Goal: Task Accomplishment & Management: Manage account settings

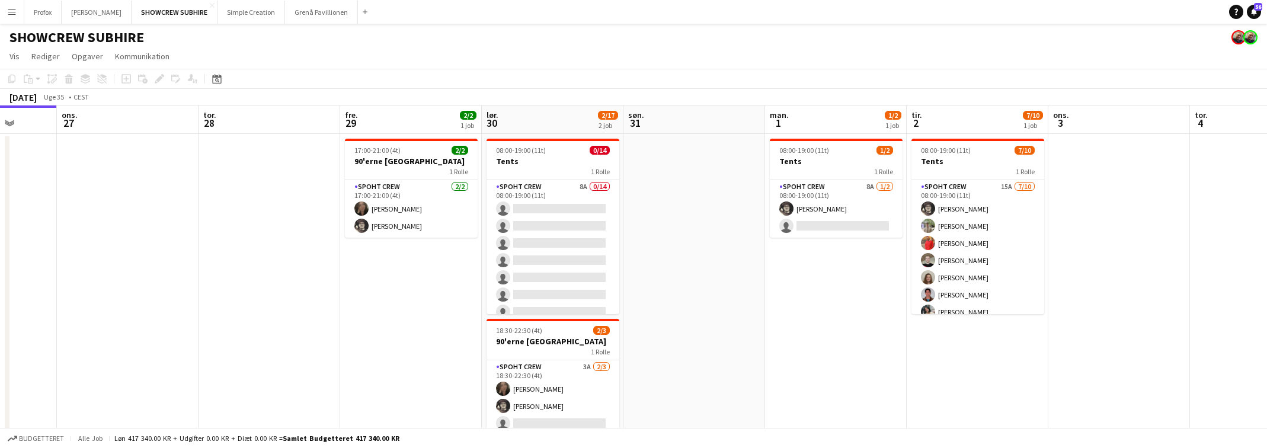
scroll to position [0, 517]
drag, startPoint x: 950, startPoint y: 153, endPoint x: 715, endPoint y: 158, distance: 235.3
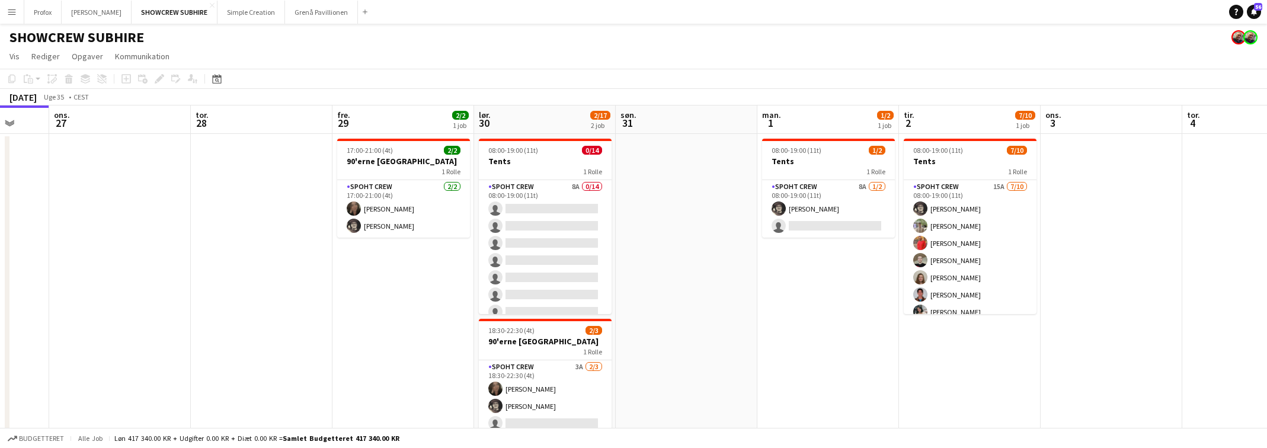
click at [716, 158] on app-calendar-viewport "lør. 23 9/10 1 job søn. 24 man. 25 tir. 26 ons. 27 tor. 28 fre. 29 2/2 1 job lø…" at bounding box center [633, 282] width 1267 height 354
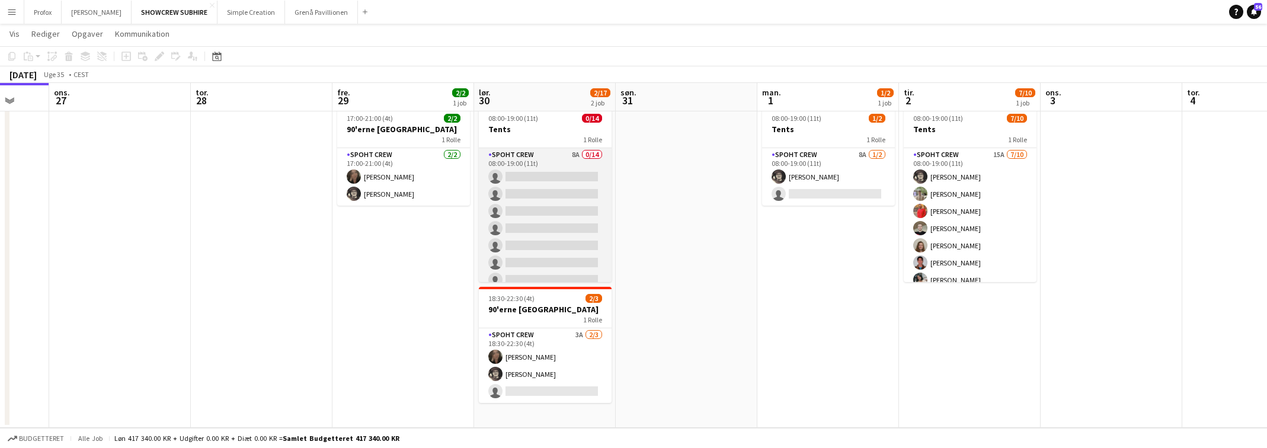
scroll to position [130, 0]
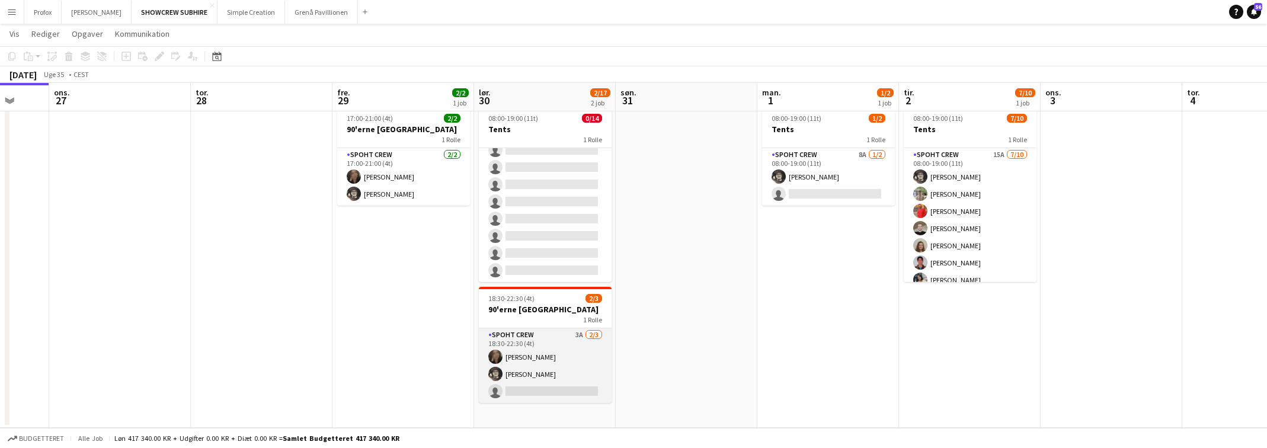
click at [580, 334] on app-card-role "Spoht Crew 3A [DATE] 18:30-22:30 (4t) [PERSON_NAME] [PERSON_NAME] single-neutra…" at bounding box center [545, 365] width 133 height 75
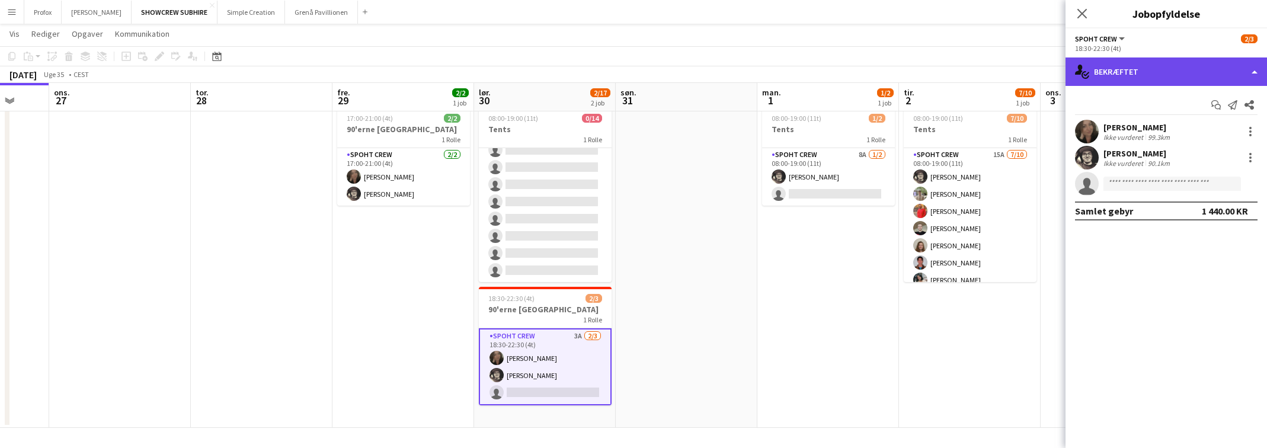
click at [1250, 73] on div "single-neutral-actions-check-2 Bekræftet" at bounding box center [1165, 71] width 201 height 28
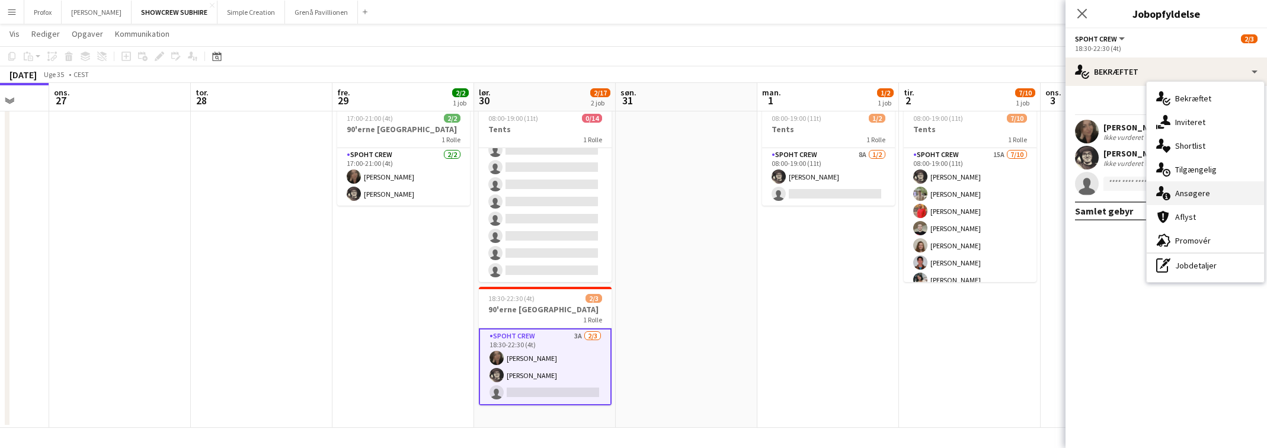
click at [1195, 196] on div "single-neutral-actions-information Ansøgere" at bounding box center [1205, 193] width 117 height 24
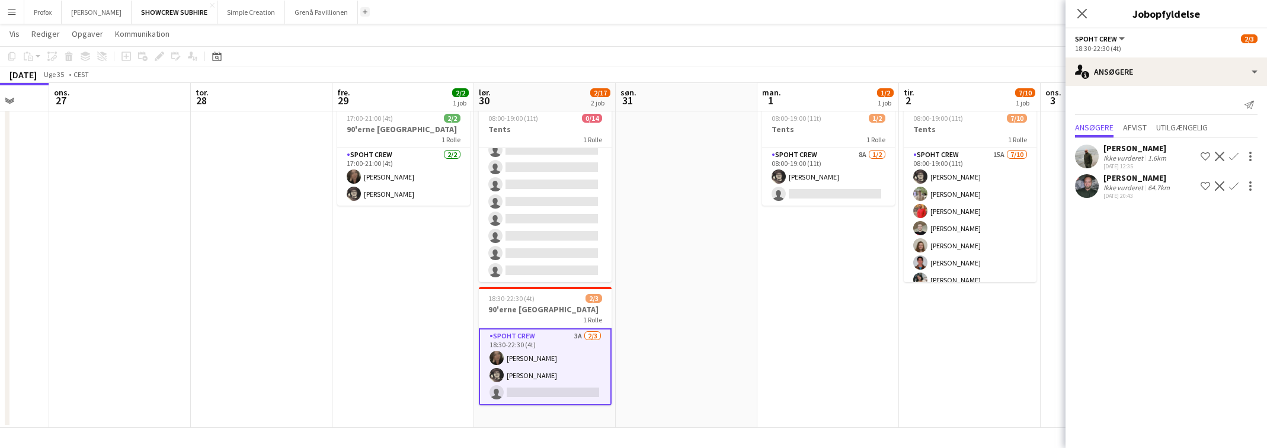
click at [367, 10] on app-icon "Tilføj" at bounding box center [365, 11] width 5 height 5
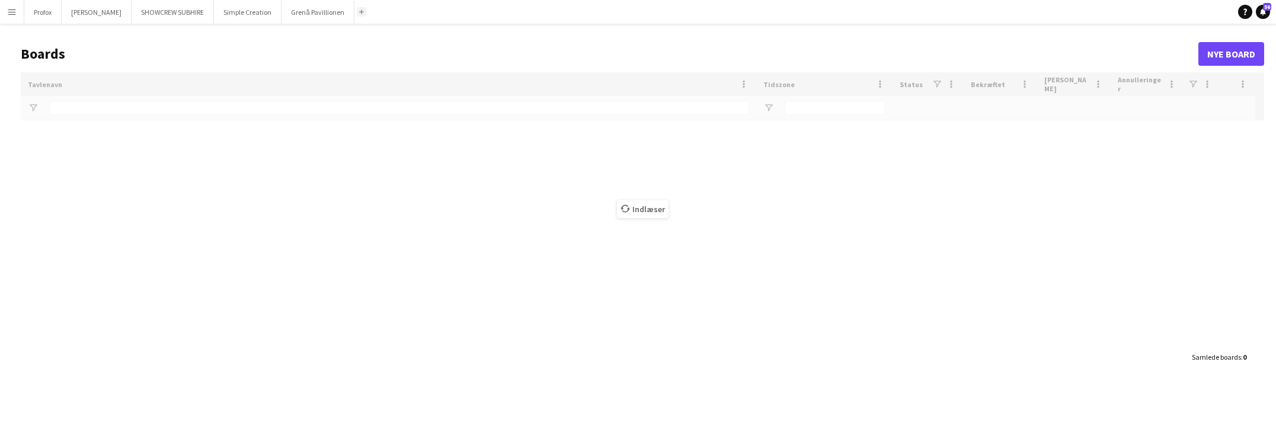
type input "***"
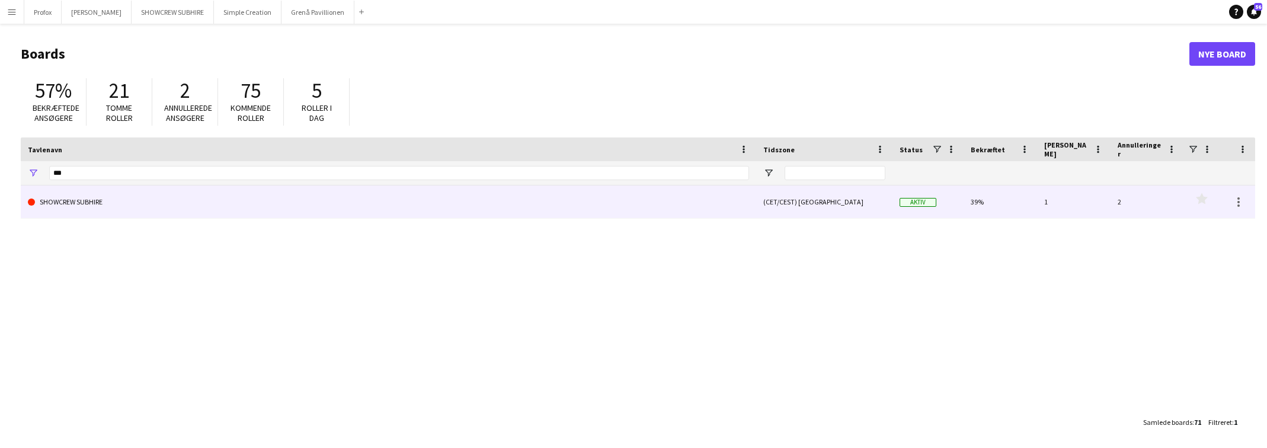
click at [296, 204] on link "SHOWCREW SUBHIRE" at bounding box center [388, 201] width 721 height 33
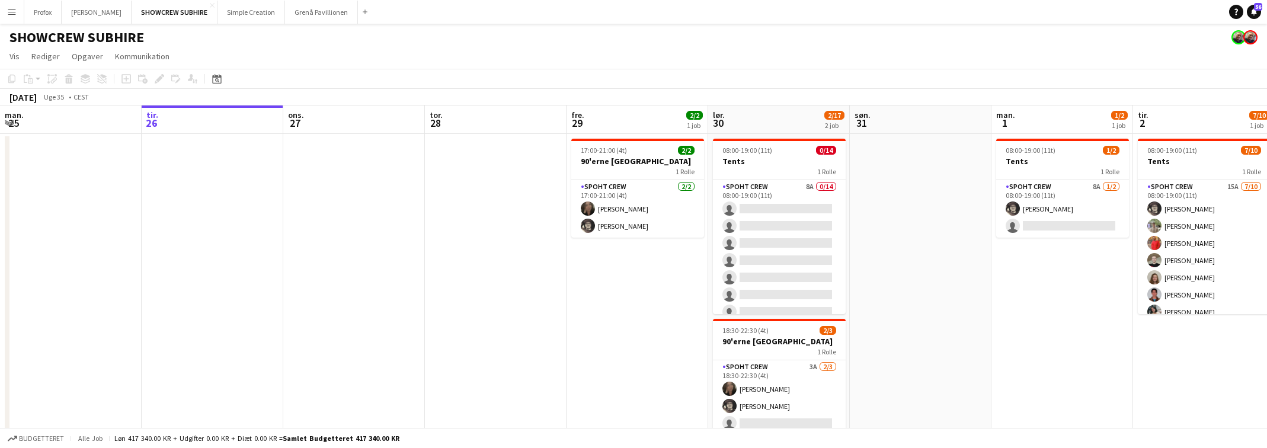
click at [12, 11] on app-icon "Menu" at bounding box center [11, 11] width 9 height 9
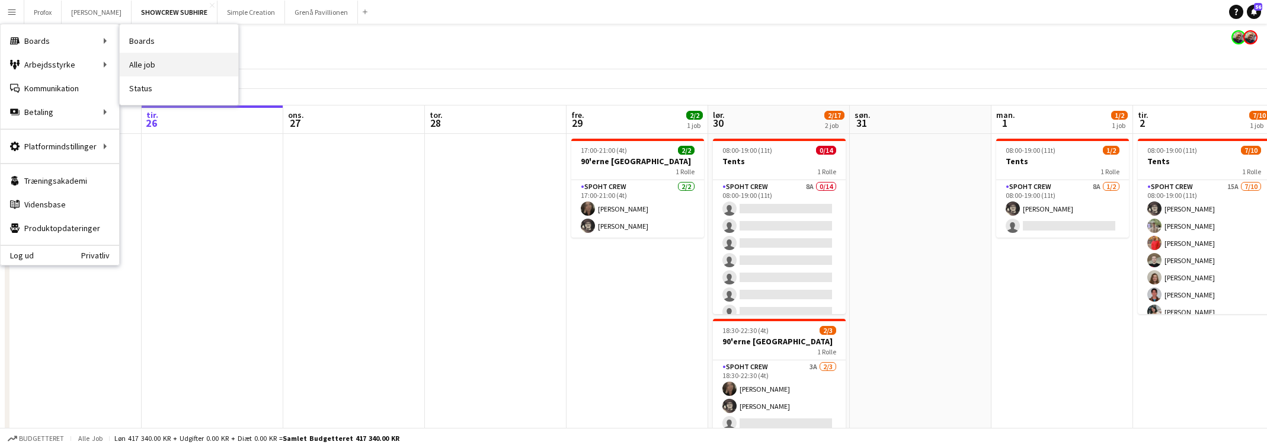
click at [159, 63] on link "Alle job" at bounding box center [179, 65] width 119 height 24
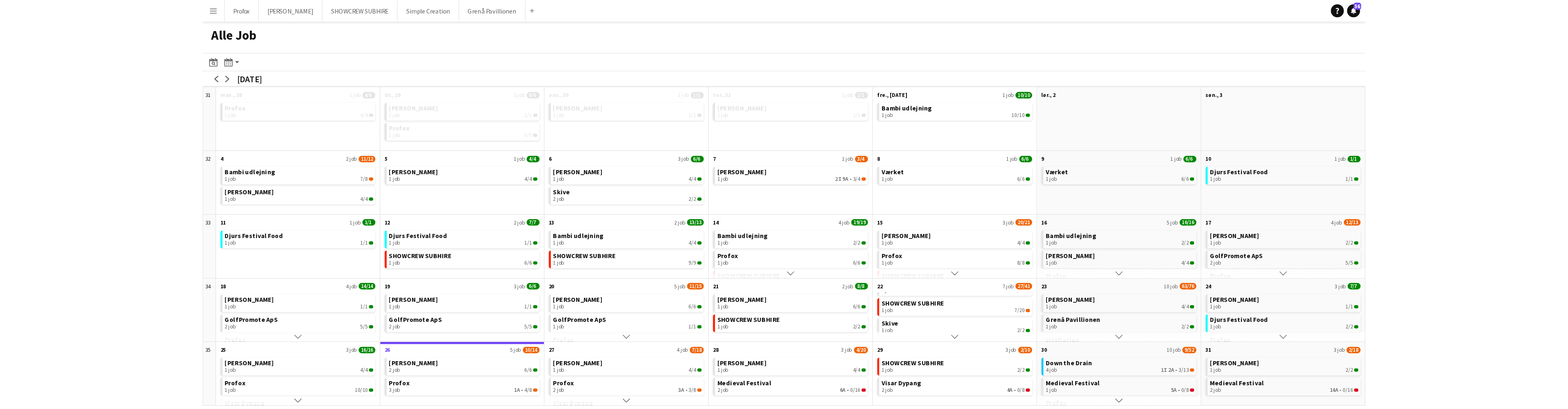
scroll to position [47, 0]
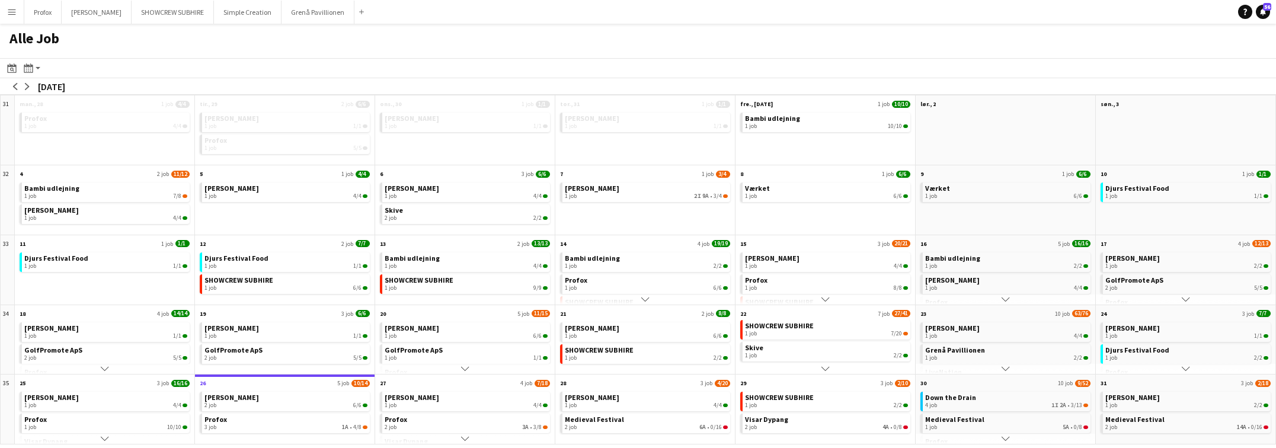
drag, startPoint x: 652, startPoint y: 394, endPoint x: 655, endPoint y: 369, distance: 25.1
click at [655, 369] on div "31 Scroll ned man., 28 1 job 4/4 Profox 1 job 4/4 Scroll ned tir., 29 2 job 6/6…" at bounding box center [638, 270] width 1276 height 350
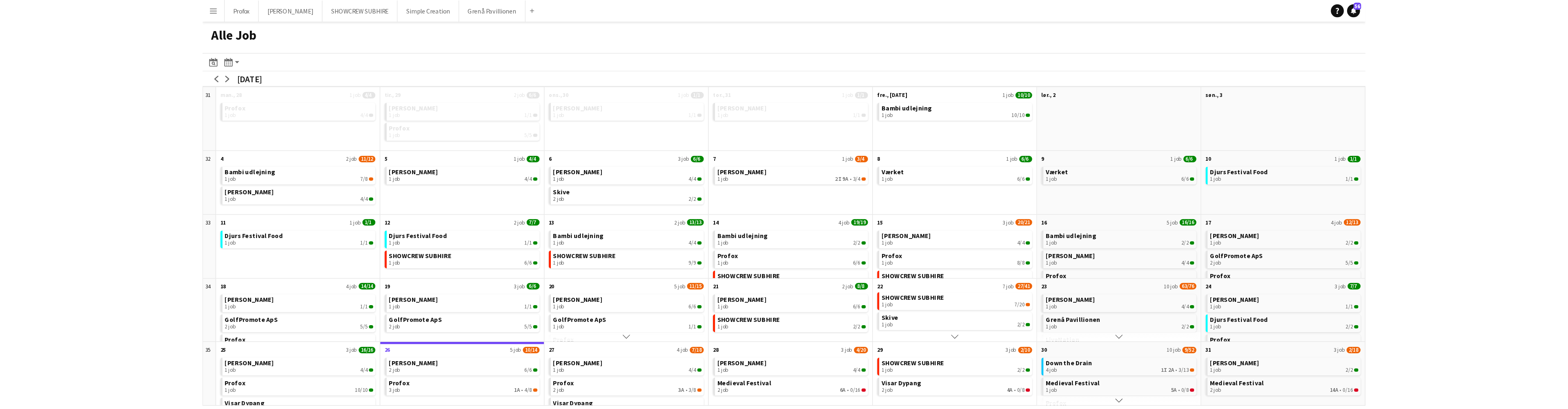
scroll to position [27, 0]
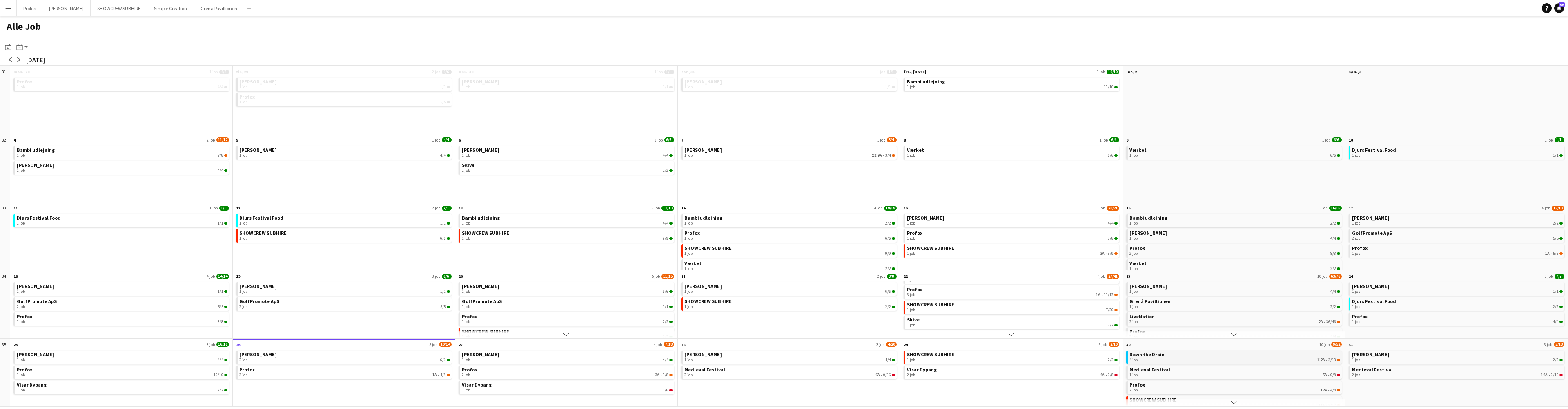
click at [879, 308] on div "4 job 1I 2A • 3/13" at bounding box center [1235, 359] width 211 height 5
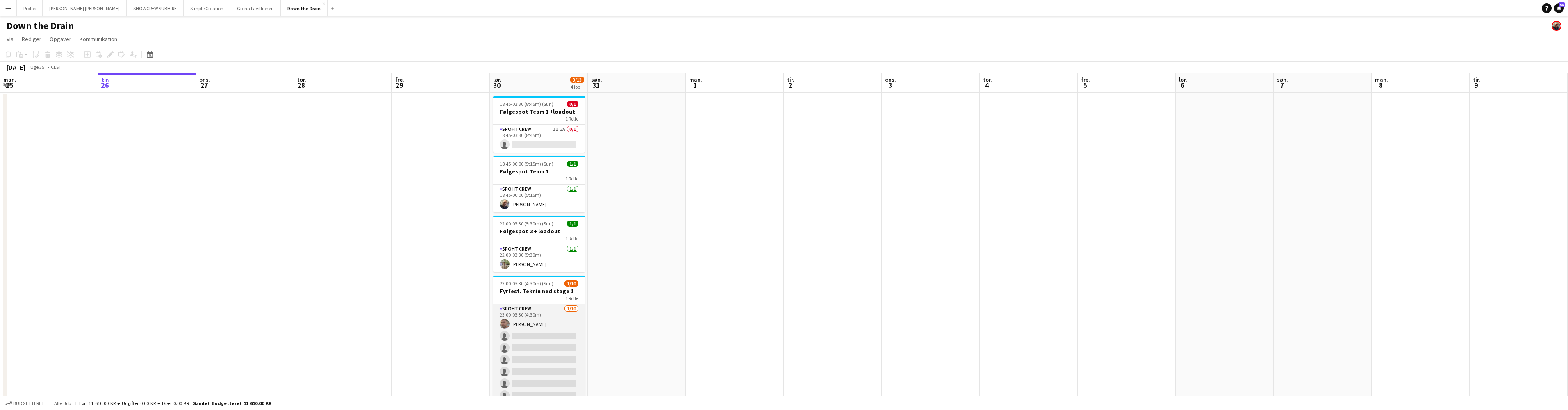
click at [570, 308] on app-card-role "Spoht Crew 1/10 23:00-03:30 (4t30m) Tomas Ambarcumianas single-neutral-actions …" at bounding box center [539, 371] width 92 height 135
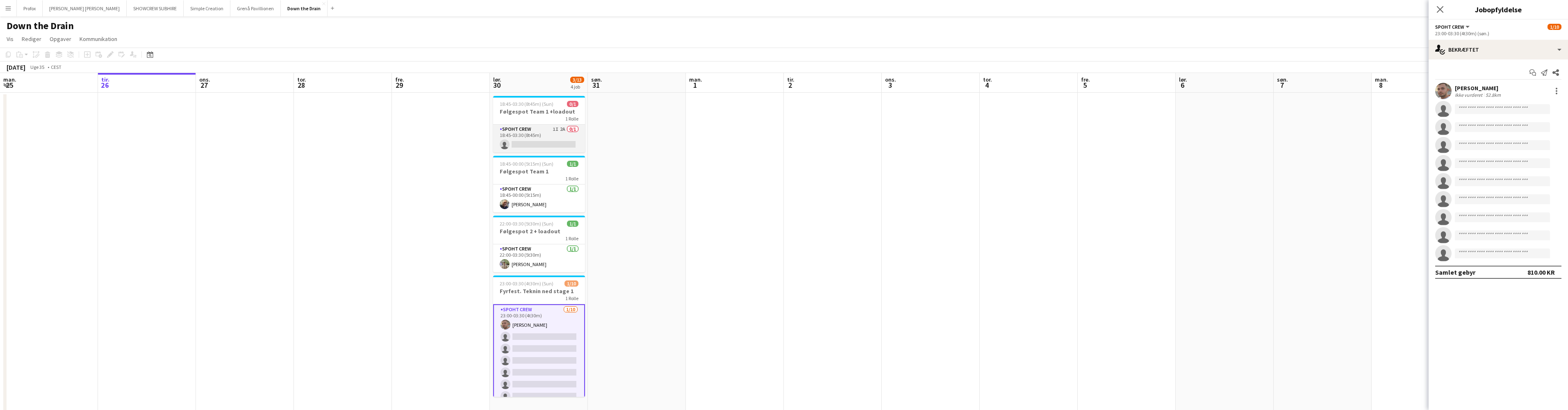
click at [565, 128] on app-card-role "Spoht Crew 1I 2A 0/1 18:45-03:30 (8t45m) single-neutral-actions" at bounding box center [539, 138] width 92 height 28
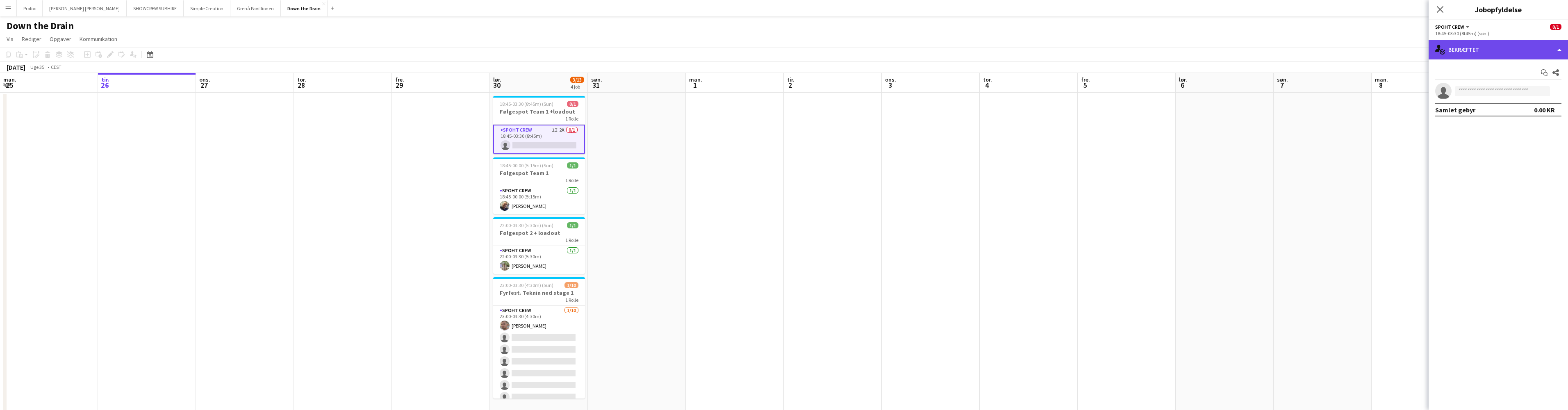
click at [1557, 48] on div "single-neutral-actions-check-2 Bekræftet" at bounding box center [1498, 49] width 139 height 19
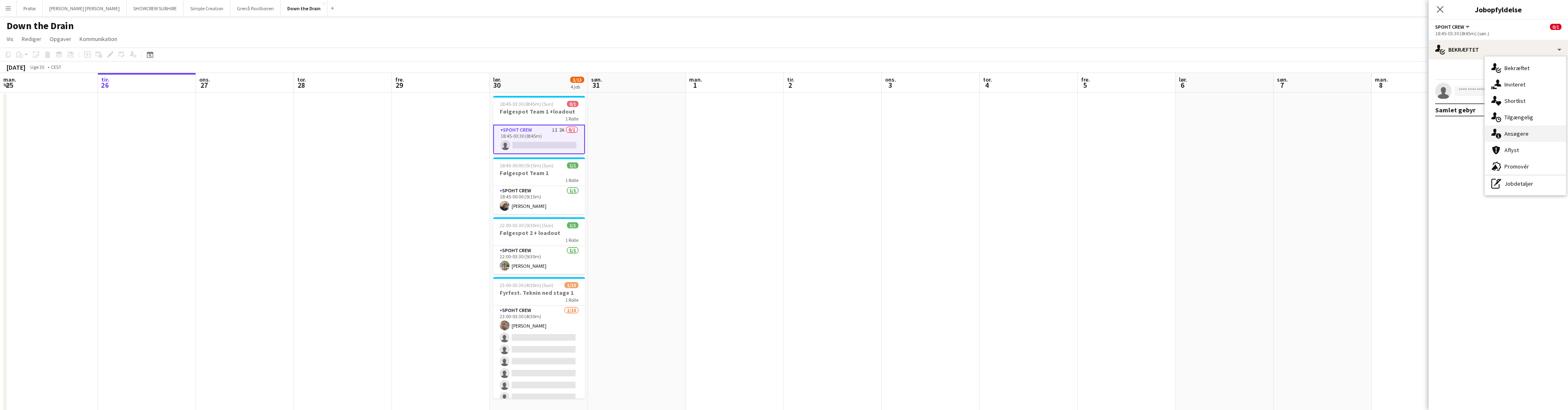
click at [1528, 132] on div "single-neutral-actions-information Ansøgere" at bounding box center [1525, 133] width 81 height 17
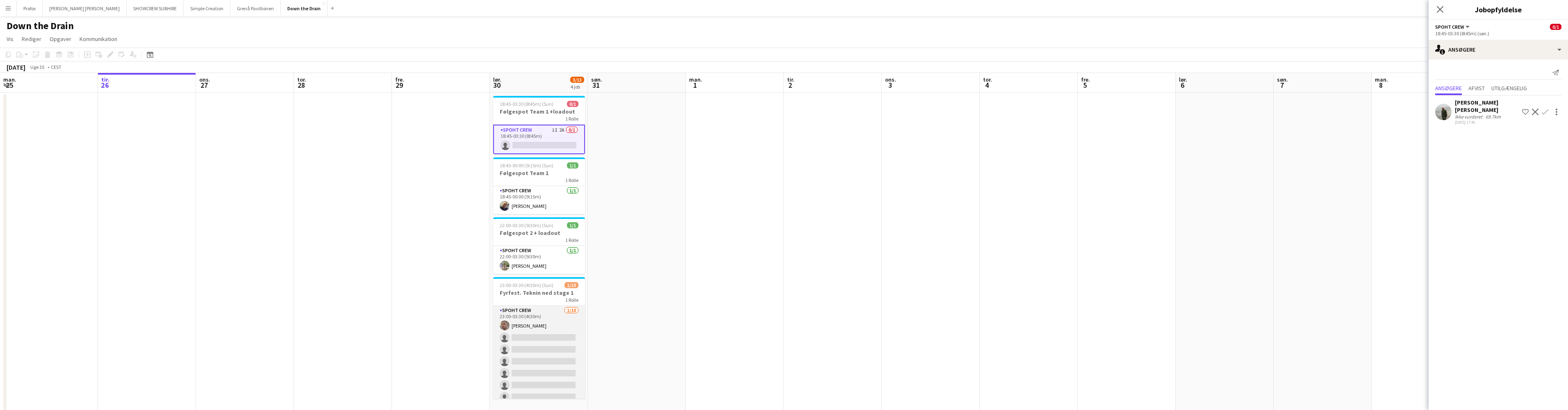
click at [544, 336] on app-card-role "Spoht Crew 1/10 23:00-03:30 (4t30m) Tomas Ambarcumianas single-neutral-actions …" at bounding box center [539, 373] width 92 height 135
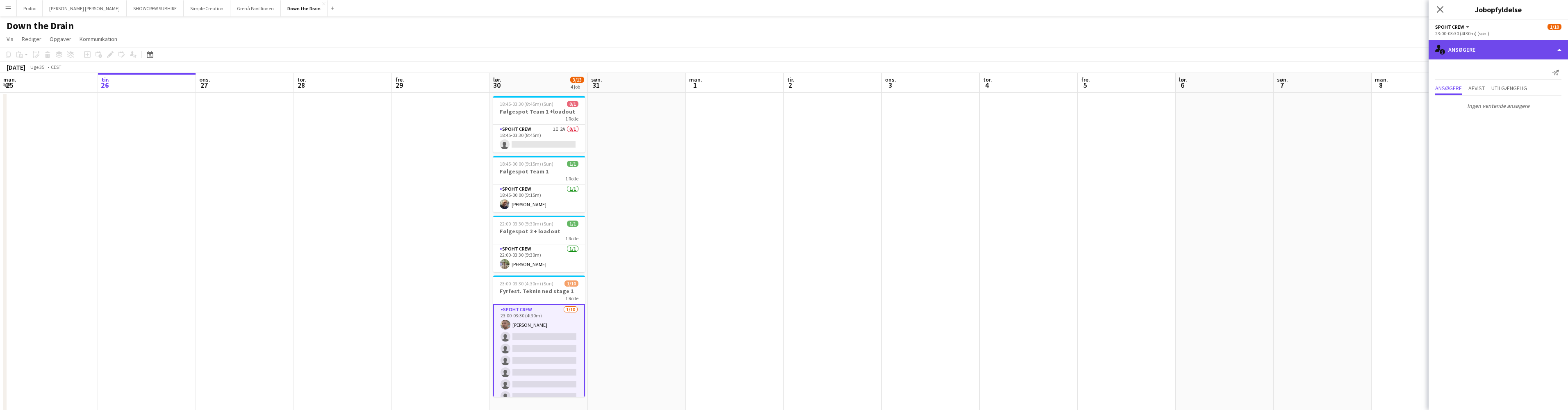
click at [1549, 48] on div "single-neutral-actions-information Ansøgere" at bounding box center [1498, 49] width 139 height 19
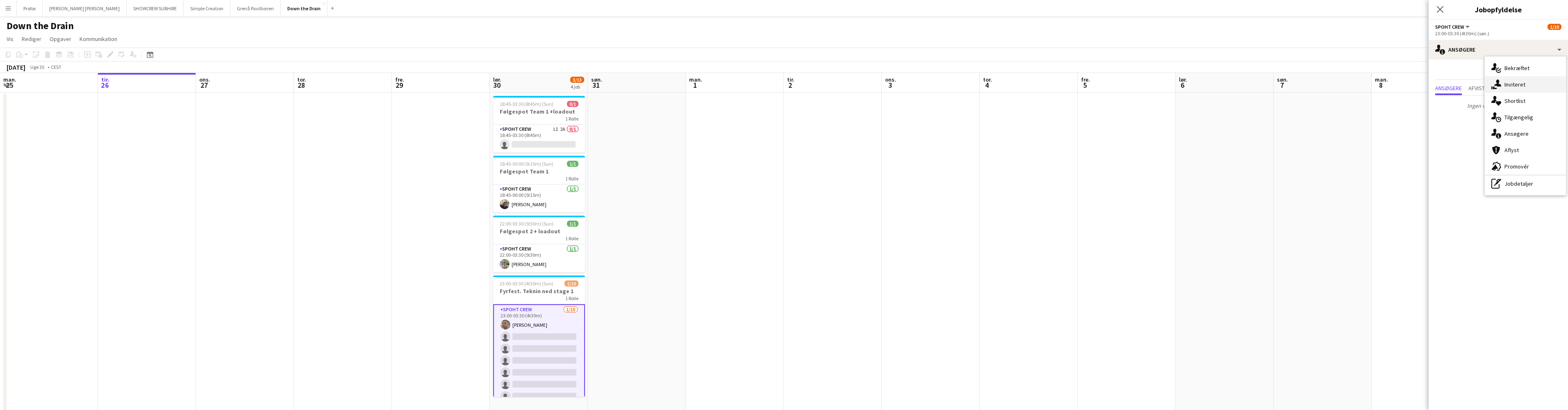
click at [1532, 83] on div "single-neutral-actions-share-1 Inviteret" at bounding box center [1525, 84] width 81 height 17
click at [1484, 92] on input "text" at bounding box center [1498, 93] width 126 height 21
click at [1498, 96] on input "***" at bounding box center [1498, 93] width 126 height 21
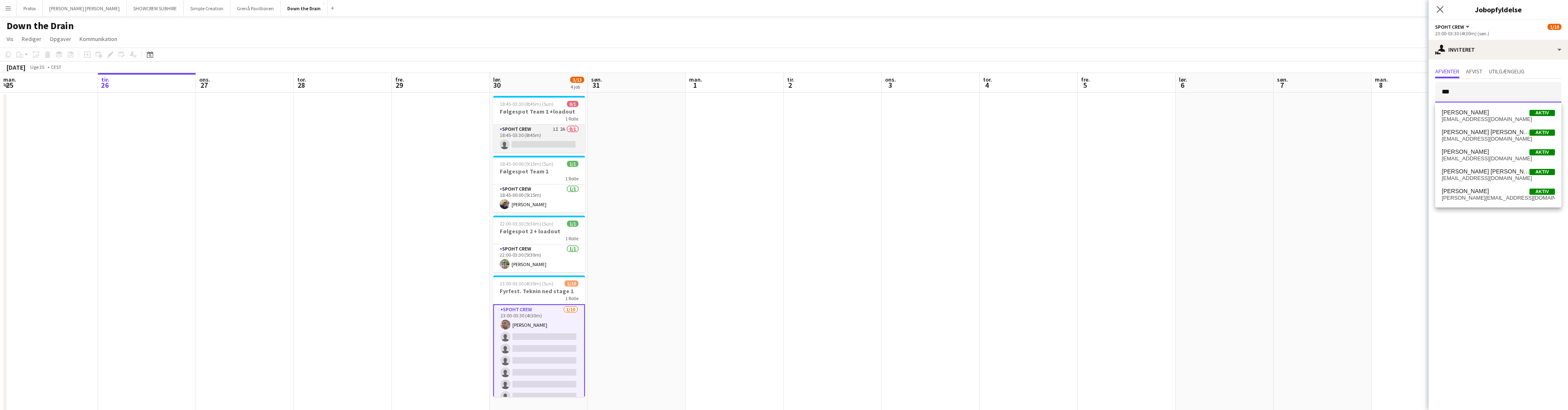
type input "***"
click at [558, 128] on app-card-role "Spoht Crew 1I 2A 0/1 18:45-03:30 (8t45m) single-neutral-actions" at bounding box center [539, 138] width 92 height 28
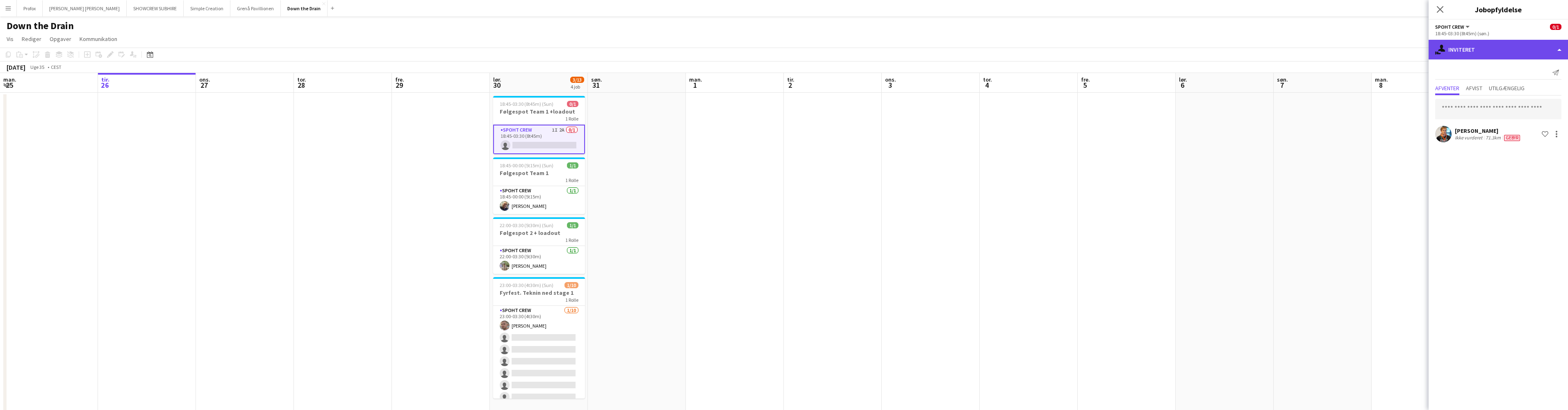
click at [1559, 48] on div "single-neutral-actions-share-1 Inviteret" at bounding box center [1498, 49] width 139 height 19
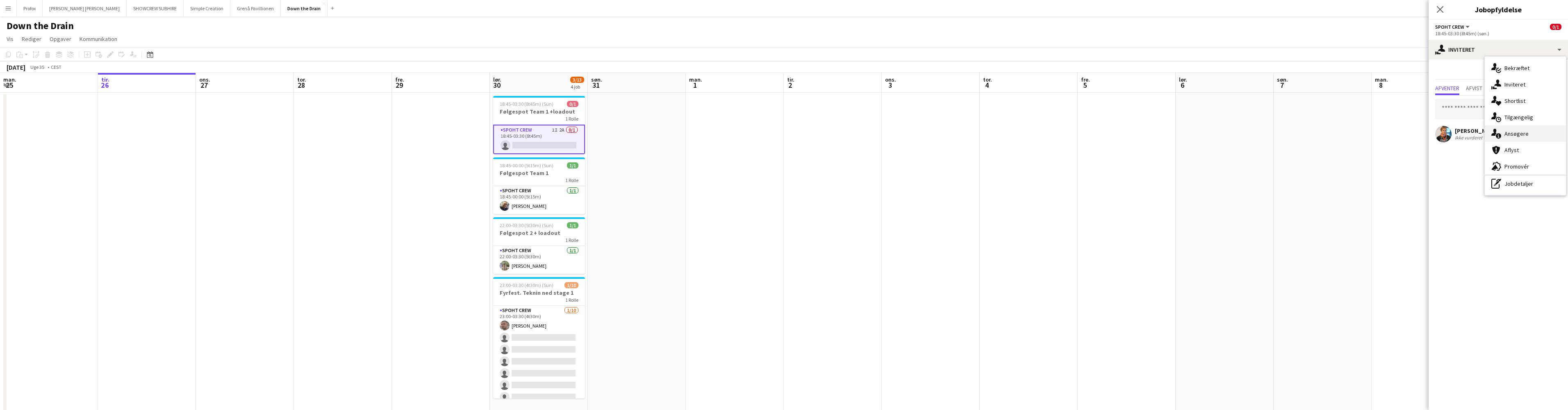
click at [1530, 131] on div "single-neutral-actions-information Ansøgere" at bounding box center [1525, 133] width 81 height 17
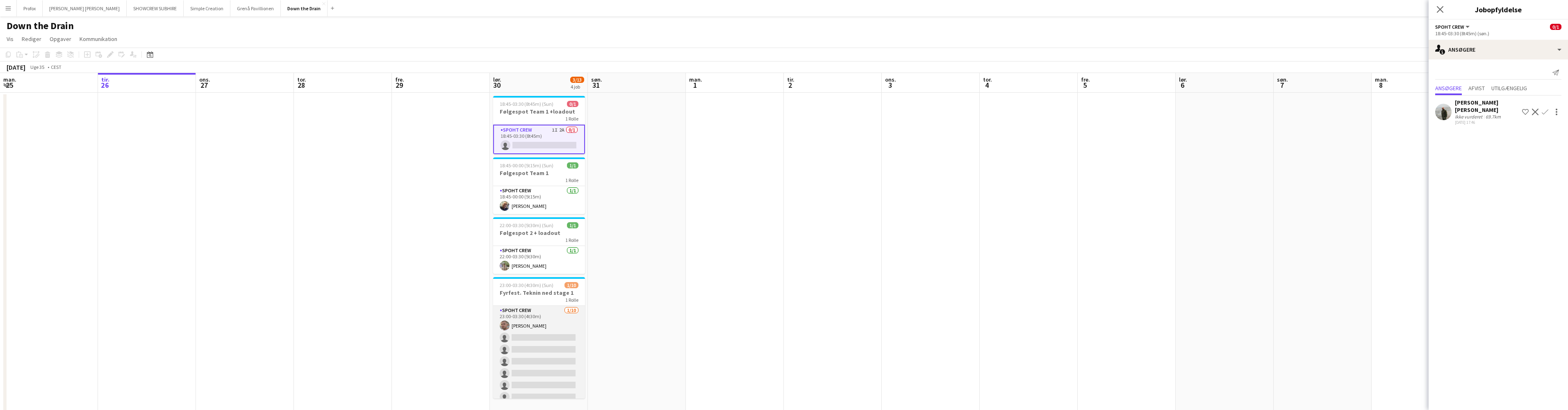
click at [547, 336] on app-card-role "Spoht Crew 1/10 23:00-03:30 (4t30m) Tomas Ambarcumianas single-neutral-actions …" at bounding box center [539, 373] width 92 height 135
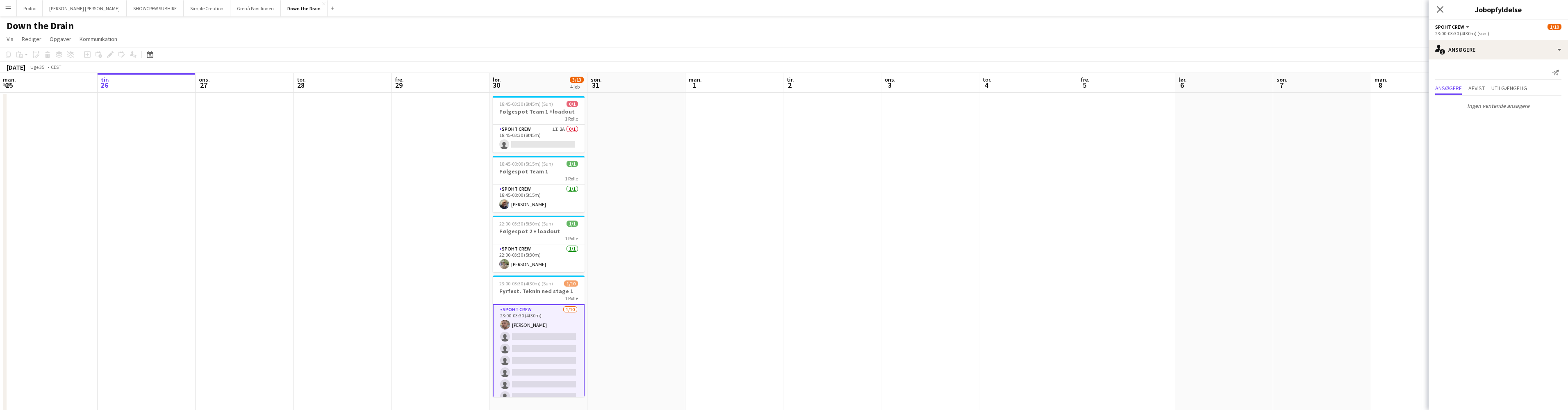
click at [1432, 121] on mat-expansion-panel "users2 Ansøgere Send notifikation Ansøgere Afvist Utilgængelig Ingen ventende a…" at bounding box center [1498, 234] width 139 height 351
click at [1549, 50] on div "single-neutral-actions-information Ansøgere" at bounding box center [1498, 49] width 139 height 19
click at [1524, 84] on div "single-neutral-actions-share-1 Inviteret" at bounding box center [1525, 84] width 81 height 17
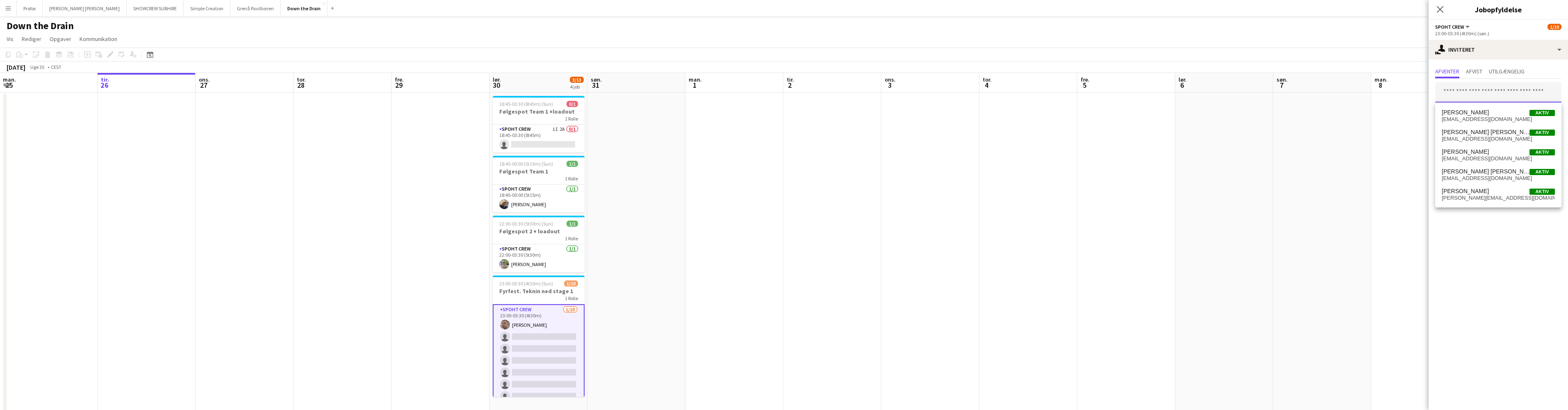
click at [1507, 94] on input "text" at bounding box center [1498, 93] width 126 height 21
type input "*****"
click at [1481, 115] on span "[PERSON_NAME]" at bounding box center [1486, 113] width 88 height 7
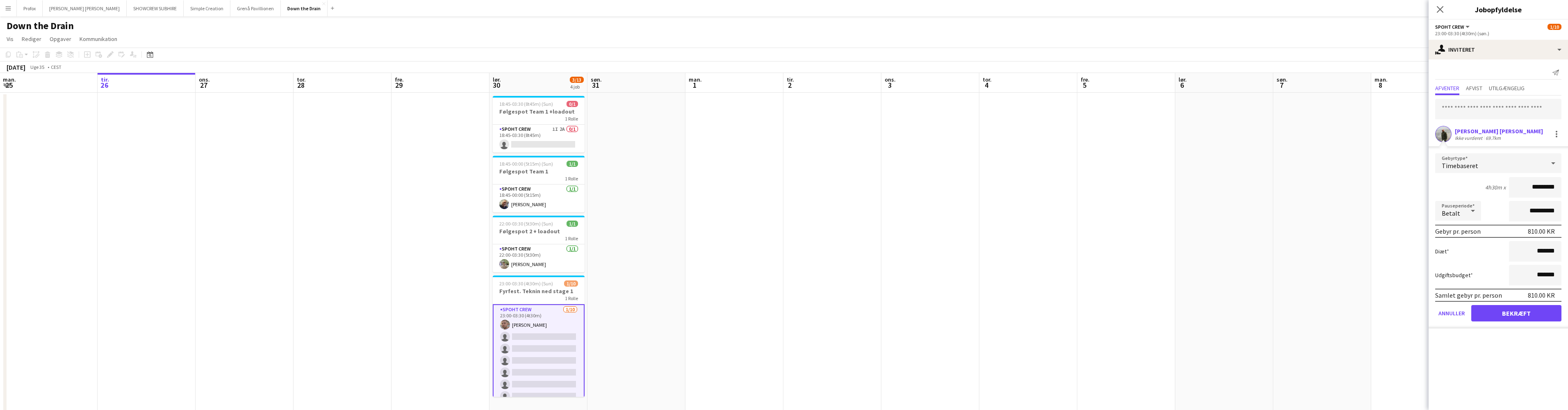
drag, startPoint x: 1536, startPoint y: 314, endPoint x: 1497, endPoint y: 313, distance: 39.0
click at [1536, 314] on button "Bekræft" at bounding box center [1517, 313] width 90 height 17
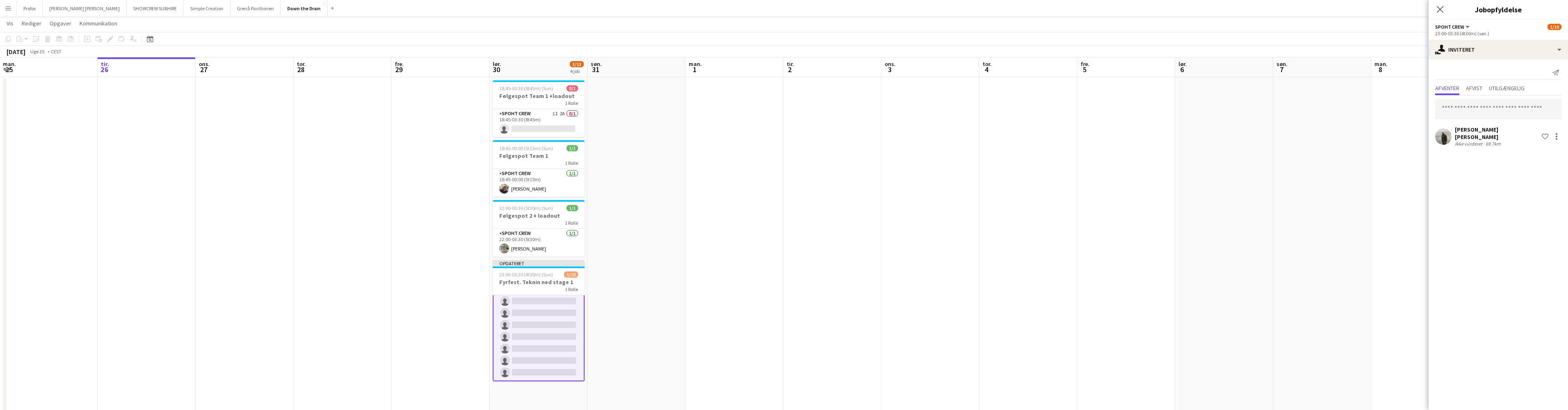
scroll to position [0, 0]
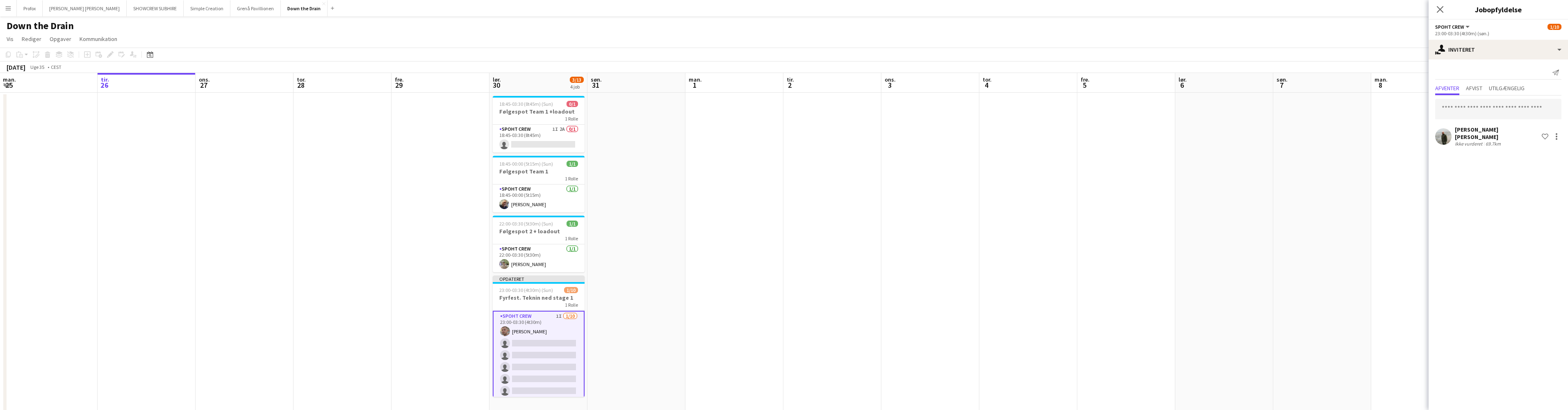
click at [542, 320] on app-card-role "Spoht Crew 1I 1/10 23:00-03:30 (4t30m) Tomas Ambarcumianas single-neutral-actio…" at bounding box center [538, 378] width 92 height 136
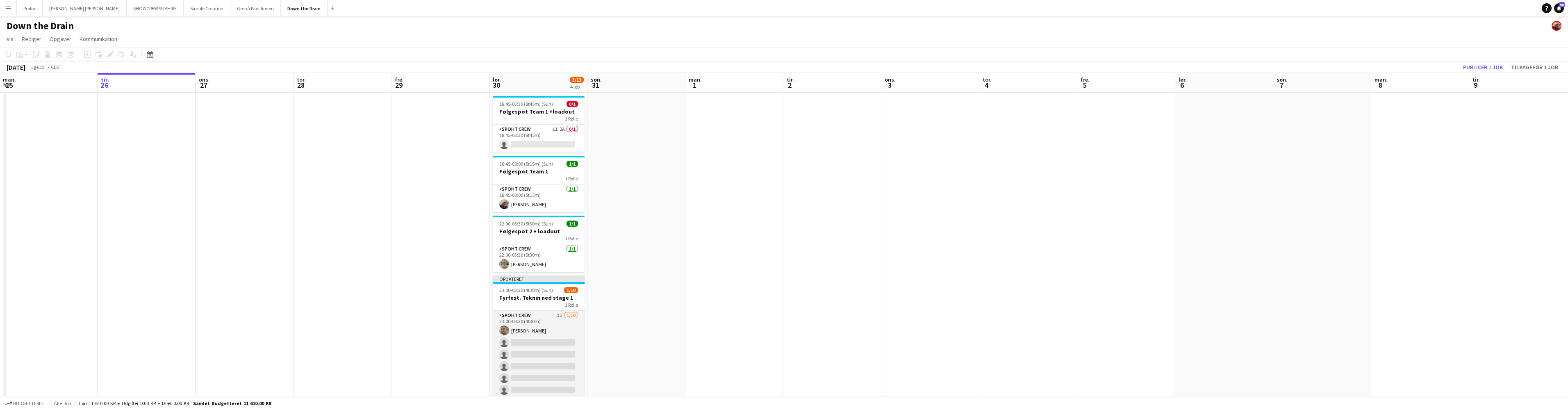
click at [539, 318] on app-card-role "Spoht Crew 1I 1/10 23:00-03:30 (4t30m) Tomas Ambarcumianas single-neutral-actio…" at bounding box center [538, 378] width 92 height 135
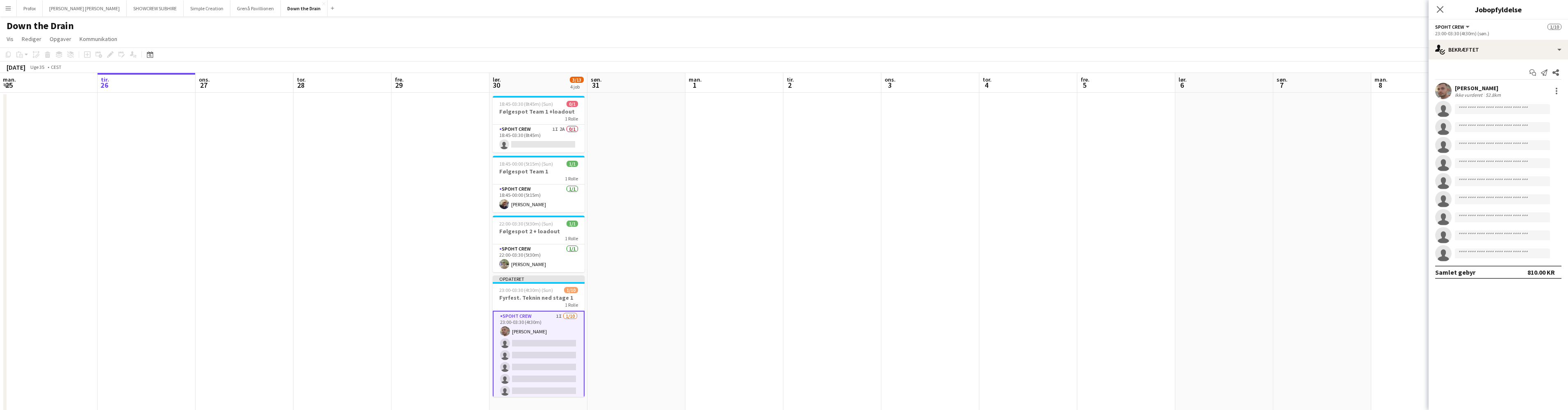
click at [543, 317] on app-card-role "Spoht Crew 1I 1/10 23:00-03:30 (4t30m) Tomas Ambarcumianas single-neutral-actio…" at bounding box center [538, 378] width 92 height 136
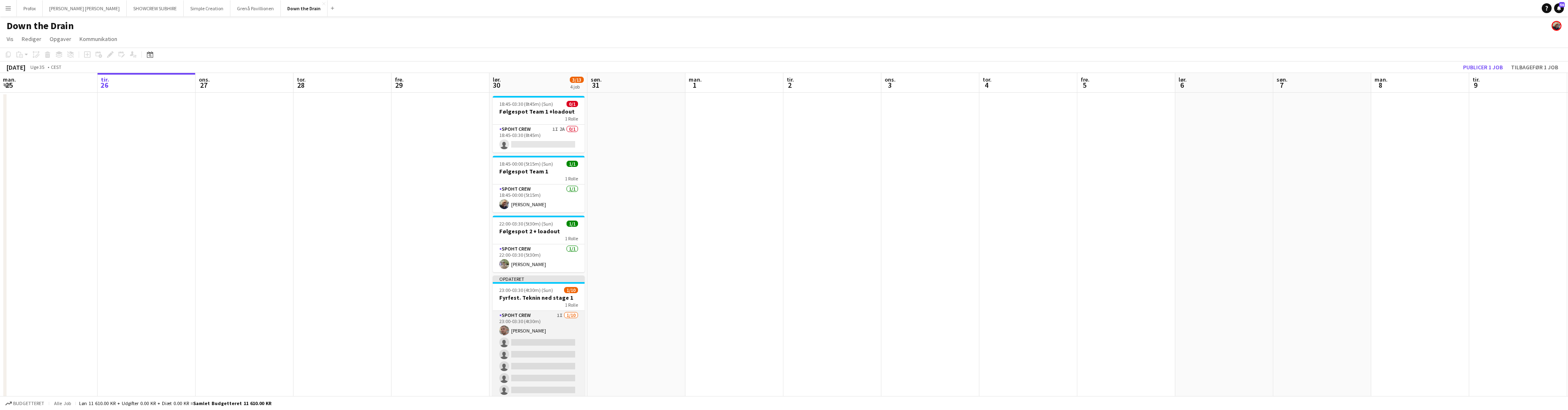
click at [543, 317] on app-card-role "Spoht Crew 1I 1/10 23:00-03:30 (4t30m) Tomas Ambarcumianas single-neutral-actio…" at bounding box center [538, 378] width 92 height 135
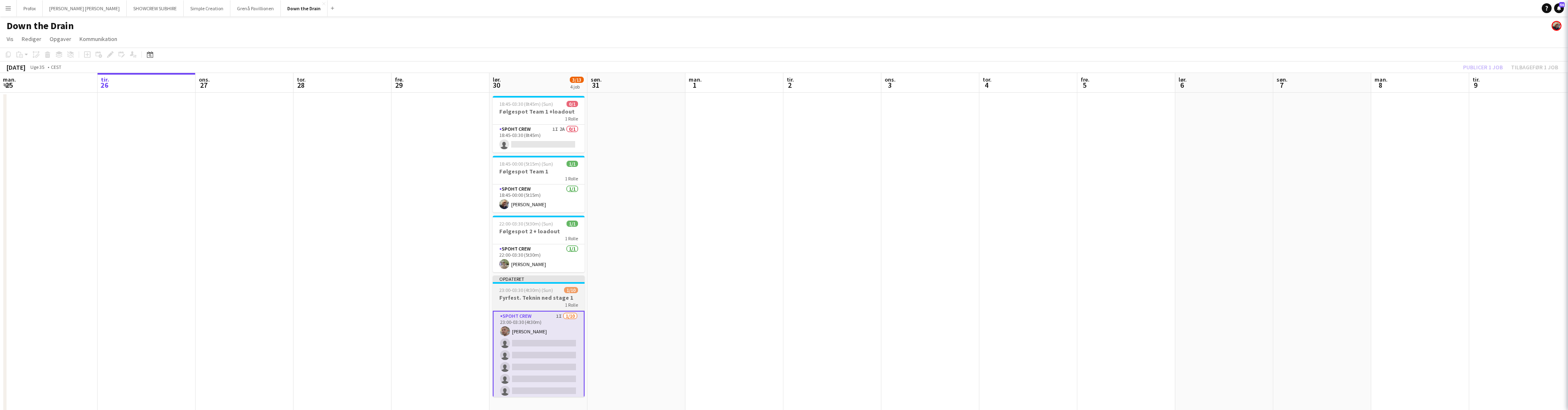
click at [545, 295] on h3 "Fyrfest. Teknin ned stage 1" at bounding box center [538, 297] width 92 height 8
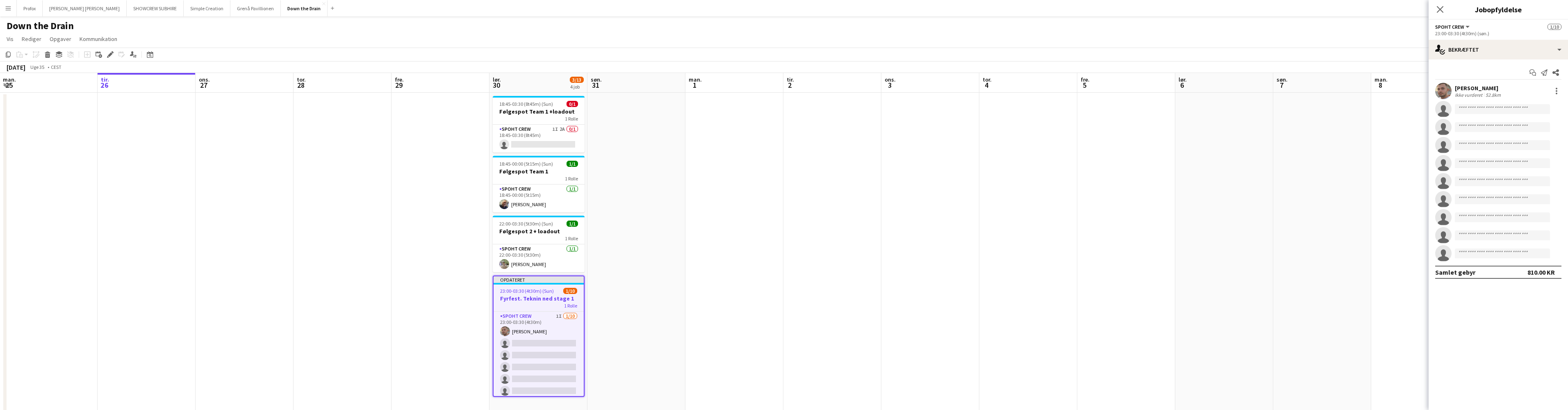
click at [545, 295] on h3 "Fyrfest. Teknin ned stage 1" at bounding box center [538, 298] width 90 height 8
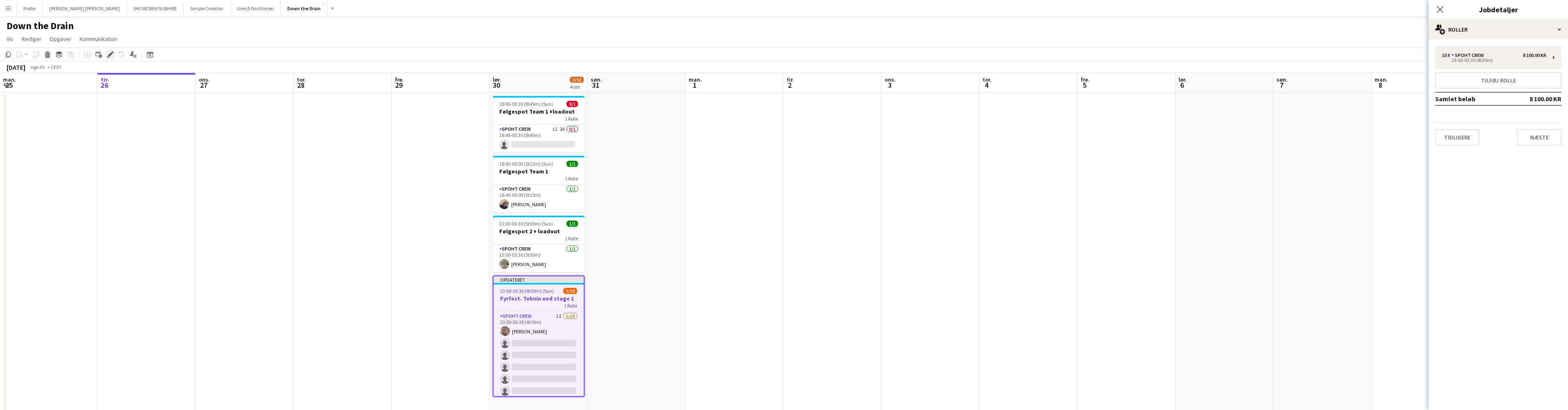
click at [110, 53] on icon "Rediger" at bounding box center [110, 54] width 6 height 6
click at [1549, 59] on div "10 x Spoht Crew 8 100.00 KR 23:00-03:30 (4t30m)" at bounding box center [1498, 57] width 126 height 23
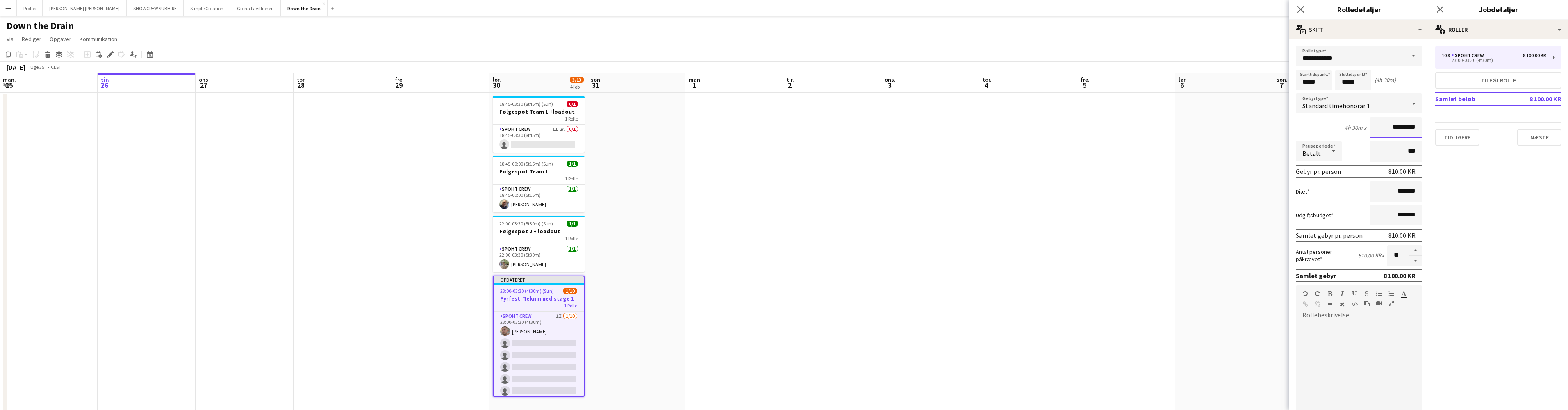
drag, startPoint x: 1384, startPoint y: 131, endPoint x: 1410, endPoint y: 132, distance: 26.0
click at [1410, 132] on input "*********" at bounding box center [1396, 127] width 53 height 21
drag, startPoint x: 1409, startPoint y: 127, endPoint x: 1357, endPoint y: 125, distance: 52.0
click at [1357, 124] on div "4h 30m x *********" at bounding box center [1359, 127] width 126 height 21
type input "******"
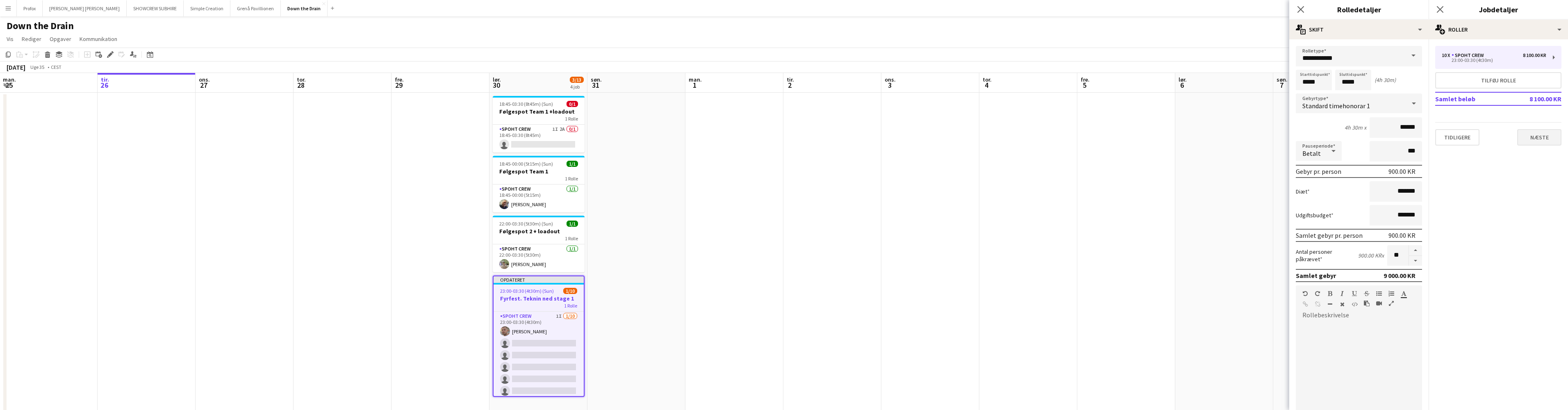
click at [1547, 137] on button "Næste" at bounding box center [1540, 138] width 44 height 17
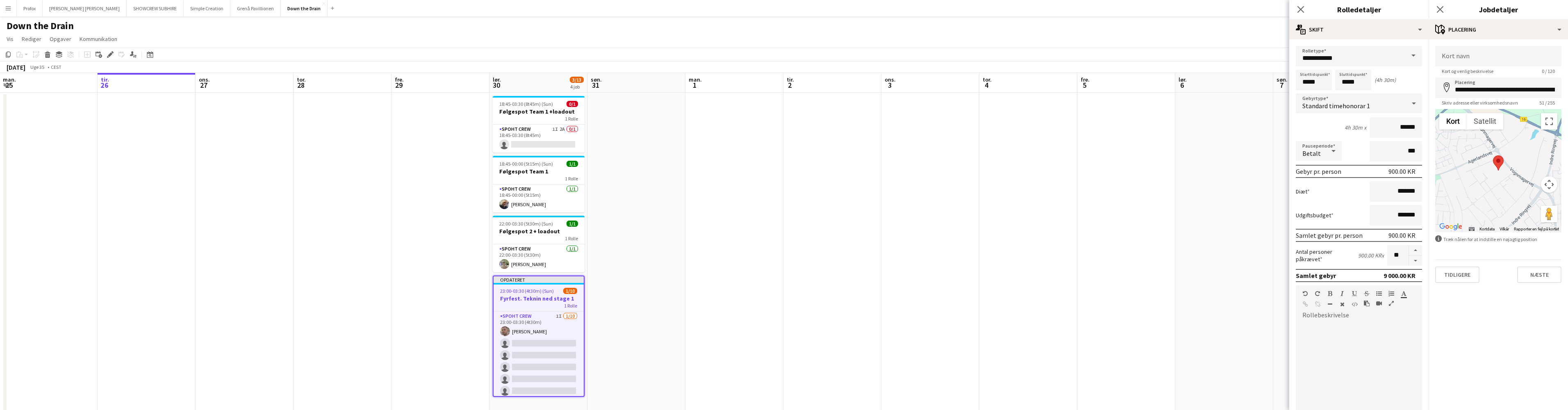
click at [1547, 276] on button "Næste" at bounding box center [1540, 274] width 44 height 17
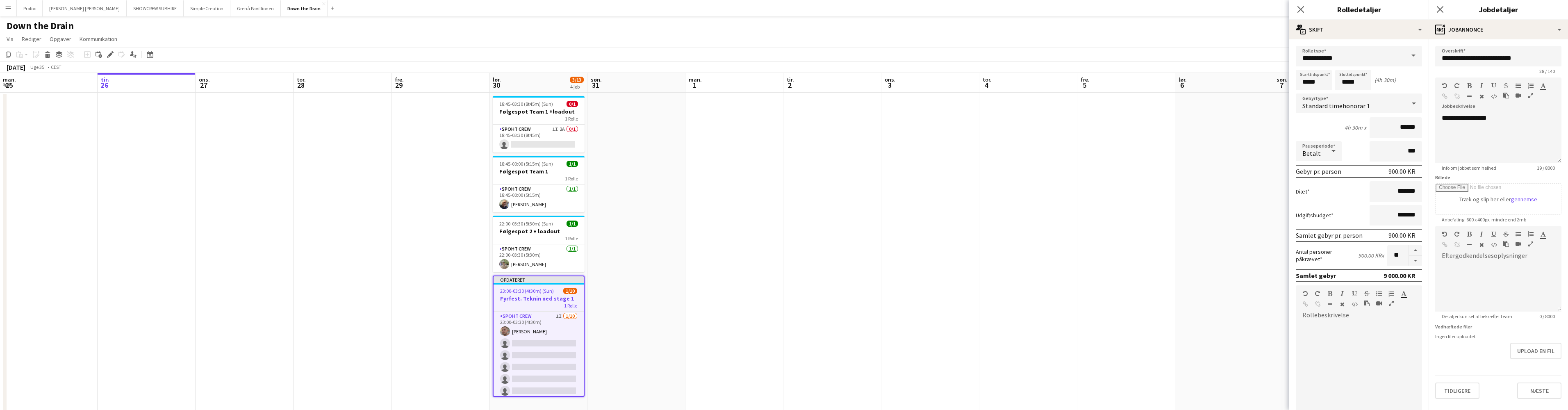
click at [1540, 391] on button "Næste" at bounding box center [1540, 391] width 44 height 17
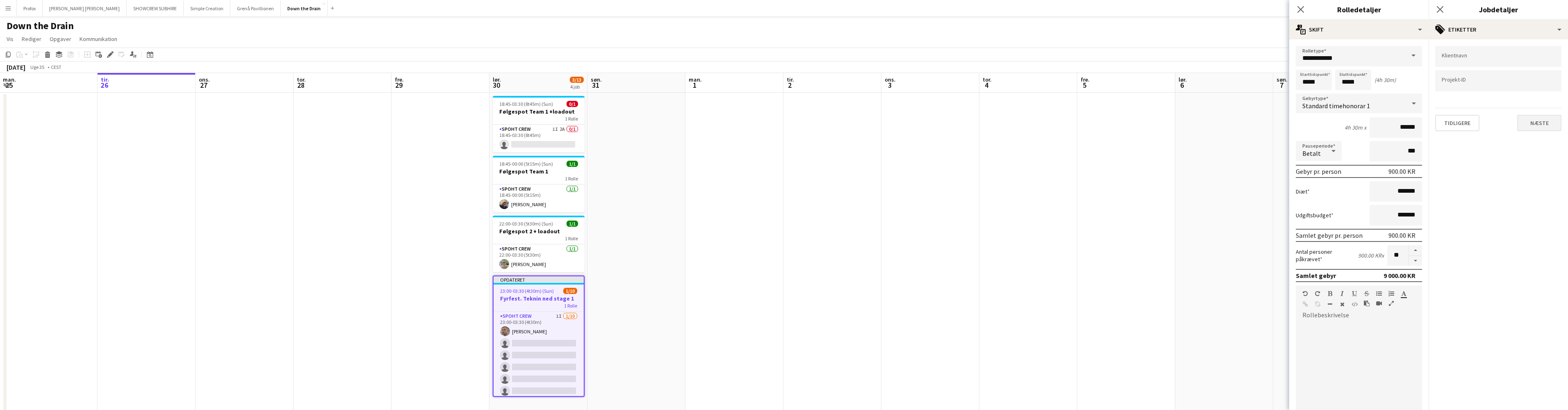
click at [1544, 124] on button "Næste" at bounding box center [1540, 123] width 44 height 17
drag, startPoint x: 1545, startPoint y: 159, endPoint x: 1538, endPoint y: 159, distance: 7.0
click at [1544, 159] on button "Næste" at bounding box center [1540, 158] width 44 height 17
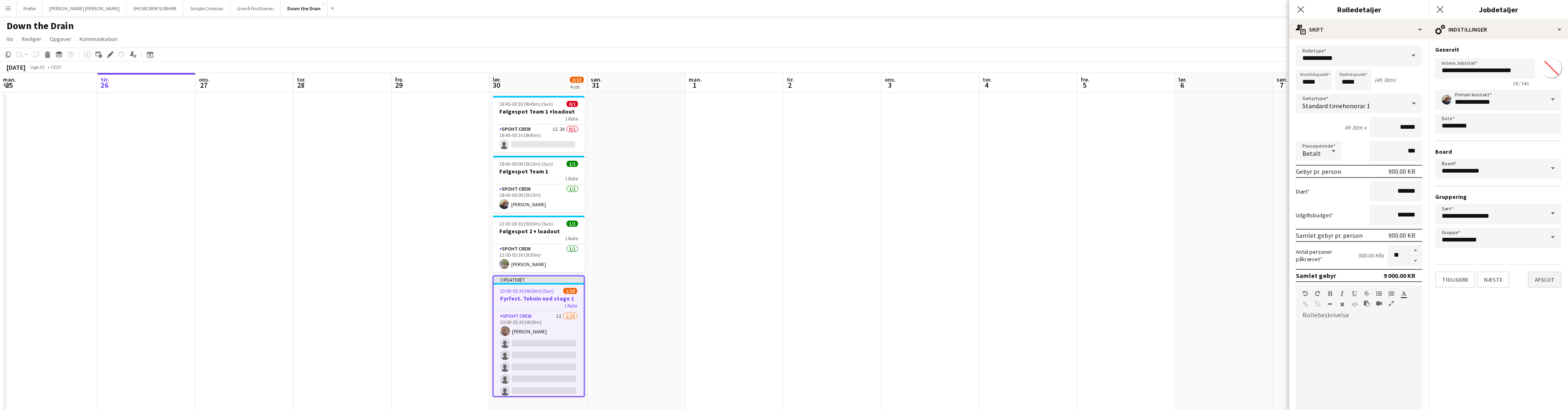
click at [1551, 283] on button "Afslut" at bounding box center [1544, 279] width 34 height 17
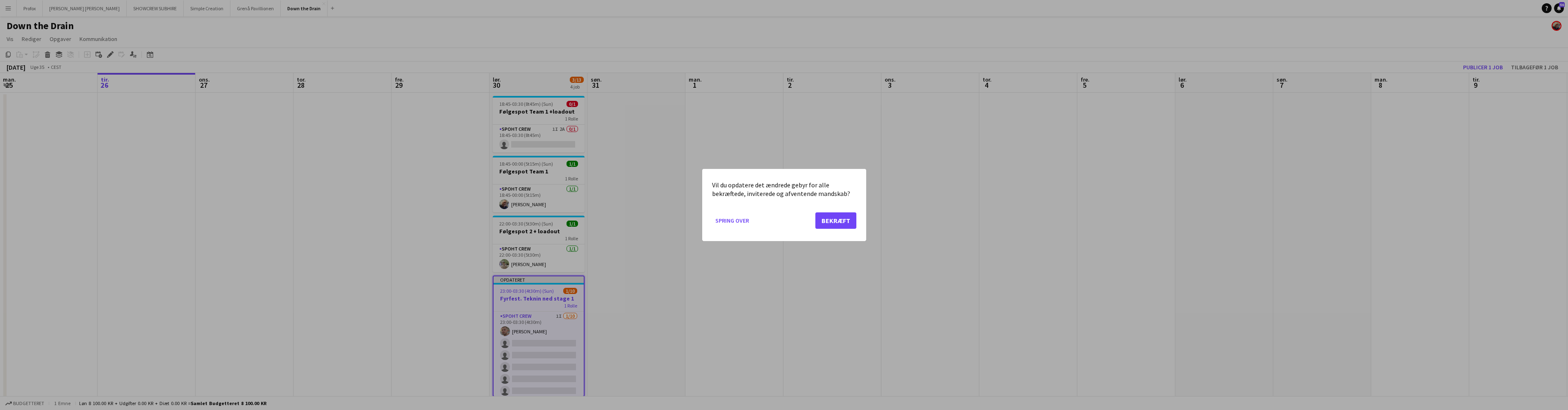
drag, startPoint x: 834, startPoint y: 220, endPoint x: 821, endPoint y: 221, distance: 13.0
click at [833, 220] on button "Bekræft" at bounding box center [836, 221] width 41 height 17
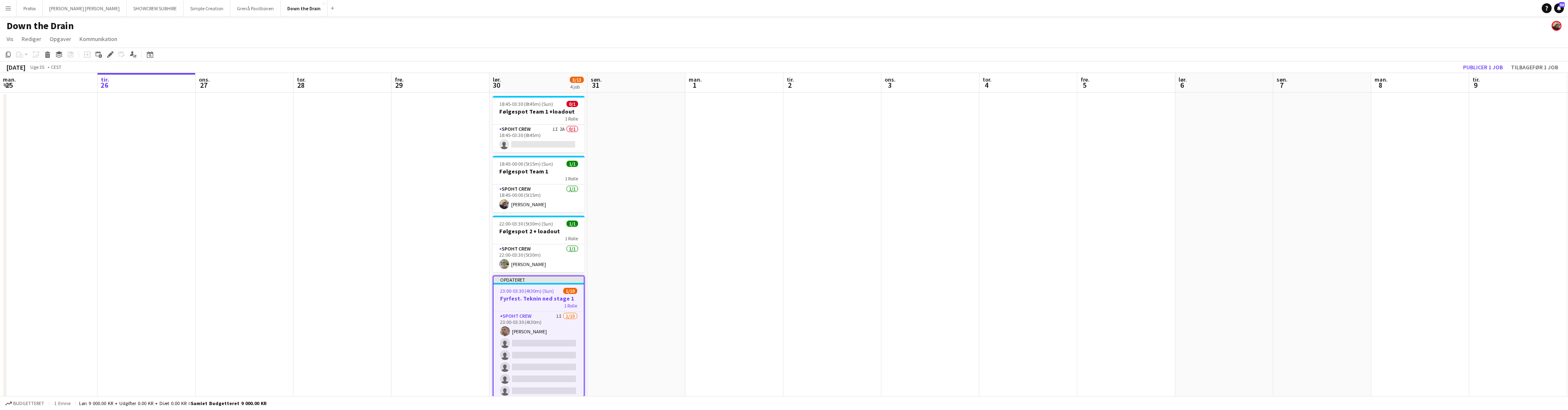
click at [533, 297] on h3 "Fyrfest. Teknin ned stage 1" at bounding box center [538, 298] width 90 height 8
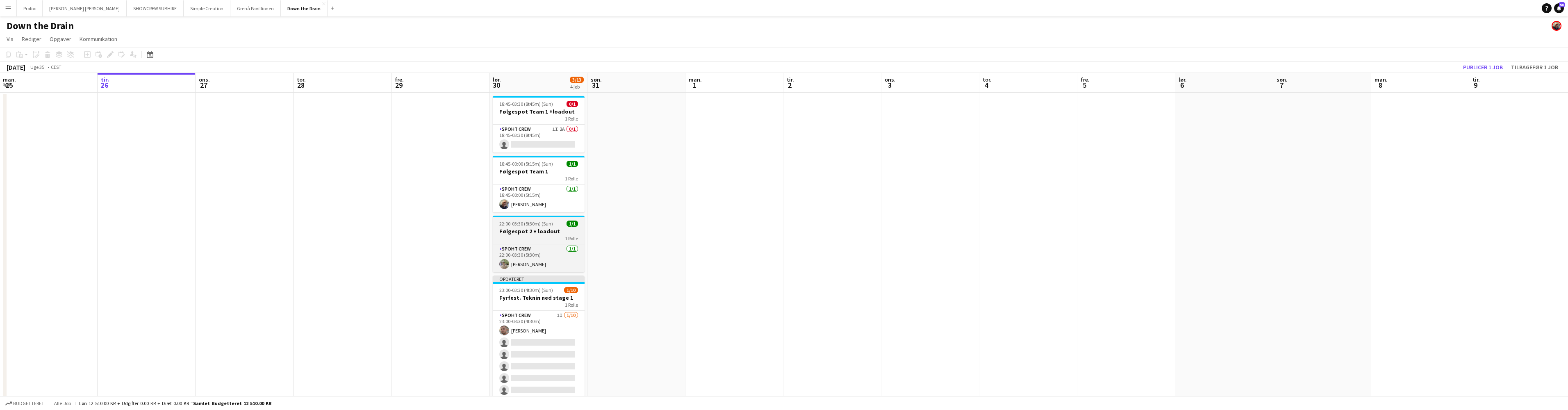
click at [538, 236] on div "1 Rolle" at bounding box center [538, 238] width 92 height 6
click at [545, 236] on div "1 Rolle" at bounding box center [538, 239] width 90 height 6
click at [544, 236] on div "1 Rolle" at bounding box center [538, 239] width 90 height 6
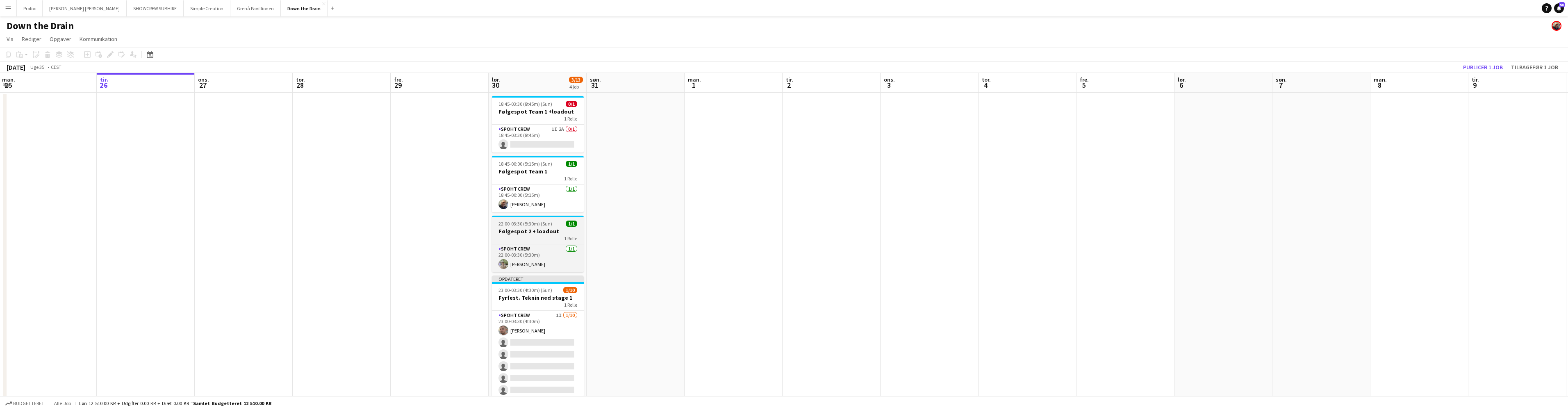
click at [544, 236] on div "1 Rolle" at bounding box center [538, 238] width 92 height 6
click at [110, 55] on icon at bounding box center [110, 55] width 5 height 5
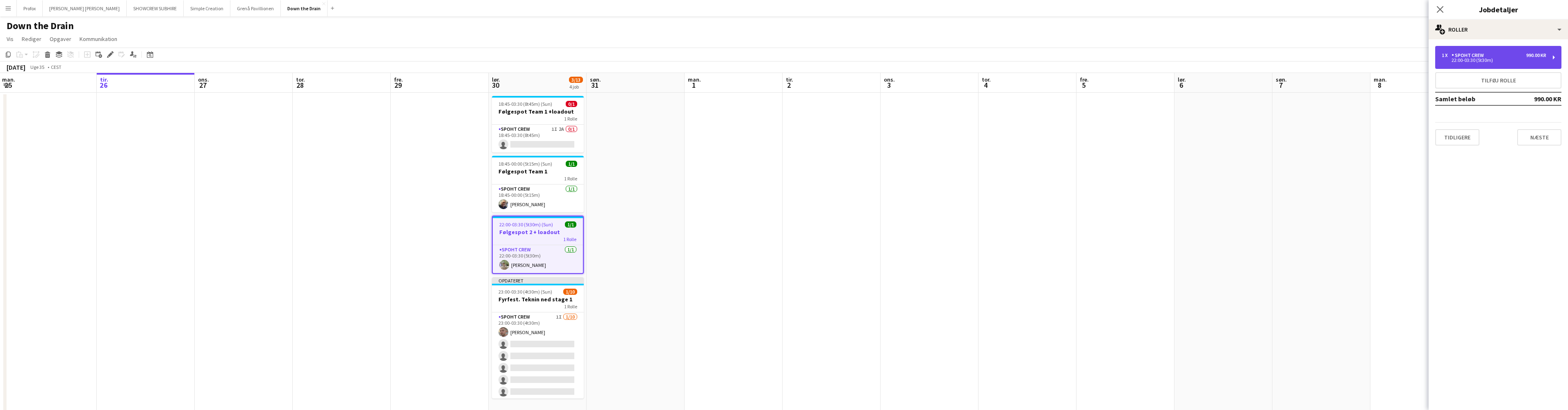
click at [1522, 57] on div "1 x Spoht Crew 990.00 KR" at bounding box center [1494, 55] width 104 height 6
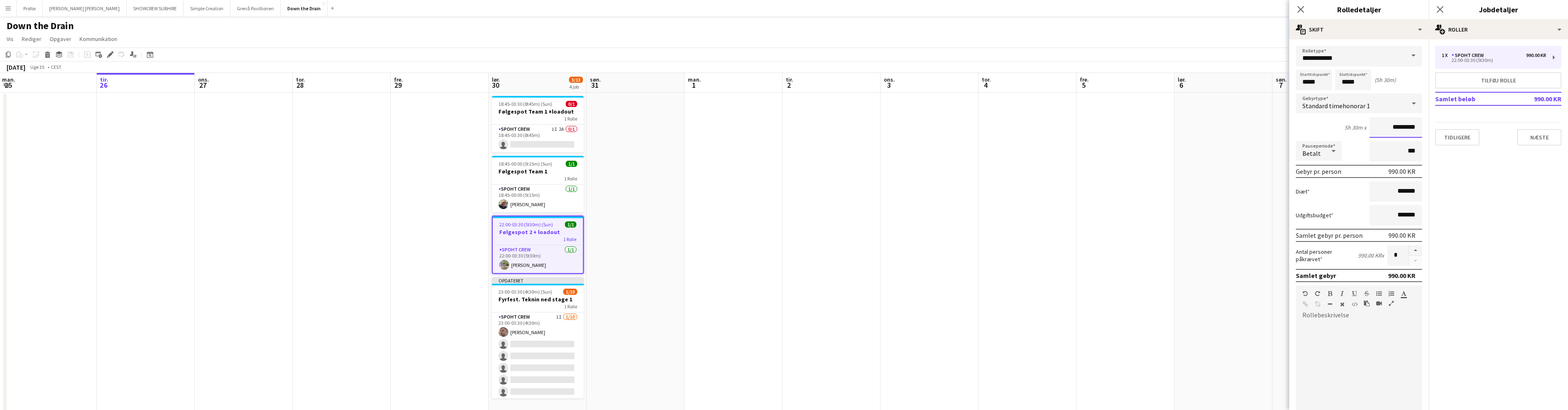
drag, startPoint x: 1375, startPoint y: 128, endPoint x: 1421, endPoint y: 127, distance: 46.0
click at [1419, 128] on form "**********" at bounding box center [1358, 307] width 139 height 523
type input "******"
click at [1547, 138] on button "Næste" at bounding box center [1540, 138] width 44 height 17
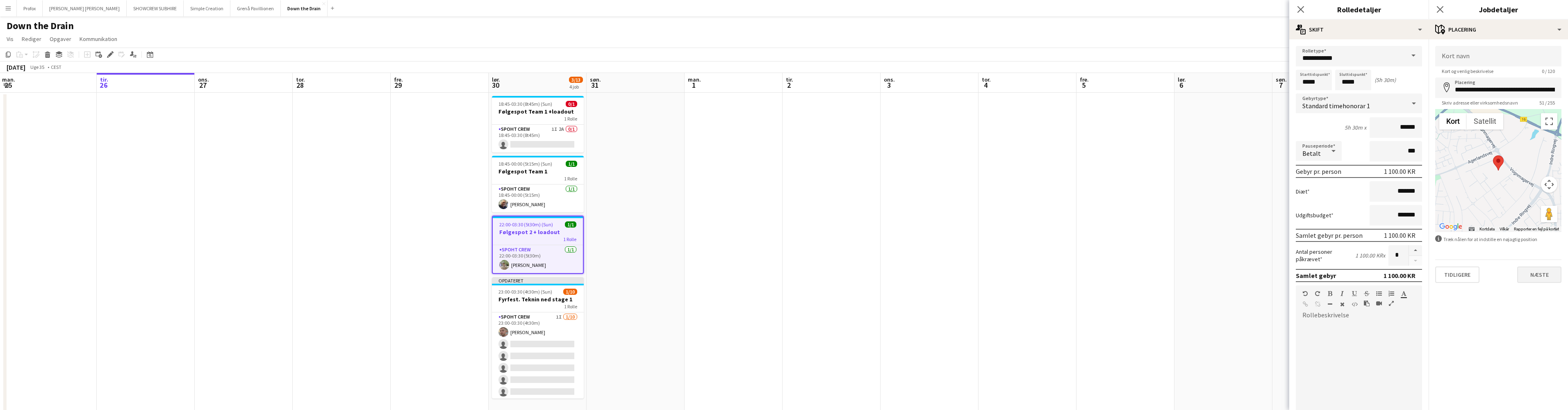
click at [1549, 273] on button "Næste" at bounding box center [1540, 274] width 44 height 17
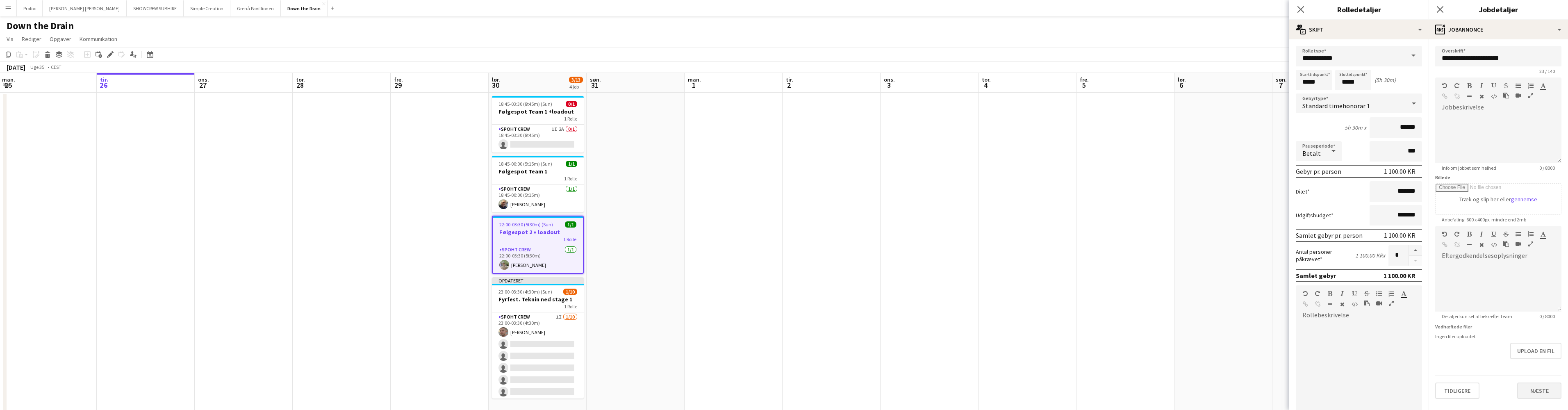
click at [1539, 391] on button "Næste" at bounding box center [1540, 391] width 44 height 17
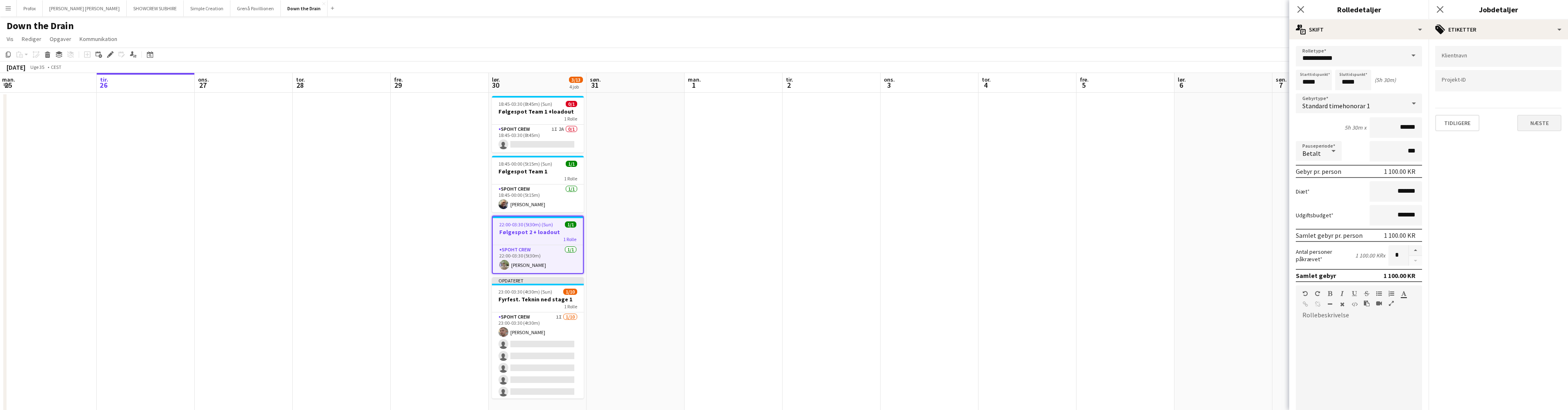
click at [1549, 122] on button "Næste" at bounding box center [1540, 123] width 44 height 17
click at [1547, 156] on button "Næste" at bounding box center [1540, 158] width 44 height 17
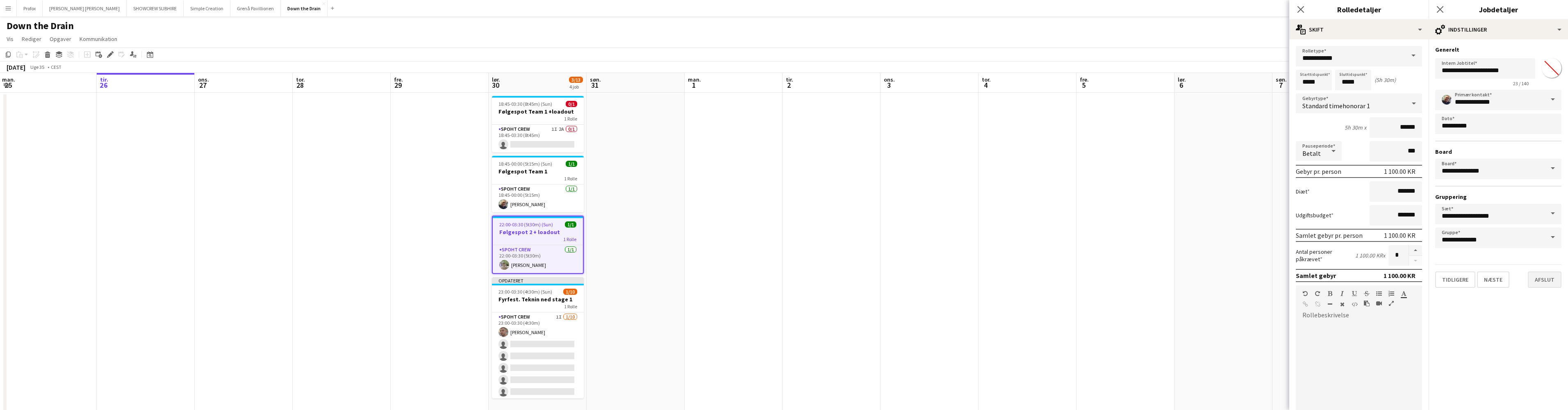
click at [1552, 281] on button "Afslut" at bounding box center [1544, 279] width 34 height 17
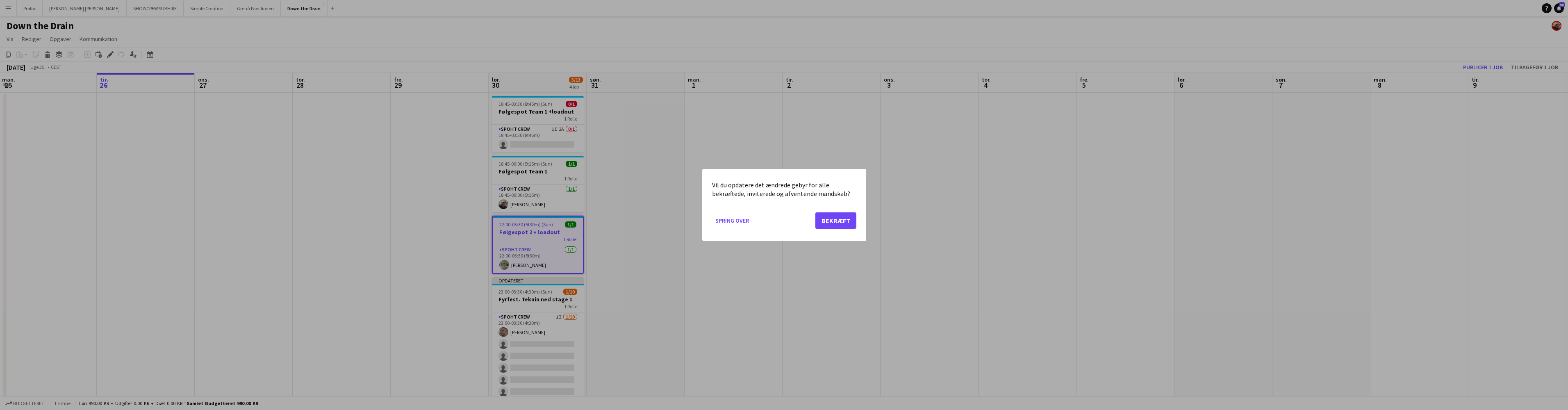
click at [838, 214] on button "Bekræft" at bounding box center [836, 221] width 41 height 17
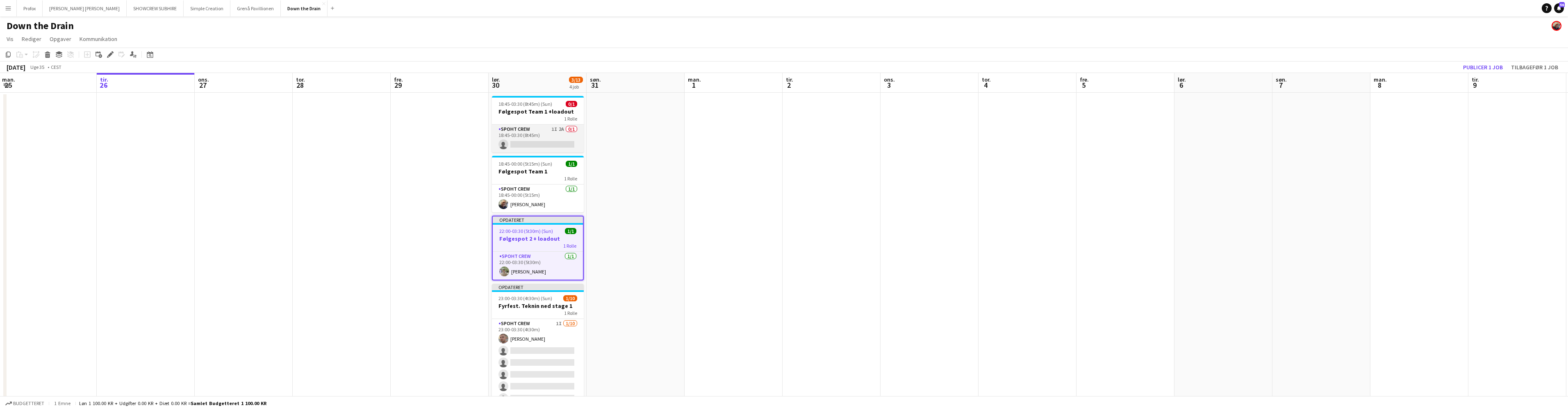
click at [545, 141] on app-card-role "Spoht Crew 1I 2A 0/1 18:45-03:30 (8t45m) single-neutral-actions" at bounding box center [538, 138] width 92 height 28
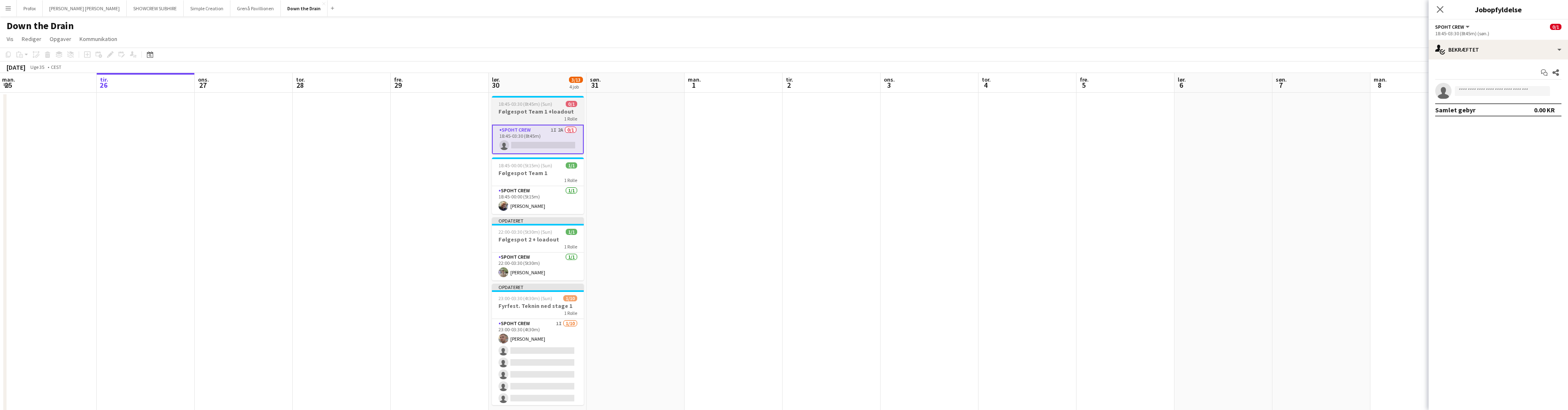
drag, startPoint x: 536, startPoint y: 110, endPoint x: 532, endPoint y: 110, distance: 4.0
click at [536, 110] on h3 "Følgespot Team 1 +loadout" at bounding box center [538, 111] width 92 height 8
click at [109, 53] on icon "Rediger" at bounding box center [110, 54] width 6 height 6
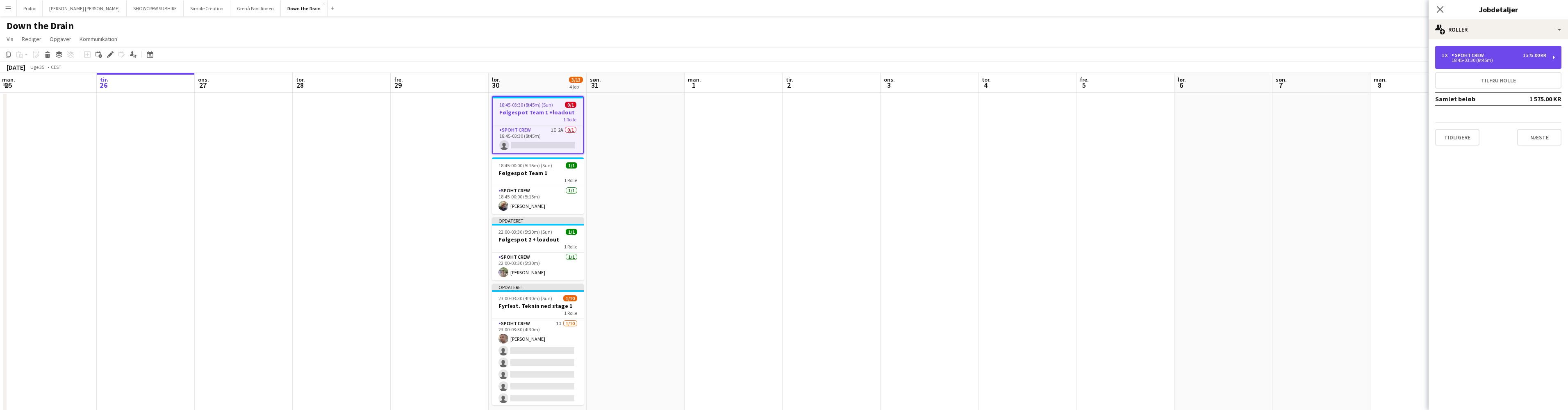
click at [1529, 56] on div "1 575.00 KR" at bounding box center [1535, 55] width 24 height 6
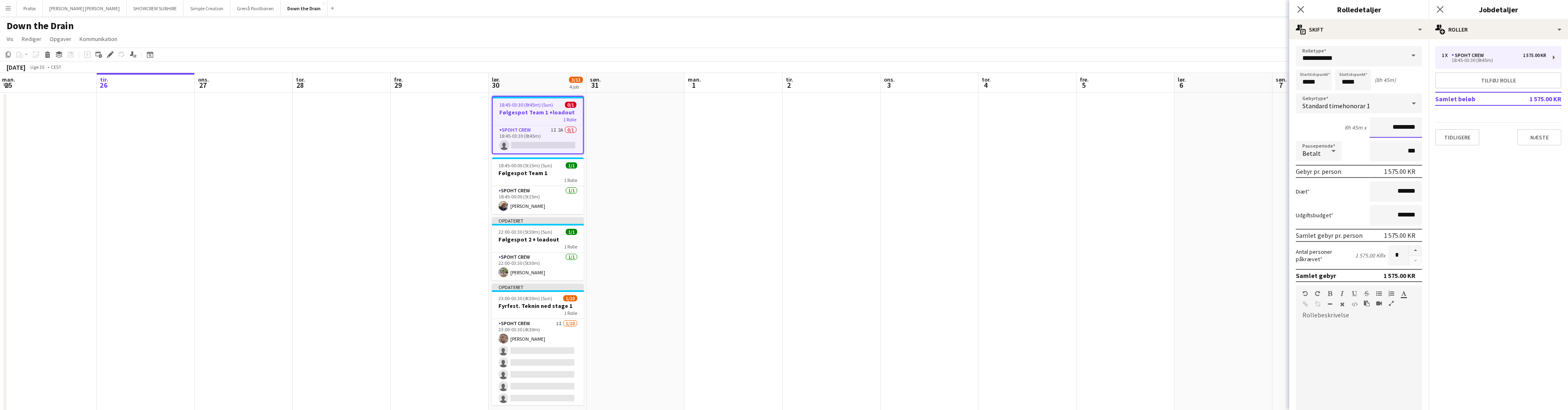
drag, startPoint x: 1383, startPoint y: 128, endPoint x: 1422, endPoint y: 129, distance: 39.0
click at [1424, 131] on mat-expansion-panel "**********" at bounding box center [1358, 225] width 139 height 371
type input "******"
click at [1546, 137] on button "Næste" at bounding box center [1540, 138] width 44 height 17
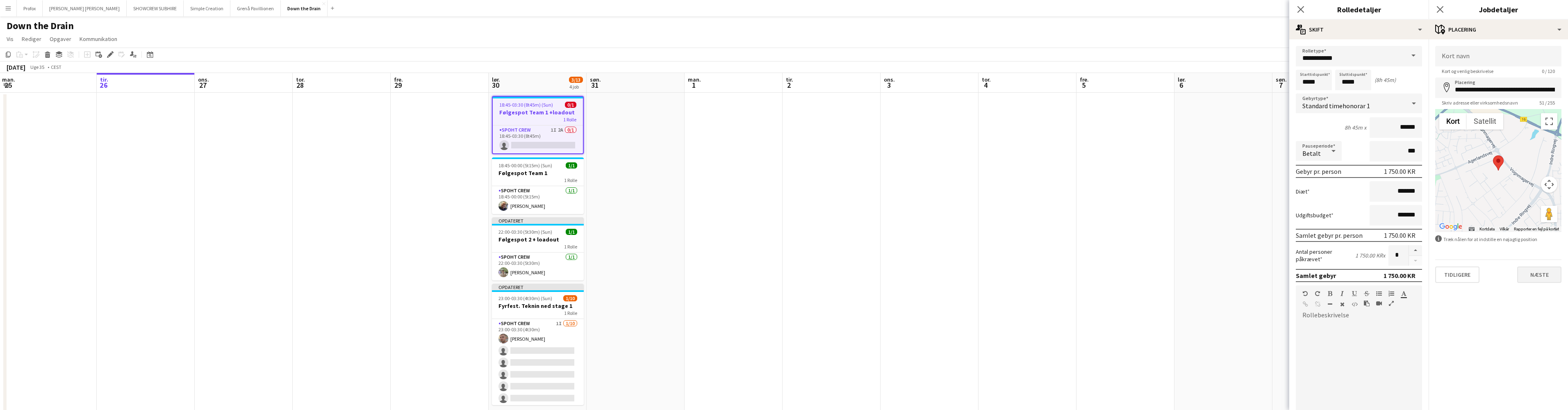
click at [1556, 276] on button "Næste" at bounding box center [1540, 274] width 44 height 17
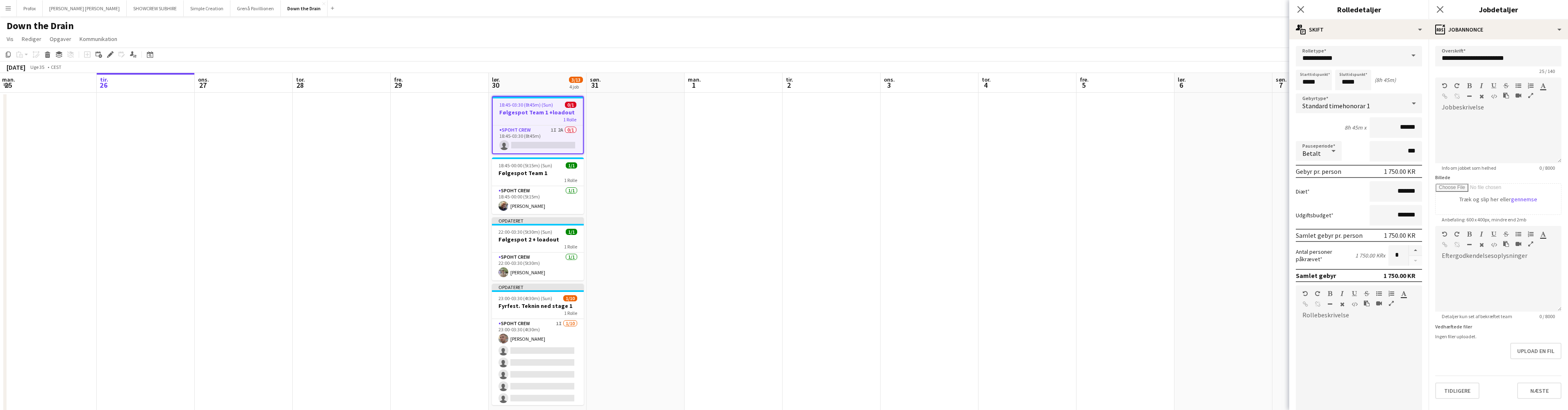
click at [1549, 395] on button "Næste" at bounding box center [1540, 391] width 44 height 17
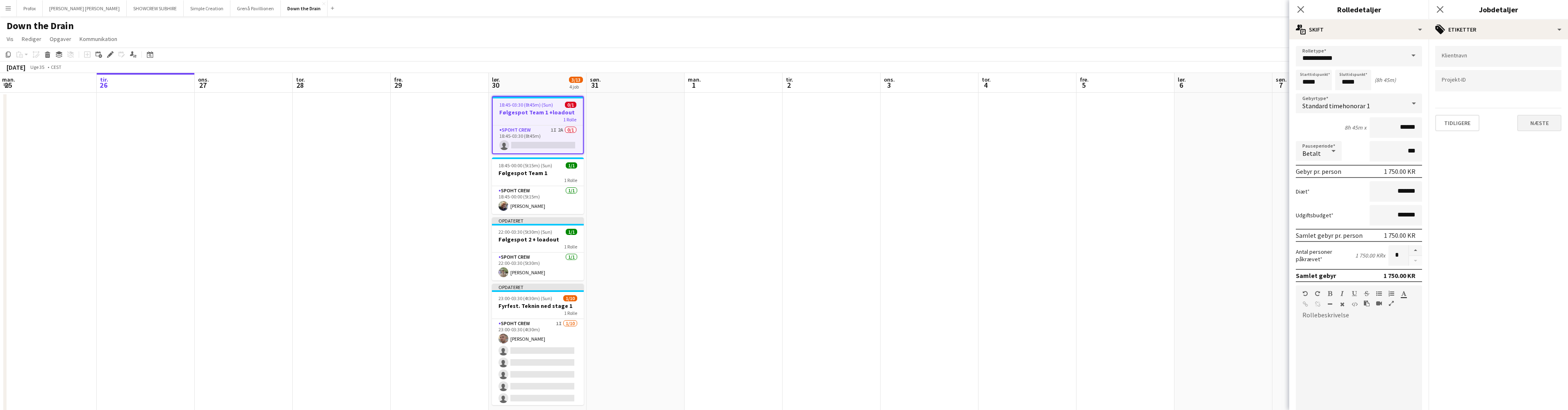
click at [1548, 124] on button "Næste" at bounding box center [1540, 123] width 44 height 17
click at [1543, 158] on button "Næste" at bounding box center [1540, 158] width 44 height 17
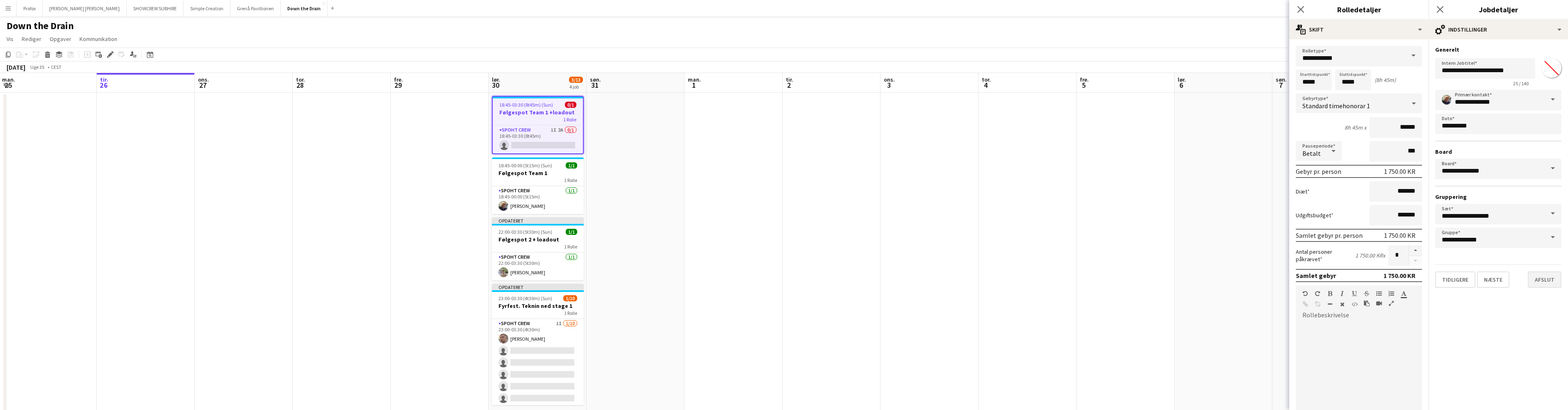
click at [1549, 281] on button "Afslut" at bounding box center [1544, 279] width 34 height 17
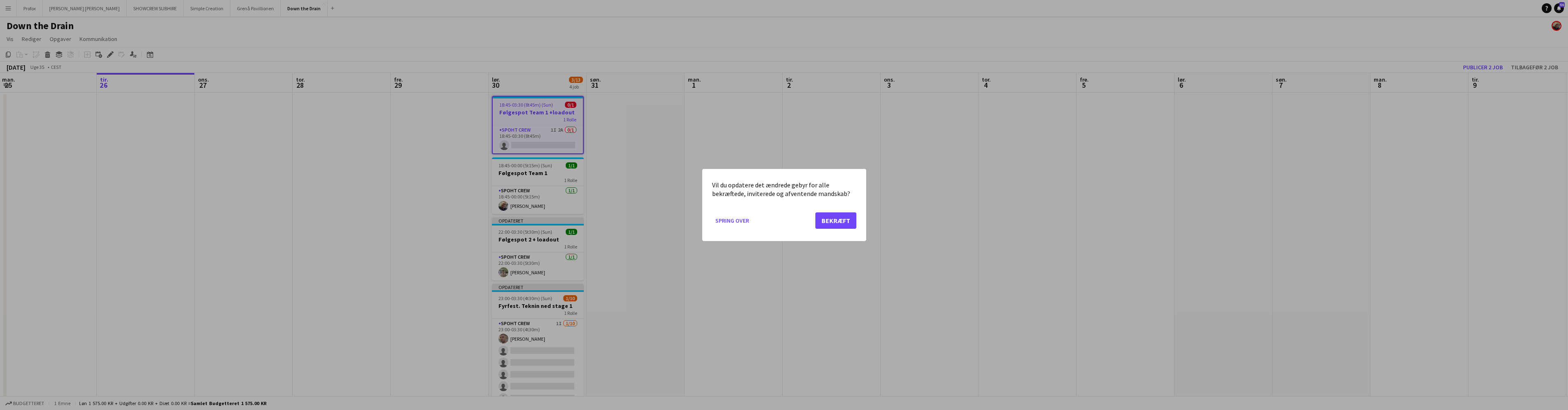
click at [841, 219] on button "Bekræft" at bounding box center [836, 221] width 41 height 17
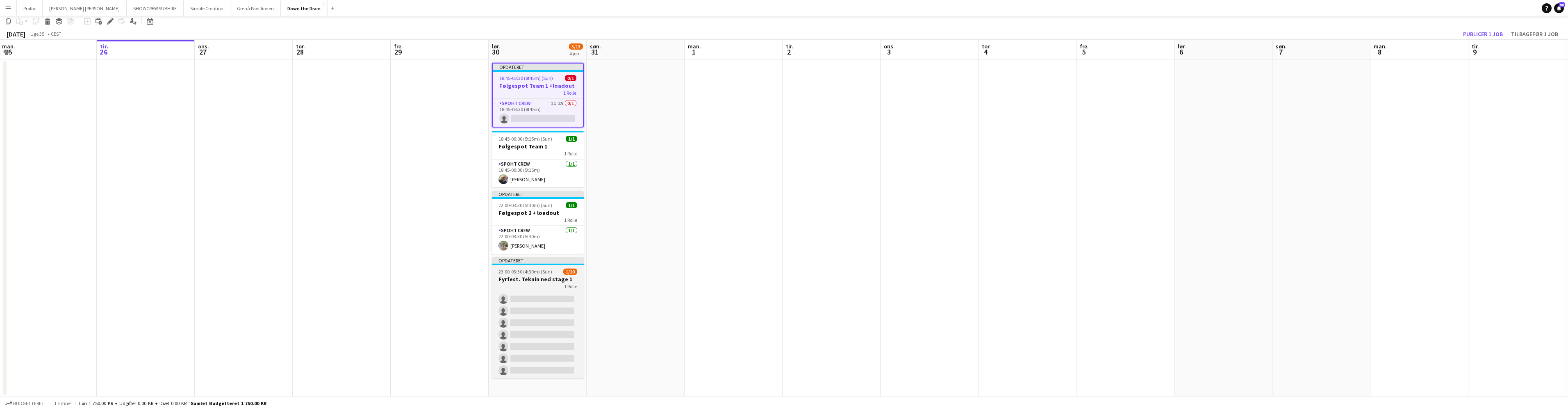
scroll to position [0, 0]
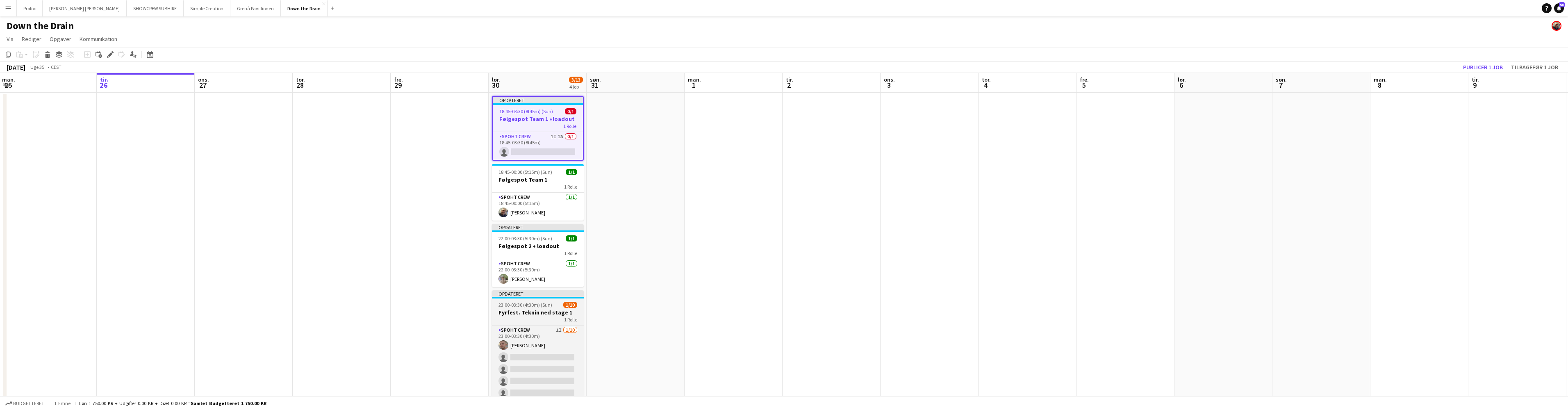
click at [538, 317] on div "1 Rolle" at bounding box center [538, 319] width 92 height 6
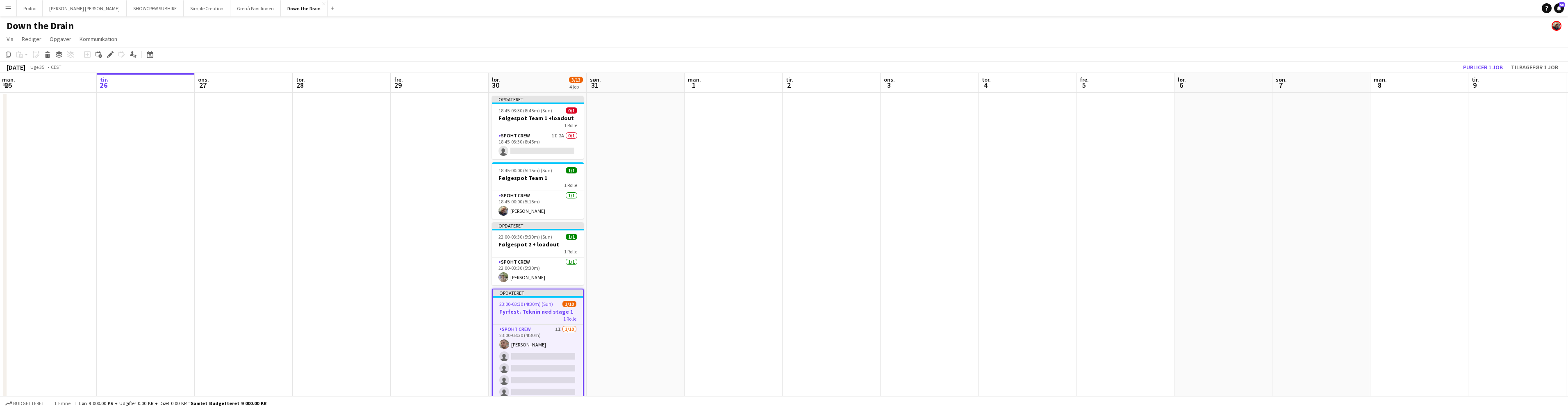
click at [533, 310] on h3 "Fyrfest. Teknin ned stage 1" at bounding box center [538, 311] width 90 height 8
click at [533, 309] on h3 "Fyrfest. Teknin ned stage 1" at bounding box center [538, 310] width 92 height 8
click at [549, 338] on app-card-role "Spoht Crew 1I 1/10 23:00-03:30 (4t30m) Tomas Ambarcumianas single-neutral-actio…" at bounding box center [538, 391] width 90 height 135
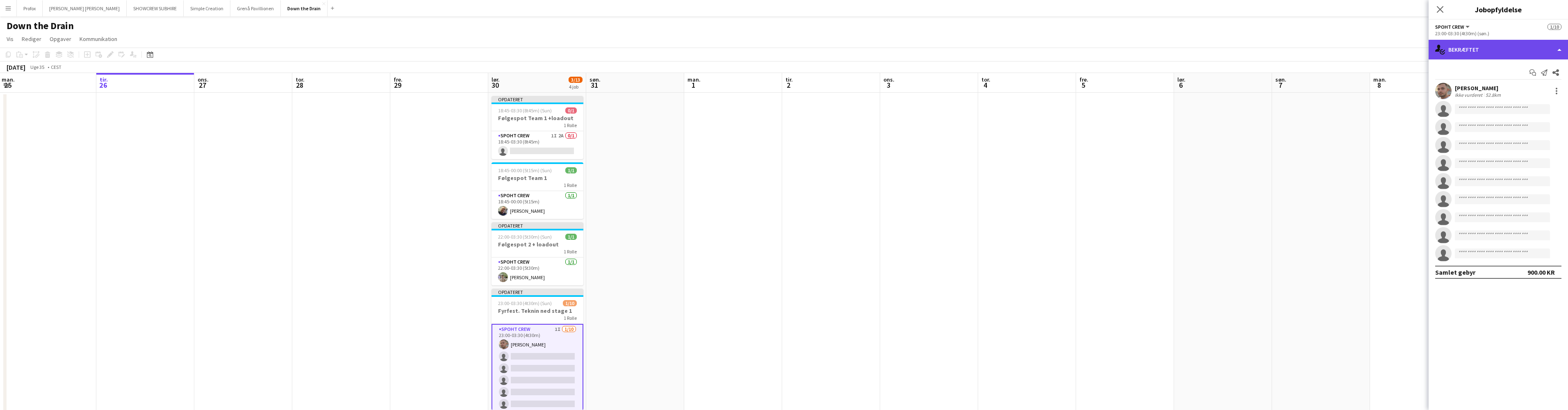
click at [1558, 50] on div "single-neutral-actions-check-2 Bekræftet" at bounding box center [1498, 49] width 139 height 19
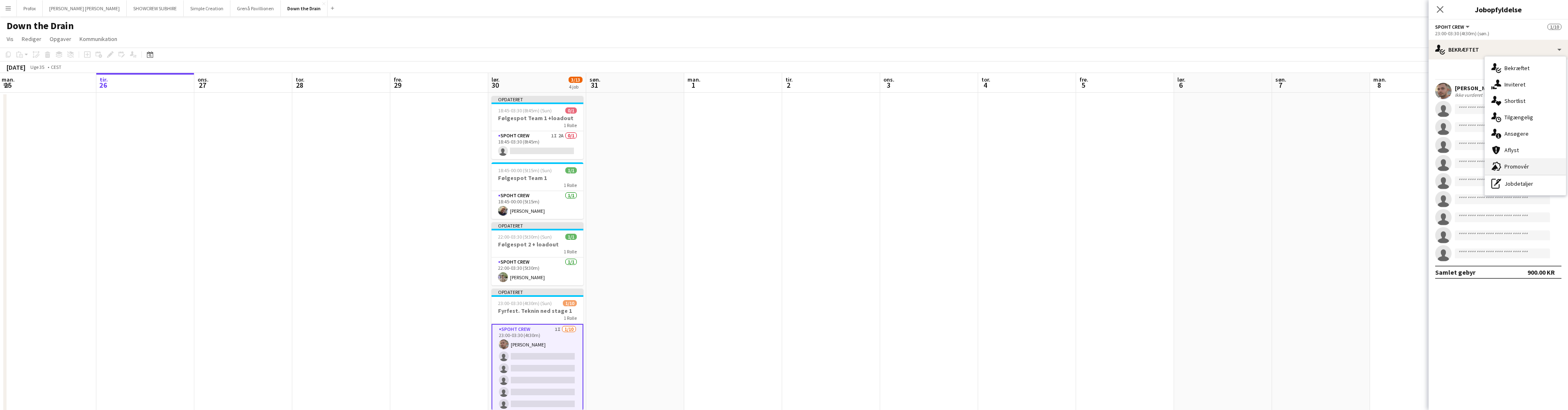
click at [1542, 169] on div "advertising-megaphone Promovér" at bounding box center [1525, 167] width 81 height 17
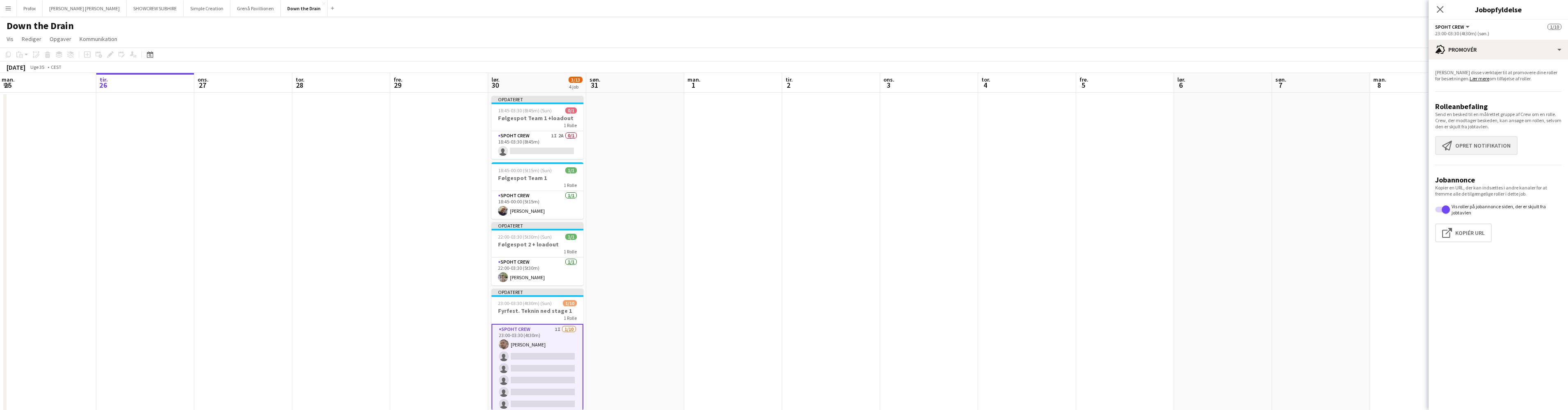
click at [1490, 140] on button "Opret notifikation Opret notifikation" at bounding box center [1476, 145] width 82 height 19
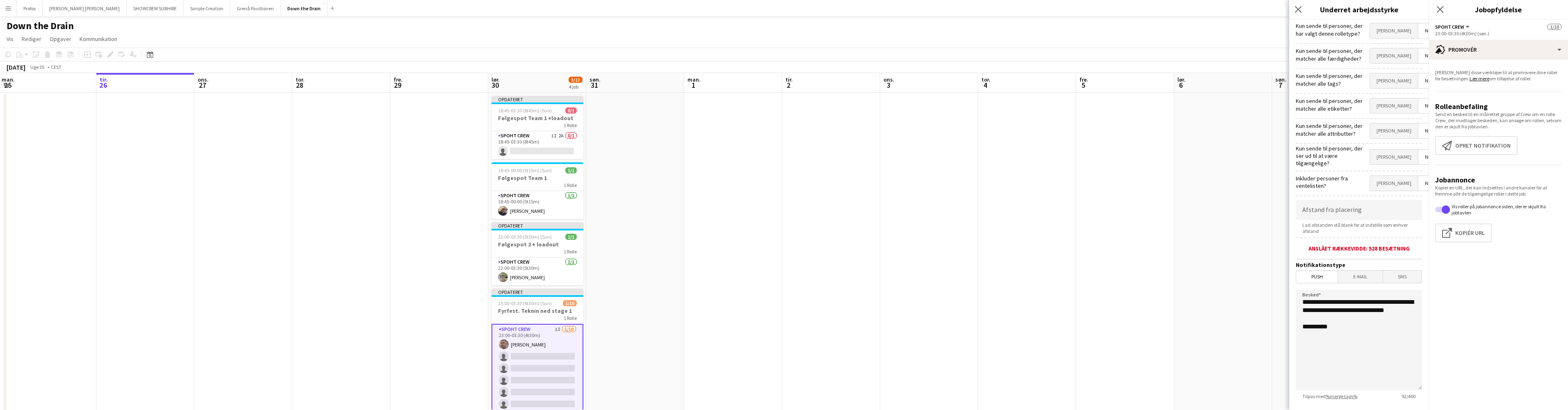
scroll to position [33, 0]
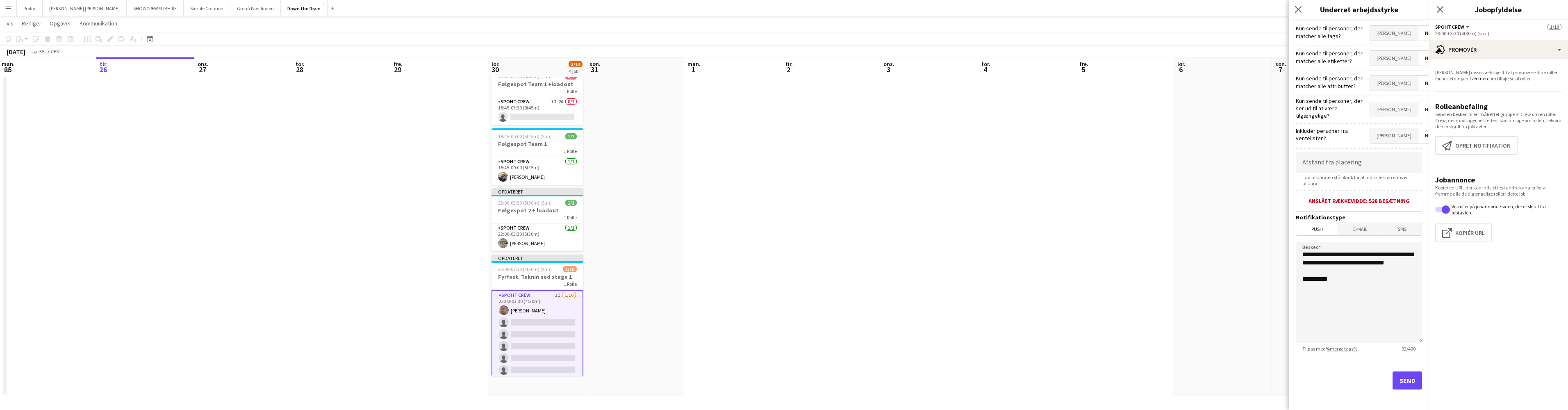
click at [1396, 377] on button "Send" at bounding box center [1407, 380] width 30 height 18
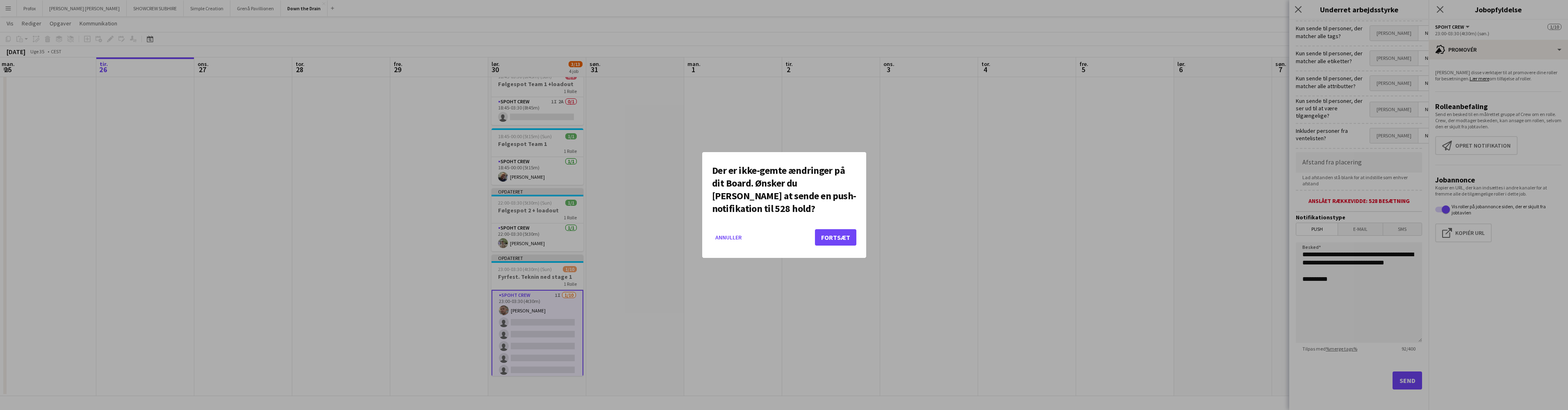
scroll to position [0, 0]
click at [835, 229] on button "Fortsæt" at bounding box center [836, 237] width 42 height 17
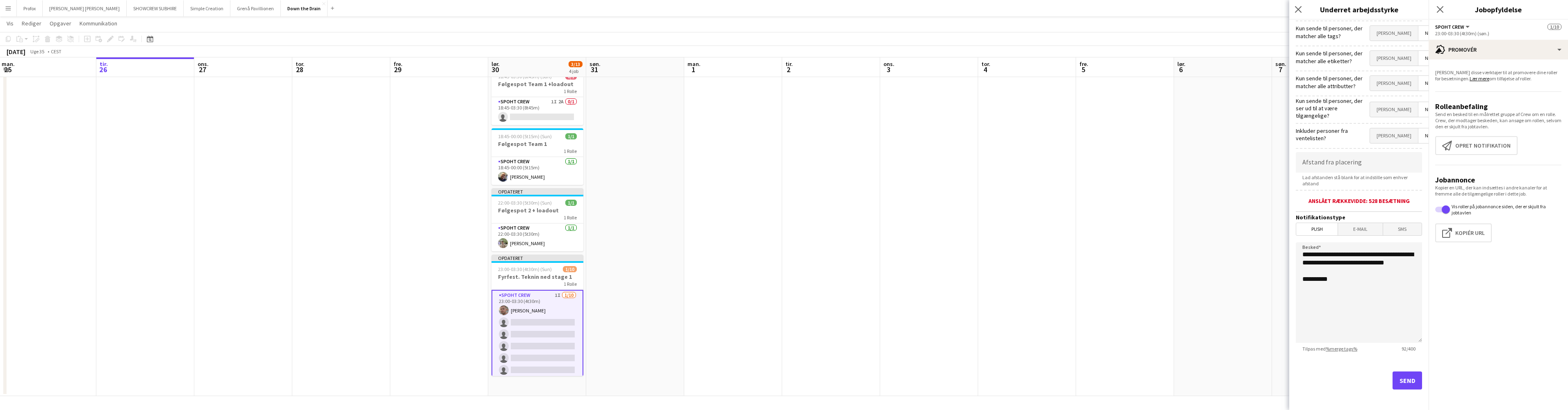
scroll to position [33, 0]
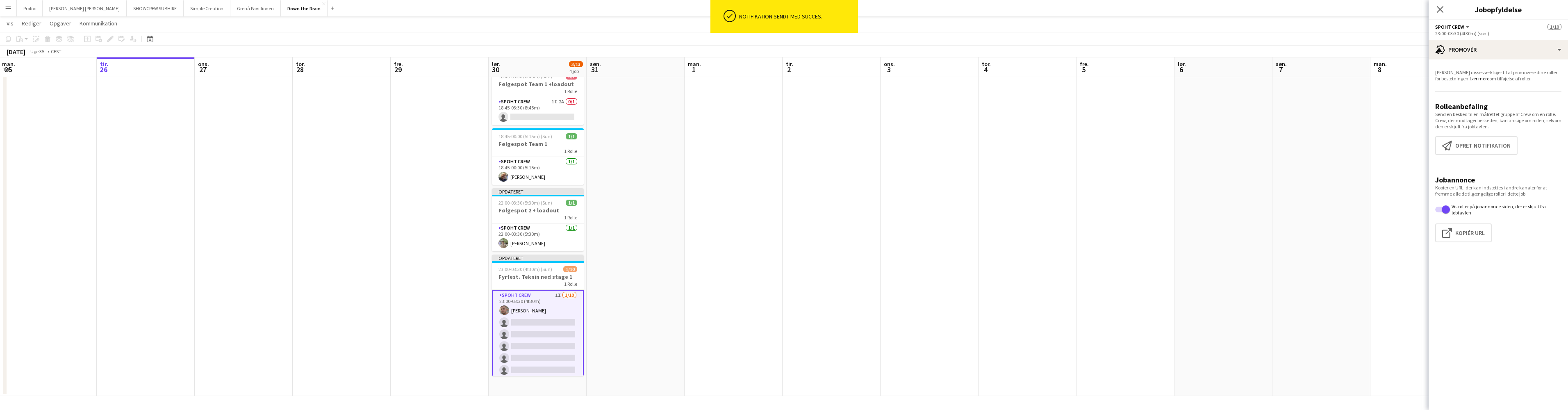
click at [792, 176] on app-date-cell at bounding box center [832, 227] width 98 height 337
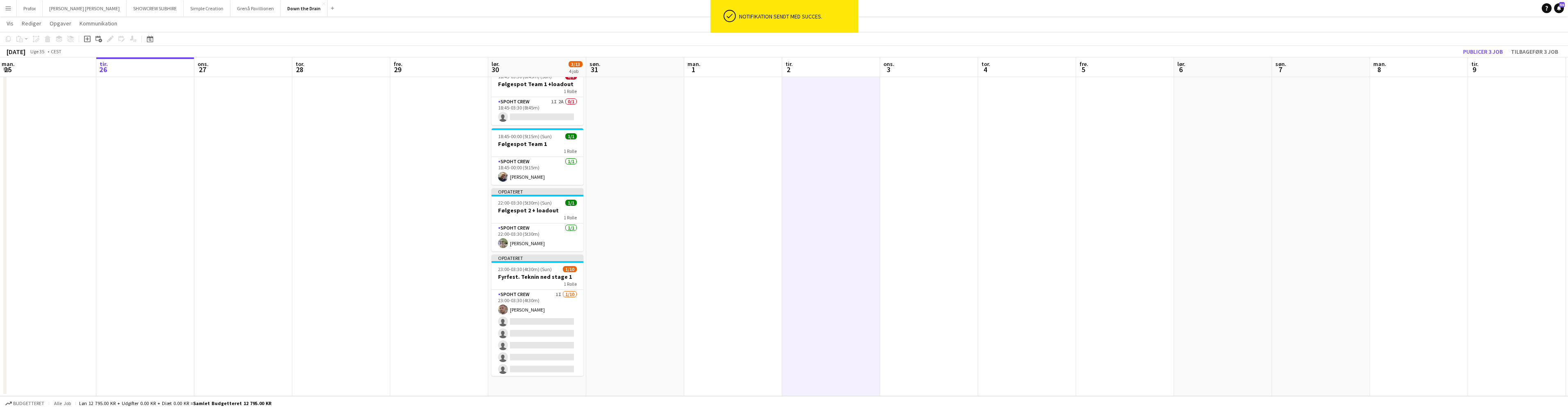
scroll to position [0, 0]
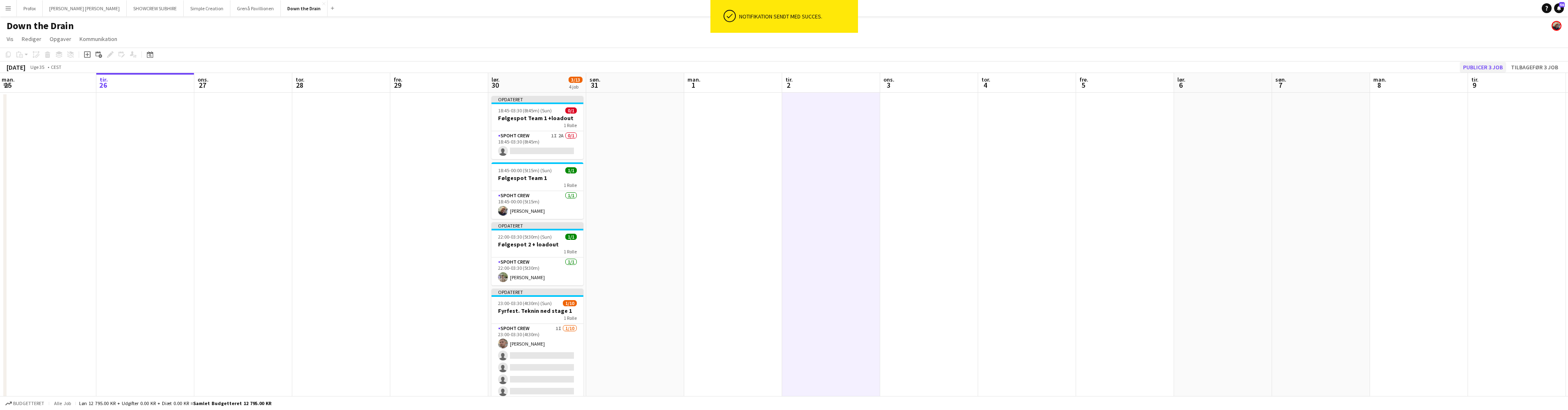
click at [1496, 66] on button "Publicer 3 job" at bounding box center [1483, 66] width 46 height 10
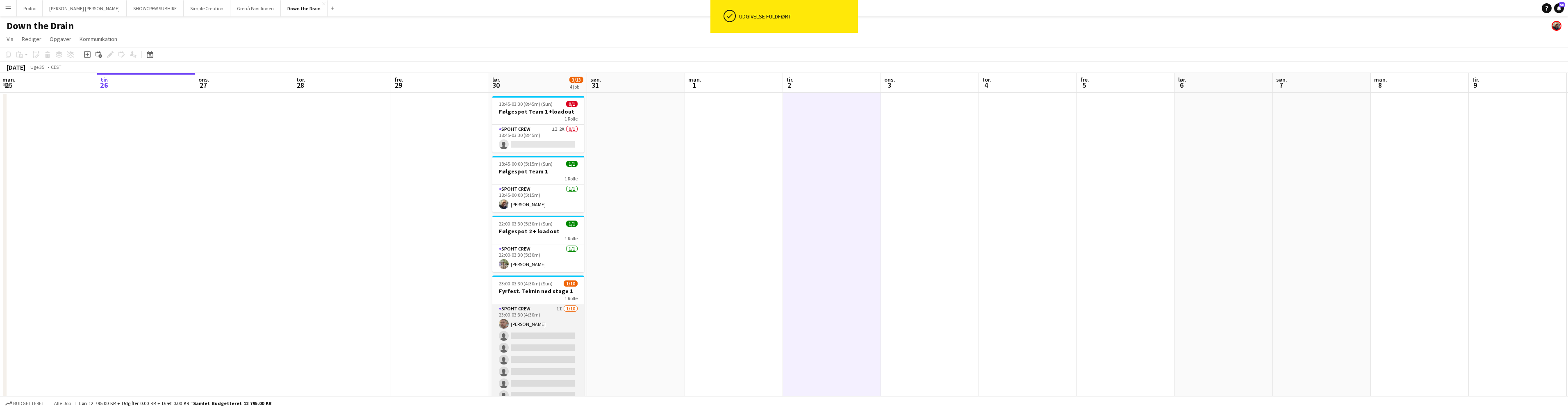
click at [543, 314] on app-card-role "Spoht Crew 1I 1/10 23:00-03:30 (4t30m) Tomas Ambarcumianas single-neutral-actio…" at bounding box center [538, 371] width 92 height 135
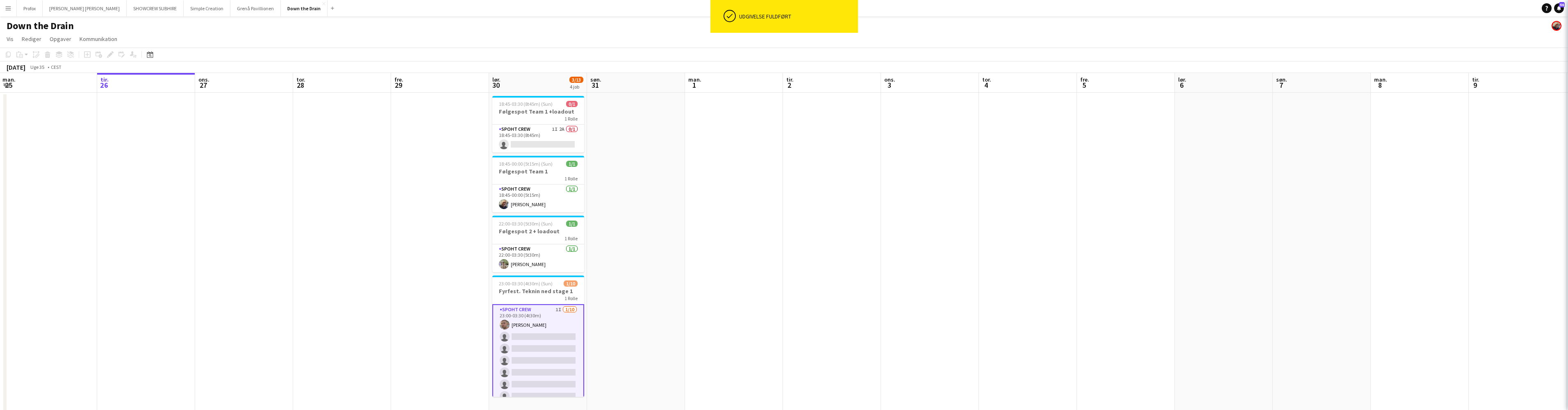
scroll to position [0, 199]
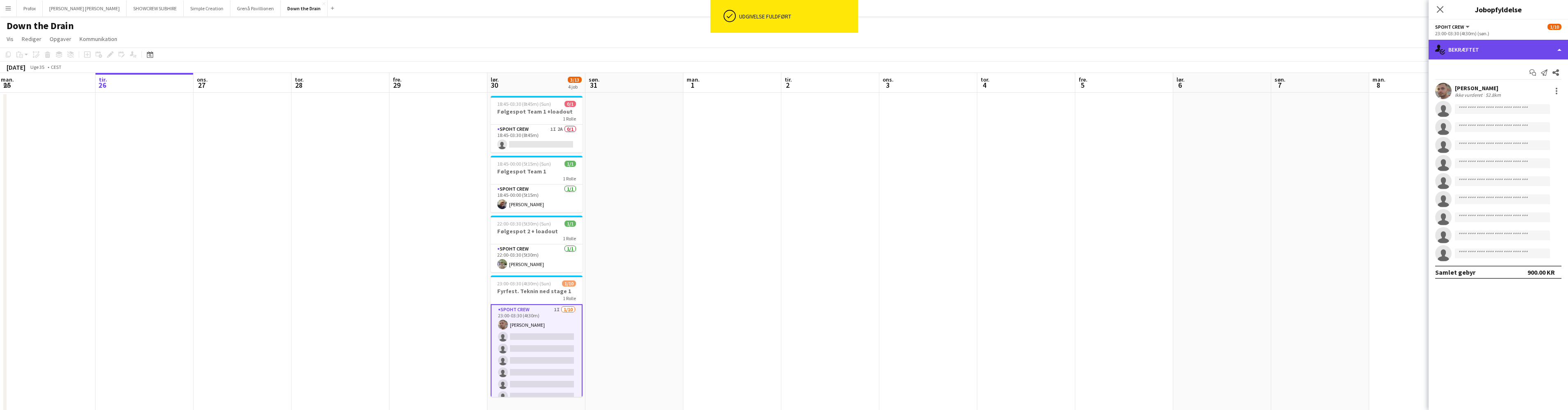
click at [1563, 47] on div "single-neutral-actions-check-2 Bekræftet" at bounding box center [1498, 49] width 139 height 19
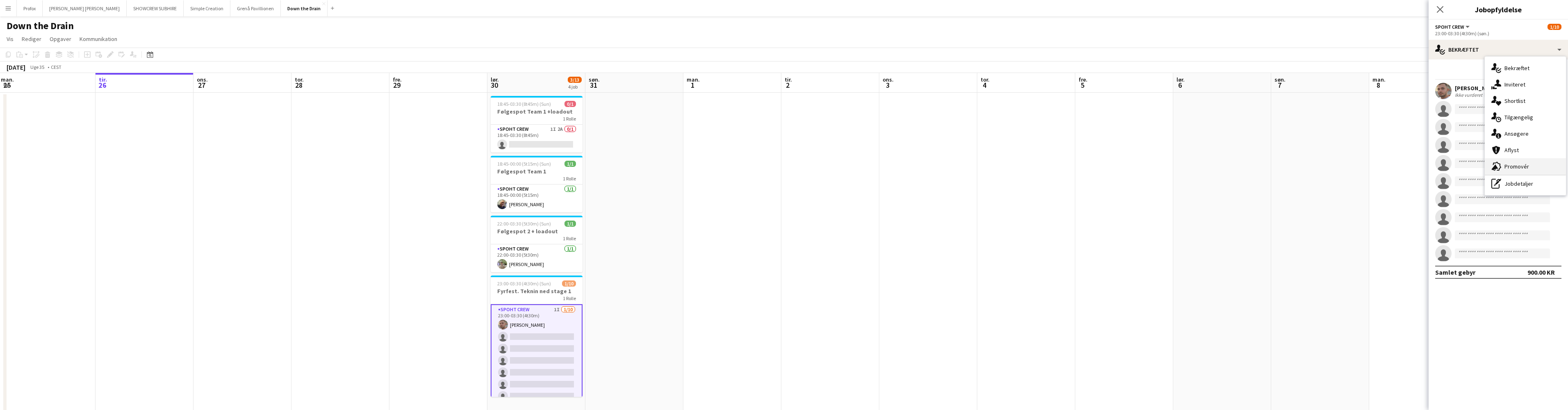
click at [1515, 169] on div "advertising-megaphone Promovér" at bounding box center [1525, 167] width 81 height 17
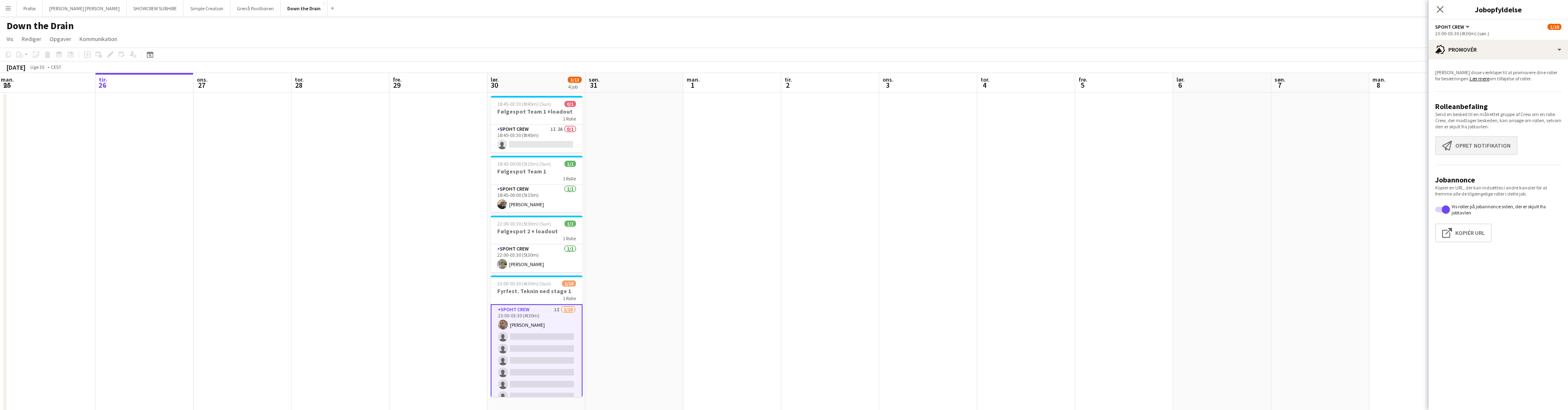
click at [1492, 149] on button "Opret notifikation Opret notifikation" at bounding box center [1476, 145] width 82 height 19
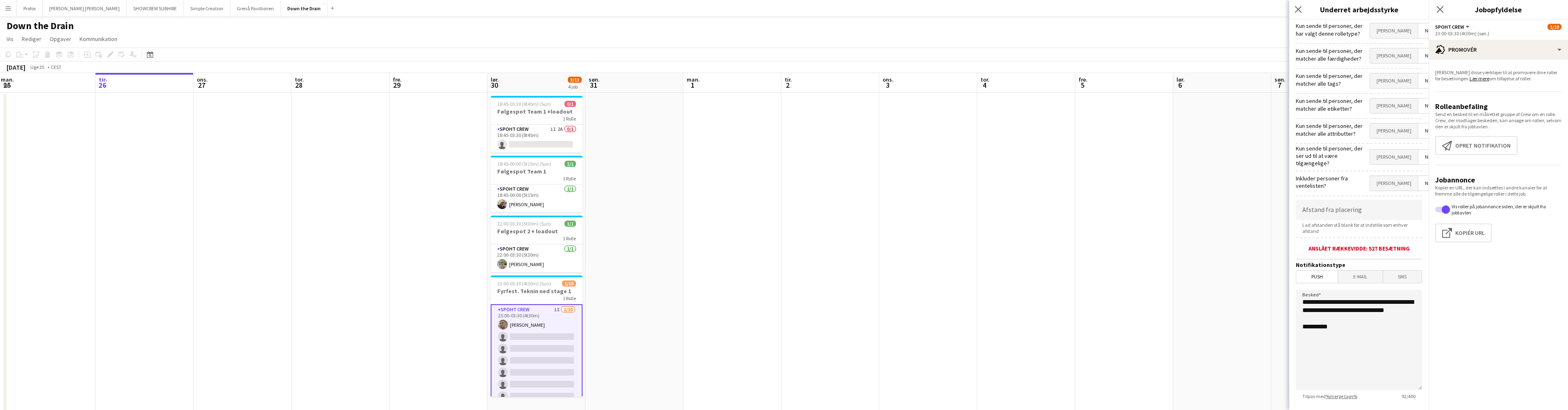
scroll to position [48, 0]
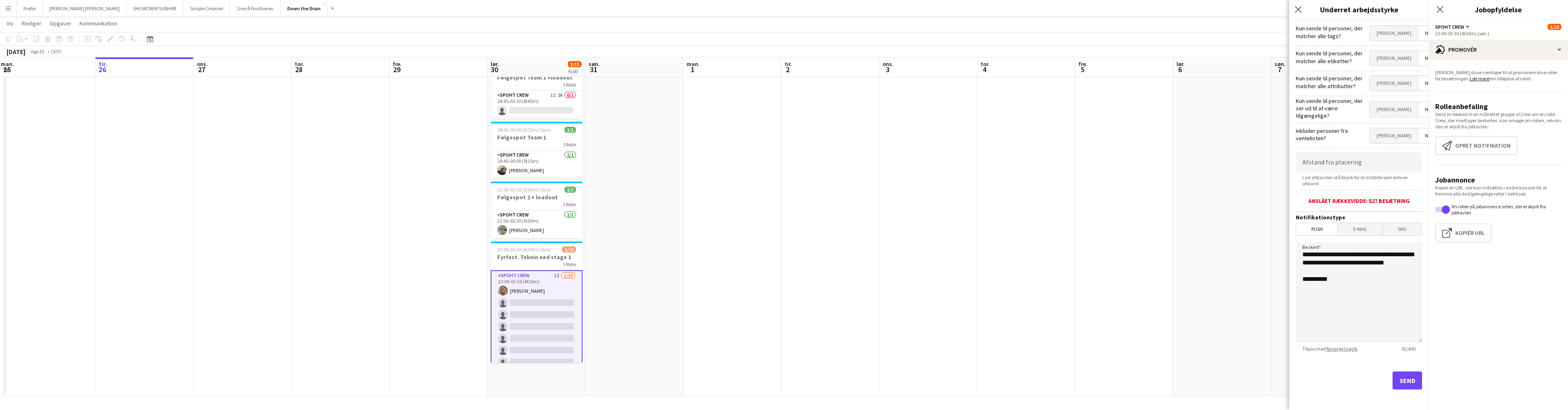
click at [1401, 375] on button "Send" at bounding box center [1407, 380] width 30 height 18
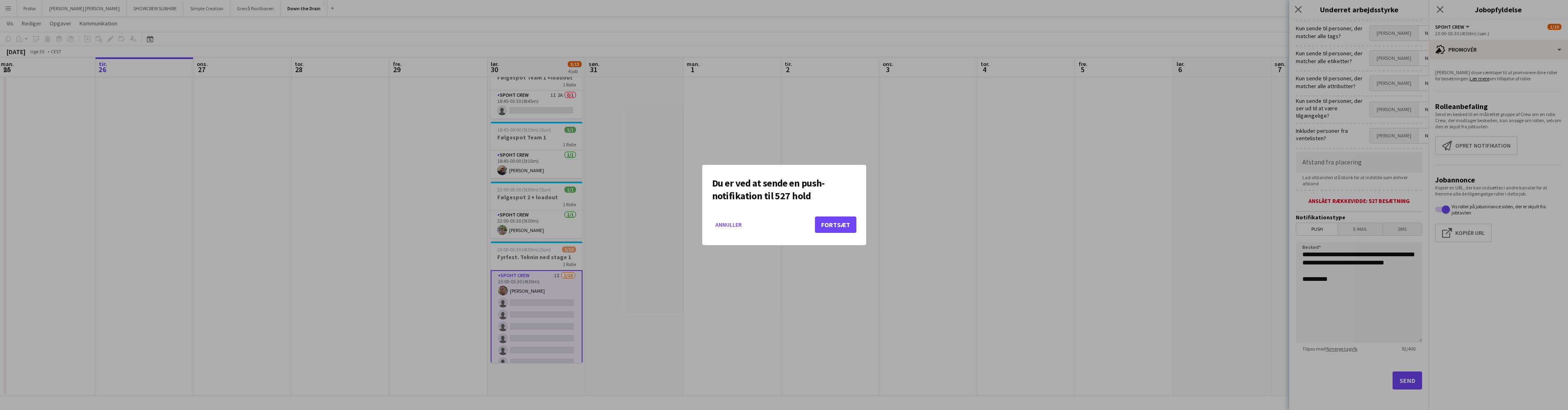
click at [849, 223] on button "Fortsæt" at bounding box center [836, 225] width 42 height 17
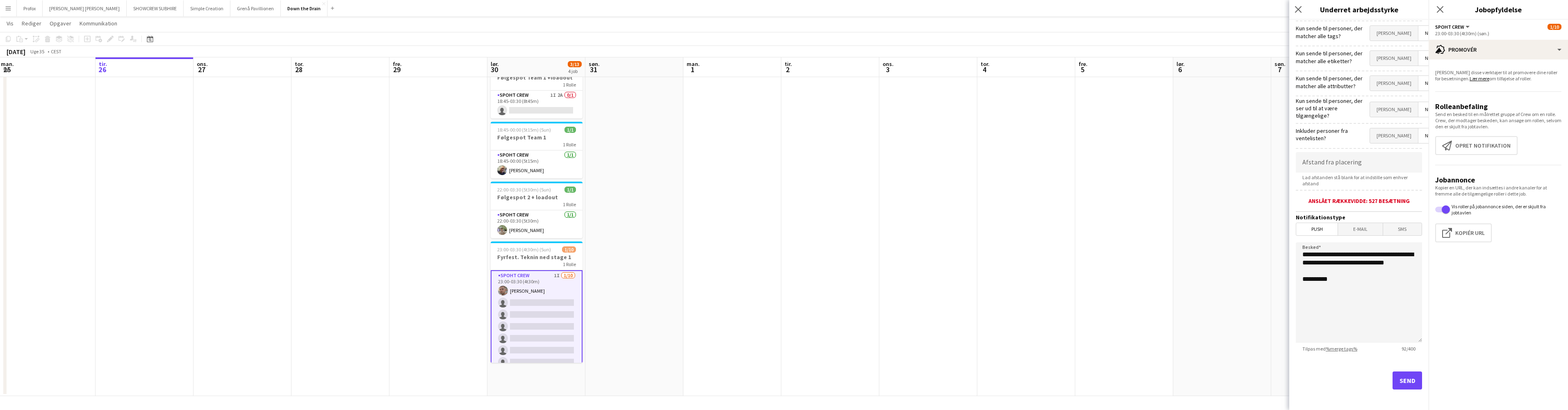
scroll to position [33, 0]
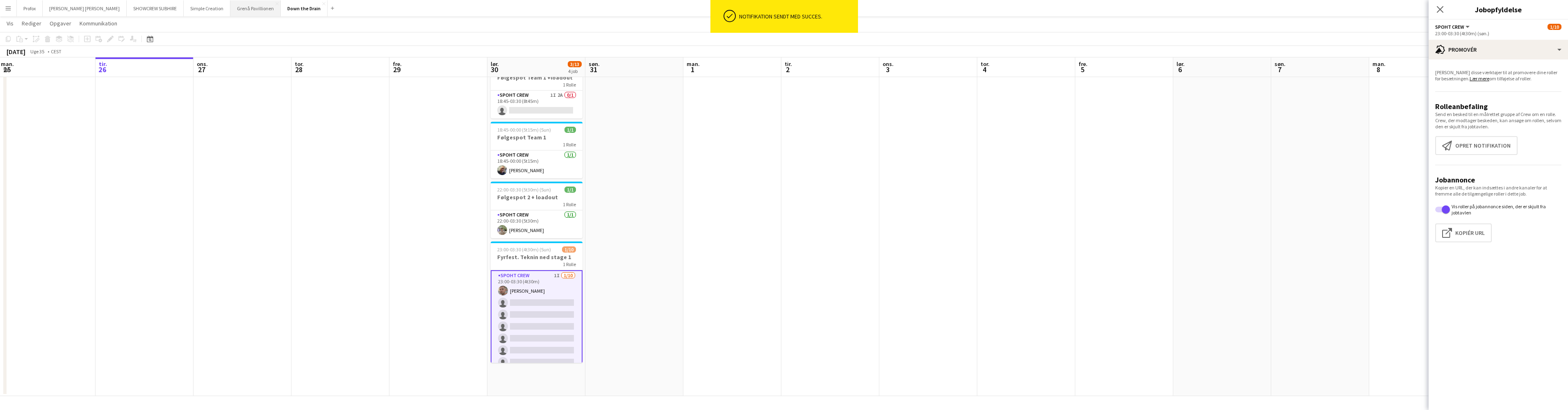
click at [230, 8] on button "Grenå Pavillionen Luk" at bounding box center [255, 8] width 51 height 16
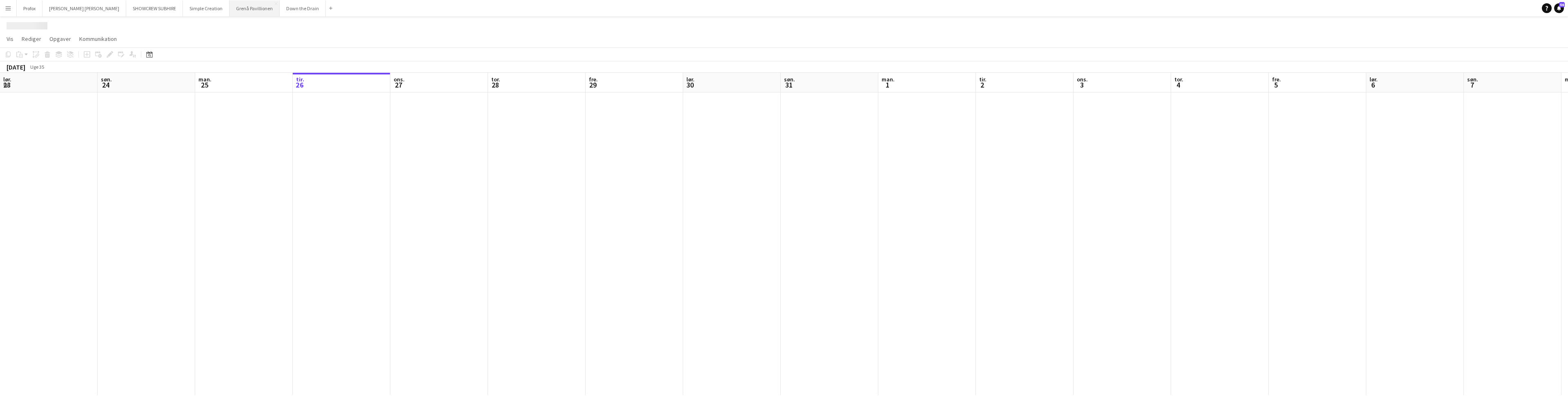
scroll to position [0, 195]
click at [230, 9] on button "Grenå Pavillionen Luk" at bounding box center [255, 8] width 52 height 16
click at [230, 10] on button "Grenå Pavillionen Luk" at bounding box center [255, 8] width 52 height 16
click at [230, 10] on button "Grenå Pavillionen Luk" at bounding box center [254, 8] width 50 height 16
click at [230, 8] on button "Grenå Pavillionen Luk" at bounding box center [255, 8] width 52 height 16
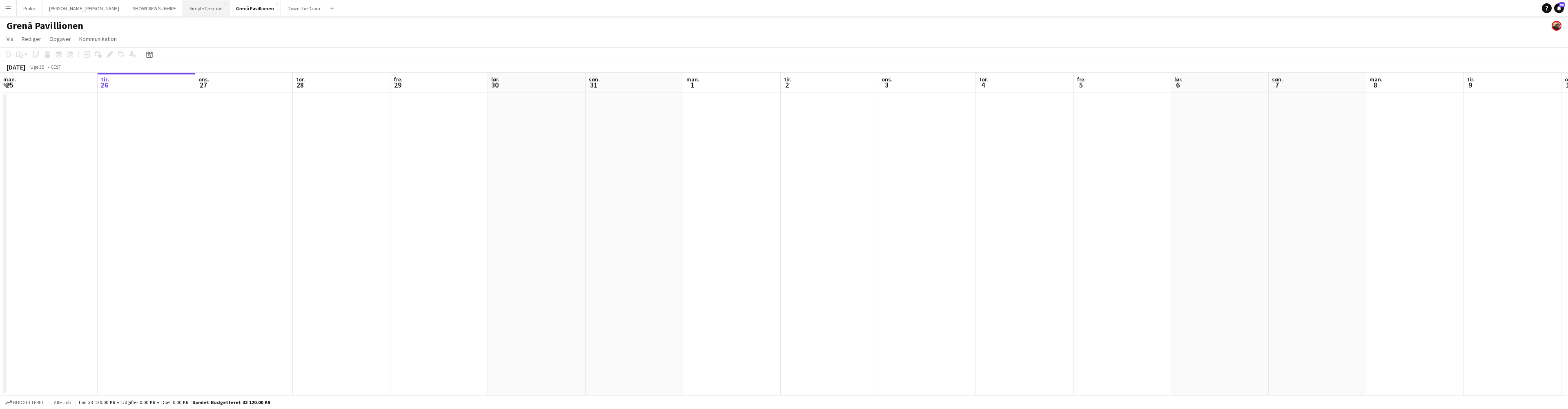
click at [188, 8] on button "Simple Creation Luk" at bounding box center [206, 8] width 47 height 16
click at [138, 10] on button "SHOWCREW SUBHIRE Luk" at bounding box center [154, 8] width 57 height 16
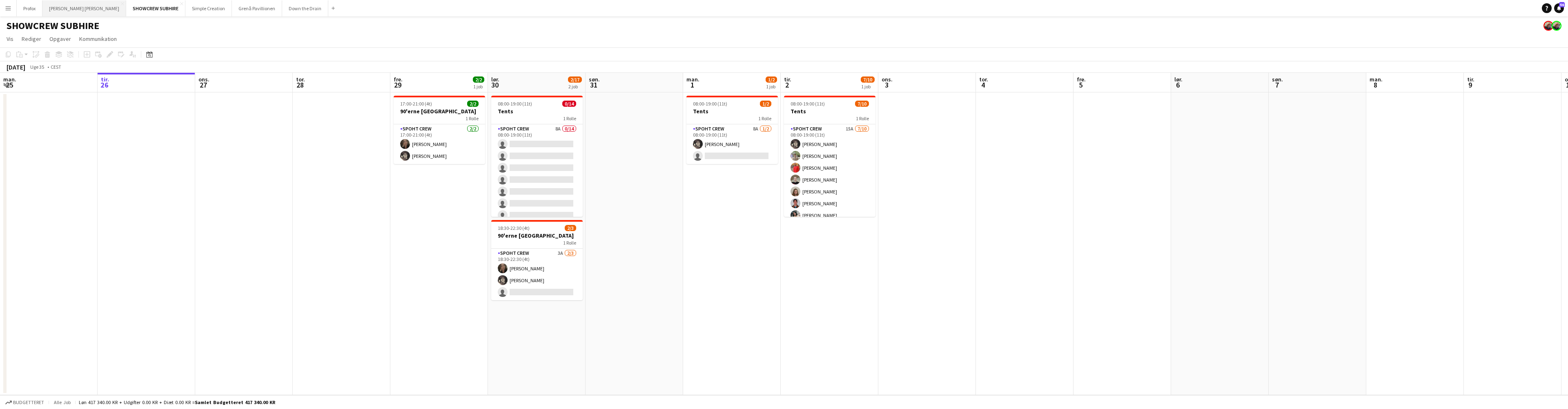
click at [61, 6] on button "[PERSON_NAME]" at bounding box center [84, 8] width 83 height 16
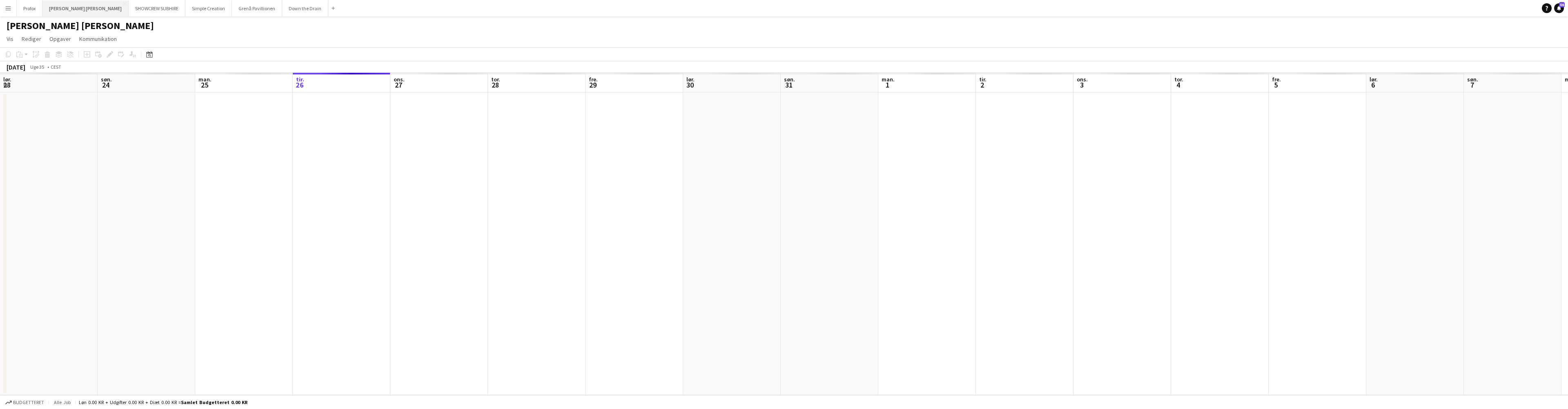
scroll to position [0, 195]
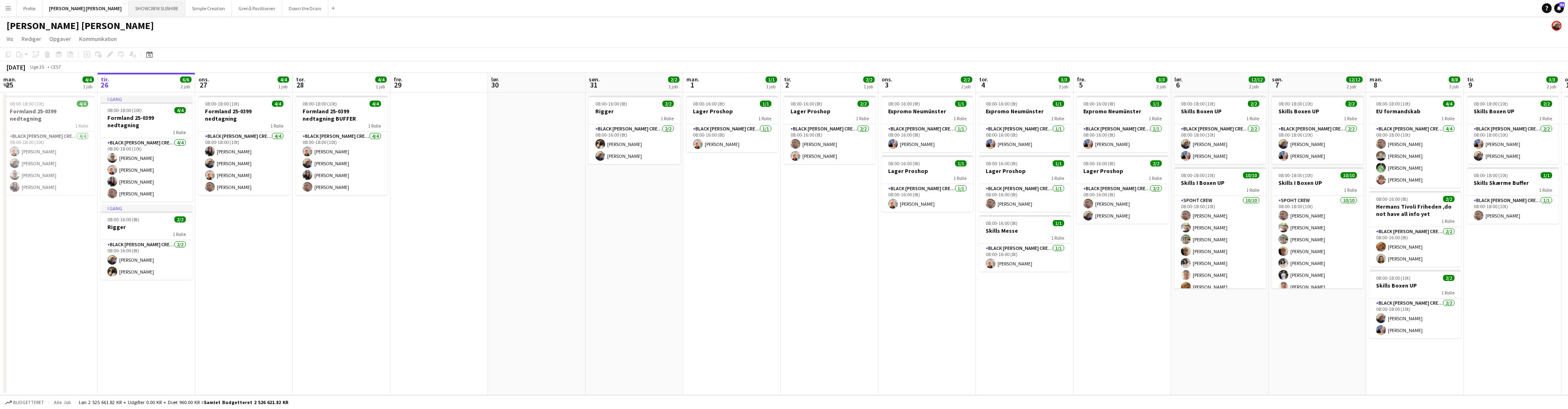
click at [129, 6] on button "SHOWCREW SUBHIRE Luk" at bounding box center [157, 8] width 57 height 16
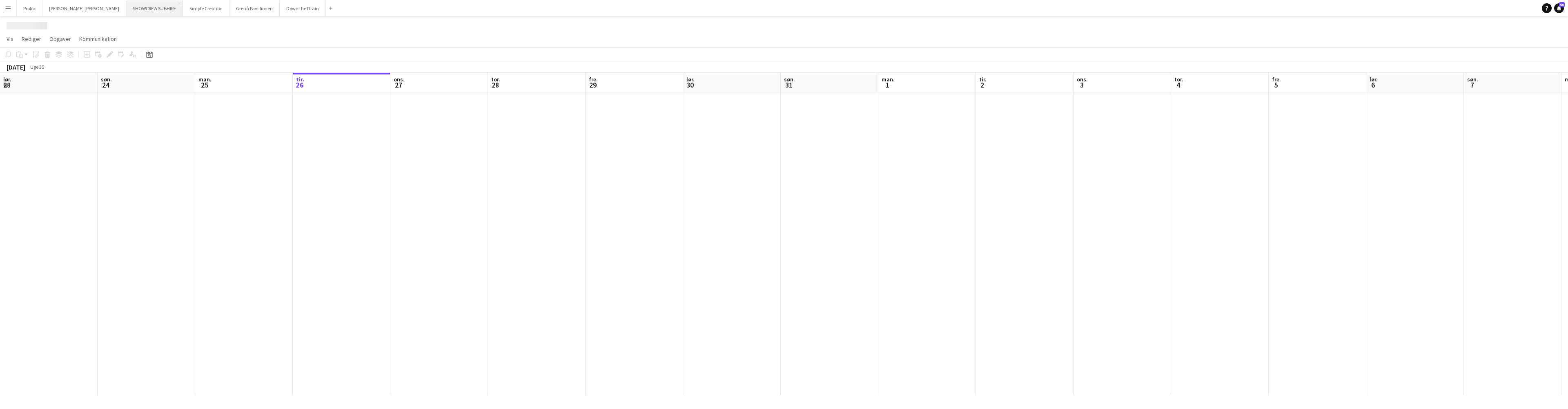
scroll to position [0, 195]
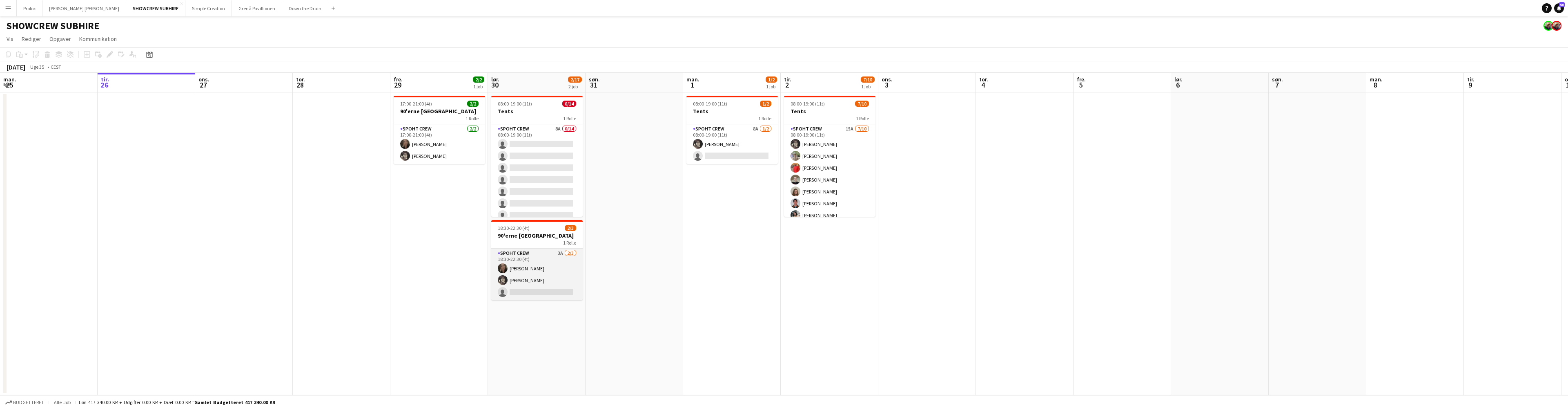
click at [559, 253] on app-card-role "Spoht Crew 3A 2/3 18:30-22:30 (4t) Nina Kasper Williamson Mike Kasper Williamso…" at bounding box center [537, 274] width 92 height 52
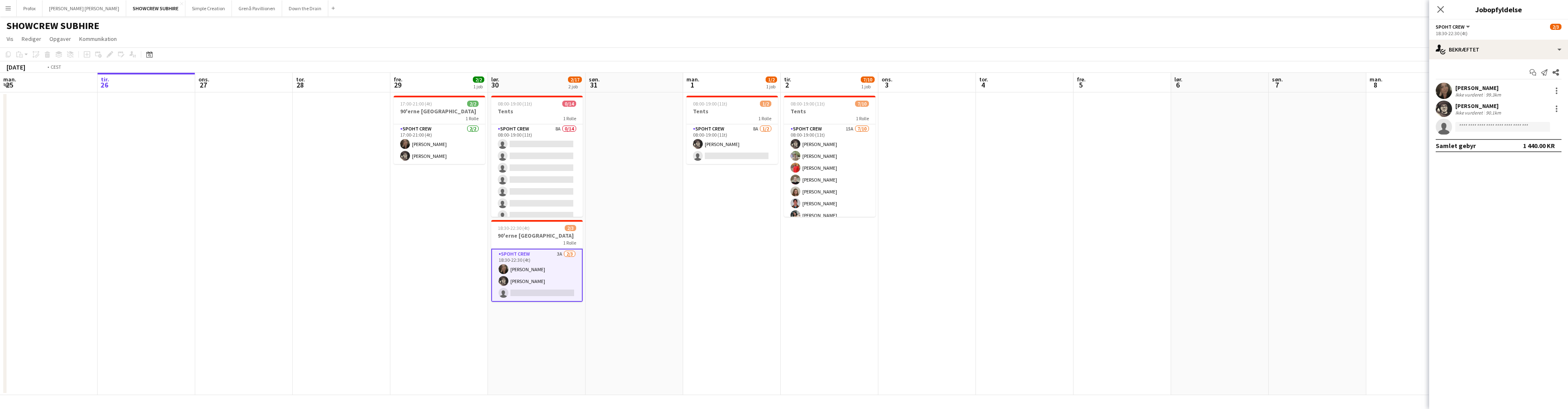
scroll to position [0, 195]
click at [560, 253] on app-card-role "Spoht Crew 3A 2/3 18:30-22:30 (4t) Nina Kasper Williamson Mike Kasper Williamso…" at bounding box center [537, 275] width 92 height 53
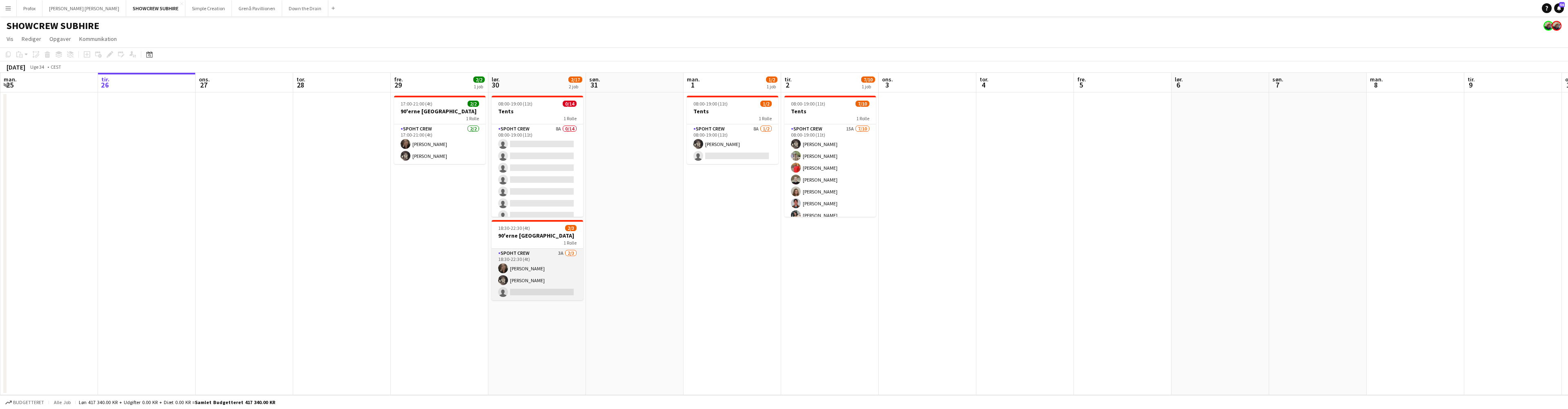
click at [560, 252] on app-card-role "Spoht Crew 3A 2/3 18:30-22:30 (4t) Nina Kasper Williamson Mike Kasper Williamso…" at bounding box center [537, 274] width 92 height 52
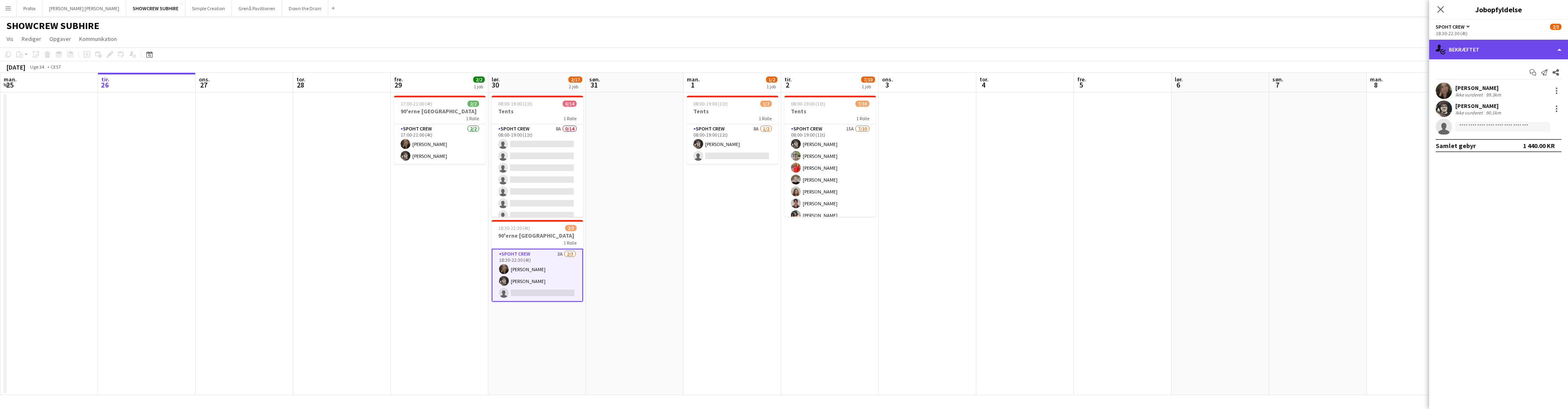
click at [1547, 51] on div "single-neutral-actions-check-2 Bekræftet" at bounding box center [1498, 49] width 139 height 19
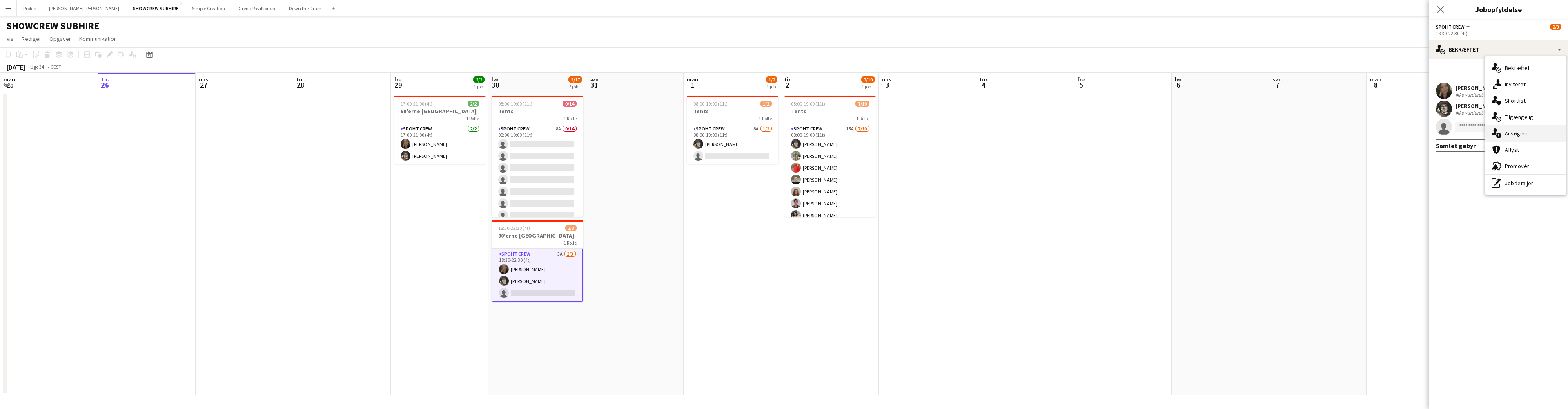
click at [1532, 132] on div "single-neutral-actions-information Ansøgere" at bounding box center [1525, 133] width 81 height 17
click at [282, 9] on button "Down the Drain [PERSON_NAME]" at bounding box center [305, 8] width 46 height 16
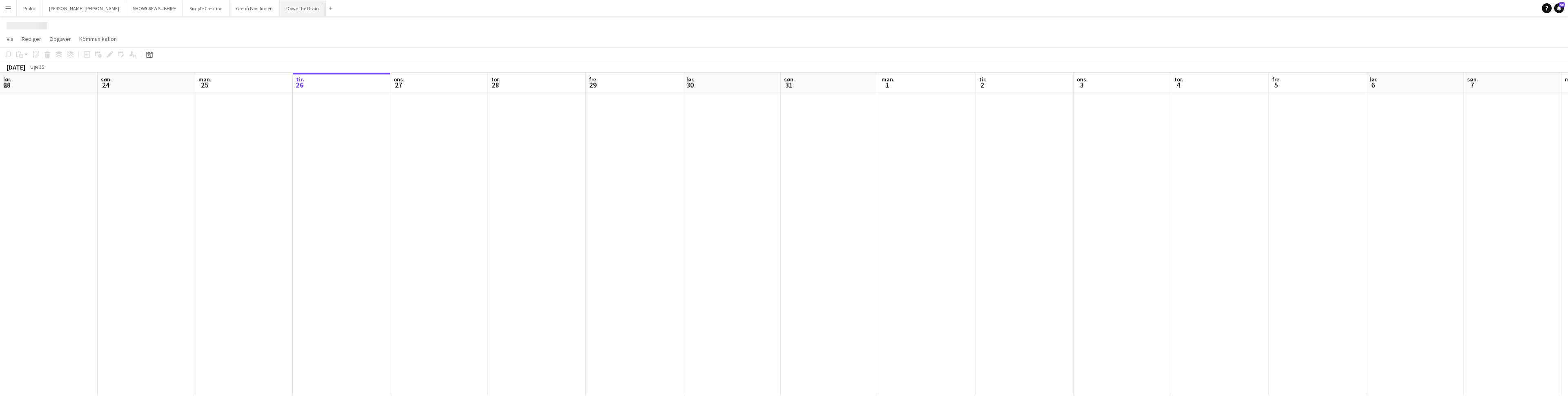
scroll to position [0, 195]
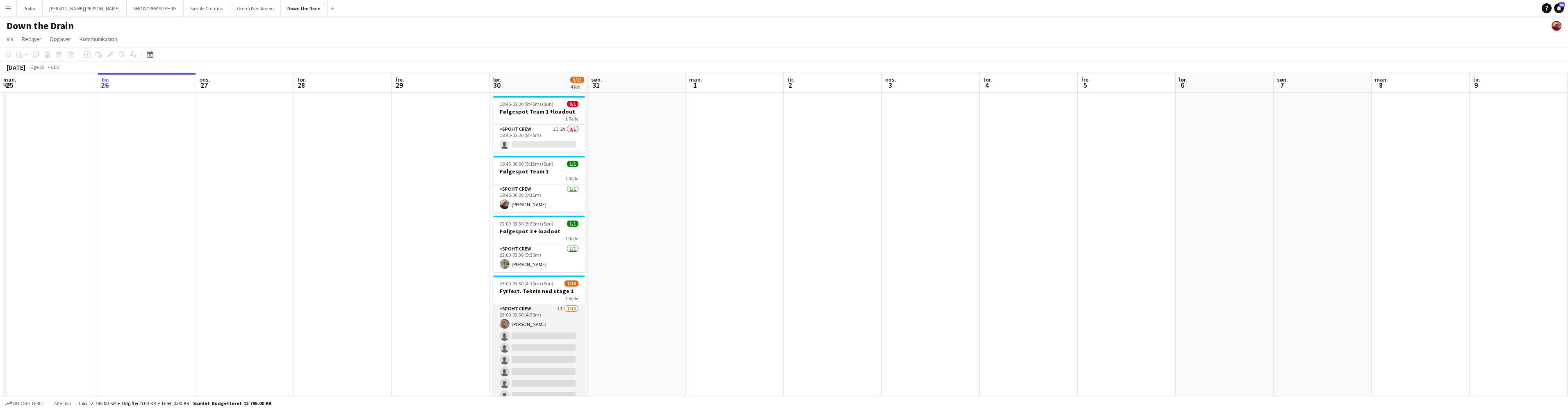
click at [556, 327] on app-card-role "Spoht Crew 1I 1/10 23:00-03:30 (4t30m) Tomas Ambarcumianas single-neutral-actio…" at bounding box center [539, 371] width 92 height 135
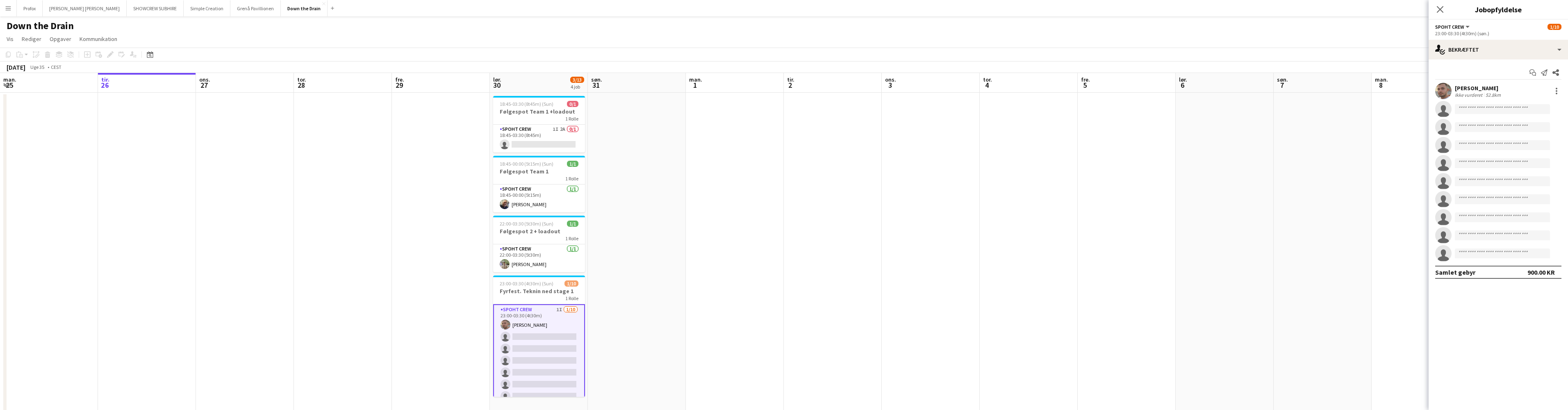
click at [555, 336] on app-card-role "Spoht Crew 1I 1/10 23:00-03:30 (4t30m) Tomas Ambarcumianas single-neutral-actio…" at bounding box center [539, 372] width 92 height 136
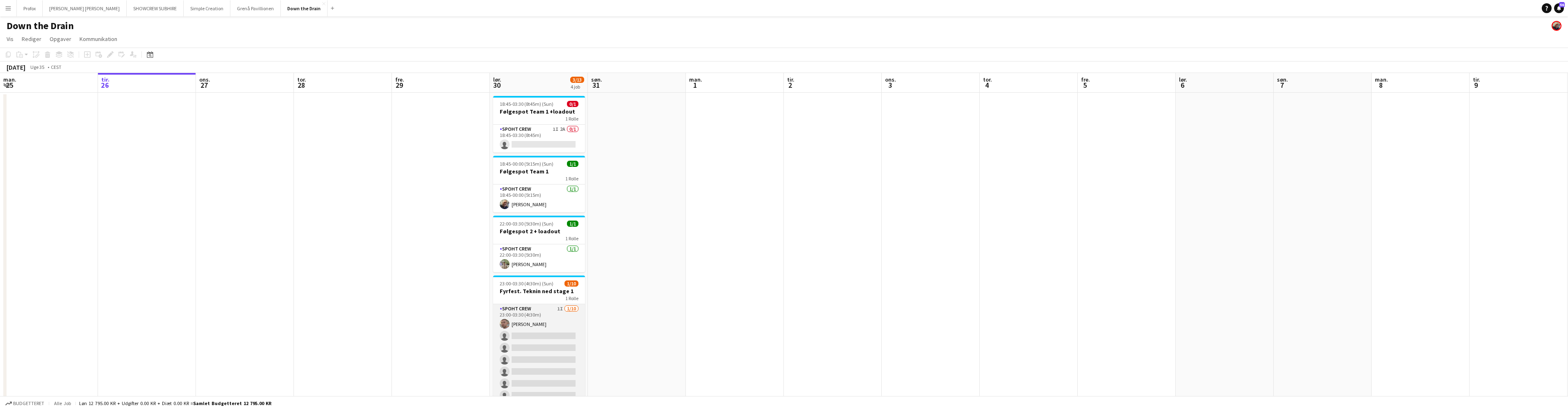
click at [554, 336] on app-card-role "Spoht Crew 1I 1/10 23:00-03:30 (4t30m) Tomas Ambarcumianas single-neutral-actio…" at bounding box center [539, 371] width 92 height 135
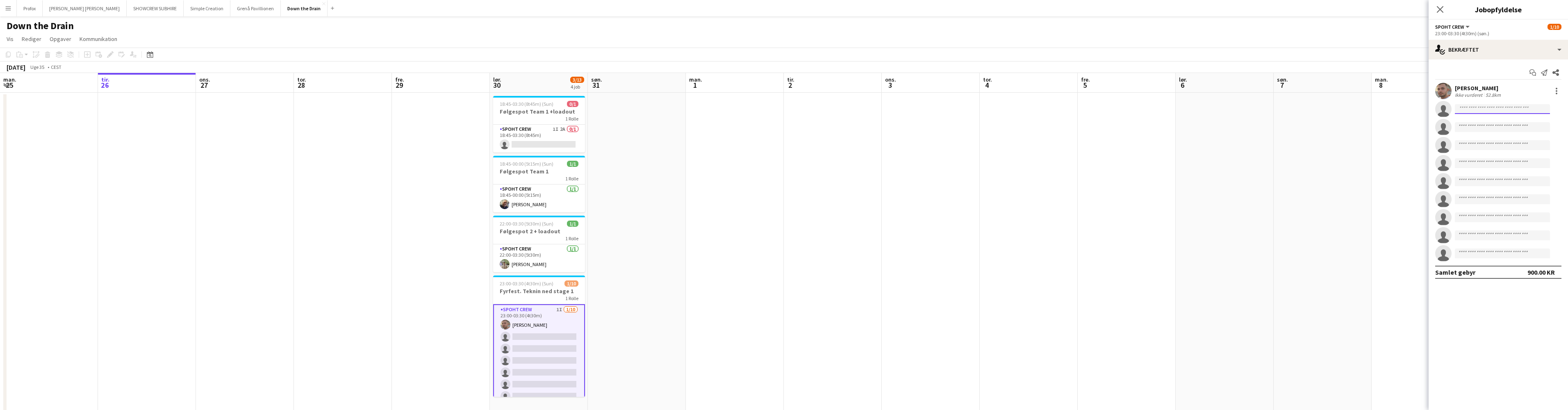
click at [1486, 110] on input at bounding box center [1502, 109] width 95 height 10
click at [1547, 53] on div "single-neutral-actions-check-2 Bekræftet" at bounding box center [1498, 49] width 139 height 19
click at [1526, 136] on div "single-neutral-actions-information Ansøgere" at bounding box center [1525, 133] width 81 height 17
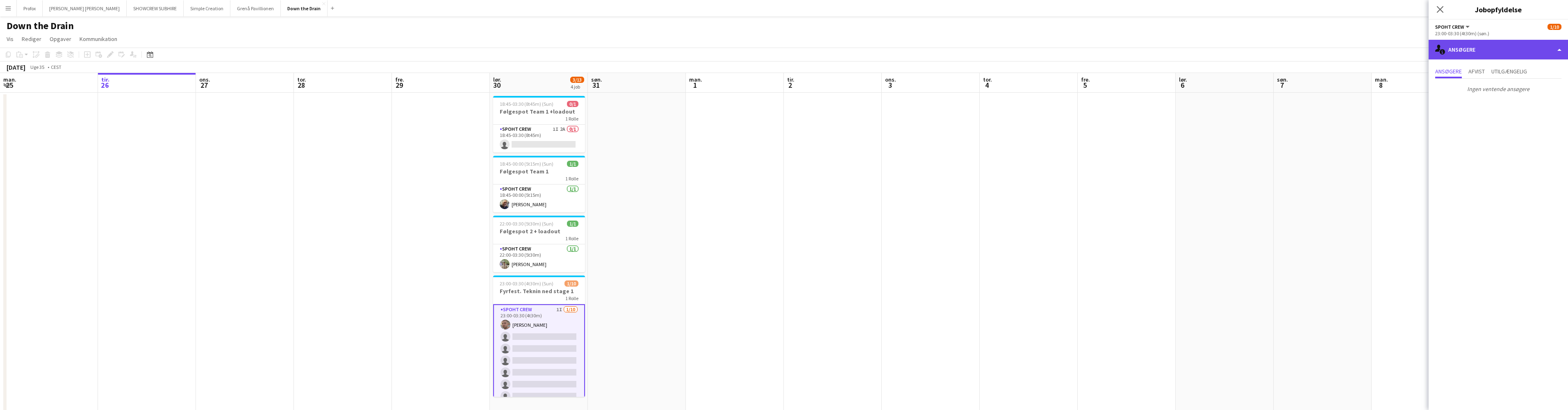
click at [1542, 47] on div "single-neutral-actions-information Ansøgere" at bounding box center [1498, 49] width 139 height 19
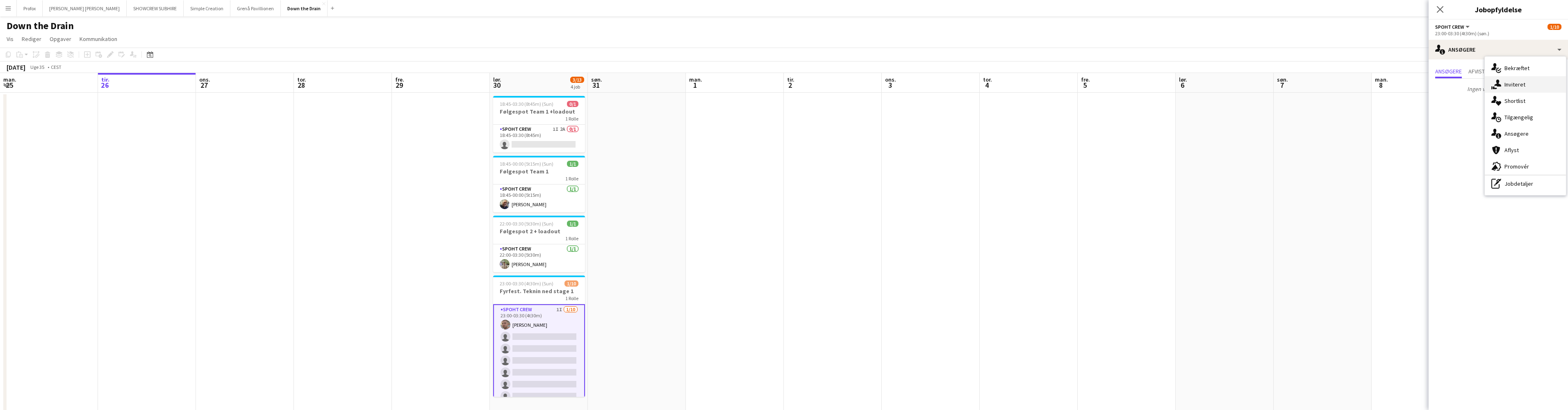
click at [1510, 82] on div "single-neutral-actions-share-1 Inviteret" at bounding box center [1525, 84] width 81 height 17
click at [1490, 109] on input "text" at bounding box center [1498, 109] width 126 height 21
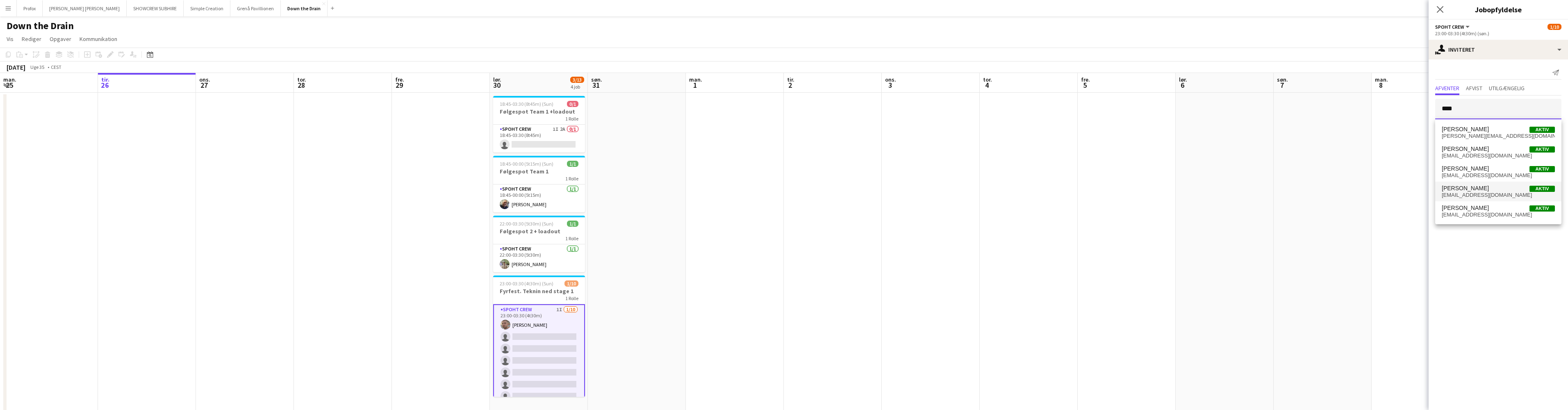
type input "****"
click at [1449, 191] on span "Nicolai Fabian" at bounding box center [1466, 188] width 47 height 7
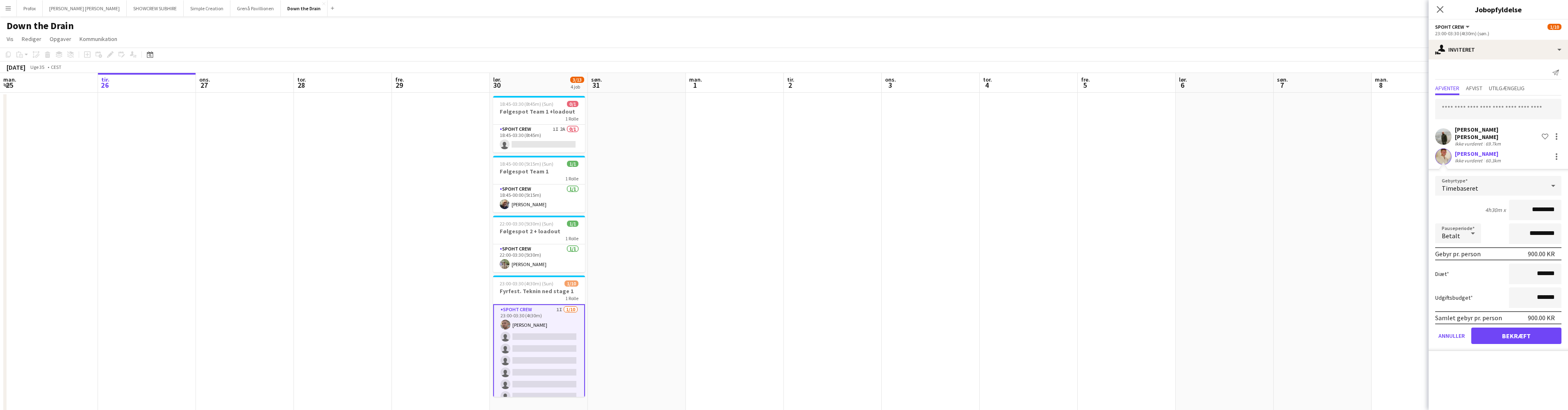
click at [1542, 328] on button "Bekræft" at bounding box center [1517, 335] width 90 height 17
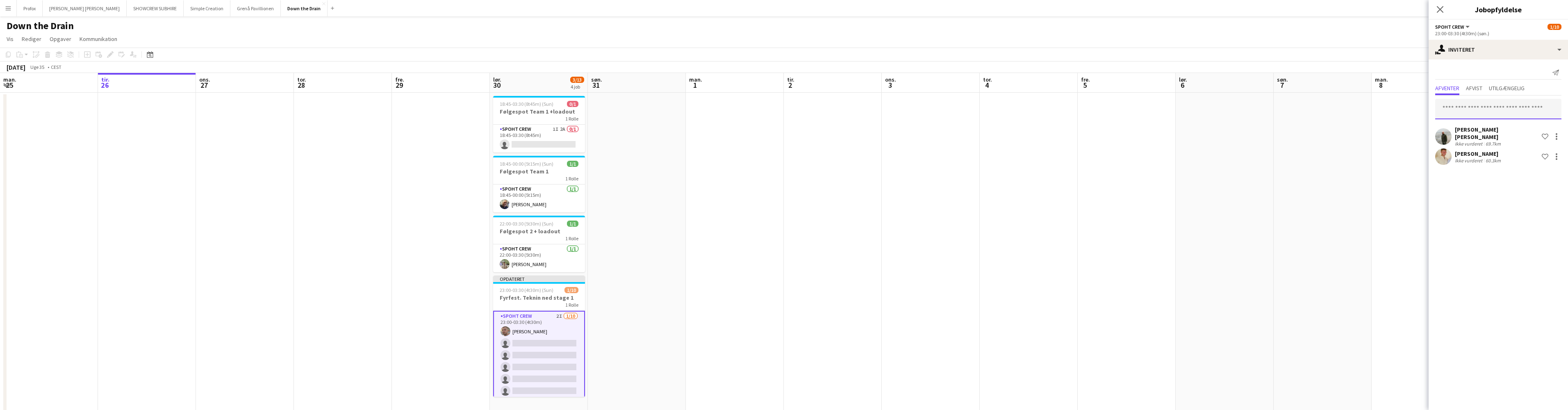
click at [1481, 107] on input "text" at bounding box center [1498, 109] width 126 height 21
click at [183, 10] on button "Simple Creation Luk" at bounding box center [207, 8] width 47 height 16
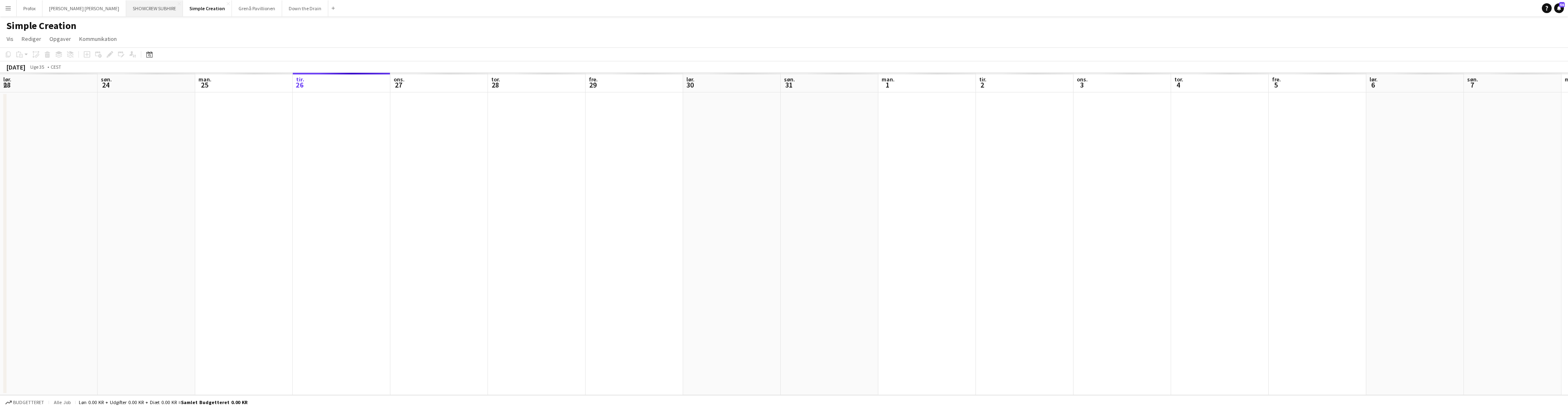
scroll to position [0, 195]
click at [137, 10] on button "SHOWCREW SUBHIRE Luk" at bounding box center [154, 8] width 57 height 16
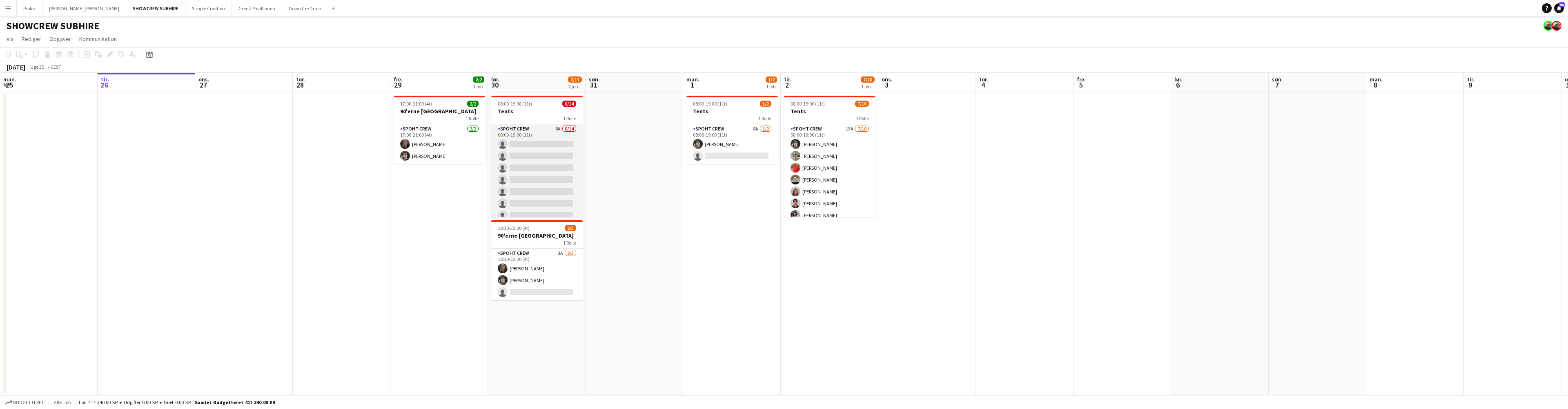
click at [531, 129] on app-card-role "Spoht Crew 8A 0/14 08:00-19:00 (11t) single-neutral-actions single-neutral-acti…" at bounding box center [537, 215] width 92 height 182
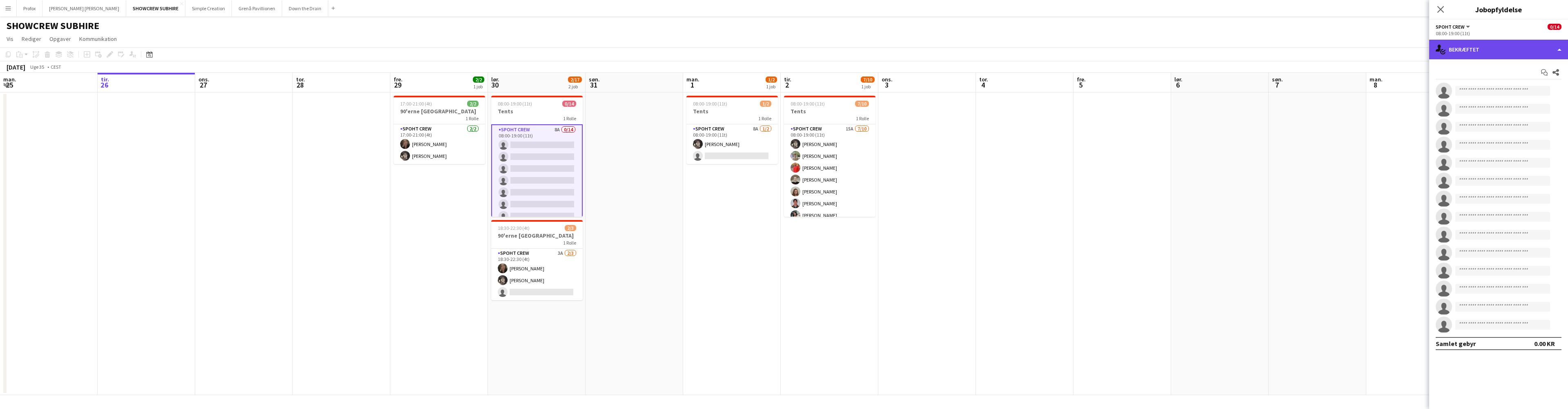
click at [1551, 50] on div "single-neutral-actions-check-2 Bekræftet" at bounding box center [1498, 49] width 139 height 19
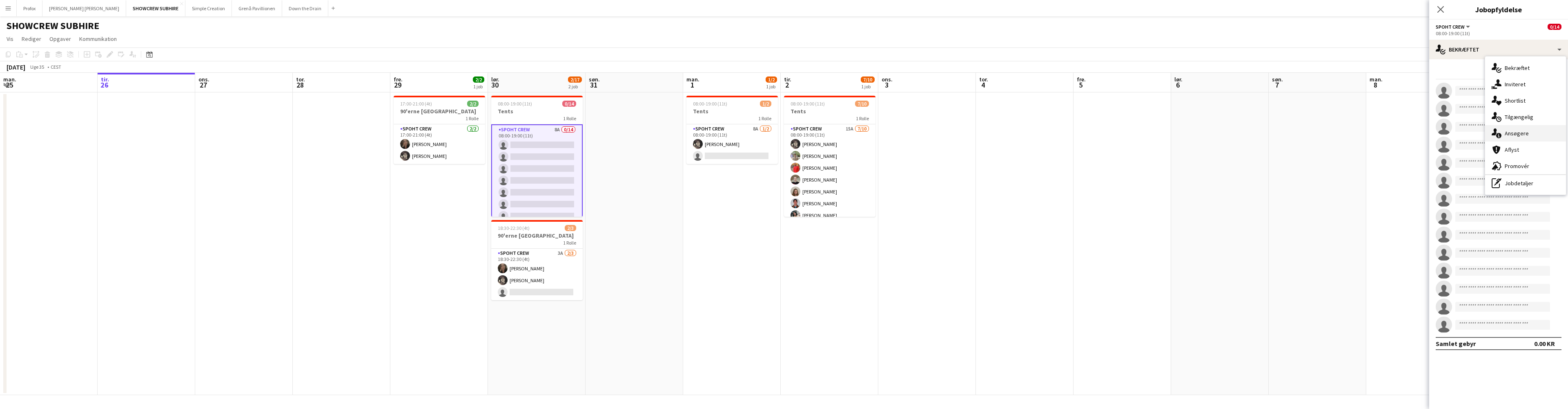
click at [1530, 136] on div "single-neutral-actions-information Ansøgere" at bounding box center [1525, 133] width 81 height 17
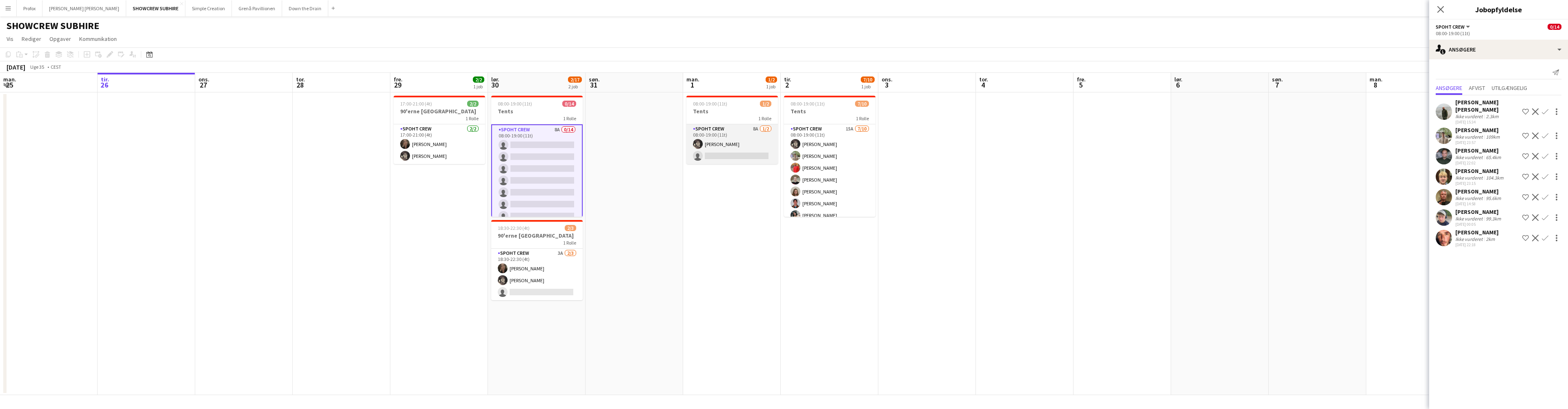
click at [749, 130] on app-card-role "Spoht Crew 8A 1/2 08:00-19:00 (11t) Mike Kasper Williamson single-neutral-actio…" at bounding box center [732, 143] width 92 height 39
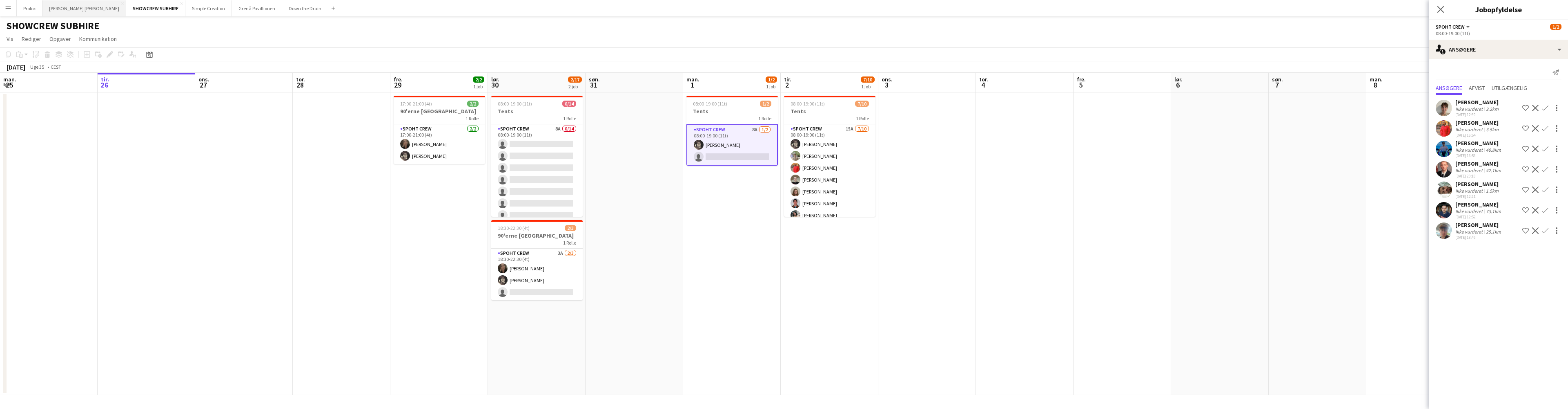
click at [78, 6] on button "[PERSON_NAME]" at bounding box center [84, 8] width 83 height 16
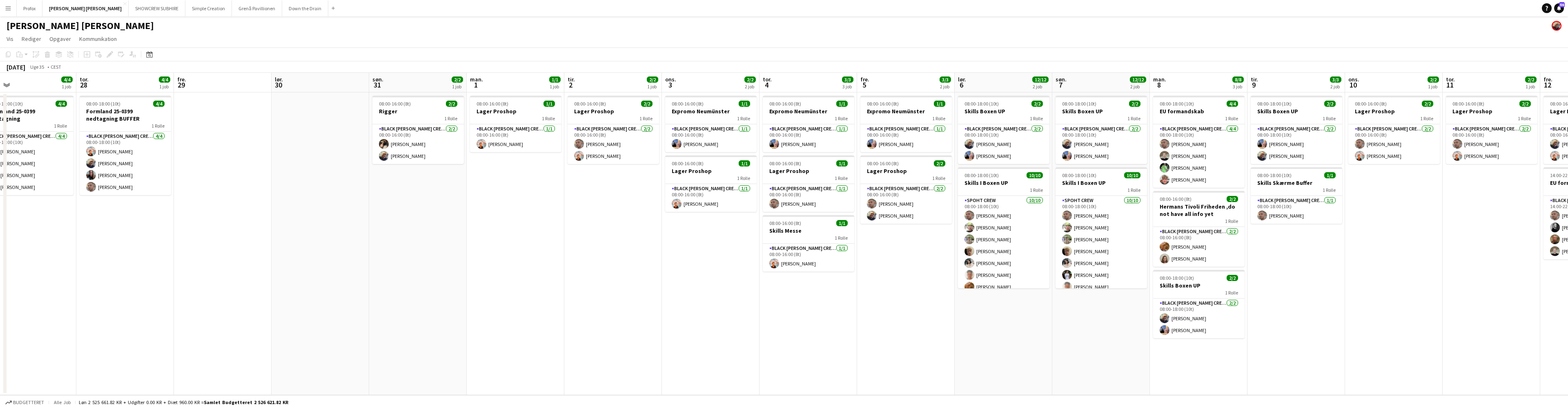
scroll to position [0, 413]
drag, startPoint x: 1235, startPoint y: 81, endPoint x: 1010, endPoint y: 74, distance: 225.1
click at [1010, 74] on app-calendar-viewport "lør. 23 4/4 1 job søn. 24 1/1 1 job man. 25 4/4 1 job tir. 26 6/6 2 job ons. 27…" at bounding box center [784, 233] width 1568 height 322
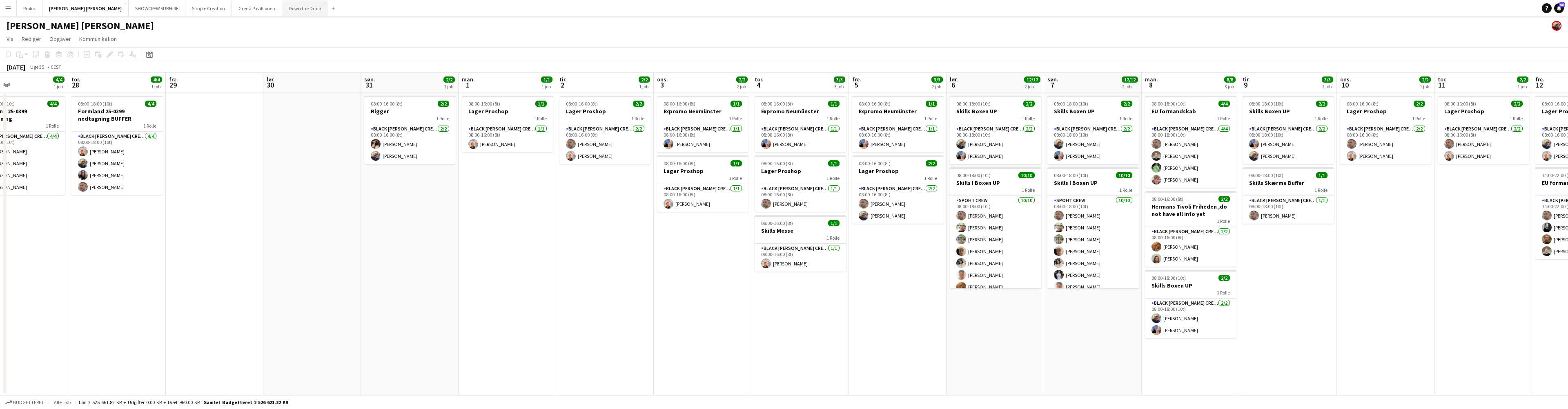
click at [282, 10] on button "Down the Drain [PERSON_NAME]" at bounding box center [305, 8] width 46 height 16
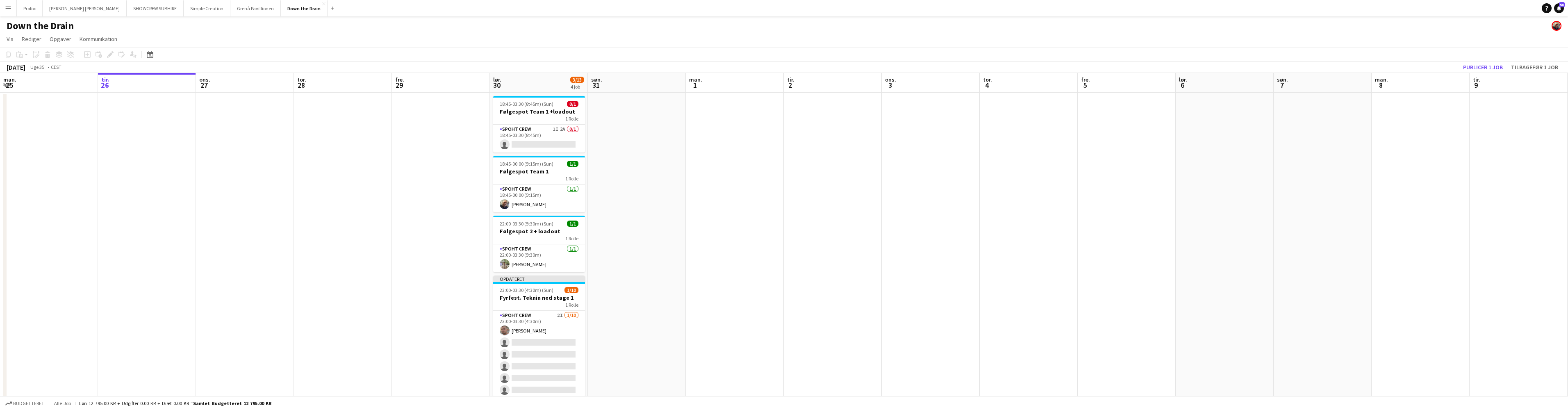
scroll to position [33, 0]
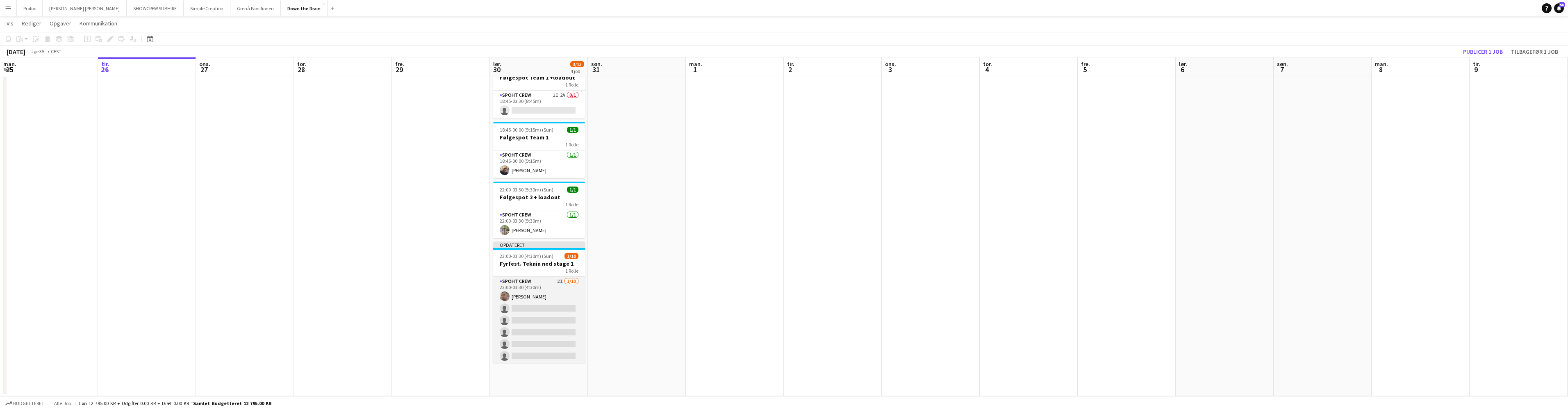
click at [552, 281] on app-card-role "Spoht Crew 2I 1/10 23:00-03:30 (4t30m) Tomas Ambarcumianas single-neutral-actio…" at bounding box center [539, 344] width 92 height 135
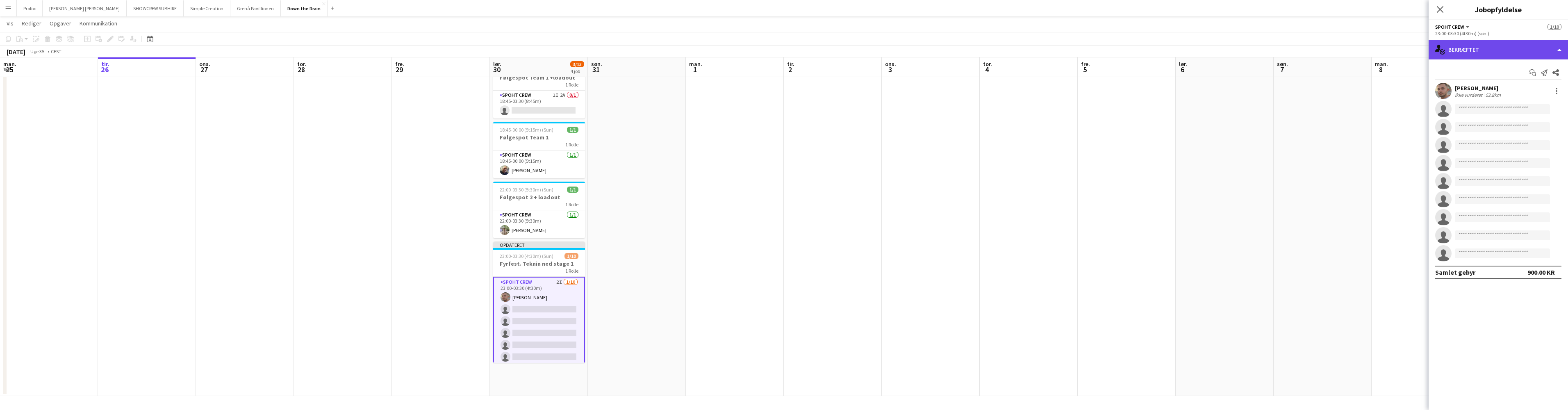
click at [1548, 49] on div "single-neutral-actions-check-2 Bekræftet" at bounding box center [1498, 49] width 139 height 19
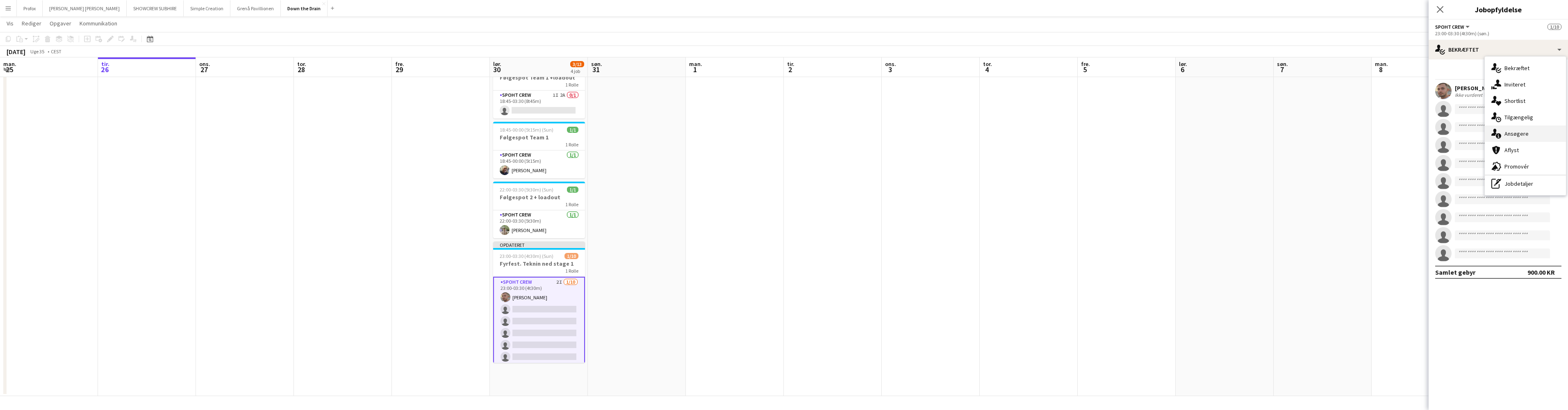
click at [1538, 130] on div "single-neutral-actions-information Ansøgere" at bounding box center [1525, 133] width 81 height 17
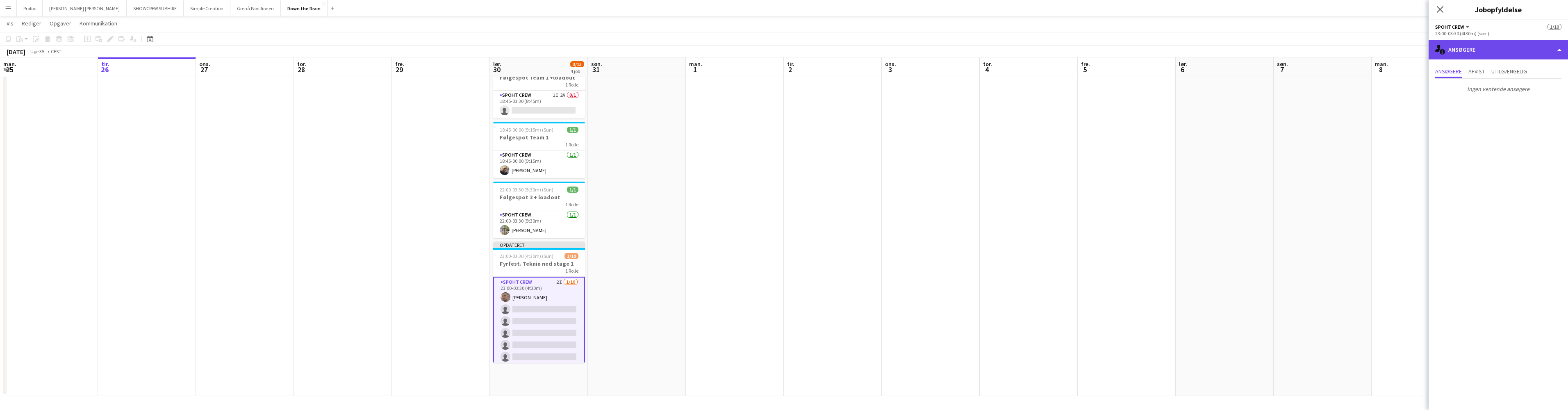
click at [1556, 53] on div "single-neutral-actions-information Ansøgere" at bounding box center [1498, 49] width 139 height 19
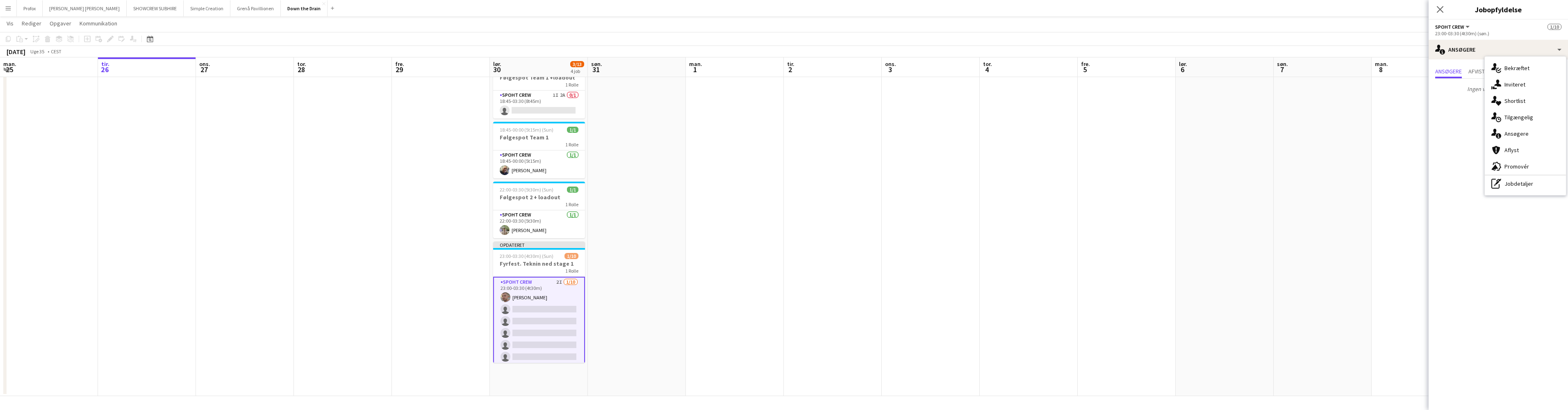
click at [1536, 83] on div "single-neutral-actions-share-1 Inviteret" at bounding box center [1525, 84] width 81 height 17
click at [1506, 111] on input "text" at bounding box center [1498, 109] width 126 height 21
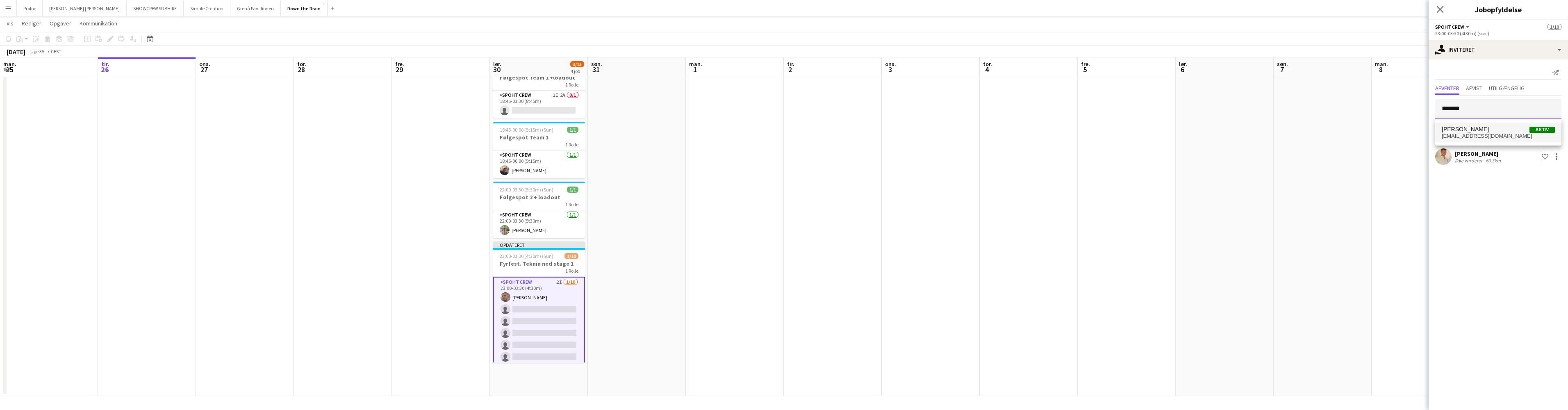
type input "*******"
click at [1507, 130] on span "Nikolaj Andersen Aktiv" at bounding box center [1499, 129] width 113 height 7
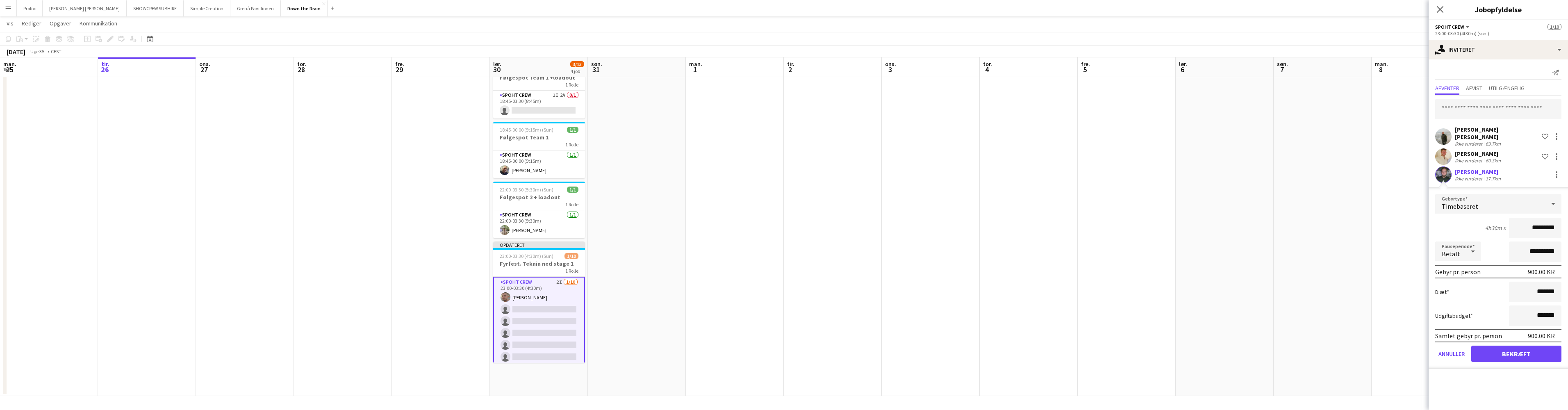
click at [1536, 349] on button "Bekræft" at bounding box center [1517, 353] width 90 height 17
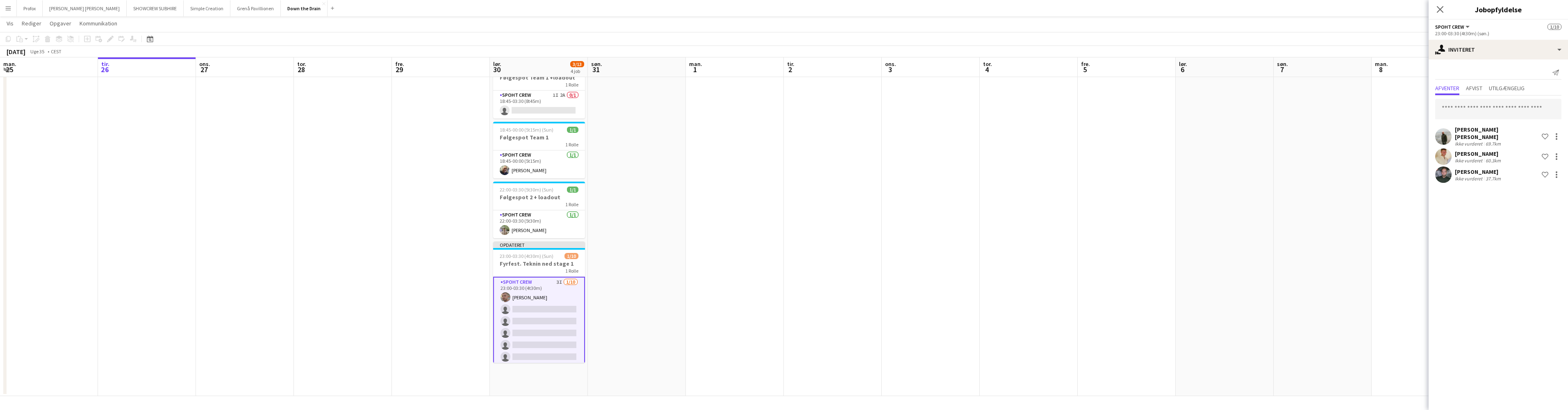
click at [325, 196] on app-date-cell at bounding box center [343, 227] width 98 height 337
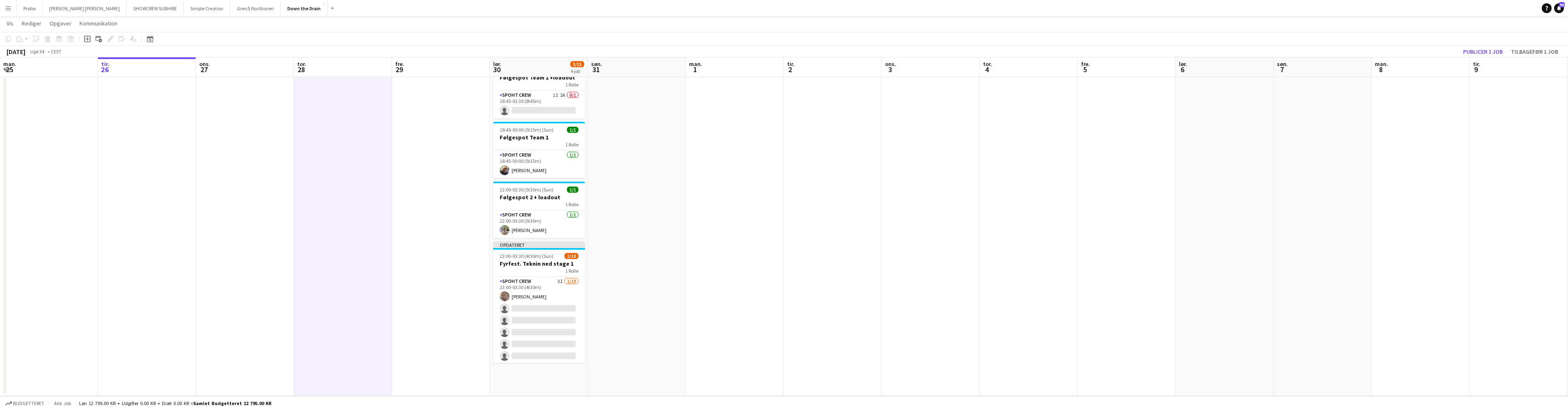
scroll to position [0, 196]
click at [1489, 51] on button "Publicer 1 job" at bounding box center [1483, 51] width 46 height 10
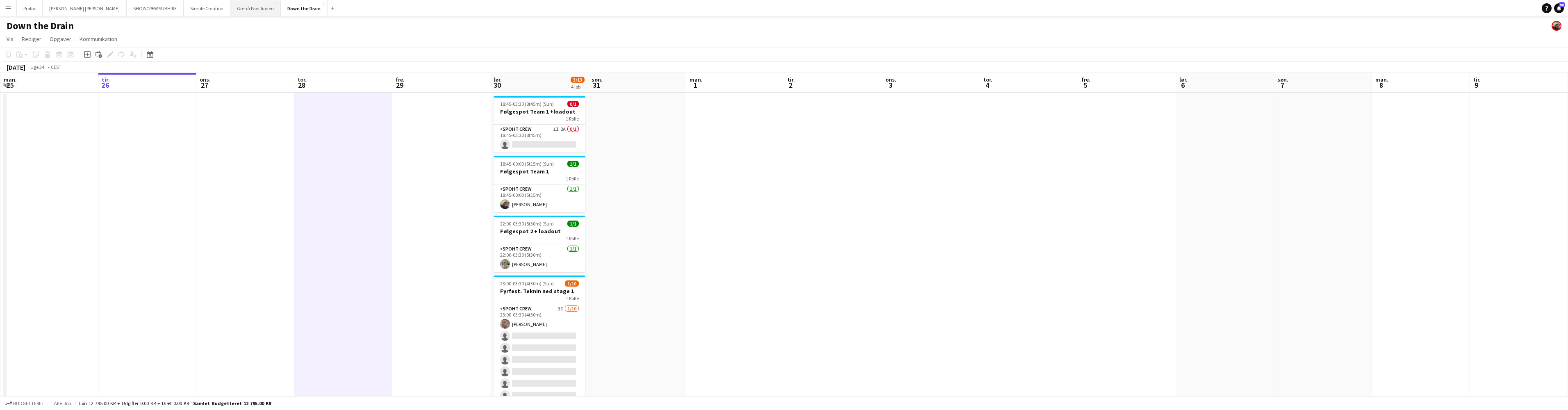
click at [230, 8] on button "Grenå Pavillionen Luk" at bounding box center [255, 8] width 51 height 16
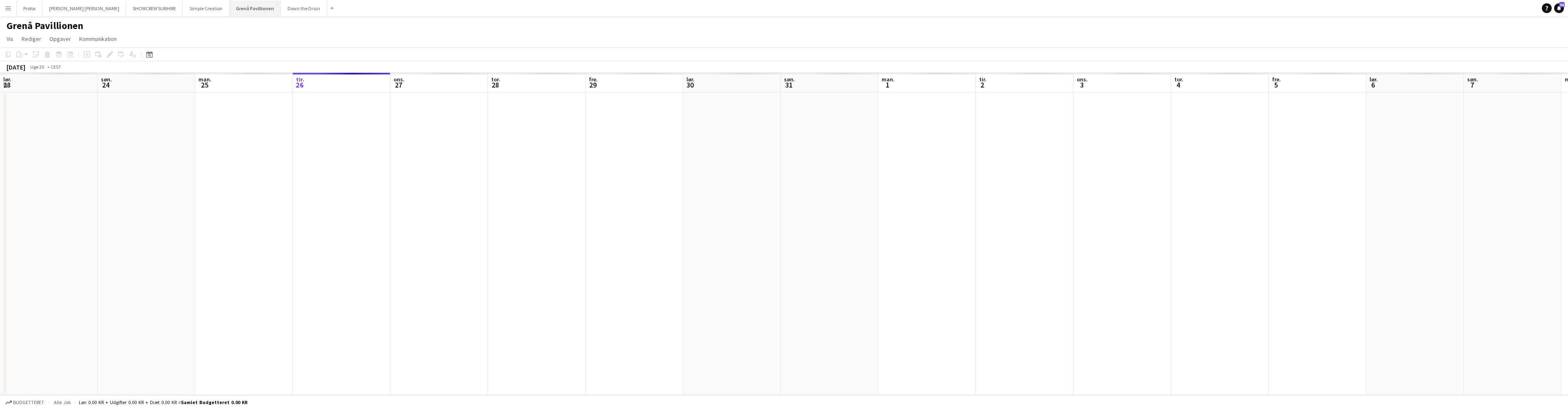
scroll to position [0, 195]
click at [230, 8] on button "Grenå Pavillionen Luk" at bounding box center [255, 8] width 52 height 16
click at [230, 7] on button "Grenå Pavillionen Luk" at bounding box center [255, 8] width 52 height 16
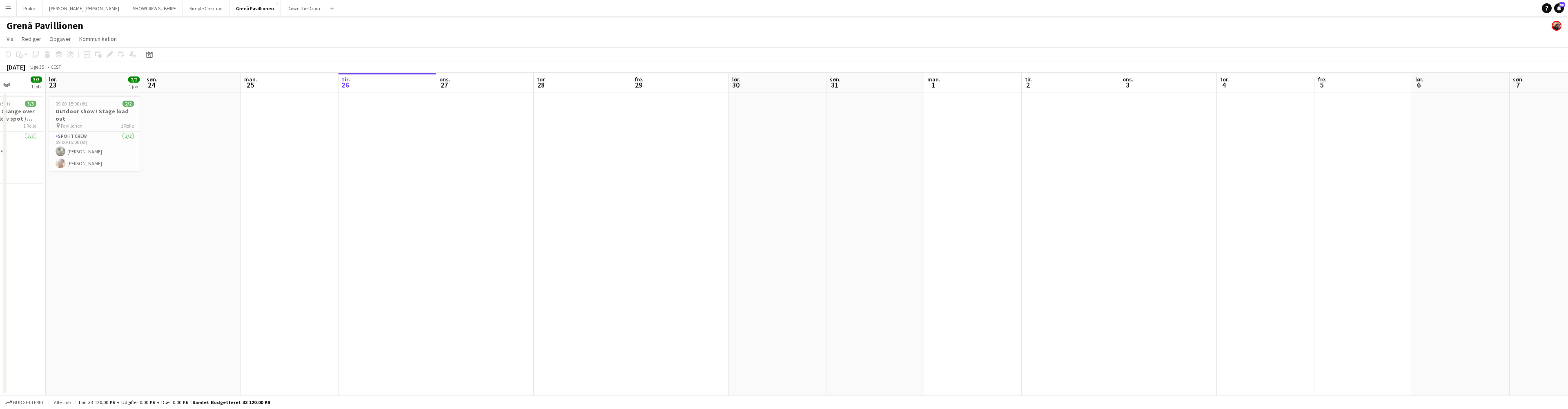
drag, startPoint x: 226, startPoint y: 79, endPoint x: 453, endPoint y: 132, distance: 233.1
click at [466, 134] on app-calendar-viewport "ons. 20 tor. 21 fre. 22 3/3 1 job lør. 23 2/2 1 job søn. 24 man. 25 tir. 26 ons…" at bounding box center [784, 233] width 1568 height 322
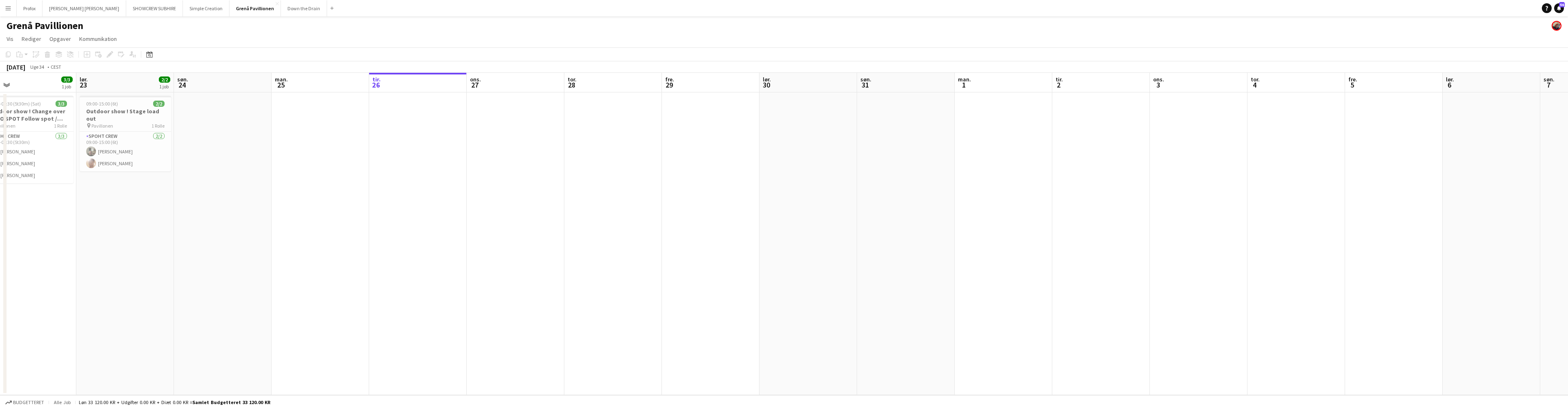
drag, startPoint x: 276, startPoint y: 85, endPoint x: 409, endPoint y: 110, distance: 135.3
click at [409, 110] on app-calendar-viewport "ons. 20 tor. 21 fre. 22 3/3 1 job lør. 23 2/2 1 job søn. 24 man. 25 tir. 26 ons…" at bounding box center [784, 233] width 1568 height 322
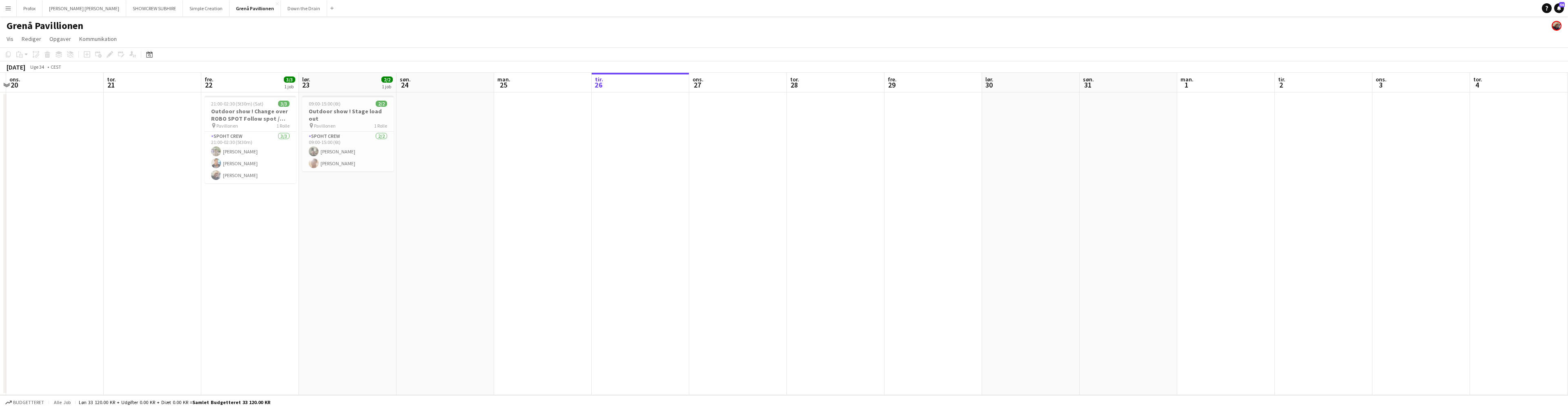
drag, startPoint x: 254, startPoint y: 82, endPoint x: 379, endPoint y: 105, distance: 127.1
click at [379, 105] on app-calendar-viewport "man. 18 tir. 19 ons. 20 tor. 21 fre. 22 3/3 1 job lør. 23 2/2 1 job søn. 24 man…" at bounding box center [784, 233] width 1568 height 322
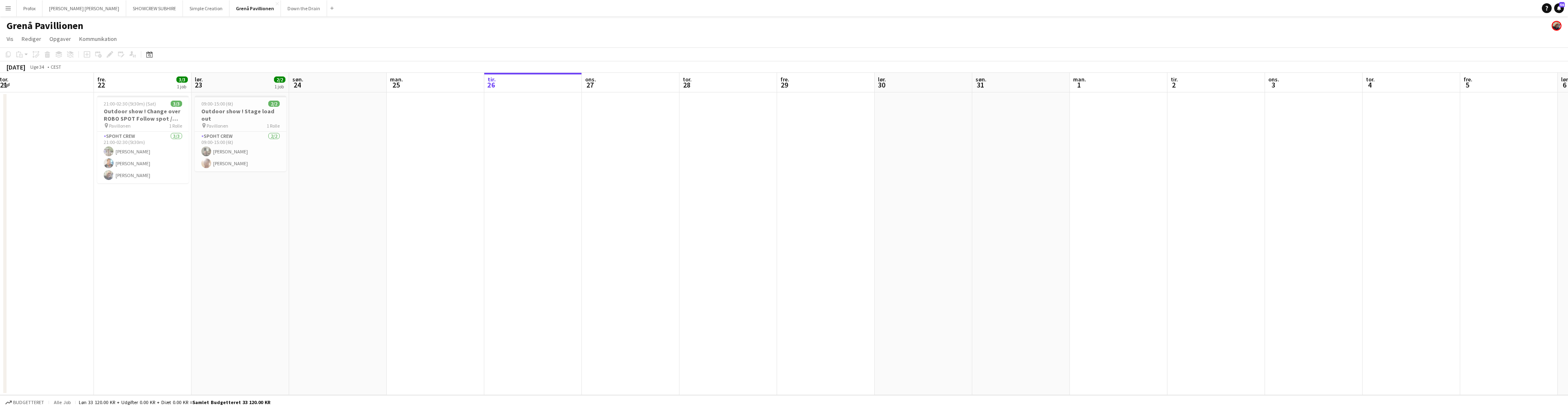
drag, startPoint x: 340, startPoint y: 84, endPoint x: 188, endPoint y: 63, distance: 153.4
click at [187, 63] on app-calendar "Kopier Indsæt Indsæt Kommando V Indsæt med mandskab Kommando Skift V Indsæt lin…" at bounding box center [784, 221] width 1568 height 348
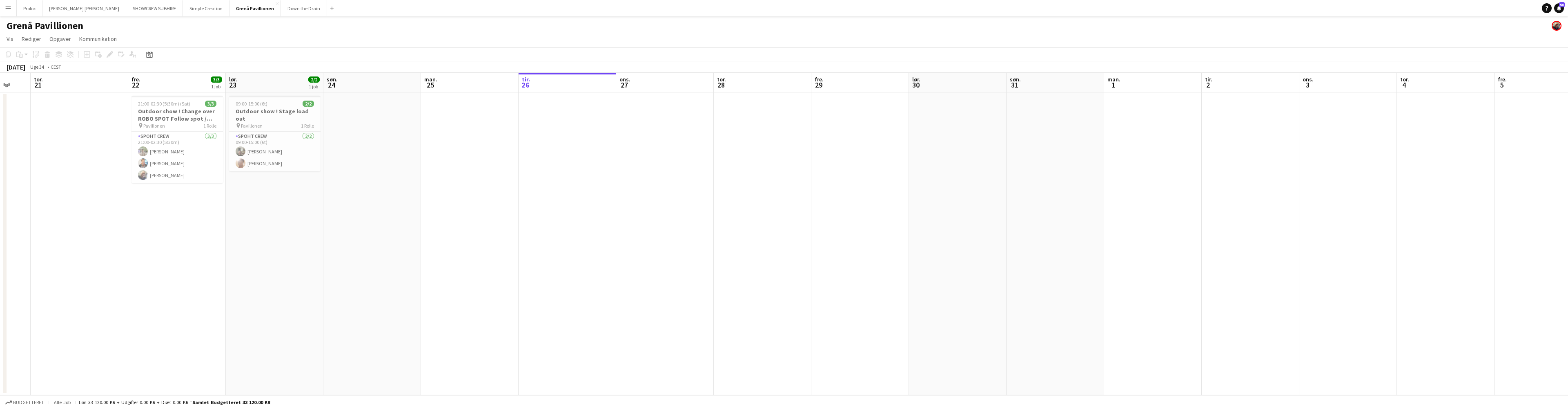
drag, startPoint x: 357, startPoint y: 91, endPoint x: 210, endPoint y: 74, distance: 148.0
click at [201, 74] on app-calendar-viewport "søn. 17 man. 18 tir. 19 ons. 20 tor. 21 fre. 22 3/3 1 job lør. 23 2/2 1 job søn…" at bounding box center [784, 233] width 1568 height 322
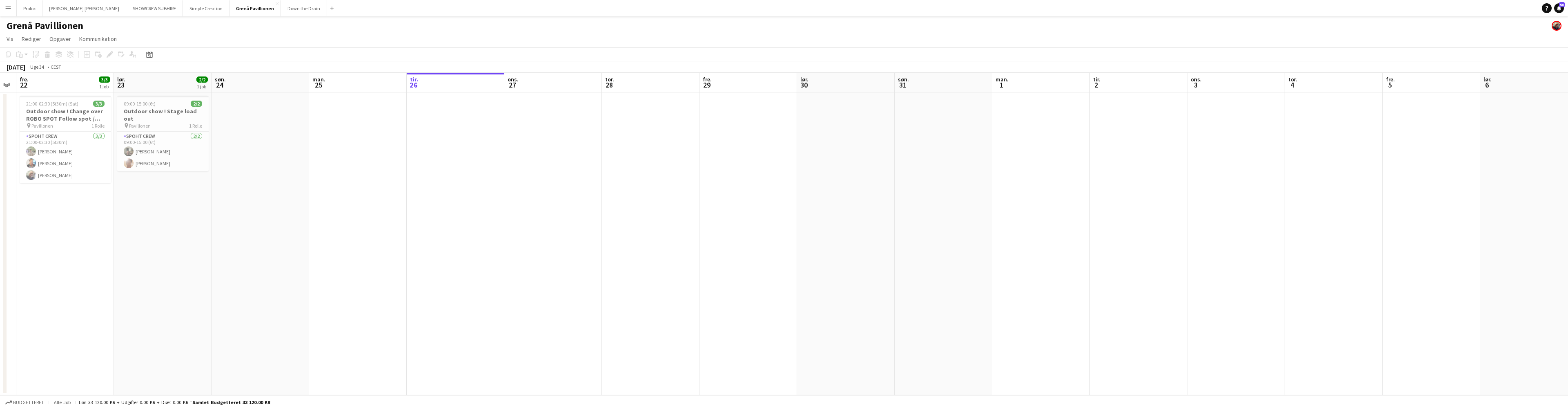
drag, startPoint x: 298, startPoint y: 87, endPoint x: 271, endPoint y: 85, distance: 27.1
click at [258, 86] on app-calendar-viewport "tir. 19 ons. 20 tor. 21 fre. 22 3/3 1 job lør. 23 2/2 1 job søn. 24 man. 25 tir…" at bounding box center [784, 233] width 1568 height 322
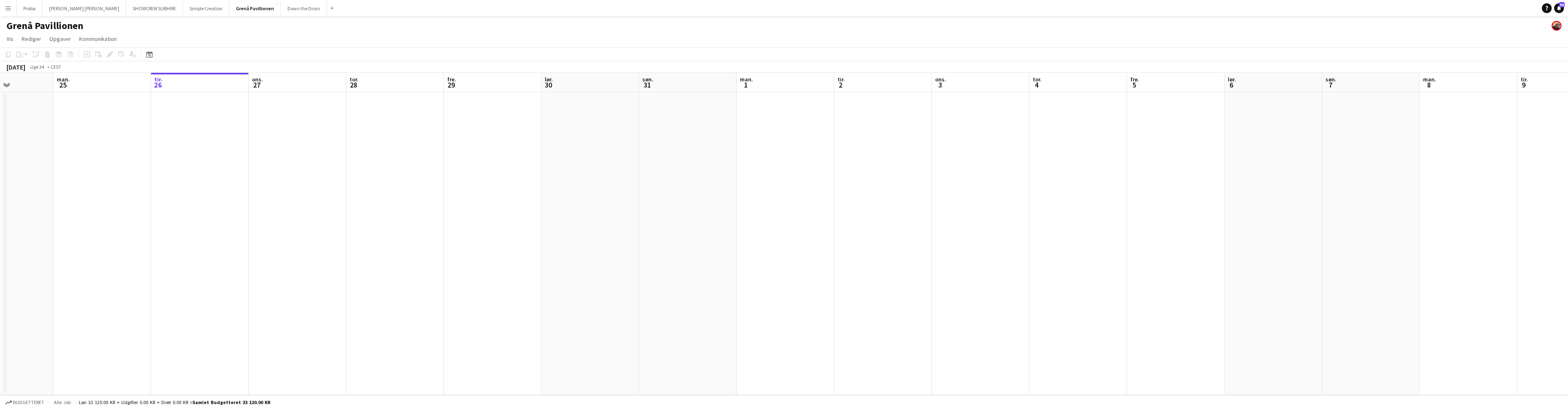
drag, startPoint x: 362, startPoint y: 95, endPoint x: 262, endPoint y: 88, distance: 100.2
click at [261, 89] on app-calendar-viewport "tor. 21 fre. 22 3/3 1 job lør. 23 2/2 1 job søn. 24 man. 25 tir. 26 ons. 27 tor…" at bounding box center [784, 233] width 1568 height 322
drag, startPoint x: 363, startPoint y: 94, endPoint x: 377, endPoint y: 95, distance: 14.0
click at [251, 89] on app-calendar-viewport "lør. 23 2/2 1 job søn. 24 man. 25 tir. 26 ons. 27 tor. 28 fre. 29 lør. 30 søn. …" at bounding box center [784, 233] width 1568 height 322
drag, startPoint x: 306, startPoint y: 99, endPoint x: 320, endPoint y: 90, distance: 16.6
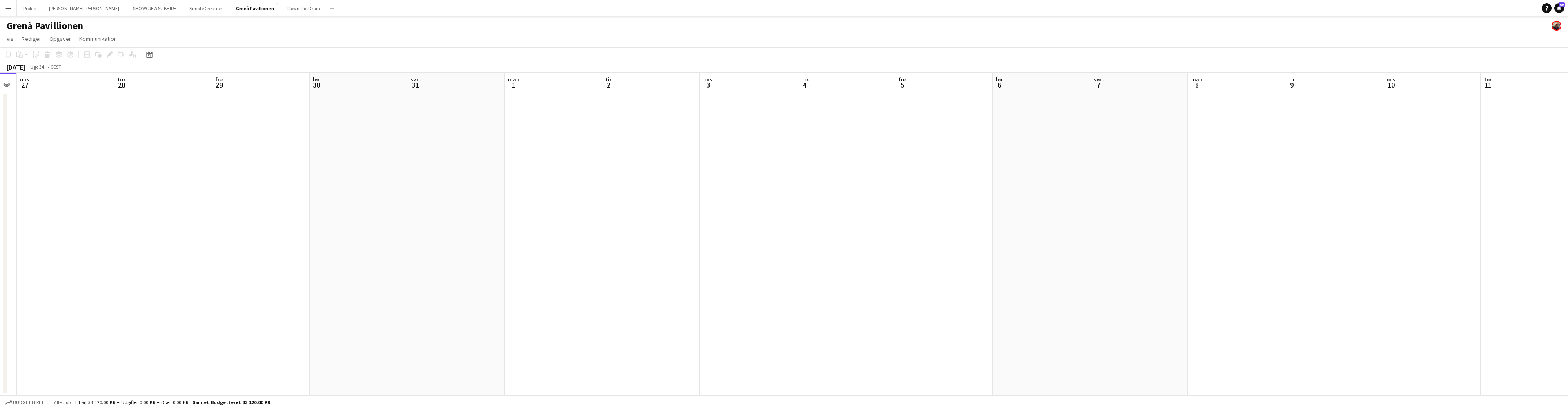
click at [245, 91] on app-calendar-viewport "lør. 23 2/2 1 job søn. 24 man. 25 tir. 26 ons. 27 tor. 28 fre. 29 lør. 30 søn. …" at bounding box center [784, 233] width 1568 height 322
drag, startPoint x: 373, startPoint y: 93, endPoint x: 217, endPoint y: 83, distance: 156.3
click at [194, 84] on app-calendar-viewport "lør. 23 2/2 1 job søn. 24 man. 25 tir. 26 ons. 27 tor. 28 fre. 29 lør. 30 søn. …" at bounding box center [784, 233] width 1568 height 322
drag, startPoint x: 343, startPoint y: 102, endPoint x: 194, endPoint y: 77, distance: 151.1
click at [190, 77] on app-calendar-viewport "ons. 27 tor. 28 fre. 29 lør. 30 søn. 31 man. 1 tir. 2 ons. 3 tor. 4 fre. 5 lør.…" at bounding box center [784, 233] width 1568 height 322
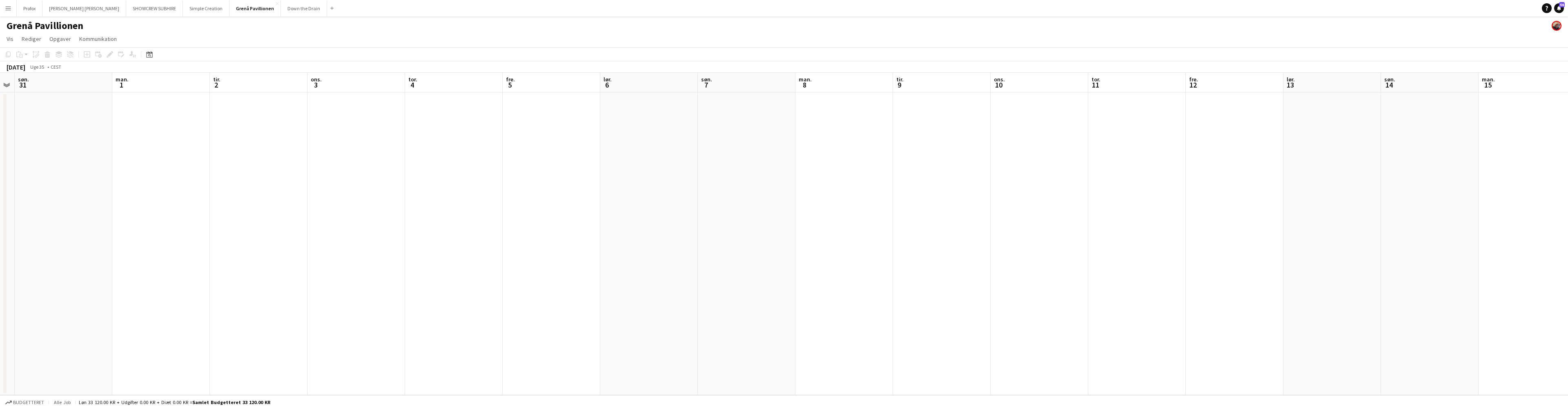
scroll to position [0, 376]
click at [329, 7] on button "Tilføj" at bounding box center [332, 8] width 6 height 6
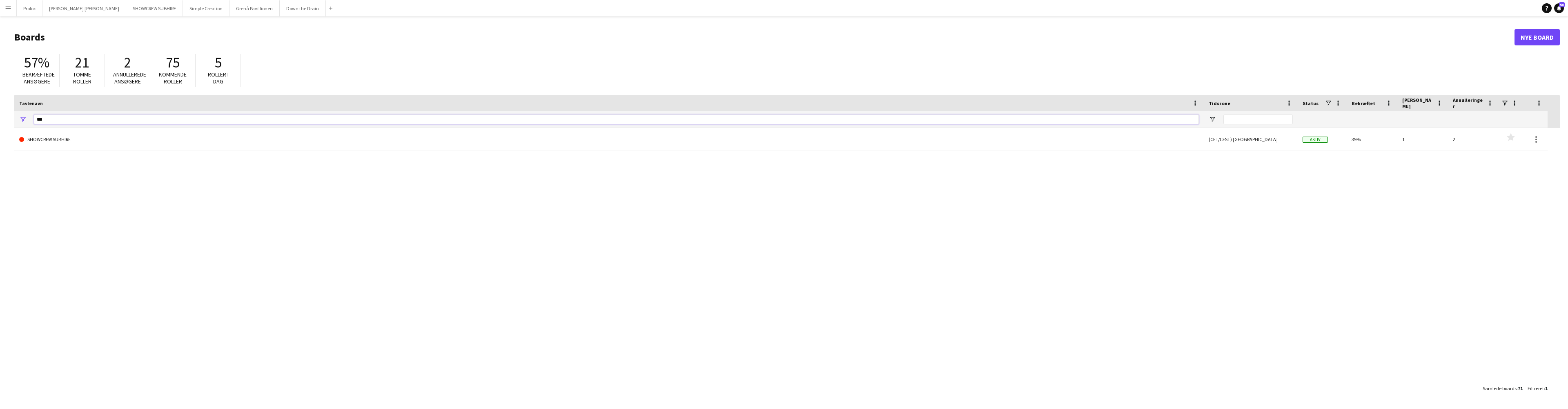
drag, startPoint x: 172, startPoint y: 121, endPoint x: 176, endPoint y: 119, distance: 4.5
click at [172, 121] on input "***" at bounding box center [616, 119] width 1165 height 10
click at [91, 123] on input "***" at bounding box center [616, 119] width 1165 height 10
drag, startPoint x: 85, startPoint y: 121, endPoint x: 23, endPoint y: 117, distance: 62.1
click at [26, 118] on div "***" at bounding box center [609, 119] width 1190 height 17
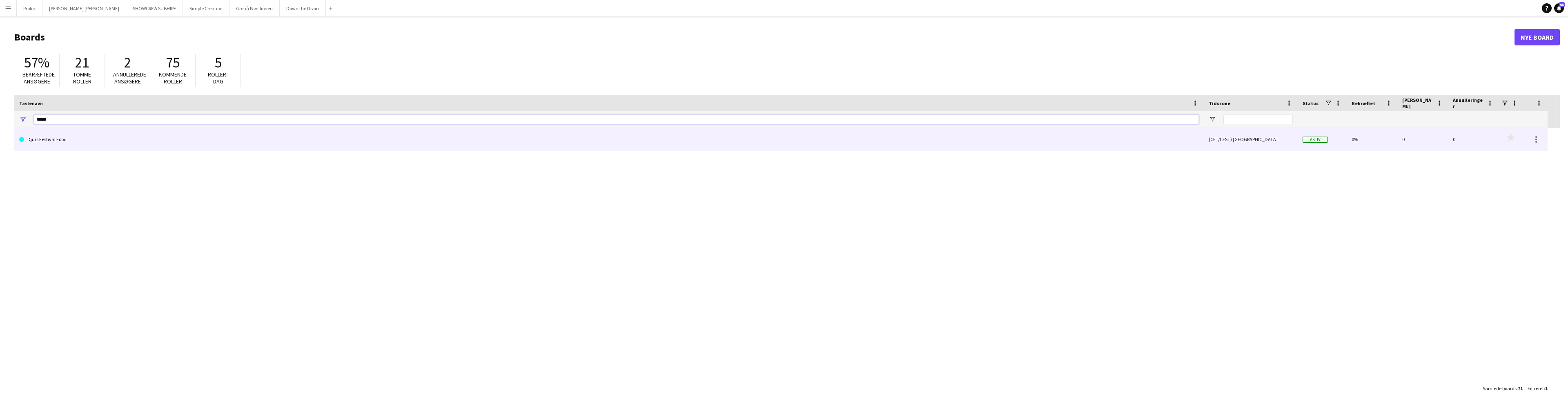
type input "*****"
click at [52, 139] on link "Djurs Festival Food" at bounding box center [609, 139] width 1180 height 23
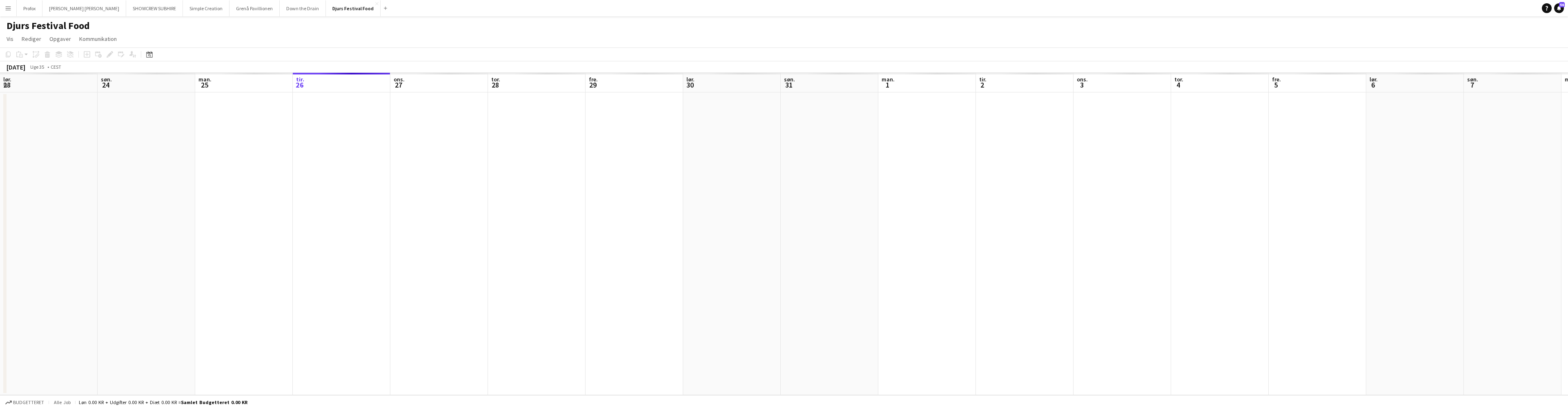
scroll to position [0, 195]
click at [653, 83] on app-board-header-date "søn. 31" at bounding box center [635, 82] width 98 height 19
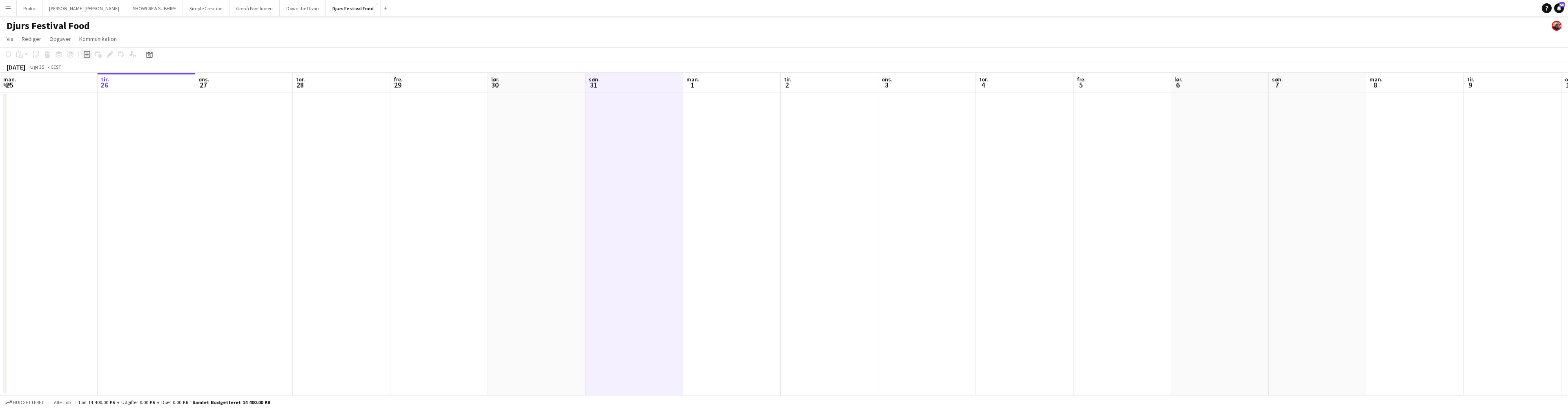
click at [85, 52] on icon "Tilføj opgave" at bounding box center [86, 54] width 6 height 6
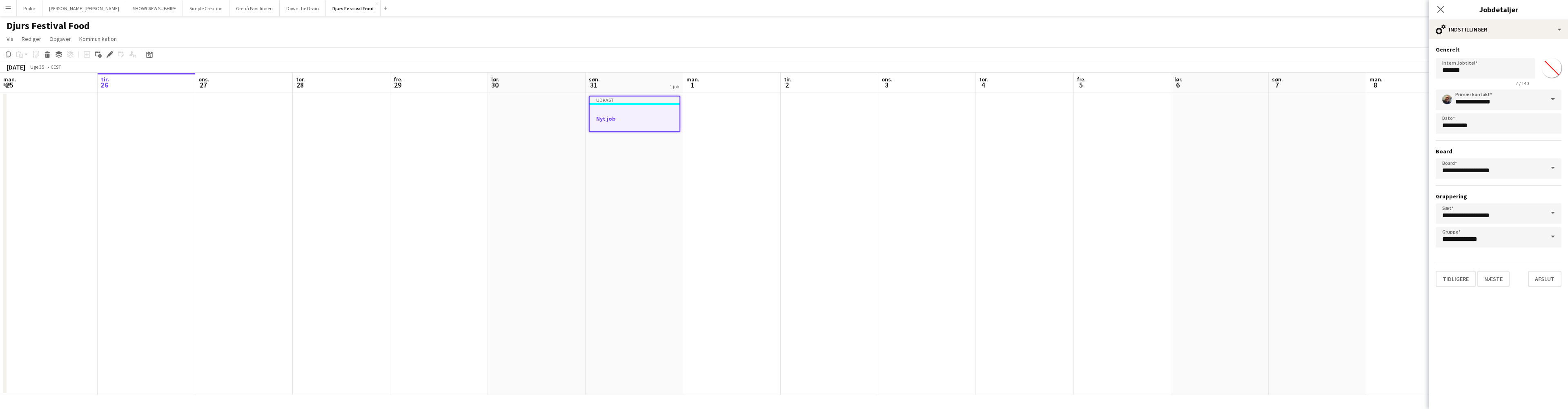
click at [640, 115] on h3 "Nyt job" at bounding box center [635, 118] width 90 height 8
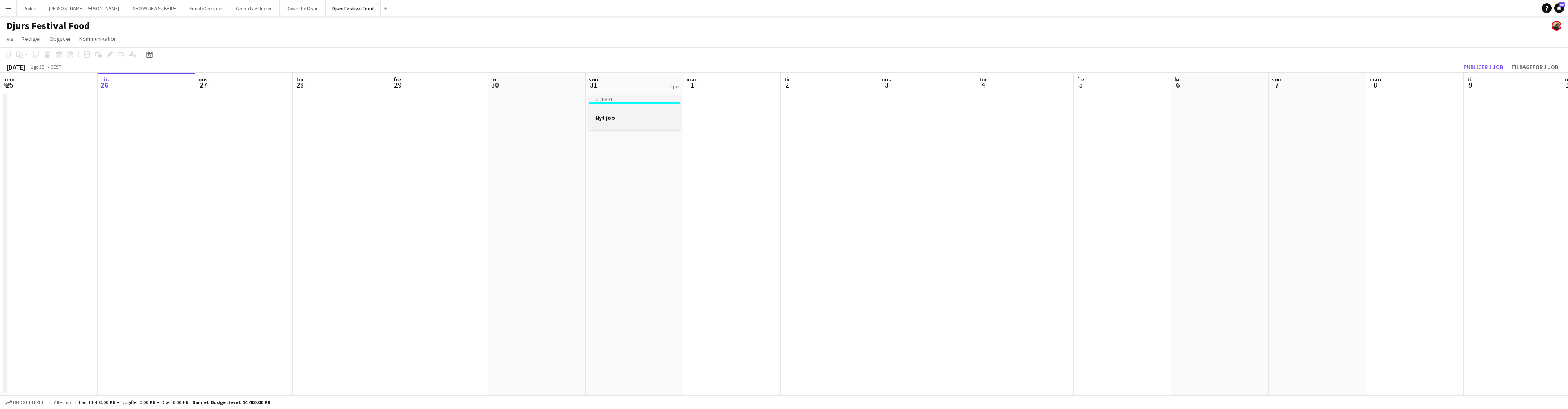
click at [630, 115] on h3 "Nyt job" at bounding box center [634, 117] width 92 height 8
click at [112, 55] on icon "Rediger" at bounding box center [110, 54] width 6 height 6
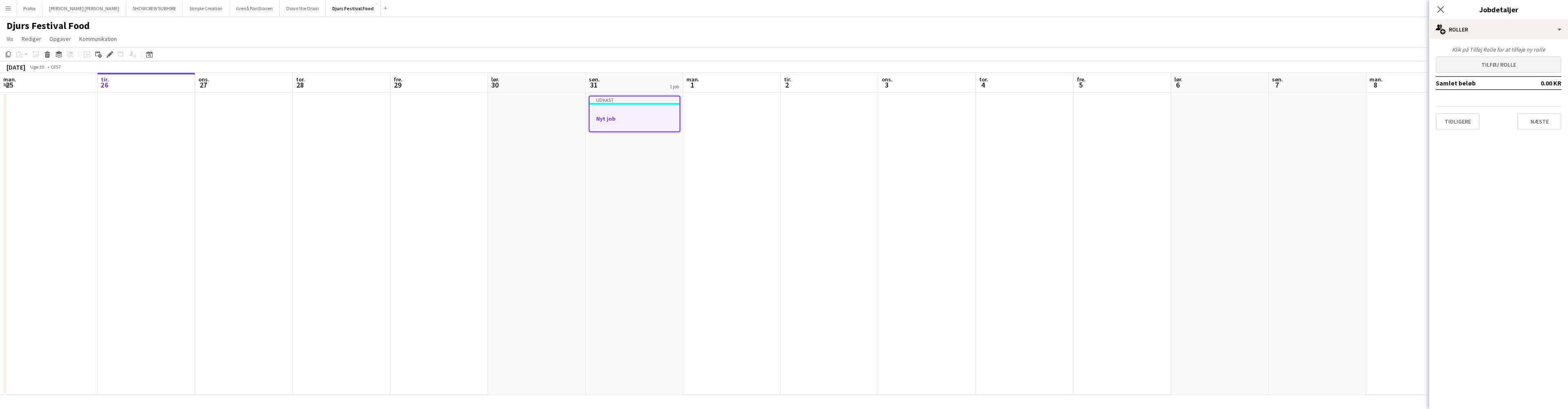
click at [1522, 62] on button "Tilføj rolle" at bounding box center [1498, 65] width 125 height 17
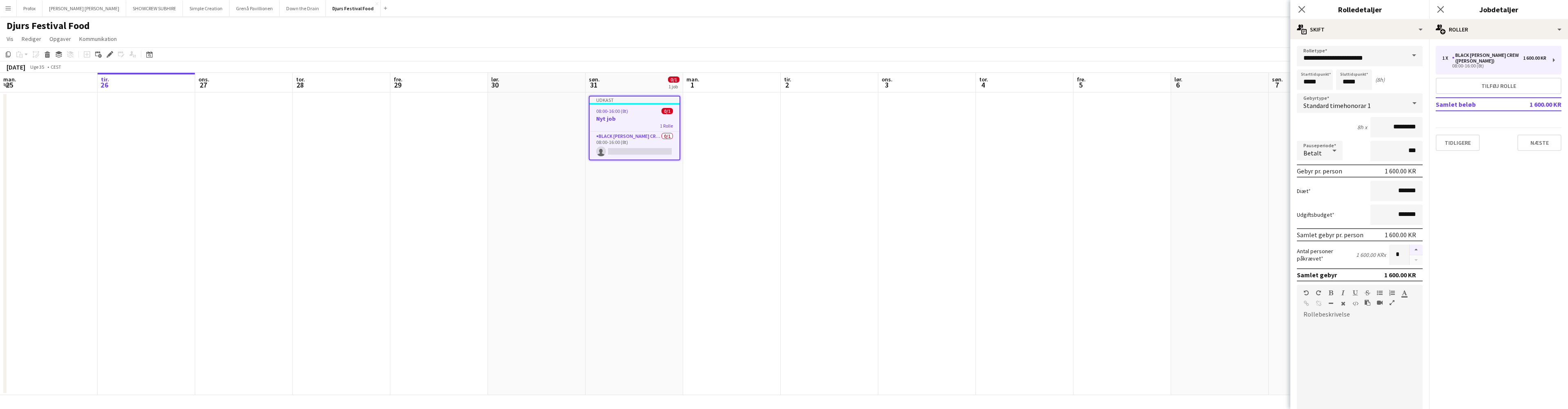
click at [1411, 248] on button "button" at bounding box center [1416, 249] width 13 height 10
type input "*"
click at [1351, 84] on input "*****" at bounding box center [1354, 80] width 36 height 21
click at [1347, 92] on div at bounding box center [1346, 94] width 17 height 8
type input "*****"
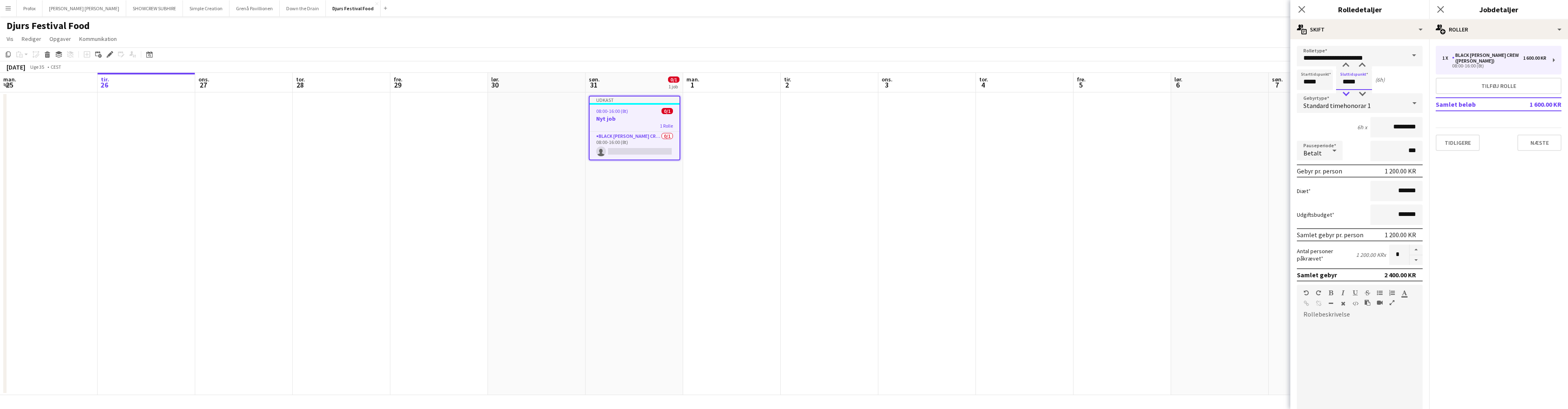
click at [1348, 92] on div at bounding box center [1346, 94] width 17 height 8
click at [1551, 136] on button "Næste" at bounding box center [1540, 143] width 44 height 17
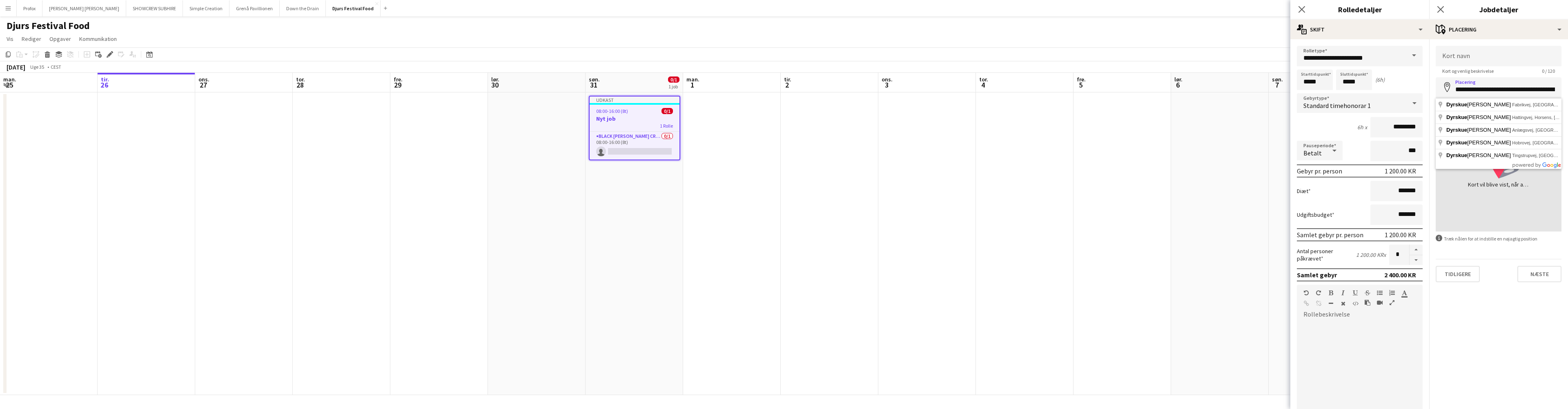
type input "**********"
click at [1550, 275] on button "Næste" at bounding box center [1540, 274] width 44 height 17
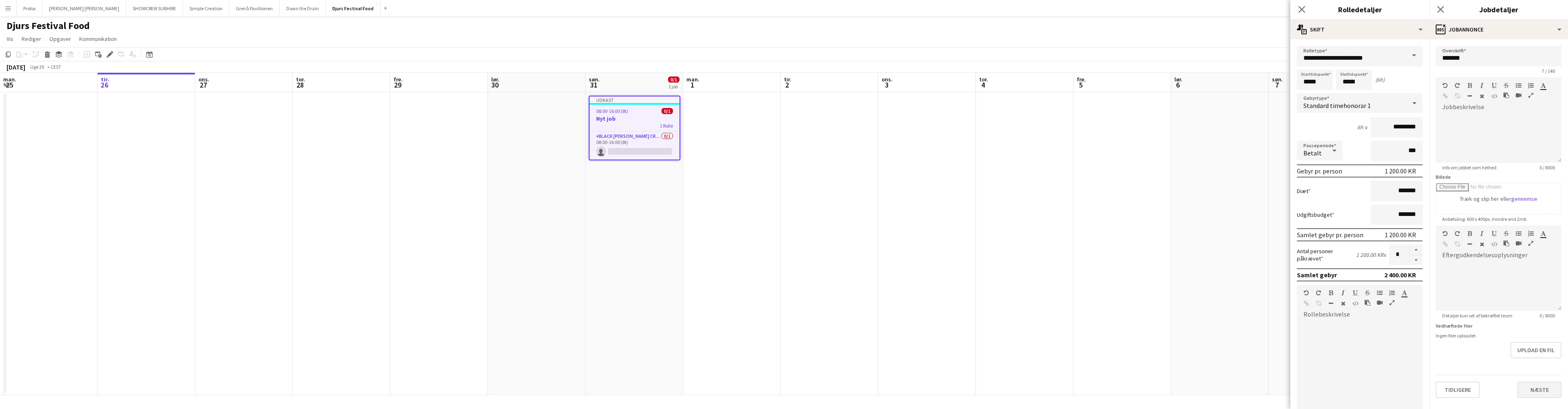
click at [1541, 390] on button "Næste" at bounding box center [1540, 390] width 44 height 17
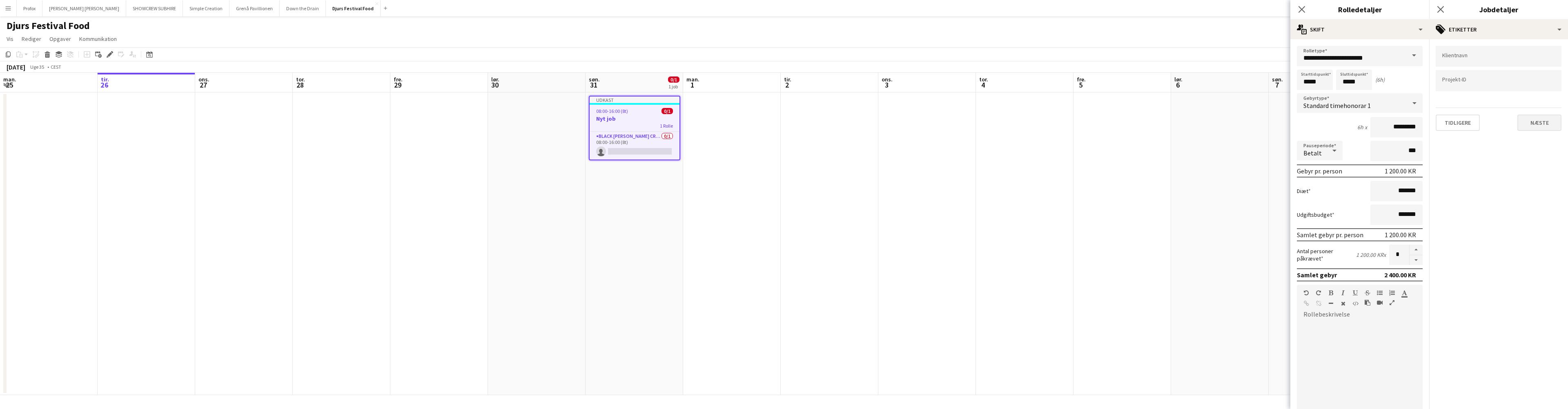
click at [1549, 122] on button "Næste" at bounding box center [1540, 123] width 44 height 17
click at [1550, 85] on button "Næste" at bounding box center [1540, 85] width 44 height 17
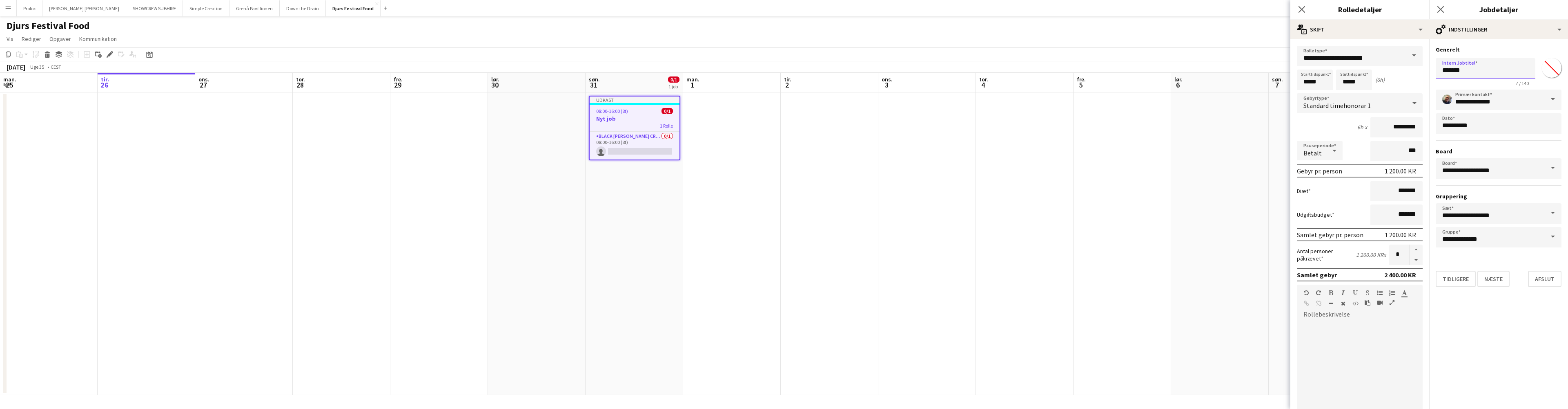
drag, startPoint x: 1475, startPoint y: 72, endPoint x: 1425, endPoint y: 72, distance: 50.0
click at [1424, 70] on body "Menu Boards Boards Boards Alle job Status Arbejdsstyrke Arbejdsstyrke Min arbej…" at bounding box center [784, 204] width 1568 height 409
drag, startPoint x: 1468, startPoint y: 68, endPoint x: 1436, endPoint y: 68, distance: 32.0
click at [1436, 68] on input "*******" at bounding box center [1485, 68] width 100 height 21
type input "**********"
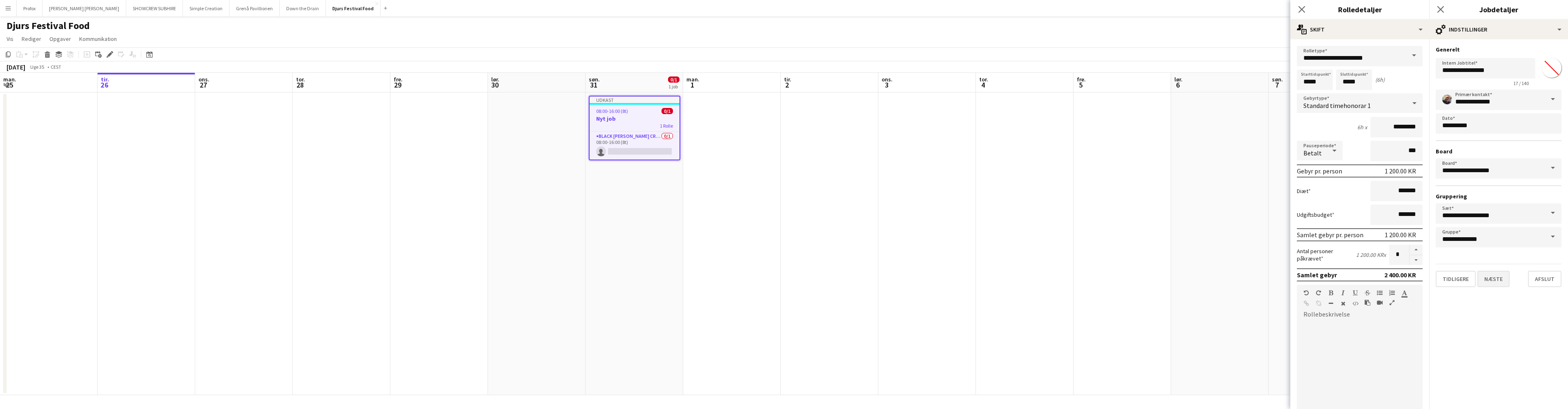
click at [1503, 277] on button "Næste" at bounding box center [1494, 279] width 32 height 17
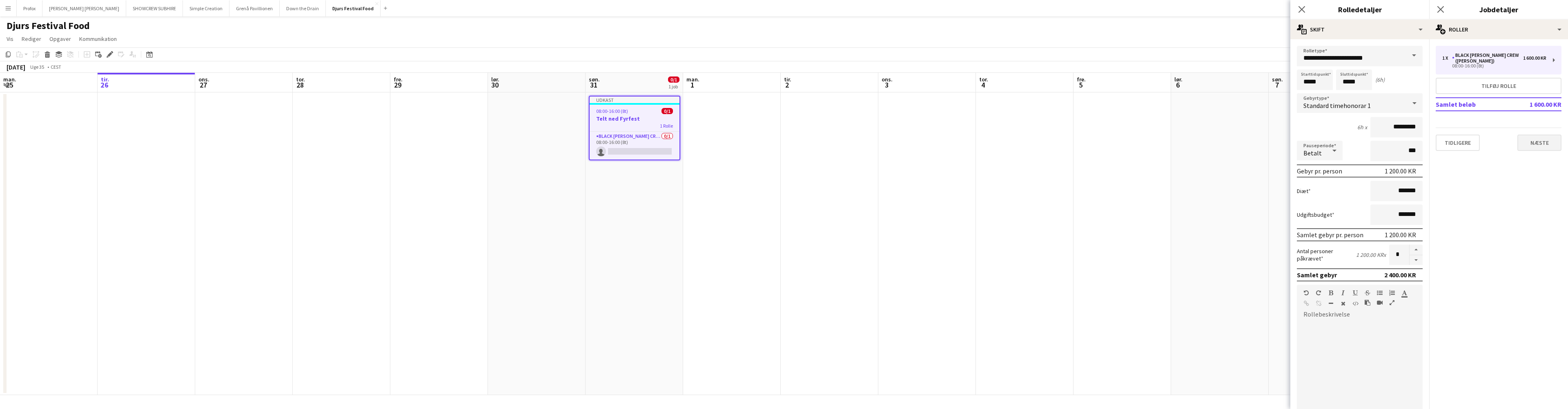
click at [1542, 138] on button "Næste" at bounding box center [1540, 143] width 44 height 17
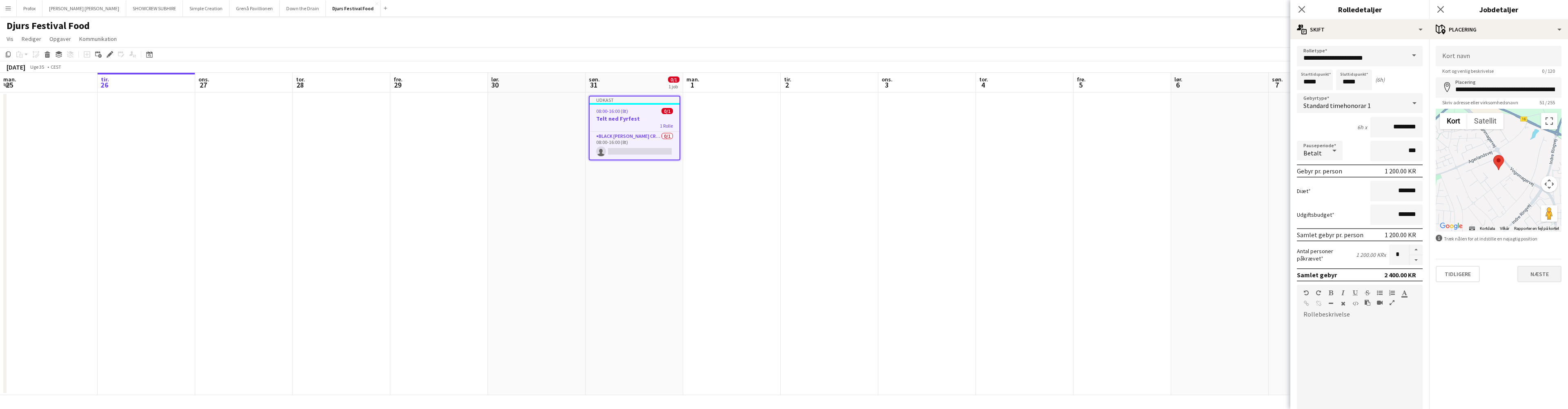
click at [1542, 275] on button "Næste" at bounding box center [1540, 274] width 44 height 17
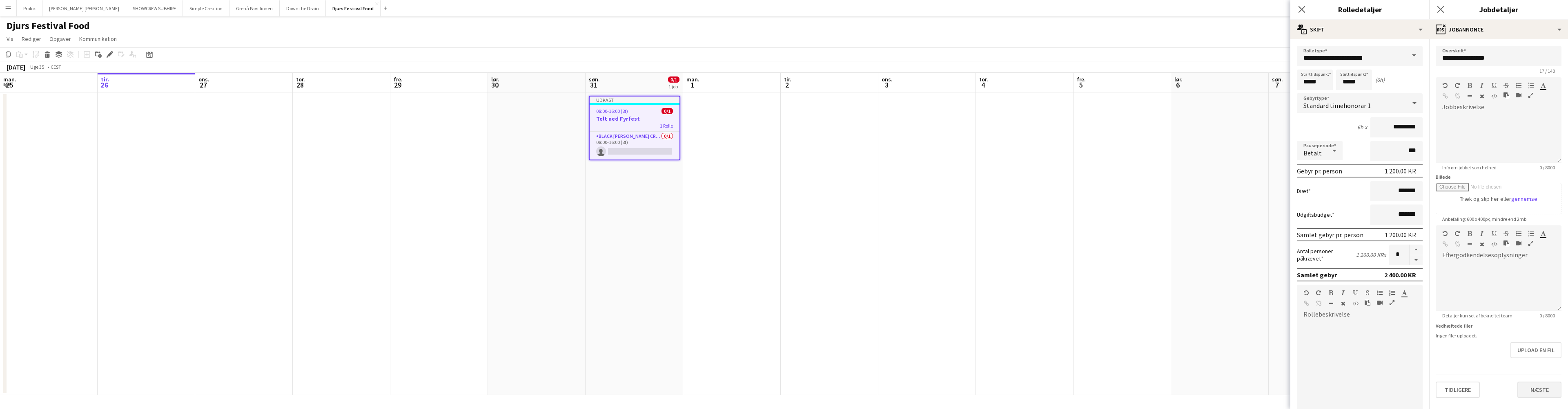
click at [1549, 394] on button "Næste" at bounding box center [1540, 390] width 44 height 17
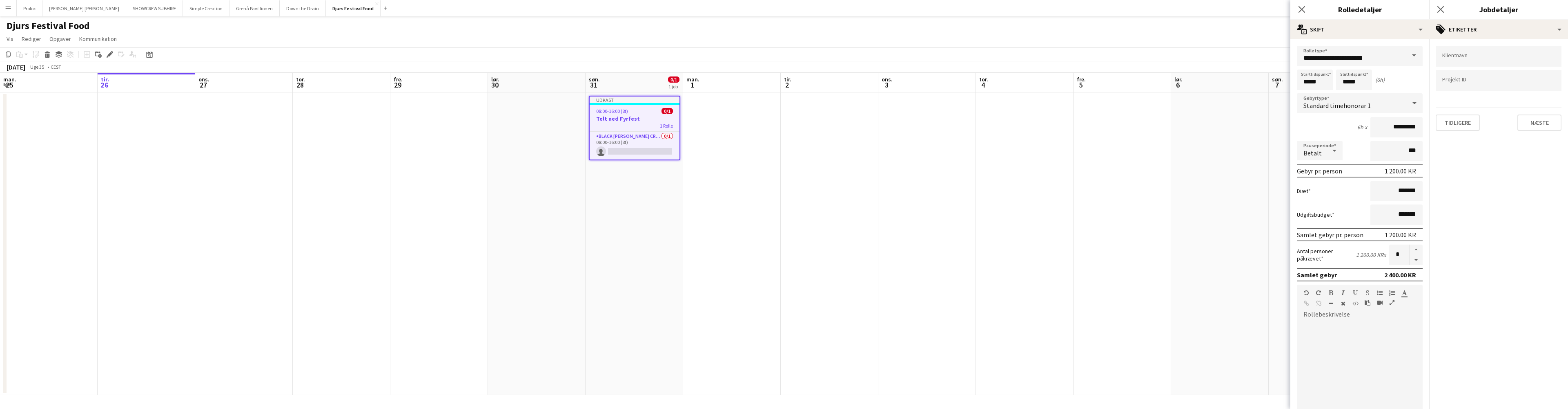
drag, startPoint x: 1543, startPoint y: 124, endPoint x: 1540, endPoint y: 129, distance: 5.8
click at [1542, 126] on button "Næste" at bounding box center [1540, 123] width 44 height 17
click at [1538, 85] on button "Næste" at bounding box center [1540, 85] width 44 height 17
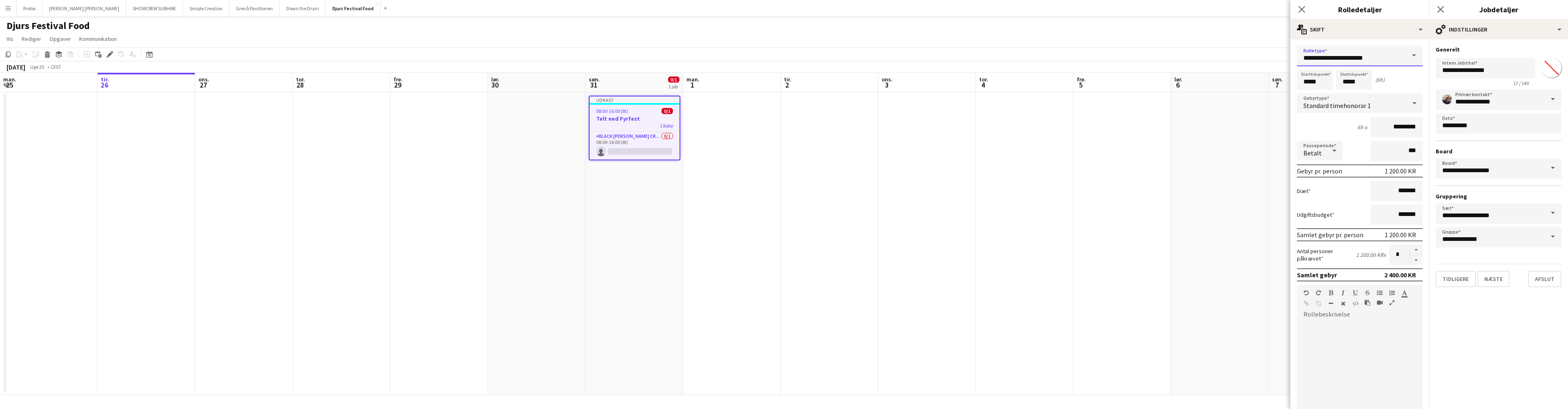
drag, startPoint x: 1380, startPoint y: 58, endPoint x: 1391, endPoint y: 63, distance: 12.1
click at [1381, 58] on input "**********" at bounding box center [1360, 56] width 125 height 21
click at [1385, 98] on span "Spoht Crew" at bounding box center [1356, 98] width 107 height 8
type input "**********"
type input "*********"
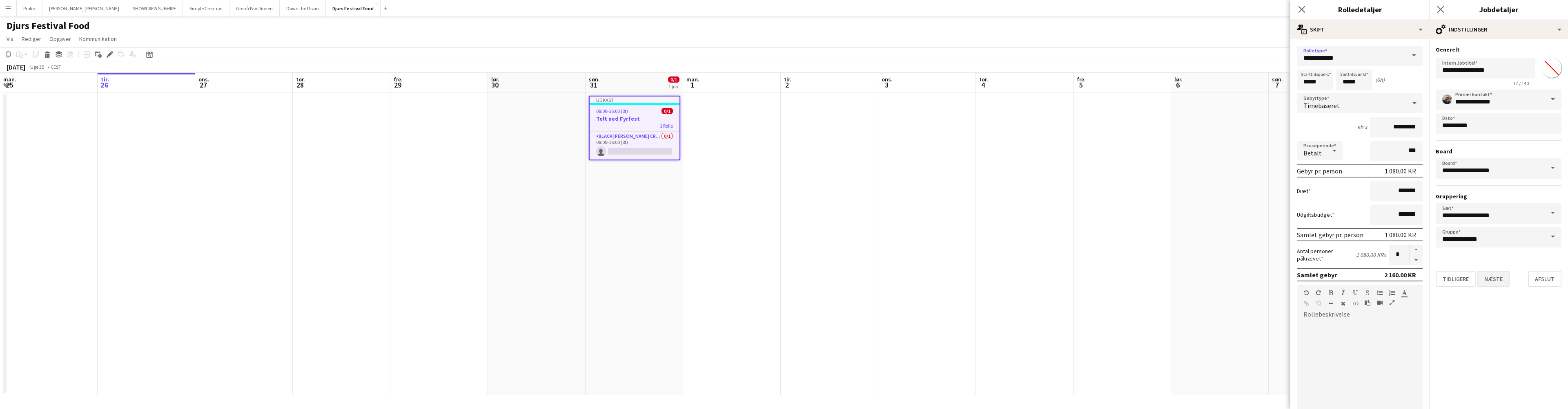
click at [1499, 280] on button "Næste" at bounding box center [1494, 279] width 32 height 17
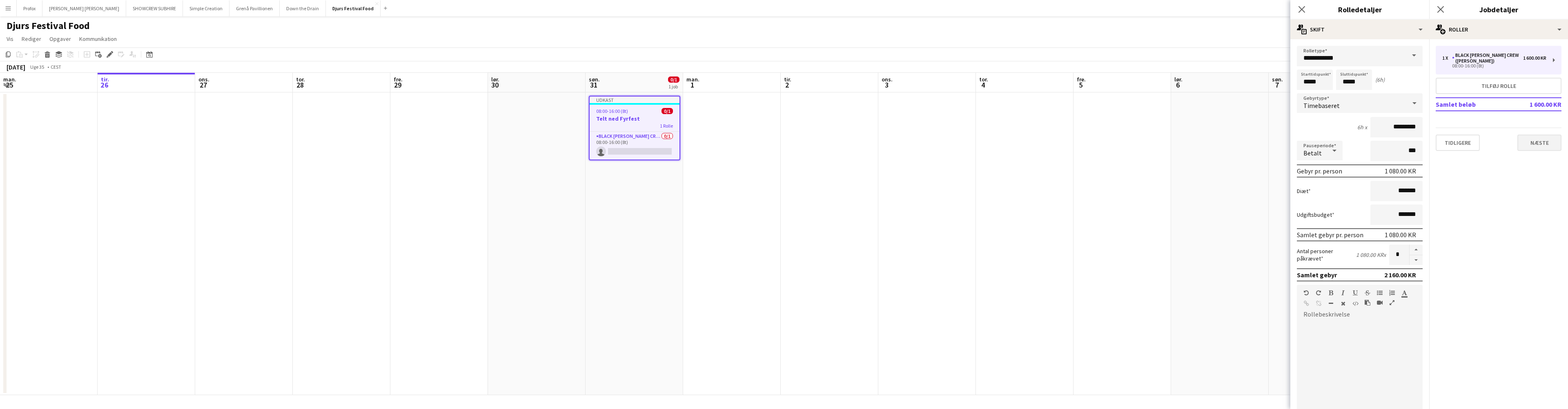
click at [1540, 137] on button "Næste" at bounding box center [1540, 143] width 44 height 17
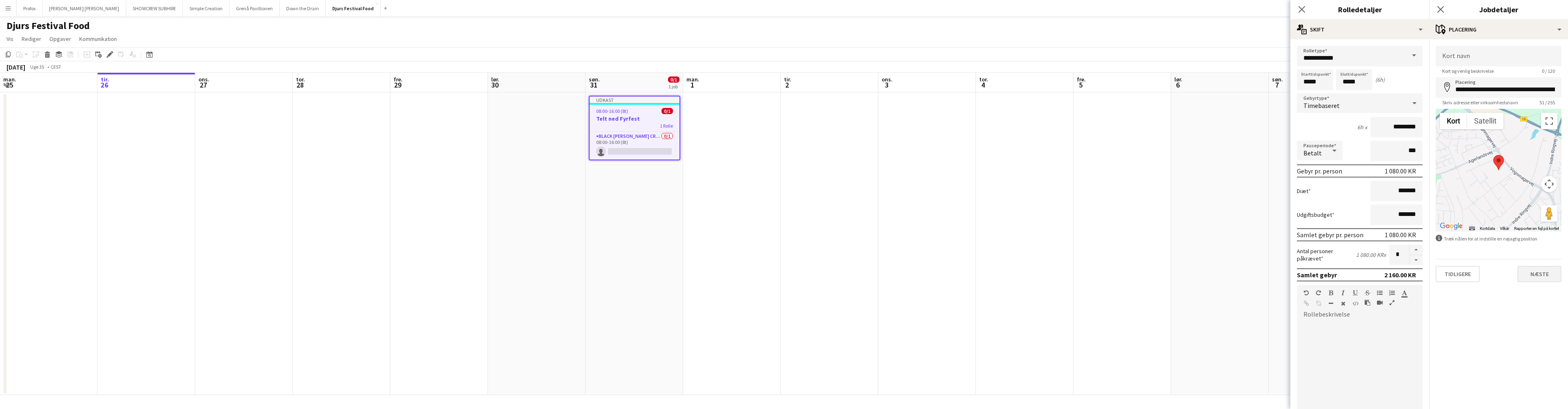
click at [1549, 279] on button "Næste" at bounding box center [1540, 274] width 44 height 17
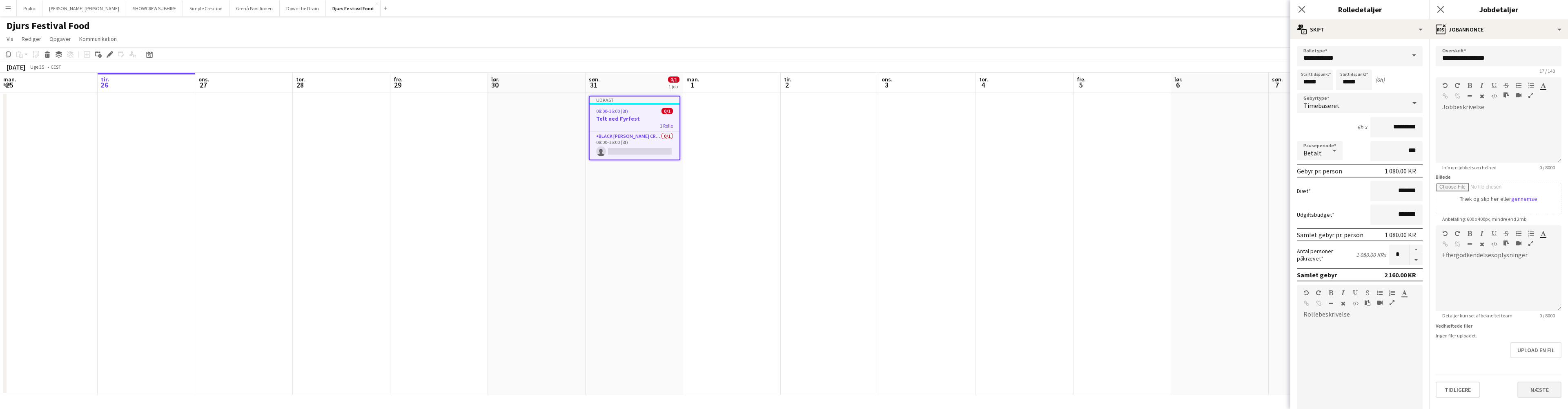
drag, startPoint x: 1545, startPoint y: 390, endPoint x: 1541, endPoint y: 383, distance: 8.1
click at [1541, 383] on button "Næste" at bounding box center [1540, 390] width 44 height 17
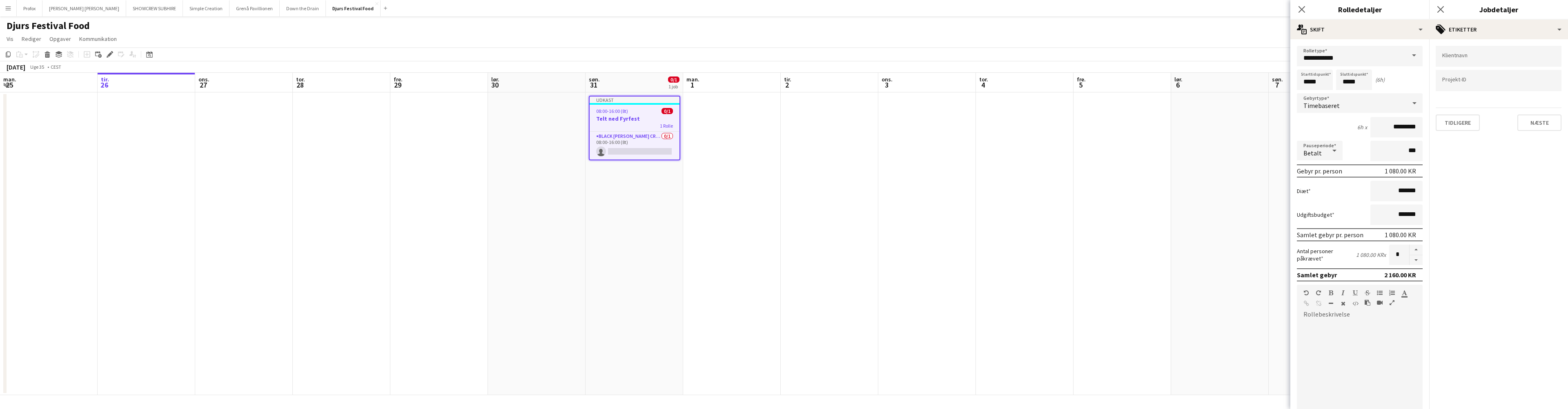
drag, startPoint x: 1546, startPoint y: 130, endPoint x: 1545, endPoint y: 125, distance: 5.1
click at [1545, 128] on button "Næste" at bounding box center [1540, 123] width 44 height 17
click at [1540, 85] on button "Næste" at bounding box center [1540, 85] width 44 height 17
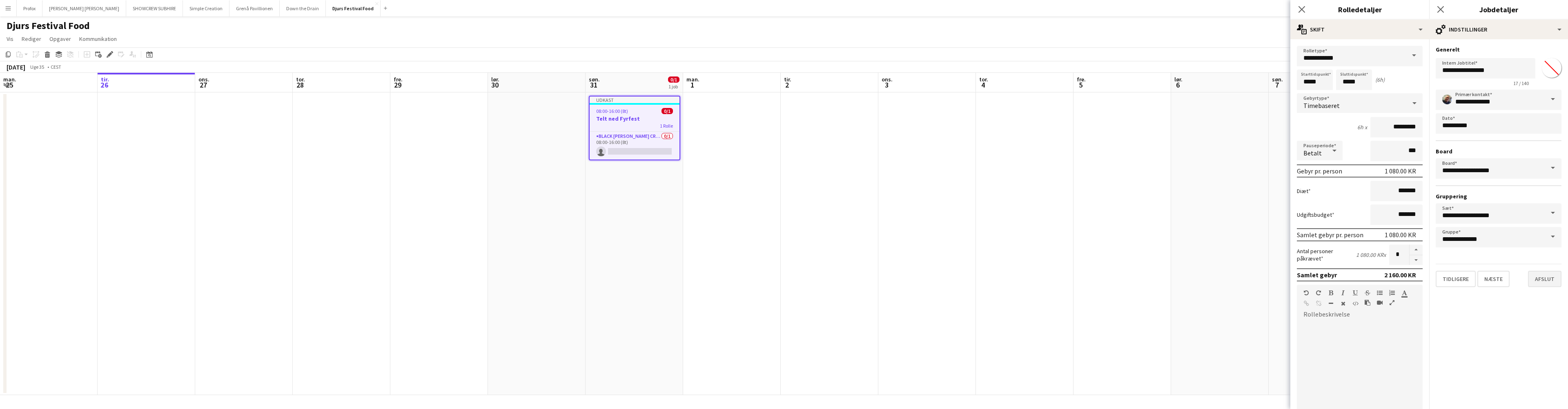
click at [1546, 279] on button "Afslut" at bounding box center [1545, 279] width 34 height 17
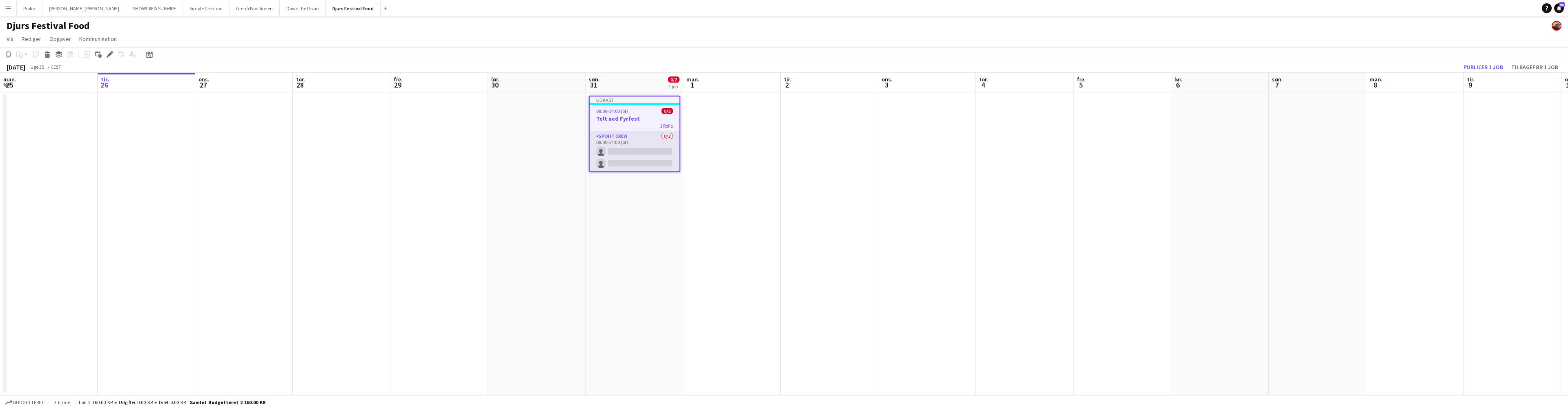
click at [639, 148] on app-card-role "Spoht Crew 0/2 08:00-14:00 (6t) single-neutral-actions single-neutral-actions" at bounding box center [635, 151] width 90 height 39
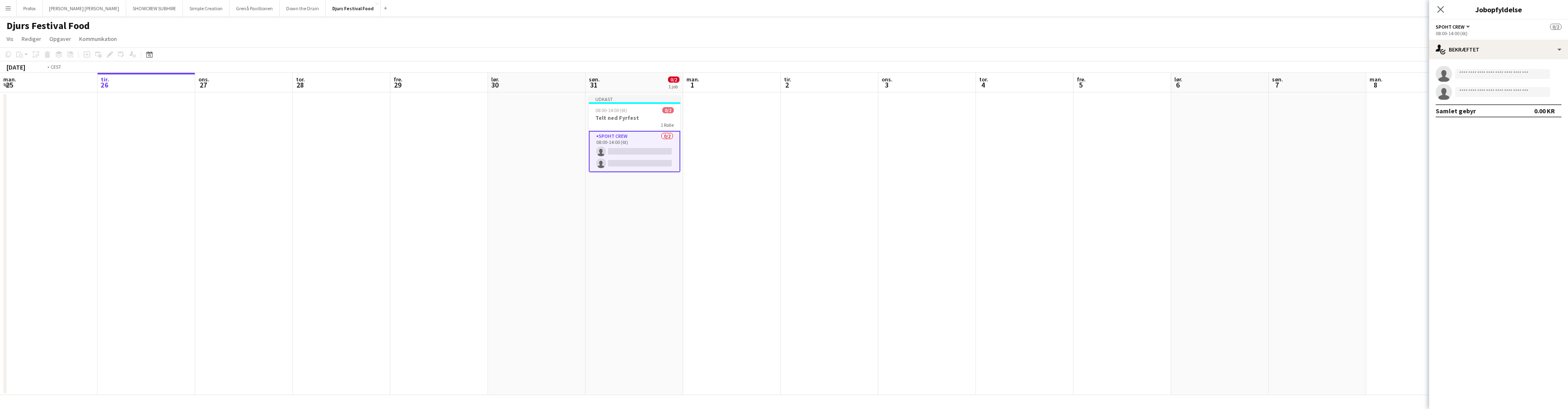
click at [906, 147] on app-calendar-viewport "lør. 23 søn. 24 2/2 1 job man. 25 tir. 26 ons. 27 tor. 28 fre. 29 lør. 30 søn. …" at bounding box center [784, 233] width 1568 height 322
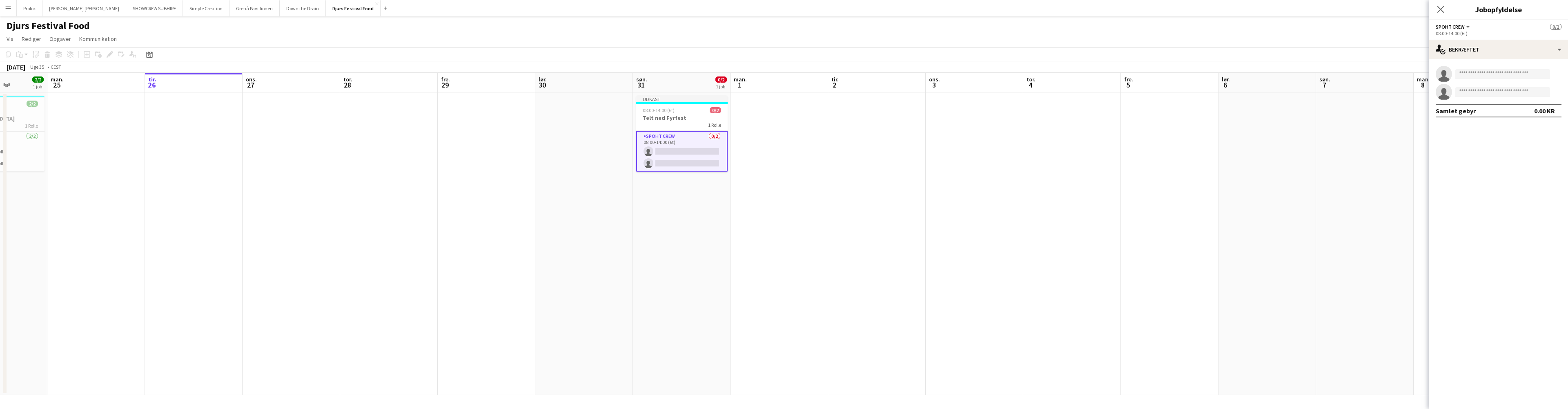
click at [1389, 157] on app-date-cell at bounding box center [1365, 243] width 98 height 302
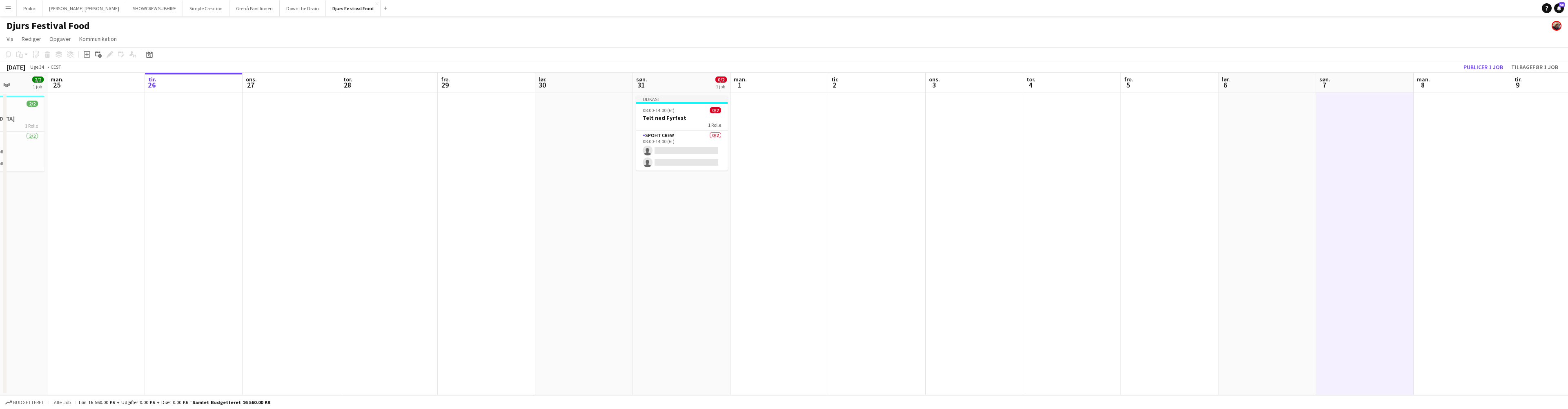
scroll to position [0, 247]
click at [681, 148] on app-card-role "Spoht Crew 0/2 08:00-14:00 (6t) single-neutral-actions single-neutral-actions" at bounding box center [680, 150] width 92 height 39
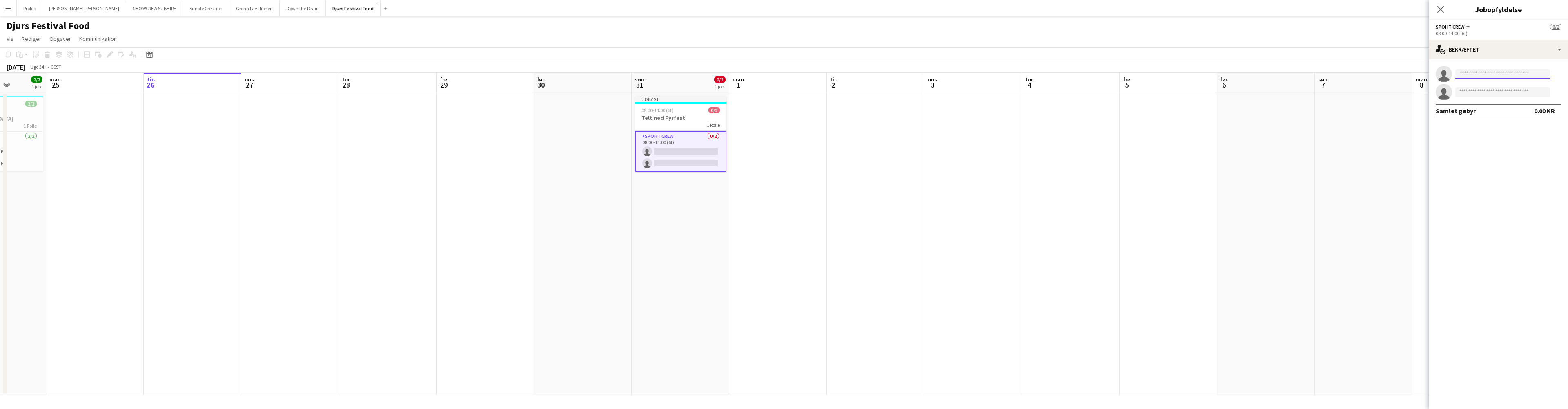
click at [1489, 77] on input at bounding box center [1503, 74] width 94 height 10
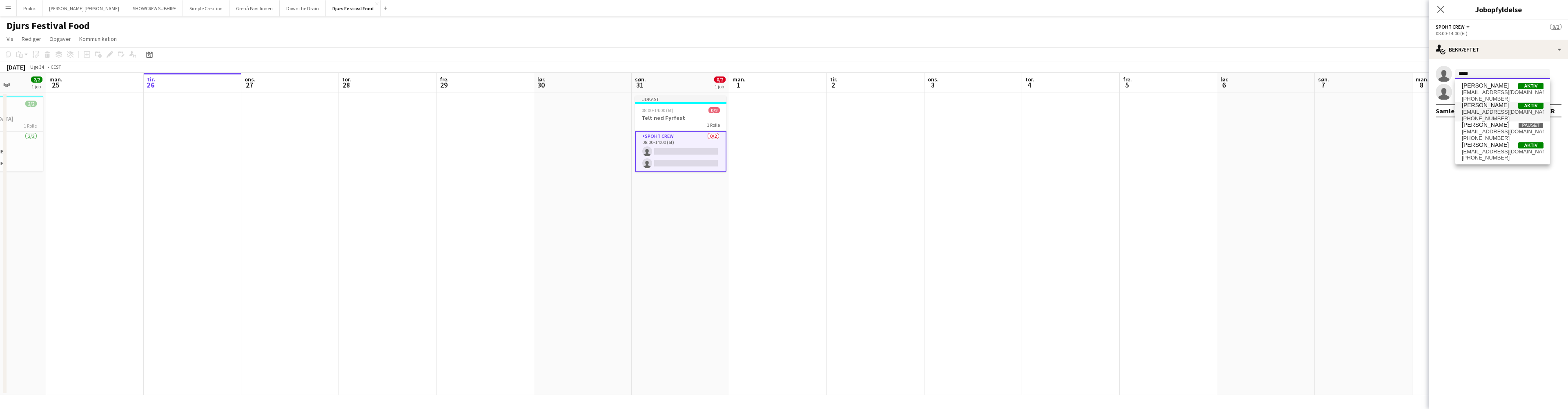
type input "*****"
click at [1508, 110] on span "borup16690@gmail.com" at bounding box center [1503, 112] width 82 height 6
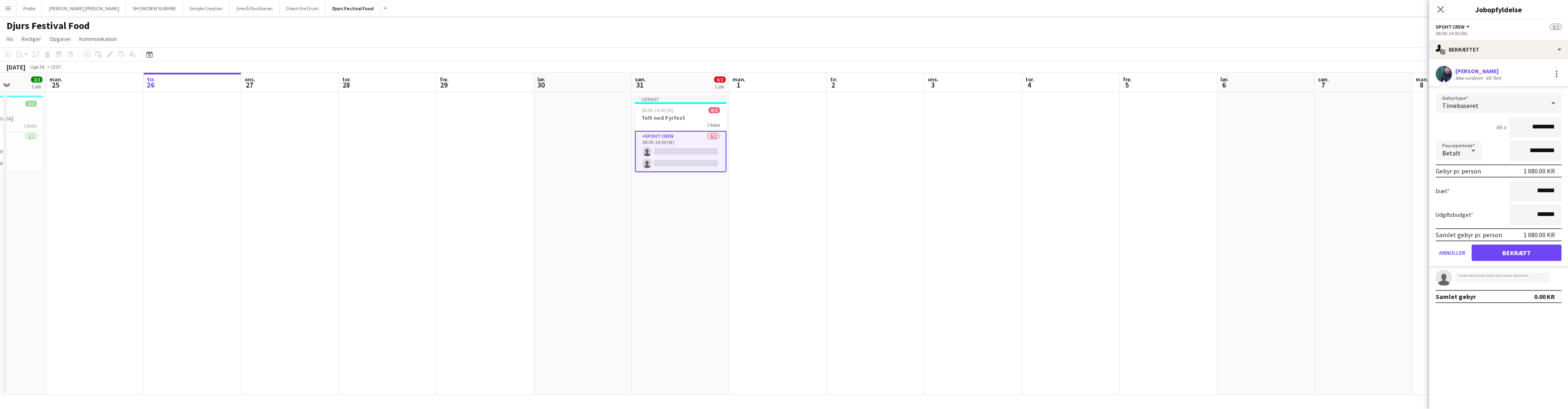
drag, startPoint x: 1534, startPoint y: 252, endPoint x: 1529, endPoint y: 250, distance: 5.4
click at [1529, 250] on button "Bekræft" at bounding box center [1516, 252] width 90 height 17
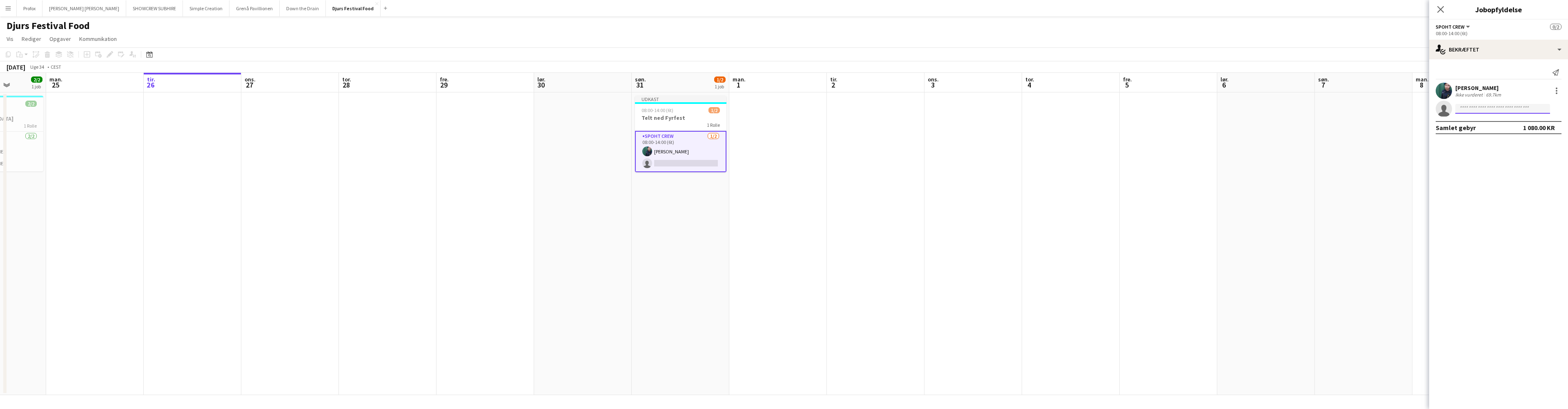
click at [1482, 111] on input at bounding box center [1503, 109] width 94 height 10
type input "****"
click at [1484, 122] on span "[PERSON_NAME]" at bounding box center [1485, 120] width 47 height 7
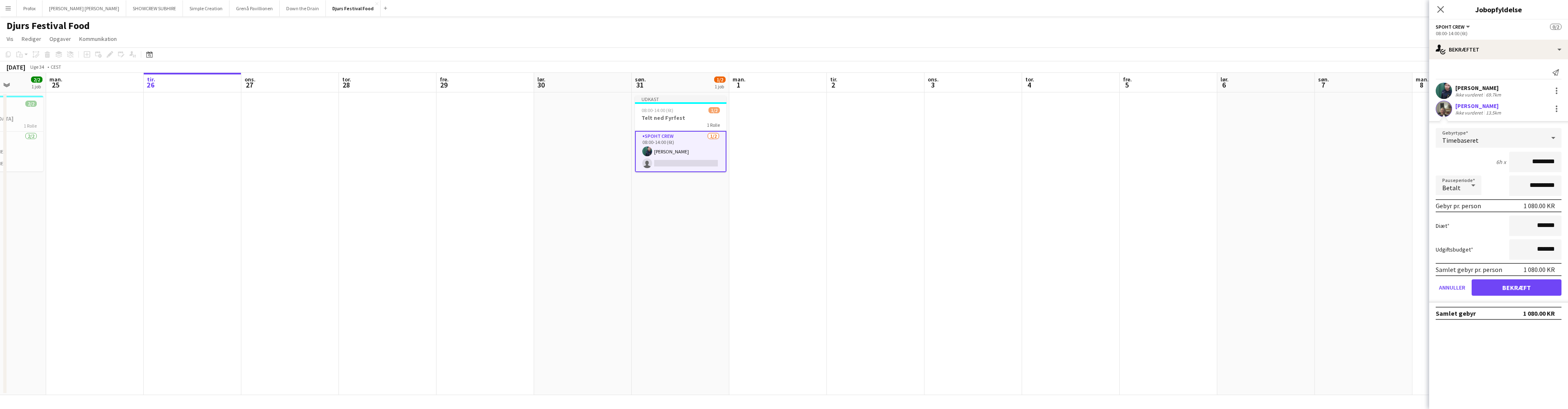
click at [1526, 286] on button "Bekræft" at bounding box center [1516, 288] width 90 height 17
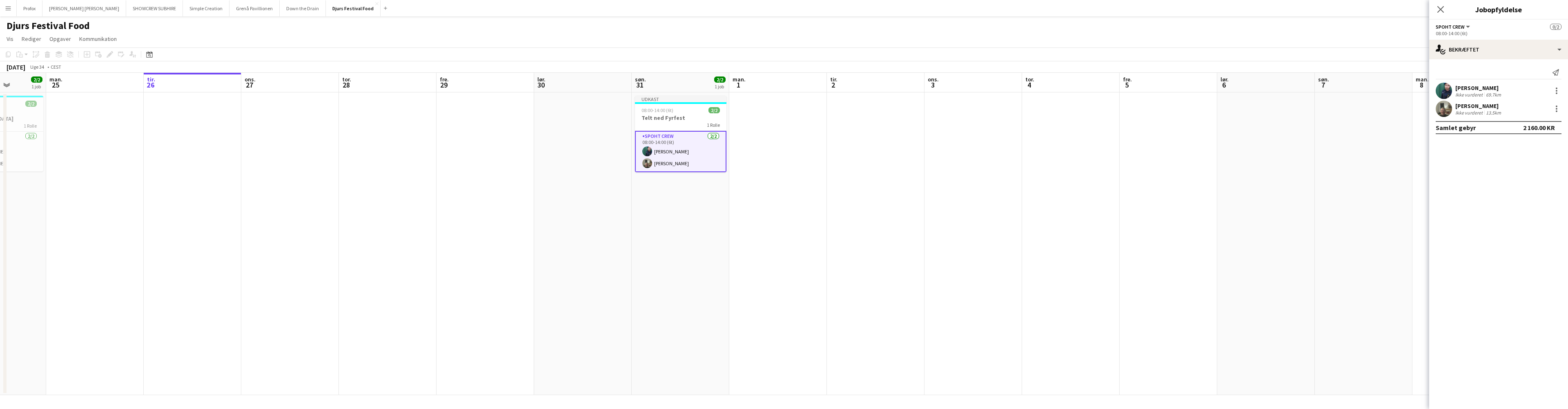
scroll to position [0, 247]
click at [785, 146] on app-date-cell at bounding box center [778, 243] width 98 height 302
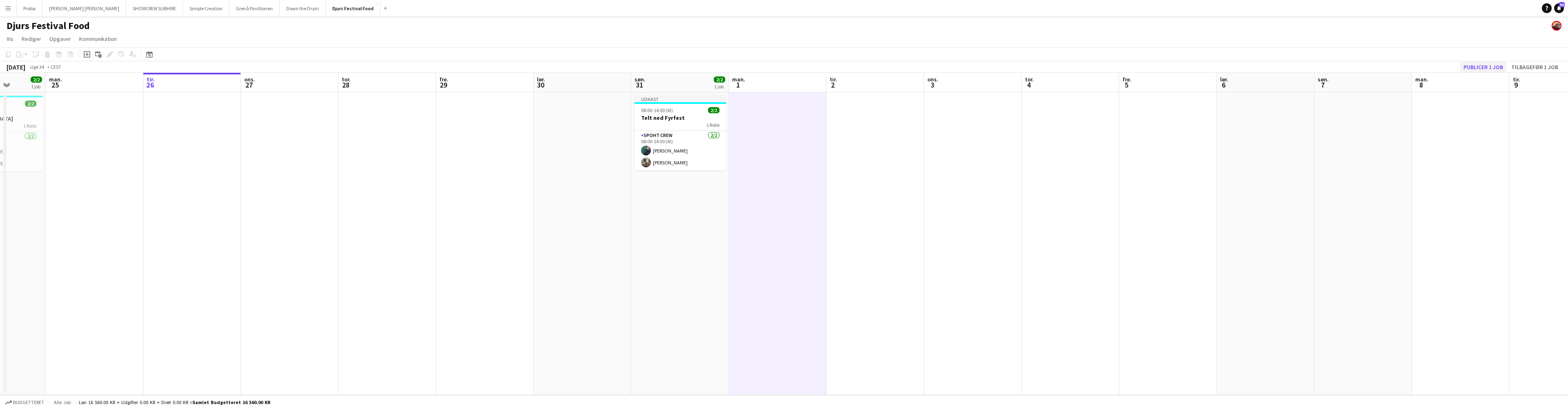
click at [1491, 66] on button "Publicer 1 job" at bounding box center [1483, 66] width 46 height 10
click at [280, 10] on button "Down the Drain [PERSON_NAME]" at bounding box center [303, 8] width 46 height 16
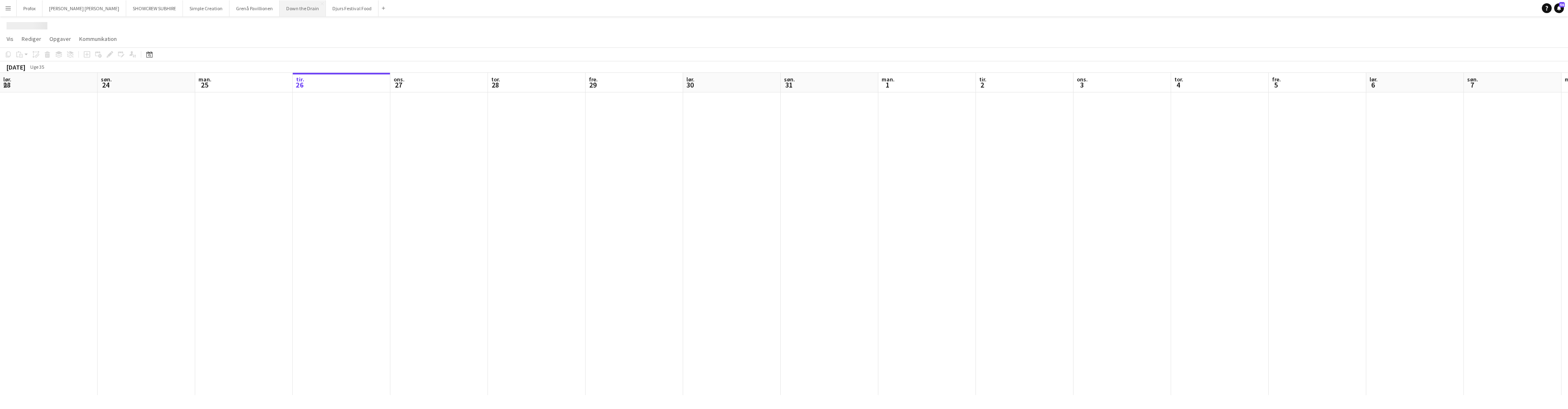
scroll to position [0, 195]
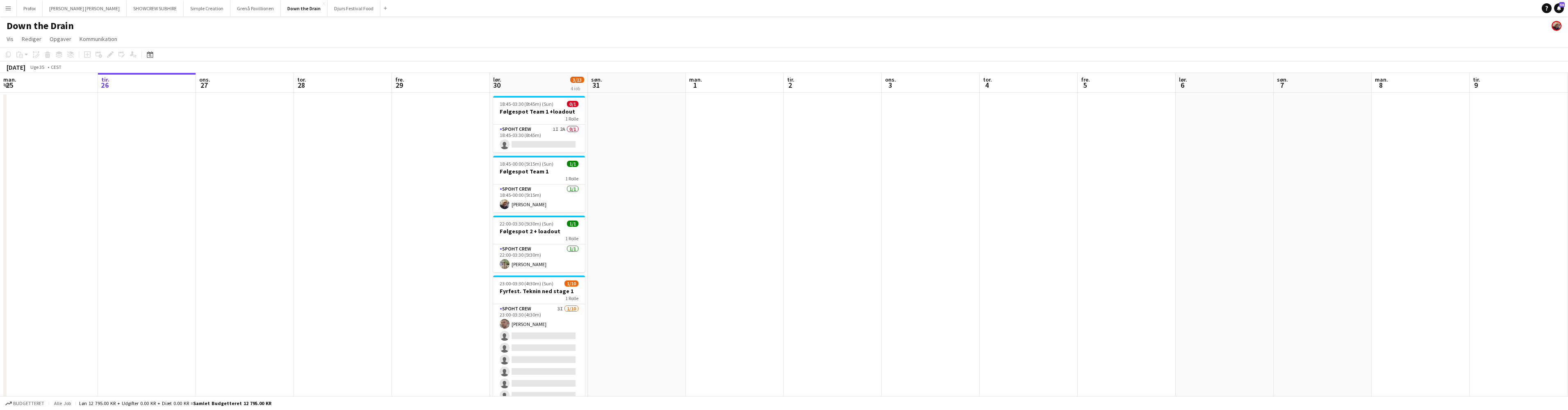
click at [8, 8] on app-icon "Menu" at bounding box center [8, 8] width 6 height 6
click at [101, 46] on link "Alle job" at bounding box center [124, 45] width 82 height 17
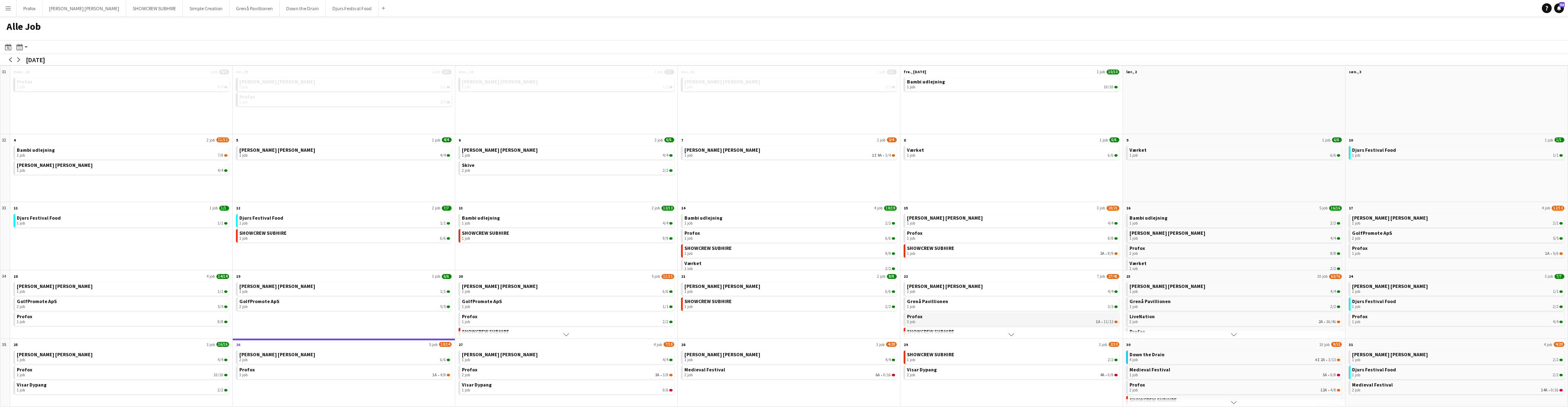
scroll to position [1, 0]
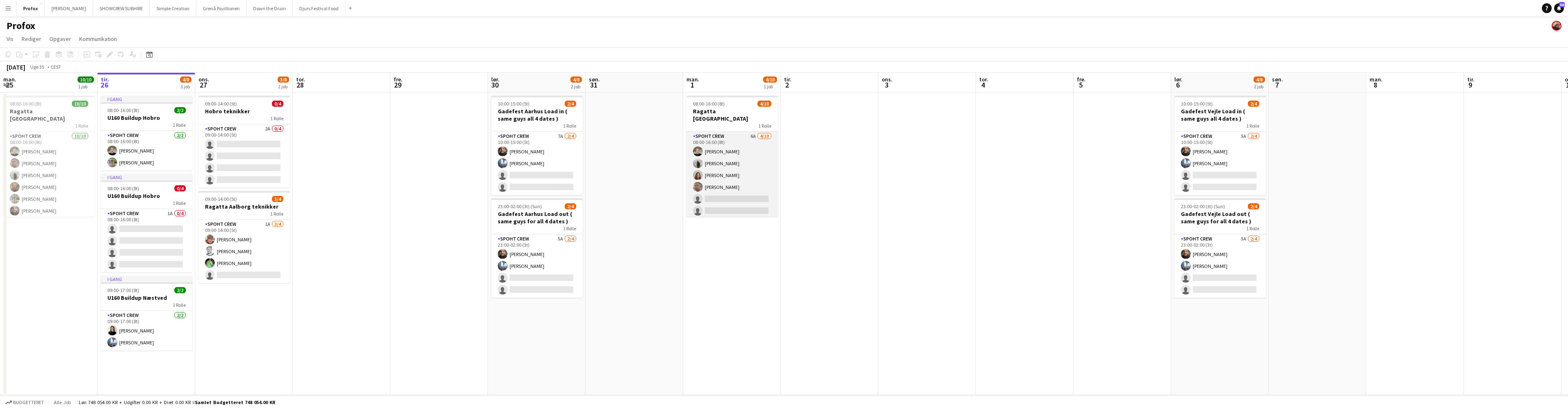
click at [744, 132] on app-card-role "Spoht Crew 6A 4/10 08:00-16:00 (8t) Nicolai Schmidt Negru Liviu Mihai Annija Uz…" at bounding box center [732, 199] width 92 height 134
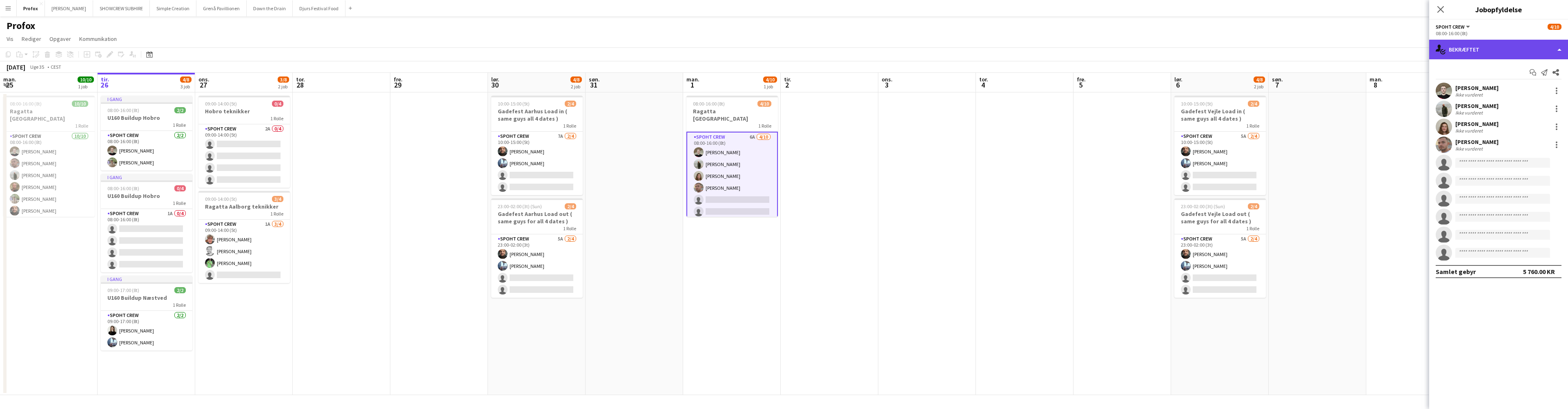
click at [1558, 52] on div "single-neutral-actions-check-2 Bekræftet" at bounding box center [1498, 49] width 139 height 19
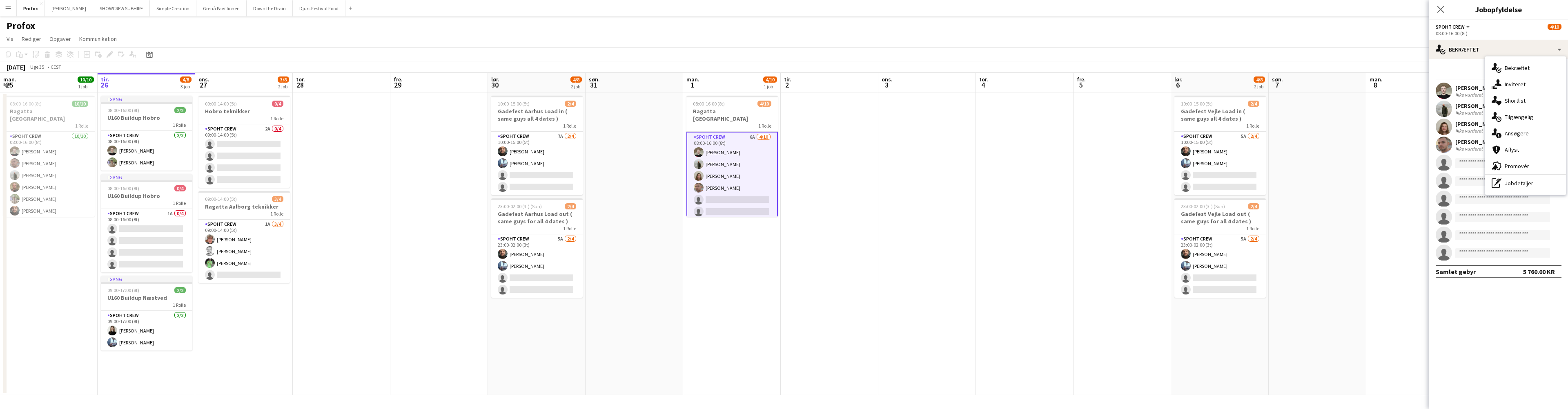
click at [1554, 129] on div "single-neutral-actions-information Ansøgere" at bounding box center [1525, 133] width 81 height 17
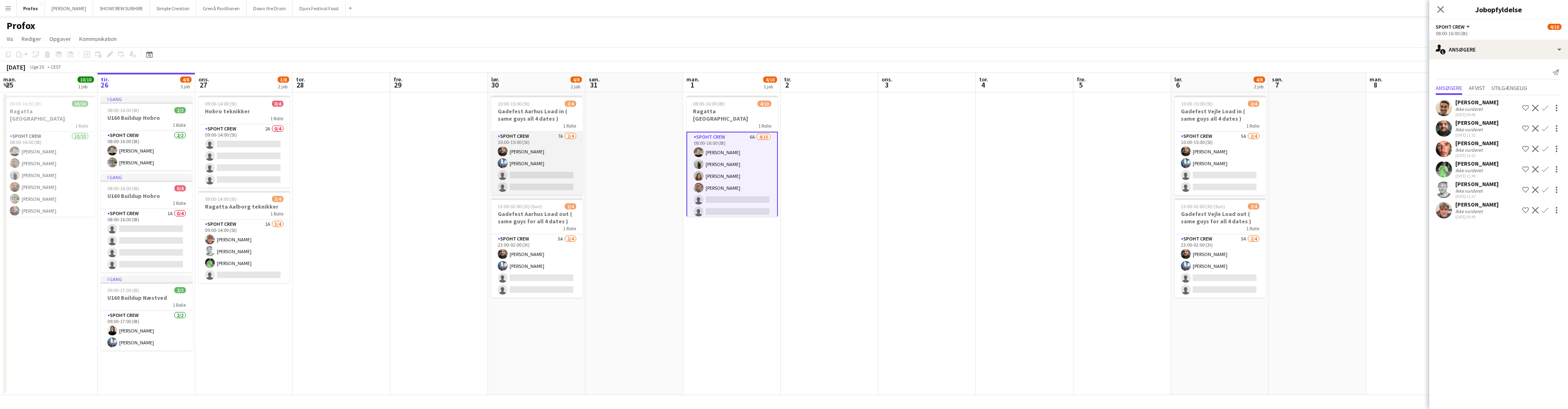
click at [560, 136] on app-card-role "Spoht Crew 7A 2/4 10:00-15:00 (5t) Adam Shem Abraham Armando Irom single-neutra…" at bounding box center [537, 163] width 92 height 63
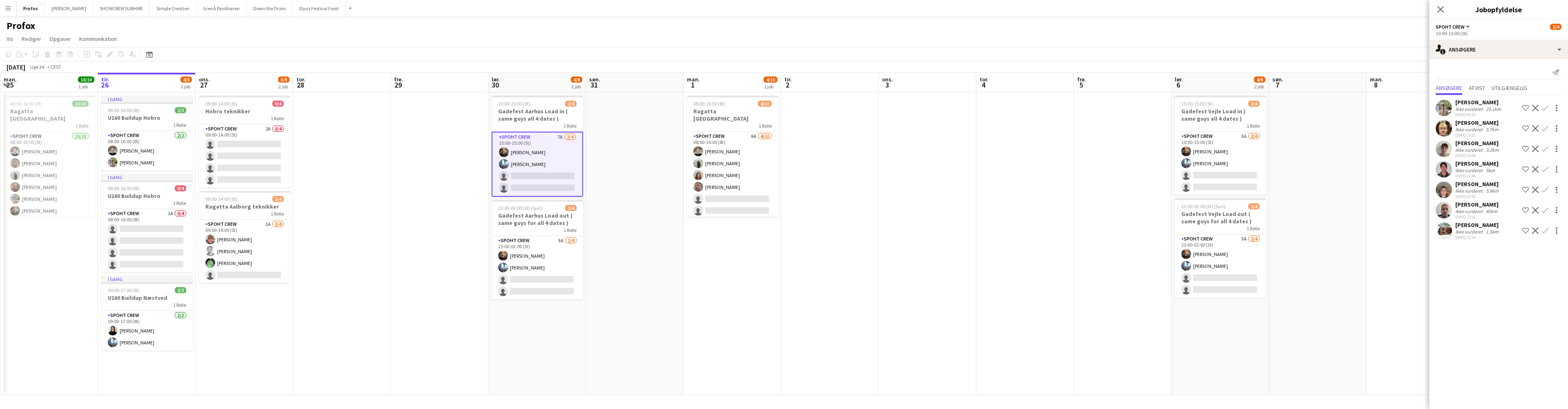
click at [1478, 204] on div "Carlos Medina" at bounding box center [1477, 204] width 43 height 8
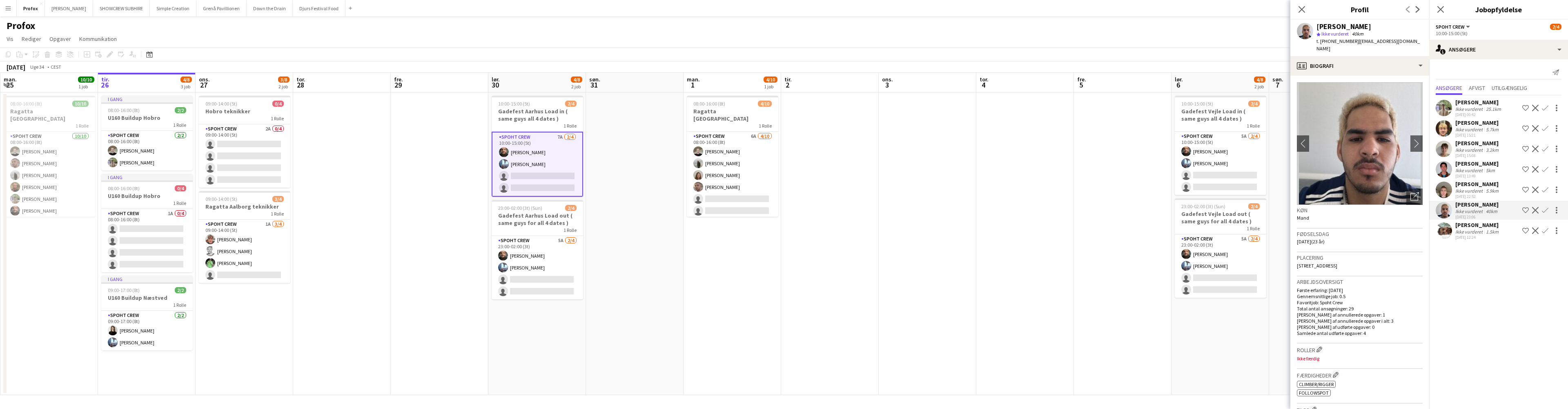
click at [1478, 225] on div "Oliver Mana" at bounding box center [1478, 225] width 45 height 8
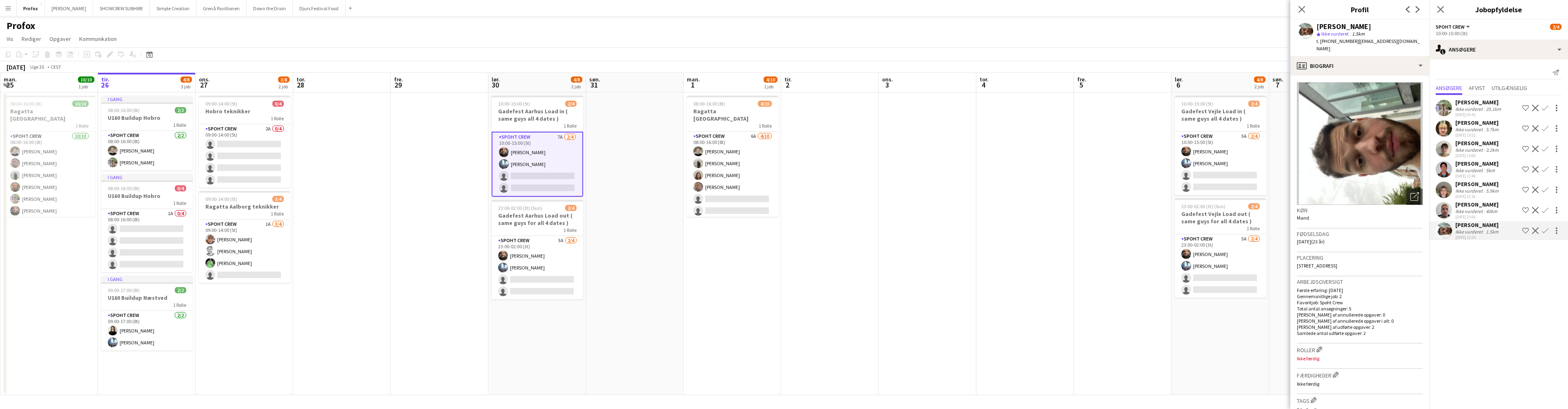
scroll to position [0, 203]
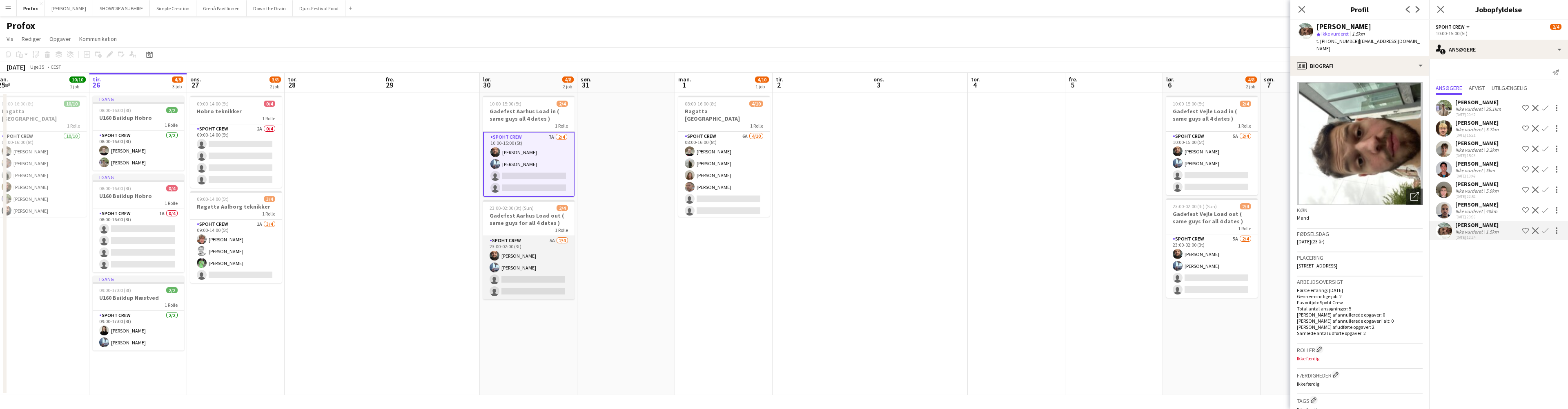
click at [547, 240] on app-card-role "Spoht Crew 5A 2/4 23:00-02:00 (3t) Adam Shem Abraham Armando Irom single-neutra…" at bounding box center [529, 268] width 92 height 63
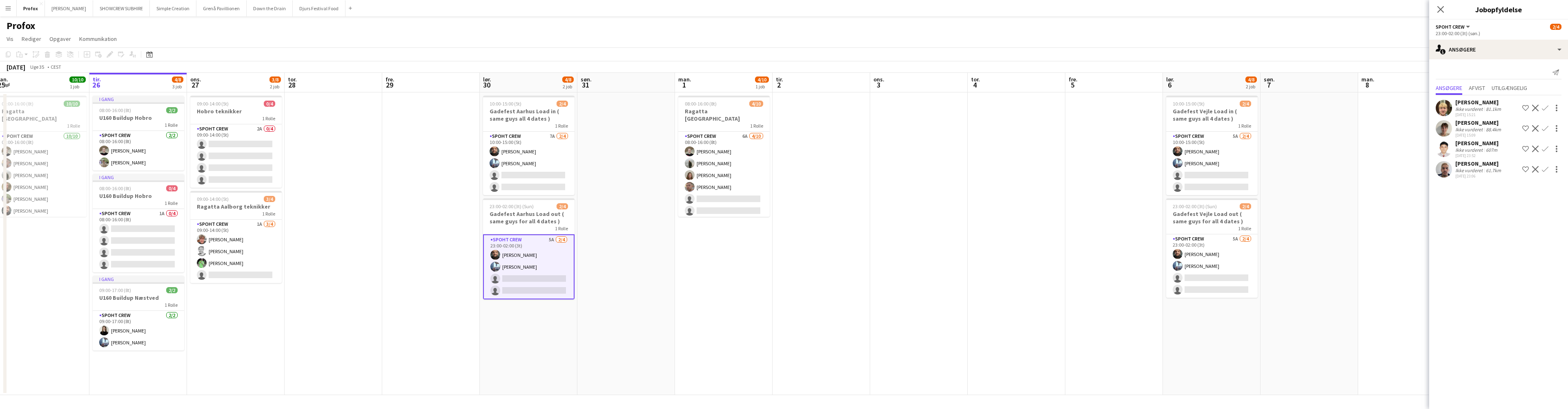
click at [1491, 123] on div "Daniel Juby-Rasmussen" at bounding box center [1479, 122] width 48 height 8
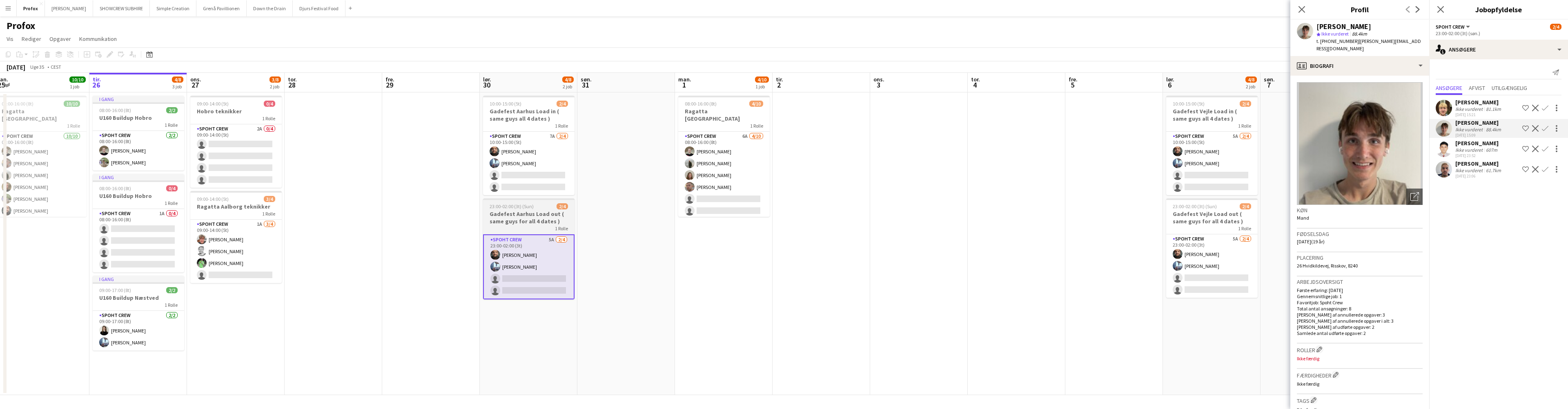
click at [528, 230] on div "1 Rolle" at bounding box center [529, 228] width 92 height 6
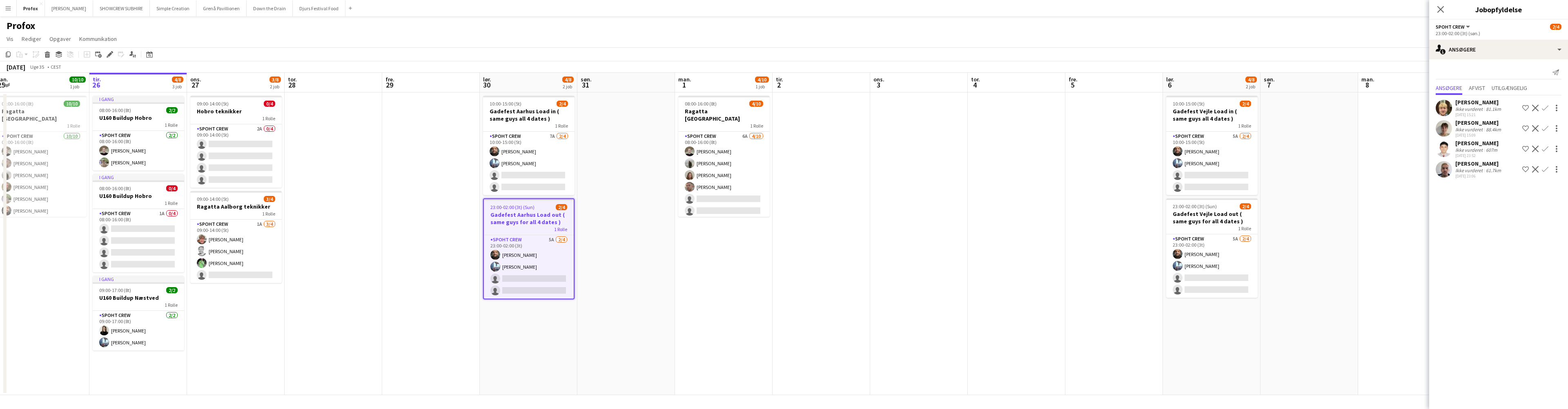
click at [528, 229] on div "1 Rolle" at bounding box center [529, 228] width 90 height 6
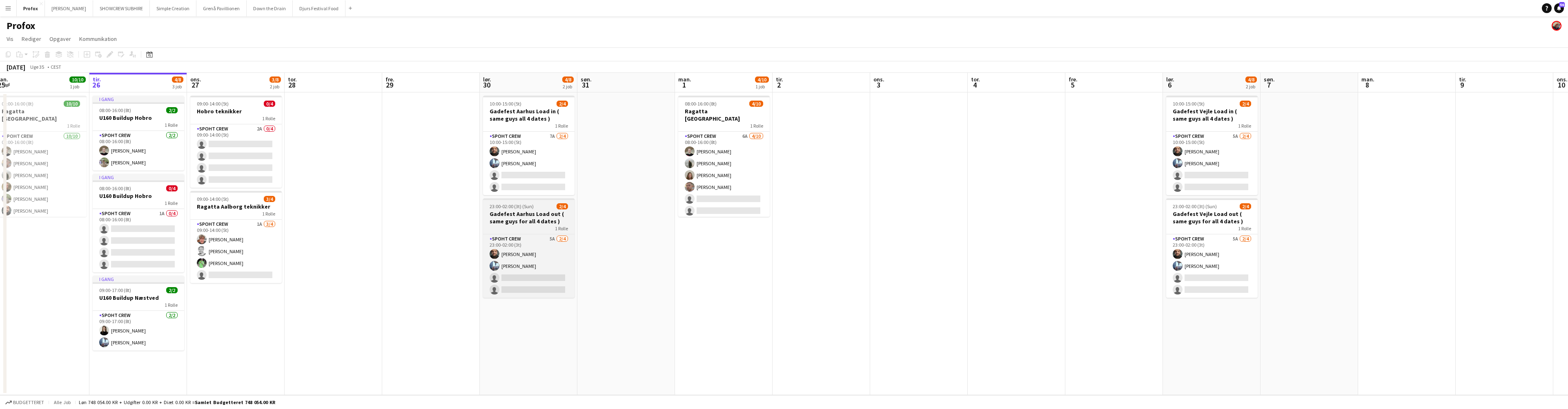
click at [529, 220] on h3 "Gadefest Aarhus Load out ( same guys for all 4 dates )" at bounding box center [529, 217] width 92 height 14
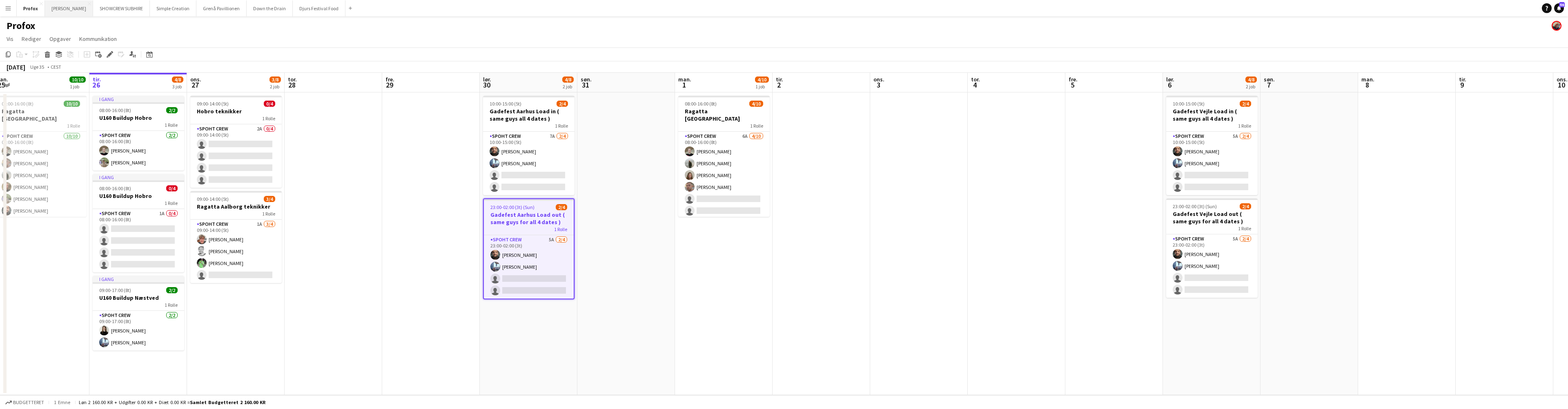
click at [69, 5] on button "[PERSON_NAME]" at bounding box center [69, 8] width 48 height 16
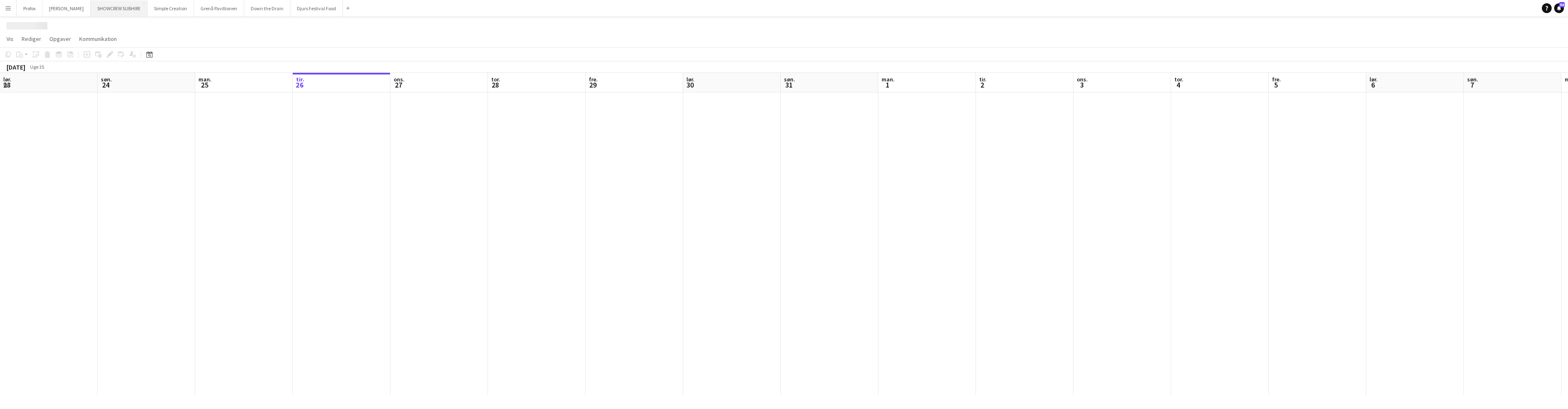
scroll to position [0, 195]
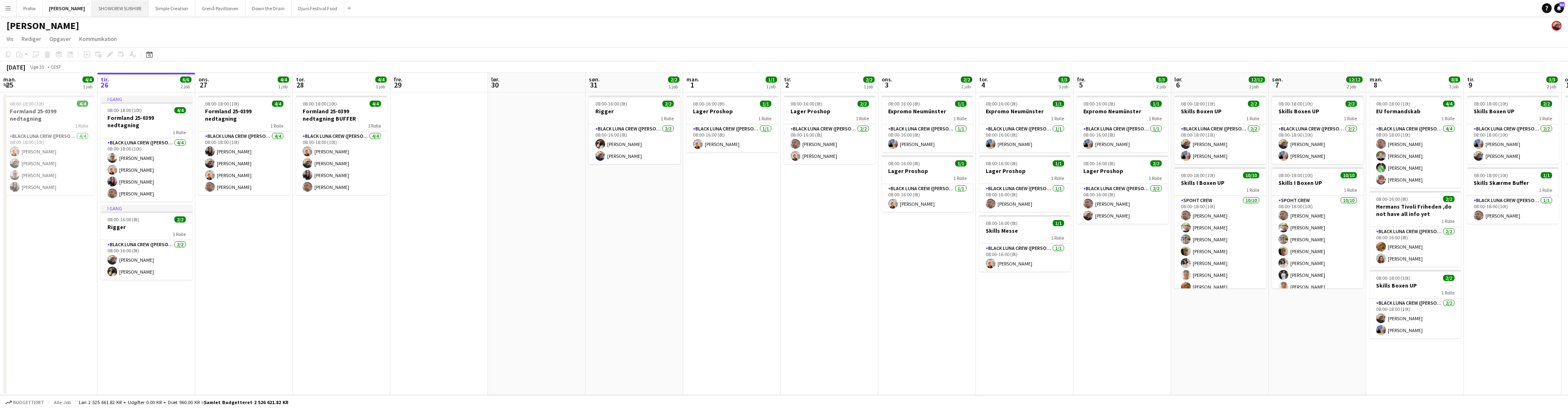
click at [135, 10] on button "SHOWCREW SUBHIRE Luk" at bounding box center [120, 8] width 57 height 16
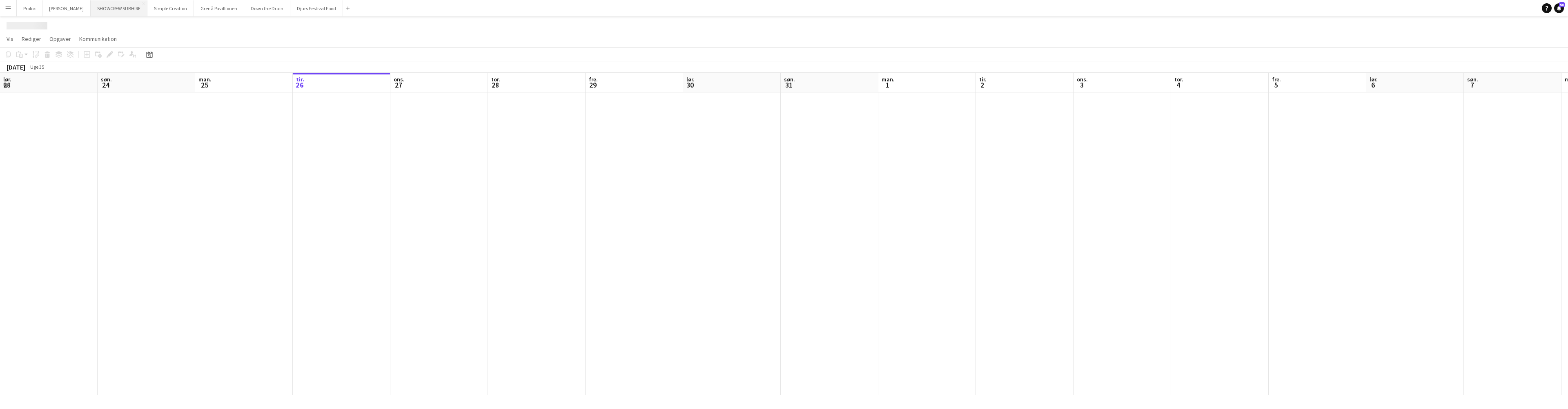
scroll to position [0, 195]
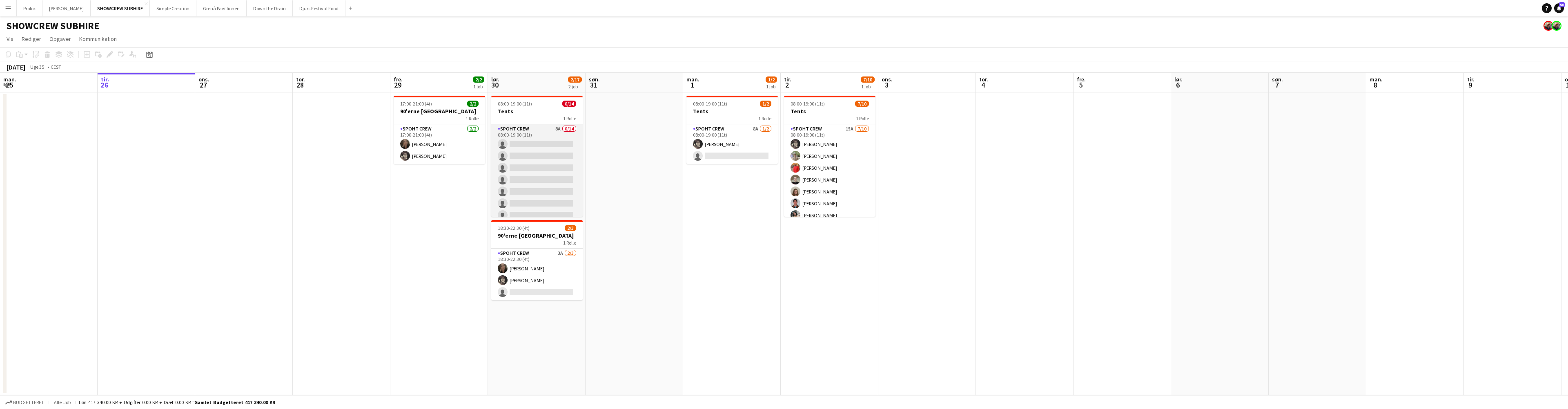
click at [538, 133] on app-card-role "Spoht Crew 8A 0/14 08:00-19:00 (11t) single-neutral-actions single-neutral-acti…" at bounding box center [537, 215] width 92 height 182
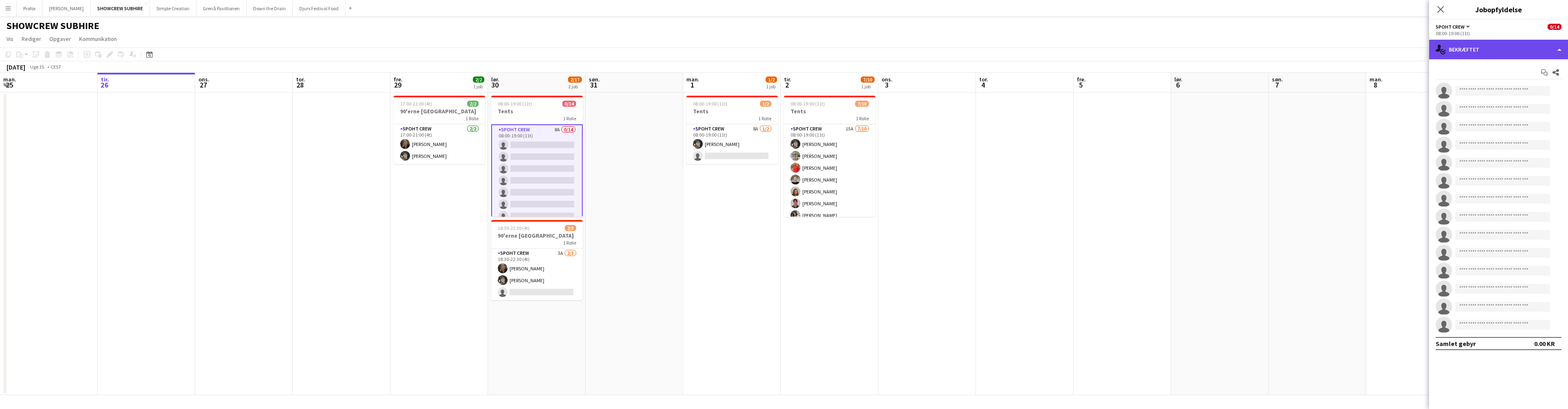
click at [1549, 52] on div "single-neutral-actions-check-2 Bekræftet" at bounding box center [1498, 49] width 139 height 19
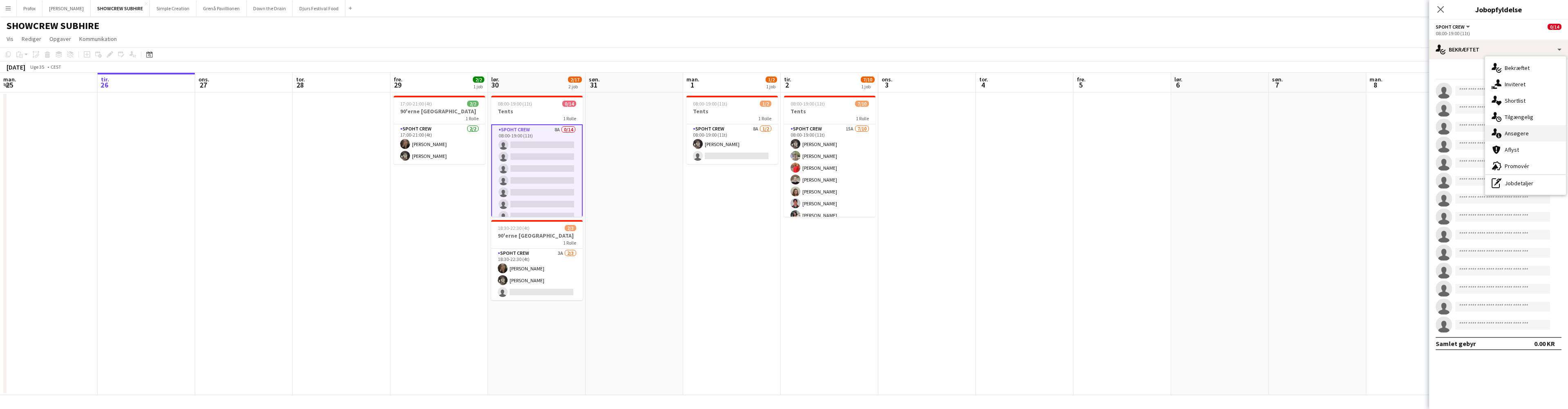
click at [1527, 130] on div "single-neutral-actions-information Ansøgere" at bounding box center [1525, 133] width 81 height 17
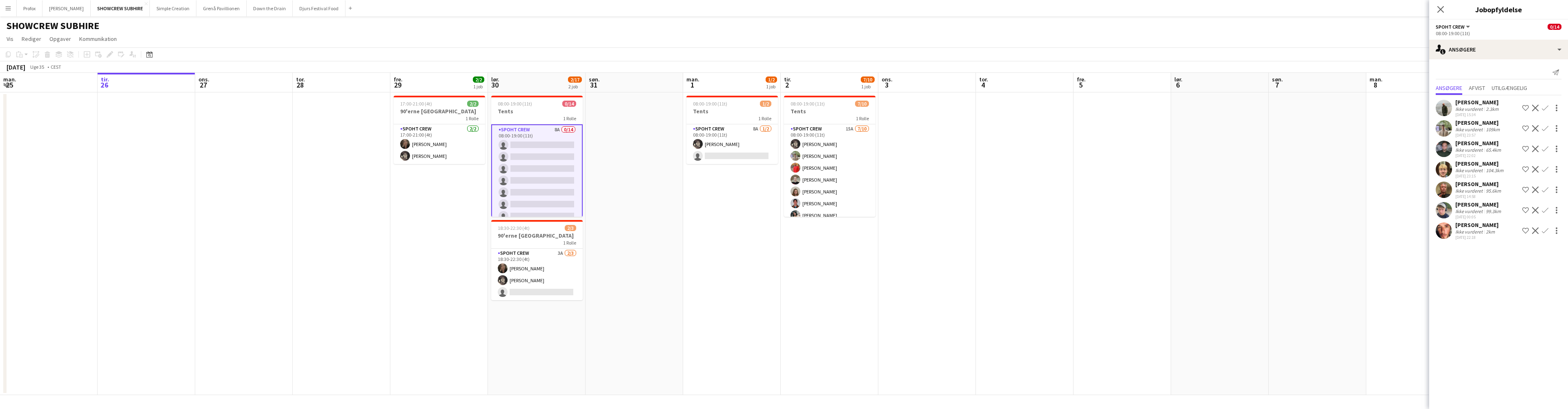
click at [1491, 210] on div "99.3km" at bounding box center [1494, 211] width 19 height 6
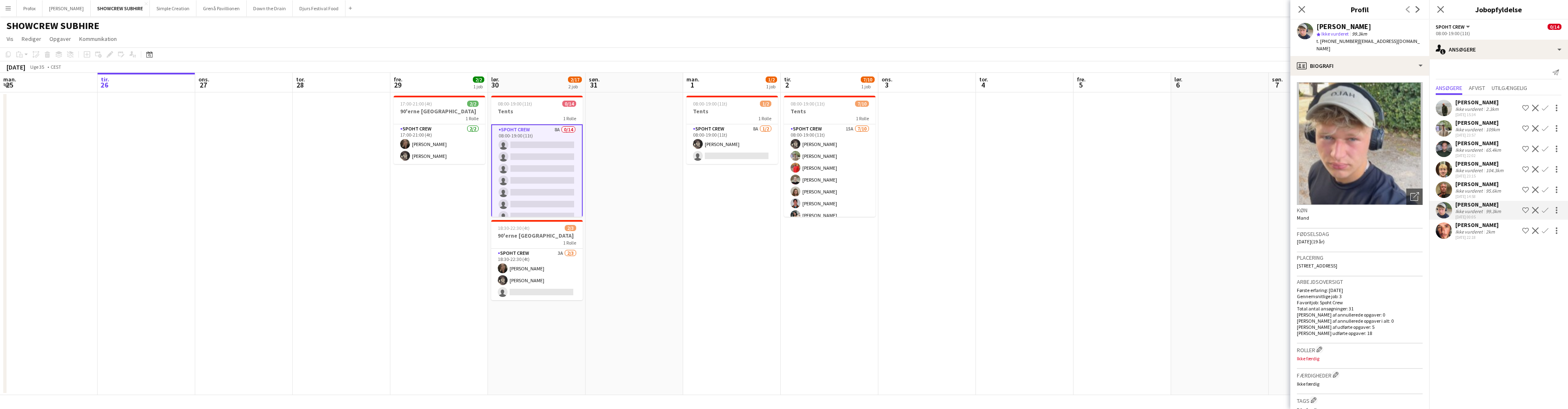
click at [1488, 188] on div "95.6km" at bounding box center [1494, 190] width 19 height 6
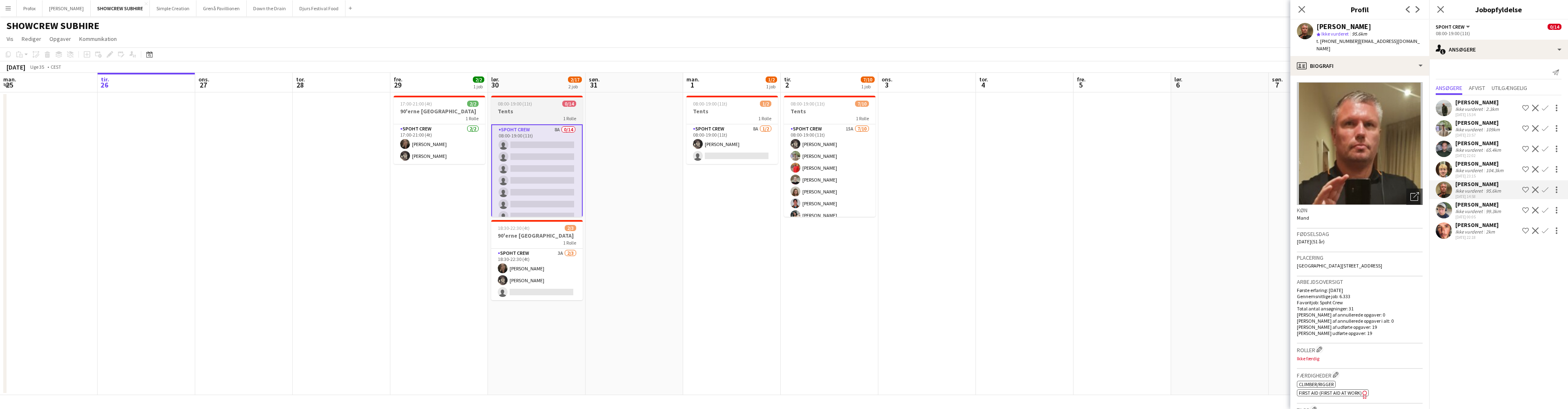
click at [537, 116] on div "1 Rolle" at bounding box center [537, 117] width 92 height 6
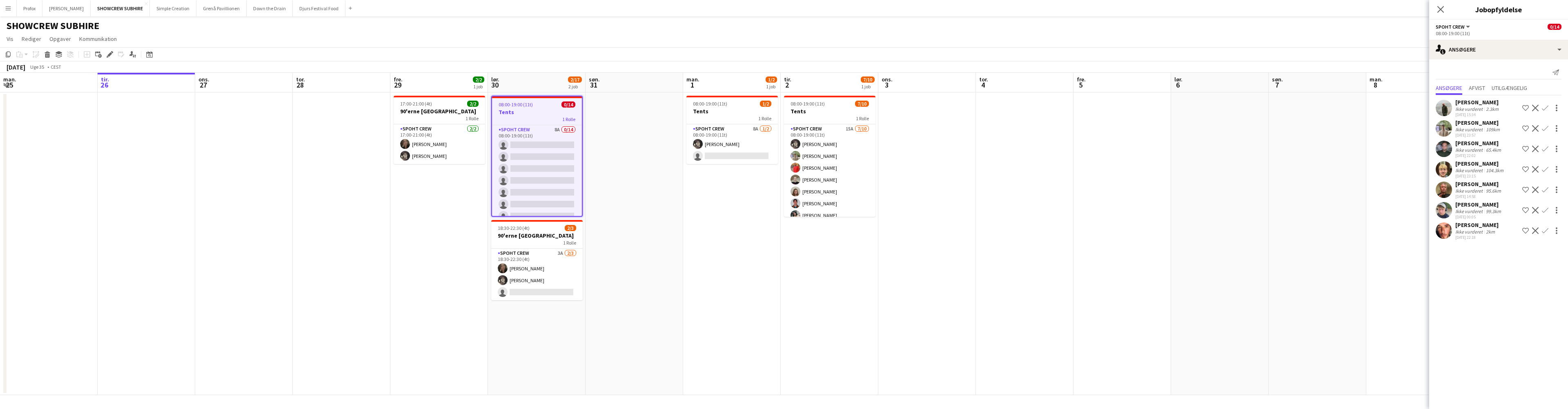
click at [535, 114] on h3 "Tents" at bounding box center [537, 112] width 90 height 8
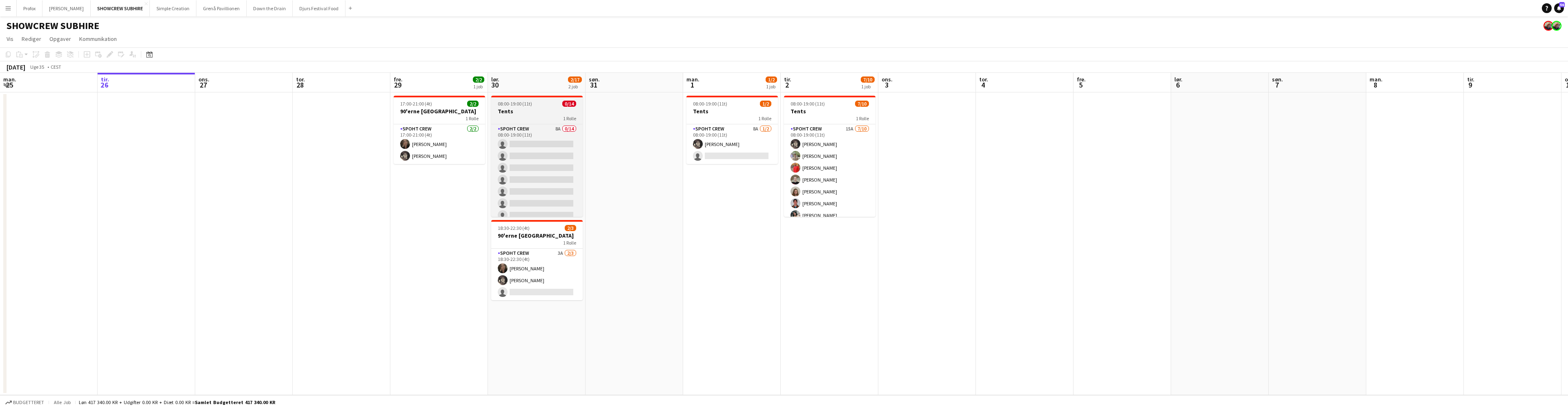
click at [536, 116] on div "1 Rolle" at bounding box center [537, 117] width 92 height 6
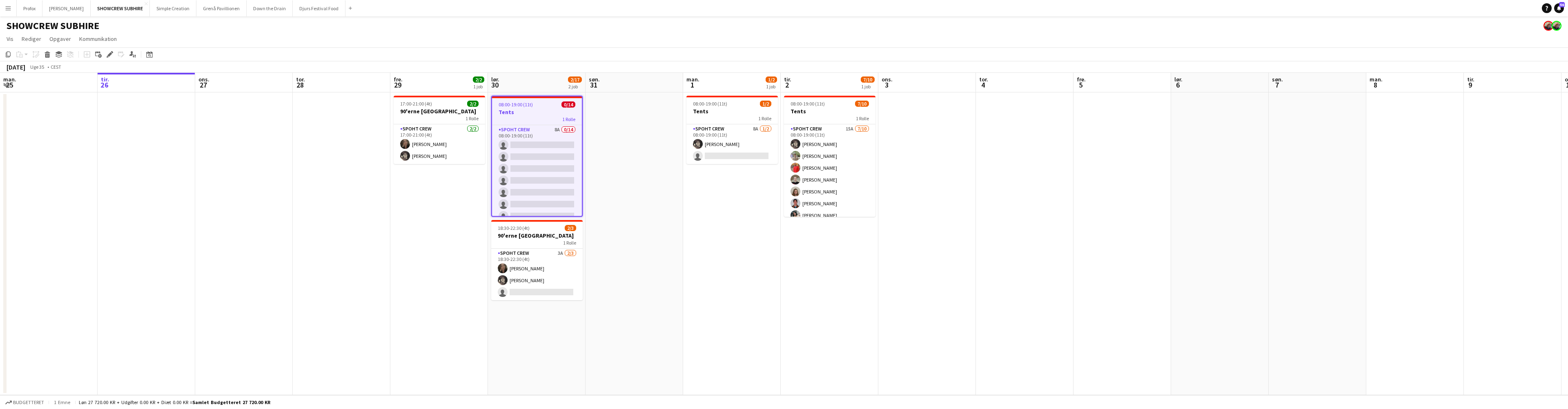
click at [536, 116] on div "1 Rolle" at bounding box center [537, 119] width 90 height 6
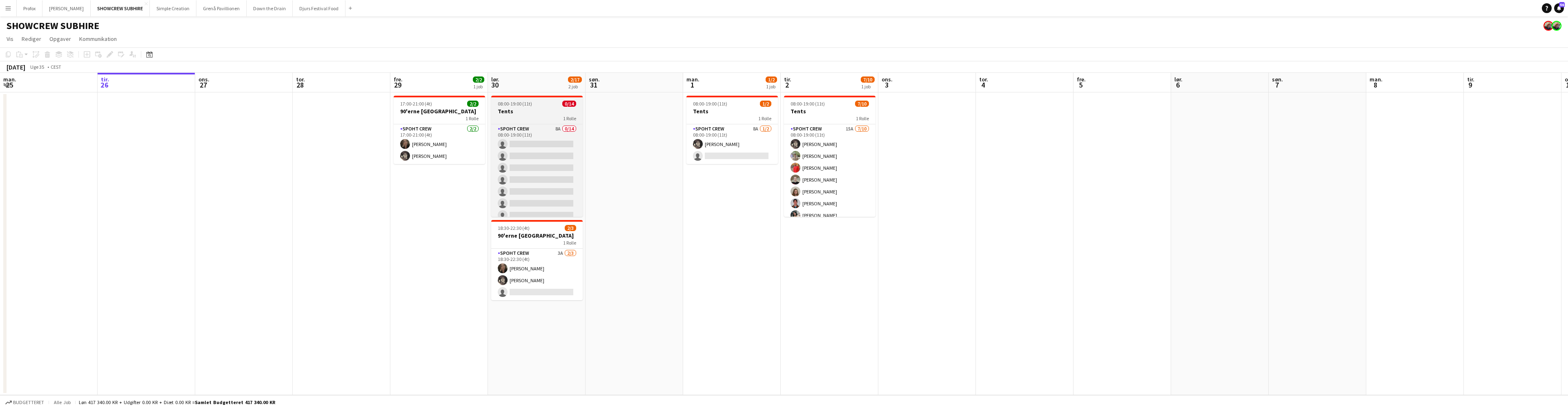
click at [536, 116] on div "1 Rolle" at bounding box center [537, 117] width 92 height 6
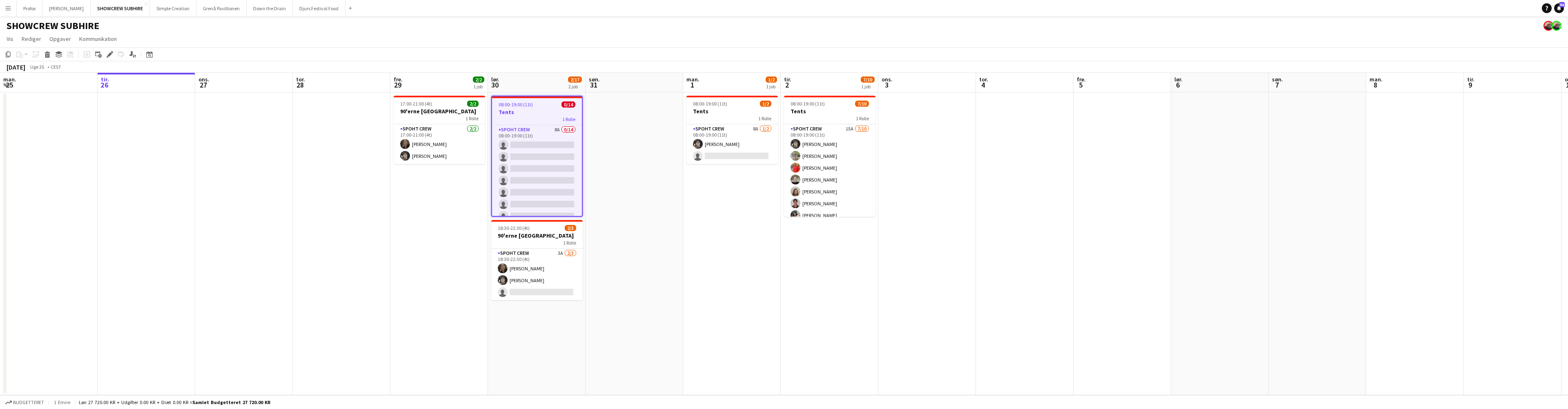
click at [533, 121] on div "1 Rolle" at bounding box center [537, 119] width 90 height 6
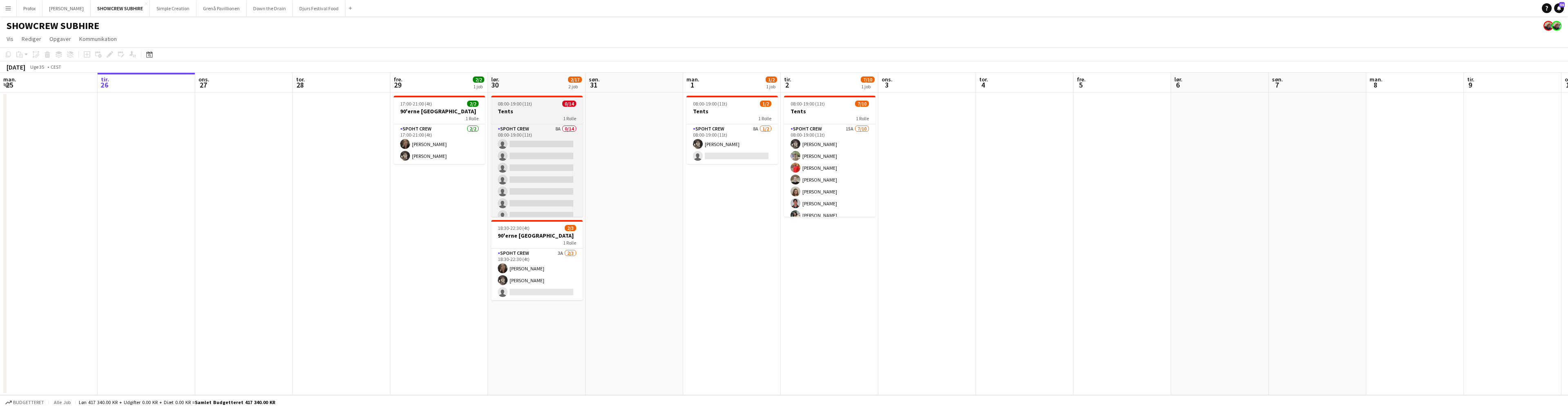
click at [533, 121] on div "1 Rolle" at bounding box center [537, 117] width 92 height 6
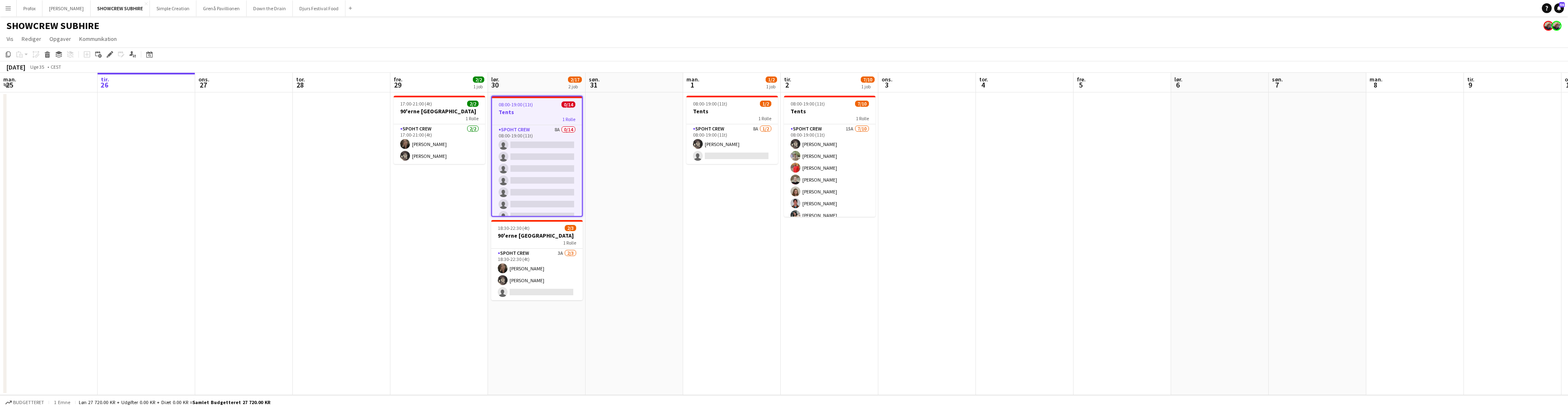
click at [533, 121] on div "1 Rolle" at bounding box center [537, 119] width 90 height 6
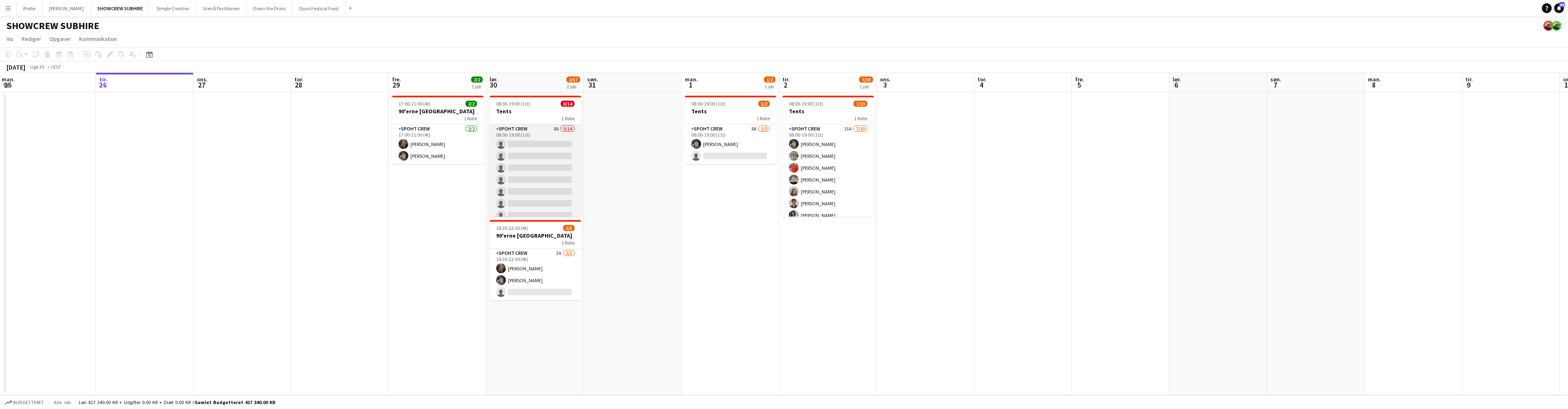
click at [546, 130] on app-card-role "Spoht Crew 8A 0/14 08:00-19:00 (11t) single-neutral-actions single-neutral-acti…" at bounding box center [535, 215] width 92 height 182
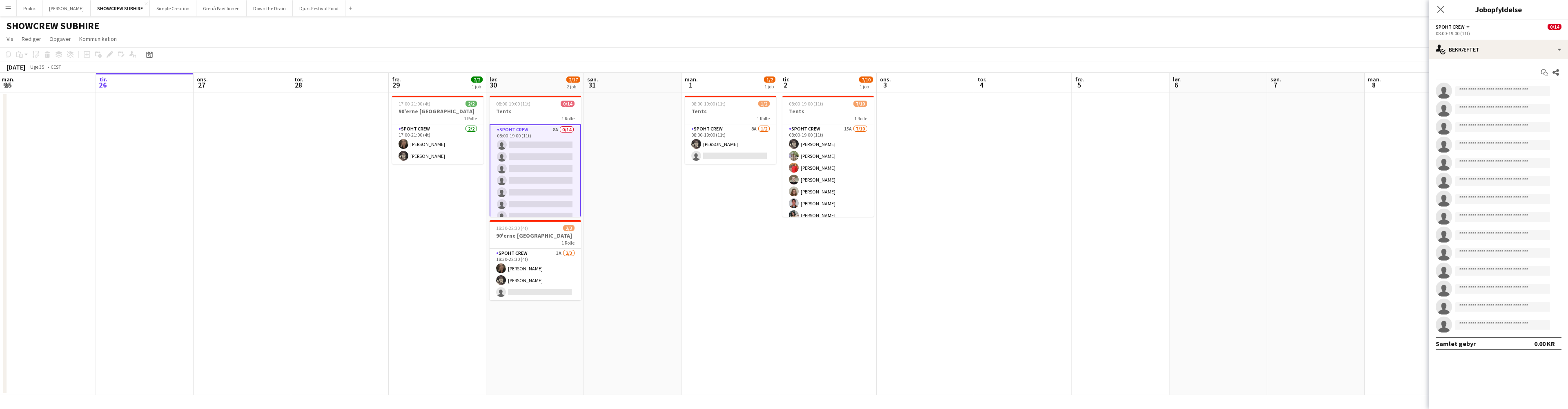
scroll to position [0, 197]
click at [1544, 50] on div "single-neutral-actions-check-2 Bekræftet" at bounding box center [1498, 49] width 139 height 19
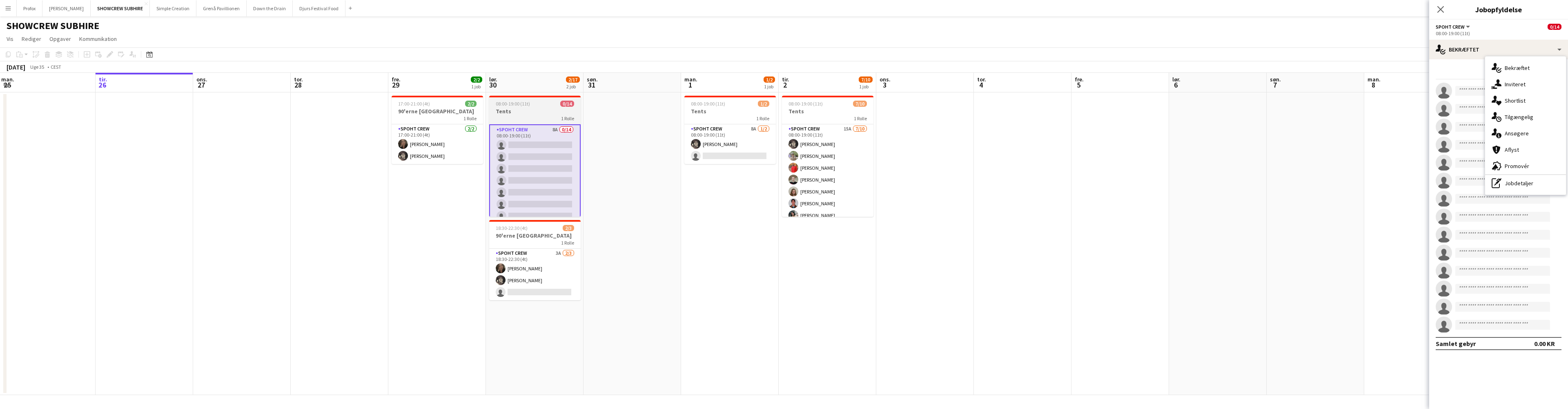
click at [529, 109] on h3 "Tents" at bounding box center [535, 111] width 92 height 8
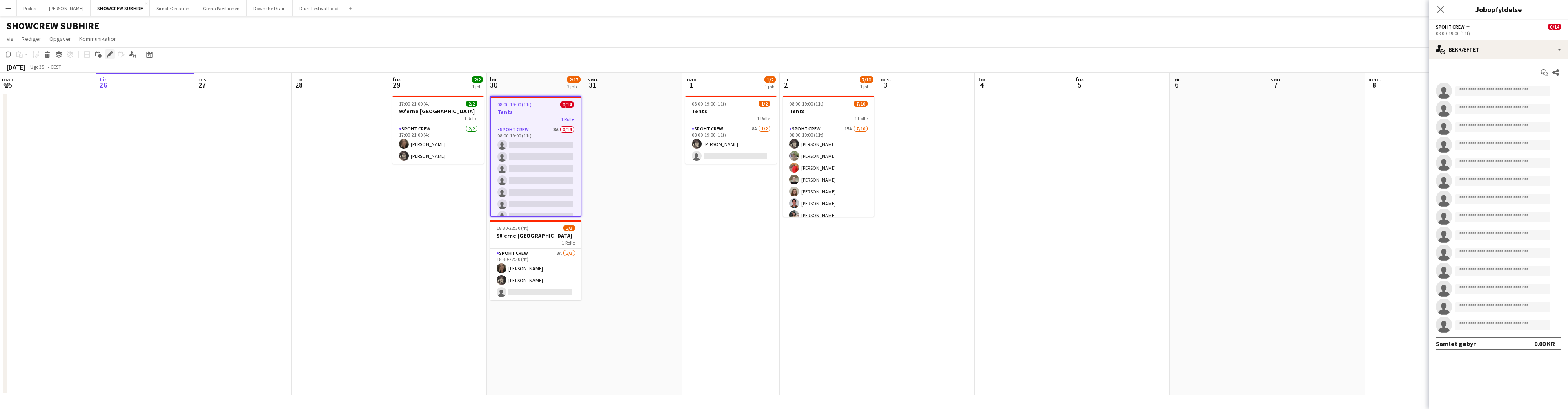
click at [111, 53] on icon at bounding box center [110, 54] width 5 height 5
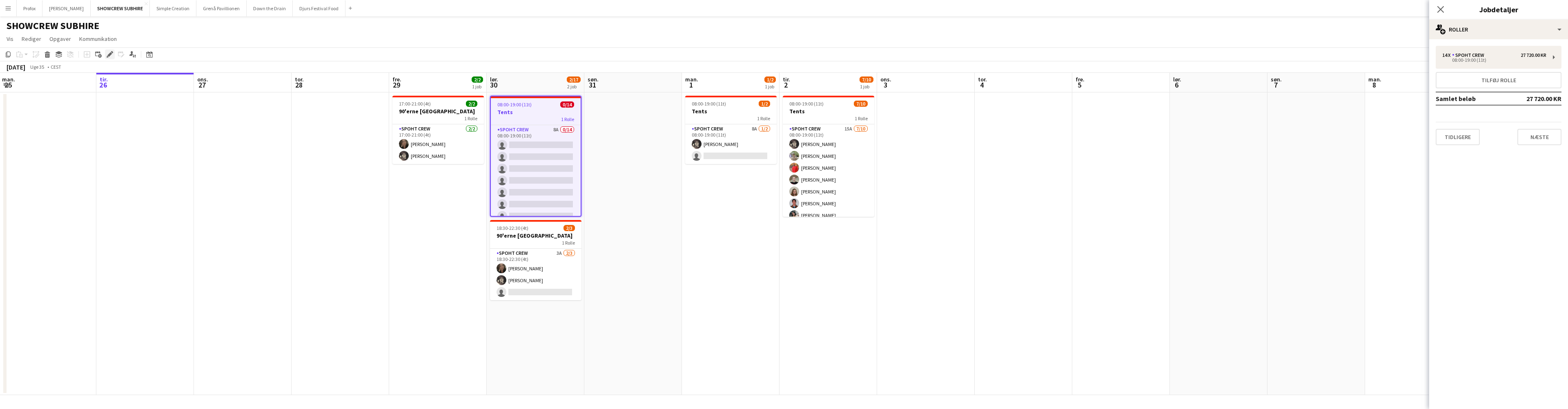
click at [111, 53] on icon at bounding box center [110, 54] width 5 height 5
click at [1545, 138] on button "Næste" at bounding box center [1540, 137] width 44 height 17
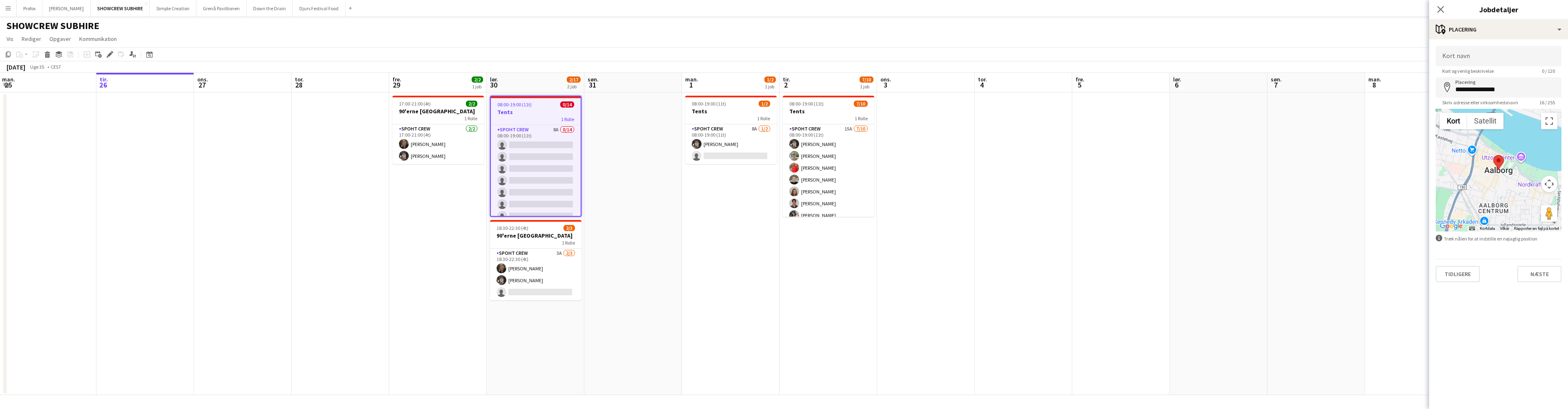
click at [1550, 272] on button "Næste" at bounding box center [1540, 274] width 44 height 17
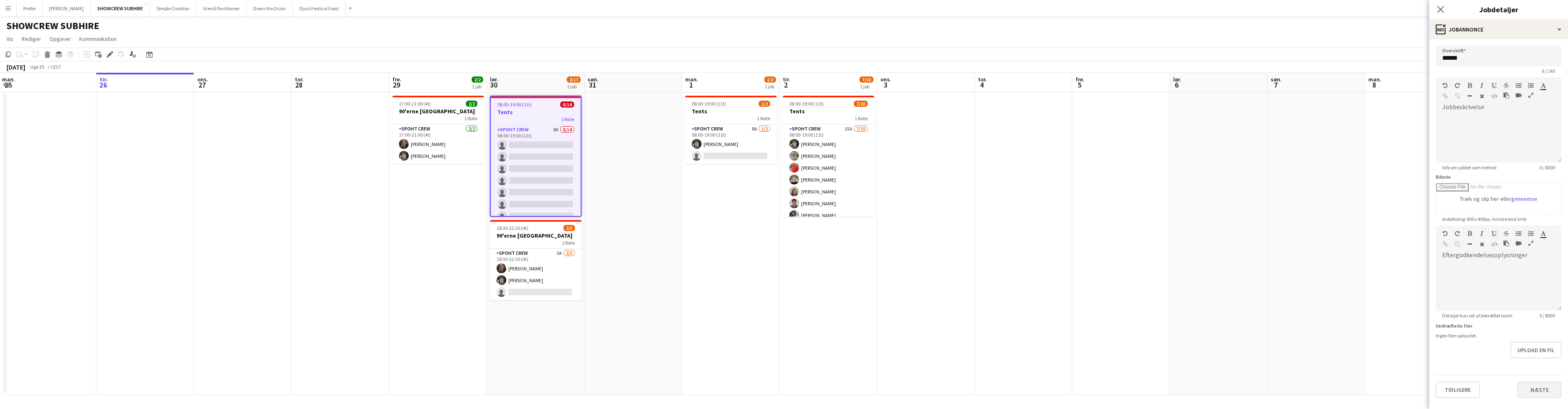
click at [1545, 390] on button "Næste" at bounding box center [1540, 390] width 44 height 17
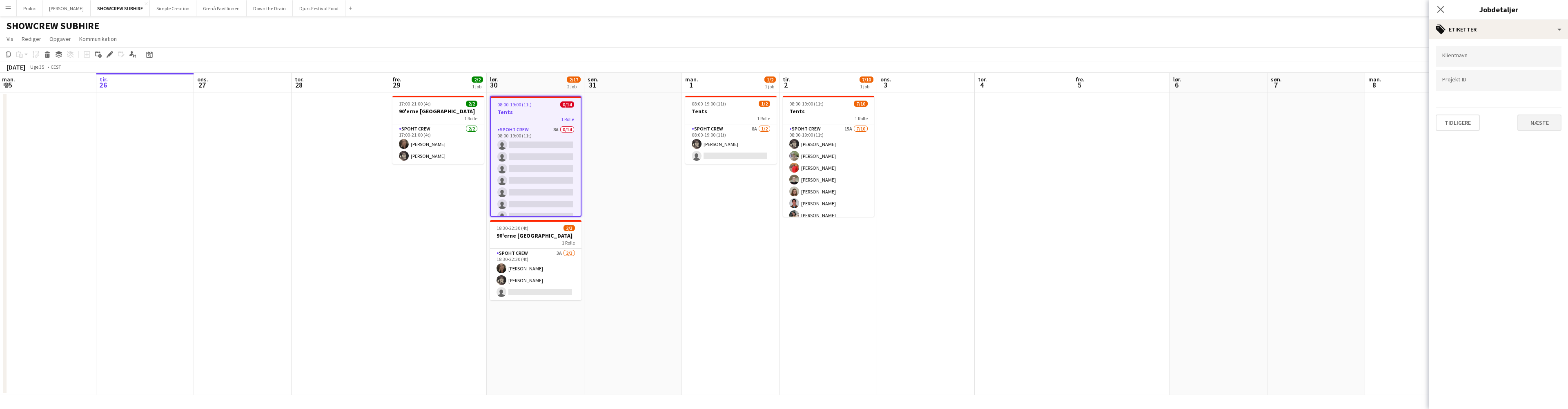
click at [1547, 121] on button "Næste" at bounding box center [1540, 123] width 44 height 17
click at [1549, 159] on button "Næste" at bounding box center [1540, 158] width 44 height 17
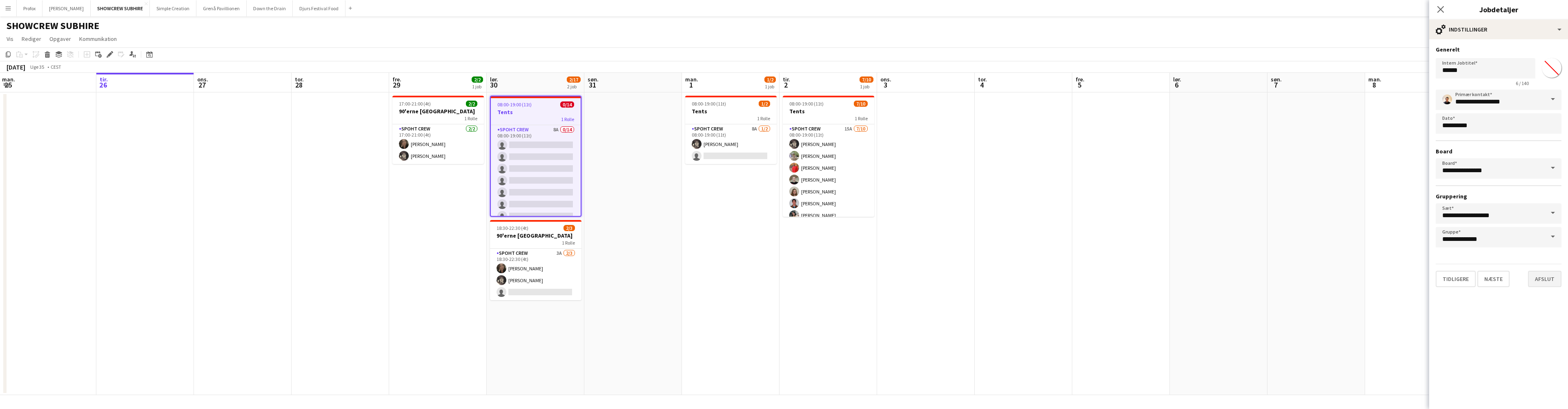
click at [1550, 279] on button "Afslut" at bounding box center [1545, 279] width 34 height 17
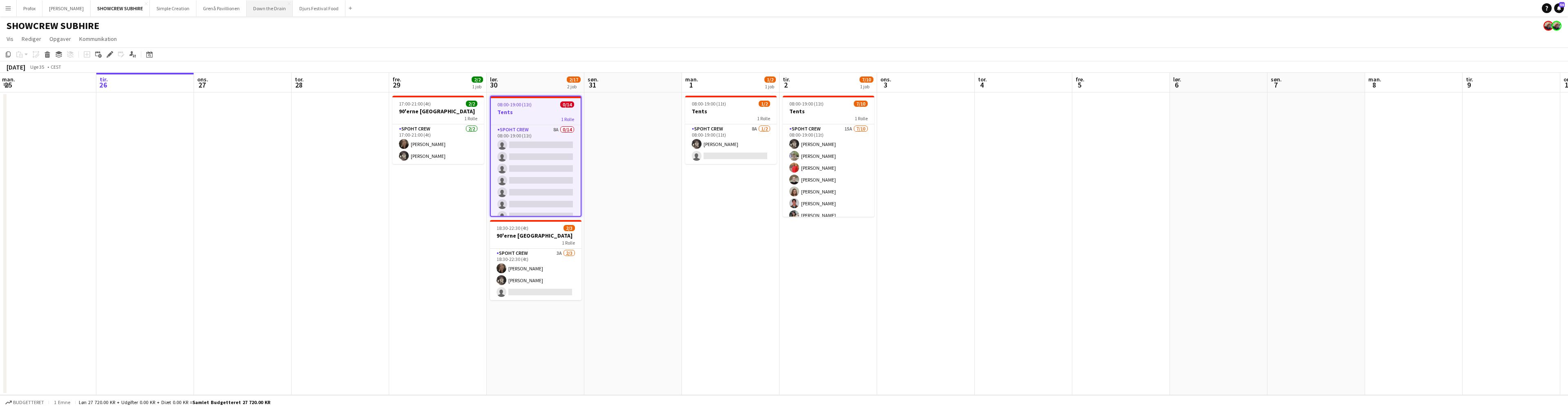
click at [275, 6] on button "Down the Drain [PERSON_NAME]" at bounding box center [269, 8] width 46 height 16
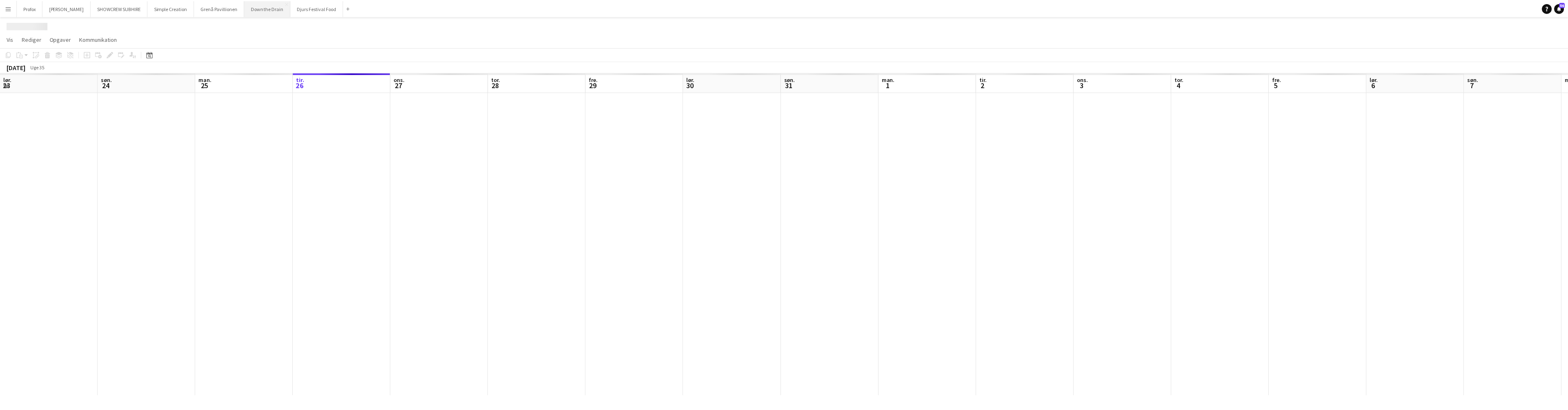
scroll to position [0, 196]
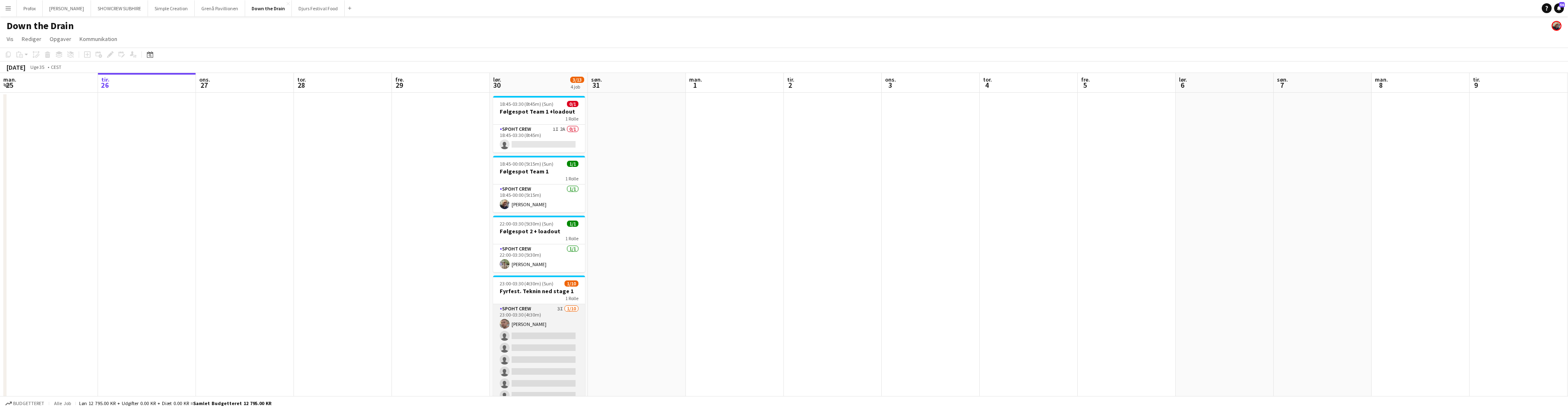
click at [537, 308] on app-card-role "Spoht Crew 3I 1/10 23:00-03:30 (4t30m) Tomas Ambarcumianas single-neutral-actio…" at bounding box center [539, 371] width 92 height 135
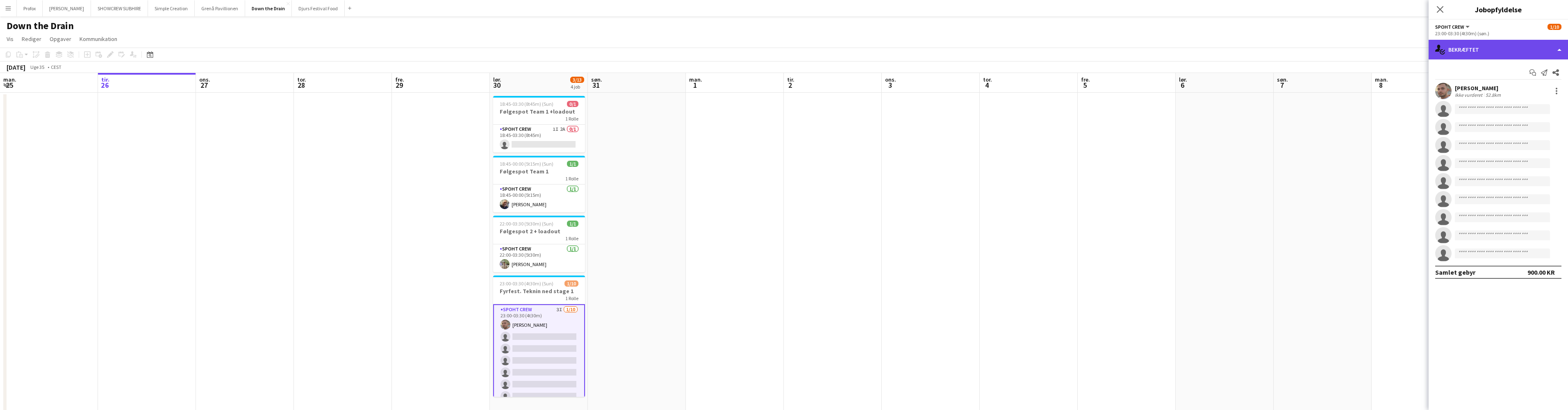
click at [1537, 52] on div "single-neutral-actions-check-2 Bekræftet" at bounding box center [1498, 49] width 139 height 19
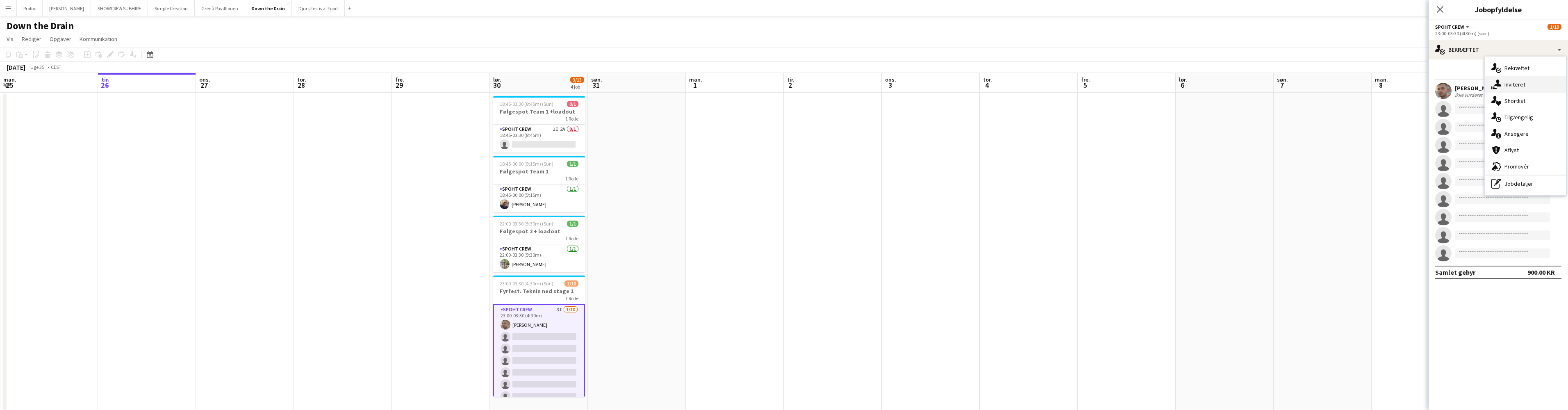
click at [1523, 84] on div "single-neutral-actions-share-1 Inviteret" at bounding box center [1525, 84] width 81 height 17
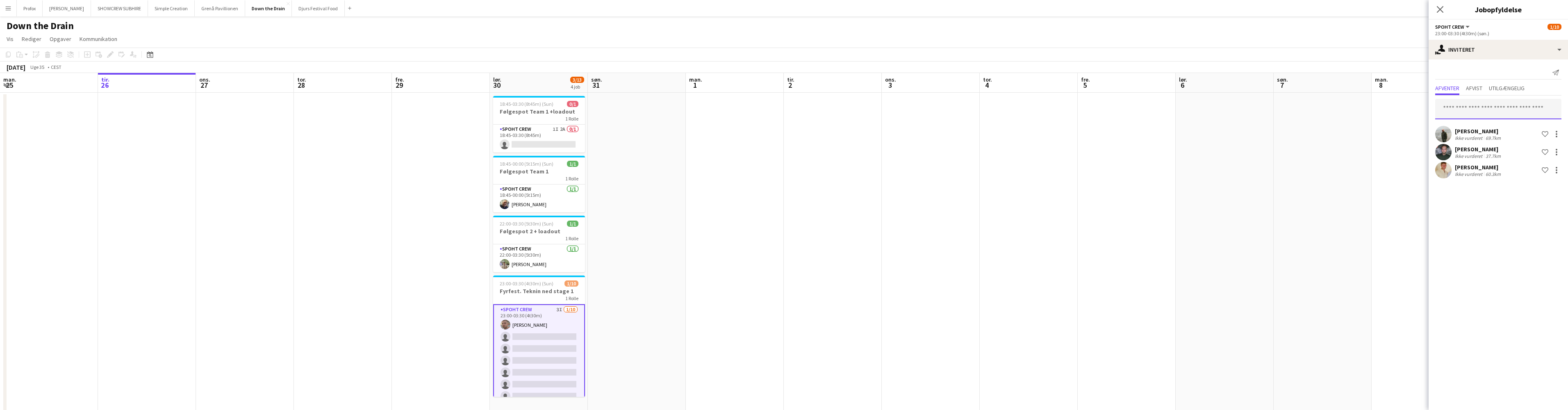
click at [1473, 109] on input "text" at bounding box center [1498, 109] width 126 height 21
type input "*******"
click at [1482, 132] on span "[PERSON_NAME]" at bounding box center [1466, 129] width 47 height 7
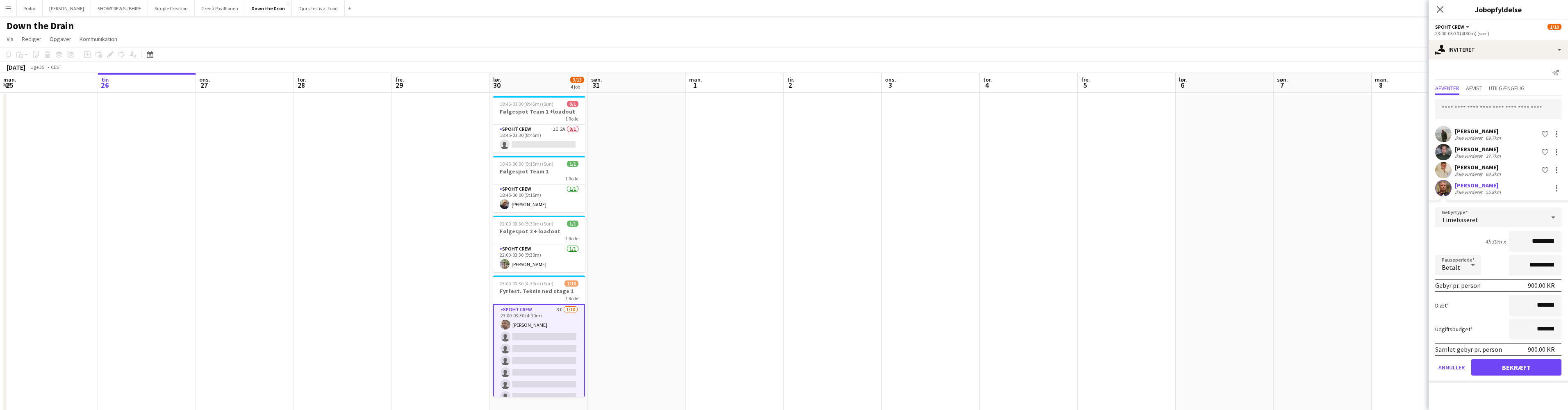
click at [1532, 366] on button "Bekræft" at bounding box center [1517, 367] width 90 height 17
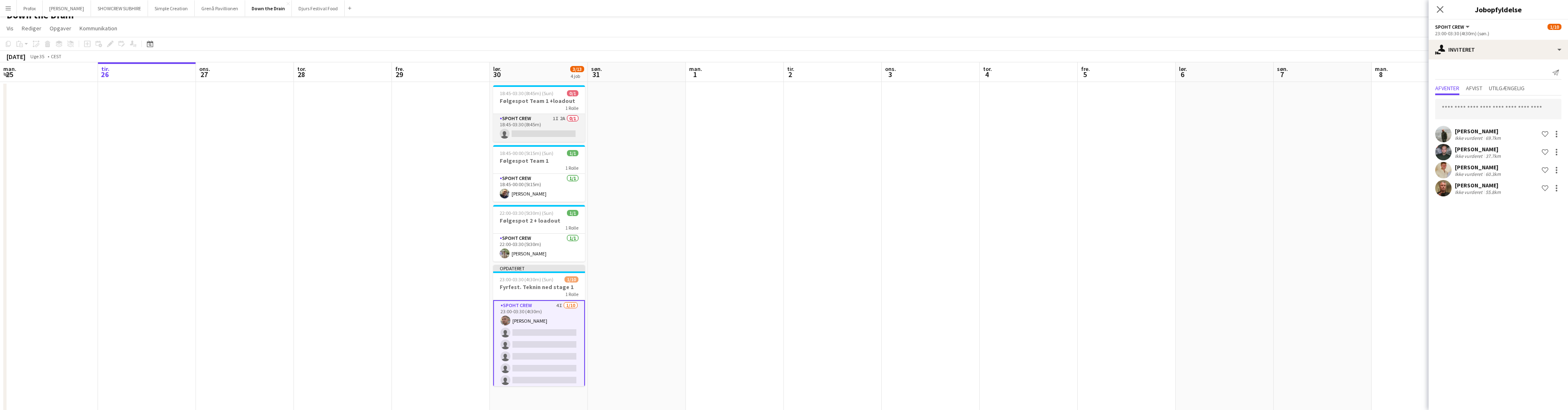
scroll to position [0, 197]
click at [568, 127] on app-card-role "Spoht Crew 1I 2A 0/1 18:45-03:30 (8t45m) single-neutral-actions" at bounding box center [538, 128] width 92 height 28
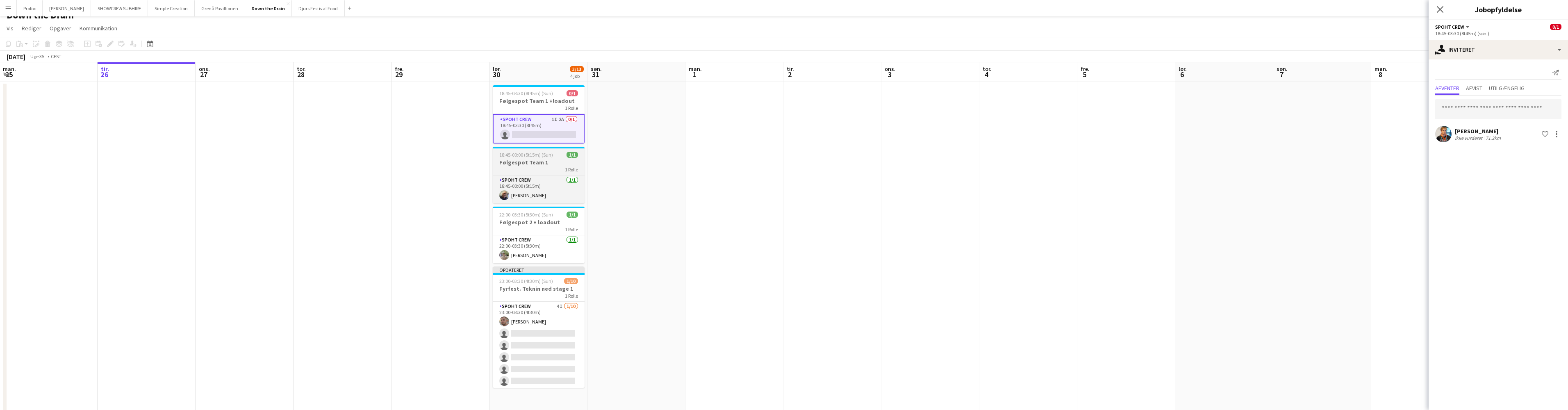
click at [565, 159] on h3 "Følgespot Team 1" at bounding box center [538, 162] width 92 height 8
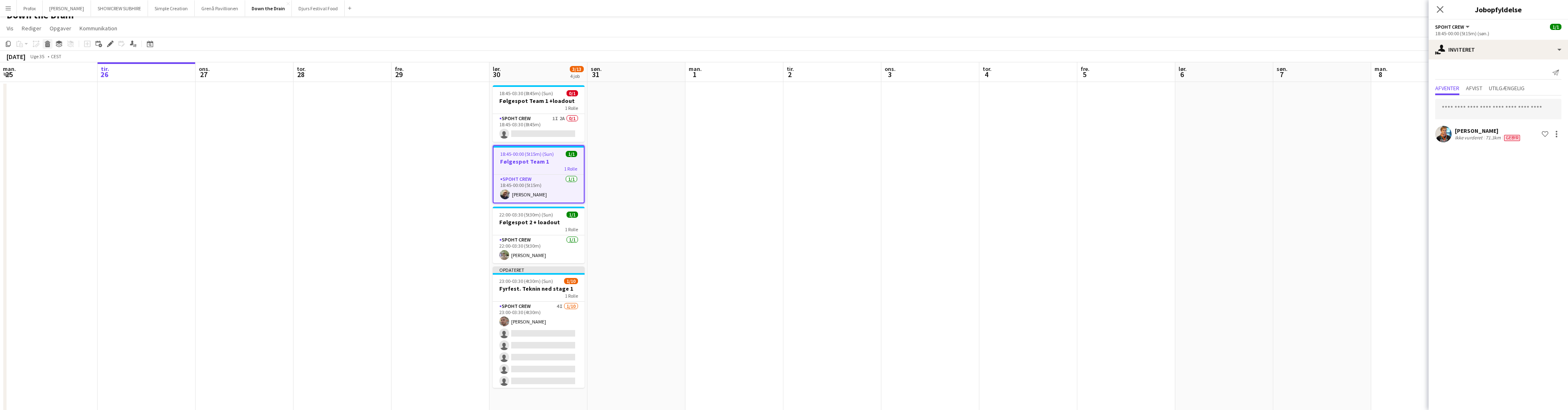
click at [47, 43] on icon at bounding box center [48, 45] width 5 height 4
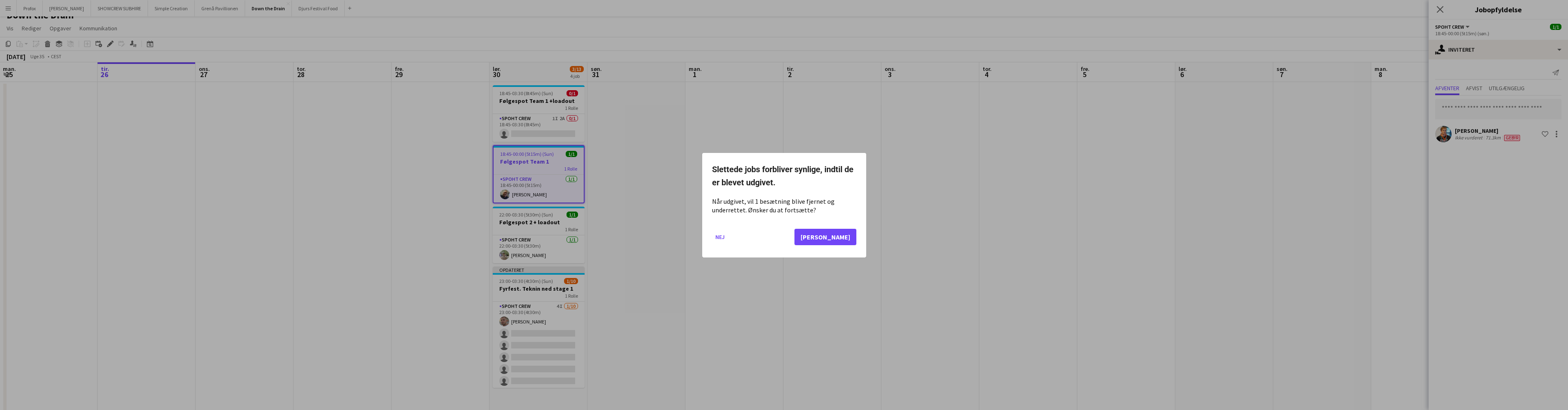
click at [851, 236] on button "[PERSON_NAME]" at bounding box center [825, 236] width 62 height 17
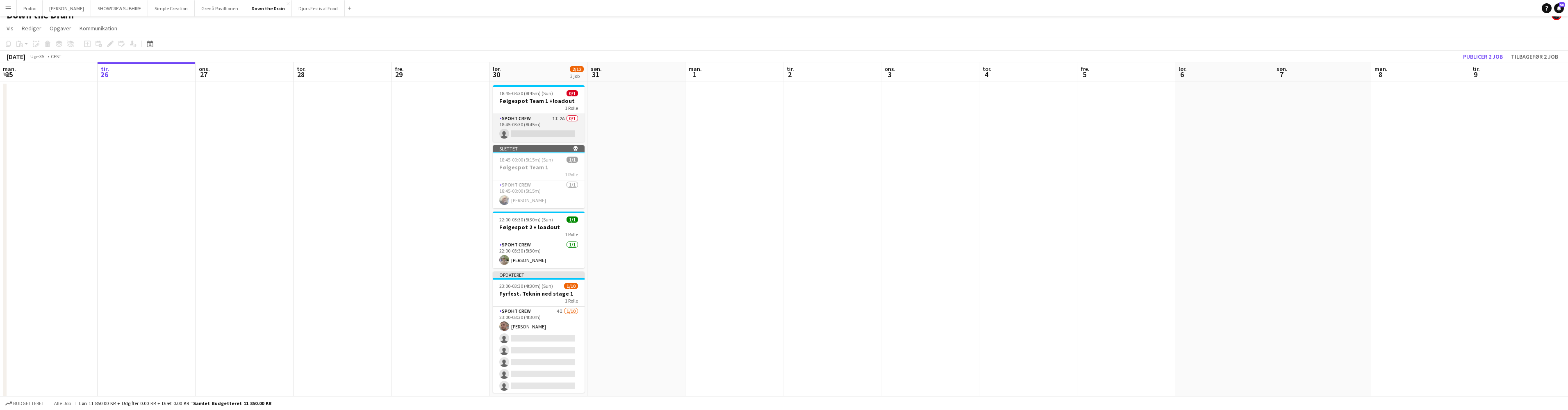
click at [544, 121] on app-card-role "Spoht Crew 1I 2A 0/1 18:45-03:30 (8t45m) single-neutral-actions" at bounding box center [538, 128] width 92 height 28
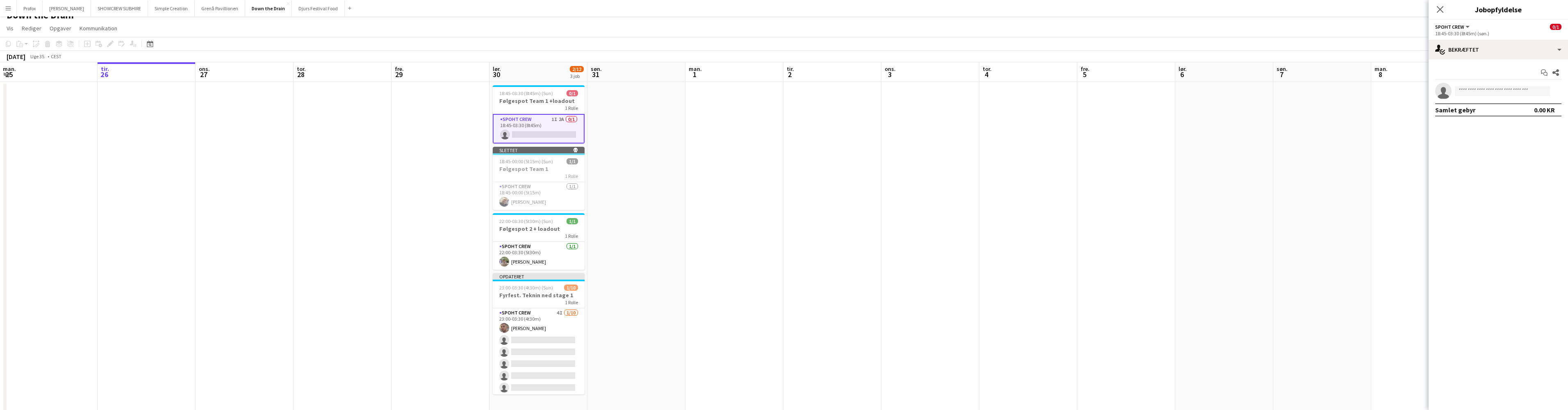
click at [544, 121] on app-card-role "Spoht Crew 1I 2A 0/1 18:45-03:30 (8t45m) single-neutral-actions" at bounding box center [538, 129] width 92 height 30
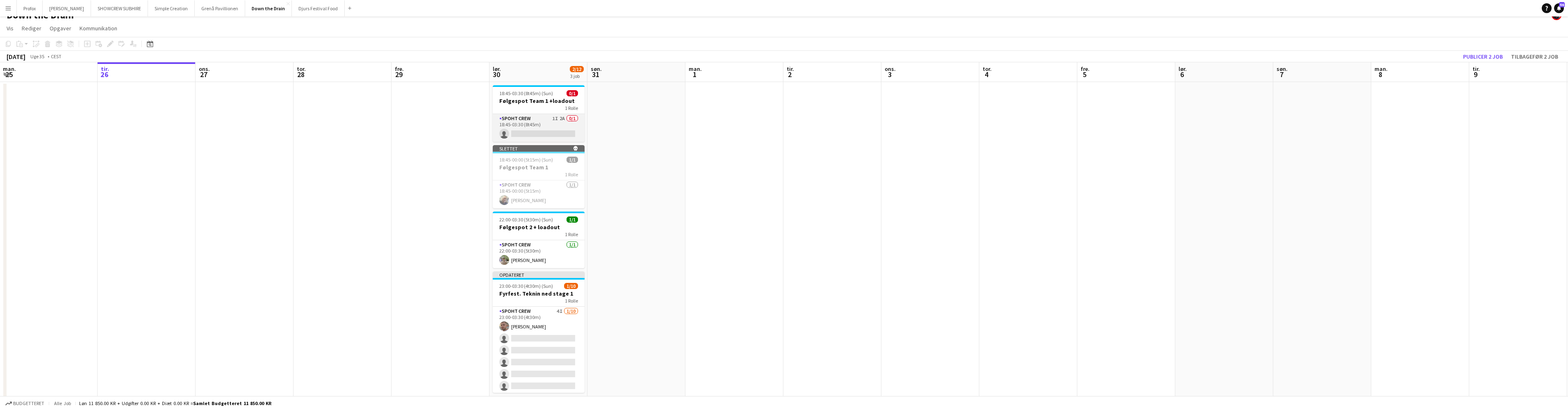
click at [544, 121] on app-card-role "Spoht Crew 1I 2A 0/1 18:45-03:30 (8t45m) single-neutral-actions" at bounding box center [538, 128] width 92 height 28
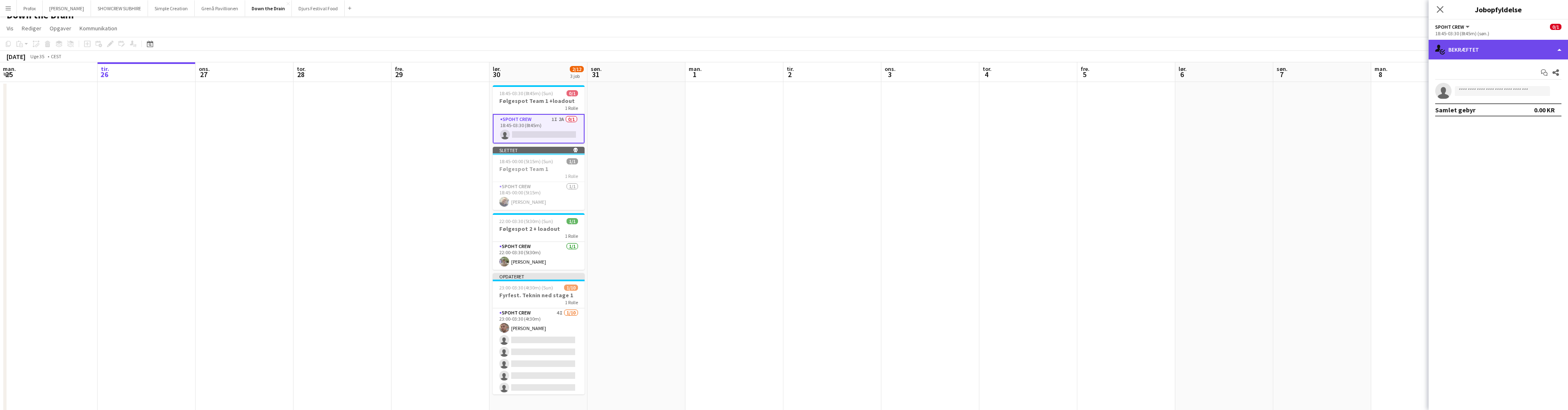
click at [1558, 51] on div "single-neutral-actions-check-2 Bekræftet" at bounding box center [1498, 49] width 139 height 19
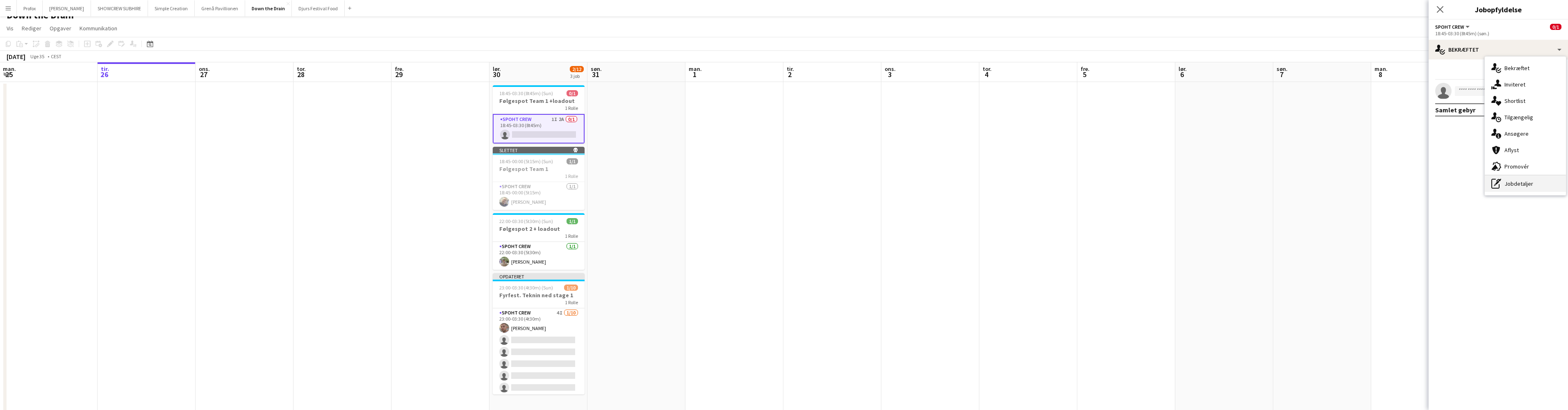
click at [1535, 183] on div "pen-write Jobdetaljer" at bounding box center [1525, 184] width 81 height 17
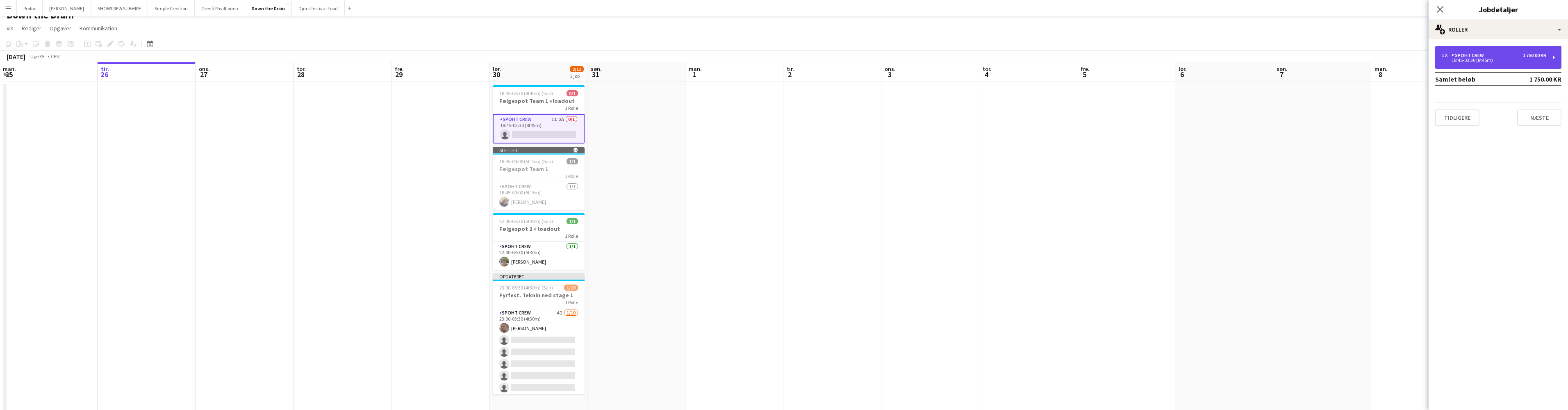
click at [1547, 61] on div "1 x Spoht Crew 1 750.00 KR 18:45-03:30 (8t45m)" at bounding box center [1498, 57] width 126 height 23
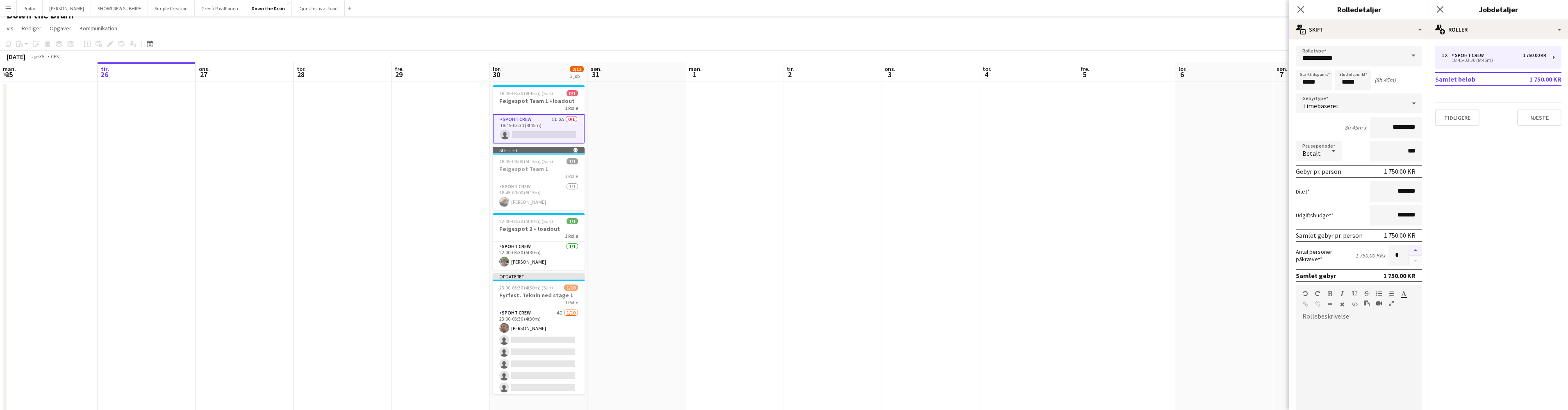
click at [1410, 250] on button "button" at bounding box center [1416, 250] width 13 height 10
type input "*"
click at [1548, 118] on button "Næste" at bounding box center [1540, 118] width 44 height 17
drag, startPoint x: 1483, startPoint y: 208, endPoint x: 1476, endPoint y: 219, distance: 13.0
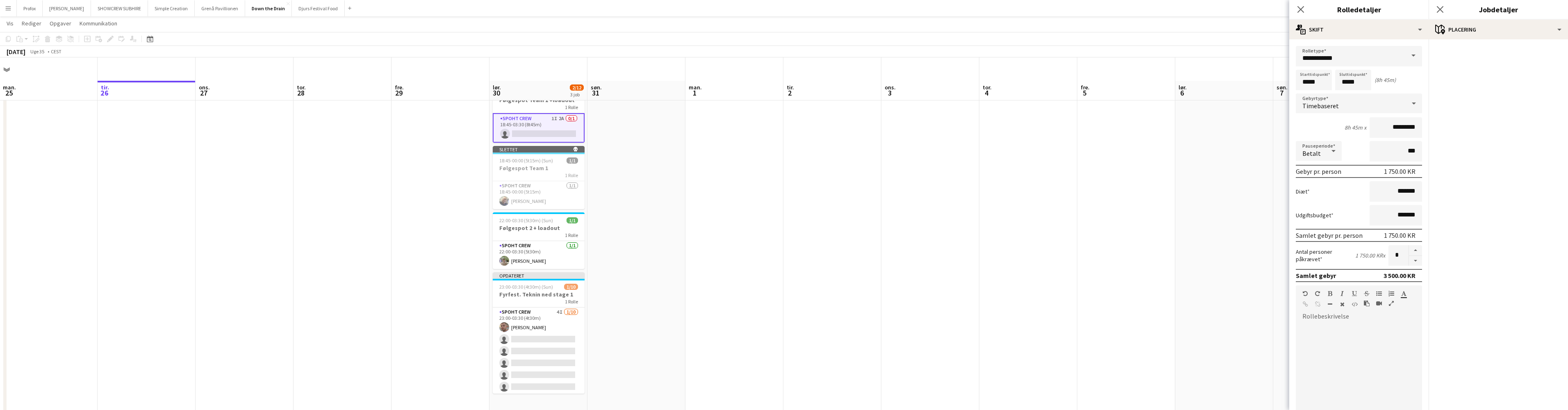
scroll to position [33, 0]
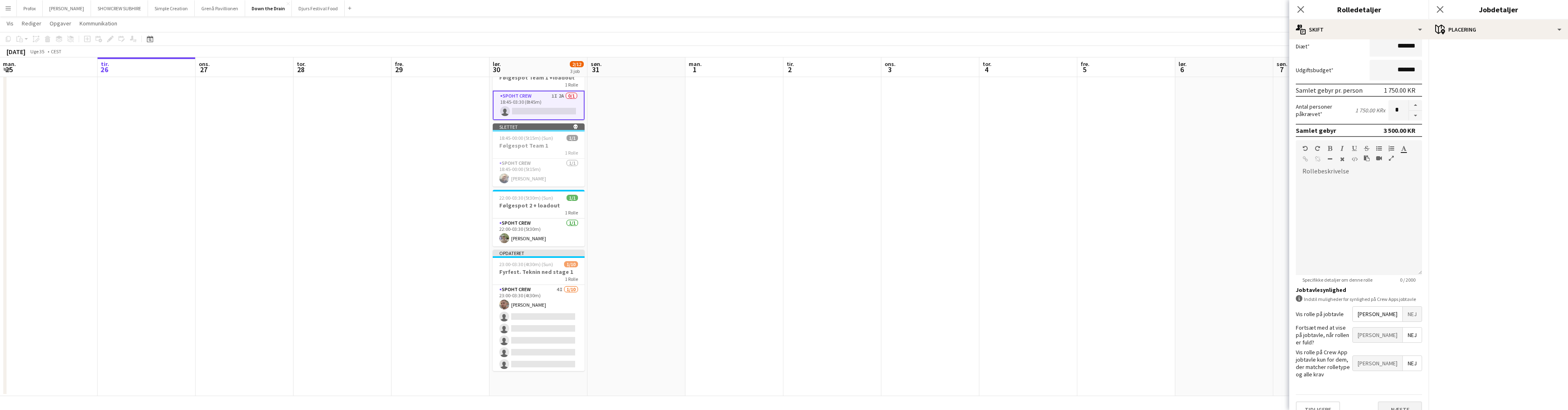
click at [1405, 401] on button "Næste" at bounding box center [1400, 409] width 44 height 17
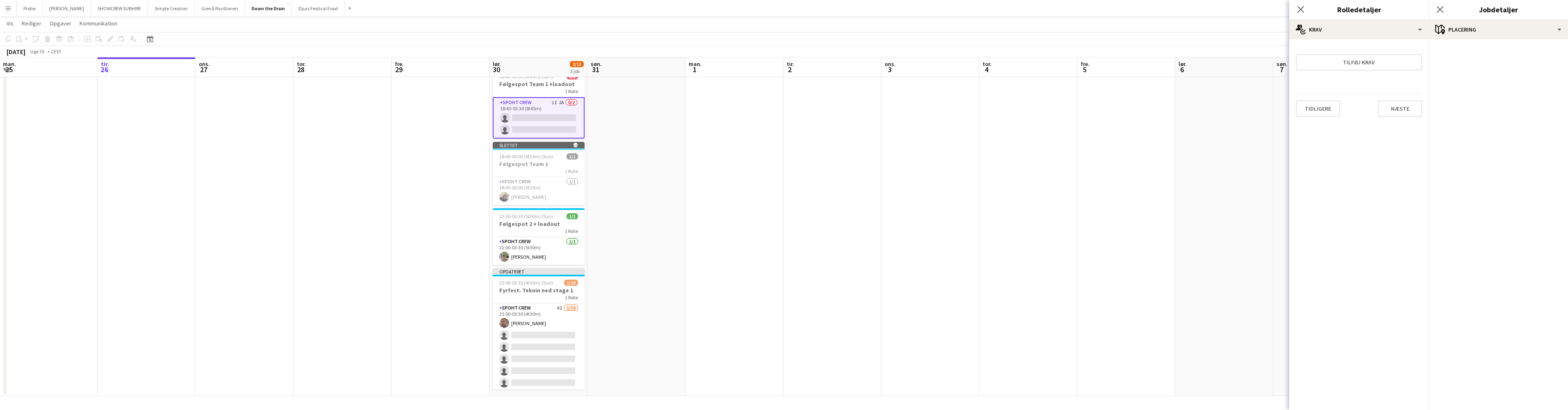
scroll to position [0, 0]
click at [1405, 110] on button "Næste" at bounding box center [1400, 109] width 44 height 17
click at [523, 129] on app-card-role "Spoht Crew 1I 2A 0/2 18:45-03:30 (8t45m) single-neutral-actions single-neutral-…" at bounding box center [538, 118] width 92 height 41
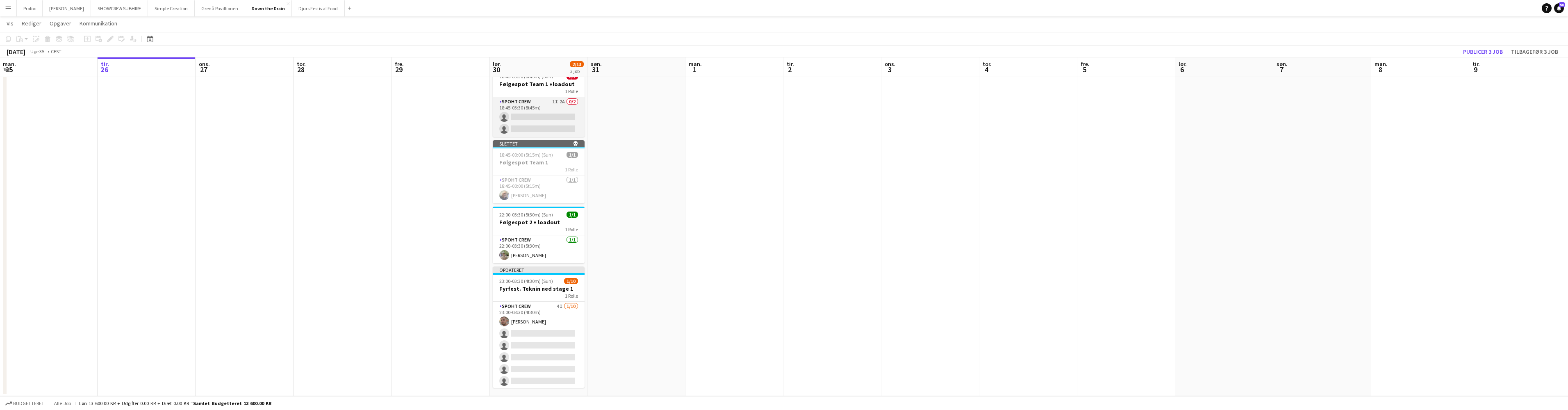
click at [525, 127] on app-card-role "Spoht Crew 1I 2A 0/2 18:45-03:30 (8t45m) single-neutral-actions single-neutral-…" at bounding box center [538, 116] width 92 height 39
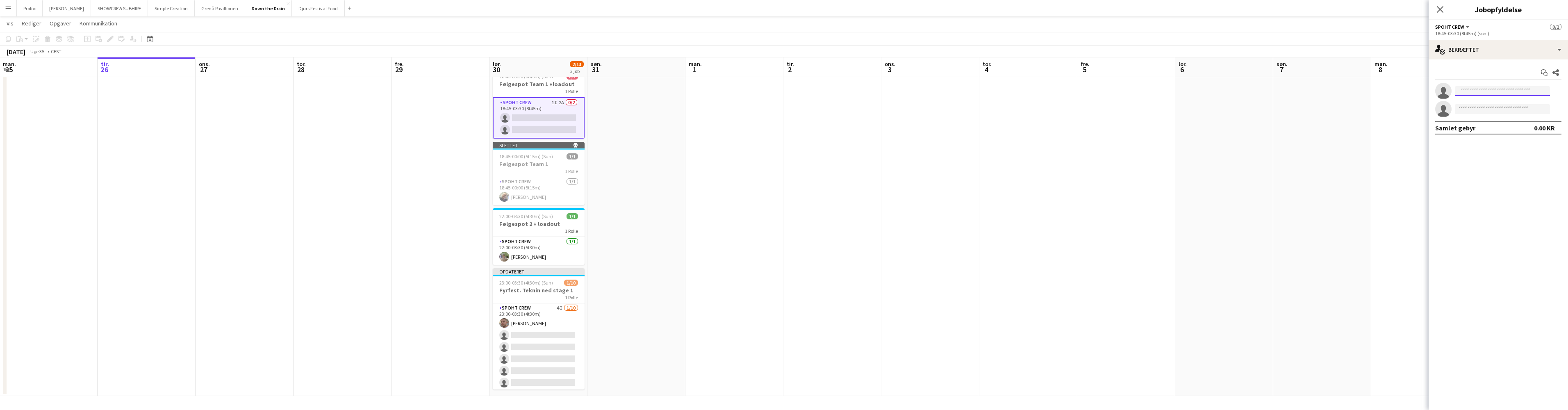
click at [1482, 92] on input at bounding box center [1502, 91] width 95 height 10
type input "*****"
click at [1502, 124] on span "[PERSON_NAME][EMAIL_ADDRESS][DOMAIN_NAME]" at bounding box center [1502, 122] width 82 height 6
type input "*****"
click at [1488, 127] on span "[PHONE_NUMBER]" at bounding box center [1502, 129] width 82 height 6
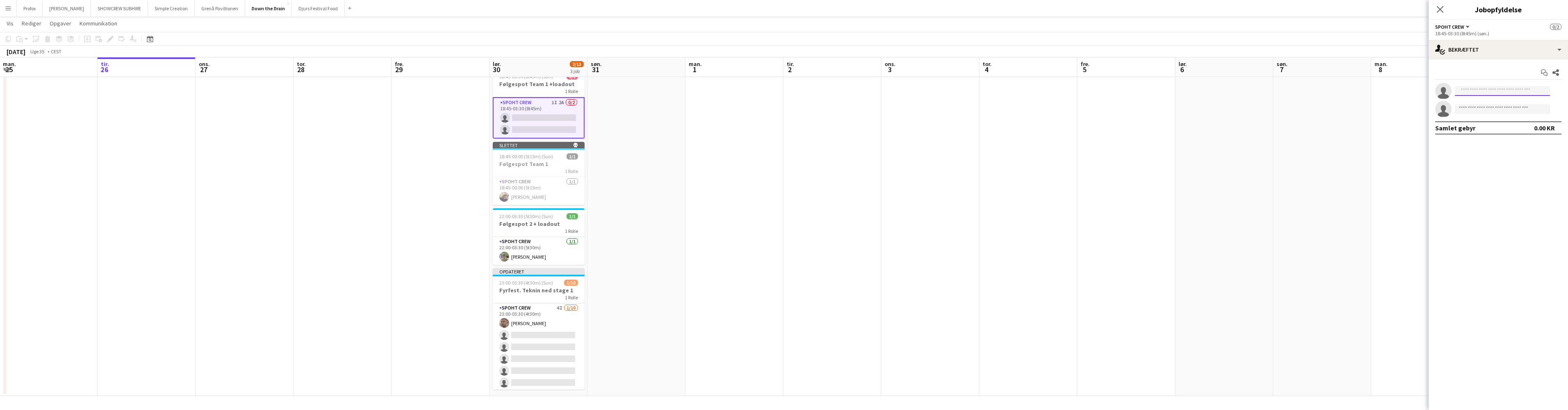
click at [1496, 92] on input at bounding box center [1502, 91] width 95 height 10
click at [1494, 106] on span "Optaget med et andet job på Down the Drain ." at bounding box center [1502, 113] width 82 height 14
click at [1492, 92] on input at bounding box center [1502, 91] width 95 height 10
click at [718, 197] on app-date-cell at bounding box center [735, 227] width 98 height 337
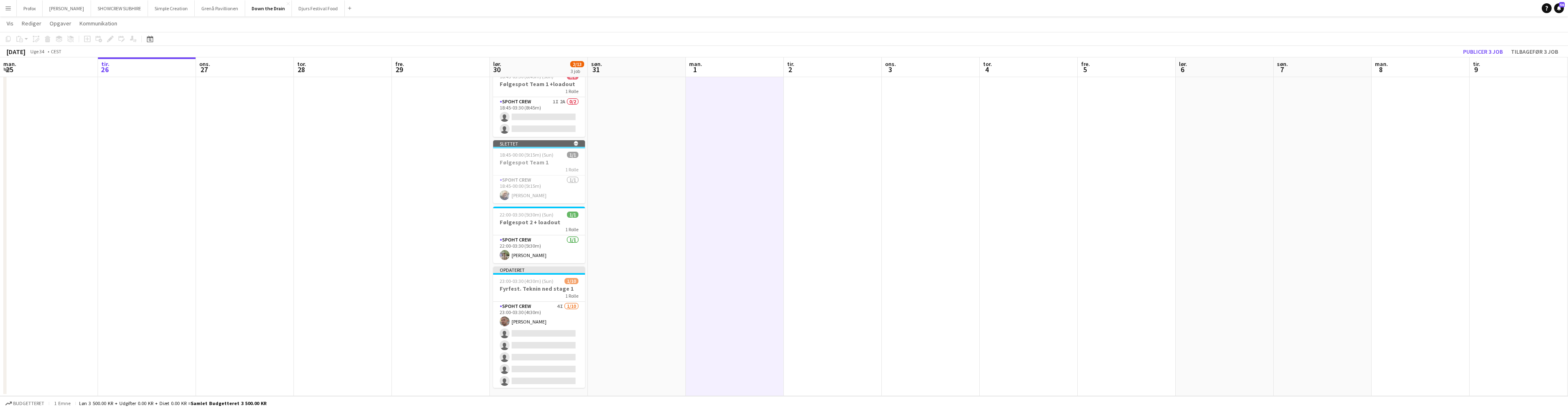
scroll to position [0, 195]
click at [1483, 48] on button "Publicer 3 job" at bounding box center [1483, 51] width 46 height 10
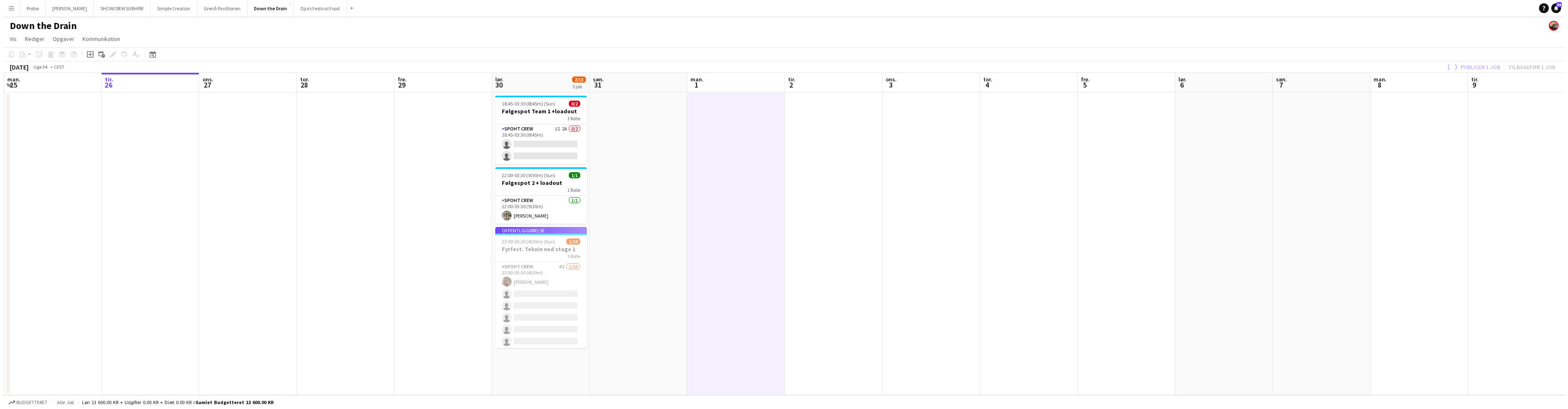
scroll to position [0, 0]
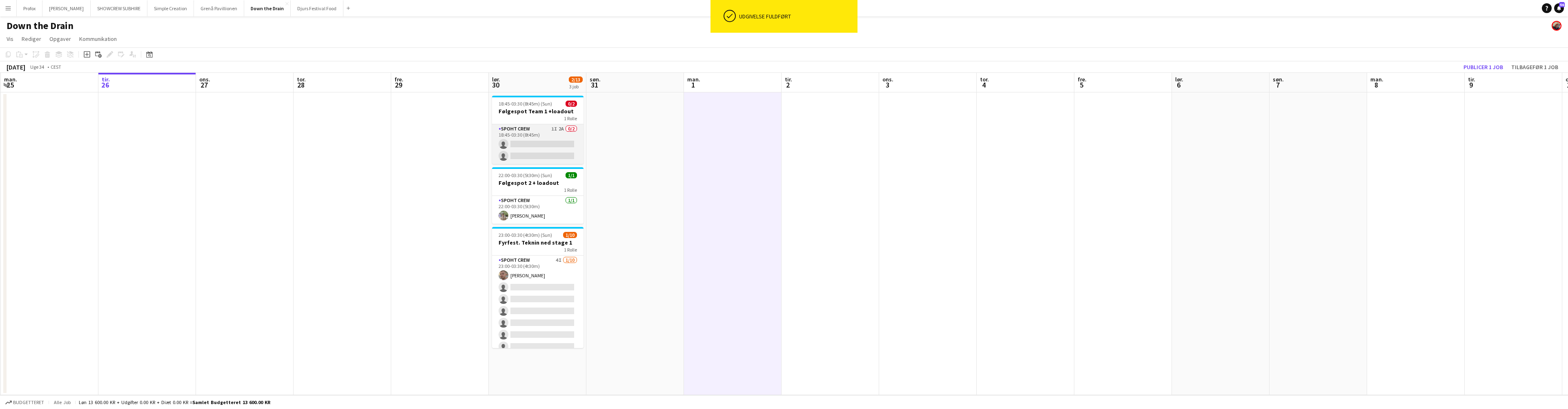
click at [540, 146] on app-card-role "Spoht Crew 1I 2A 0/2 18:45-03:30 (8t45m) single-neutral-actions single-neutral-…" at bounding box center [538, 143] width 92 height 39
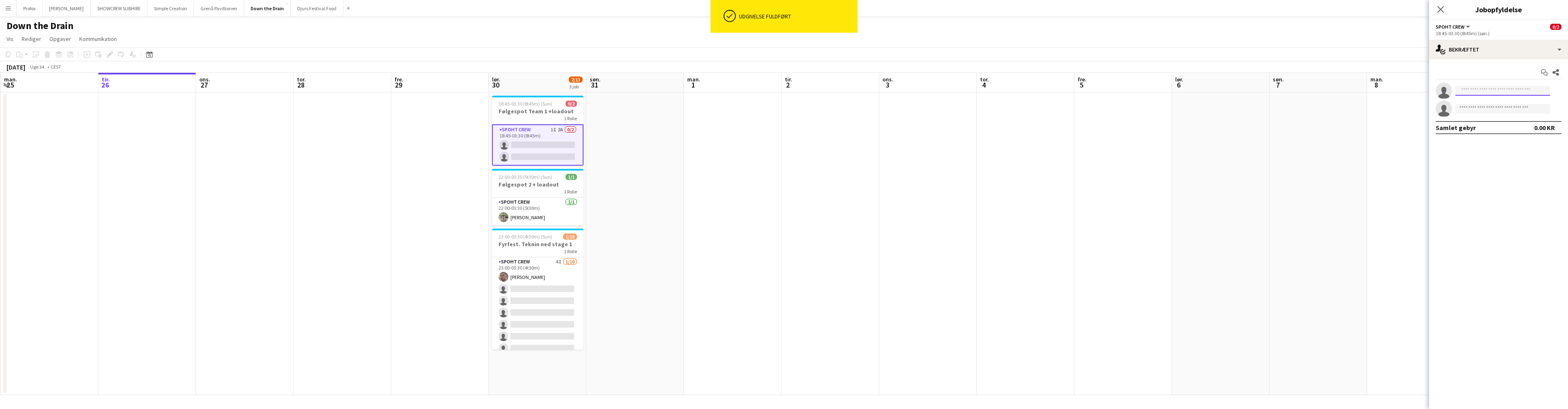
click at [1503, 94] on input at bounding box center [1503, 90] width 94 height 10
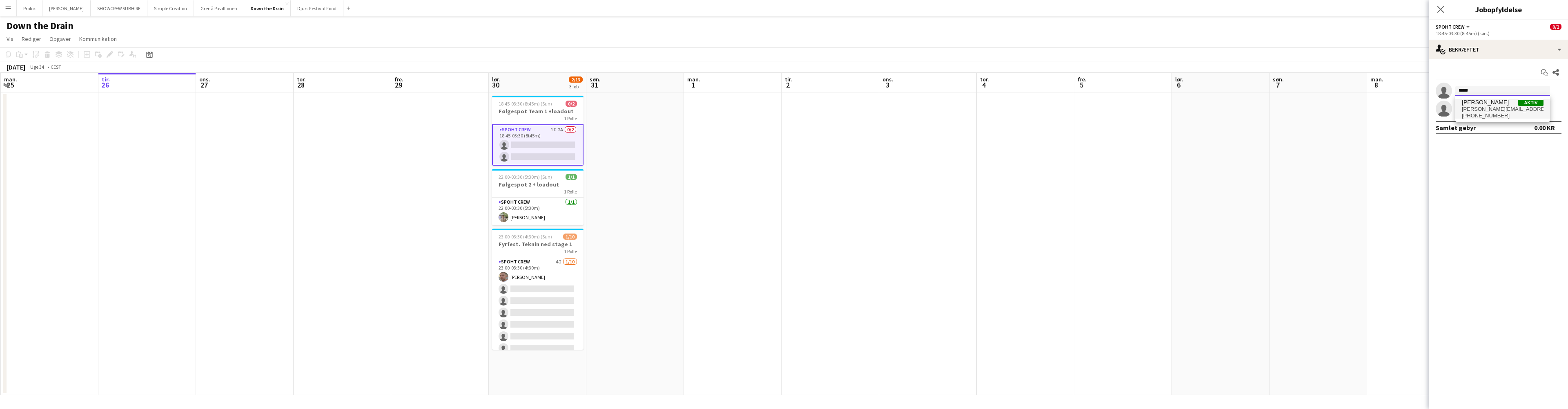
type input "*****"
click at [1507, 116] on span "[PHONE_NUMBER]" at bounding box center [1503, 115] width 82 height 6
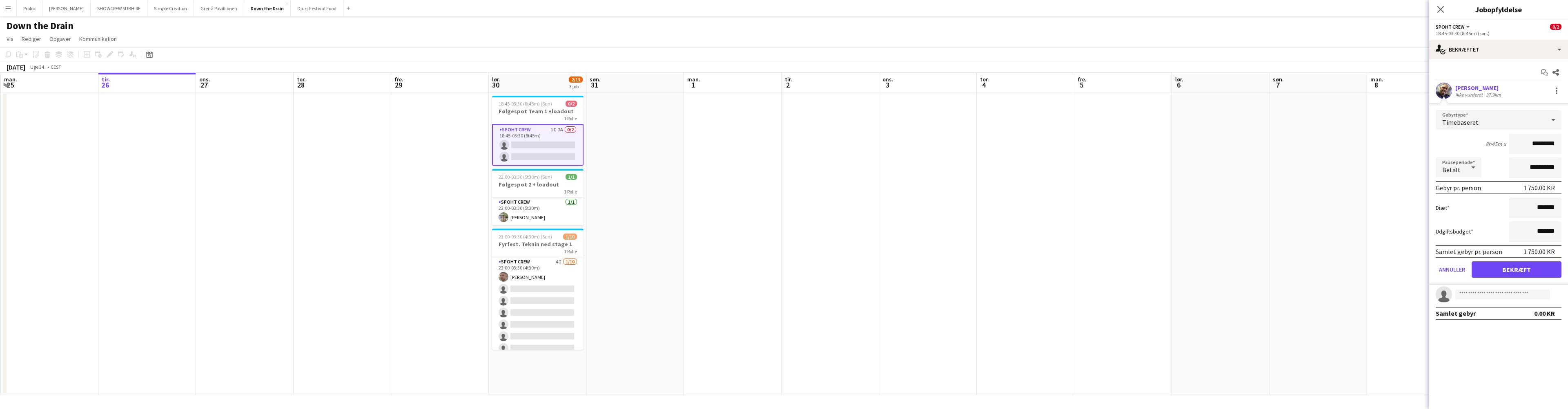
click at [1545, 268] on button "Bekræft" at bounding box center [1516, 270] width 90 height 17
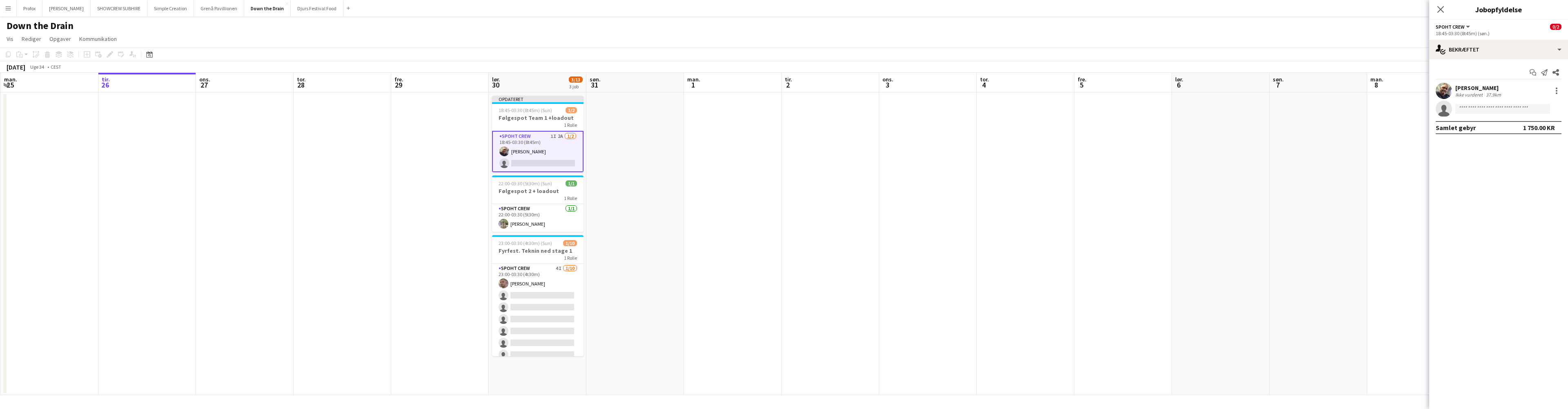
click at [533, 160] on app-card-role "Spoht Crew 1I 2A 1/2 18:45-03:30 (8t45m) Danny Tranekær single-neutral-actions" at bounding box center [538, 152] width 92 height 41
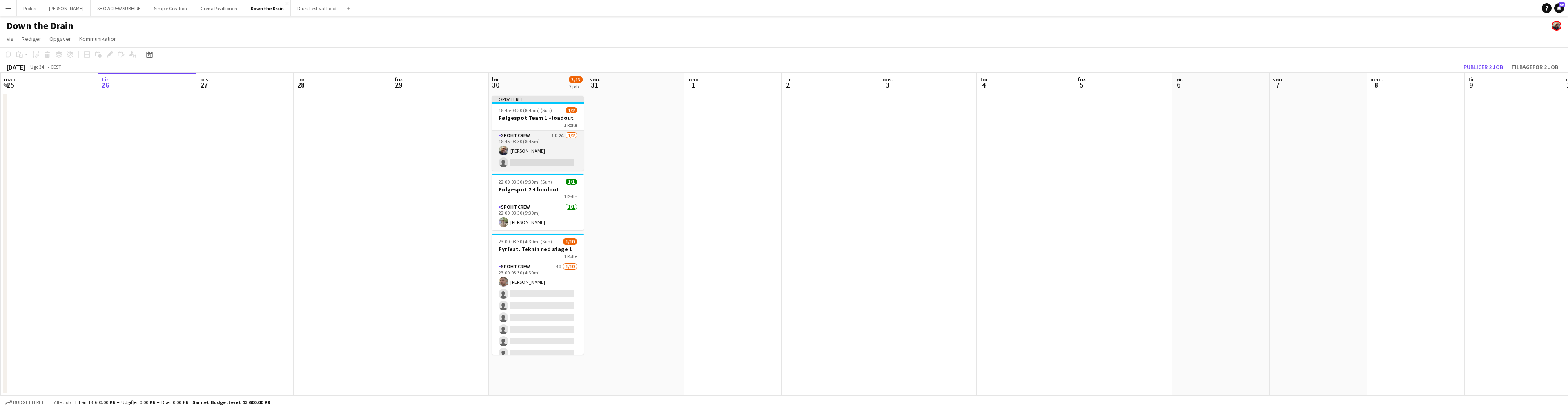
click at [533, 150] on app-card-role "Spoht Crew 1I 2A 1/2 18:45-03:30 (8t45m) Danny Tranekær single-neutral-actions" at bounding box center [538, 150] width 92 height 39
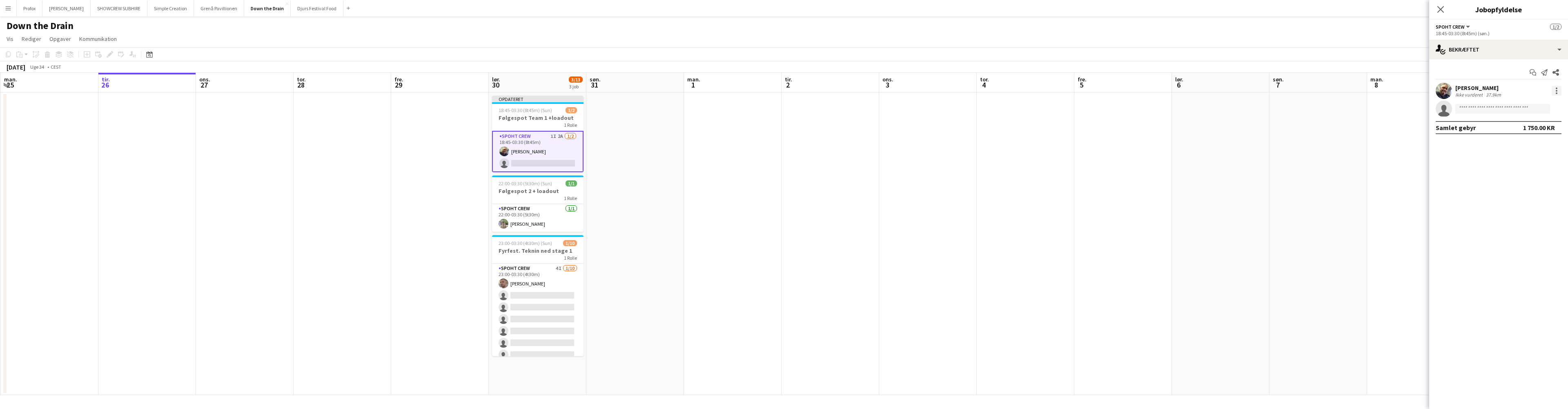
click at [1558, 91] on div at bounding box center [1557, 90] width 10 height 10
click at [1527, 108] on span "Rediger gebyr" at bounding box center [1514, 106] width 41 height 7
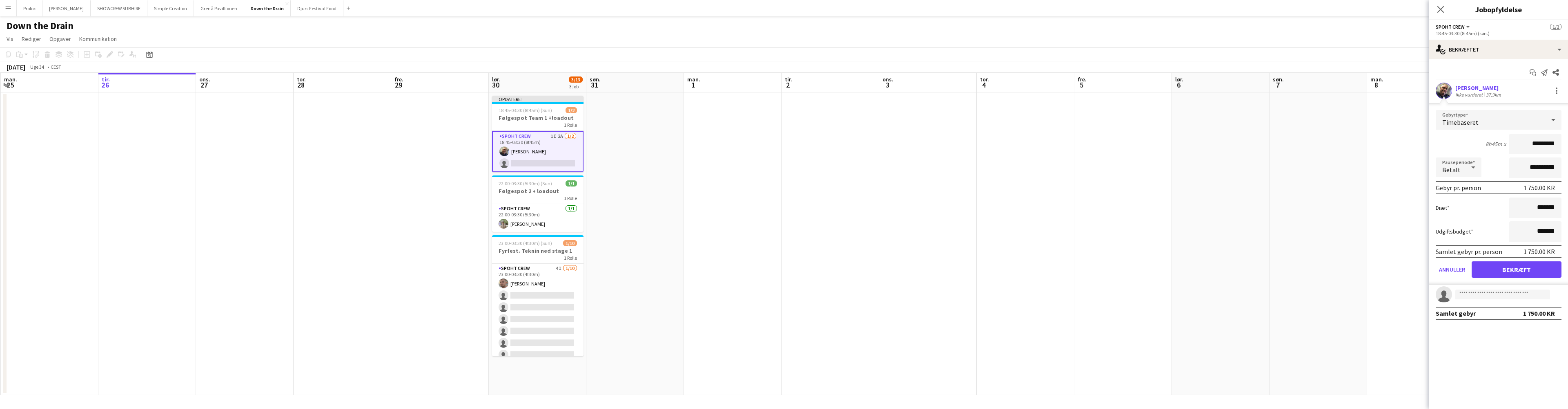
drag, startPoint x: 1538, startPoint y: 146, endPoint x: 1505, endPoint y: 148, distance: 33.1
click at [1505, 148] on div "8h45m x *********" at bounding box center [1498, 144] width 125 height 21
click at [1538, 143] on input "*********" at bounding box center [1536, 144] width 52 height 21
drag, startPoint x: 1534, startPoint y: 144, endPoint x: 1518, endPoint y: 145, distance: 16.0
click at [1518, 145] on input "*********" at bounding box center [1536, 144] width 52 height 21
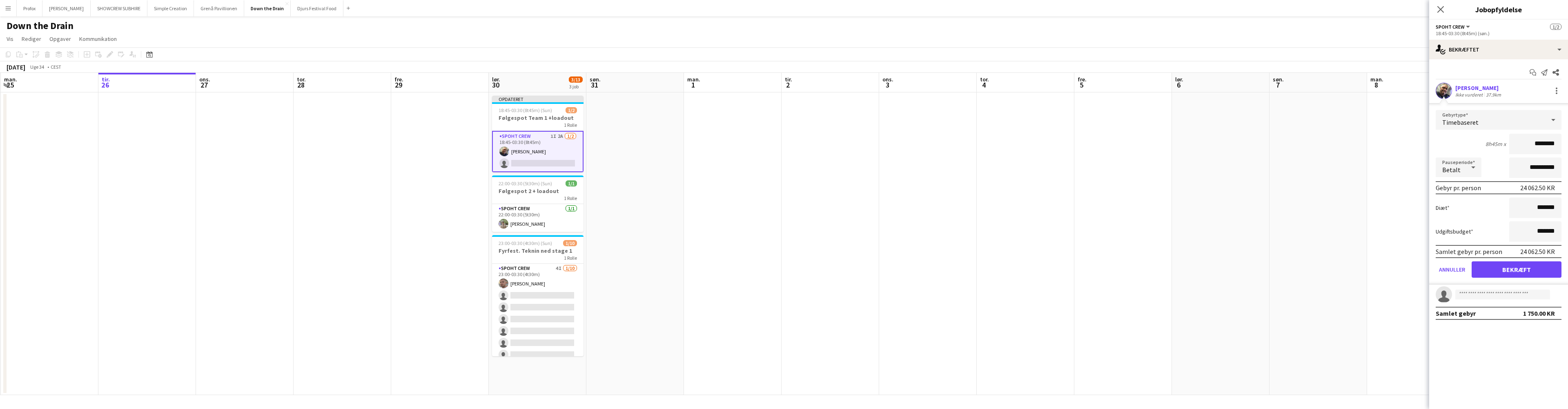
type input "******"
click at [1538, 266] on button "Bekræft" at bounding box center [1516, 270] width 90 height 17
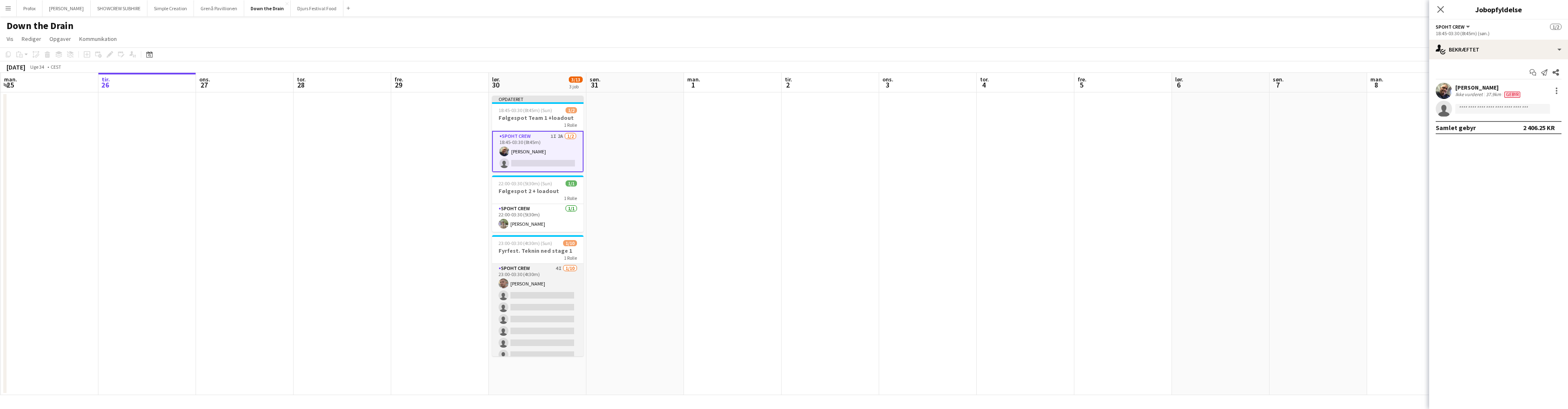
click at [564, 267] on app-card-role "Spoht Crew 4I 1/10 23:00-03:30 (4t30m) Tomas Ambarcumianas single-neutral-actio…" at bounding box center [538, 330] width 92 height 134
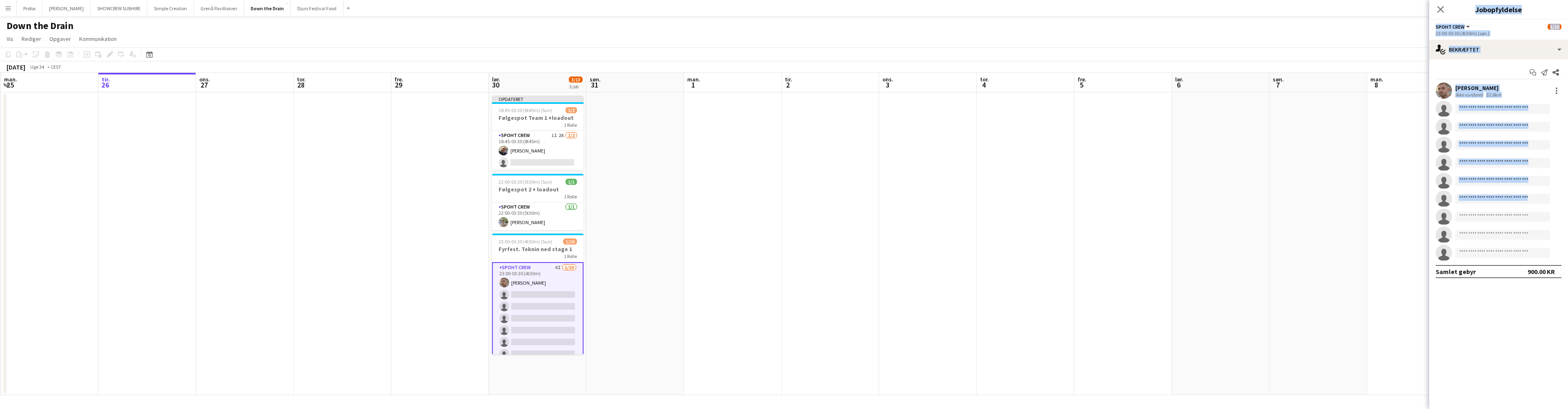
drag, startPoint x: 1400, startPoint y: 173, endPoint x: 1568, endPoint y: 237, distance: 179.8
click at [1568, 233] on body "Menu Boards Boards Boards Alle job Status Arbejdsstyrke Arbejdsstyrke Min arbej…" at bounding box center [784, 204] width 1568 height 409
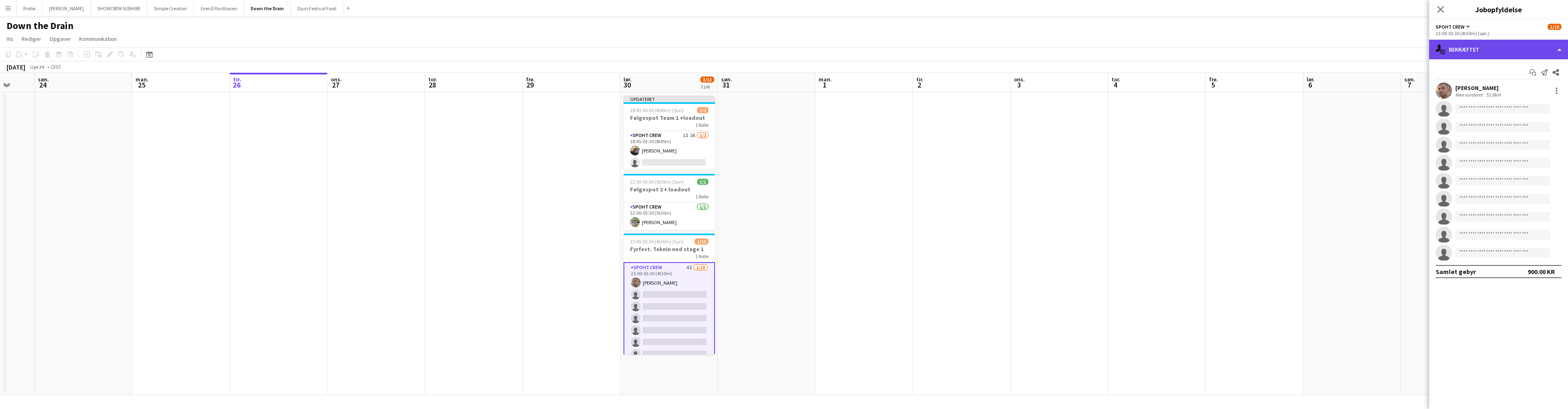
click at [1519, 50] on div "single-neutral-actions-check-2 Bekræftet" at bounding box center [1498, 49] width 139 height 19
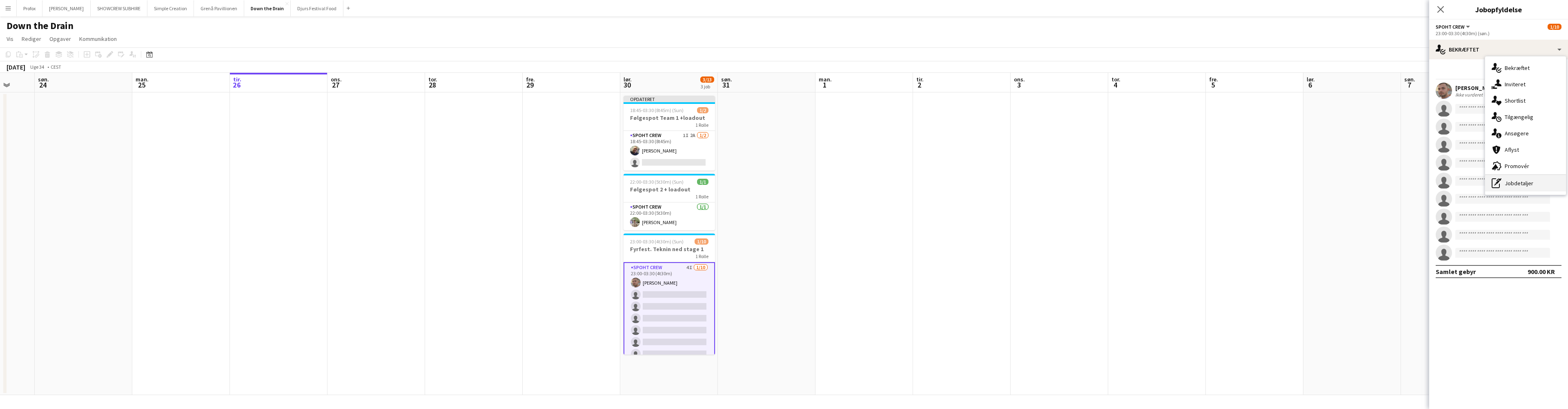
click at [1523, 180] on div "pen-write Jobdetaljer" at bounding box center [1525, 183] width 81 height 17
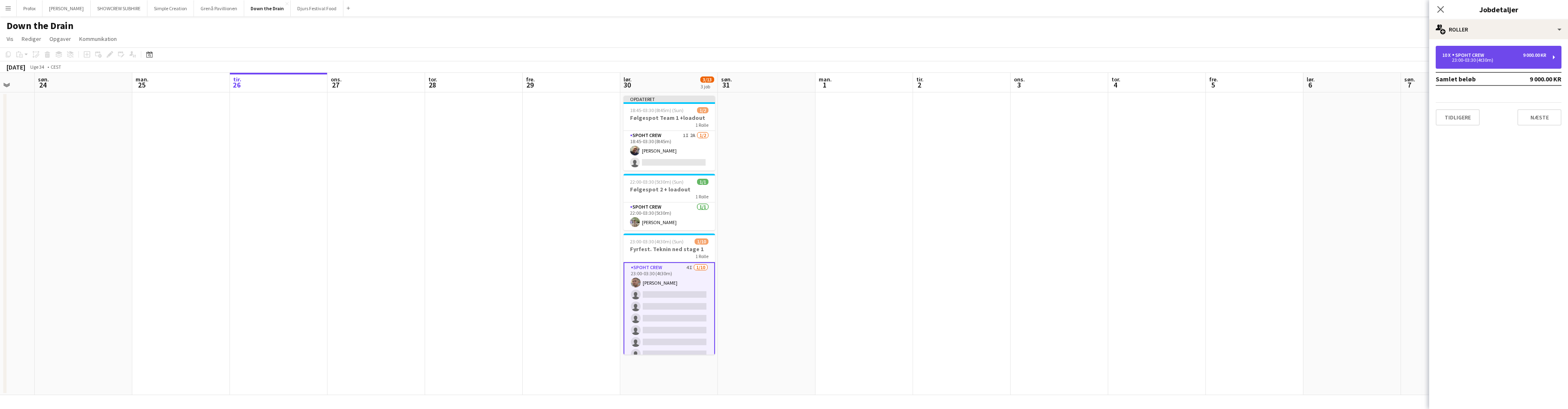
click at [1535, 59] on div "23:00-03:30 (4t30m)" at bounding box center [1494, 60] width 104 height 4
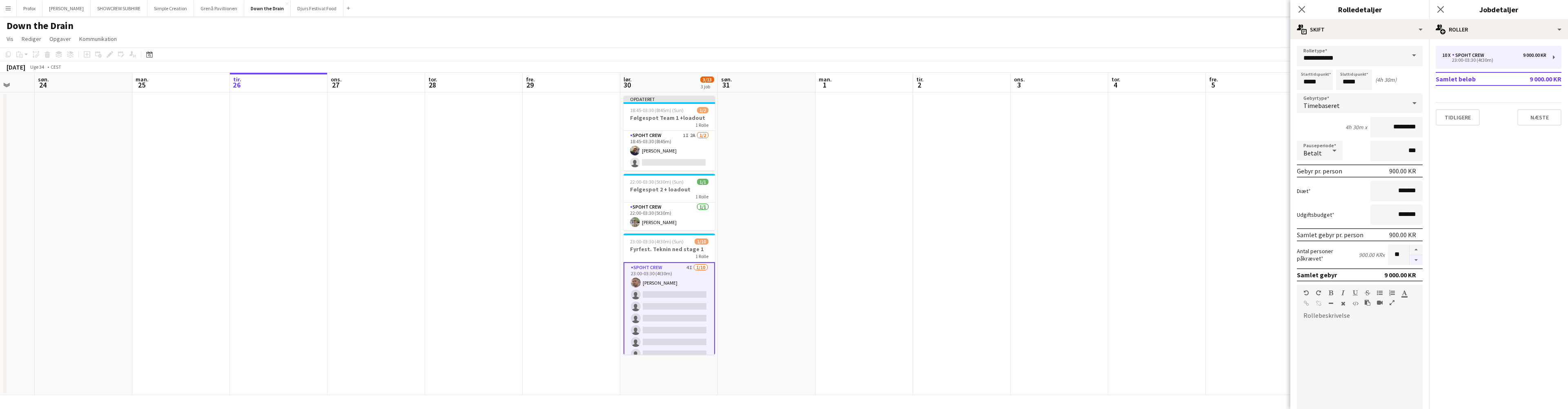
click at [1413, 259] on button "button" at bounding box center [1416, 260] width 13 height 10
type input "*"
click at [1548, 114] on button "Næste" at bounding box center [1540, 117] width 44 height 17
click at [1152, 217] on app-date-cell at bounding box center [1156, 243] width 98 height 302
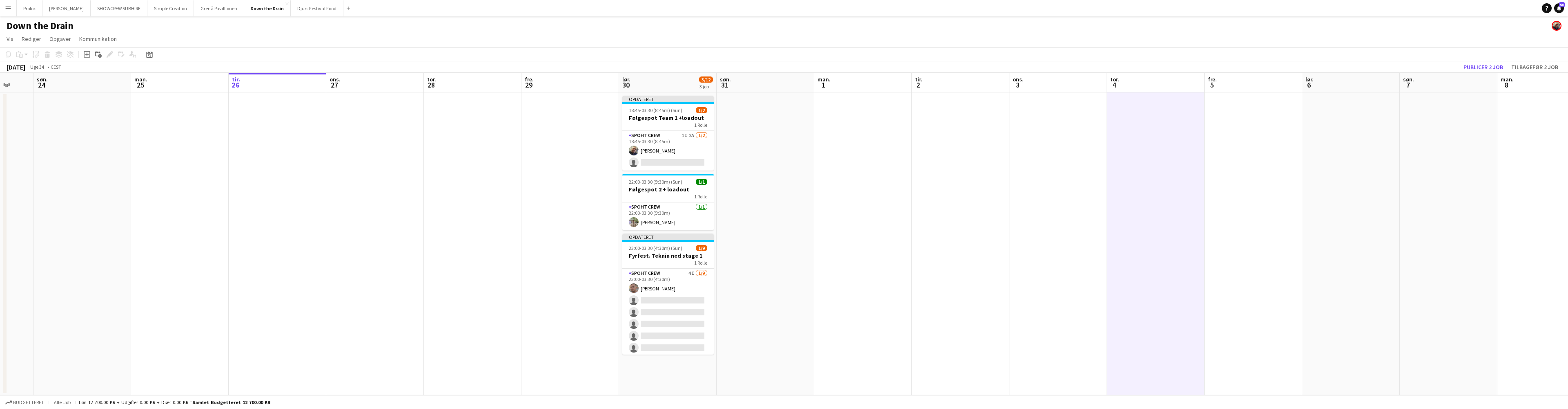
click at [1492, 66] on button "Publicer 2 job" at bounding box center [1483, 66] width 46 height 10
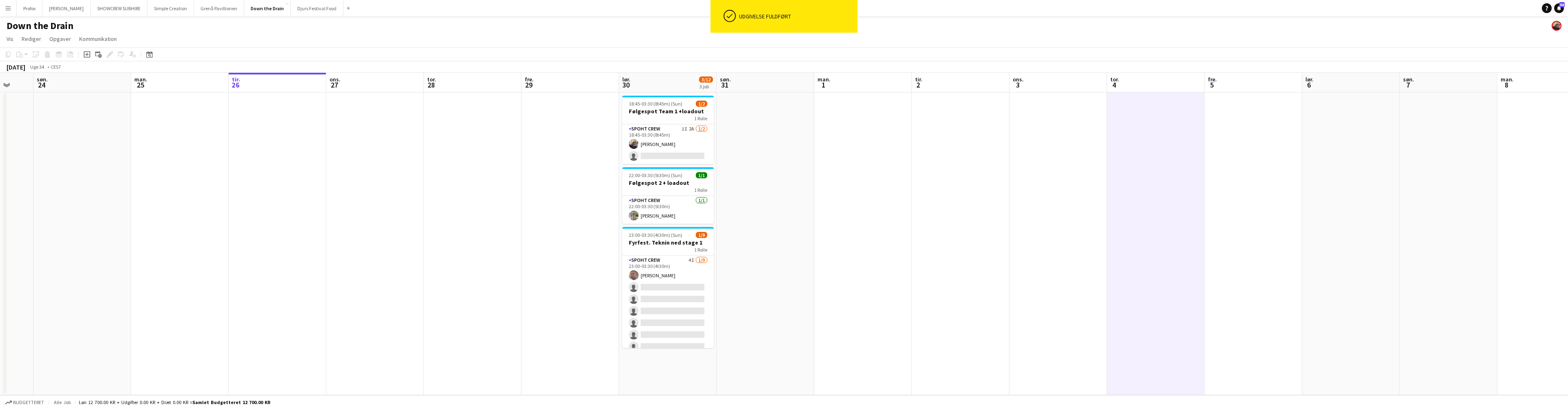
scroll to position [0, 262]
click at [328, 12] on button "Djurs Festival Food Luk" at bounding box center [317, 8] width 52 height 16
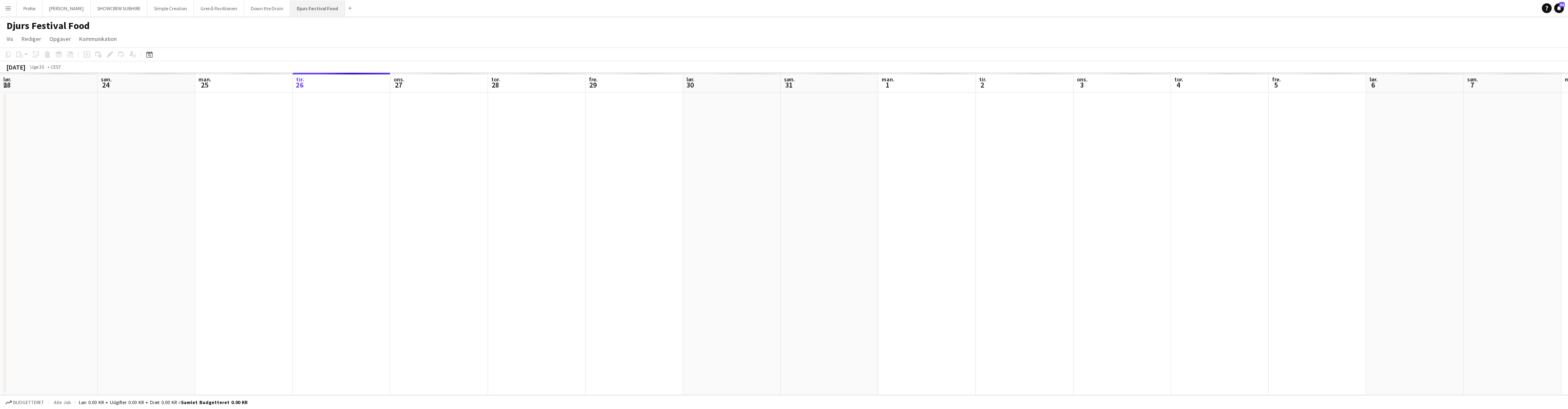
scroll to position [0, 195]
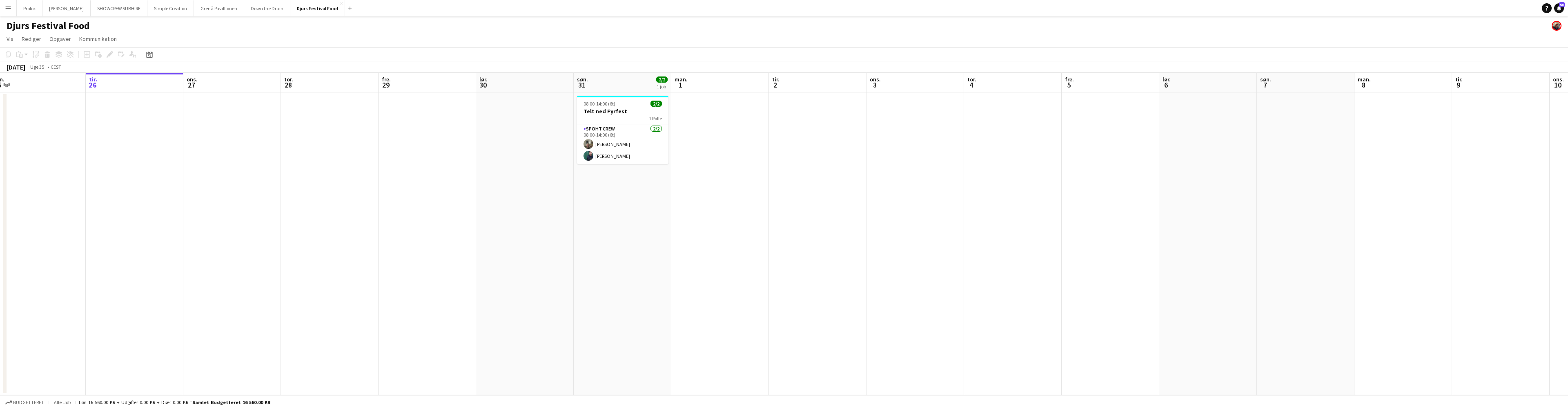
drag, startPoint x: 609, startPoint y: 277, endPoint x: 601, endPoint y: 276, distance: 8.1
click at [601, 276] on app-calendar-viewport "lør. 23 søn. 24 2/2 1 job man. 25 tir. 26 ons. 27 tor. 28 fre. 29 lør. 30 søn. …" at bounding box center [784, 233] width 1568 height 322
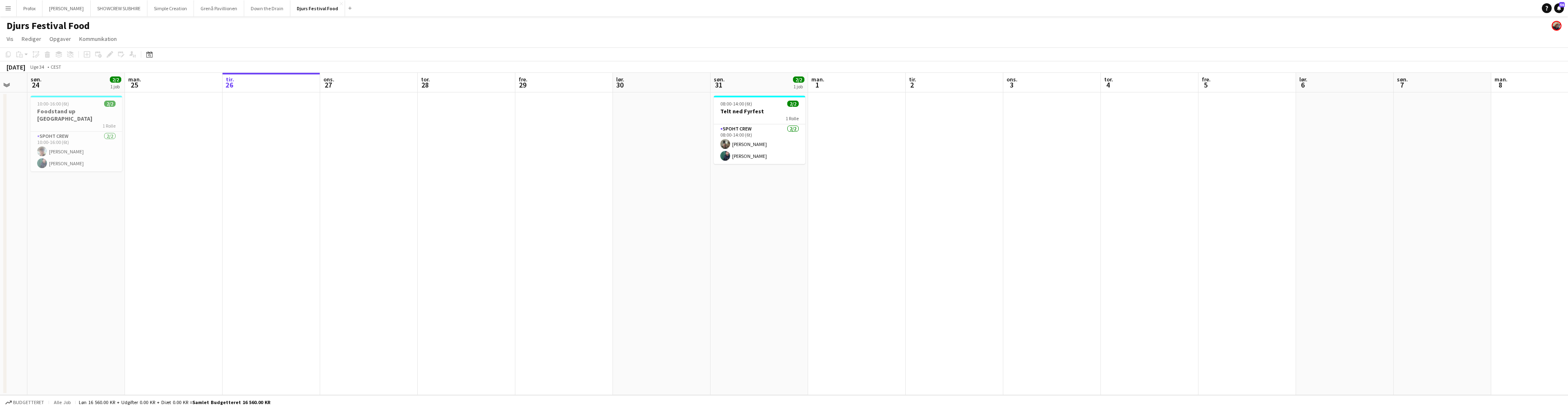
scroll to position [0, 267]
drag, startPoint x: 601, startPoint y: 275, endPoint x: 738, endPoint y: 295, distance: 138.5
click at [738, 295] on app-calendar-viewport "tor. 21 fre. 22 lør. 23 søn. 24 2/2 1 job man. 25 tir. 26 ons. 27 tor. 28 fre. …" at bounding box center [784, 233] width 1568 height 322
click at [8, 8] on app-icon "Menu" at bounding box center [8, 8] width 6 height 6
click at [267, 8] on button "Down the Drain [PERSON_NAME]" at bounding box center [267, 8] width 46 height 16
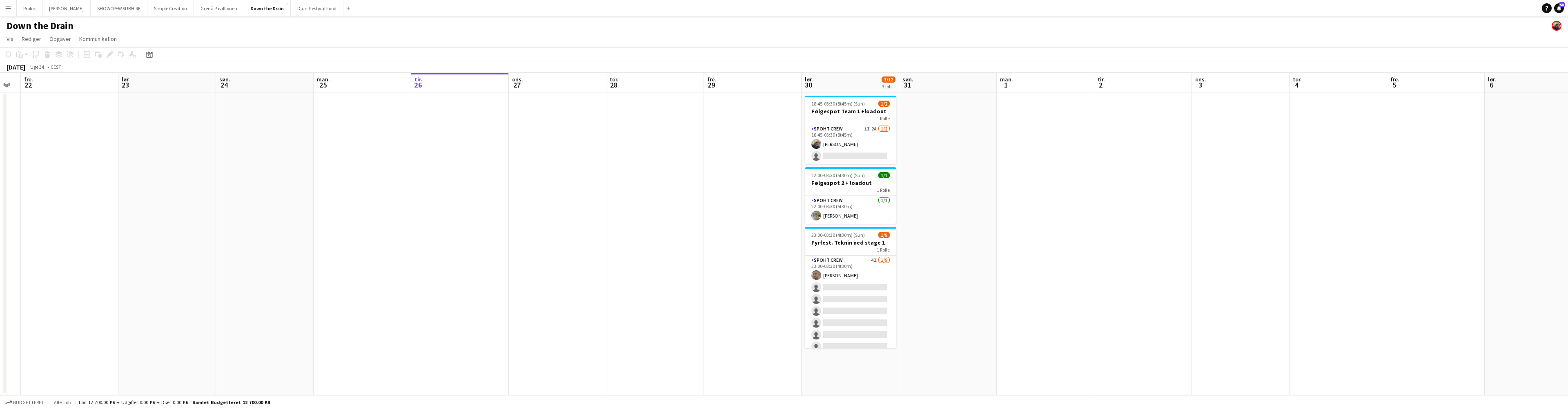
scroll to position [0, 254]
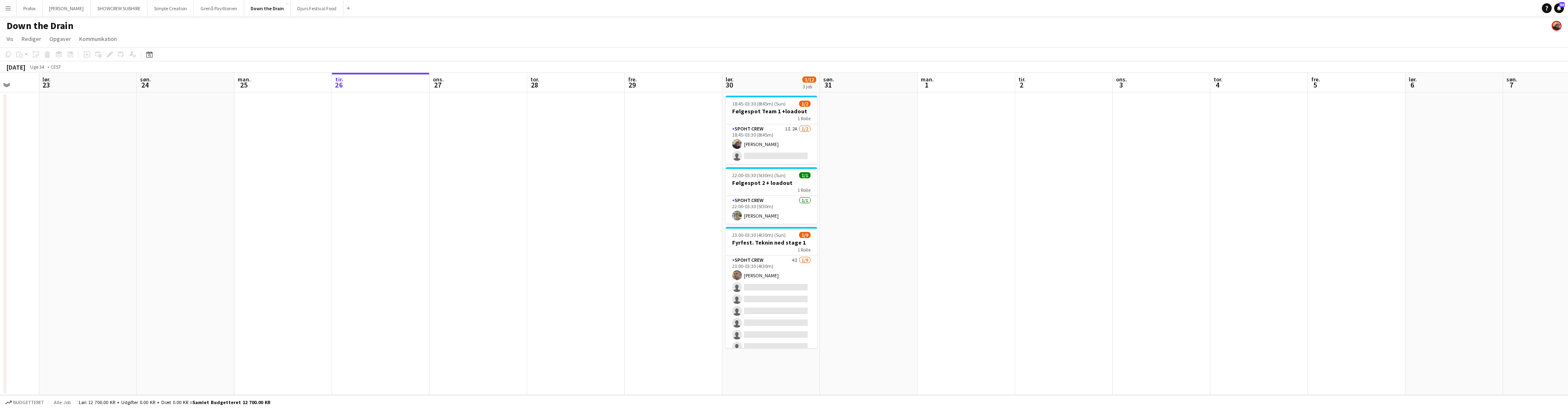
drag, startPoint x: 530, startPoint y: 81, endPoint x: 763, endPoint y: 91, distance: 233.2
click at [763, 91] on app-calendar-viewport "ons. 20 tor. 21 fre. 22 lør. 23 søn. 24 man. 25 tir. 26 ons. 27 tor. 28 fre. 29…" at bounding box center [784, 233] width 1568 height 322
click at [11, 9] on app-icon "Menu" at bounding box center [8, 8] width 6 height 6
click at [110, 45] on link "Alle job" at bounding box center [123, 45] width 82 height 17
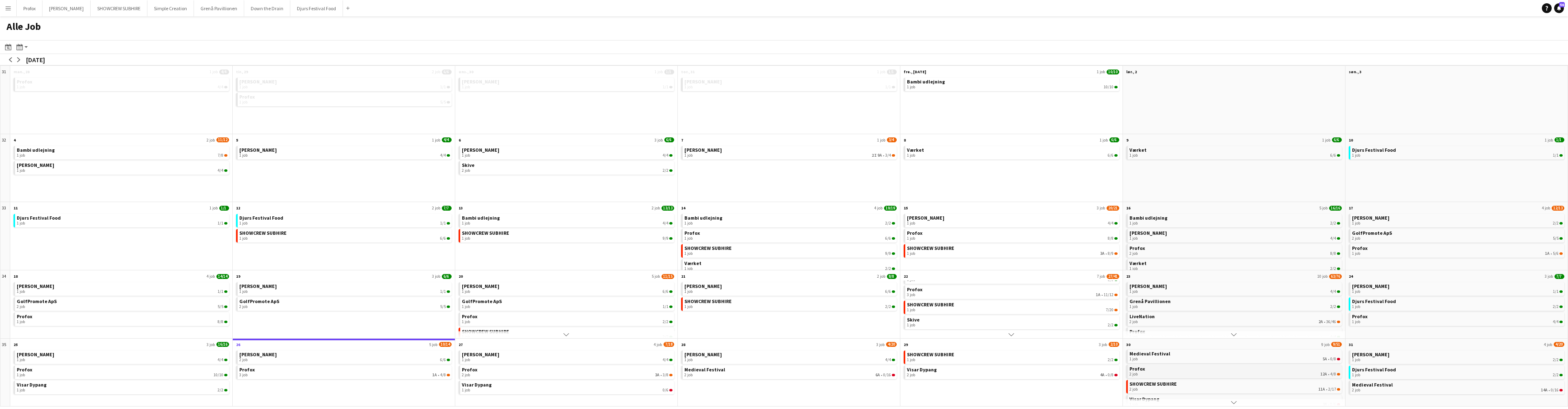
scroll to position [27, 0]
drag, startPoint x: 1389, startPoint y: 335, endPoint x: 1345, endPoint y: 335, distance: 44.0
click at [1345, 336] on div "31 Scroll ned man., 28 1 job 4/4 Profox 1 job 4/4 Scroll ned tir., 29 2 job 6/6…" at bounding box center [784, 236] width 1568 height 341
click at [1294, 376] on div "2 job 11A • 2/17" at bounding box center [1235, 378] width 211 height 5
click at [592, 374] on div "2 job 3A • 3/8" at bounding box center [567, 375] width 211 height 5
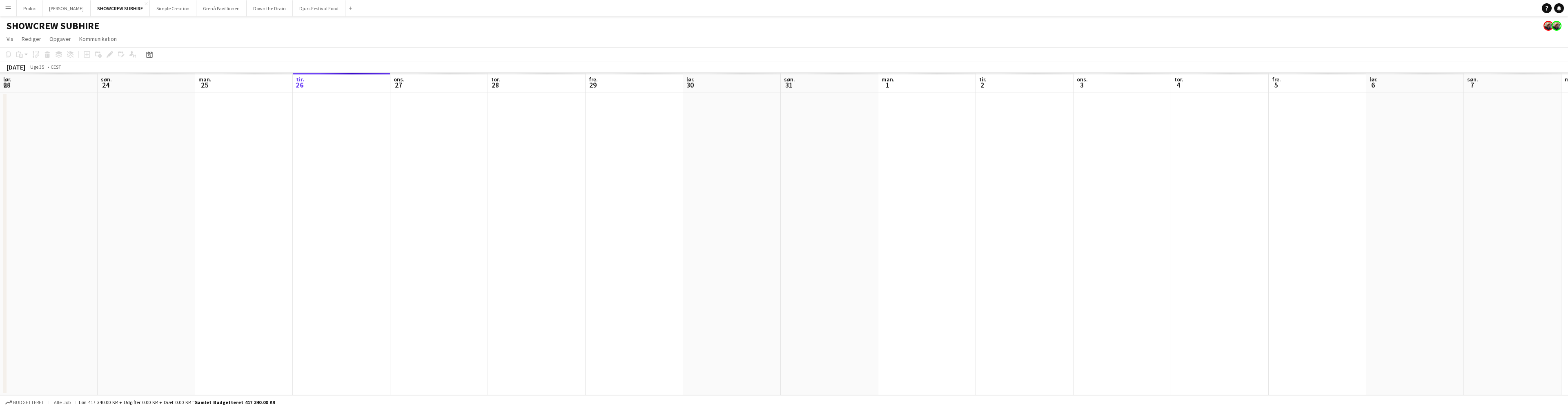
scroll to position [0, 195]
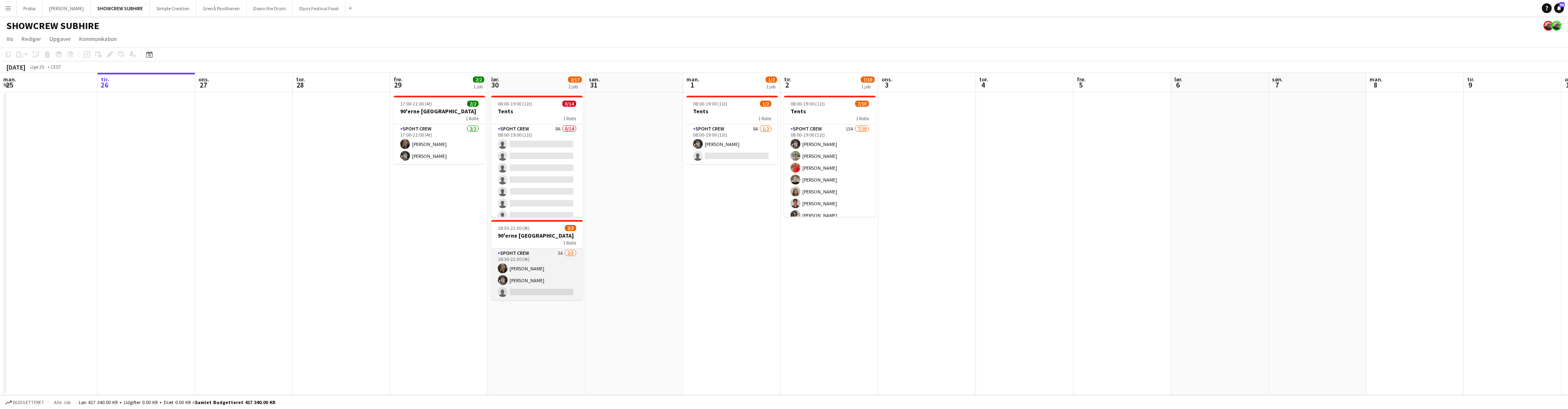
click at [558, 253] on app-card-role "Spoht Crew 3A [DATE] 18:30-22:30 (4t) [PERSON_NAME] [PERSON_NAME] single-neutra…" at bounding box center [537, 274] width 92 height 52
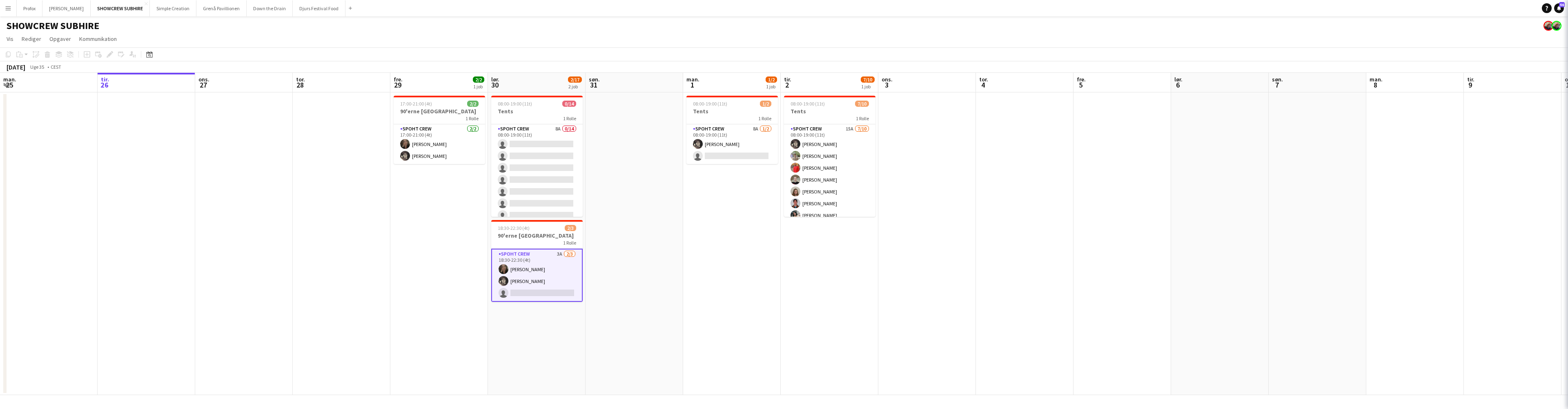
scroll to position [0, 196]
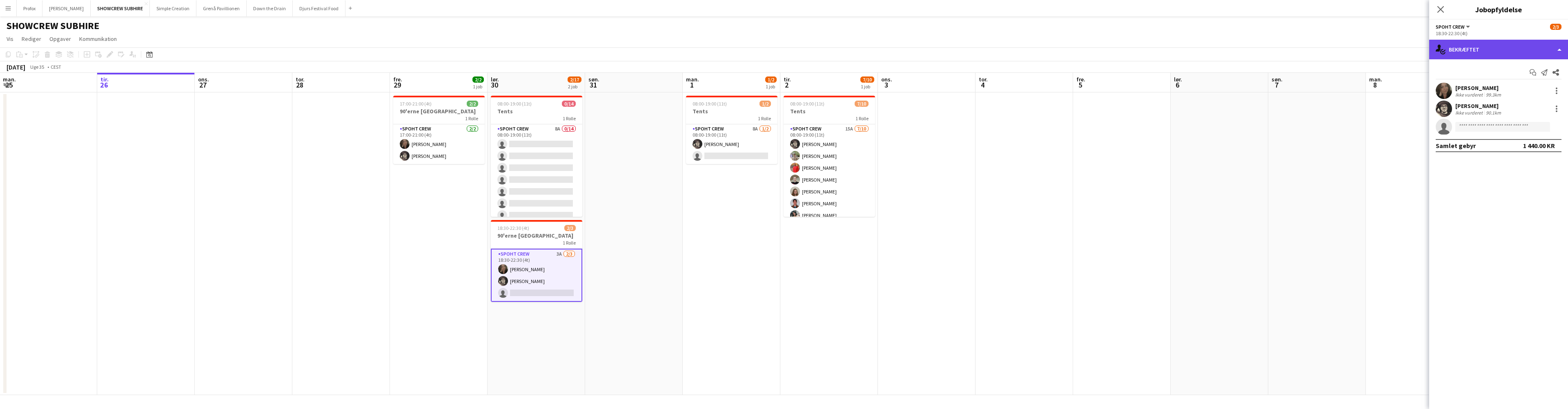
click at [1529, 50] on div "single-neutral-actions-check-2 Bekræftet" at bounding box center [1498, 49] width 139 height 19
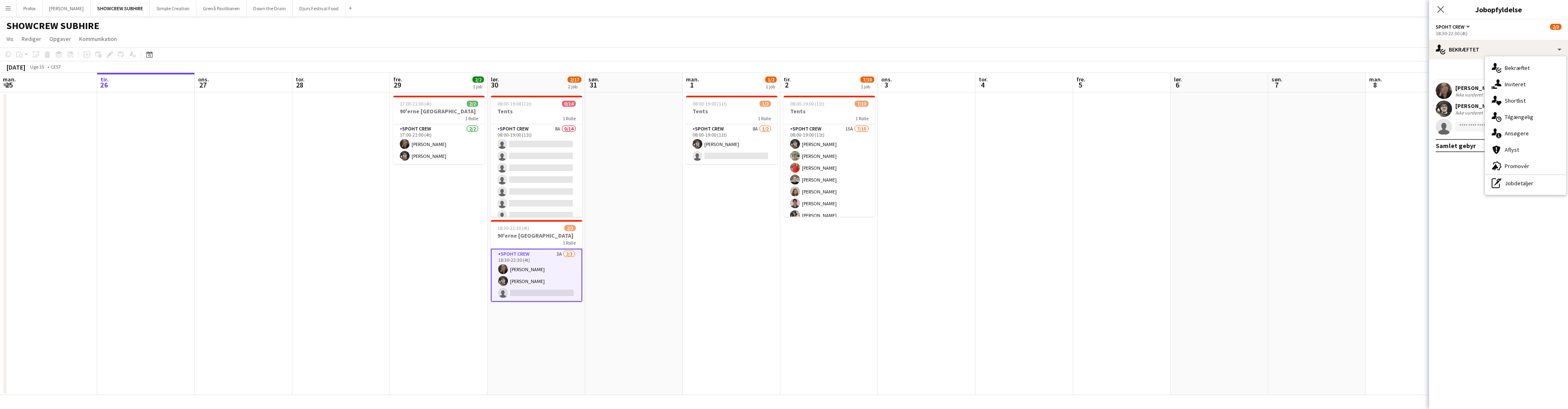
click at [1527, 136] on div "single-neutral-actions-information Ansøgere" at bounding box center [1525, 133] width 81 height 17
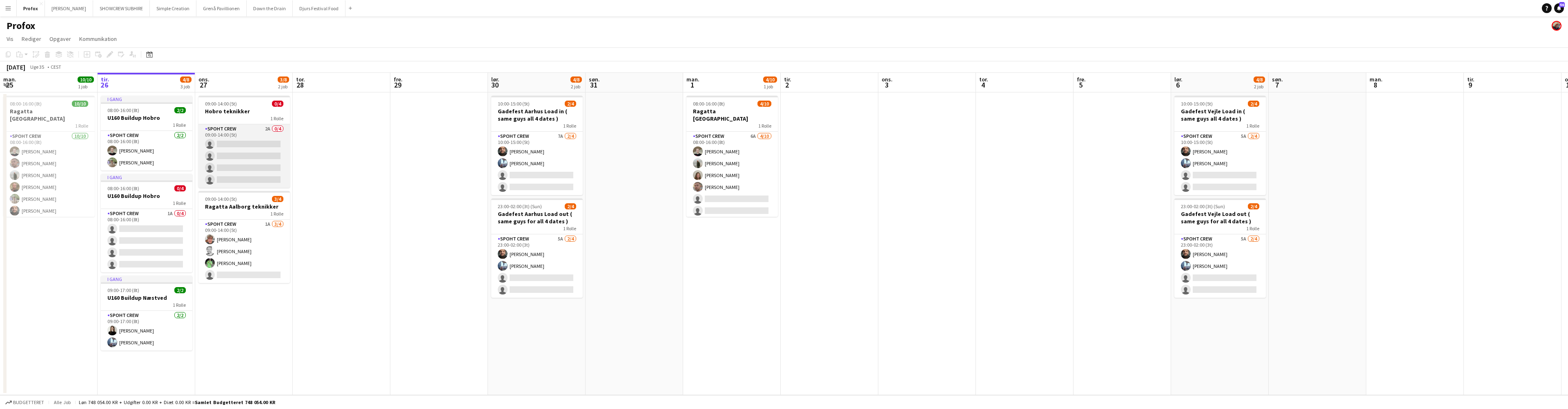
click at [253, 129] on app-card-role "Spoht Crew 2A 0/4 09:00-14:00 (5t) single-neutral-actions single-neutral-action…" at bounding box center [244, 156] width 92 height 63
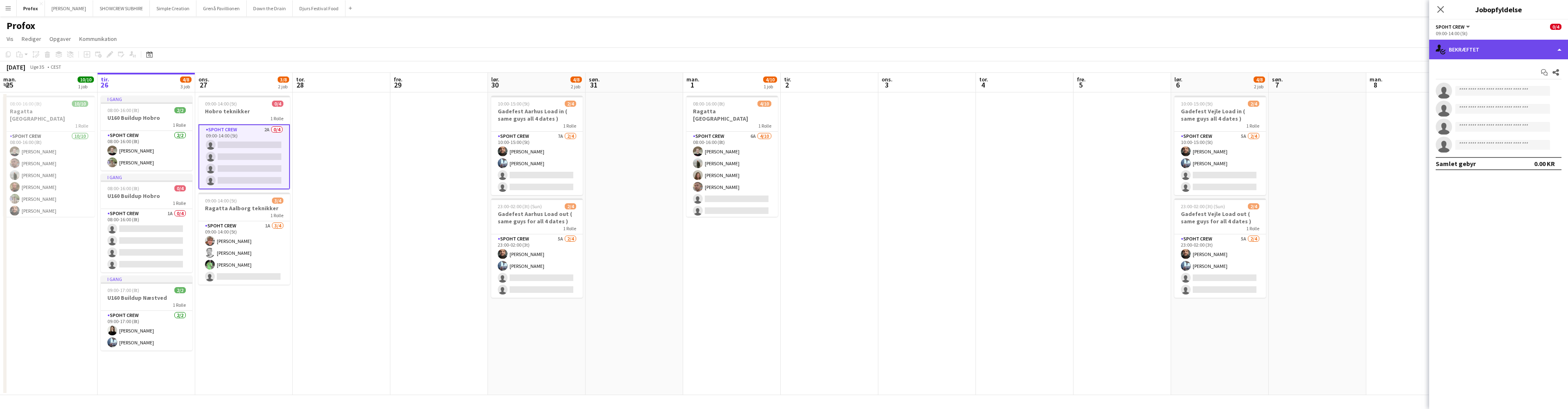
click at [1554, 49] on div "single-neutral-actions-check-2 Bekræftet" at bounding box center [1498, 49] width 139 height 19
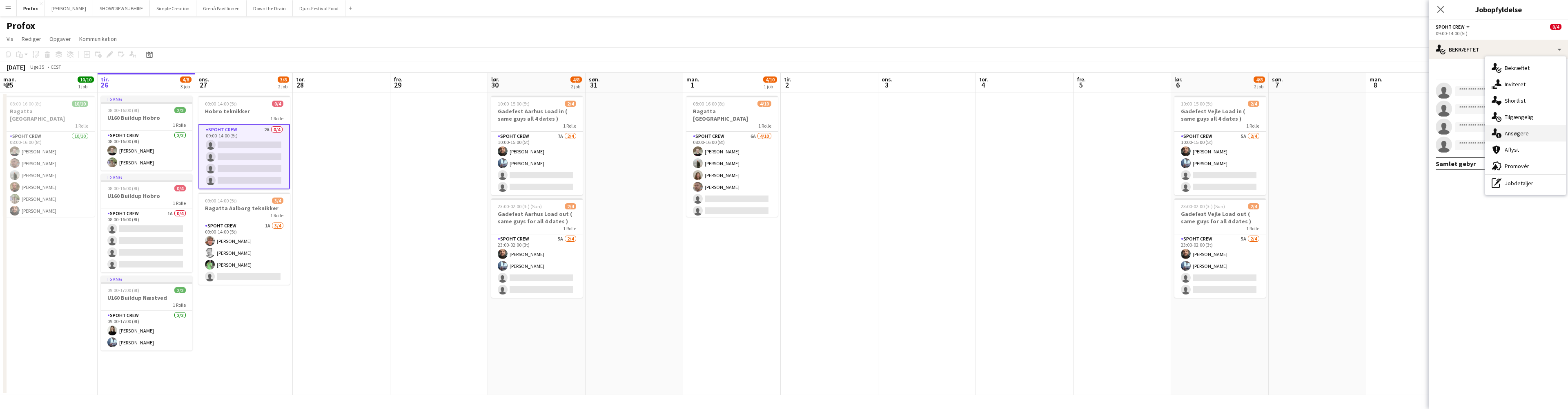
click at [1523, 134] on div "single-neutral-actions-information Ansøgere" at bounding box center [1525, 133] width 81 height 17
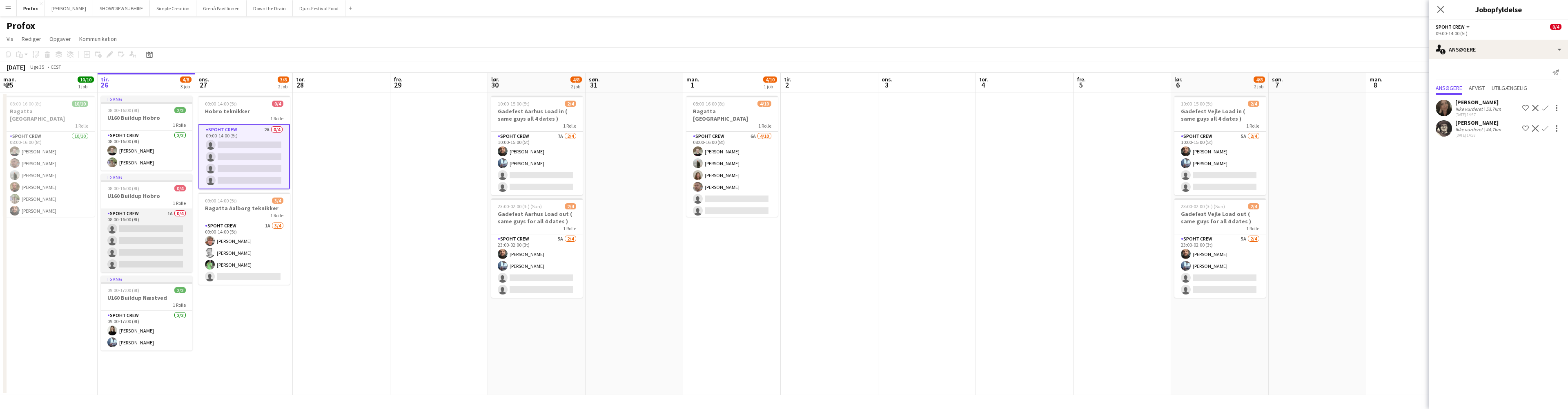
click at [165, 212] on app-card-role "Spoht Crew 1A 0/4 08:00-16:00 (8t) single-neutral-actions single-neutral-action…" at bounding box center [146, 241] width 92 height 63
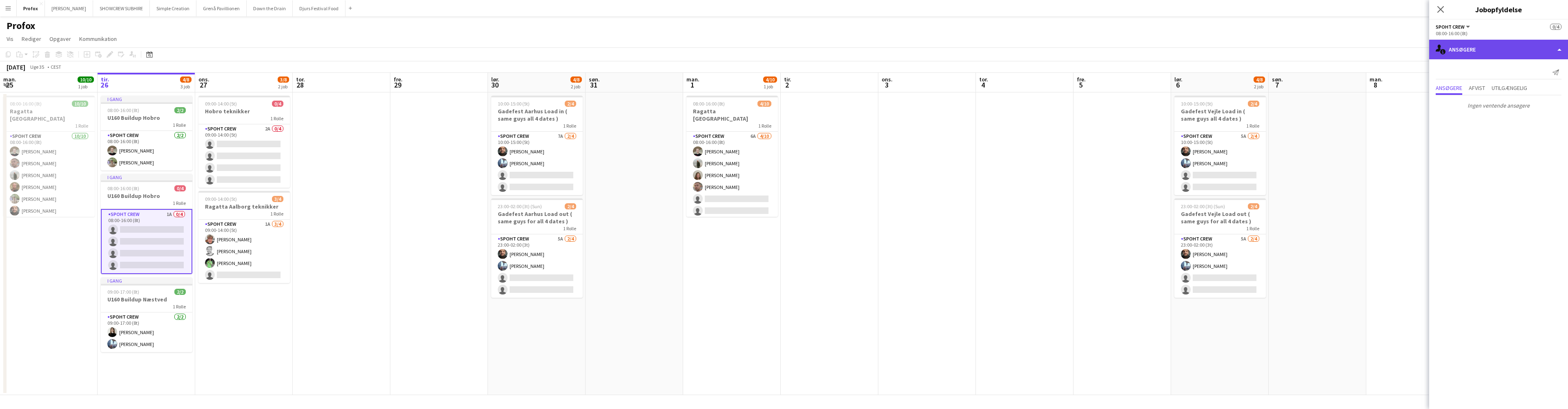
click at [1523, 52] on div "single-neutral-actions-information Ansøgere" at bounding box center [1498, 49] width 139 height 19
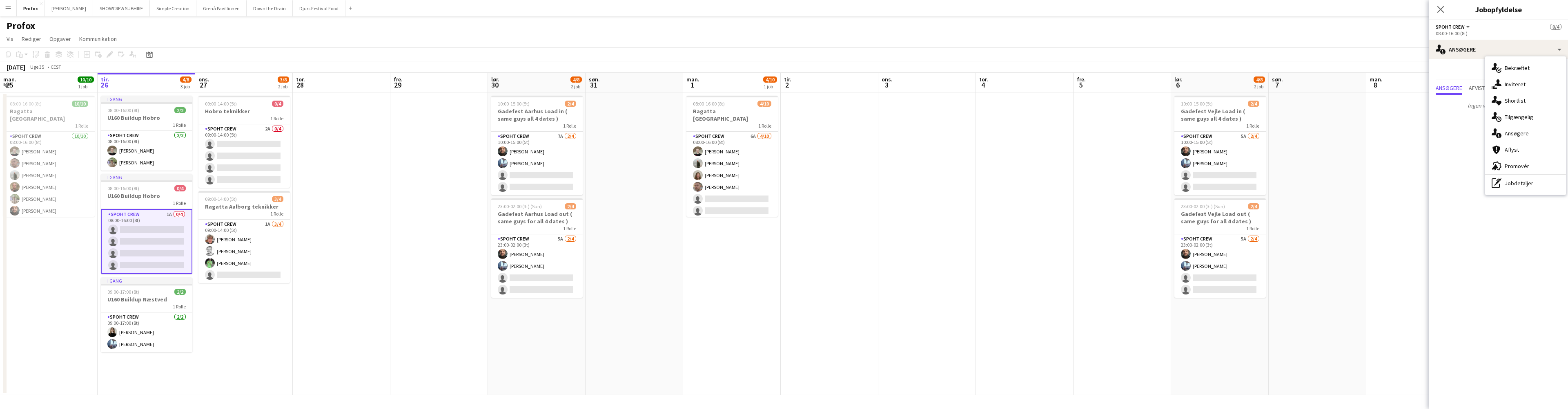
click at [1528, 134] on div "single-neutral-actions-information Ansøgere" at bounding box center [1525, 133] width 81 height 17
click at [1517, 87] on span "Utilgængelig" at bounding box center [1509, 88] width 36 height 6
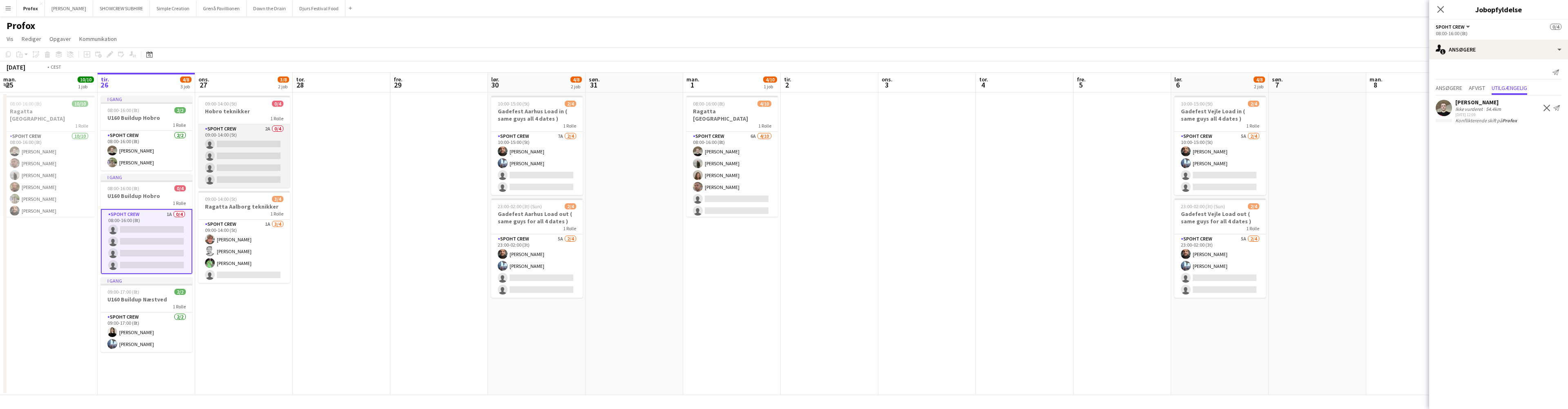
click at [247, 134] on app-card-role "Spoht Crew 2A 0/4 09:00-14:00 (5t) single-neutral-actions single-neutral-action…" at bounding box center [244, 156] width 92 height 63
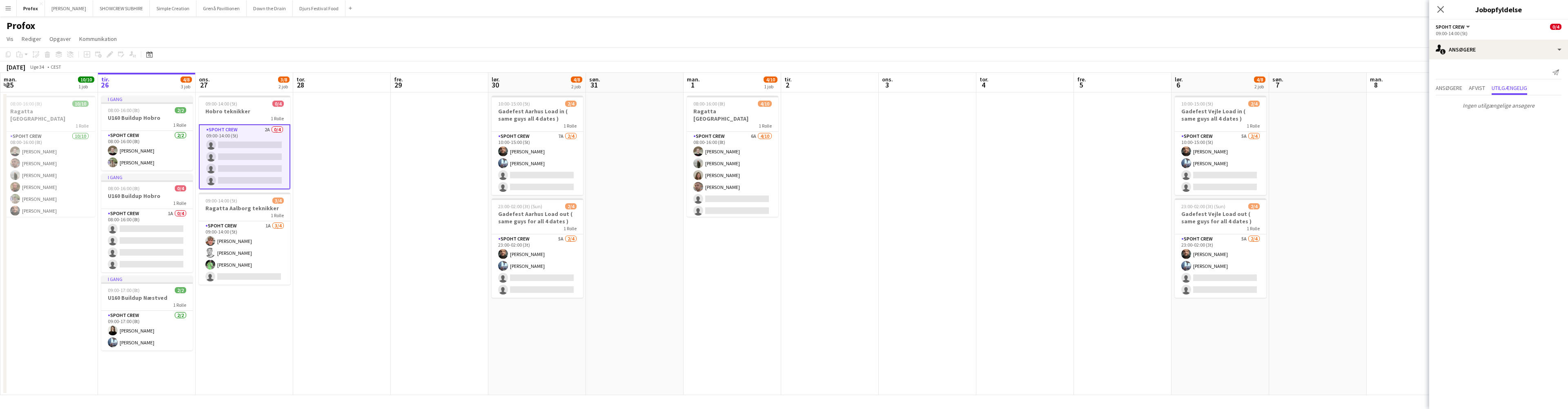
click at [257, 130] on app-card-role "Spoht Crew 2A 0/4 09:00-14:00 (5t) single-neutral-actions single-neutral-action…" at bounding box center [245, 157] width 92 height 65
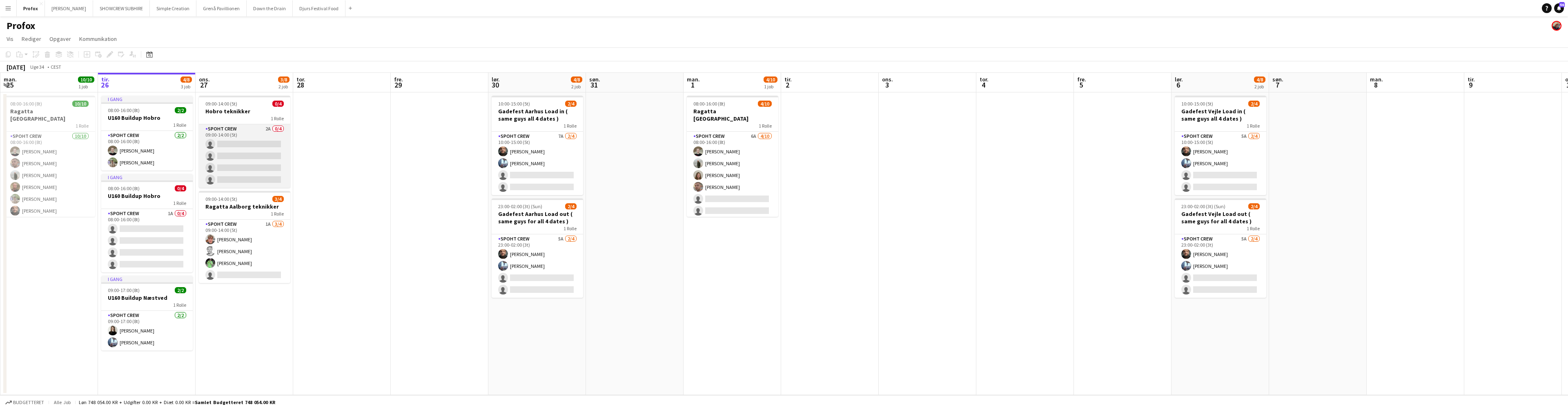
click at [257, 130] on app-card-role "Spoht Crew 2A 0/4 09:00-14:00 (5t) single-neutral-actions single-neutral-action…" at bounding box center [245, 156] width 92 height 63
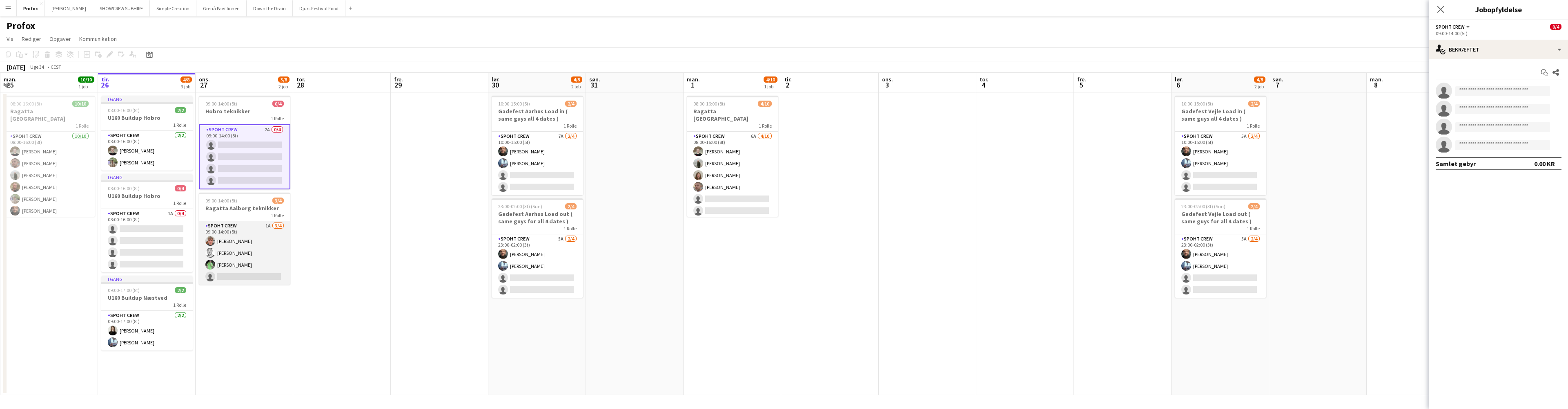
click at [258, 226] on app-card-role "Spoht Crew 1A [DATE] 09:00-14:00 (5t) [PERSON_NAME] [PERSON_NAME] [PERSON_NAME]…" at bounding box center [245, 253] width 92 height 63
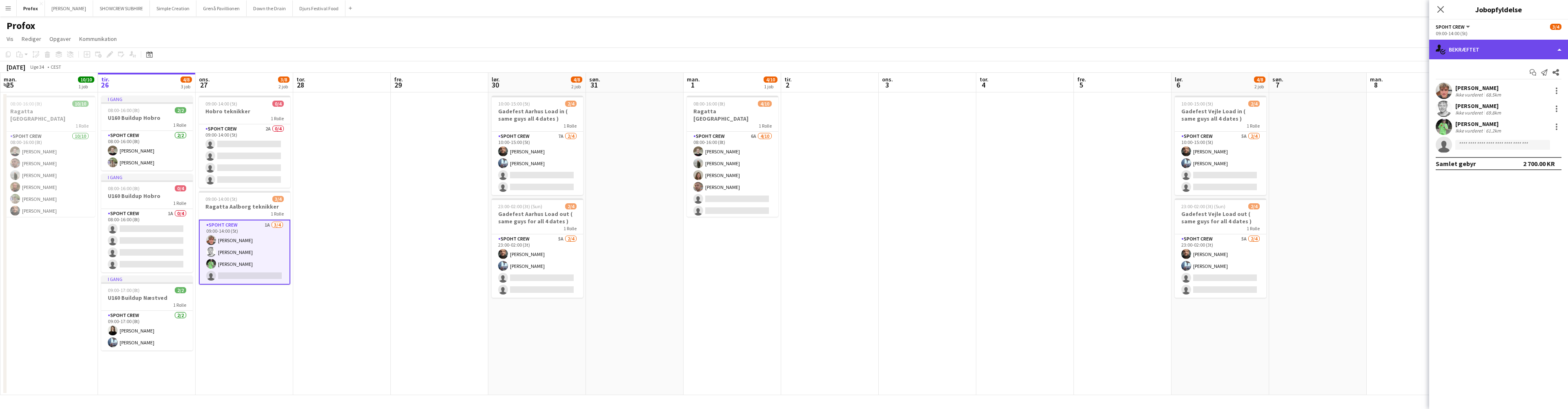
click at [1501, 51] on div "single-neutral-actions-check-2 Bekræftet" at bounding box center [1498, 49] width 139 height 19
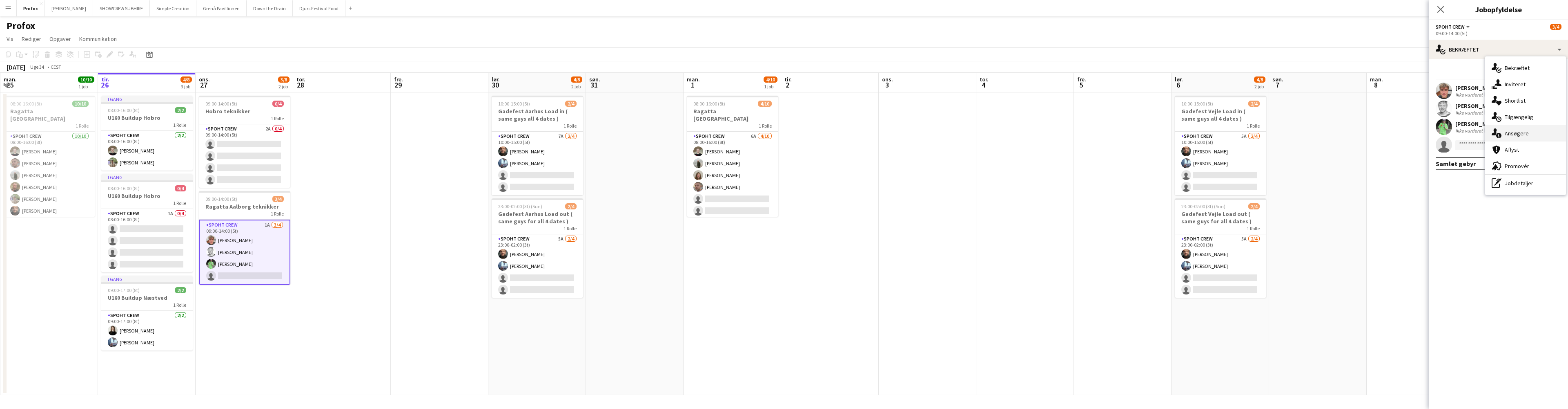
click at [1520, 134] on div "single-neutral-actions-information Ansøgere" at bounding box center [1525, 133] width 81 height 17
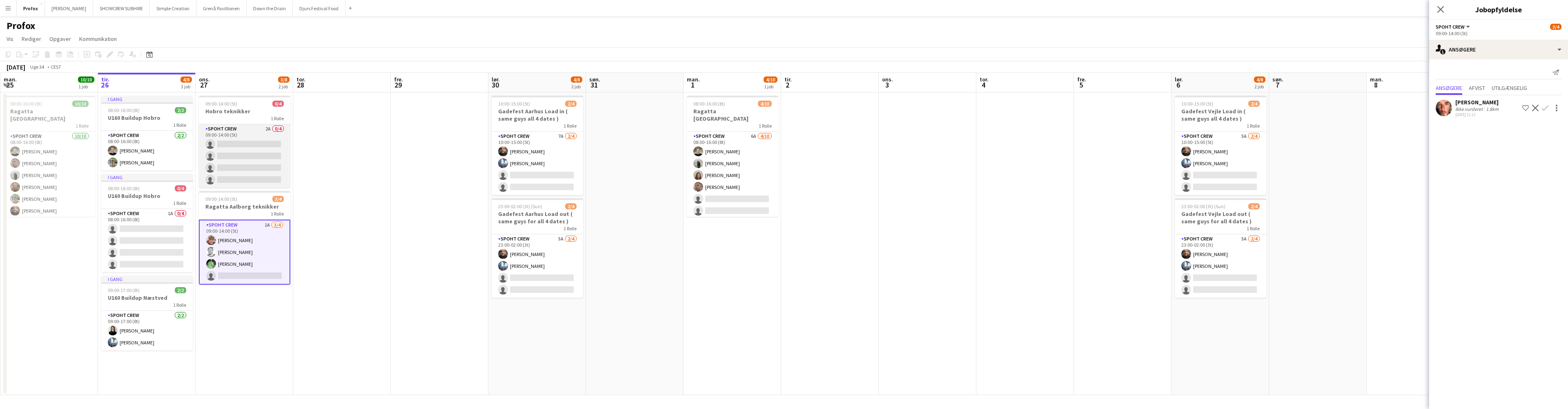
click at [257, 128] on app-card-role "Spoht Crew 2A 0/4 09:00-14:00 (5t) single-neutral-actions single-neutral-action…" at bounding box center [245, 156] width 92 height 63
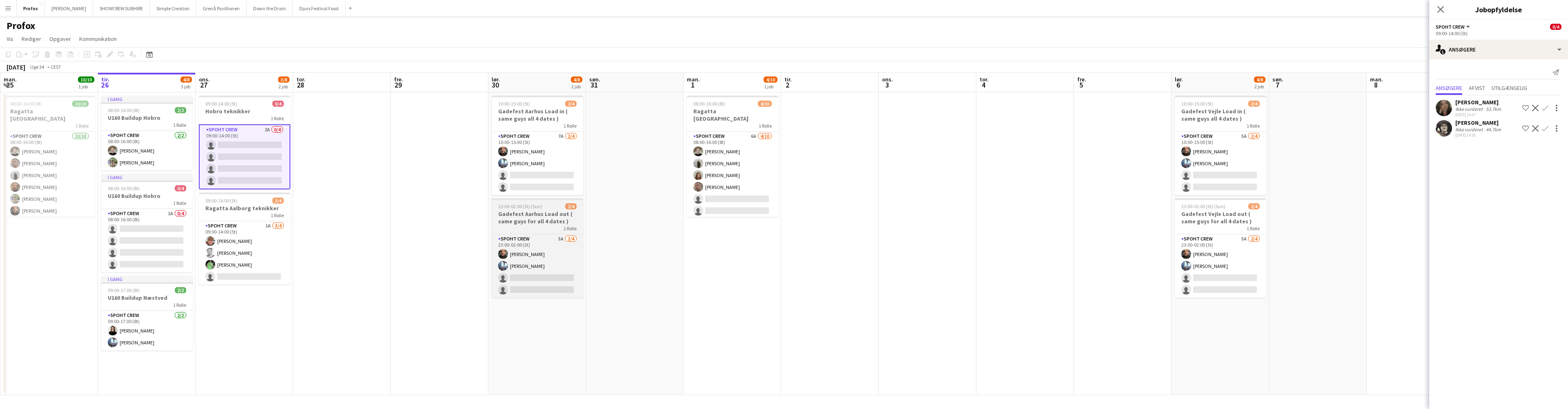
click at [538, 211] on h3 "Gadefest Aarhus Load out ( same guys for all 4 dates )" at bounding box center [537, 217] width 92 height 14
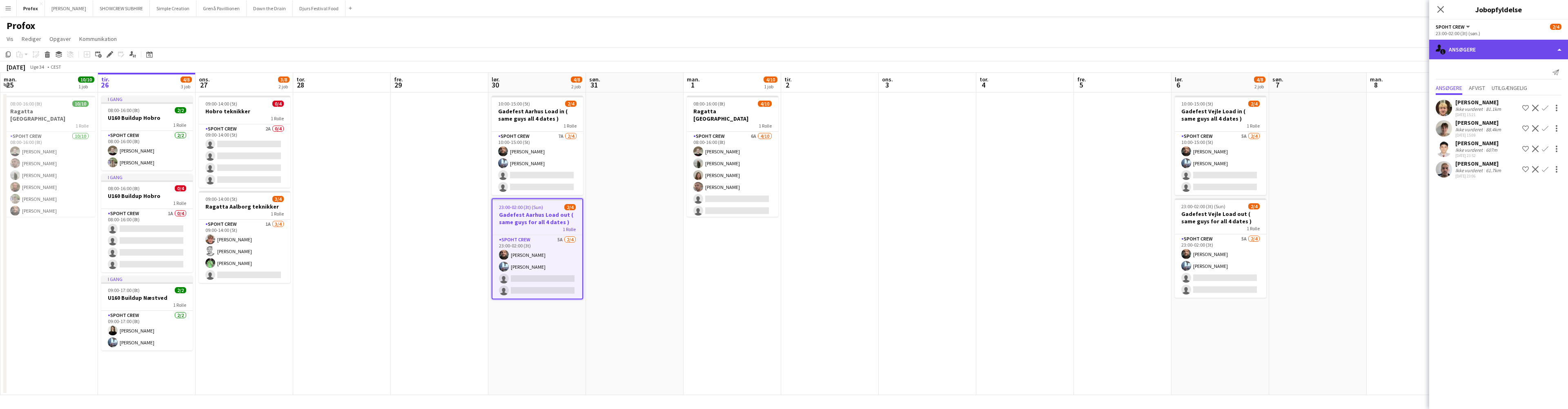
click at [1565, 47] on div "single-neutral-actions-information Ansøgere" at bounding box center [1498, 49] width 139 height 19
click at [527, 207] on span "23:00-02:00 (3t) (Sun)" at bounding box center [521, 207] width 44 height 6
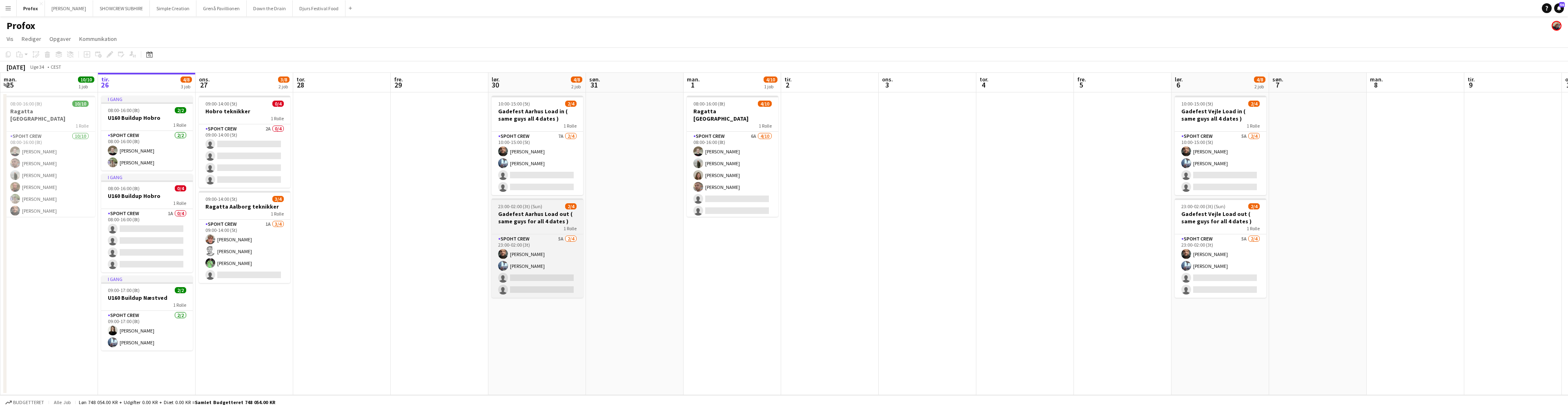
scroll to position [0, 194]
click at [539, 213] on h3 "Gadefest Aarhus Load out ( same guys for all 4 dates )" at bounding box center [538, 217] width 92 height 14
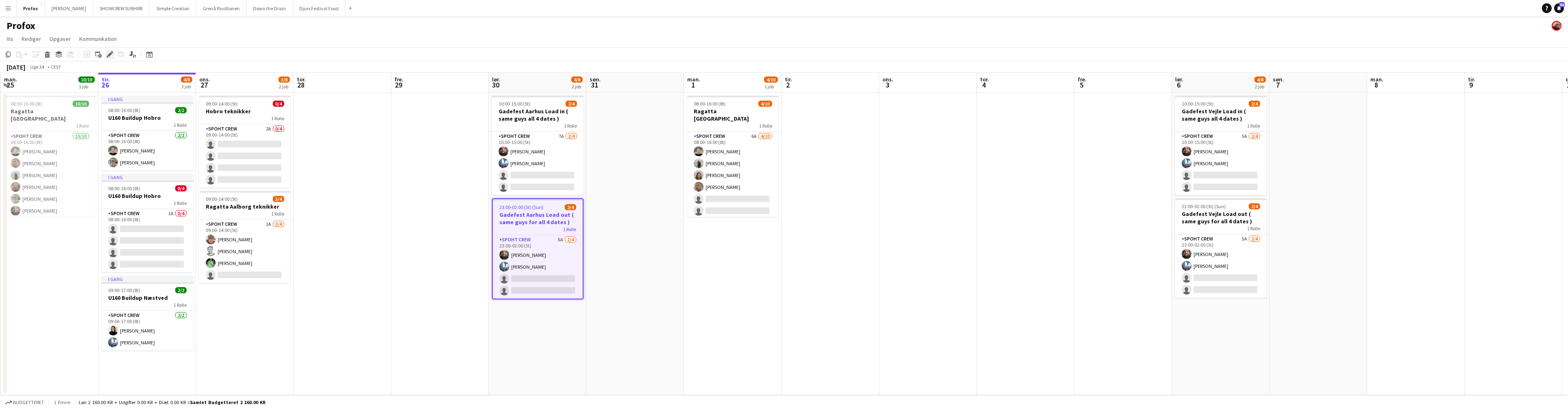
click at [110, 52] on icon "Rediger" at bounding box center [110, 54] width 6 height 6
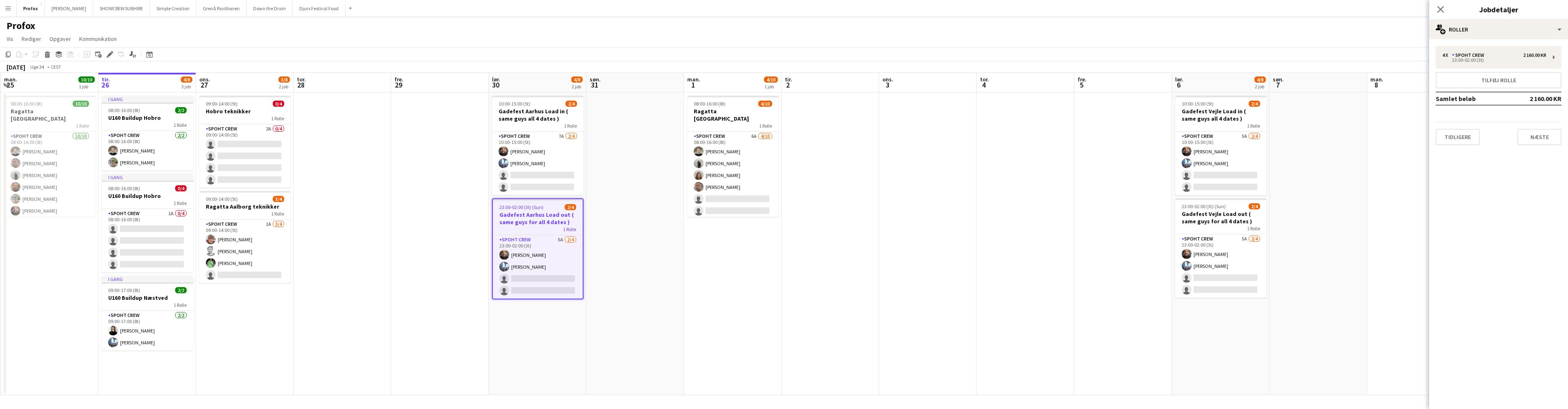
click at [1469, 137] on button "Tidligere" at bounding box center [1458, 137] width 44 height 17
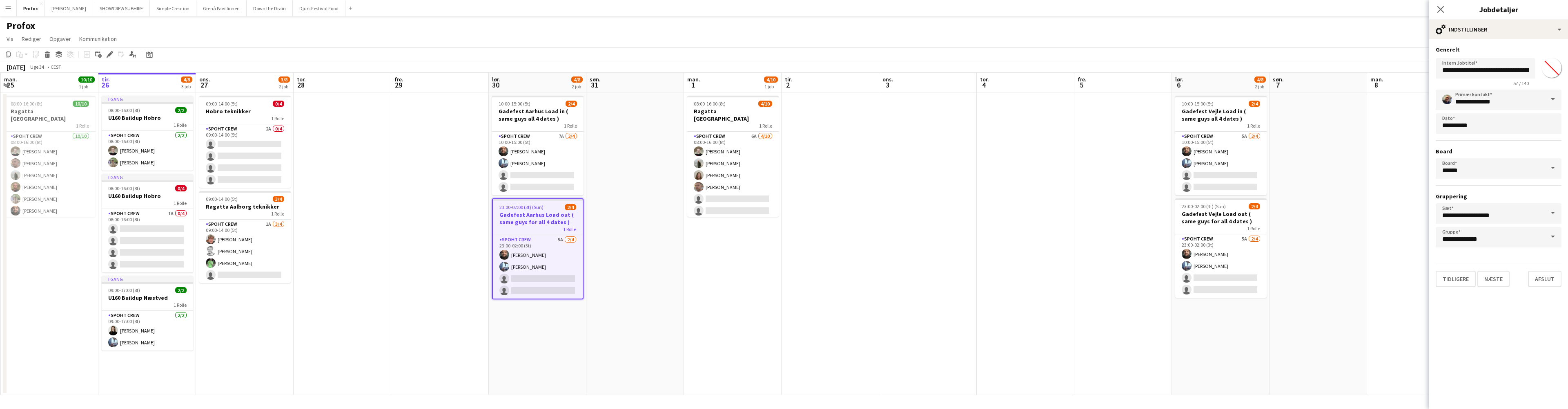
click at [1455, 279] on button "Tidligere" at bounding box center [1456, 279] width 40 height 17
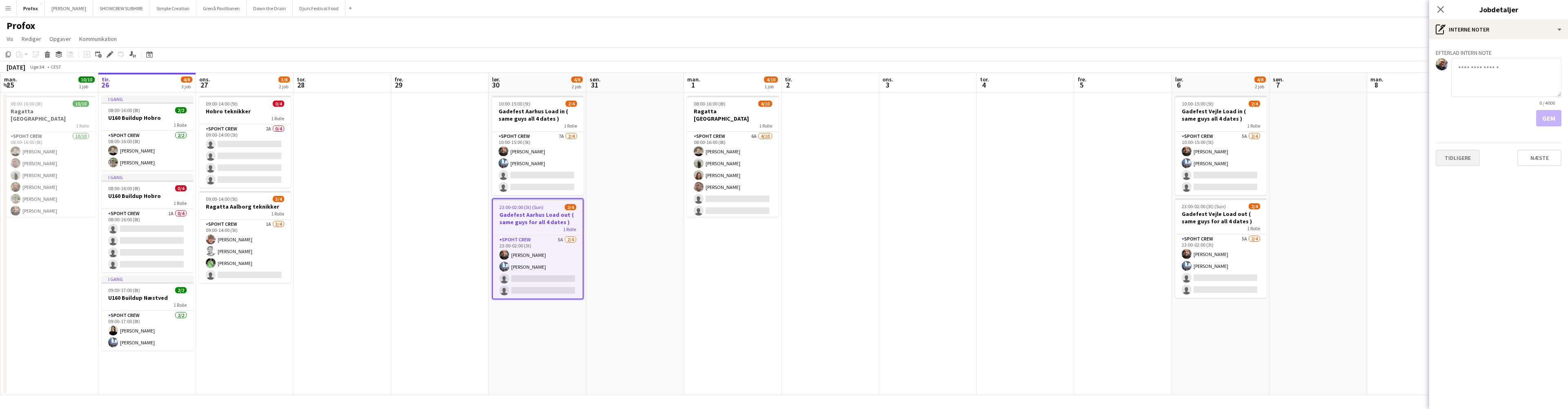
click at [1472, 157] on button "Tidligere" at bounding box center [1458, 158] width 44 height 17
click at [1471, 120] on button "Tidligere" at bounding box center [1458, 123] width 44 height 17
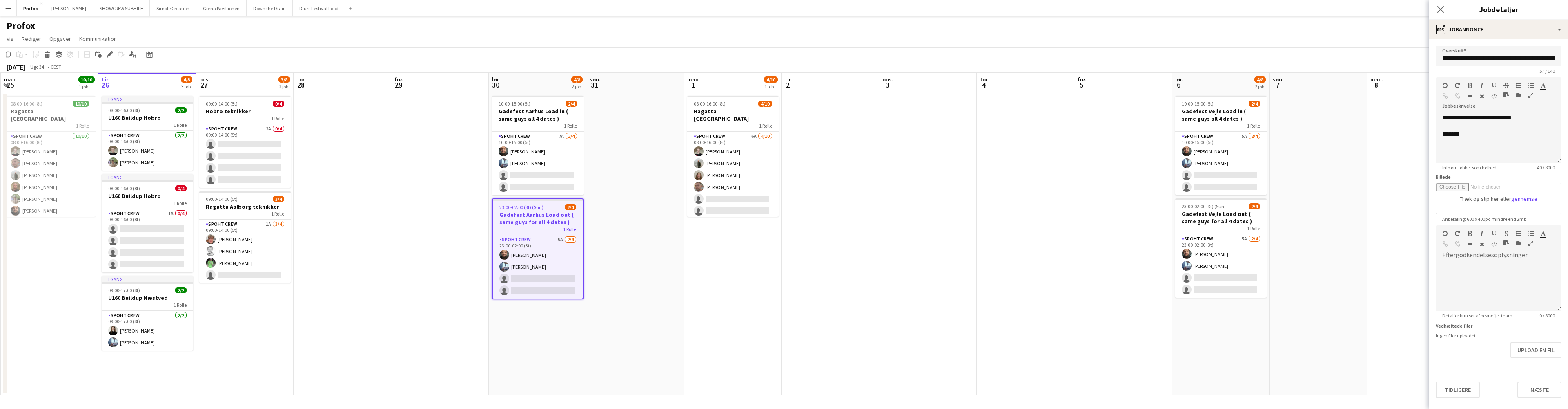
click at [1461, 390] on button "Tidligere" at bounding box center [1458, 390] width 44 height 17
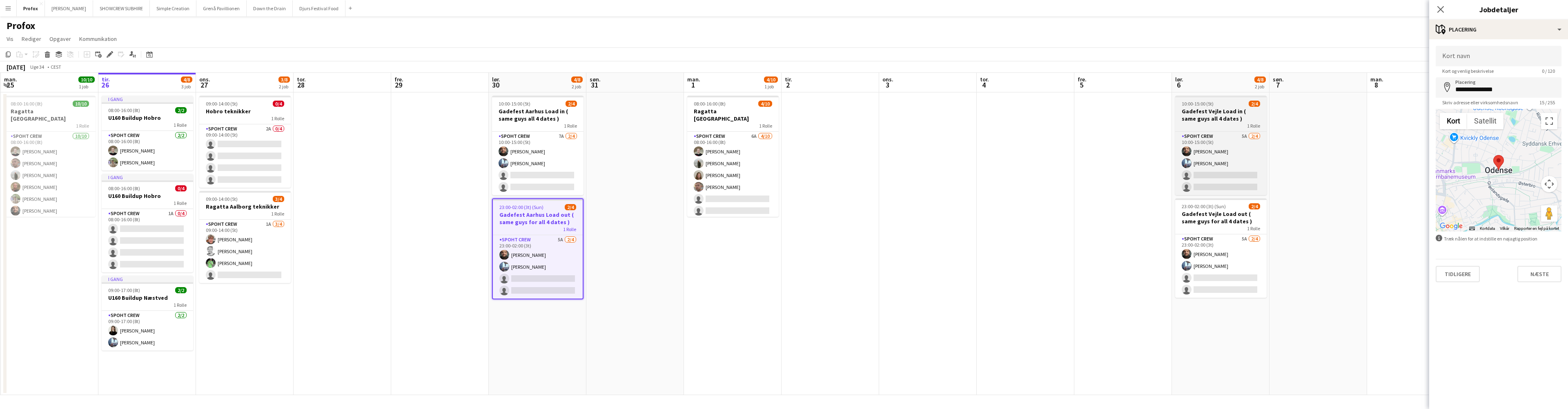
click at [1219, 123] on div "1 Rolle" at bounding box center [1221, 125] width 92 height 6
type input "**********"
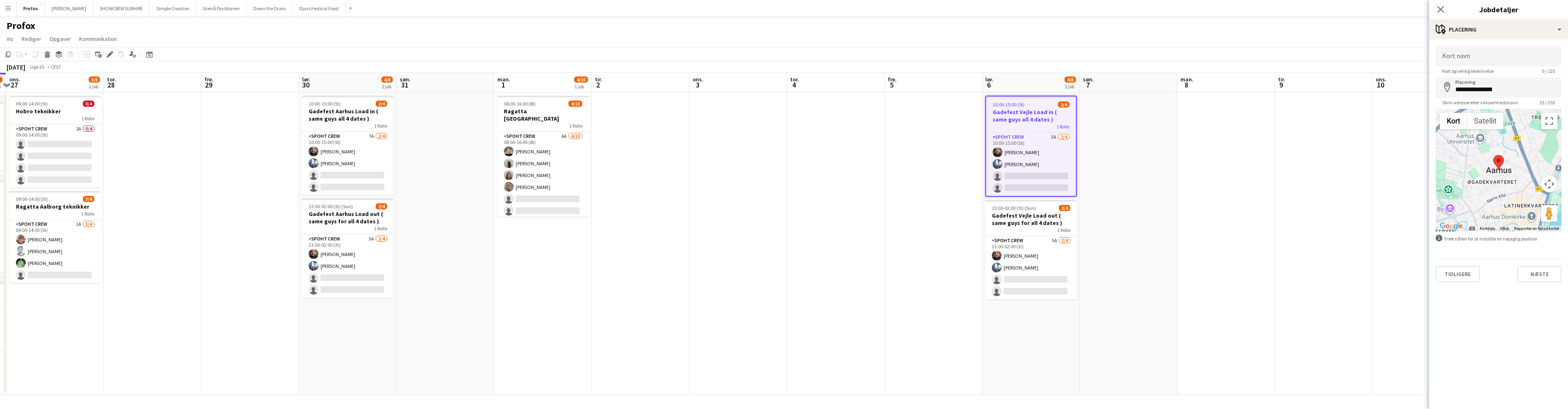
drag, startPoint x: 1245, startPoint y: 121, endPoint x: 1056, endPoint y: 138, distance: 189.8
click at [1056, 138] on app-calendar-viewport "man. 25 10/10 1 job tir. 26 4/8 3 job ons. 27 3/8 2 job tor. 28 fre. 29 lør. 30…" at bounding box center [784, 233] width 1568 height 322
click at [354, 135] on app-card-role "Spoht Crew 7A [DATE] 10:00-15:00 (5t) [PERSON_NAME] [PERSON_NAME] single-neutra…" at bounding box center [347, 163] width 92 height 63
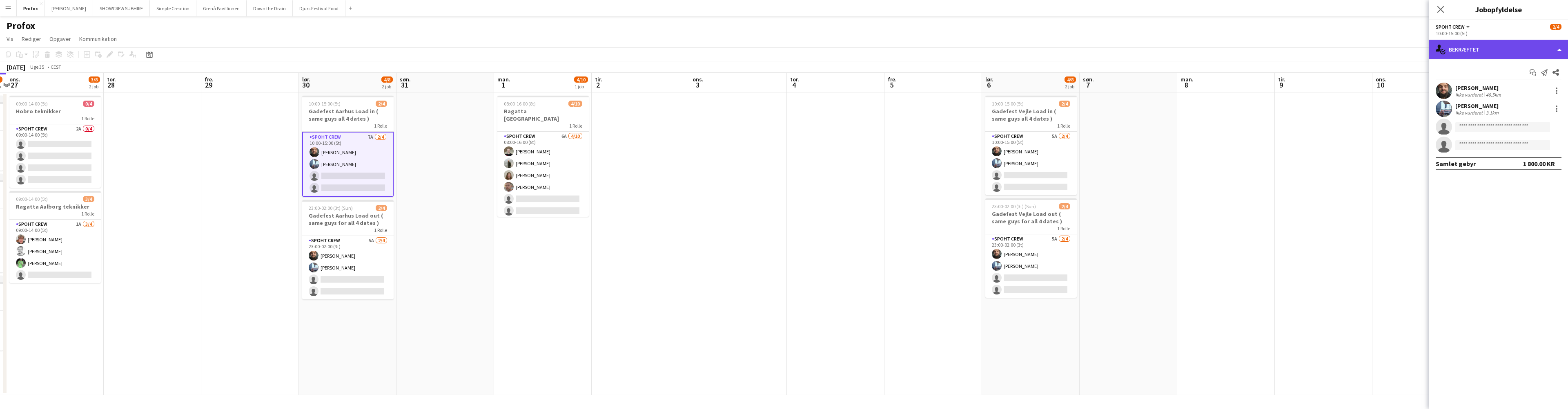
click at [1560, 48] on div "single-neutral-actions-check-2 Bekræftet" at bounding box center [1498, 49] width 139 height 19
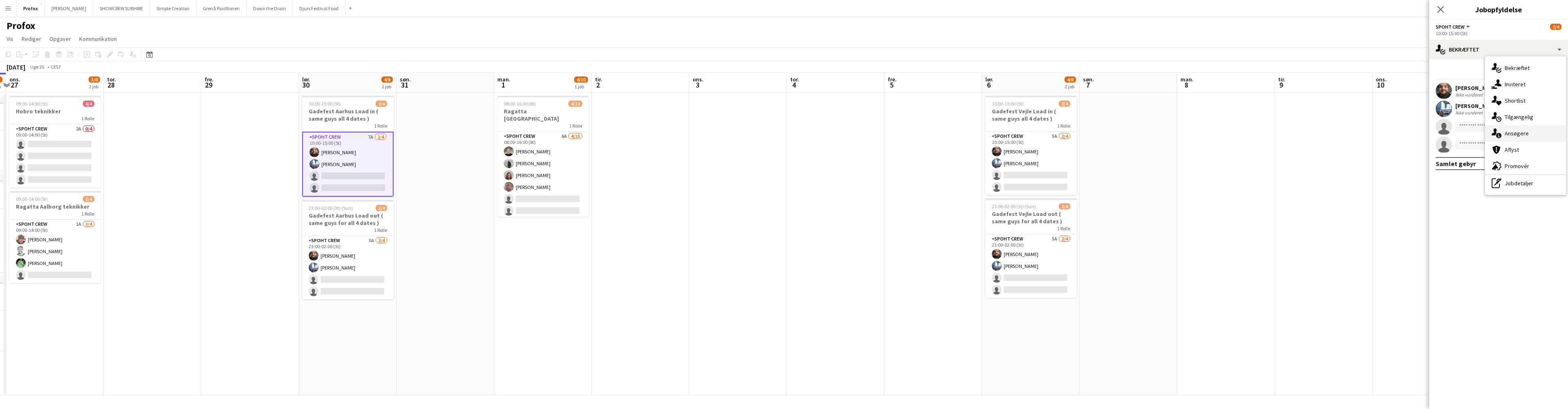
click at [1539, 134] on div "single-neutral-actions-information Ansøgere" at bounding box center [1525, 133] width 81 height 17
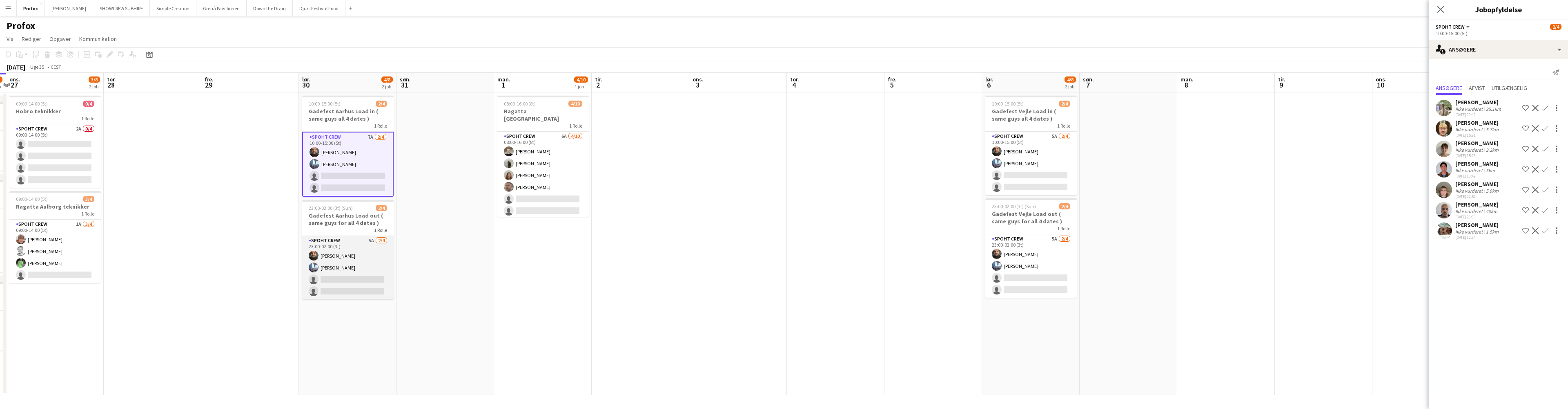
click at [354, 243] on app-card-role "Spoht Crew 5A [DATE] 23:00-02:00 (3t) [PERSON_NAME] [PERSON_NAME] single-neutra…" at bounding box center [347, 268] width 92 height 63
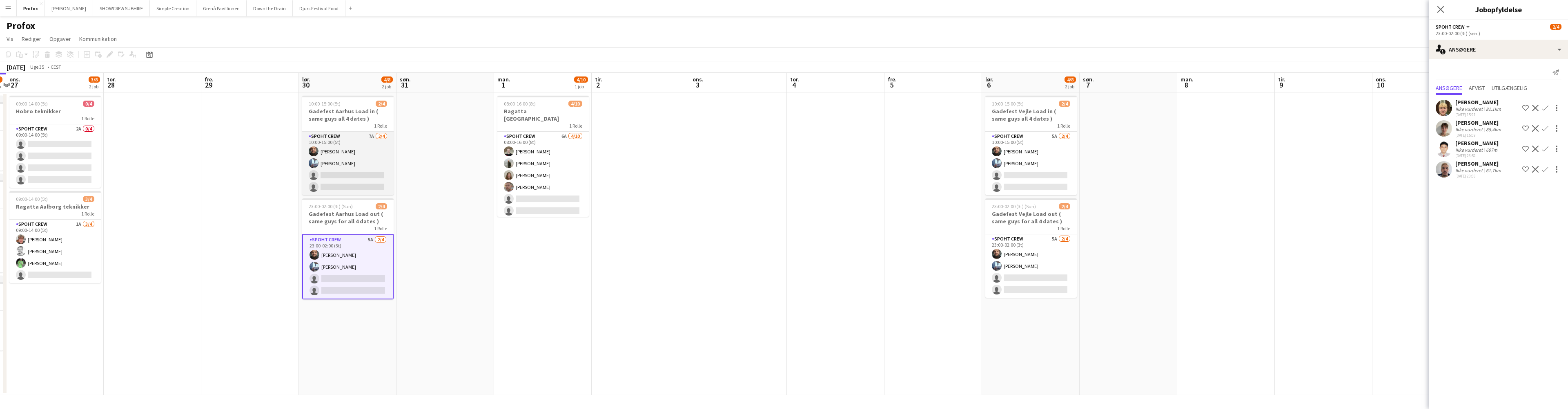
scroll to position [0, 189]
click at [356, 159] on app-card-role "Spoht Crew 7A [DATE] 10:00-15:00 (5t) [PERSON_NAME] [PERSON_NAME] single-neutra…" at bounding box center [348, 163] width 92 height 63
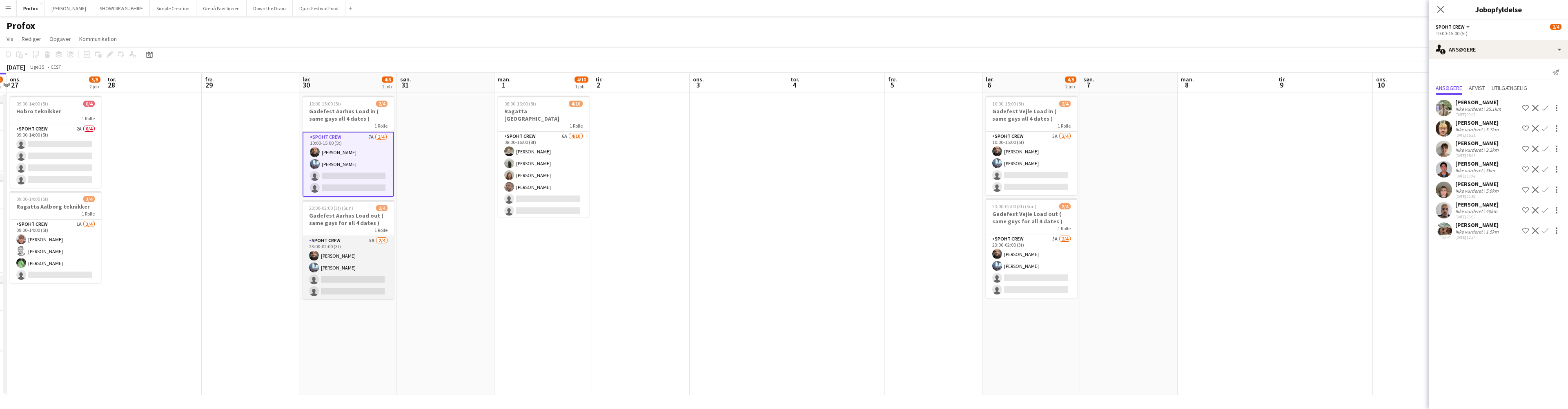
click at [361, 257] on app-card-role "Spoht Crew 5A [DATE] 23:00-02:00 (3t) [PERSON_NAME] [PERSON_NAME] single-neutra…" at bounding box center [348, 268] width 92 height 63
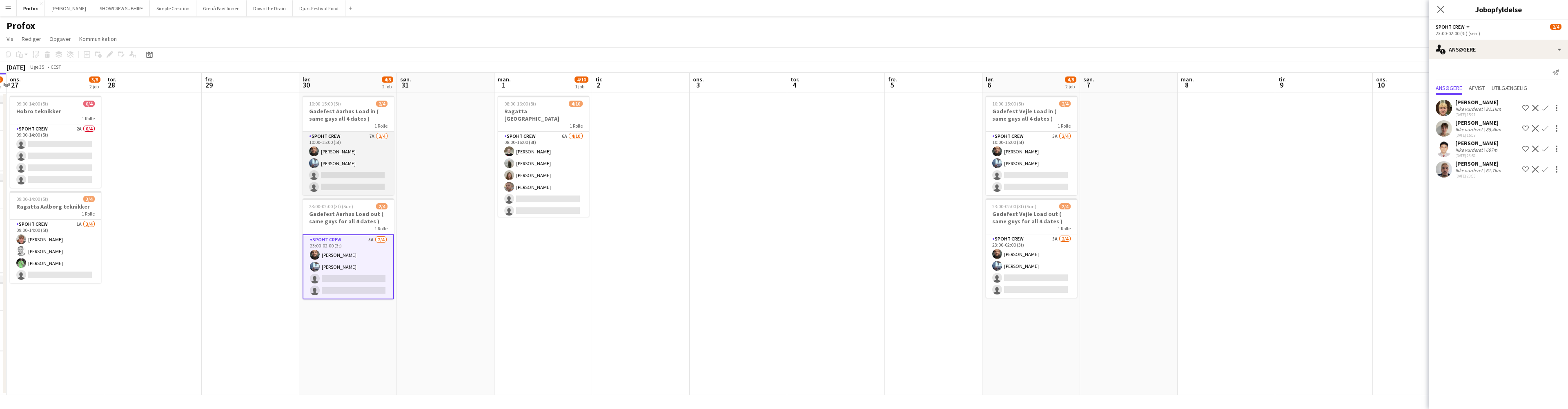
scroll to position [0, 188]
click at [367, 149] on app-card-role "Spoht Crew 7A [DATE] 10:00-15:00 (5t) [PERSON_NAME] [PERSON_NAME] single-neutra…" at bounding box center [349, 163] width 92 height 63
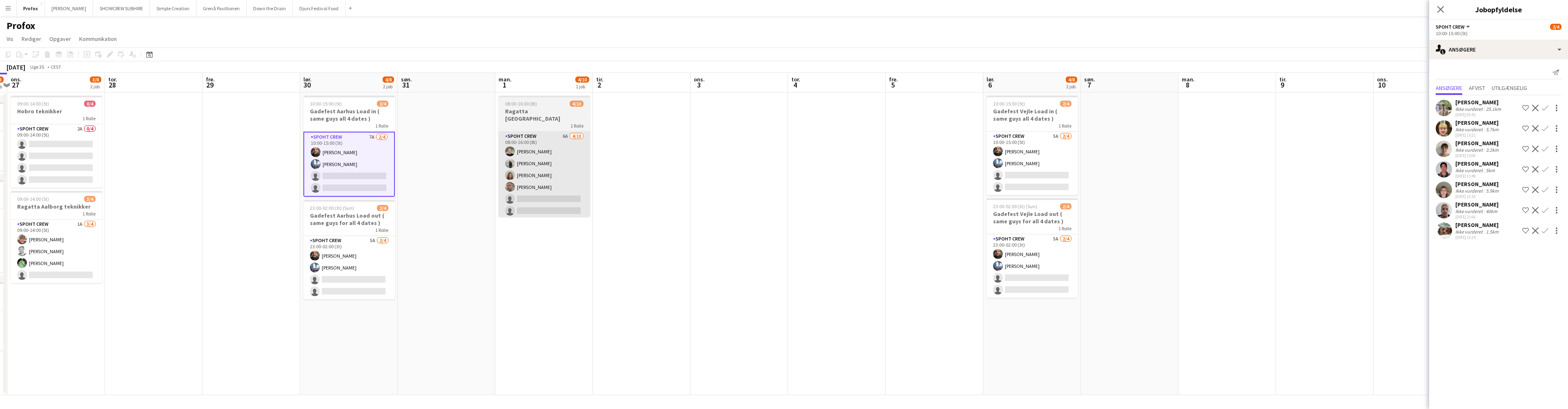
drag, startPoint x: 709, startPoint y: 161, endPoint x: 546, endPoint y: 132, distance: 165.6
click at [699, 159] on app-calendar-viewport "man. 25 10/10 1 job tir. 26 4/8 3 job ons. 27 3/8 2 job tor. 28 fre. 29 lør. 30…" at bounding box center [784, 233] width 1568 height 322
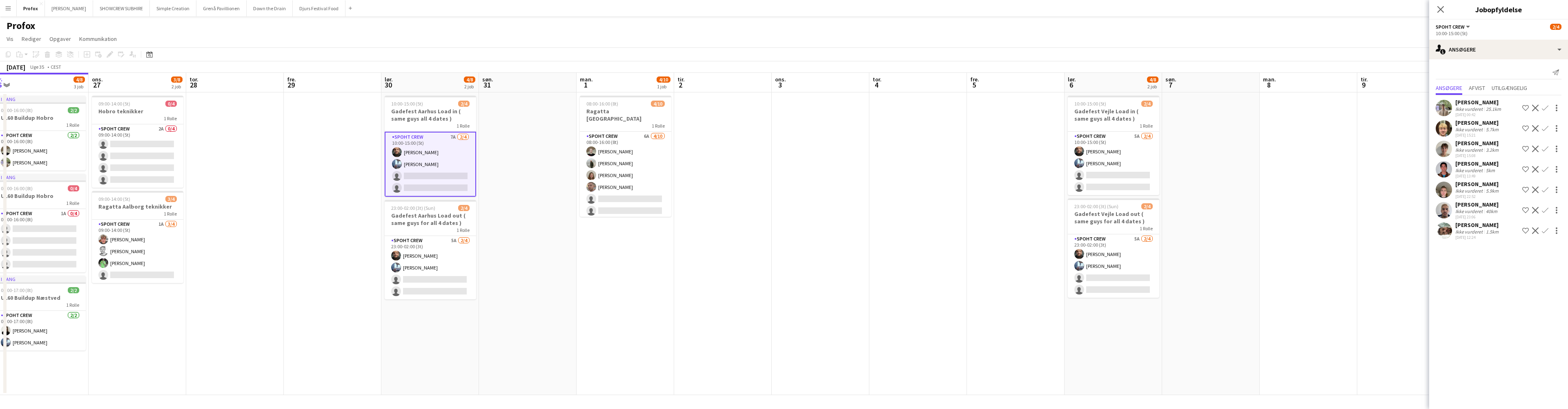
drag, startPoint x: 209, startPoint y: 86, endPoint x: 316, endPoint y: 84, distance: 107.0
click at [317, 83] on app-calendar-viewport "søn. 24 4/4 1 job man. 25 10/10 1 job tir. 26 4/8 3 job ons. 27 3/8 2 job tor. …" at bounding box center [784, 233] width 1568 height 322
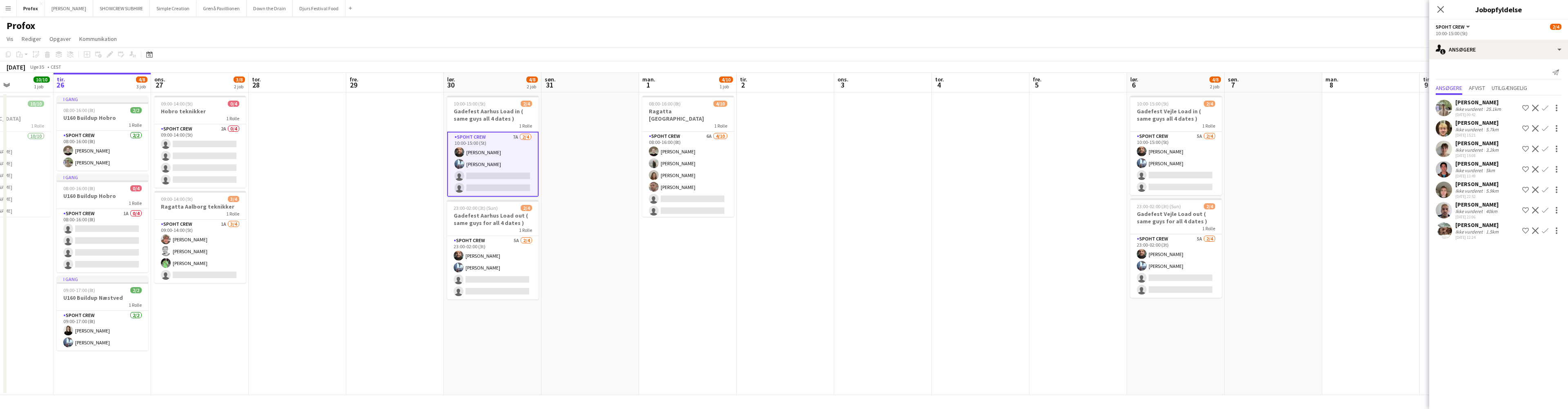
drag, startPoint x: 245, startPoint y: 78, endPoint x: 308, endPoint y: 83, distance: 63.2
click at [309, 83] on app-calendar-viewport "lør. 23 4/4 2 job søn. 24 4/4 1 job man. 25 10/10 1 job tir. 26 4/8 3 job ons. …" at bounding box center [784, 233] width 1568 height 322
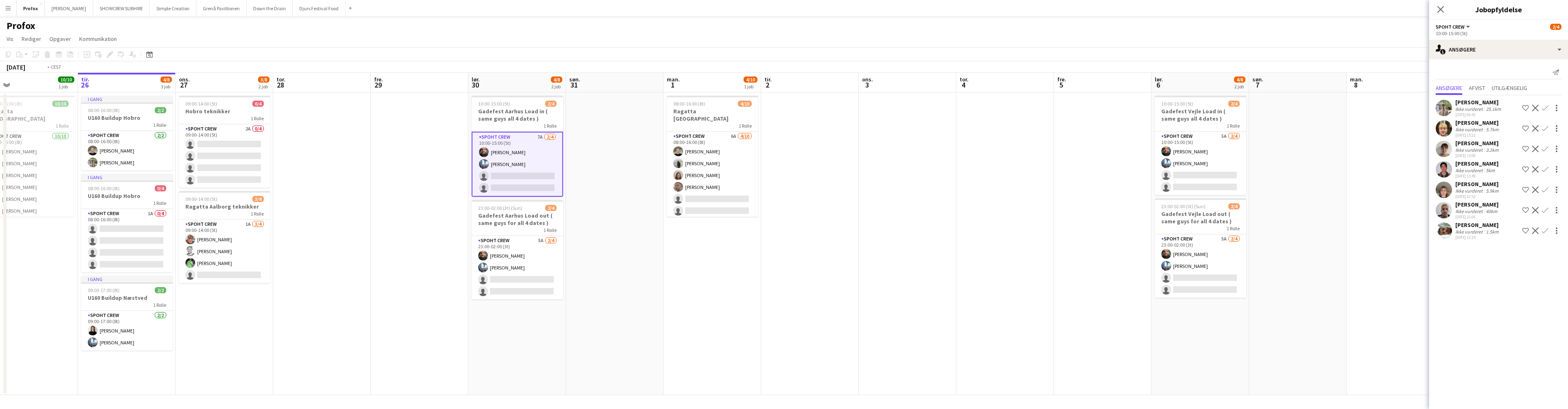
scroll to position [0, 184]
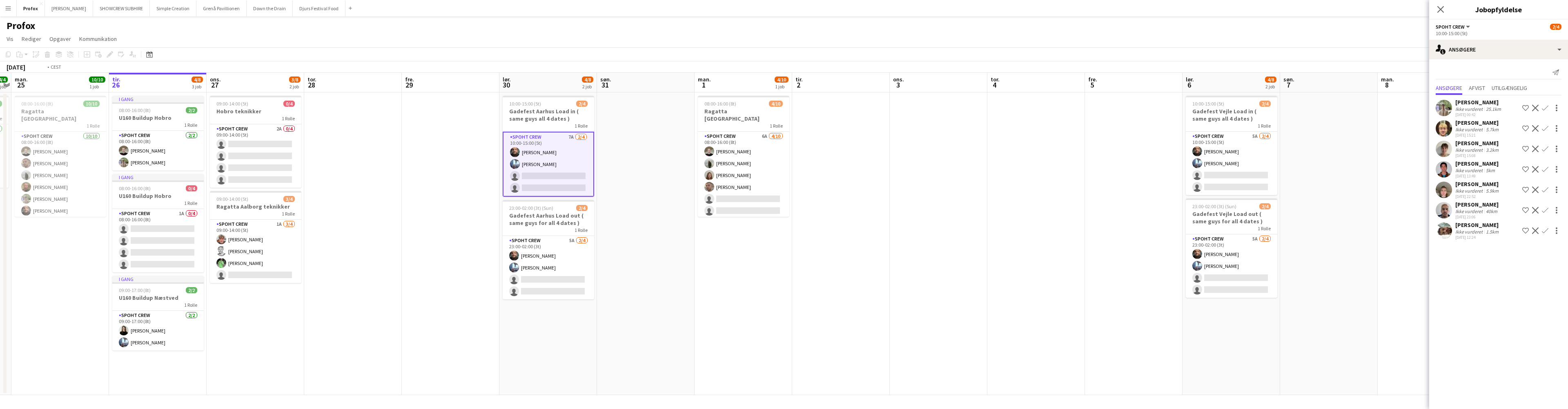
drag, startPoint x: 216, startPoint y: 79, endPoint x: 249, endPoint y: 83, distance: 33.2
click at [256, 81] on app-calendar-viewport "lør. 23 4/4 2 job søn. 24 4/4 1 job man. 25 10/10 1 job tir. 26 4/8 3 job ons. …" at bounding box center [784, 233] width 1568 height 322
click at [263, 224] on app-card-role "Spoht Crew 1A [DATE] 09:00-14:00 (5t) [PERSON_NAME] [PERSON_NAME] [PERSON_NAME]…" at bounding box center [256, 251] width 92 height 63
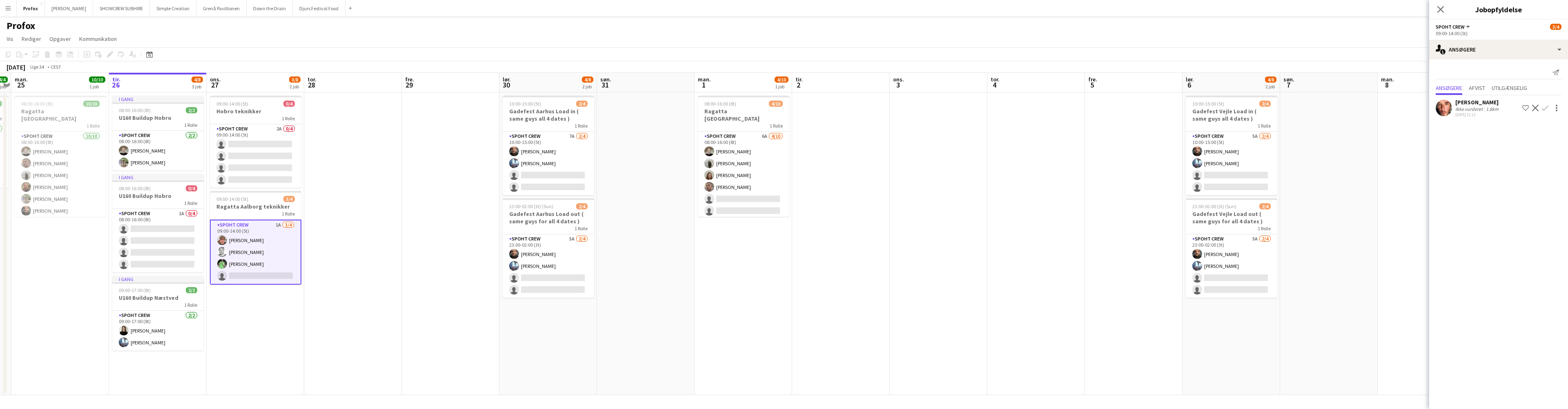
click at [1471, 99] on div "[PERSON_NAME]" at bounding box center [1478, 102] width 45 height 8
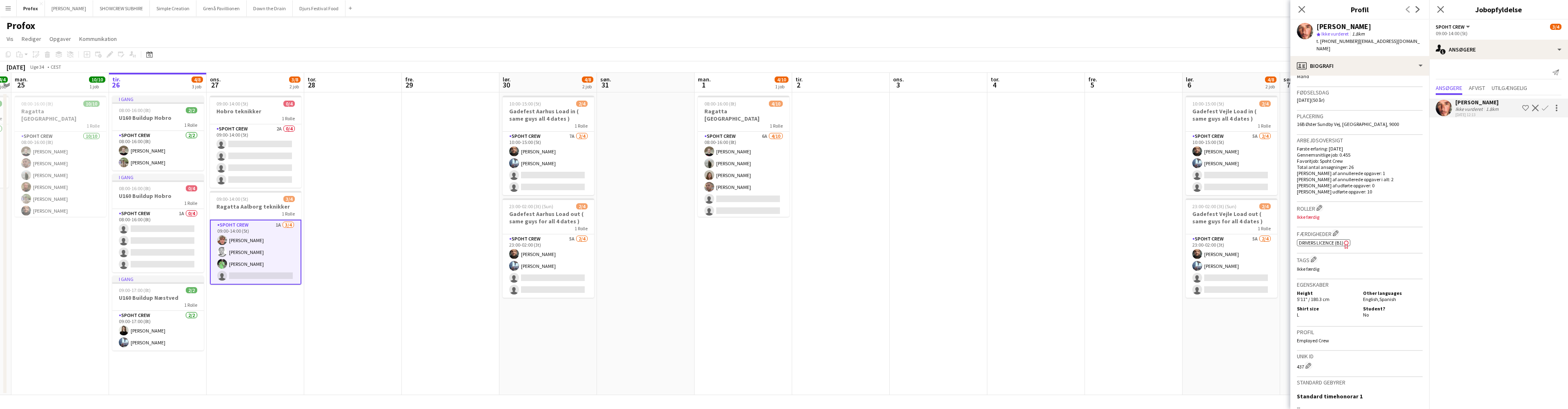
scroll to position [170, 0]
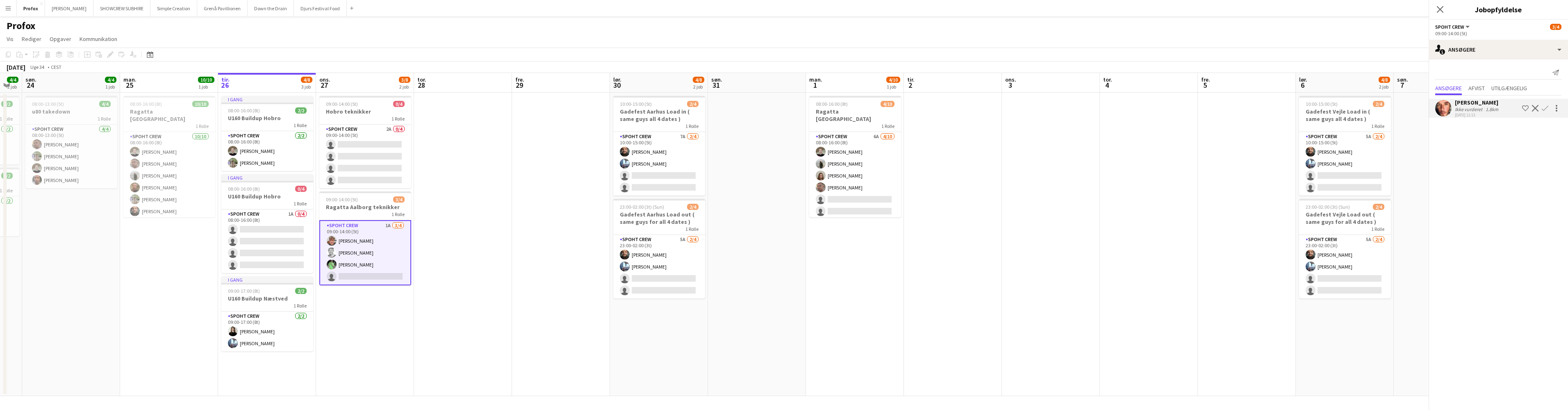
drag, startPoint x: 913, startPoint y: 86, endPoint x: 973, endPoint y: 81, distance: 60.2
click at [1007, 80] on app-calendar-viewport "fre. 22 lør. 23 4/4 2 job søn. 24 4/4 1 job man. 25 10/10 1 job tir. 26 4/8 3 j…" at bounding box center [784, 234] width 1568 height 323
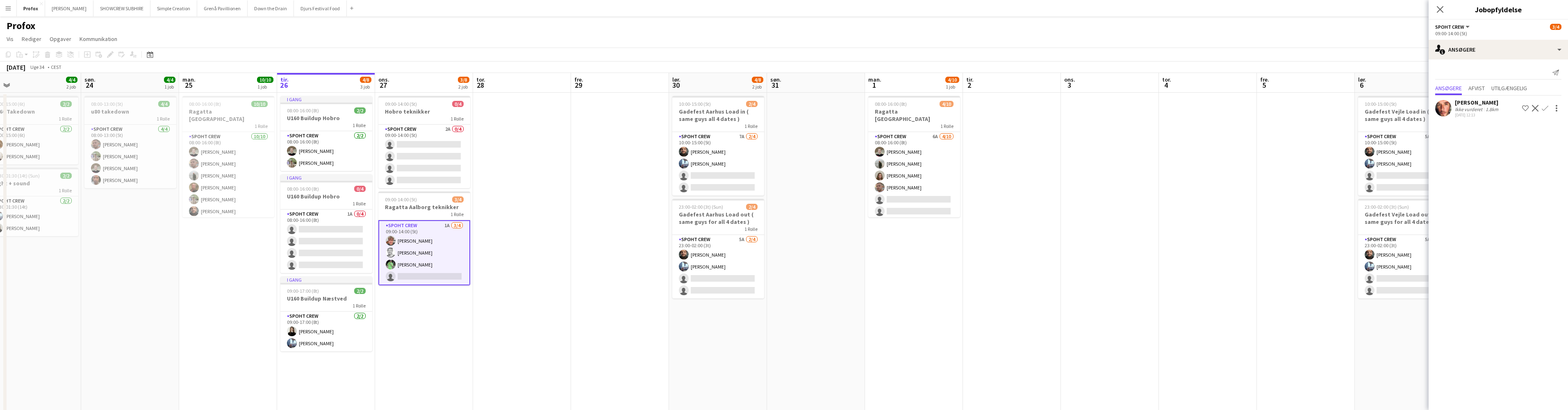
scroll to position [0, 215]
drag, startPoint x: 546, startPoint y: 84, endPoint x: 603, endPoint y: 82, distance: 57.0
click at [603, 82] on app-calendar-viewport "tor. 21 fre. 22 11/12 3 job lør. 23 4/4 2 job søn. 24 4/4 1 job man. 25 10/10 1…" at bounding box center [784, 242] width 1568 height 339
drag, startPoint x: 536, startPoint y: 83, endPoint x: 544, endPoint y: 92, distance: 12.0
click at [537, 94] on app-calendar-viewport "tir. 19 ons. 20 2/2 1 job tor. 21 fre. 22 11/12 3 job lør. 23 4/4 2 job søn. 24…" at bounding box center [784, 242] width 1568 height 339
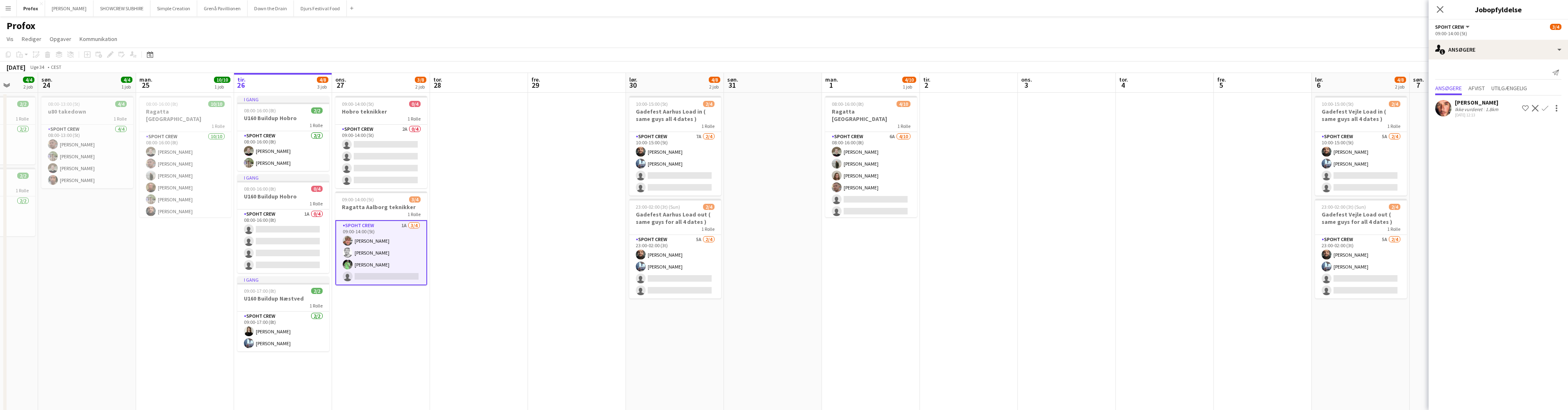
drag, startPoint x: 565, startPoint y: 88, endPoint x: 525, endPoint y: 88, distance: 40.0
click at [524, 88] on app-calendar-viewport "tor. 21 fre. 22 11/12 3 job lør. 23 4/4 2 job søn. 24 4/4 1 job man. 25 10/10 1…" at bounding box center [784, 242] width 1568 height 339
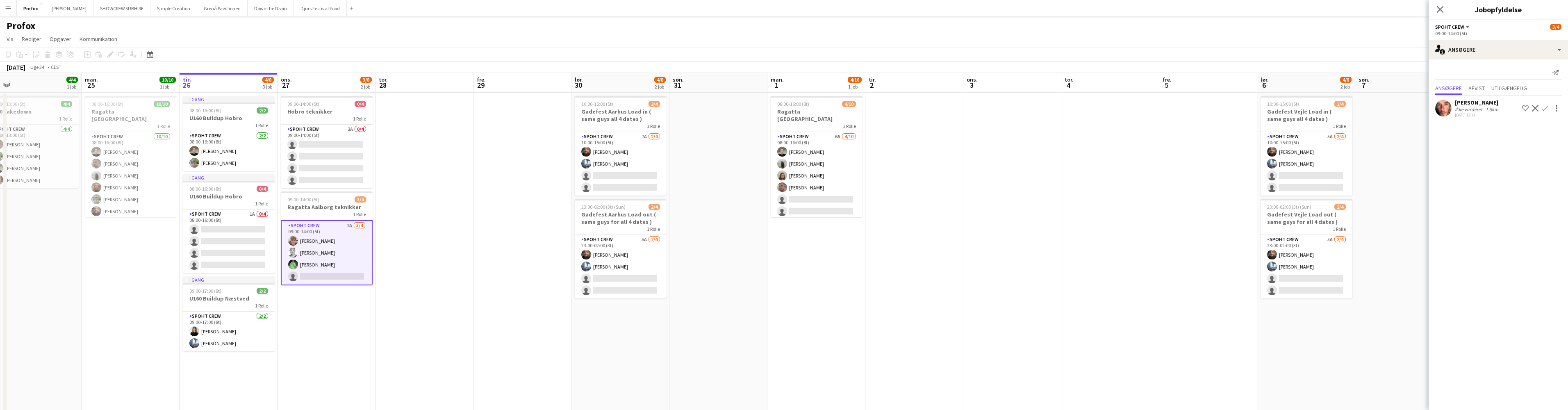
drag, startPoint x: 585, startPoint y: 85, endPoint x: 534, endPoint y: 83, distance: 51.0
click at [529, 84] on app-calendar-viewport "tor. 21 fre. 22 11/12 3 job lør. 23 4/4 2 job søn. 24 4/4 1 job man. 25 10/10 1…" at bounding box center [784, 242] width 1568 height 339
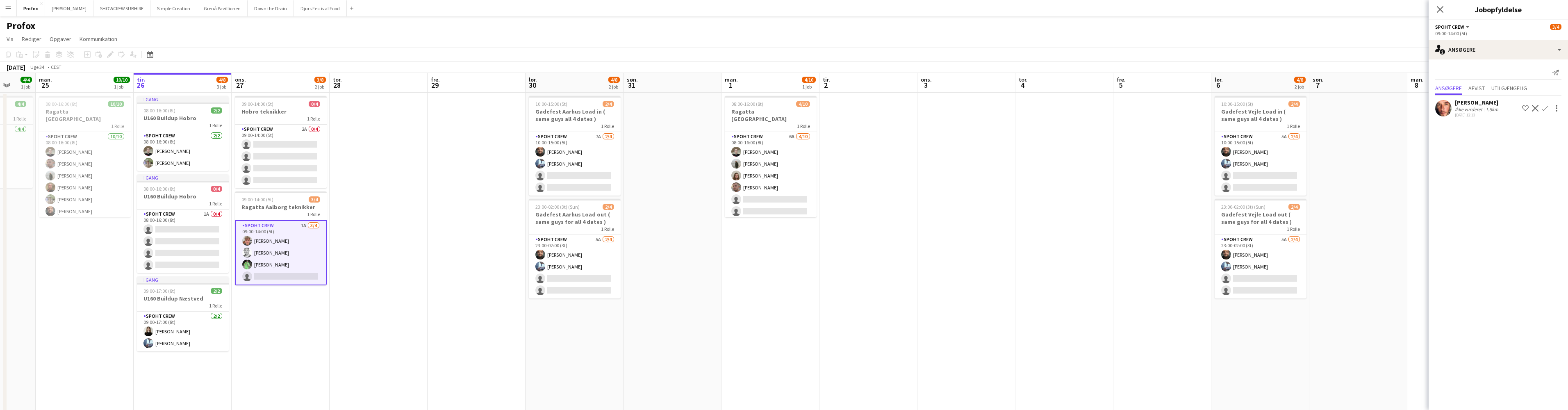
drag, startPoint x: 596, startPoint y: 85, endPoint x: 581, endPoint y: 85, distance: 15.0
click at [556, 86] on app-calendar-viewport "tor. 21 fre. 22 11/12 3 job lør. 23 4/4 2 job søn. 24 4/4 1 job man. 25 10/10 1…" at bounding box center [784, 242] width 1568 height 339
click at [278, 7] on button "Down the Drain [PERSON_NAME]" at bounding box center [271, 8] width 46 height 16
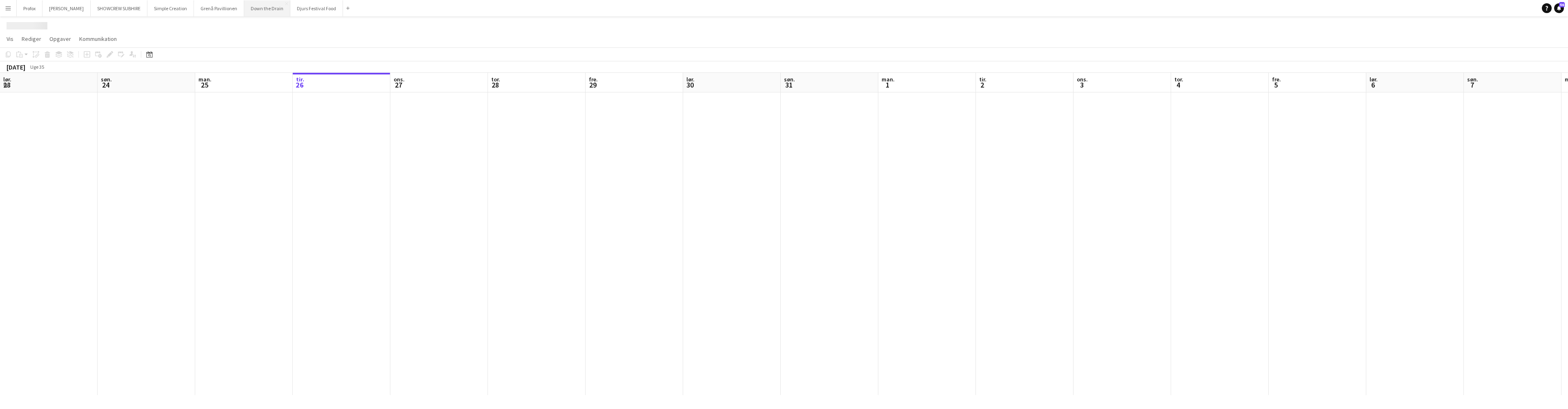
scroll to position [0, 195]
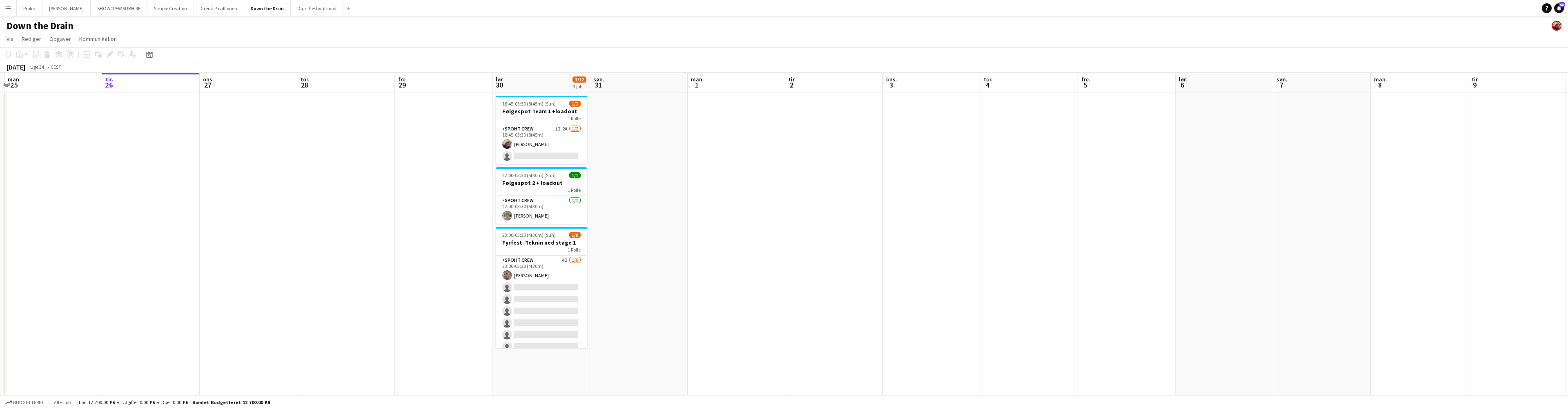
drag, startPoint x: 630, startPoint y: 138, endPoint x: 634, endPoint y: 154, distance: 16.5
click at [635, 157] on app-calendar-viewport "lør. 23 søn. 24 man. 25 tir. 26 ons. 27 tor. 28 fre. 29 lør. 30 3/12 3 job søn.…" at bounding box center [784, 233] width 1568 height 322
drag, startPoint x: 644, startPoint y: 158, endPoint x: 653, endPoint y: 168, distance: 13.5
click at [646, 175] on app-calendar-viewport "lør. 23 søn. 24 man. 25 tir. 26 ons. 27 tor. 28 fre. 29 lør. 30 3/12 3 job søn.…" at bounding box center [784, 233] width 1568 height 322
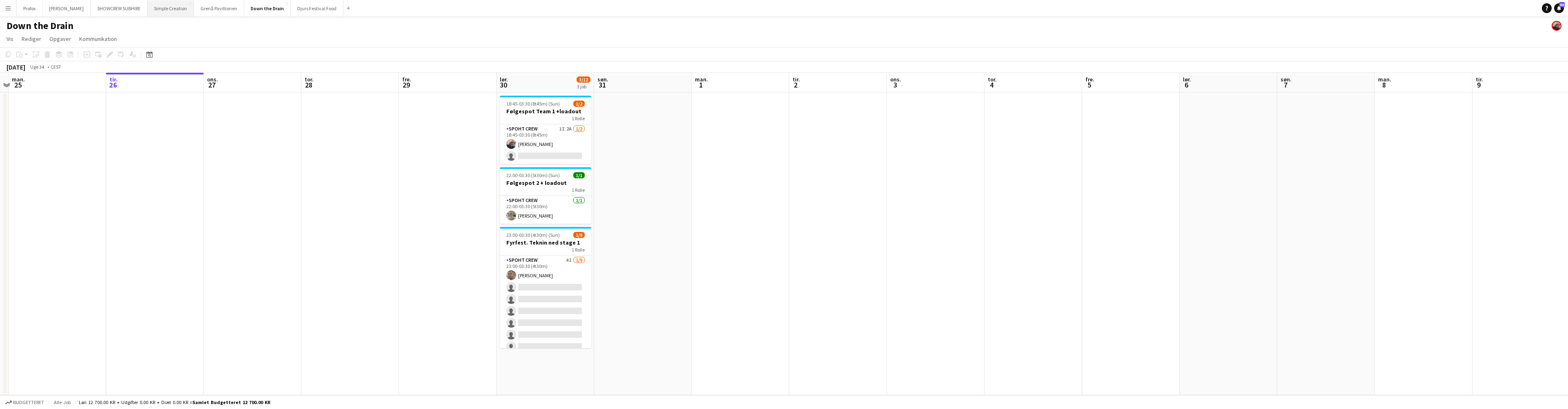
click at [187, 12] on button "Simple Creation Luk" at bounding box center [171, 8] width 47 height 16
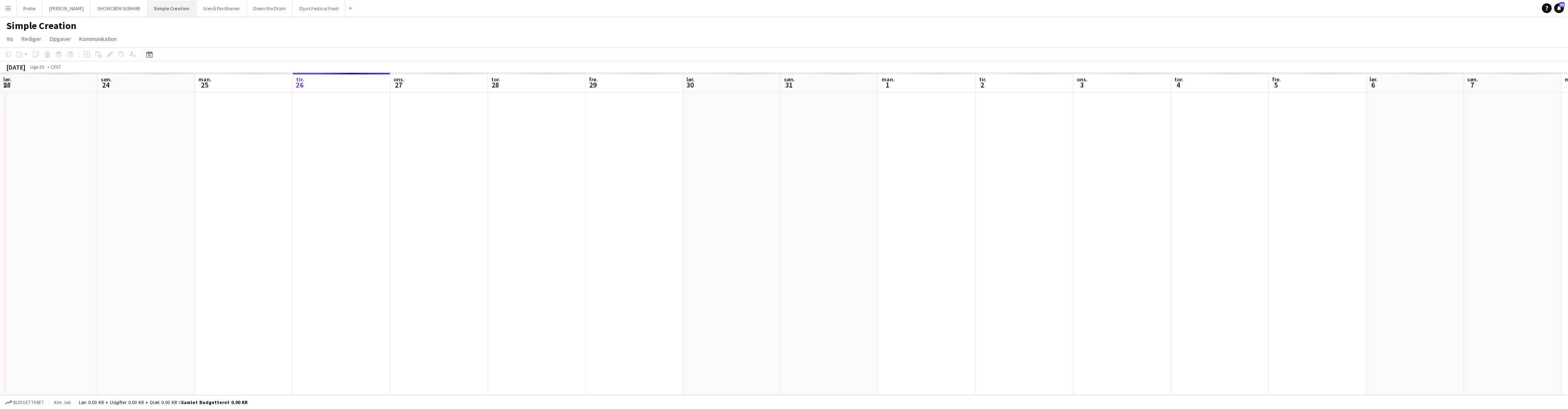
scroll to position [0, 195]
click at [175, 7] on button "Simple Creation Luk" at bounding box center [172, 8] width 49 height 16
click at [183, 7] on button "Simple Creation Luk" at bounding box center [172, 8] width 49 height 16
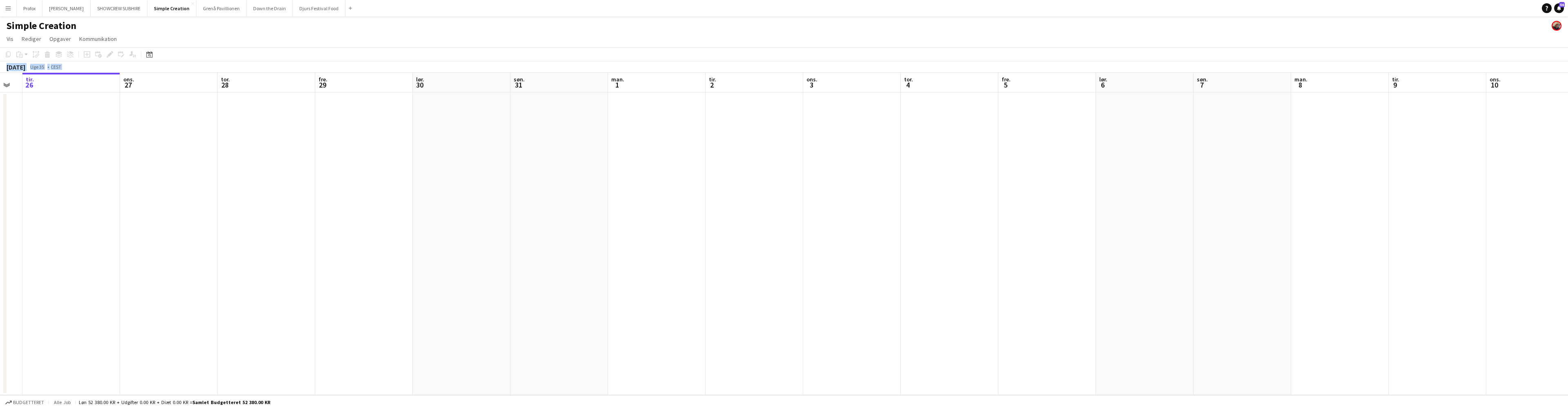
drag, startPoint x: 478, startPoint y: 81, endPoint x: 160, endPoint y: 54, distance: 319.1
click at [157, 53] on app-calendar "Kopier Indsæt Indsæt Kommando V Indsæt med mandskab Kommando Skift V Indsæt lin…" at bounding box center [784, 221] width 1568 height 348
drag, startPoint x: 512, startPoint y: 76, endPoint x: 318, endPoint y: 71, distance: 194.1
click at [282, 70] on app-calendar "Kopier Indsæt Indsæt Kommando V Indsæt med mandskab Kommando Skift V Indsæt lin…" at bounding box center [784, 221] width 1568 height 348
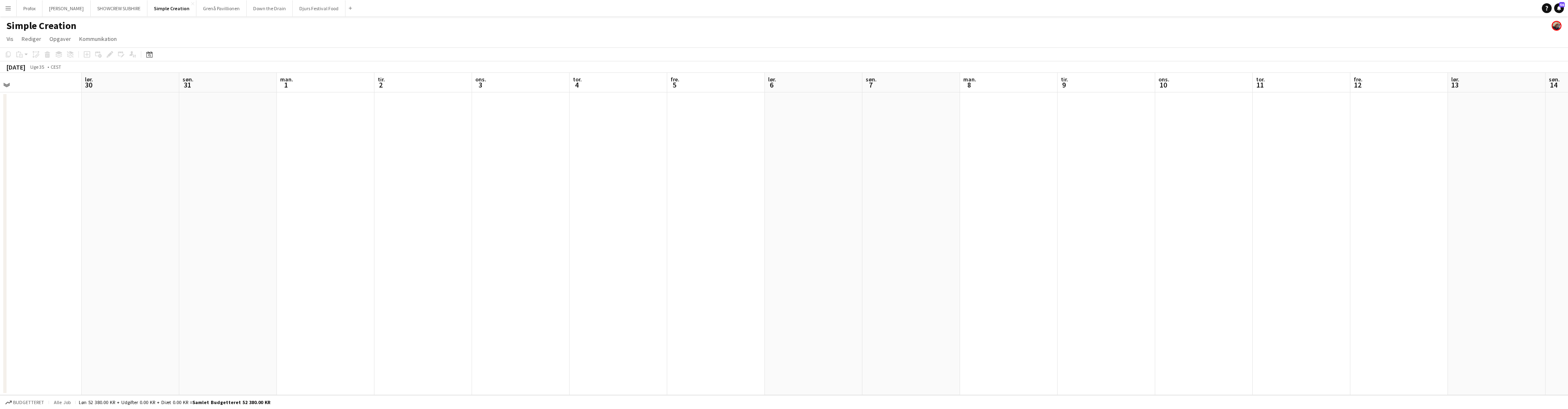
drag, startPoint x: 239, startPoint y: 79, endPoint x: 284, endPoint y: 81, distance: 45.0
click at [215, 79] on app-calendar-viewport "man. 25 tir. 26 ons. 27 tor. 28 fre. 29 lør. 30 søn. 31 man. 1 tir. 2 ons. 3 to…" at bounding box center [784, 233] width 1568 height 322
drag, startPoint x: 265, startPoint y: 88, endPoint x: 172, endPoint y: 83, distance: 93.1
click at [102, 82] on app-calendar-viewport "ons. 27 tor. 28 fre. 29 lør. 30 søn. 31 man. 1 tir. 2 ons. 3 tor. 4 fre. 5 lør.…" at bounding box center [784, 233] width 1568 height 322
drag, startPoint x: 283, startPoint y: 88, endPoint x: 230, endPoint y: 92, distance: 53.2
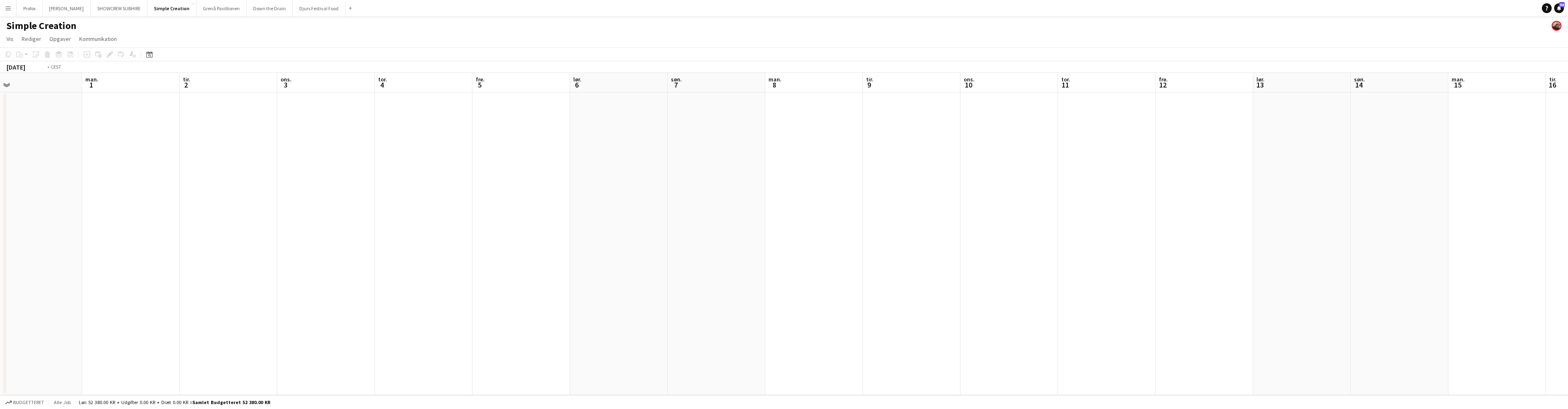
click at [8, 79] on app-calendar-viewport "fre. 29 lør. 30 søn. 31 man. 1 tir. 2 ons. 3 tor. 4 fre. 5 lør. 6 søn. 7 man. 8…" at bounding box center [784, 233] width 1568 height 322
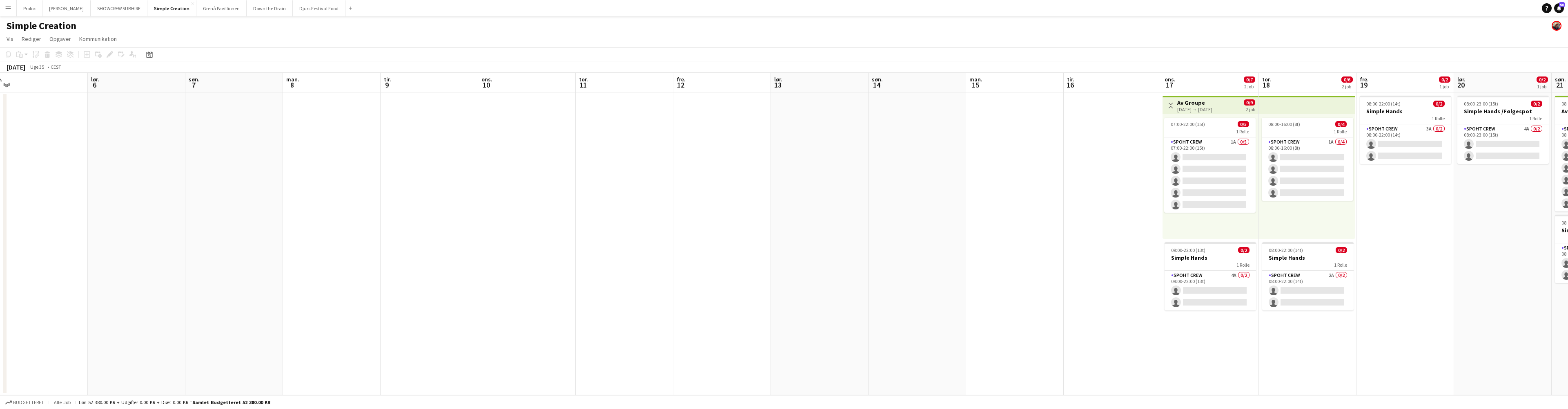
drag, startPoint x: 79, startPoint y: 88, endPoint x: 229, endPoint y: 98, distance: 150.3
click at [86, 89] on app-calendar-viewport "man. 1 tir. 2 ons. 3 tor. 4 fre. 5 lør. 6 søn. 7 man. 8 tir. 9 ons. 10 tor. 11 …" at bounding box center [784, 233] width 1568 height 322
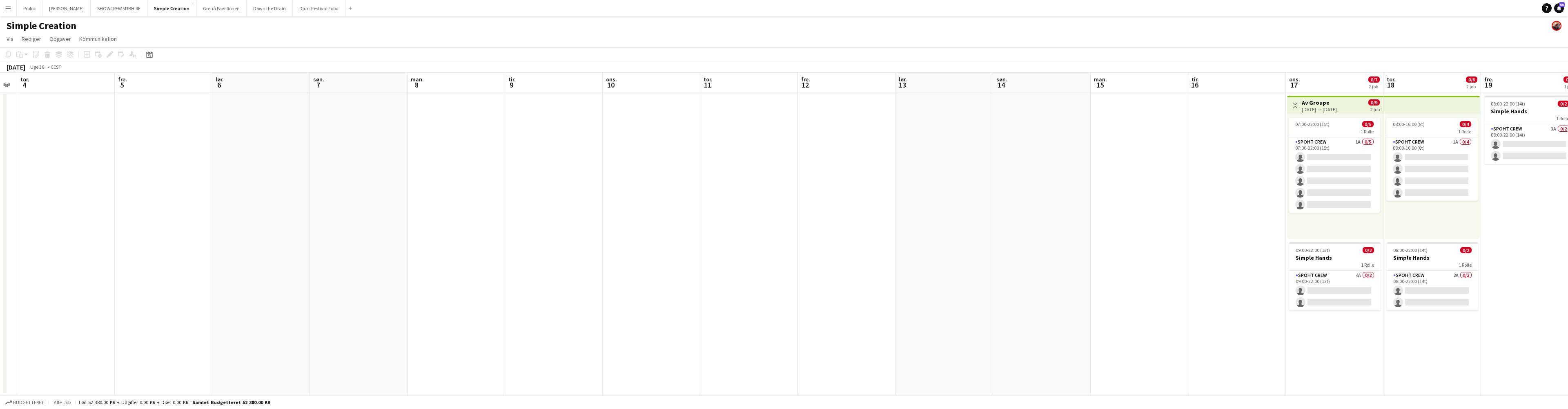
drag, startPoint x: 99, startPoint y: 96, endPoint x: 195, endPoint y: 101, distance: 96.1
click at [103, 97] on app-calendar-viewport "man. 1 tir. 2 ons. 3 tor. 4 fre. 5 lør. 6 søn. 7 man. 8 tir. 9 ons. 10 tor. 11 …" at bounding box center [784, 233] width 1568 height 322
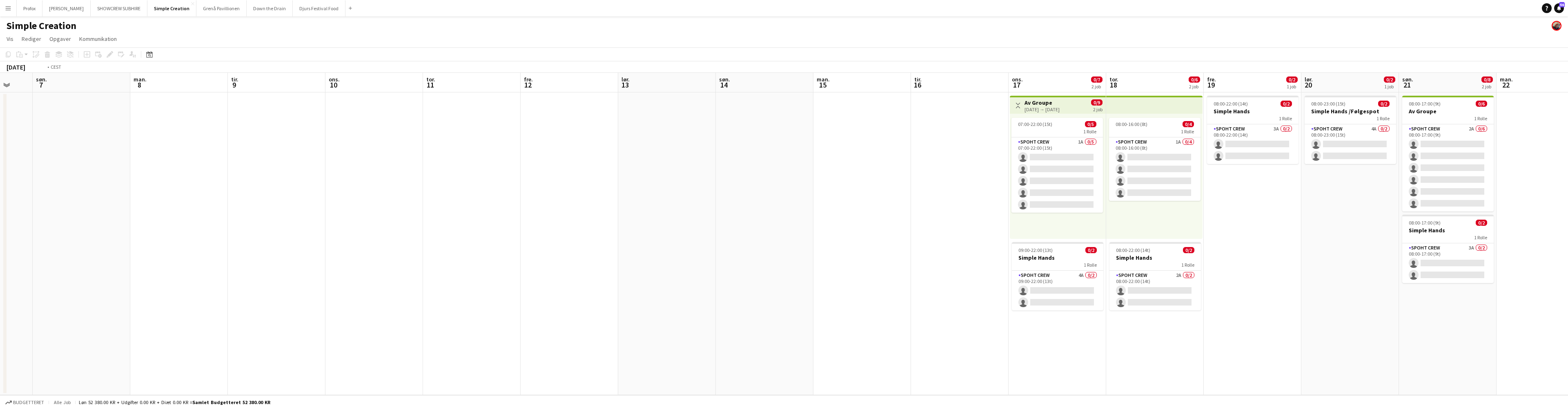
drag, startPoint x: 335, startPoint y: 105, endPoint x: 134, endPoint y: 97, distance: 201.2
click at [132, 97] on app-calendar-viewport "ons. 3 tor. 4 fre. 5 lør. 6 søn. 7 man. 8 tir. 9 ons. 10 tor. 11 fre. 12 lør. 1…" at bounding box center [784, 233] width 1568 height 322
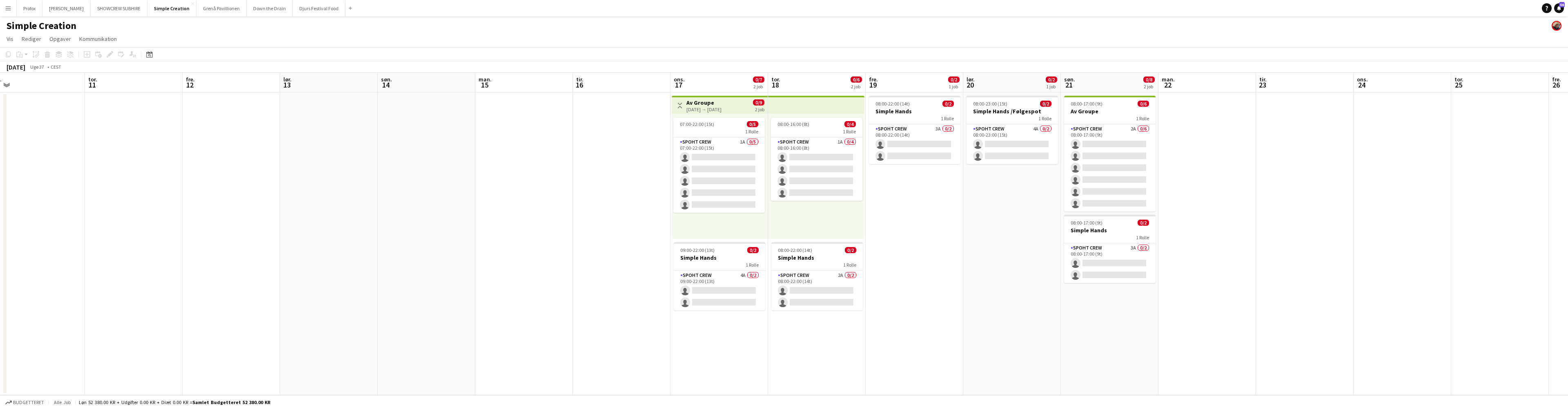
drag, startPoint x: 243, startPoint y: 100, endPoint x: 262, endPoint y: 99, distance: 19.0
click at [241, 100] on app-calendar-viewport "søn. 7 man. 8 tir. 9 ons. 10 tor. 11 fre. 12 lør. 13 søn. 14 man. 15 tir. 16 on…" at bounding box center [784, 233] width 1568 height 322
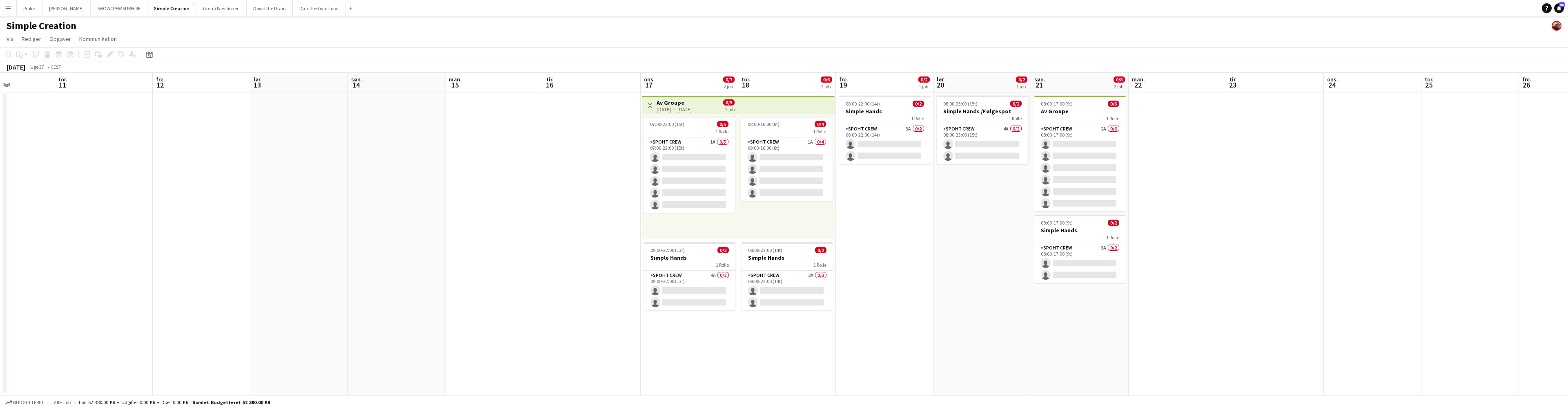
scroll to position [0, 334]
drag, startPoint x: 934, startPoint y: 85, endPoint x: 907, endPoint y: 86, distance: 27.0
click at [907, 86] on app-calendar-viewport "søn. 7 man. 8 tir. 9 ons. 10 tor. 11 fre. 12 lør. 13 søn. 14 man. 15 tir. 16 on…" at bounding box center [784, 233] width 1568 height 322
click at [707, 141] on app-card-role "Spoht Crew 1A 0/5 07:00-22:00 (15t) single-neutral-actions single-neutral-actio…" at bounding box center [690, 174] width 92 height 75
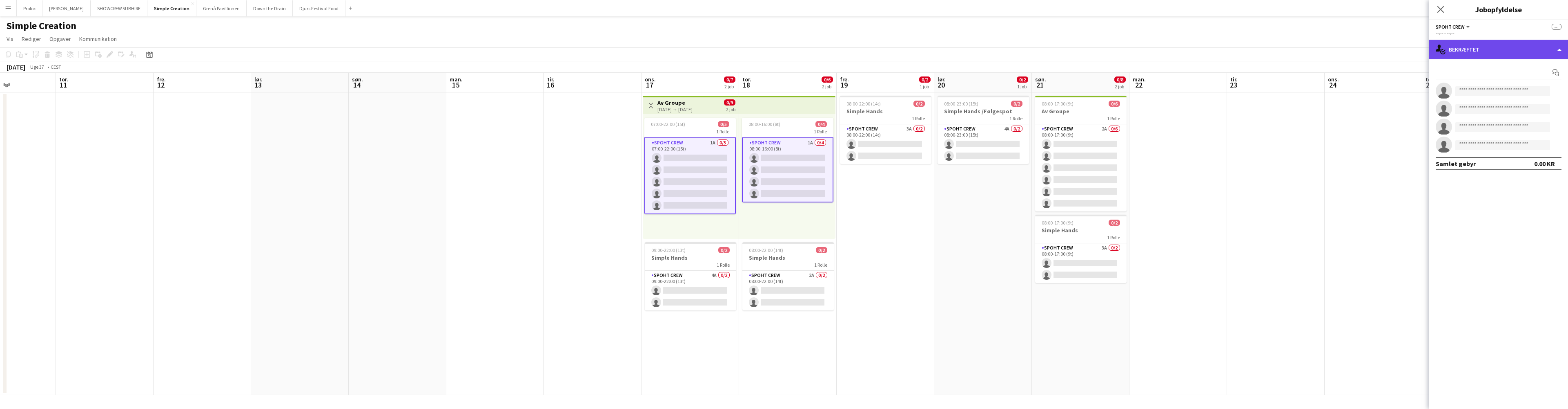
click at [1553, 50] on div "single-neutral-actions-check-2 Bekræftet" at bounding box center [1498, 49] width 139 height 19
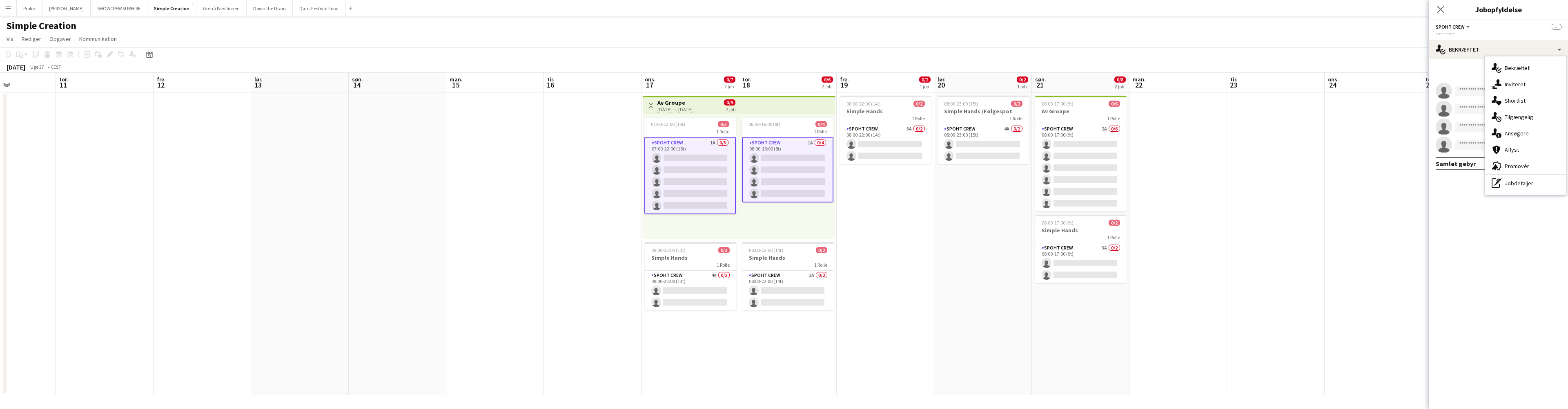
click at [1532, 133] on div "single-neutral-actions-information Ansøgere" at bounding box center [1525, 133] width 81 height 17
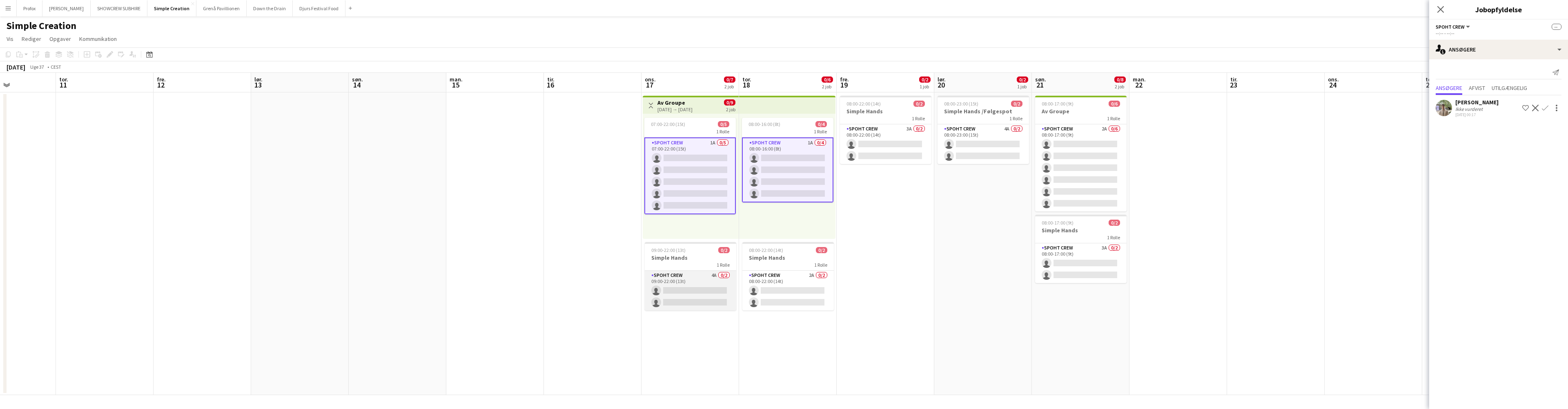
click at [703, 275] on app-card-role "Spoht Crew 4A 0/2 09:00-22:00 (13t) single-neutral-actions single-neutral-actio…" at bounding box center [691, 290] width 92 height 39
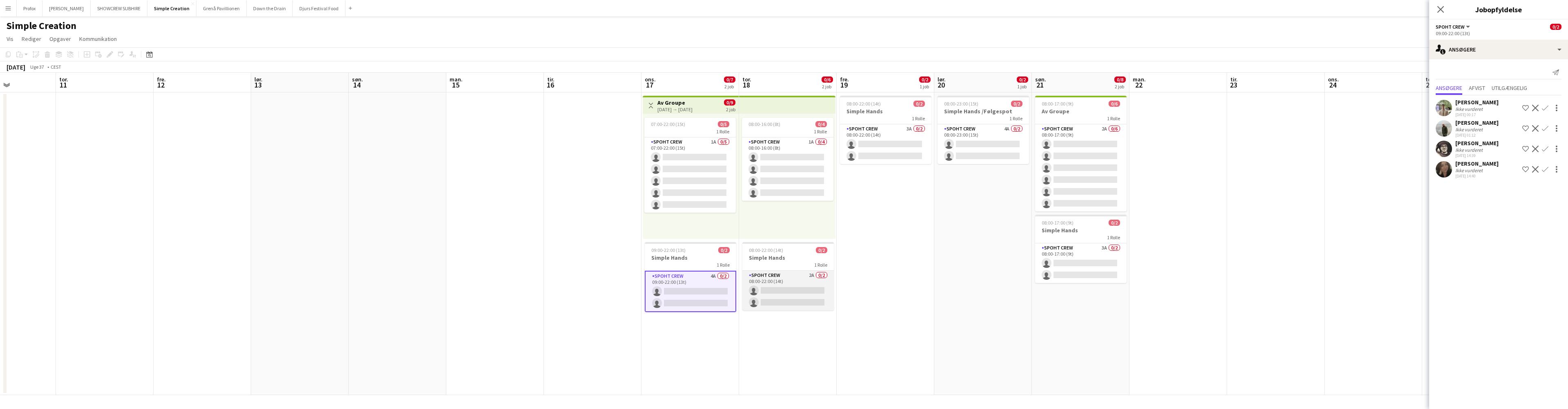
scroll to position [0, 334]
click at [808, 275] on app-card-role "Spoht Crew 2A 0/2 08:00-22:00 (14t) single-neutral-actions single-neutral-actio…" at bounding box center [788, 290] width 92 height 39
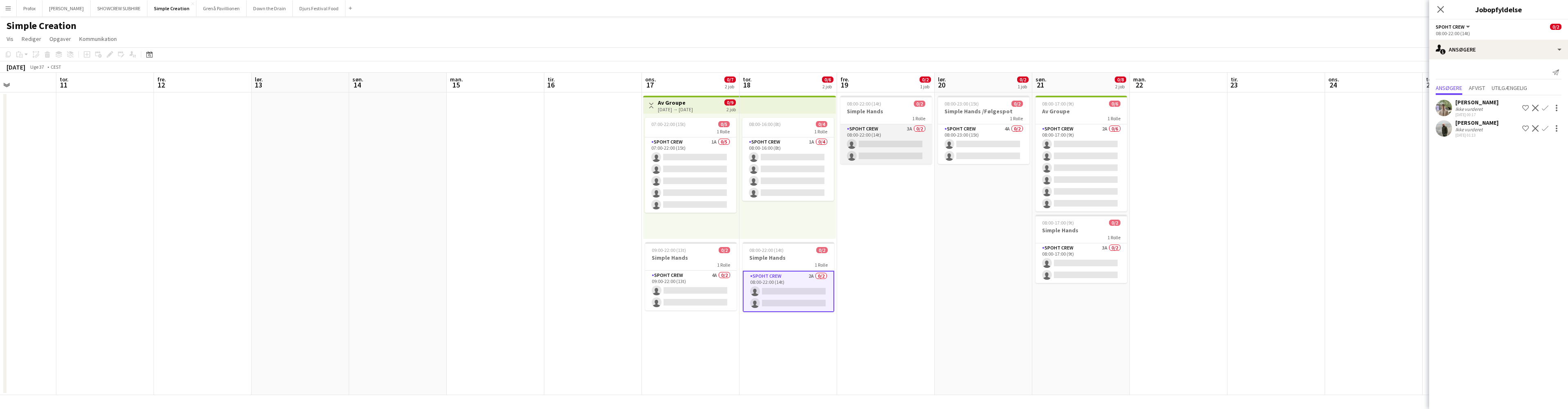
click at [904, 131] on app-card-role "Spoht Crew 3A 0/2 08:00-22:00 (14t) single-neutral-actions single-neutral-actio…" at bounding box center [886, 143] width 92 height 39
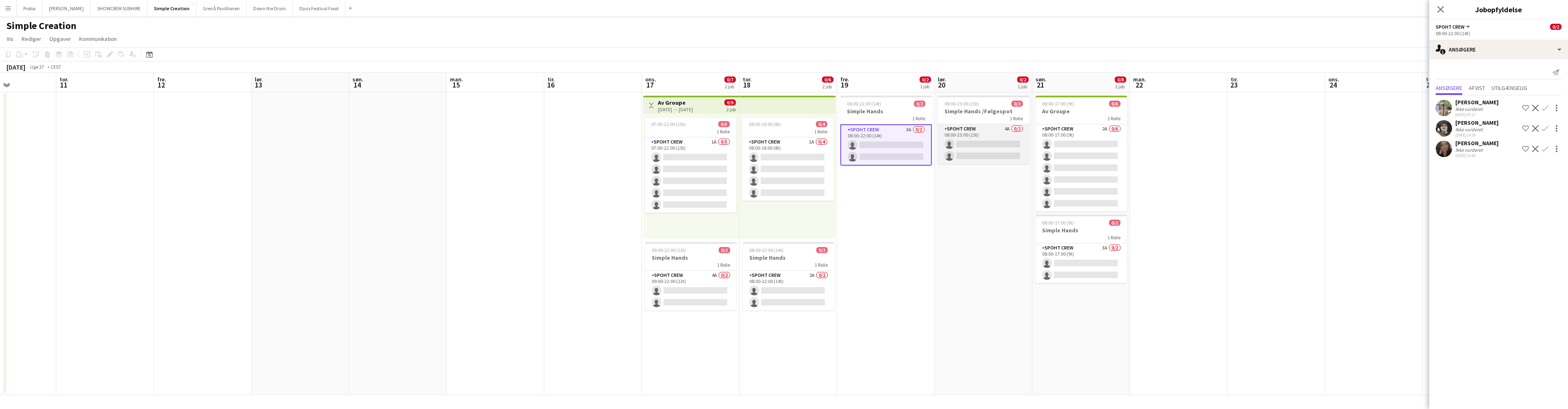
click at [981, 129] on app-card-role "Spoht Crew 4A 0/2 08:00-23:00 (15t) single-neutral-actions single-neutral-actio…" at bounding box center [984, 143] width 92 height 39
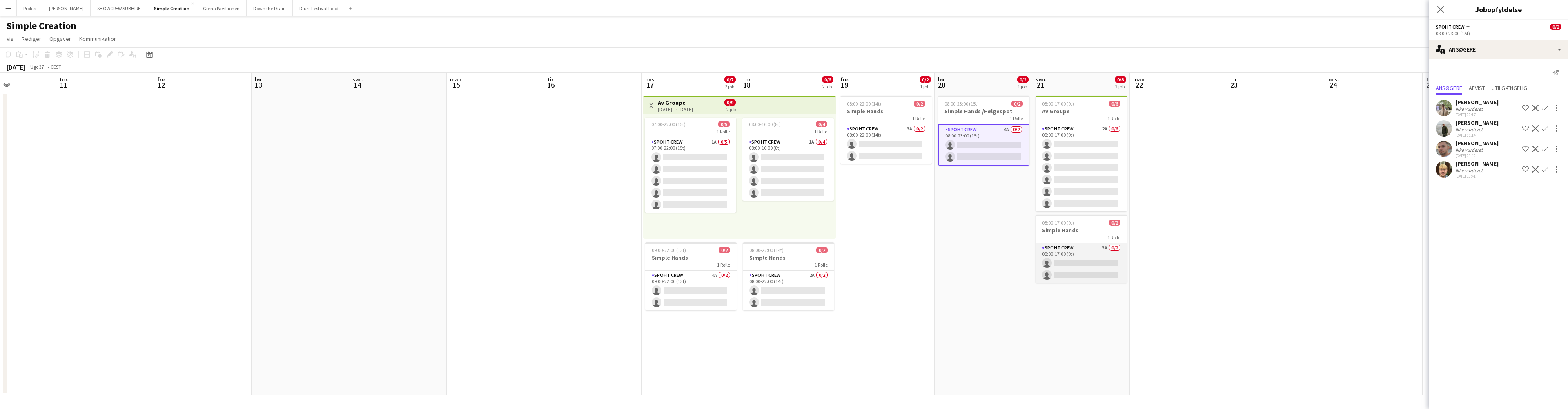
click at [1090, 248] on app-card-role "Spoht Crew 3A 0/2 08:00-17:00 (9t) single-neutral-actions single-neutral-actions" at bounding box center [1081, 263] width 92 height 39
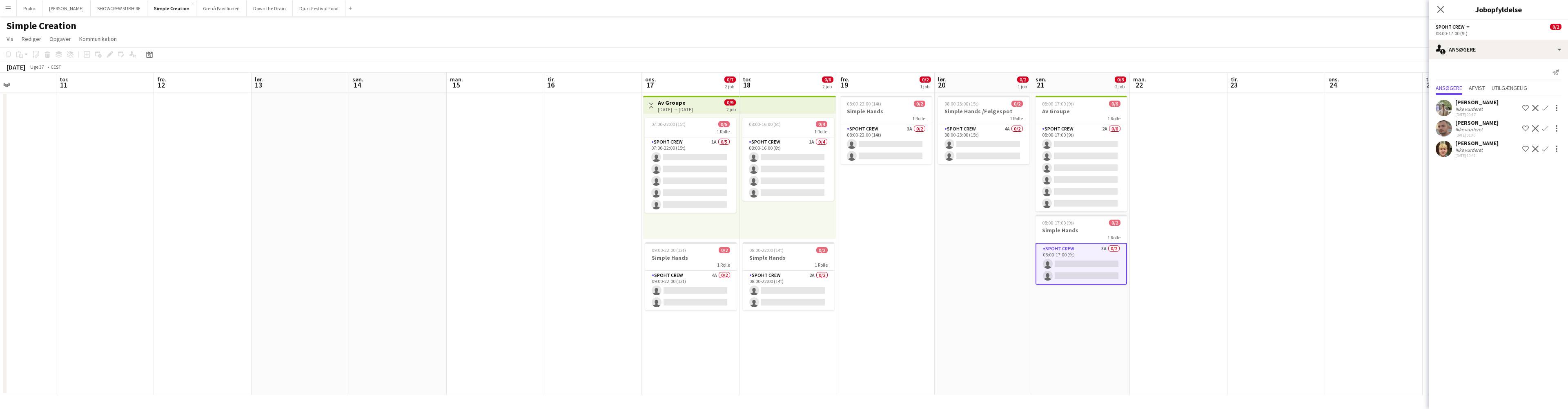
click at [1548, 107] on app-icon "Bekræft" at bounding box center [1545, 108] width 6 height 6
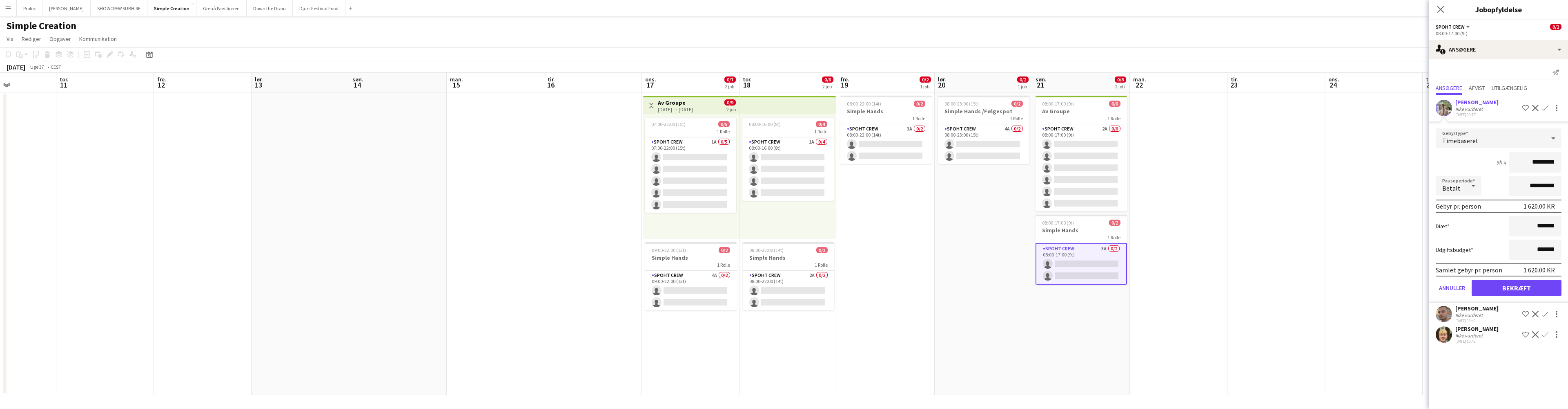
click at [1541, 288] on button "Bekræft" at bounding box center [1516, 288] width 90 height 17
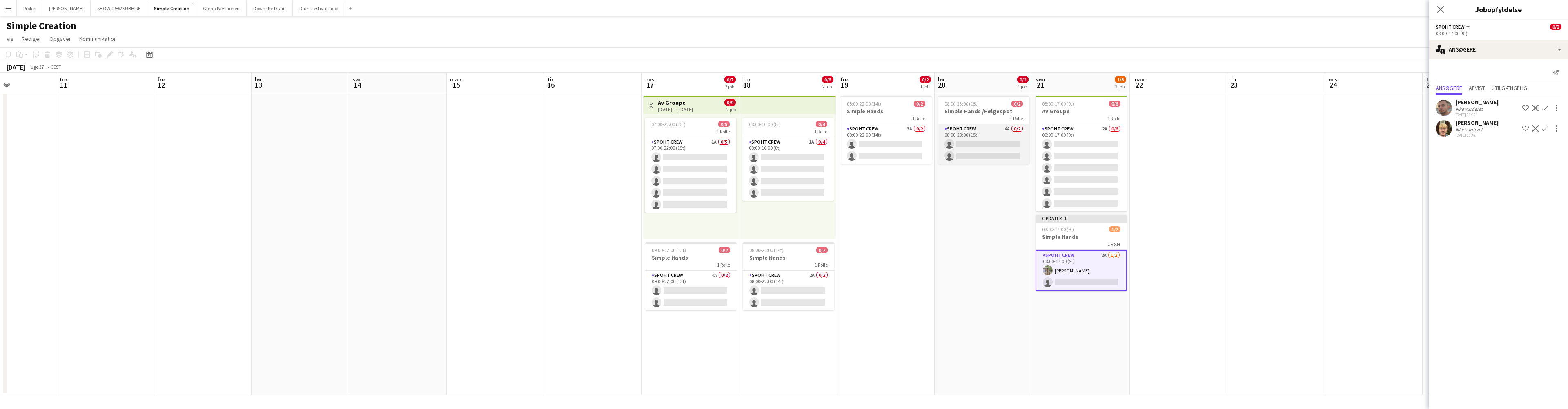
click at [1008, 139] on app-card-role "Spoht Crew 4A 0/2 08:00-23:00 (15t) single-neutral-actions single-neutral-actio…" at bounding box center [984, 143] width 92 height 39
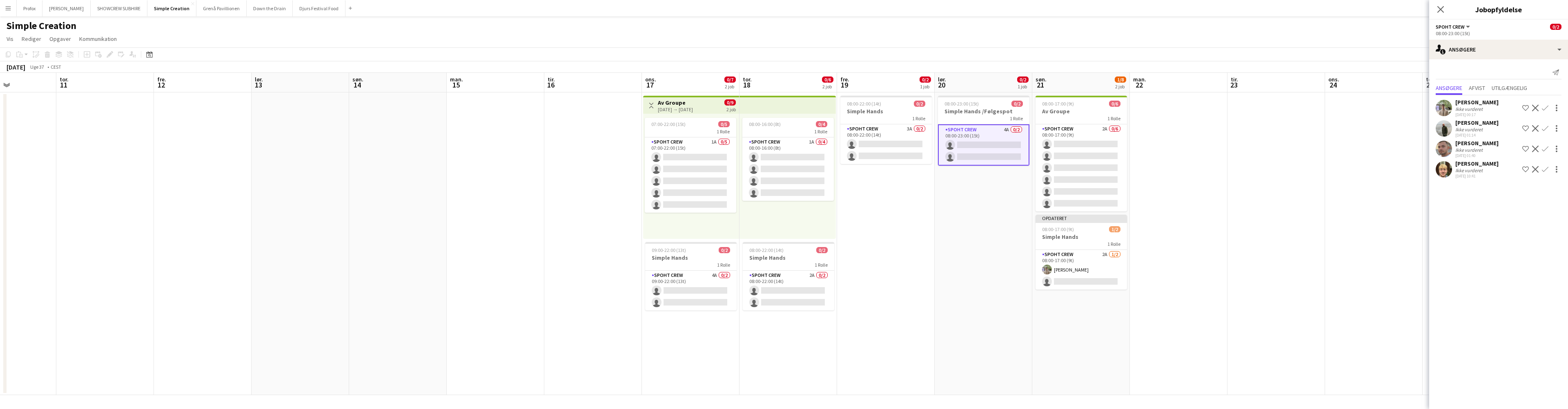
click at [1545, 106] on app-icon "Bekræft" at bounding box center [1545, 108] width 6 height 6
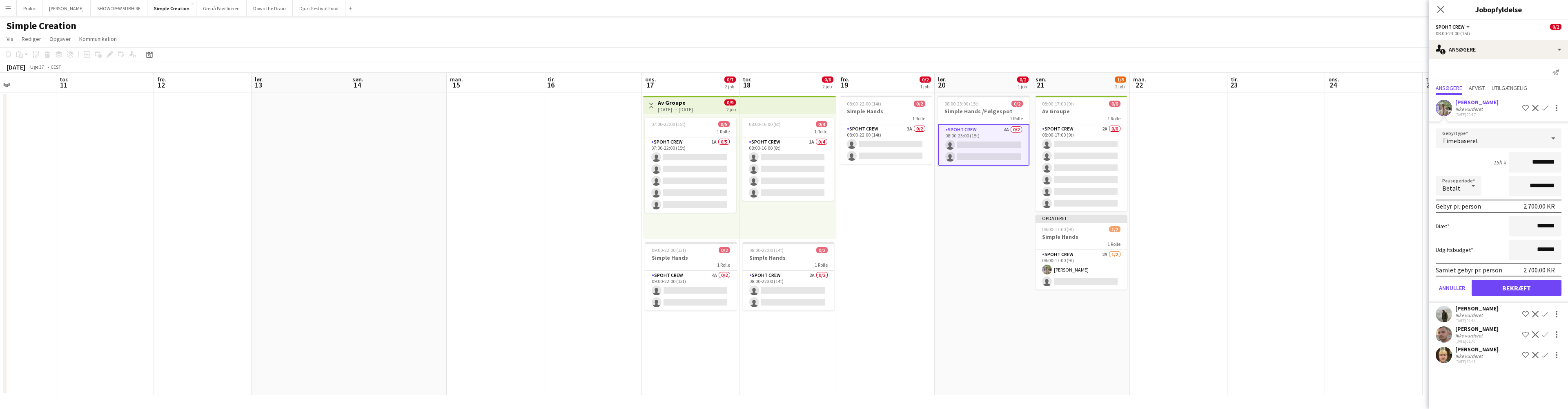
click at [1516, 288] on button "Bekræft" at bounding box center [1516, 288] width 90 height 17
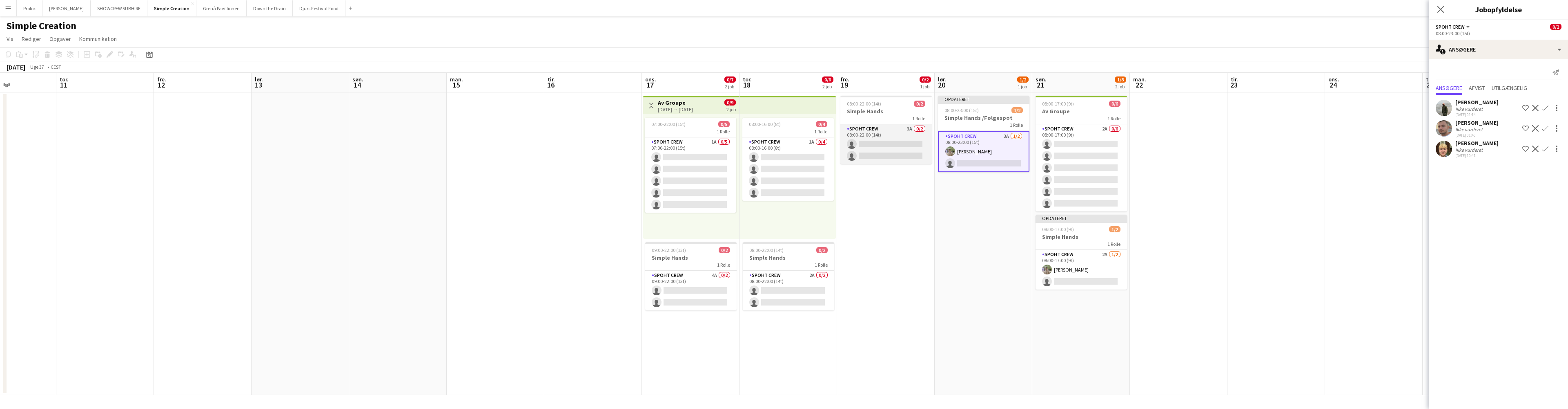
click at [887, 141] on app-card-role "Spoht Crew 3A 0/2 08:00-22:00 (14t) single-neutral-actions single-neutral-actio…" at bounding box center [886, 143] width 92 height 39
click at [1547, 107] on app-icon "Bekræft" at bounding box center [1545, 108] width 6 height 6
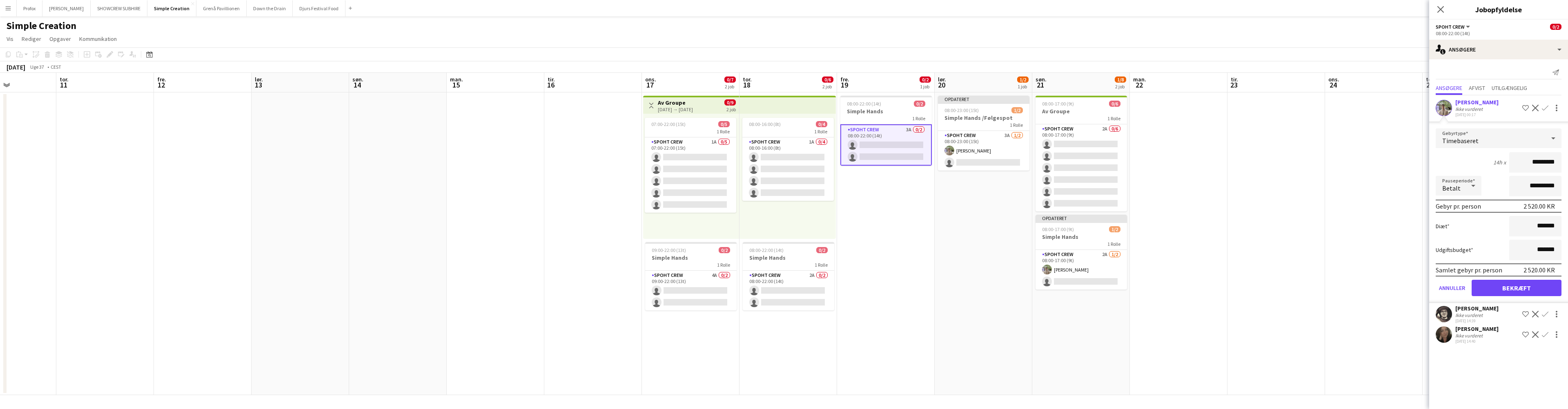
drag, startPoint x: 1517, startPoint y: 288, endPoint x: 1520, endPoint y: 281, distance: 7.6
click at [1517, 288] on button "Bekræft" at bounding box center [1516, 288] width 90 height 17
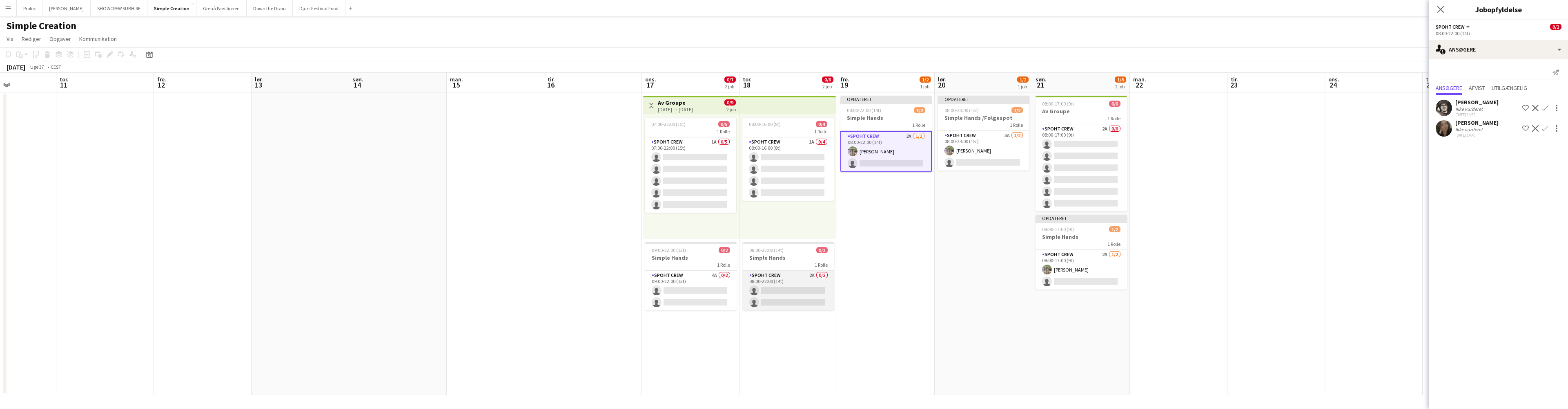
click at [799, 288] on app-card-role "Spoht Crew 2A 0/2 08:00-22:00 (14t) single-neutral-actions single-neutral-actio…" at bounding box center [788, 290] width 92 height 39
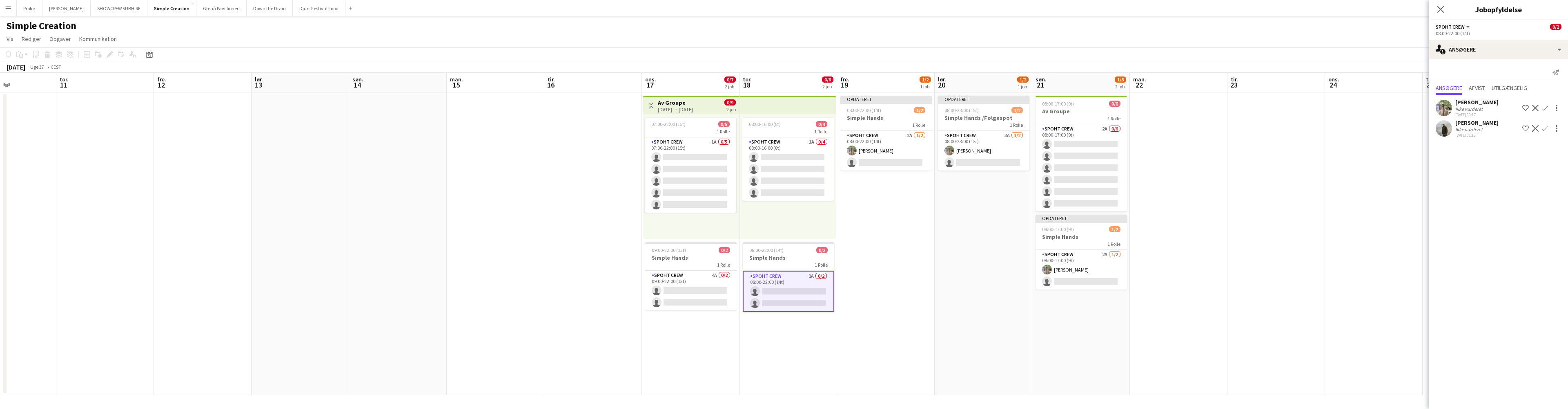
click at [1546, 106] on app-icon "Bekræft" at bounding box center [1545, 108] width 6 height 6
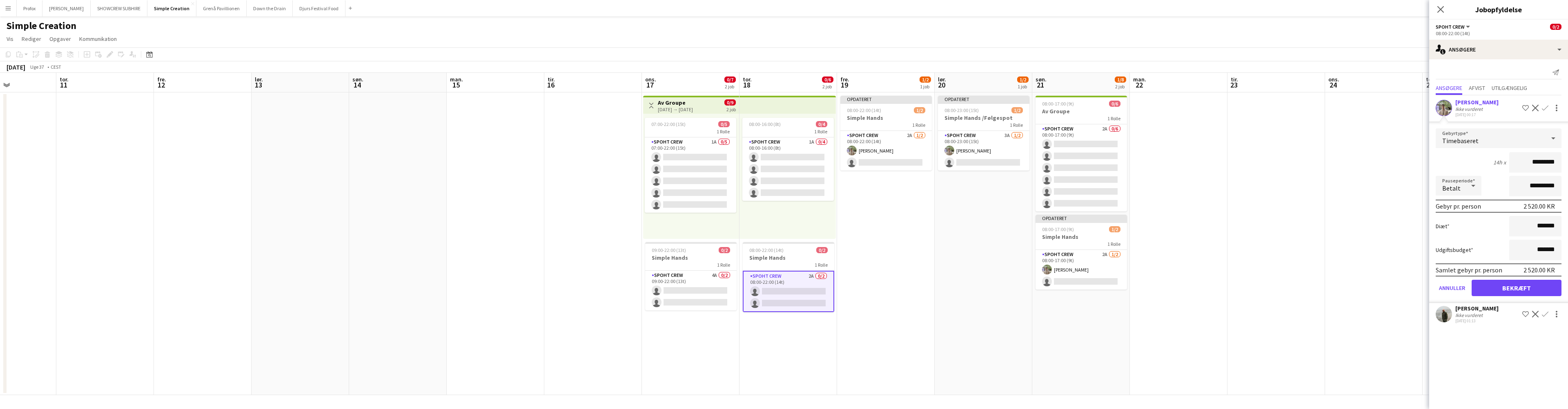
click at [1542, 286] on button "Bekræft" at bounding box center [1516, 288] width 90 height 17
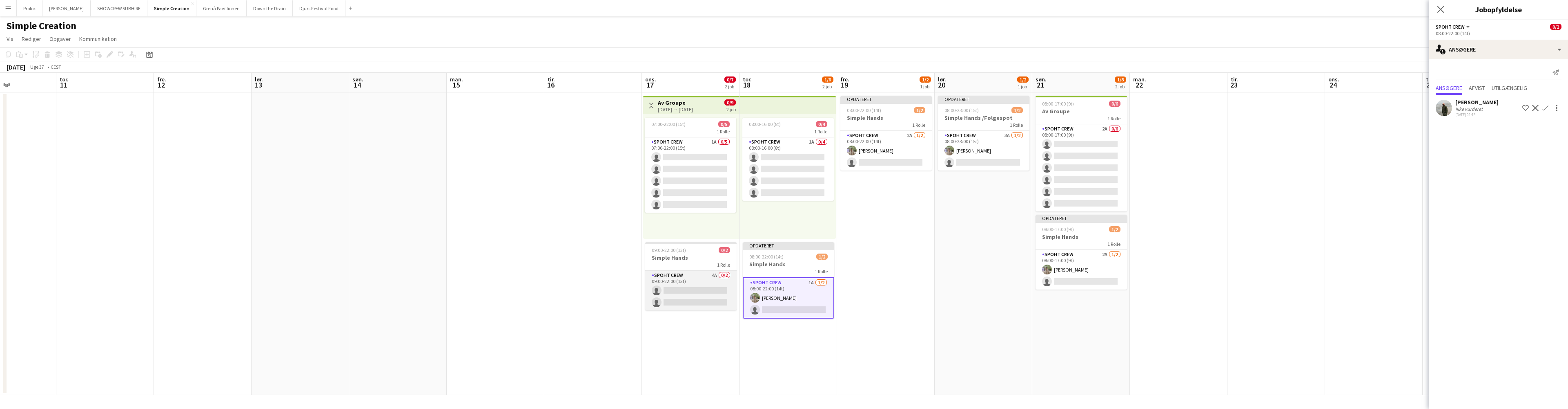
drag, startPoint x: 699, startPoint y: 288, endPoint x: 688, endPoint y: 290, distance: 11.2
click at [699, 288] on app-card-role "Spoht Crew 4A 0/2 09:00-22:00 (13t) single-neutral-actions single-neutral-actio…" at bounding box center [691, 290] width 92 height 39
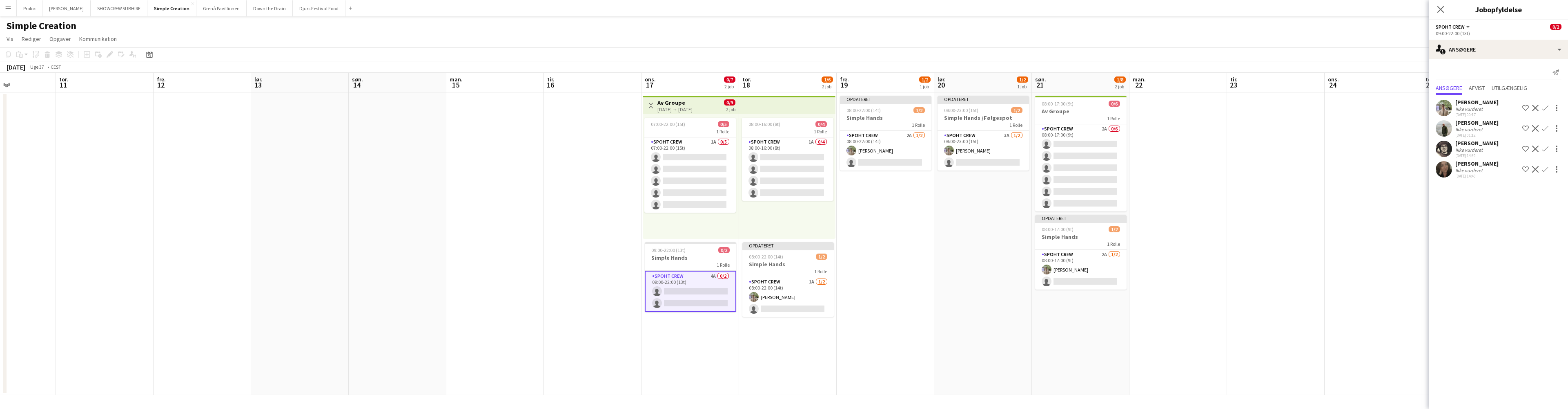
click at [1546, 107] on app-icon "Bekræft" at bounding box center [1545, 108] width 6 height 6
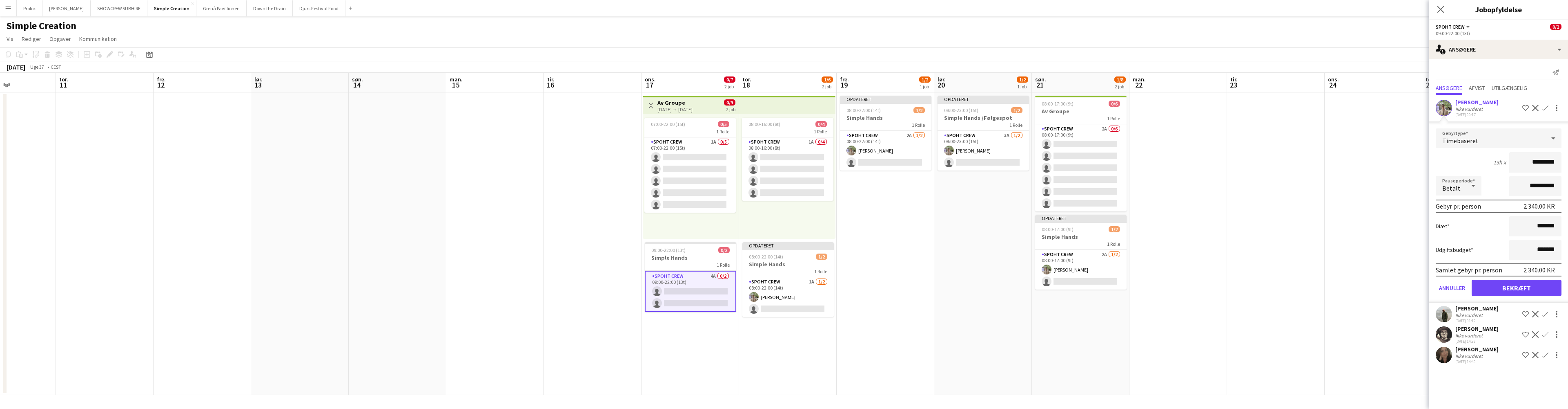
click at [1528, 288] on button "Bekræft" at bounding box center [1516, 288] width 90 height 17
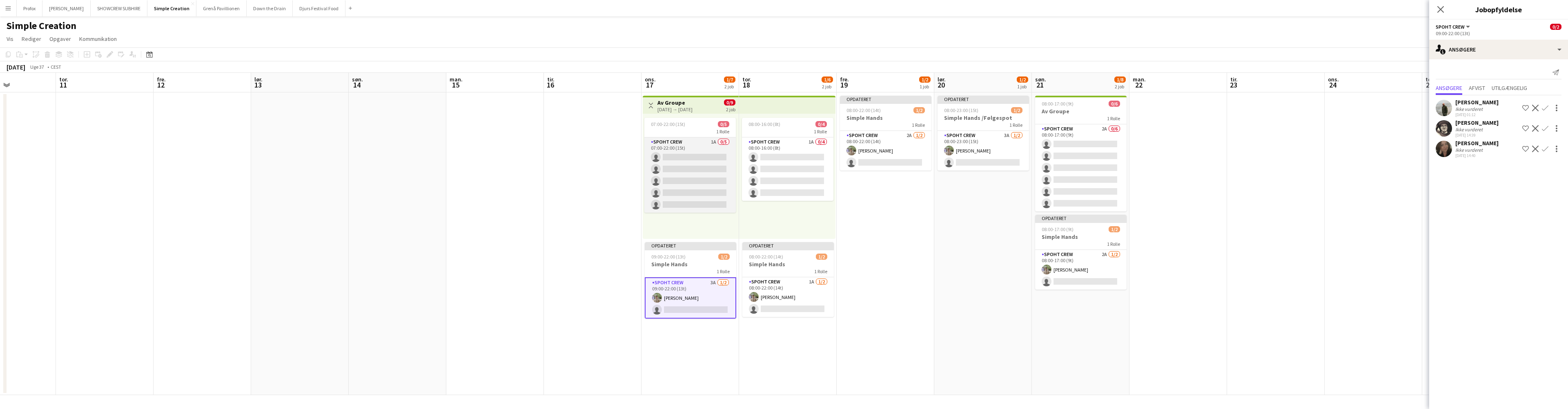
click at [698, 154] on app-card-role "Spoht Crew 1A 0/5 07:00-22:00 (15t) single-neutral-actions single-neutral-actio…" at bounding box center [690, 174] width 92 height 75
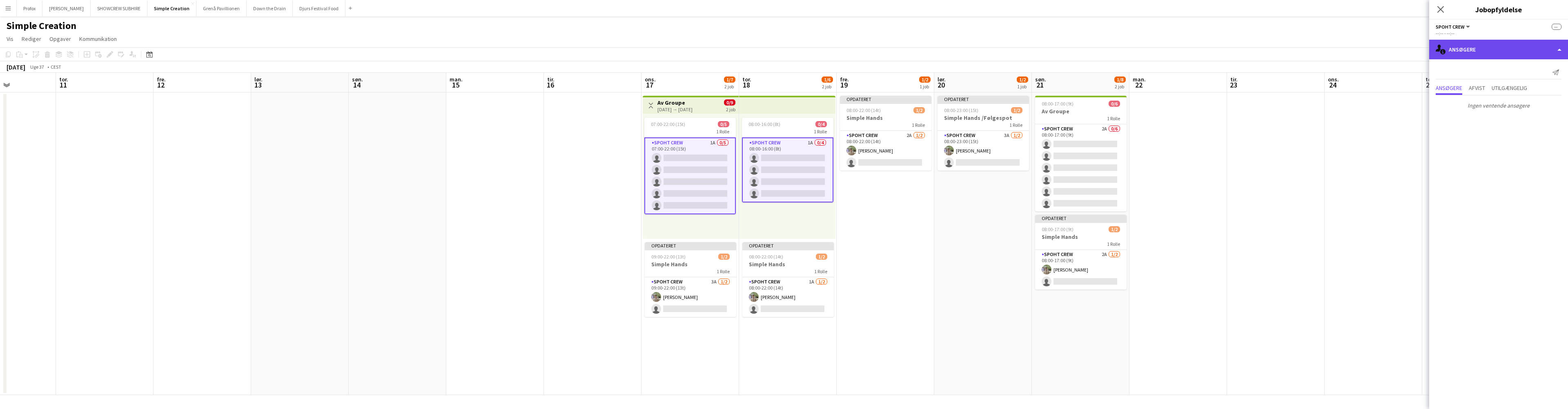
click at [1564, 51] on div "single-neutral-actions-information Ansøgere" at bounding box center [1498, 49] width 139 height 19
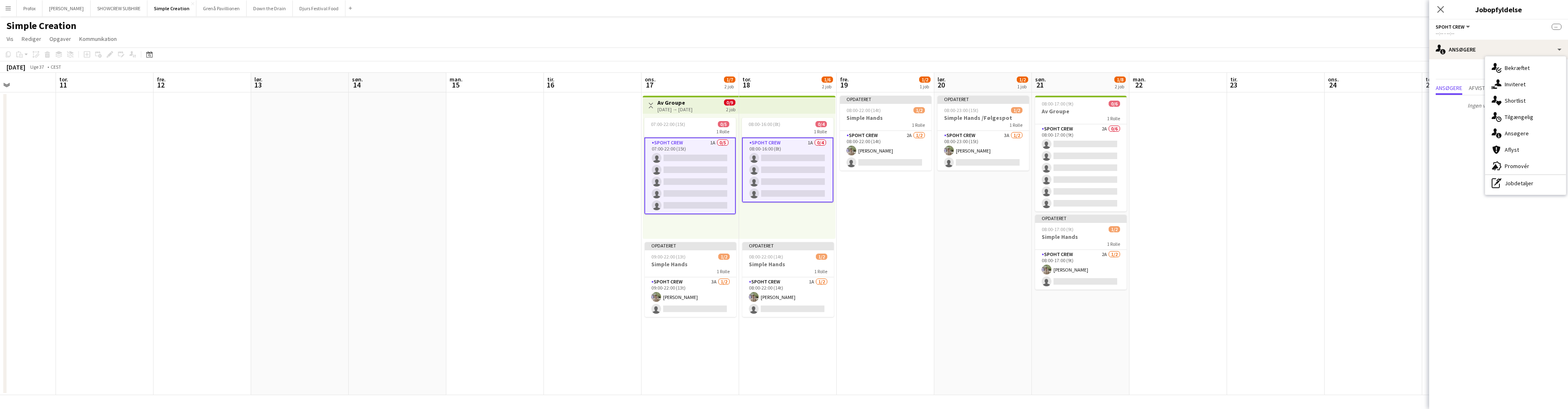
click at [1534, 132] on div "single-neutral-actions-information Ansøgere" at bounding box center [1525, 133] width 81 height 17
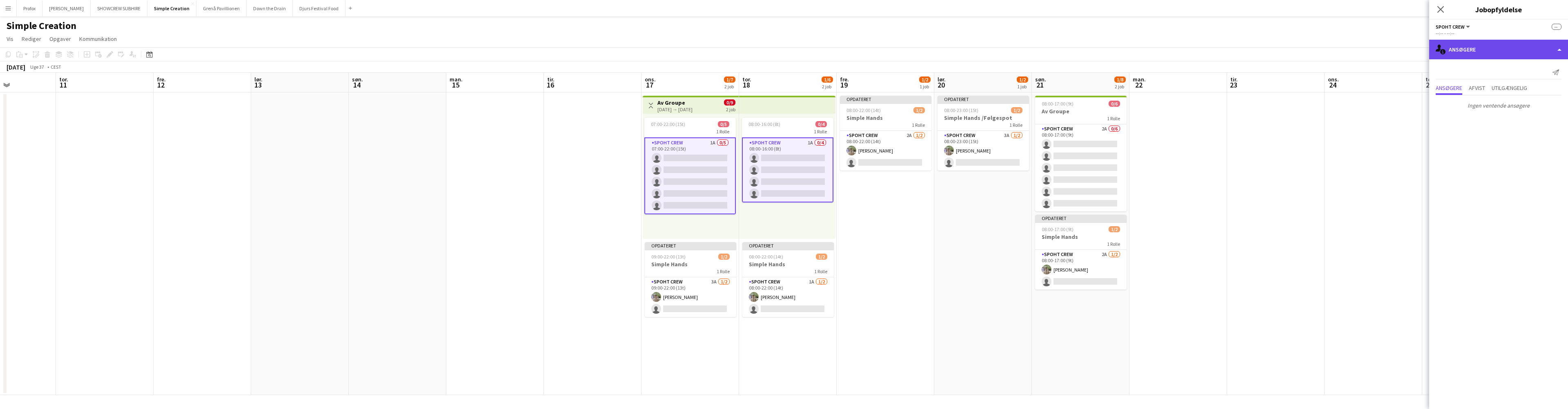
click at [1532, 47] on div "single-neutral-actions-information Ansøgere" at bounding box center [1498, 49] width 139 height 19
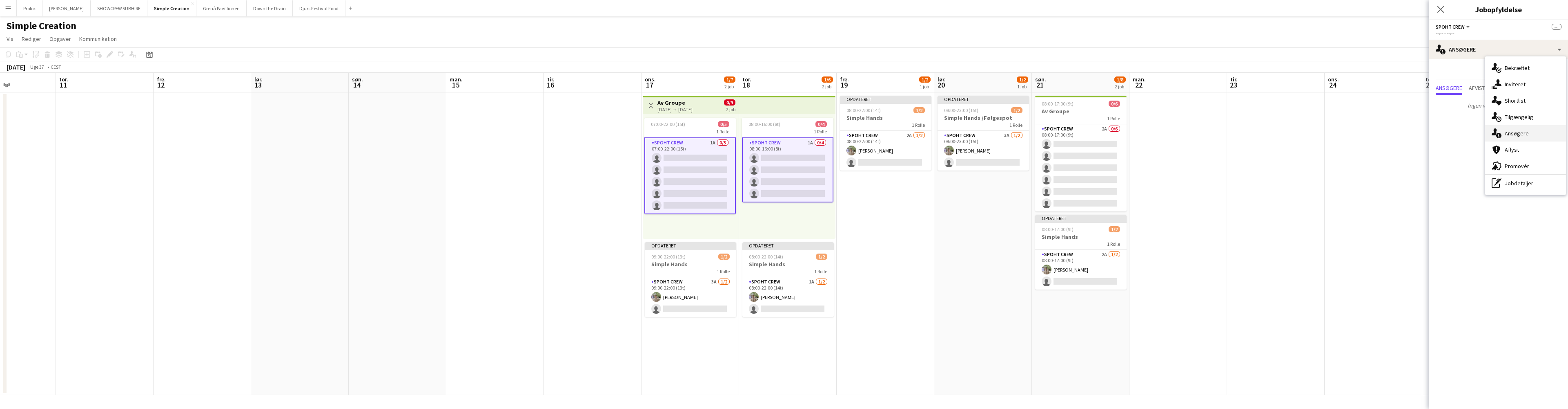
click at [1521, 134] on div "single-neutral-actions-information Ansøgere" at bounding box center [1525, 133] width 81 height 17
click at [1525, 89] on span "Utilgængelig" at bounding box center [1509, 88] width 36 height 6
click at [1449, 87] on span "Ansøgere" at bounding box center [1449, 88] width 27 height 6
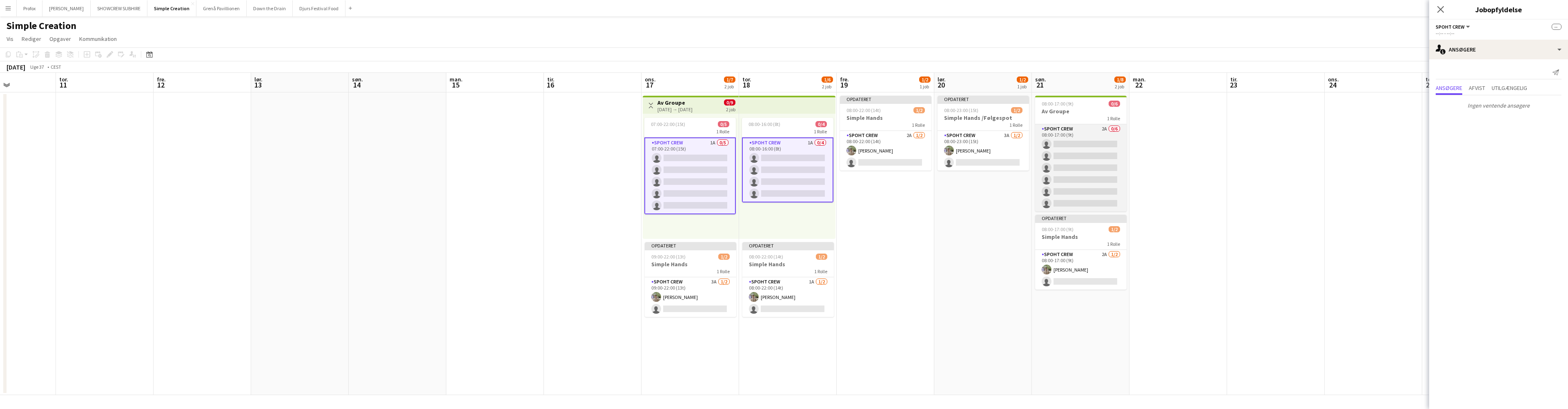
scroll to position [0, 334]
click at [1084, 130] on app-card-role "Spoht Crew 2A 0/6 08:00-17:00 (9t) single-neutral-actions single-neutral-action…" at bounding box center [1081, 168] width 92 height 87
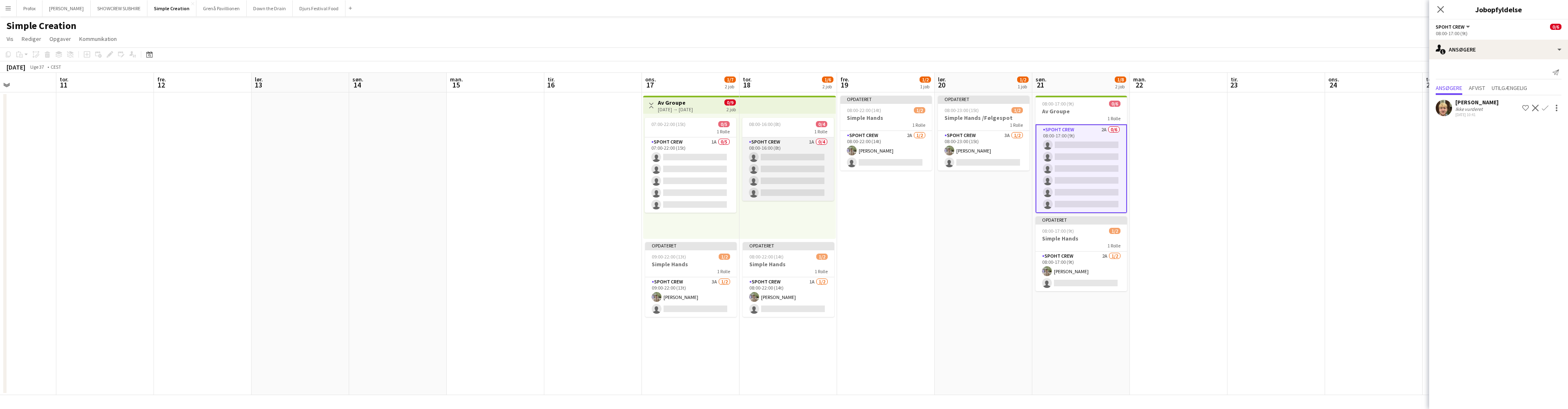
click at [795, 146] on app-card-role "Spoht Crew 1A 0/4 08:00-16:00 (8t) single-neutral-actions single-neutral-action…" at bounding box center [788, 169] width 92 height 63
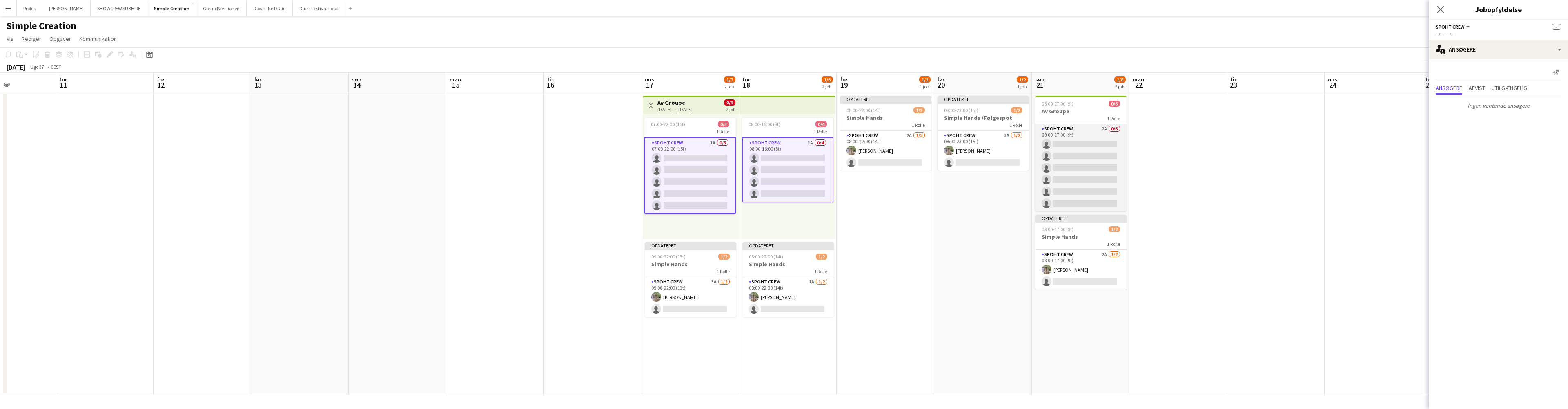
click at [1097, 128] on app-card-role "Spoht Crew 2A 0/6 08:00-17:00 (9t) single-neutral-actions single-neutral-action…" at bounding box center [1081, 168] width 92 height 87
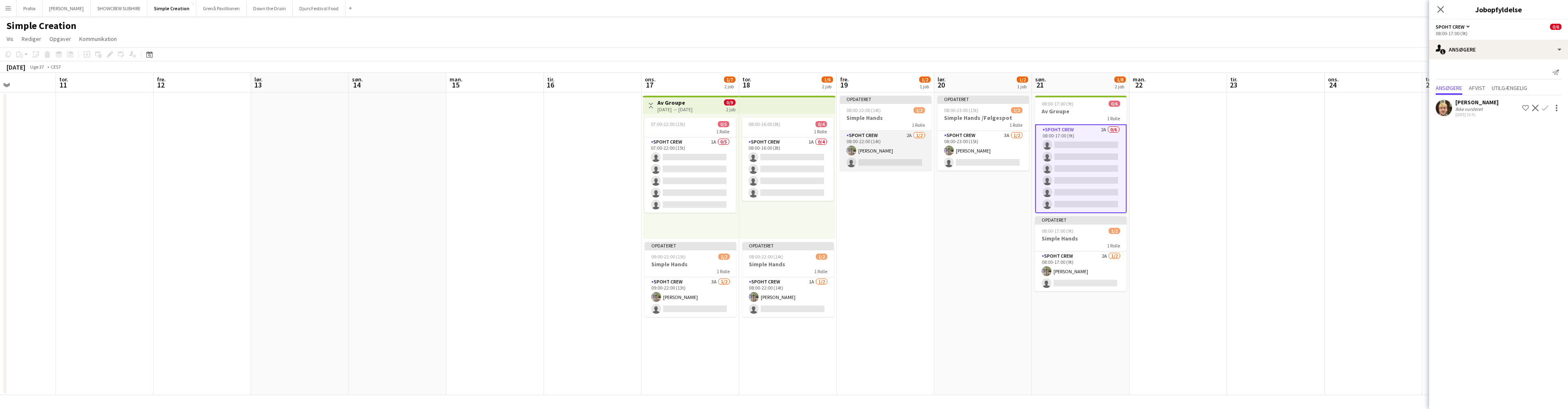
click at [902, 137] on app-card-role "Spoht Crew 2A [DATE] 08:00-22:00 (14t) [PERSON_NAME] single-neutral-actions" at bounding box center [886, 150] width 92 height 39
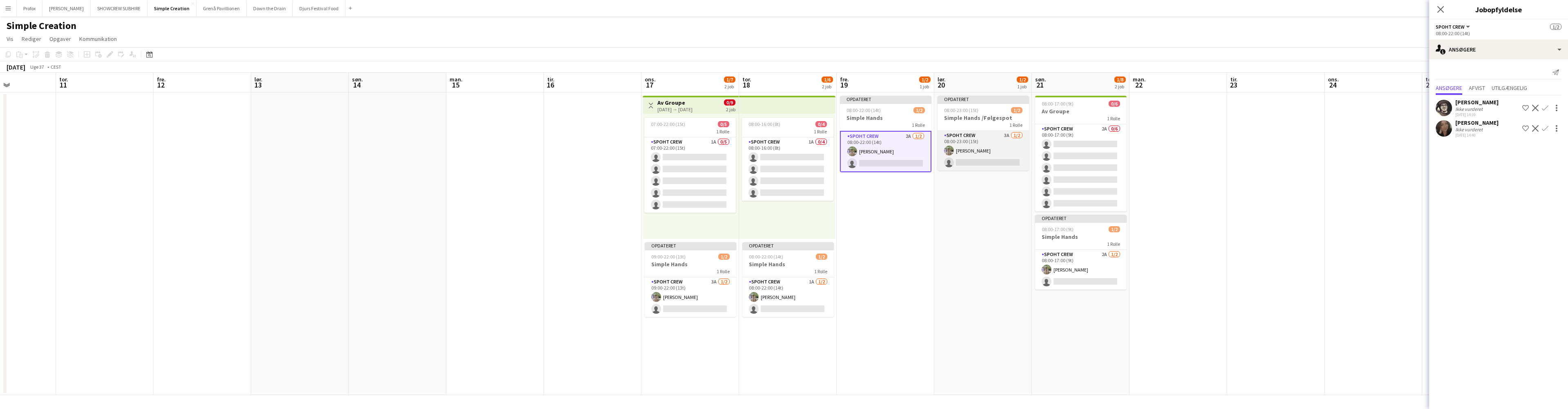
click at [986, 136] on app-card-role "Spoht Crew 3A [DATE] 08:00-23:00 (15t) [PERSON_NAME] single-neutral-actions" at bounding box center [983, 150] width 92 height 39
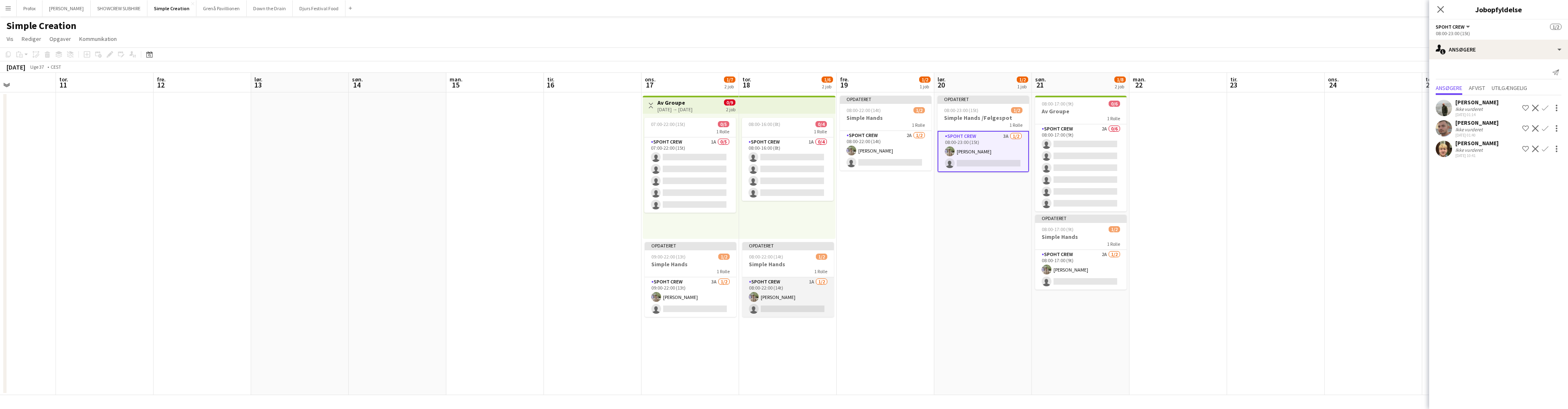
scroll to position [0, 335]
click at [808, 292] on app-card-role "Spoht Crew 1A [DATE] 08:00-22:00 (14t) [PERSON_NAME] single-neutral-actions" at bounding box center [787, 297] width 92 height 39
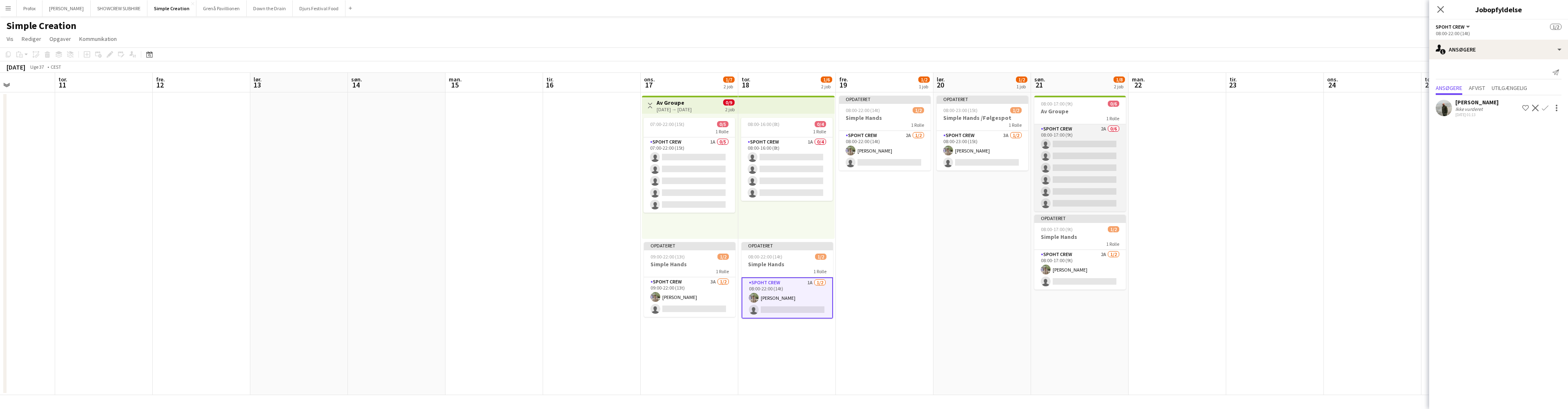
scroll to position [0, 335]
click at [1092, 129] on app-card-role "Spoht Crew 2A 0/6 08:00-17:00 (9t) single-neutral-actions single-neutral-action…" at bounding box center [1080, 168] width 92 height 87
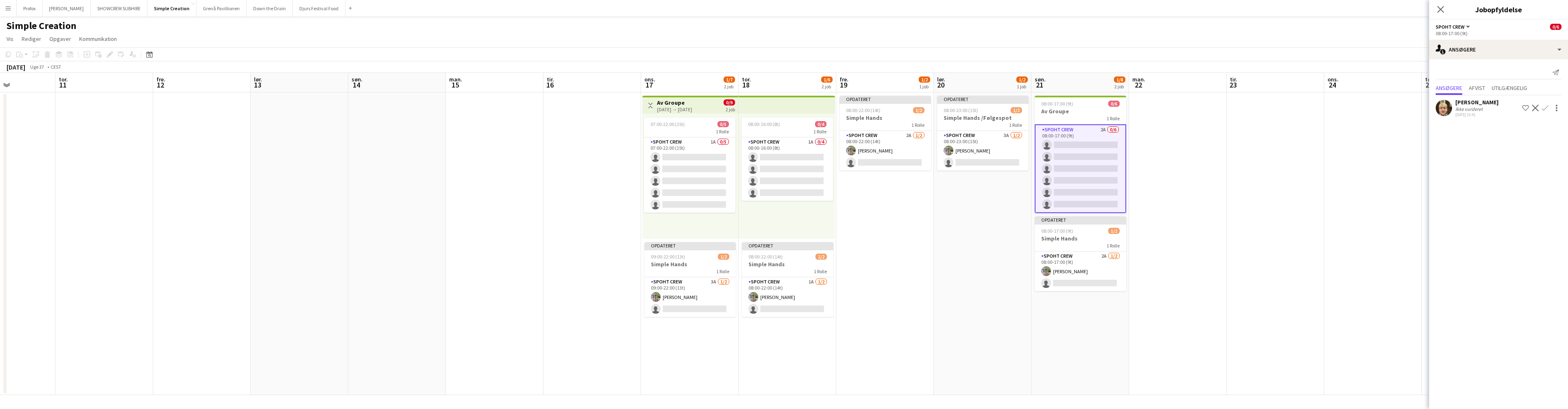
click at [1442, 8] on icon at bounding box center [1440, 9] width 6 height 6
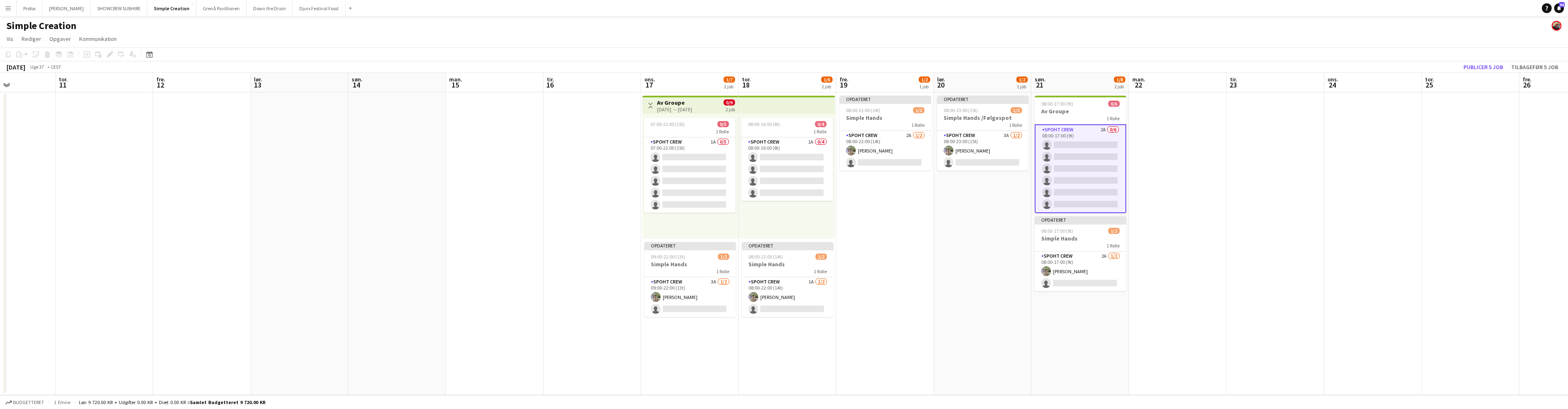
click at [1347, 146] on app-date-cell at bounding box center [1374, 243] width 98 height 302
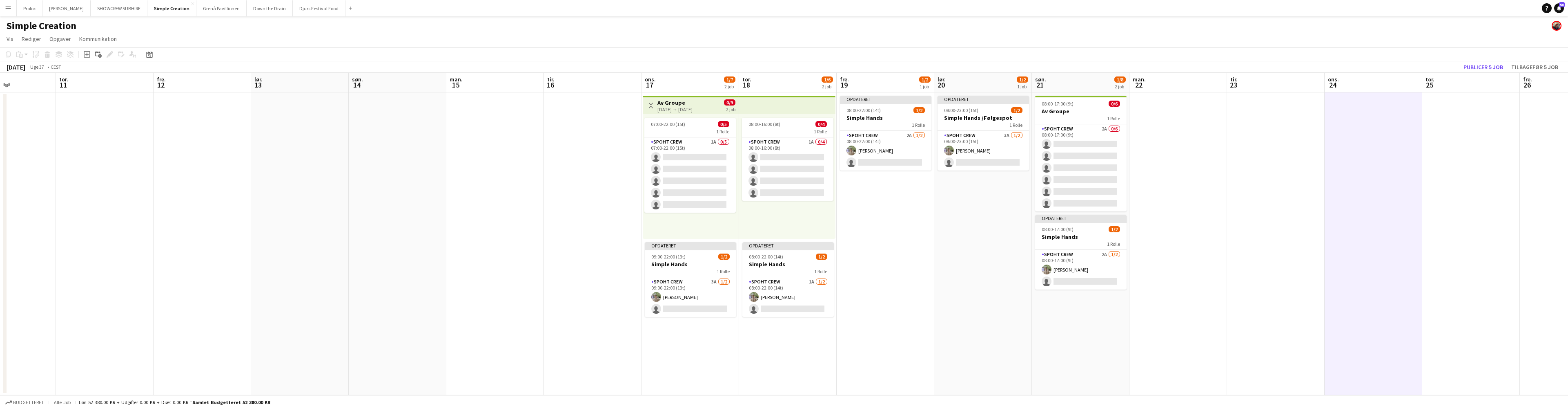
click at [1491, 66] on button "Publicer 5 job" at bounding box center [1483, 66] width 46 height 10
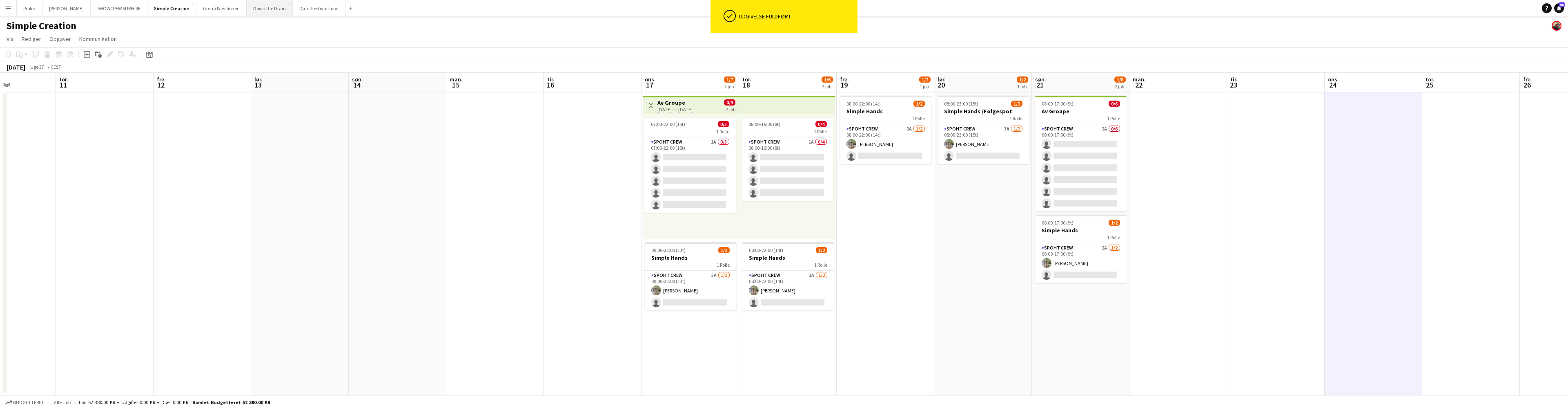
click at [268, 10] on button "Down the Drain [PERSON_NAME]" at bounding box center [269, 8] width 46 height 16
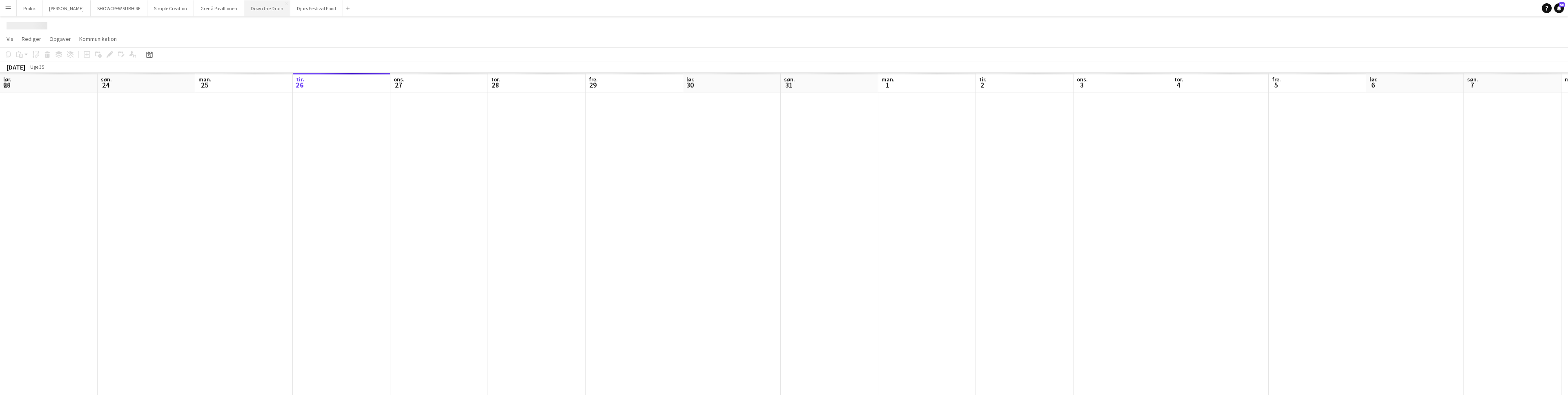
scroll to position [0, 195]
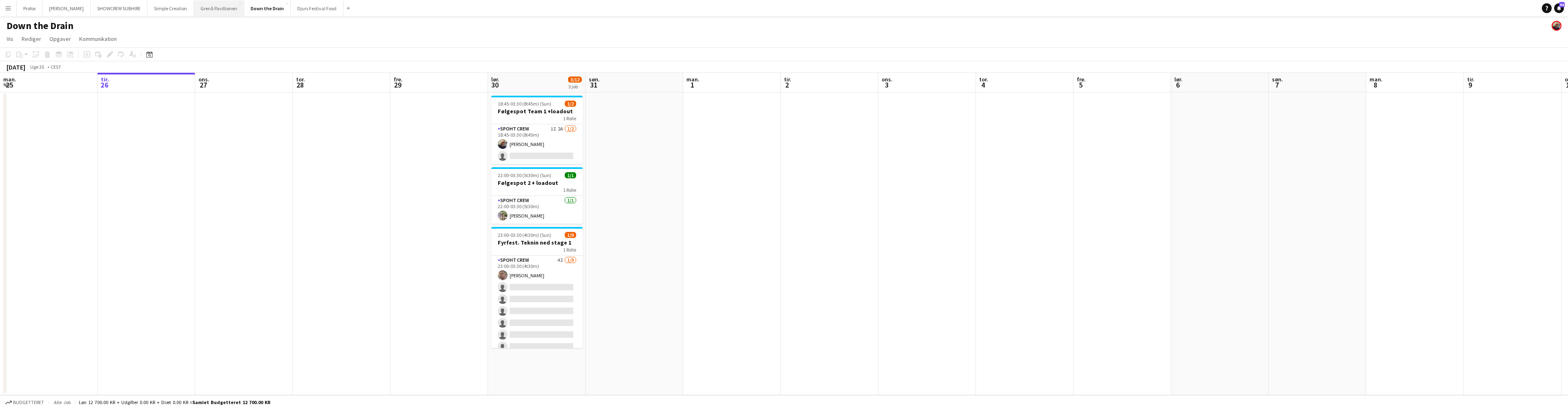
click at [222, 6] on button "Grenå Pavillionen Luk" at bounding box center [218, 8] width 50 height 16
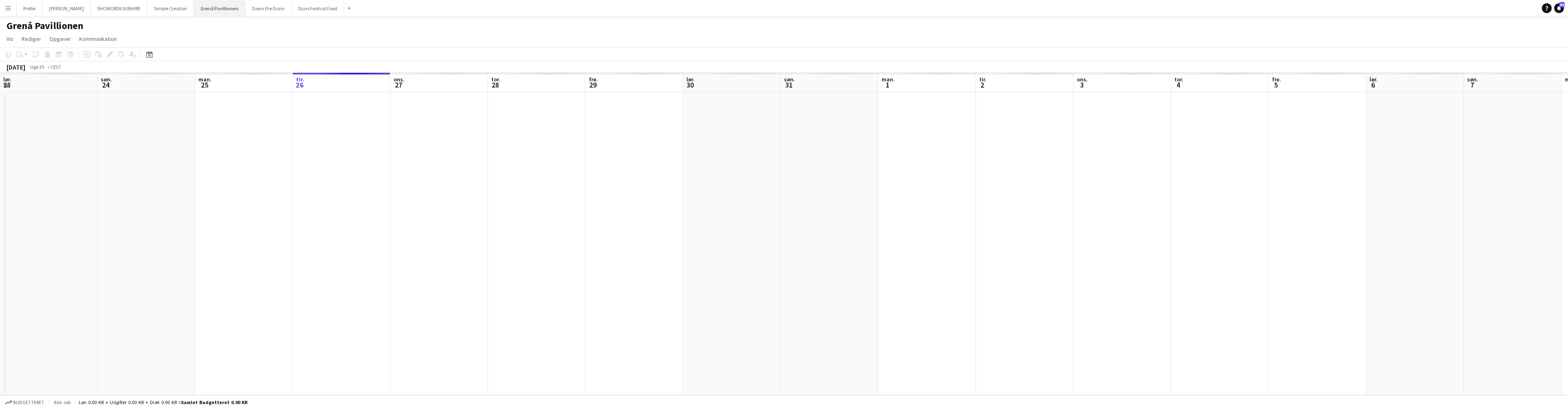
scroll to position [0, 195]
click at [279, 8] on button "Down the Drain [PERSON_NAME]" at bounding box center [268, 8] width 46 height 16
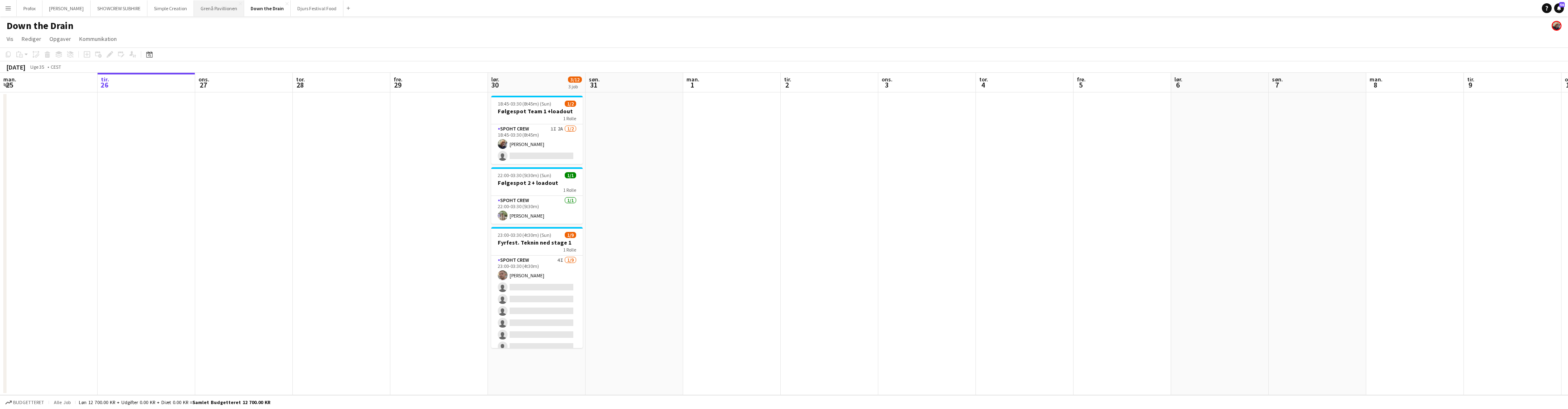
click at [225, 9] on button "Grenå Pavillionen Luk" at bounding box center [218, 8] width 50 height 16
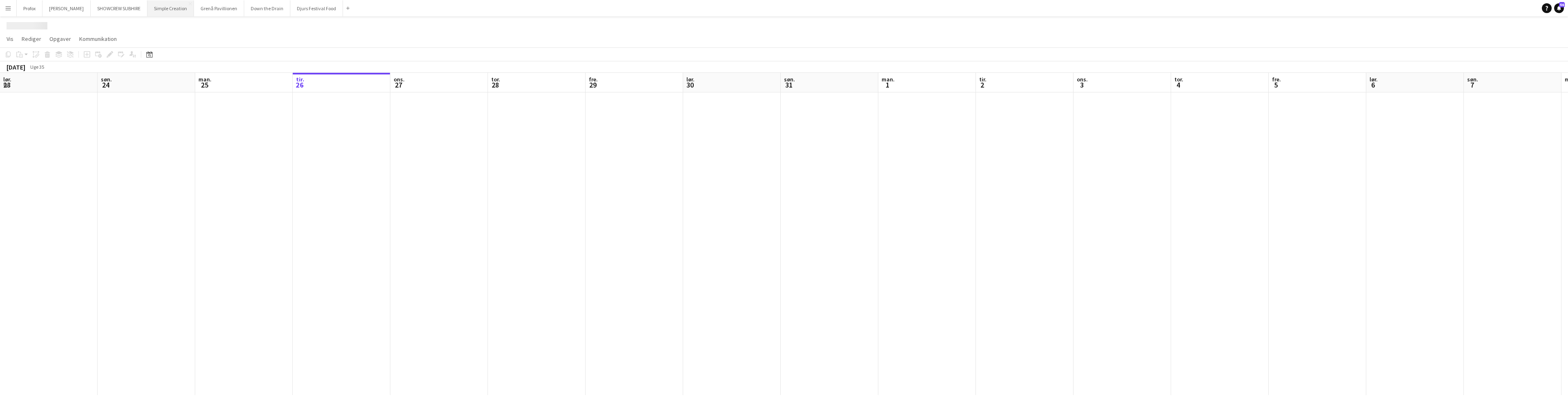
scroll to position [0, 195]
drag, startPoint x: 174, startPoint y: 10, endPoint x: 162, endPoint y: 10, distance: 12.0
click at [174, 10] on button "Simple Creation Luk" at bounding box center [171, 8] width 47 height 16
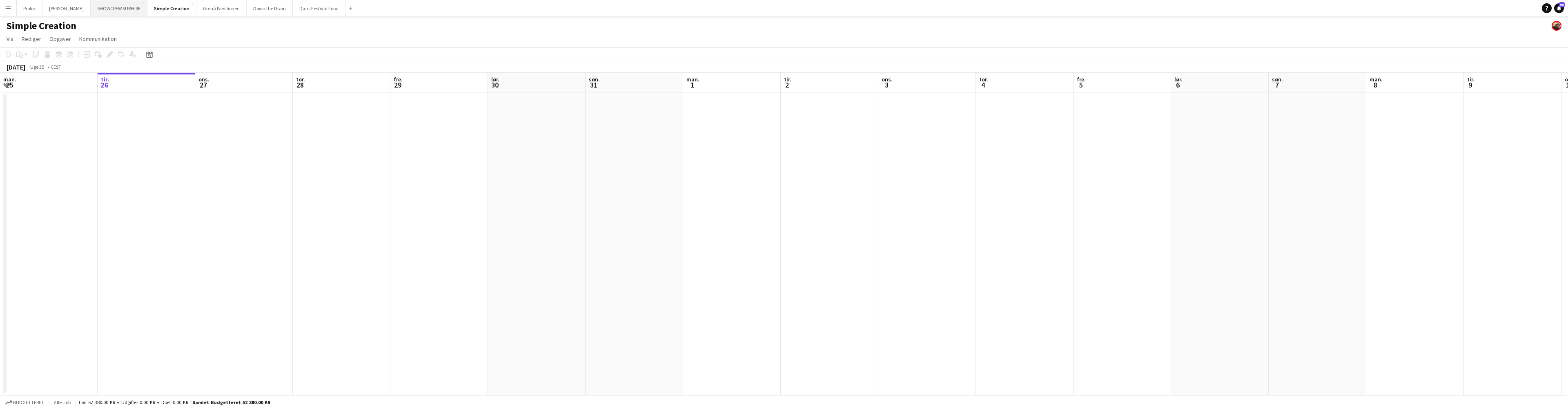
click at [124, 8] on button "SHOWCREW SUBHIRE Luk" at bounding box center [119, 8] width 57 height 16
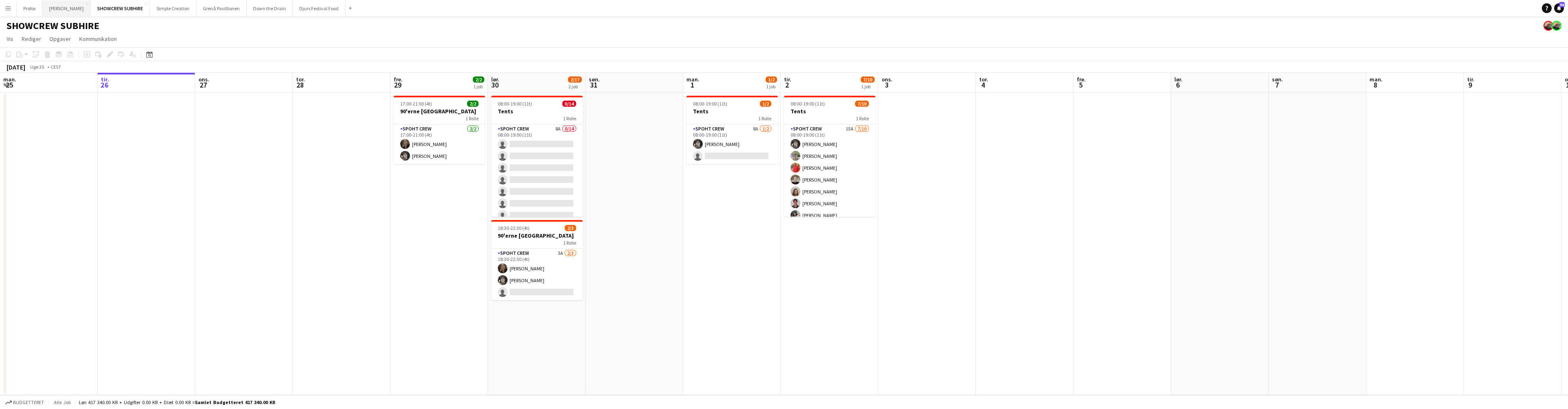
click at [72, 10] on button "[PERSON_NAME]" at bounding box center [67, 8] width 48 height 16
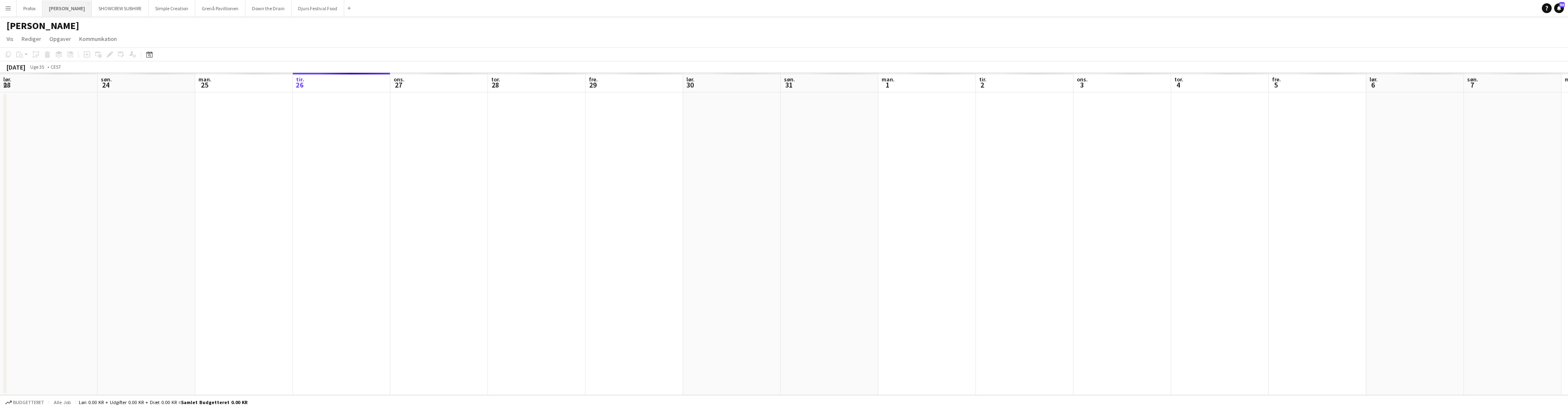
scroll to position [0, 195]
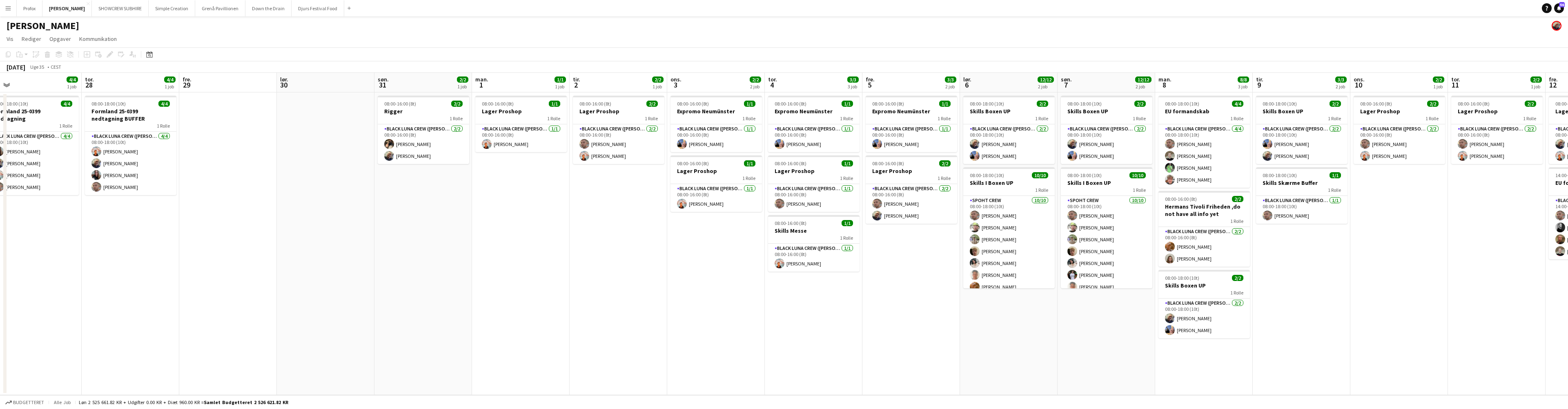
drag, startPoint x: 1419, startPoint y: 85, endPoint x: 1248, endPoint y: 77, distance: 171.2
click at [1208, 78] on app-calendar-viewport "lør. 23 4/4 1 job søn. 24 1/1 1 job man. 25 4/4 1 job tir. 26 6/6 2 job ons. 27…" at bounding box center [784, 233] width 1568 height 322
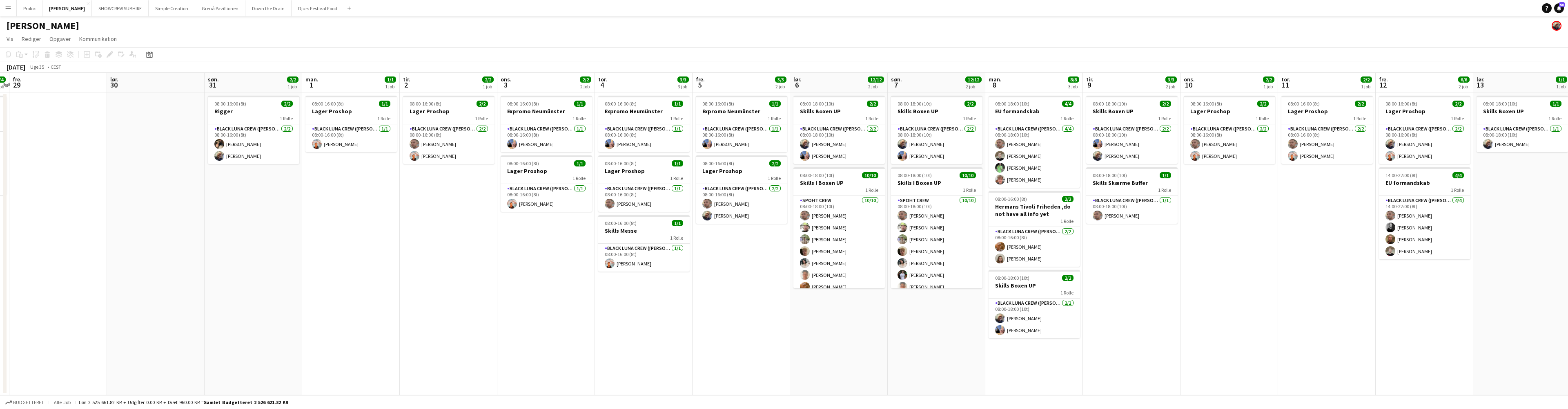
drag, startPoint x: 1330, startPoint y: 90, endPoint x: 1347, endPoint y: 90, distance: 17.0
click at [1214, 91] on app-calendar-viewport "man. 25 4/4 1 job tir. 26 6/6 2 job ons. 27 4/4 1 job tor. 28 4/4 1 job fre. 29…" at bounding box center [784, 233] width 1568 height 322
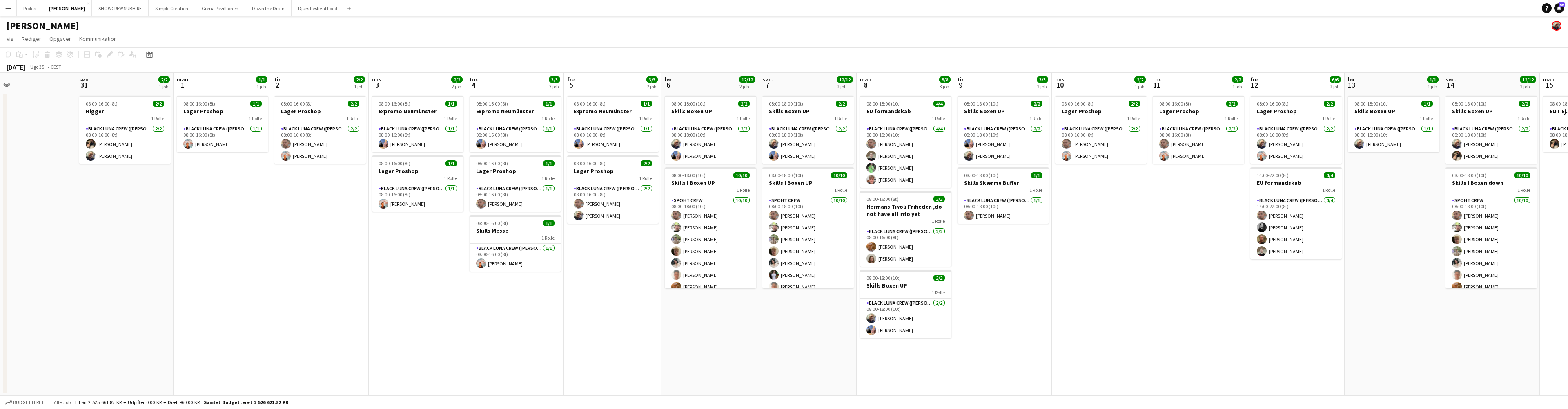
drag, startPoint x: 1259, startPoint y: 88, endPoint x: 1235, endPoint y: 85, distance: 24.2
click at [1212, 86] on app-calendar-viewport "ons. 27 4/4 1 job tor. 28 4/4 1 job fre. 29 lør. 30 søn. 31 2/2 1 job man. 1 1/…" at bounding box center [784, 233] width 1568 height 322
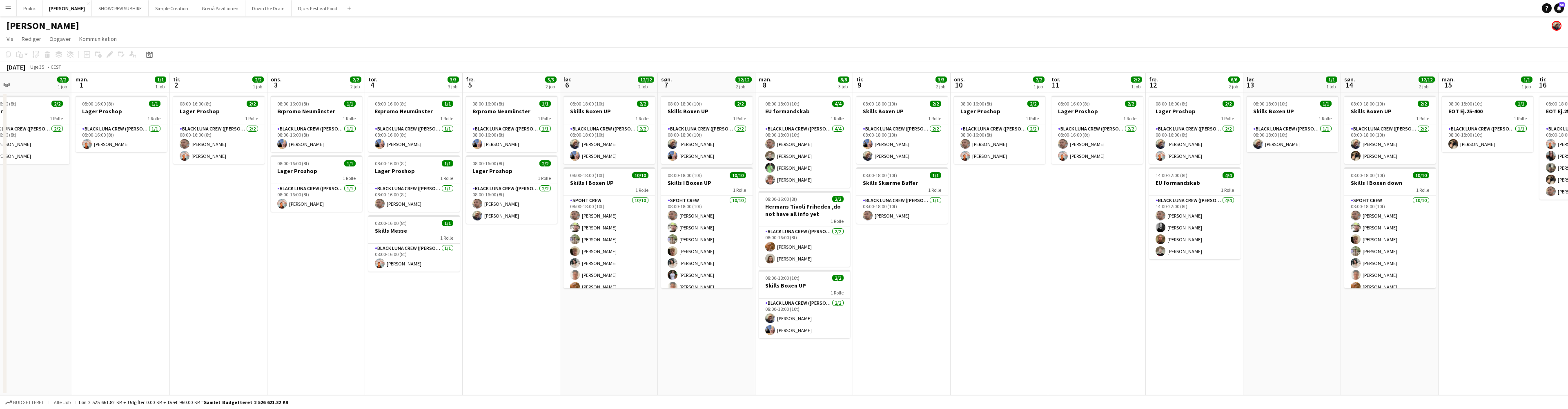
drag, startPoint x: 1323, startPoint y: 89, endPoint x: 1242, endPoint y: 86, distance: 81.1
click at [1212, 88] on app-calendar-viewport "ons. 27 4/4 1 job tor. 28 4/4 1 job fre. 29 lør. 30 søn. 31 2/2 1 job man. 1 1/…" at bounding box center [784, 233] width 1568 height 322
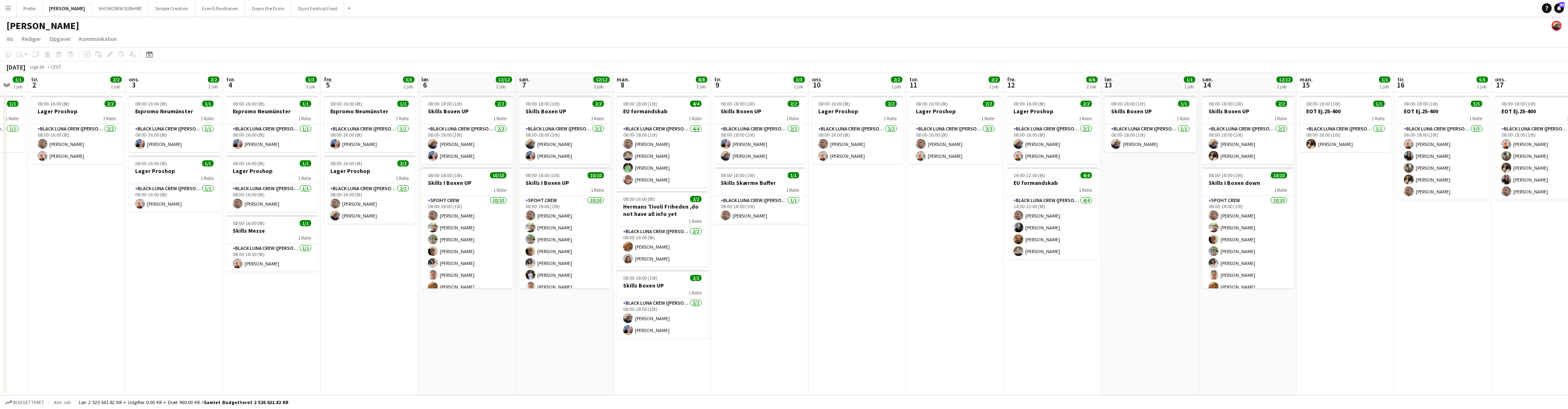
drag, startPoint x: 1334, startPoint y: 93, endPoint x: 1233, endPoint y: 94, distance: 101.0
click at [1231, 94] on app-calendar-viewport "fre. 29 lør. 30 søn. 31 2/2 1 job man. 1 1/1 1 job tir. 2 2/2 1 job ons. 3 2/2 …" at bounding box center [784, 233] width 1568 height 322
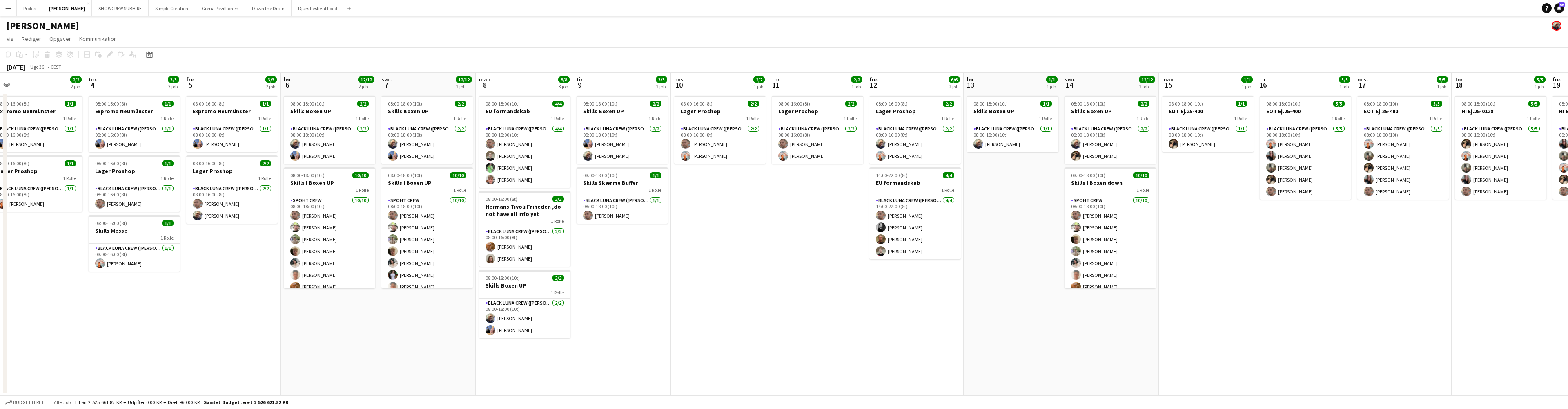
drag, startPoint x: 1358, startPoint y: 86, endPoint x: 1219, endPoint y: 86, distance: 139.0
click at [1219, 86] on app-calendar-viewport "søn. 31 2/2 1 job man. 1 1/1 1 job tir. 2 2/2 1 job ons. 3 2/2 2 job tor. 4 3/3…" at bounding box center [784, 233] width 1568 height 322
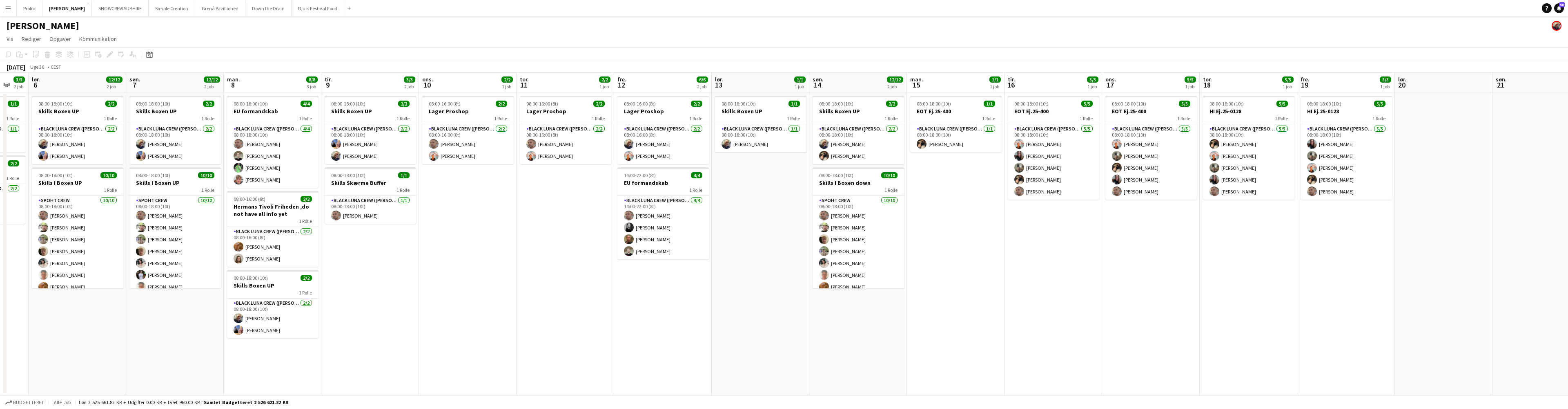
drag, startPoint x: 1405, startPoint y: 84, endPoint x: 1159, endPoint y: 86, distance: 246.0
click at [1159, 86] on app-calendar-viewport "tir. 2 2/2 1 job ons. 3 2/2 2 job tor. 4 3/3 3 job fre. 5 3/3 2 job lør. 6 12/1…" at bounding box center [784, 233] width 1568 height 322
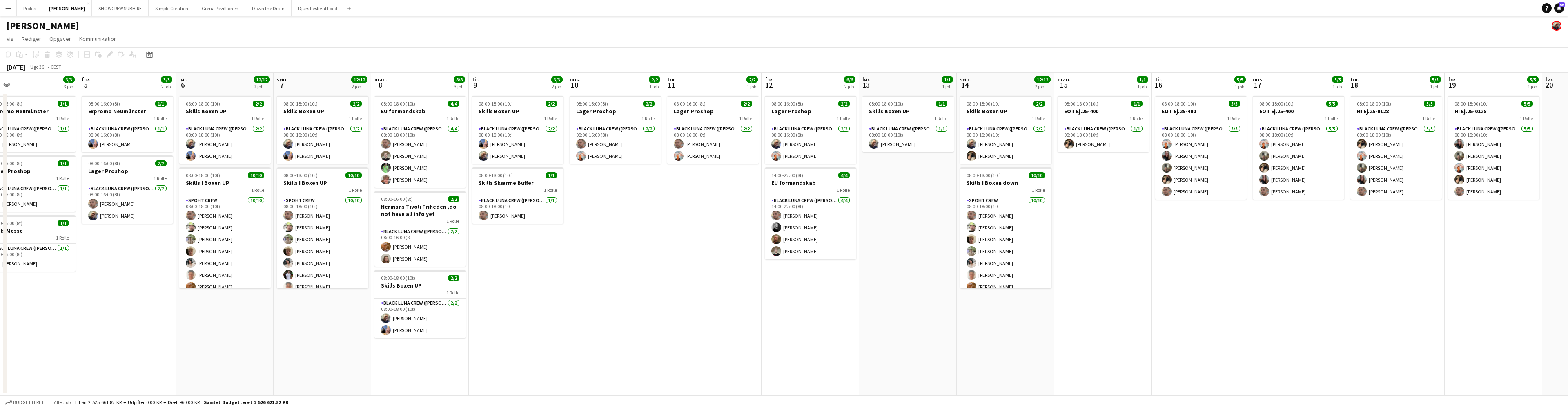
scroll to position [0, 213]
drag, startPoint x: 80, startPoint y: 81, endPoint x: 225, endPoint y: 88, distance: 145.2
click at [225, 88] on app-calendar-viewport "tir. 2 2/2 1 job ons. 3 2/2 2 job tor. 4 3/3 3 job fre. 5 3/3 2 job lør. 6 12/1…" at bounding box center [784, 233] width 1568 height 322
click at [218, 84] on app-board-header-date "lør. 6 12/12 2 job" at bounding box center [226, 82] width 98 height 19
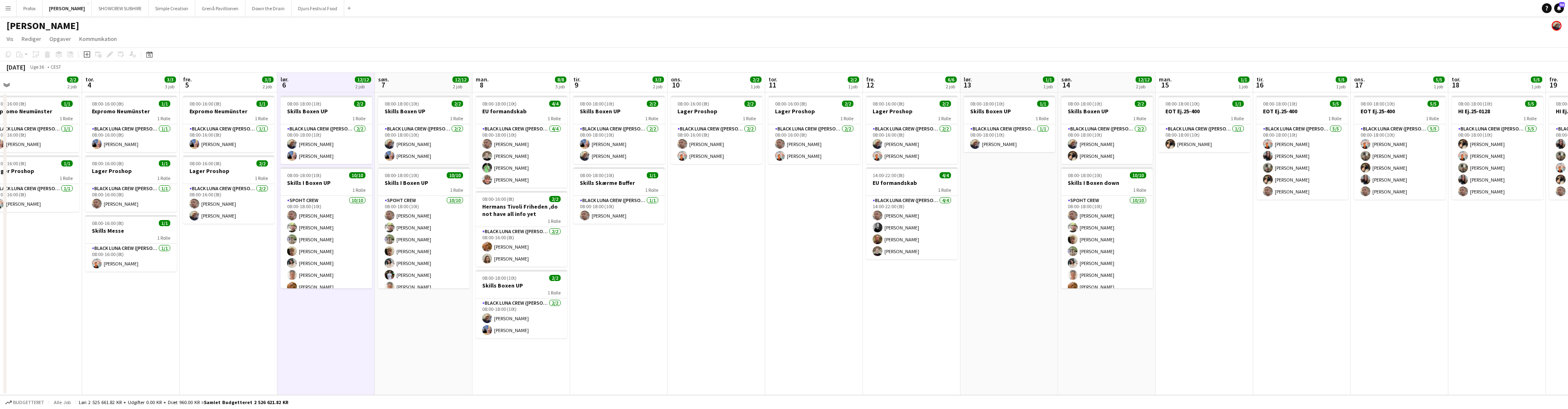
drag, startPoint x: 219, startPoint y: 89, endPoint x: 329, endPoint y: 86, distance: 110.0
click at [332, 86] on app-calendar-viewport "man. 1 1/1 1 job tir. 2 2/2 1 job ons. 3 2/2 2 job tor. 4 3/3 3 job fre. 5 3/3 …" at bounding box center [784, 233] width 1568 height 322
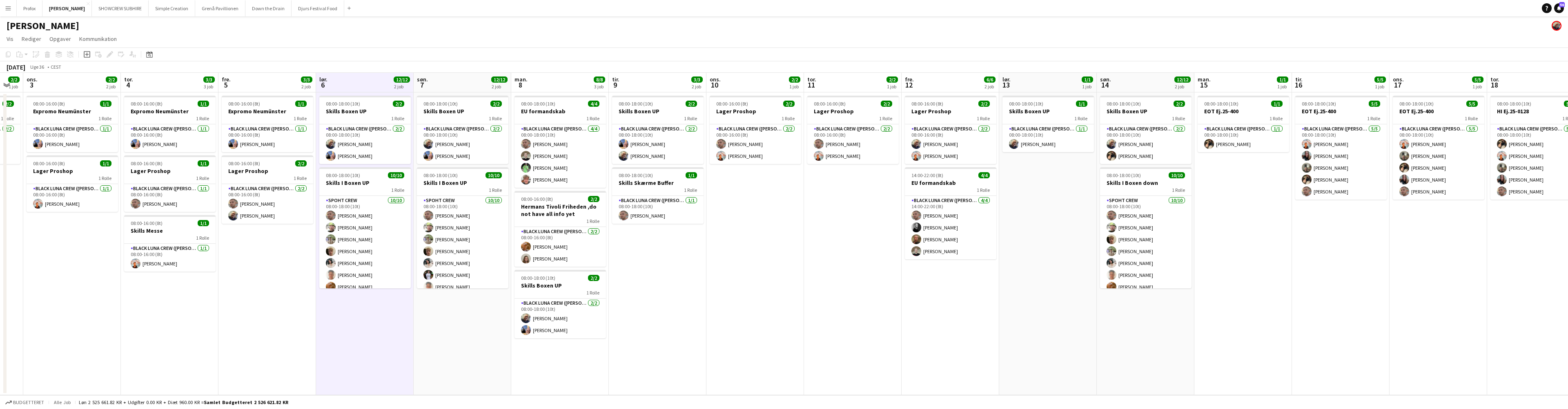
drag, startPoint x: 236, startPoint y: 86, endPoint x: 355, endPoint y: 82, distance: 119.1
click at [359, 81] on app-calendar-viewport "man. 1 1/1 1 job tir. 2 2/2 1 job ons. 3 2/2 2 job tor. 4 3/3 3 job fre. 5 3/3 …" at bounding box center [784, 233] width 1568 height 322
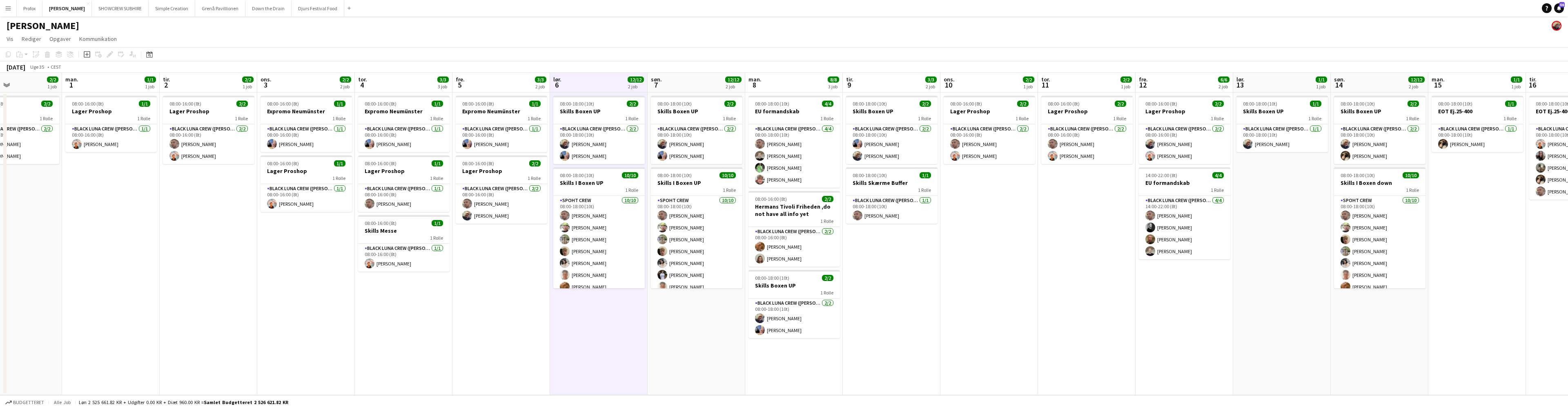
drag, startPoint x: 352, startPoint y: 79, endPoint x: 370, endPoint y: 74, distance: 18.7
click at [380, 74] on app-calendar-viewport "fre. 29 lør. 30 søn. 31 2/2 1 job man. 1 1/1 1 job tir. 2 2/2 1 job ons. 3 2/2 …" at bounding box center [784, 233] width 1568 height 322
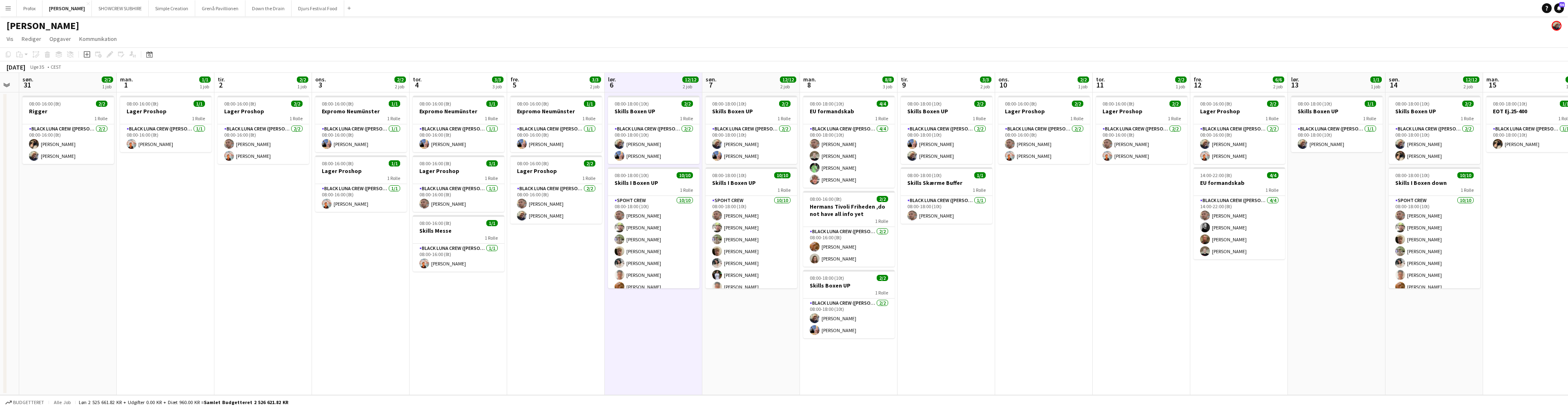
drag, startPoint x: 316, startPoint y: 80, endPoint x: 378, endPoint y: 83, distance: 62.1
click at [401, 80] on app-calendar-viewport "fre. 29 lør. 30 søn. 31 2/2 1 job man. 1 1/1 1 job tir. 2 2/2 1 job ons. 3 2/2 …" at bounding box center [784, 233] width 1568 height 322
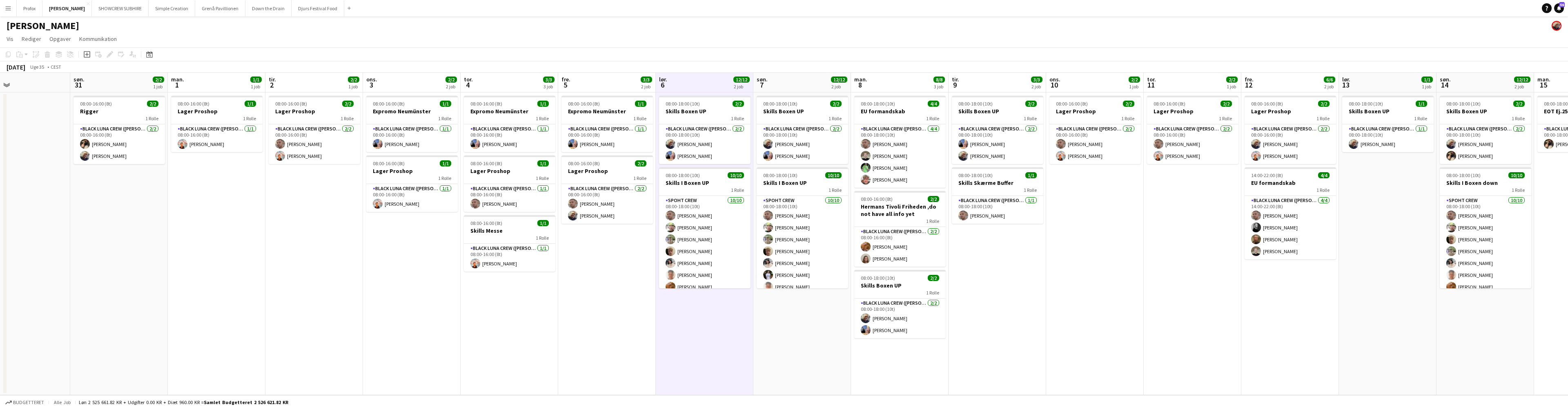
drag, startPoint x: 298, startPoint y: 83, endPoint x: 401, endPoint y: 82, distance: 103.0
click at [420, 79] on app-calendar-viewport "tor. 28 4/4 1 job fre. 29 lør. 30 søn. 31 2/2 1 job man. 1 1/1 1 job tir. 2 2/2…" at bounding box center [784, 233] width 1568 height 322
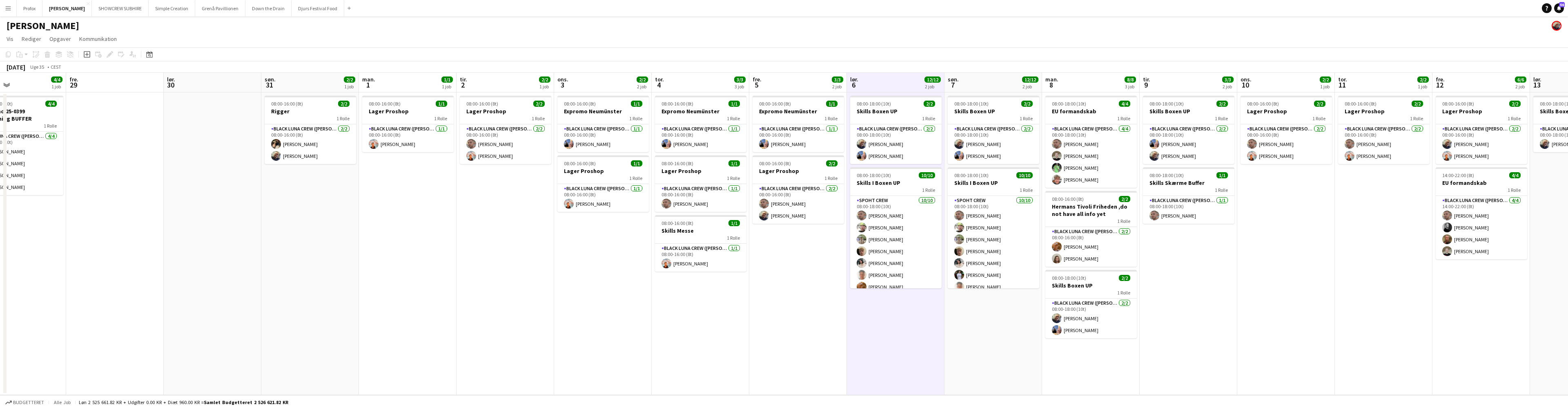
drag, startPoint x: 327, startPoint y: 83, endPoint x: 411, endPoint y: 85, distance: 84.0
click at [420, 81] on app-calendar-viewport "tir. 26 6/6 2 job ons. 27 4/4 1 job tor. 28 4/4 1 job fre. 29 lør. 30 søn. 31 2…" at bounding box center [784, 233] width 1568 height 322
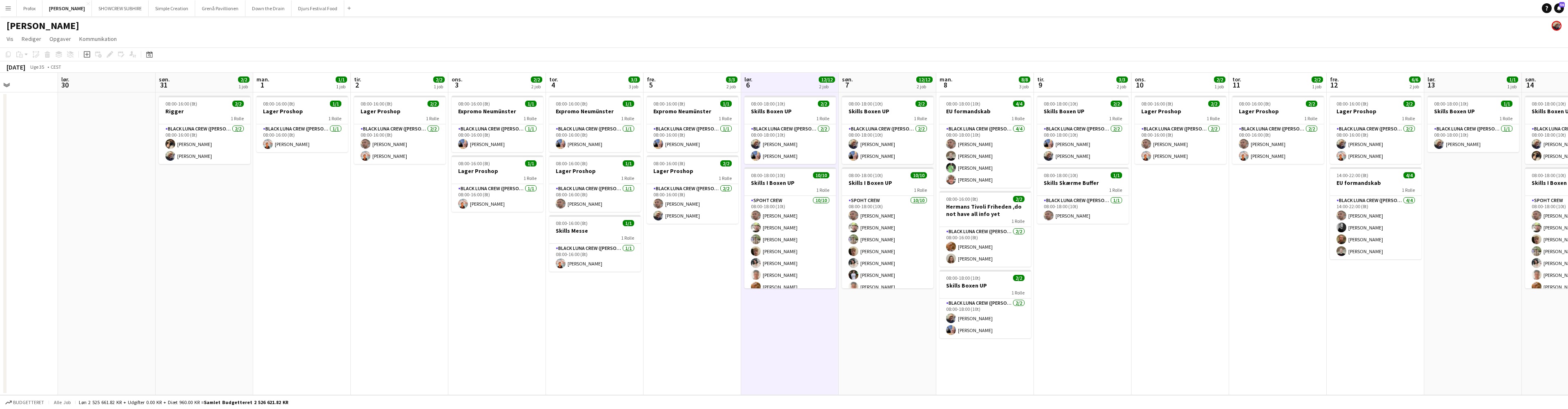
drag, startPoint x: 312, startPoint y: 81, endPoint x: 229, endPoint y: 85, distance: 83.1
click at [207, 83] on app-calendar-viewport "tir. 26 6/6 2 job ons. 27 4/4 1 job tor. 28 4/4 1 job fre. 29 lør. 30 søn. 31 2…" at bounding box center [784, 233] width 1568 height 322
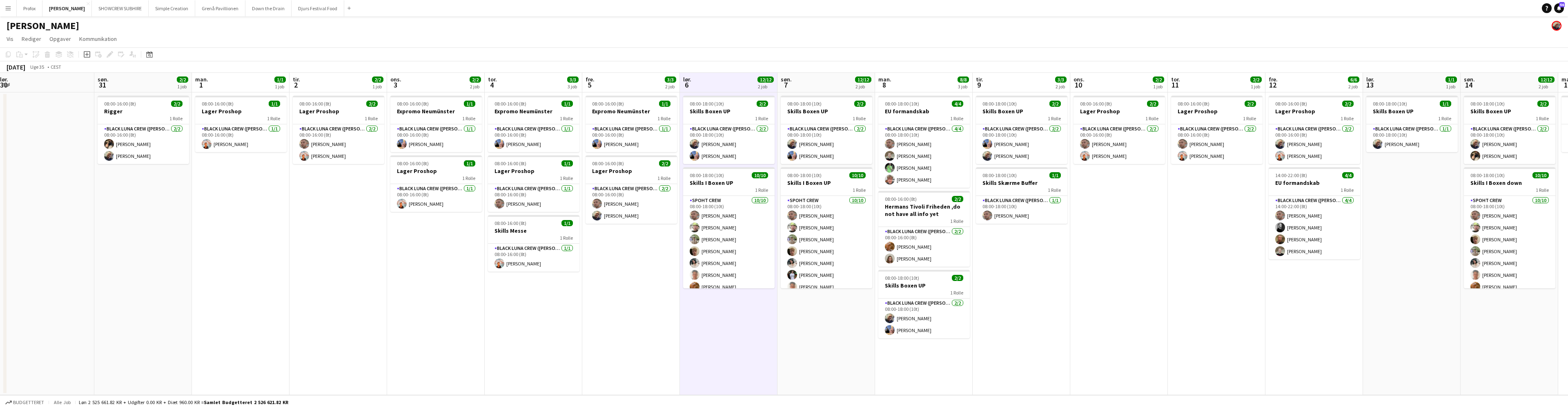
click at [234, 85] on app-calendar-viewport "tir. 26 6/6 2 job ons. 27 4/4 1 job tor. 28 4/4 1 job fre. 29 lør. 30 søn. 31 2…" at bounding box center [784, 233] width 1568 height 322
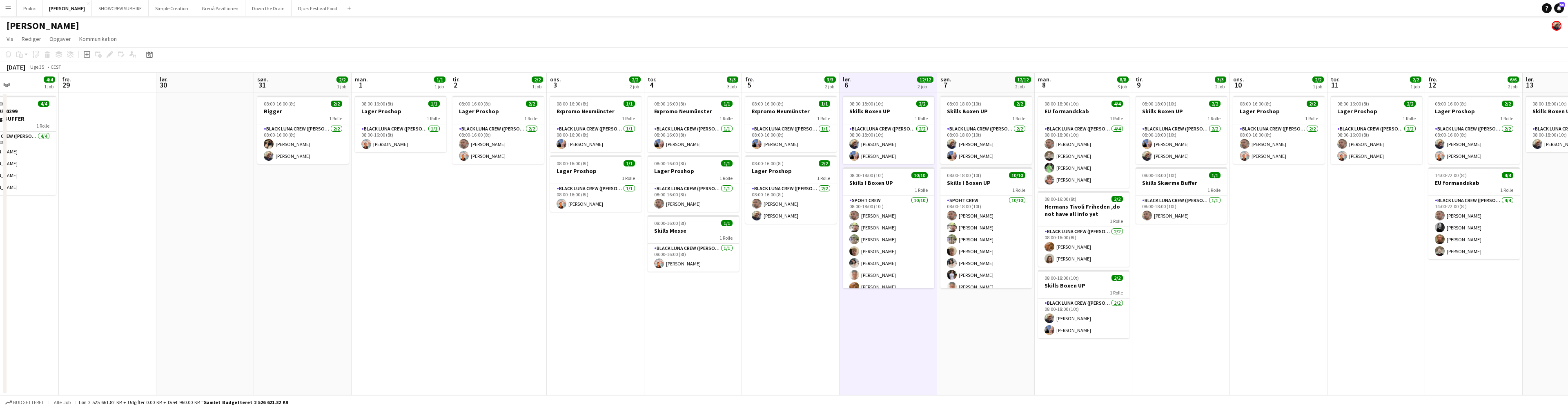
drag, startPoint x: 307, startPoint y: 86, endPoint x: 460, endPoint y: 89, distance: 153.0
click at [461, 88] on app-calendar-viewport "tir. 26 6/6 2 job ons. 27 4/4 1 job tor. 28 4/4 1 job fre. 29 lør. 30 søn. 31 2…" at bounding box center [784, 233] width 1568 height 322
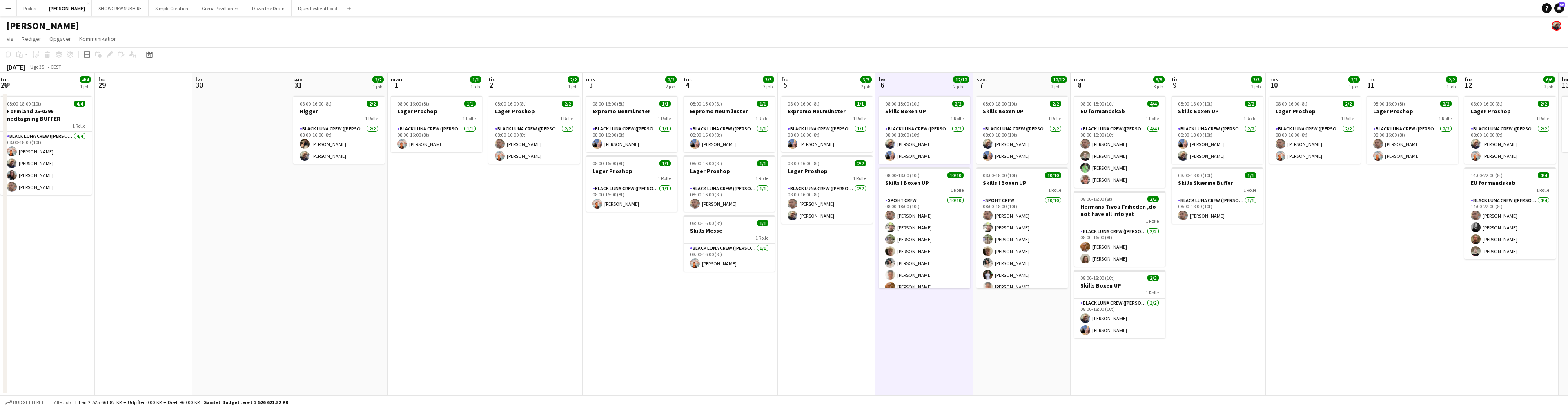
drag, startPoint x: 394, startPoint y: 89, endPoint x: 521, endPoint y: 96, distance: 127.2
click at [521, 96] on app-calendar-viewport "tir. 26 6/6 2 job ons. 27 4/4 1 job tor. 28 4/4 1 job fre. 29 lør. 30 søn. 31 2…" at bounding box center [784, 233] width 1568 height 322
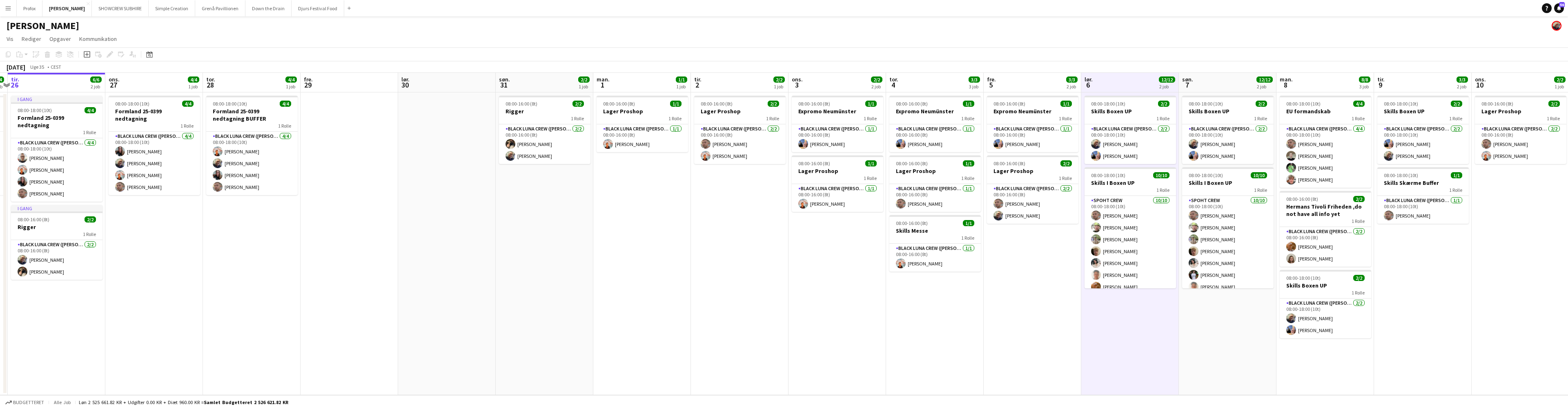
scroll to position [0, 212]
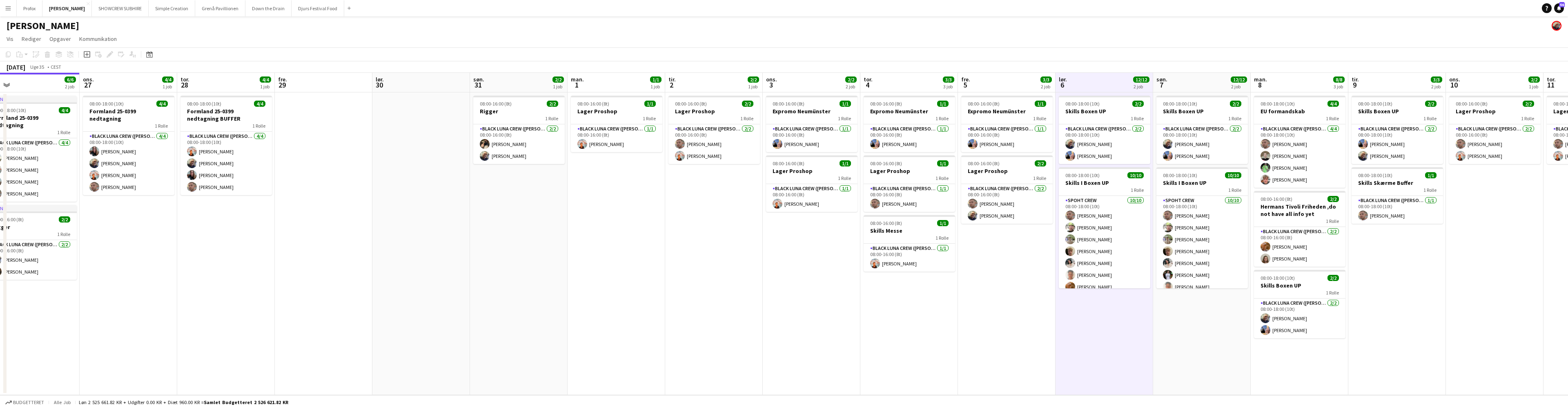
drag, startPoint x: 471, startPoint y: 93, endPoint x: 537, endPoint y: 94, distance: 66.0
click at [558, 94] on app-calendar-viewport "søn. 24 1/1 1 job man. 25 4/4 1 job tir. 26 6/6 2 job ons. 27 4/4 1 job tor. 28…" at bounding box center [784, 233] width 1568 height 322
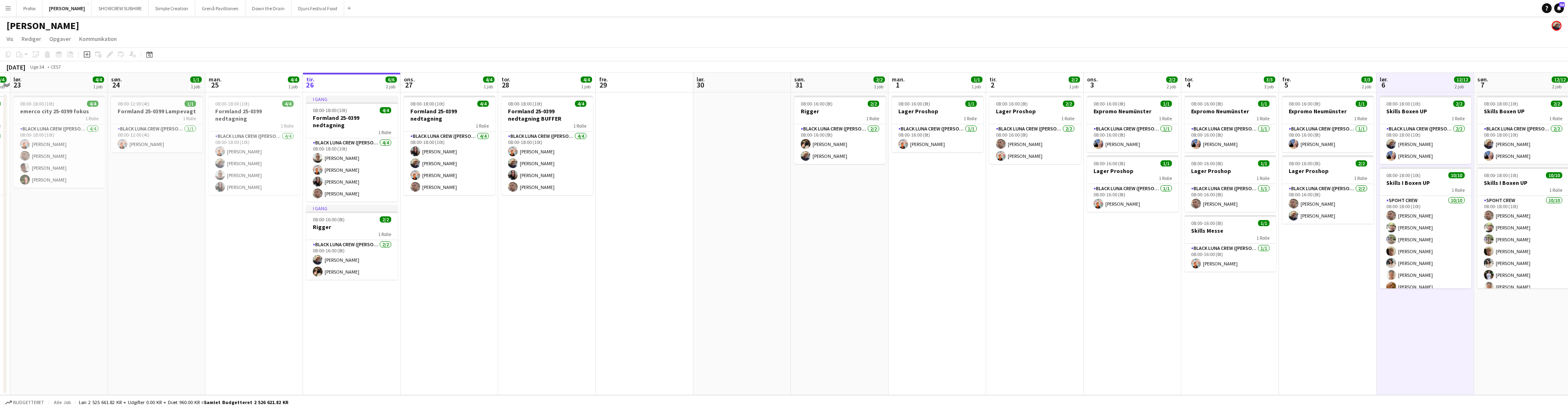
scroll to position [0, 180]
drag, startPoint x: 302, startPoint y: 86, endPoint x: 529, endPoint y: 99, distance: 227.4
click at [529, 99] on app-calendar-viewport "tor. 21 6/6 1 job fre. 22 4/4 1 job lør. 23 4/4 1 job søn. 24 1/1 1 job man. 25…" at bounding box center [784, 233] width 1568 height 322
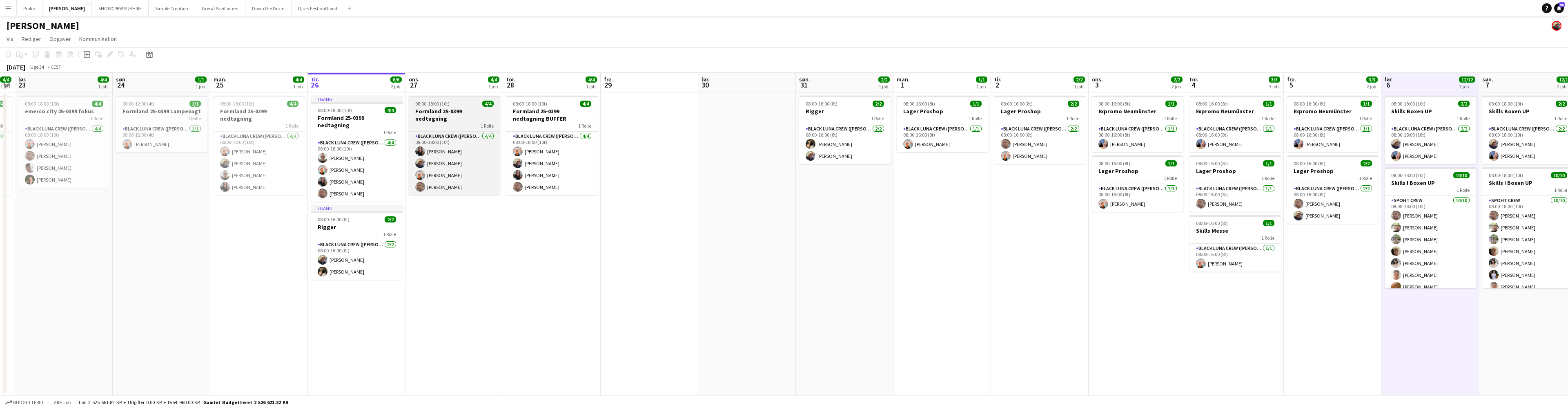
click at [449, 122] on div "1 Rolle" at bounding box center [454, 125] width 92 height 6
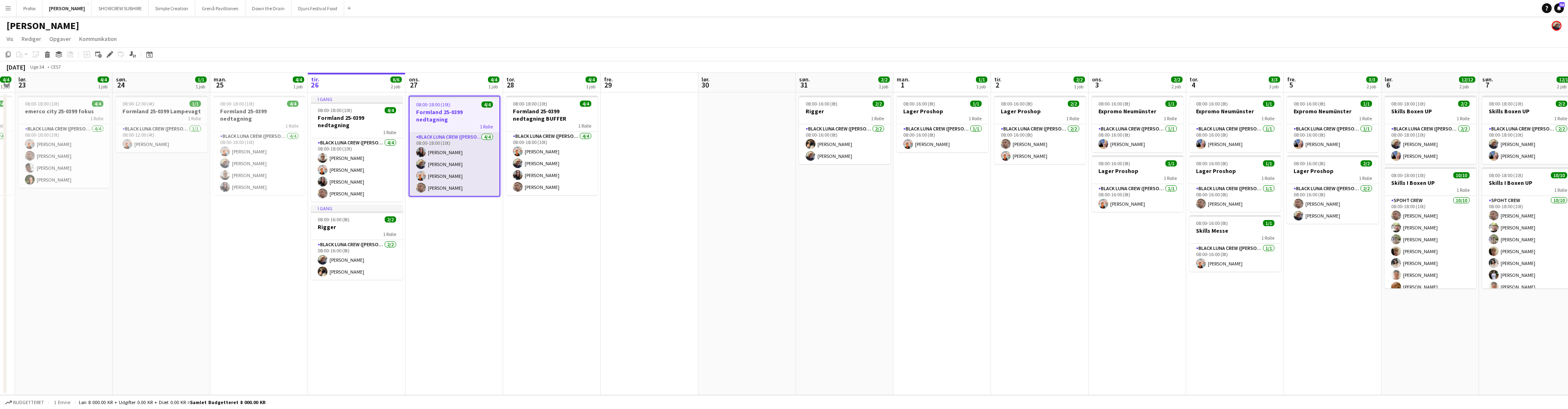
click at [445, 132] on app-card-role "Black Luna Crew ([PERSON_NAME]) [DATE] 08:00-18:00 (10t) [PERSON_NAME] [PERSON_…" at bounding box center [454, 164] width 90 height 63
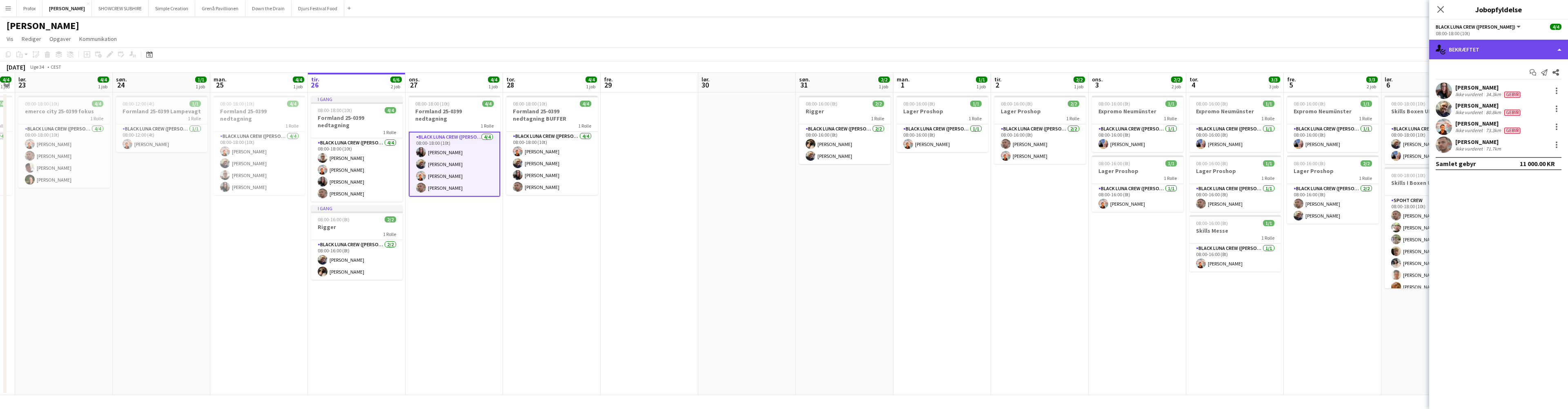
click at [1545, 50] on div "single-neutral-actions-check-2 Bekræftet" at bounding box center [1498, 49] width 139 height 19
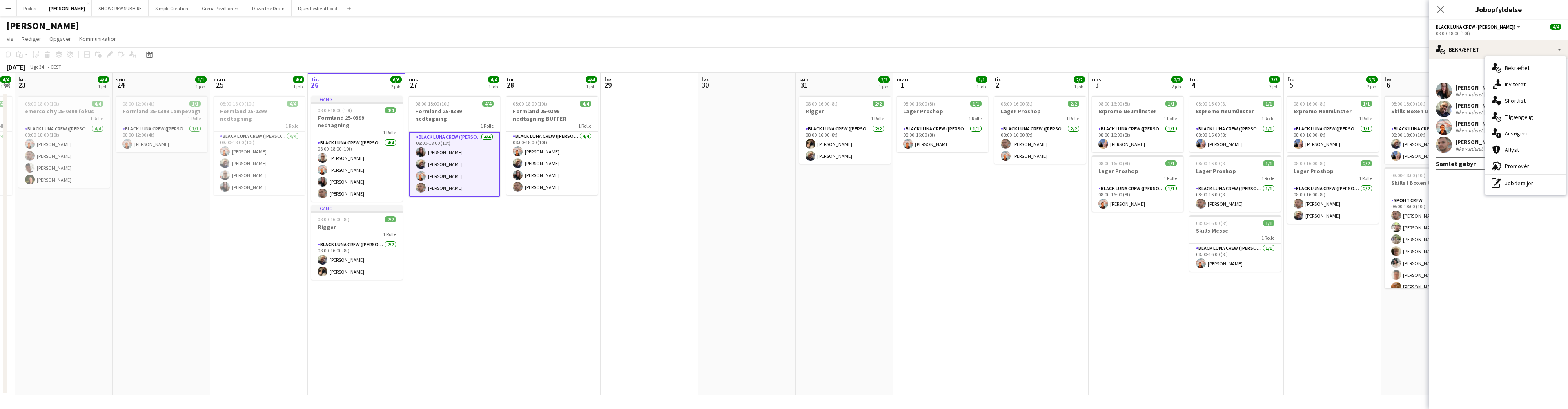
click at [1524, 182] on div "pen-write Jobdetaljer" at bounding box center [1525, 183] width 81 height 17
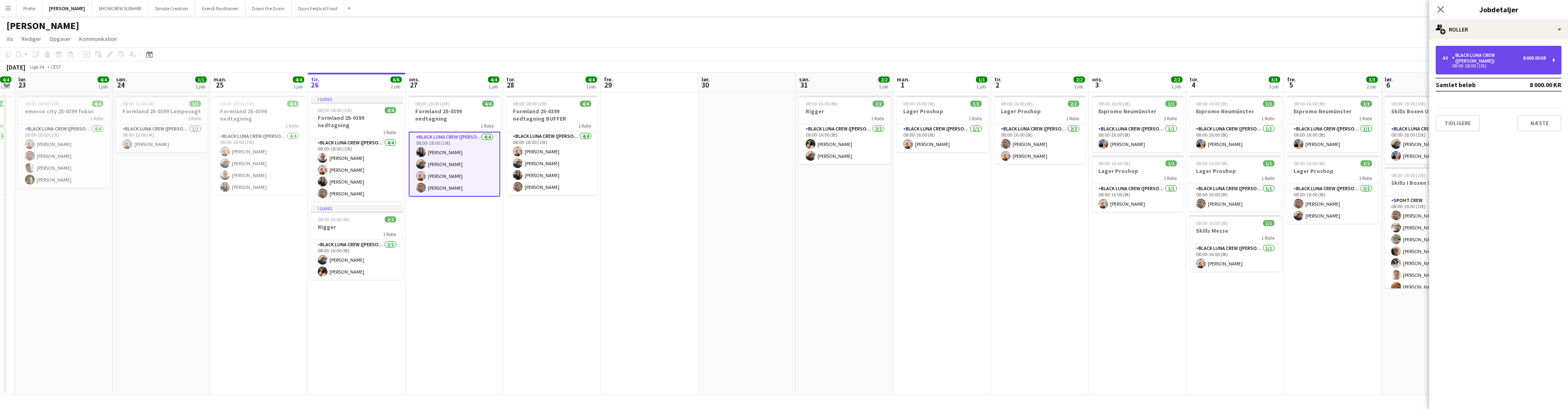
click at [1552, 61] on div "4 x Black Luna Crew ([PERSON_NAME]) 8 000.00 KR 08:00-18:00 (10t)" at bounding box center [1498, 59] width 125 height 28
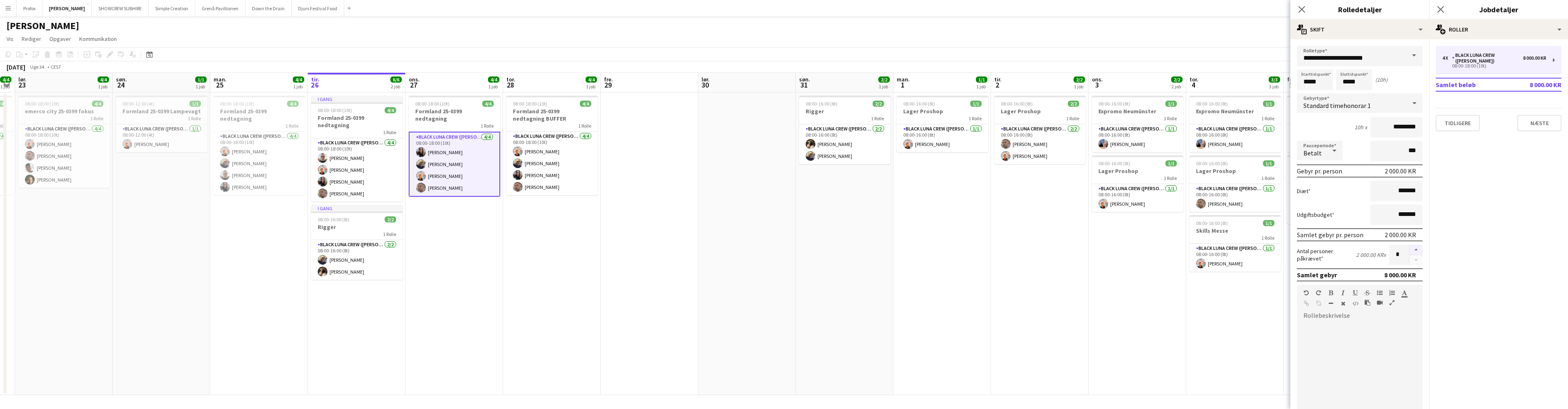
click at [1414, 249] on button "button" at bounding box center [1416, 249] width 13 height 10
type input "*"
click at [1547, 116] on button "Næste" at bounding box center [1540, 123] width 44 height 17
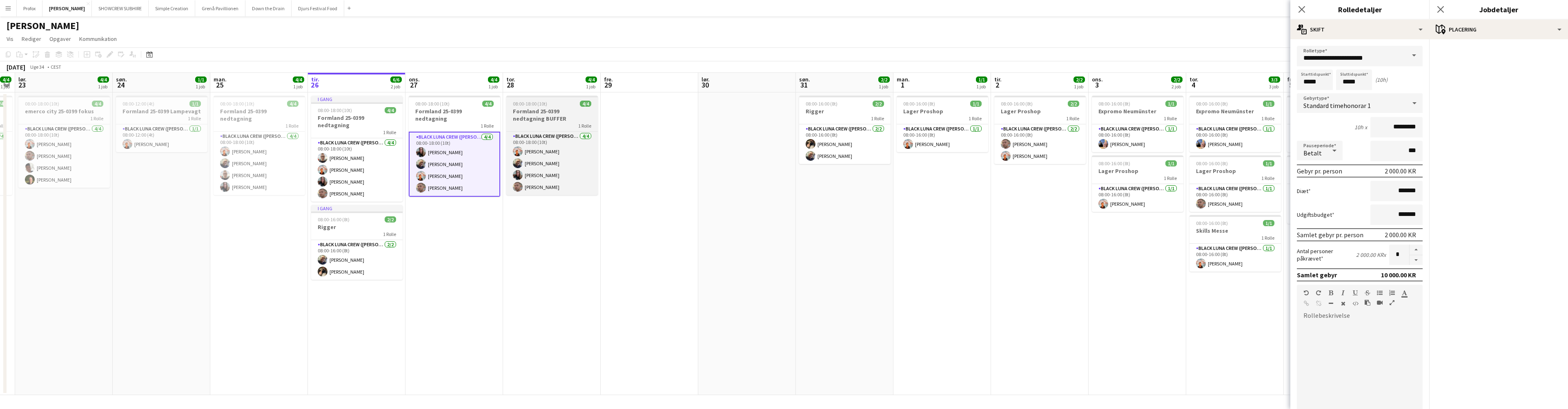
scroll to position [0, 180]
click at [549, 117] on h3 "Formland 25-0399 nedtagning BUFFER" at bounding box center [552, 114] width 92 height 14
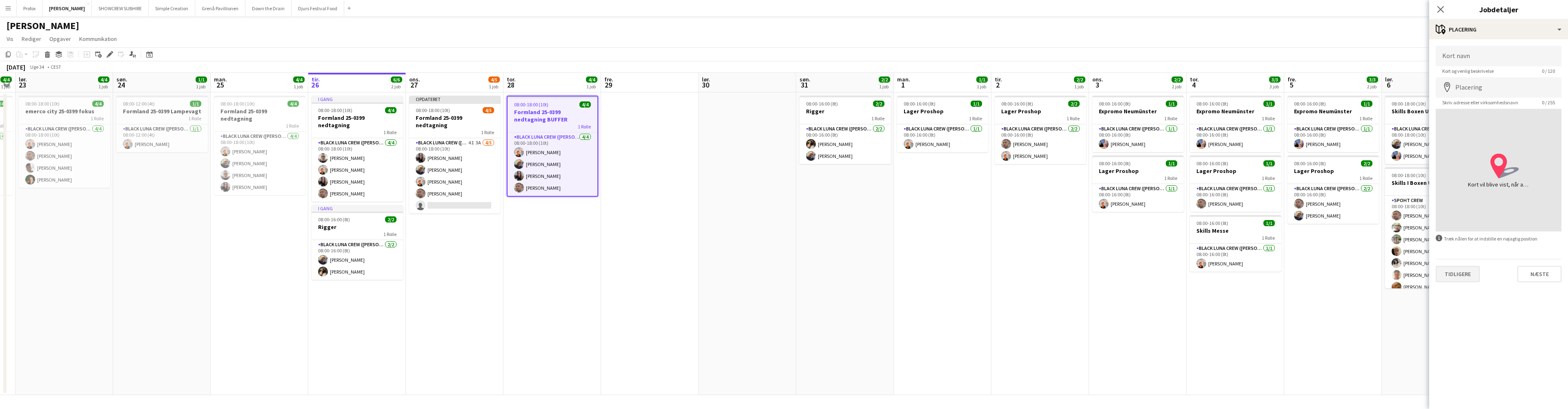
click at [1467, 276] on button "Tidligere" at bounding box center [1458, 274] width 44 height 17
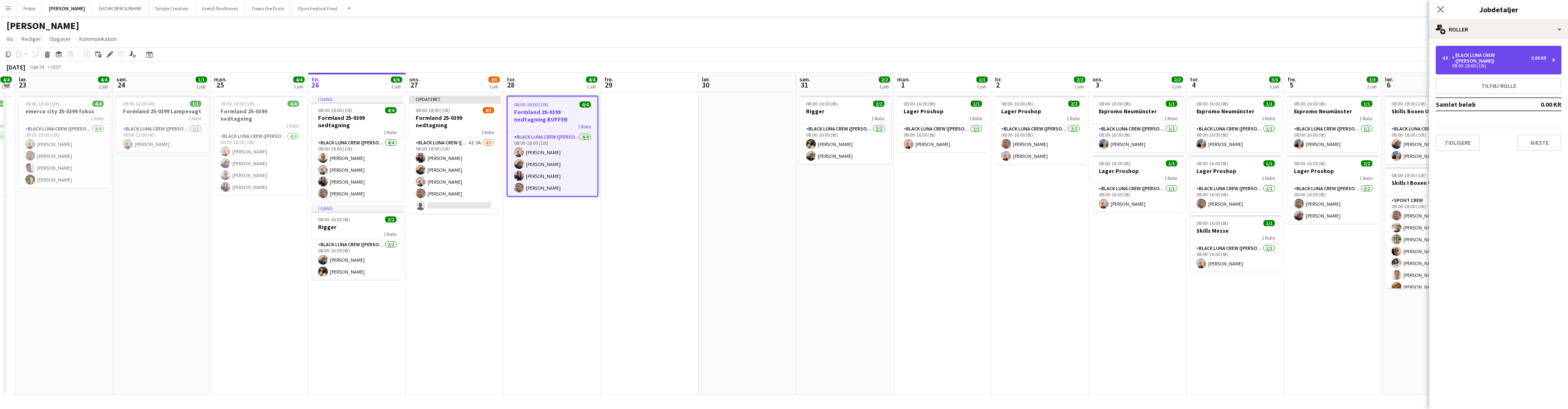
click at [1537, 55] on div "0.00 KR" at bounding box center [1539, 58] width 15 height 6
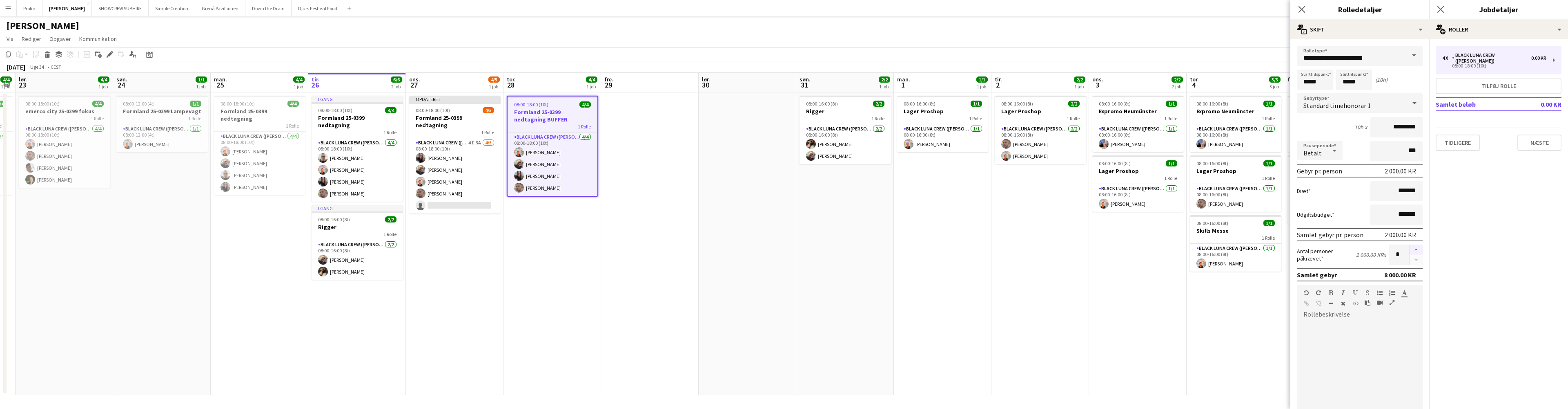
click at [1409, 250] on button "button" at bounding box center [1416, 249] width 13 height 10
type input "*"
click at [1546, 136] on button "Næste" at bounding box center [1540, 143] width 44 height 17
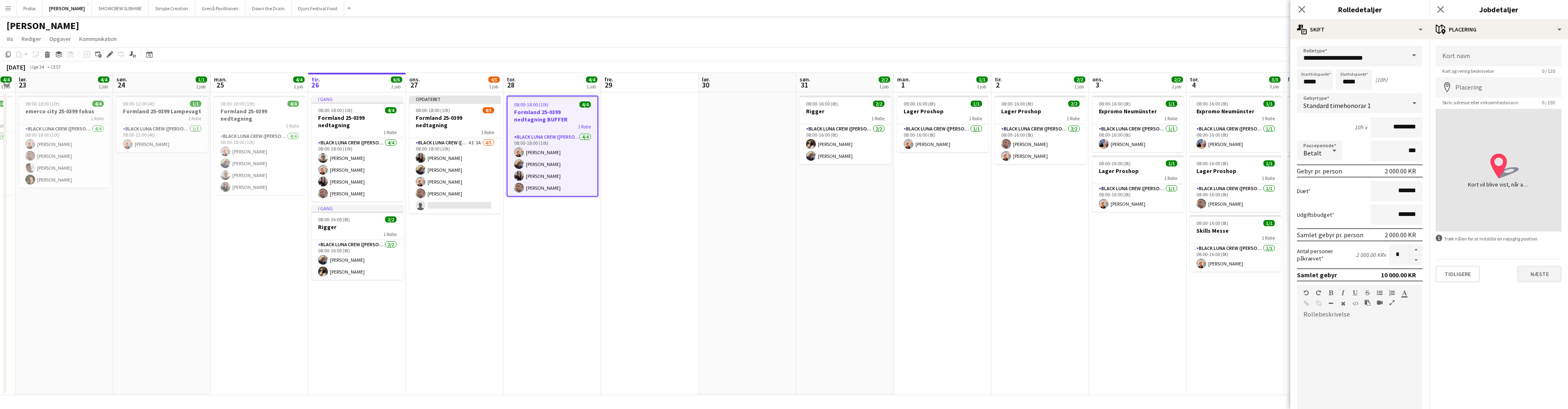
click at [1551, 271] on button "Næste" at bounding box center [1540, 274] width 44 height 17
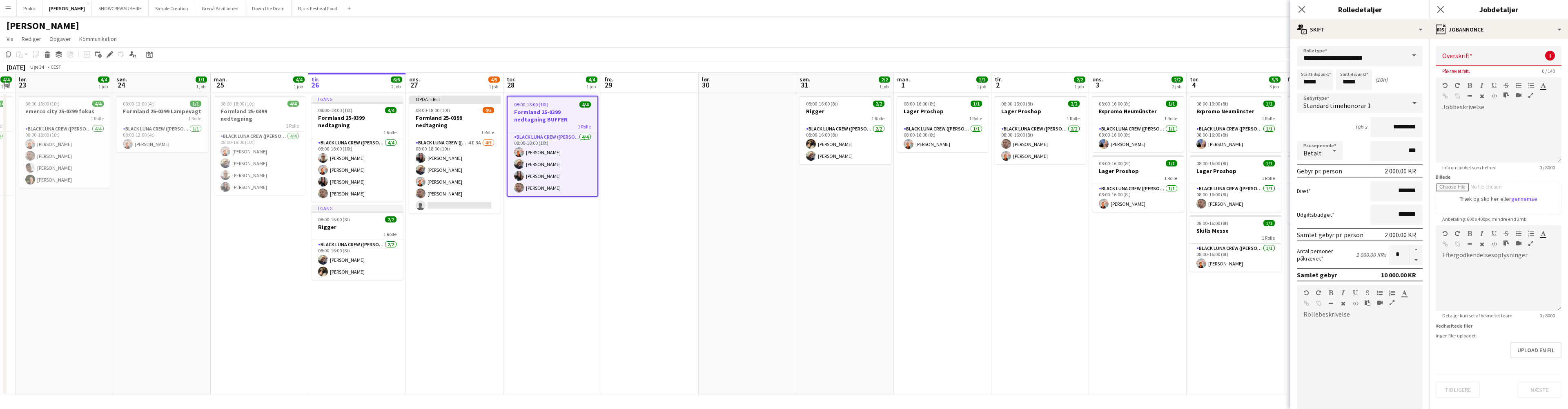
click at [1540, 387] on div "Tidligere Næste" at bounding box center [1498, 386] width 125 height 23
drag, startPoint x: 1189, startPoint y: 328, endPoint x: 1197, endPoint y: 330, distance: 8.2
click at [1190, 329] on app-date-cell "08:00-16:00 (8t) 1/1 Expromo Neumünster 1 Rolle Black Luna Crew ([PERSON_NAME])…" at bounding box center [1237, 243] width 98 height 302
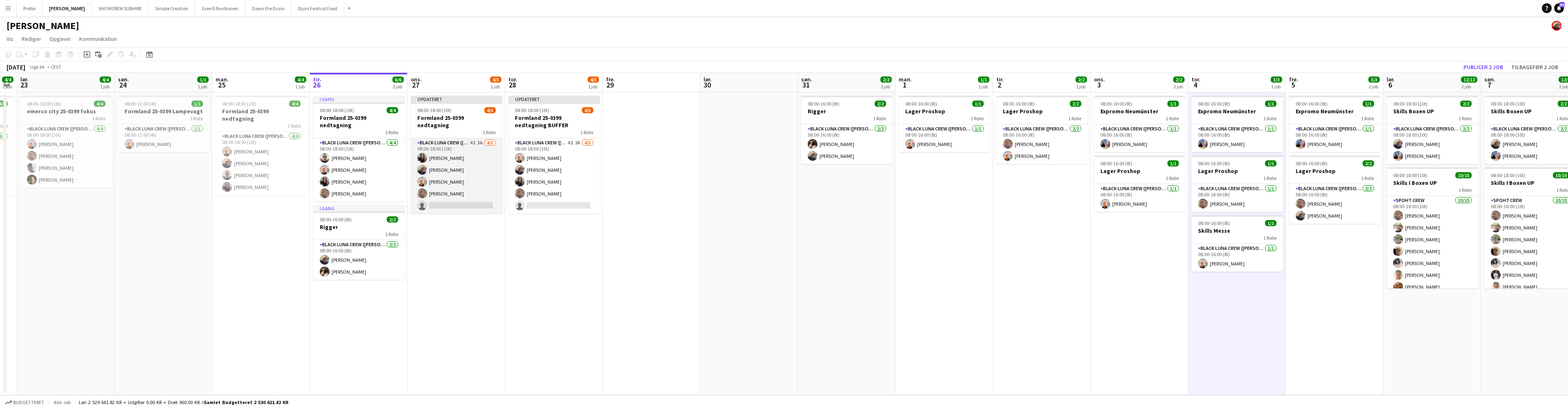
click at [451, 198] on app-card-role "Black Luna Crew ([PERSON_NAME]) 4I 3A [DATE] 08:00-18:00 (10t) [PERSON_NAME] [P…" at bounding box center [456, 175] width 92 height 75
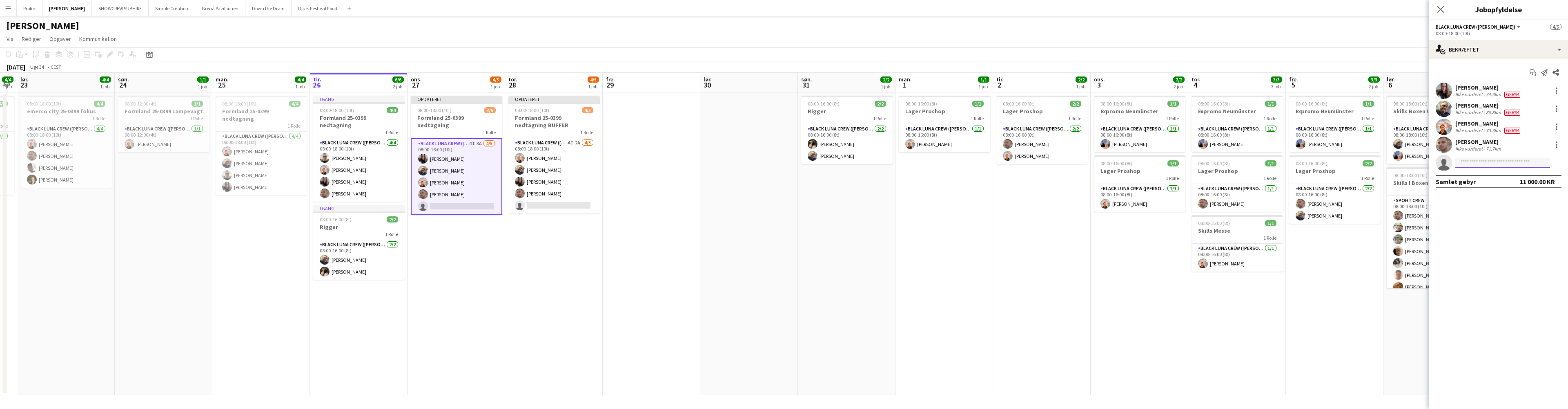
click at [1483, 163] on input at bounding box center [1503, 163] width 94 height 10
click at [1516, 162] on input at bounding box center [1503, 163] width 94 height 10
click at [1479, 160] on input at bounding box center [1503, 163] width 94 height 10
click at [1504, 223] on mat-expansion-panel "check Bekræftet Start chat Send notifikation Del [PERSON_NAME] Ikke vurderet 34…" at bounding box center [1498, 234] width 139 height 350
drag, startPoint x: 1484, startPoint y: 156, endPoint x: 1479, endPoint y: 160, distance: 6.4
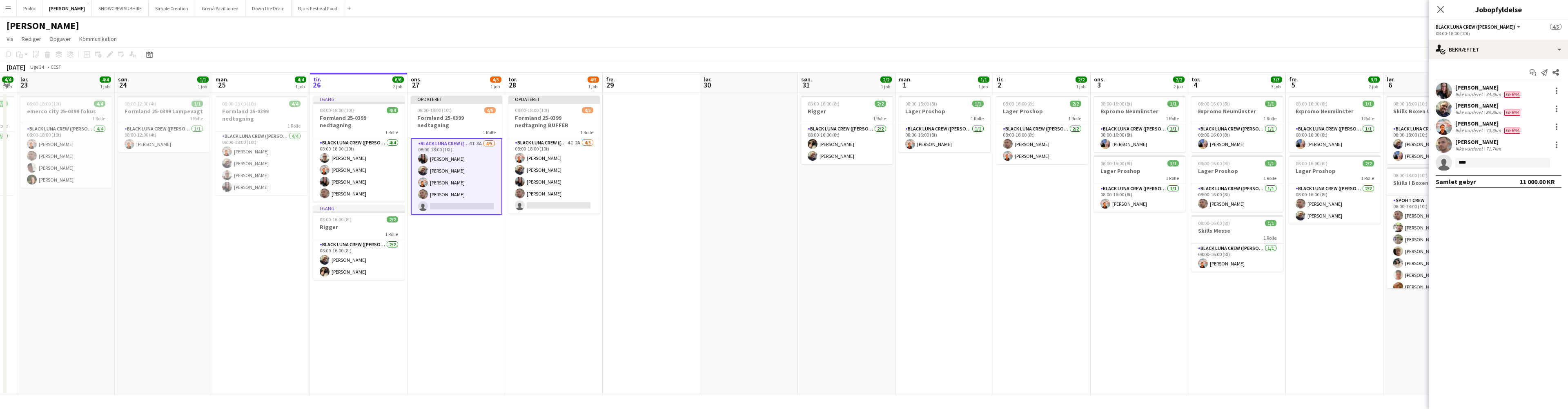
click at [1470, 159] on app-invite-slot "single-neutral-actions ****" at bounding box center [1498, 163] width 139 height 17
drag, startPoint x: 1483, startPoint y: 162, endPoint x: 1445, endPoint y: 164, distance: 38.1
click at [1443, 164] on app-invite-slot "single-neutral-actions ****" at bounding box center [1498, 163] width 139 height 17
type input "*****"
click at [1523, 161] on input "**********" at bounding box center [1503, 163] width 94 height 10
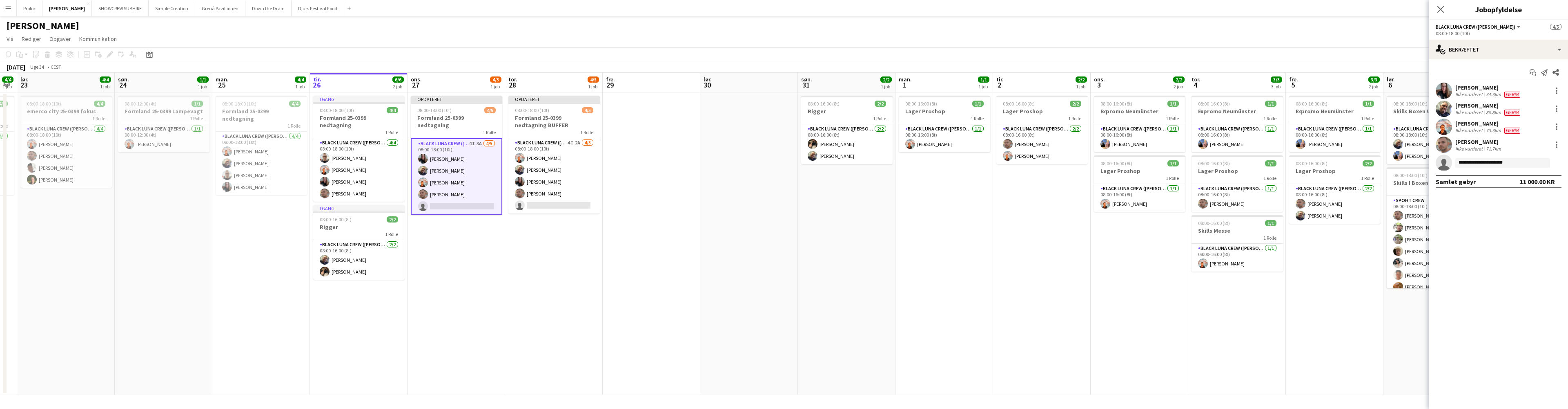
drag, startPoint x: 1511, startPoint y: 161, endPoint x: 1451, endPoint y: 165, distance: 60.1
click at [1451, 165] on app-invite-slot "**********" at bounding box center [1498, 163] width 139 height 17
type input "****"
drag, startPoint x: 1494, startPoint y: 251, endPoint x: 1498, endPoint y: 256, distance: 6.4
click at [1494, 251] on mat-expansion-panel "check Bekræftet Start chat Send notifikation Del [PERSON_NAME] Ikke vurderet 34…" at bounding box center [1498, 234] width 139 height 350
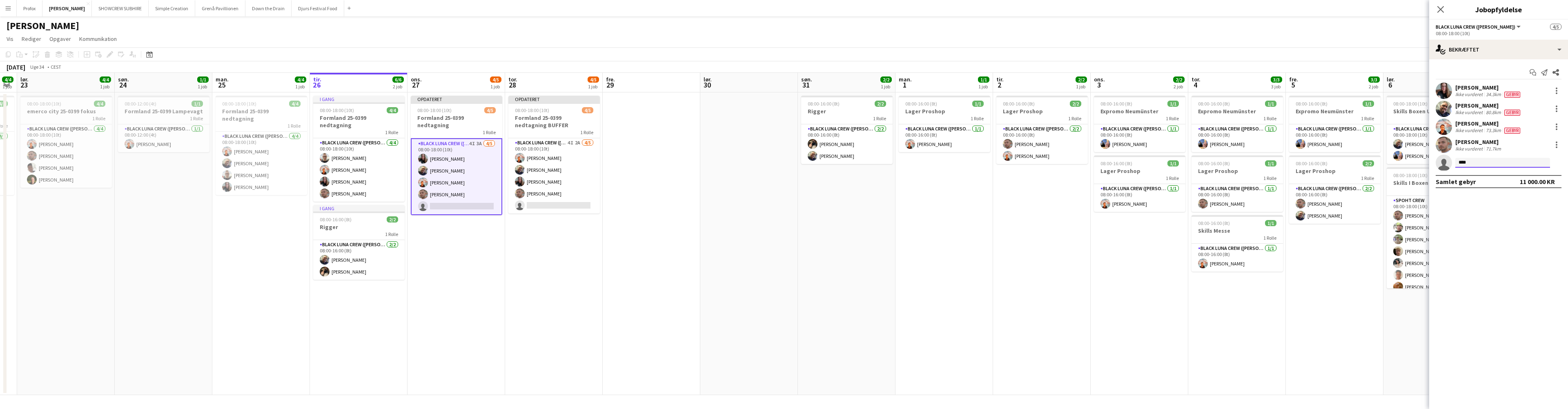
click at [1487, 163] on input "****" at bounding box center [1503, 163] width 94 height 10
click at [1485, 192] on span "[PERSON_NAME][EMAIL_ADDRESS][DOMAIN_NAME]" at bounding box center [1503, 194] width 82 height 6
click at [1482, 163] on input at bounding box center [1503, 163] width 94 height 10
click at [474, 197] on app-card-role "Black Luna Crew ([PERSON_NAME]) 4I 3A [DATE] 08:00-18:00 (10t) [PERSON_NAME] [P…" at bounding box center [456, 176] width 92 height 77
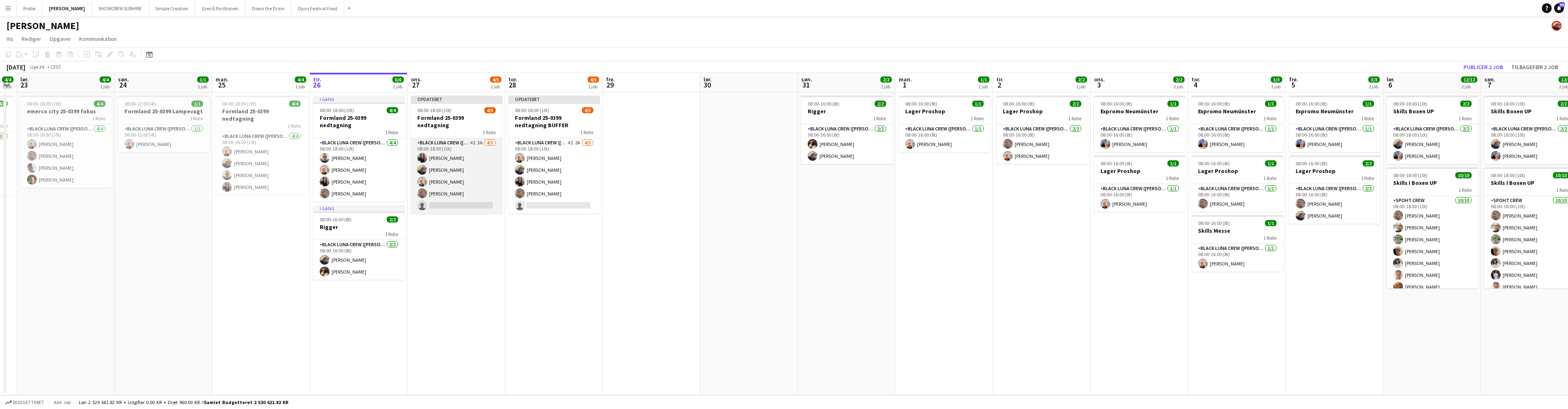
click at [465, 197] on app-card-role "Black Luna Crew ([PERSON_NAME]) 4I 3A [DATE] 08:00-18:00 (10t) [PERSON_NAME] [P…" at bounding box center [456, 175] width 92 height 75
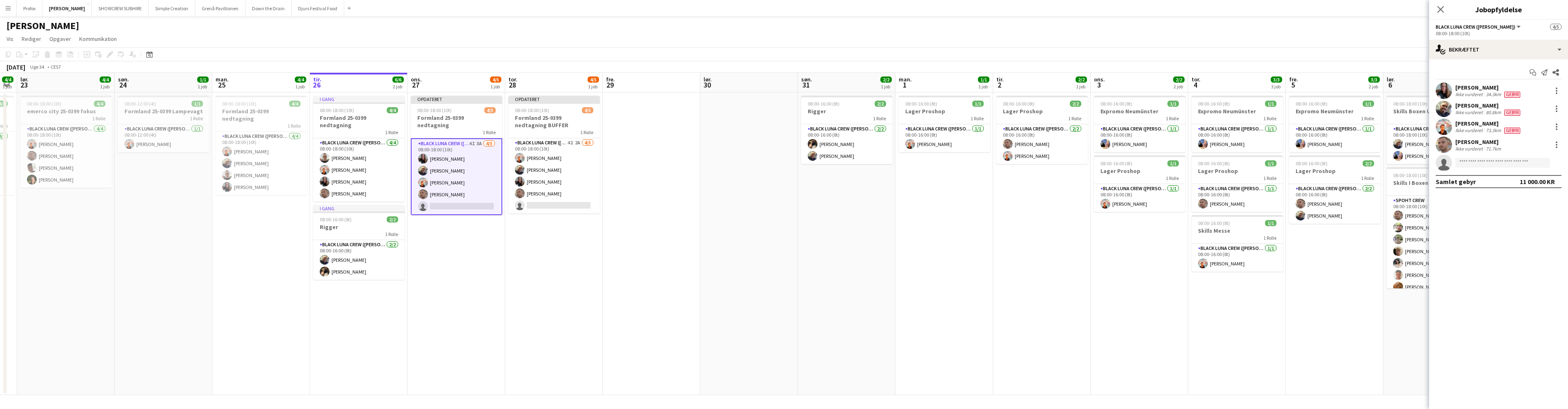
click at [447, 198] on app-card-role "Black Luna Crew ([PERSON_NAME]) 4I 3A [DATE] 08:00-18:00 (10t) [PERSON_NAME] [P…" at bounding box center [456, 176] width 92 height 77
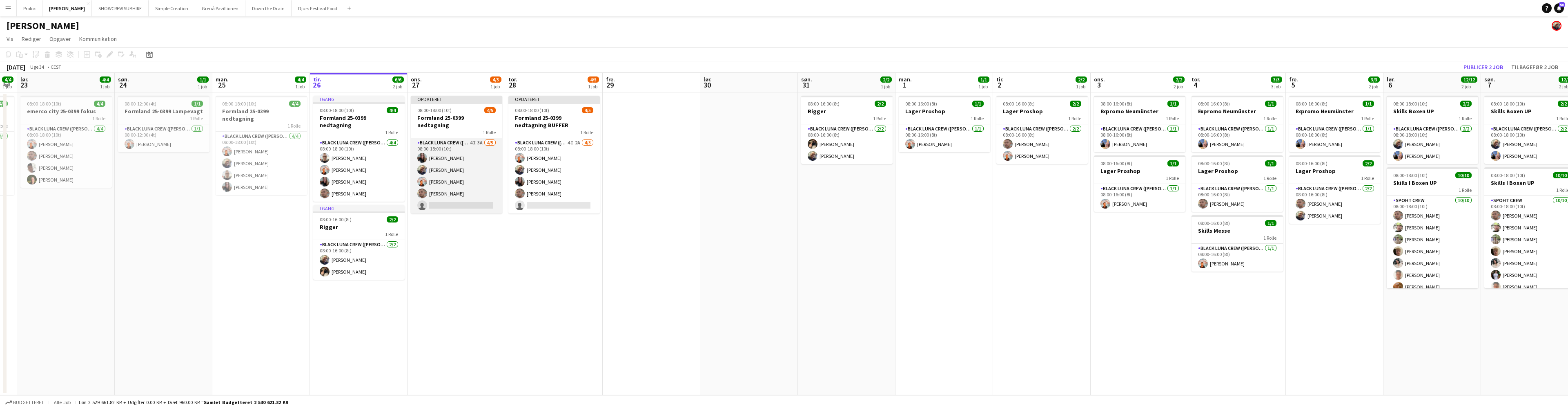
click at [456, 197] on app-card-role "Black Luna Crew ([PERSON_NAME]) 4I 3A [DATE] 08:00-18:00 (10t) [PERSON_NAME] [P…" at bounding box center [456, 175] width 92 height 75
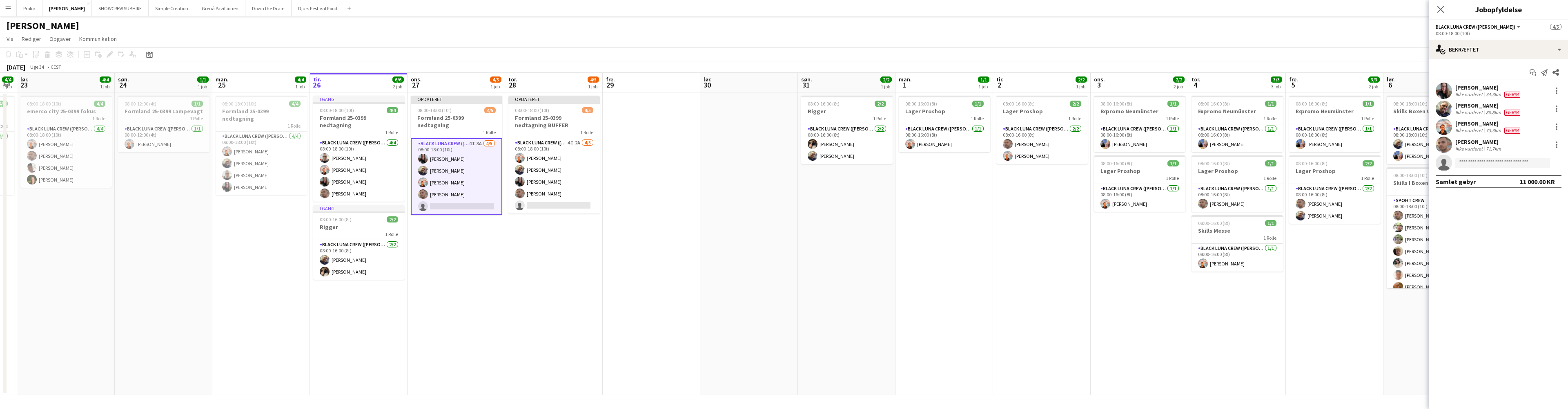
click at [456, 197] on app-card-role "Black Luna Crew ([PERSON_NAME]) 4I 3A [DATE] 08:00-18:00 (10t) [PERSON_NAME] [P…" at bounding box center [456, 176] width 92 height 77
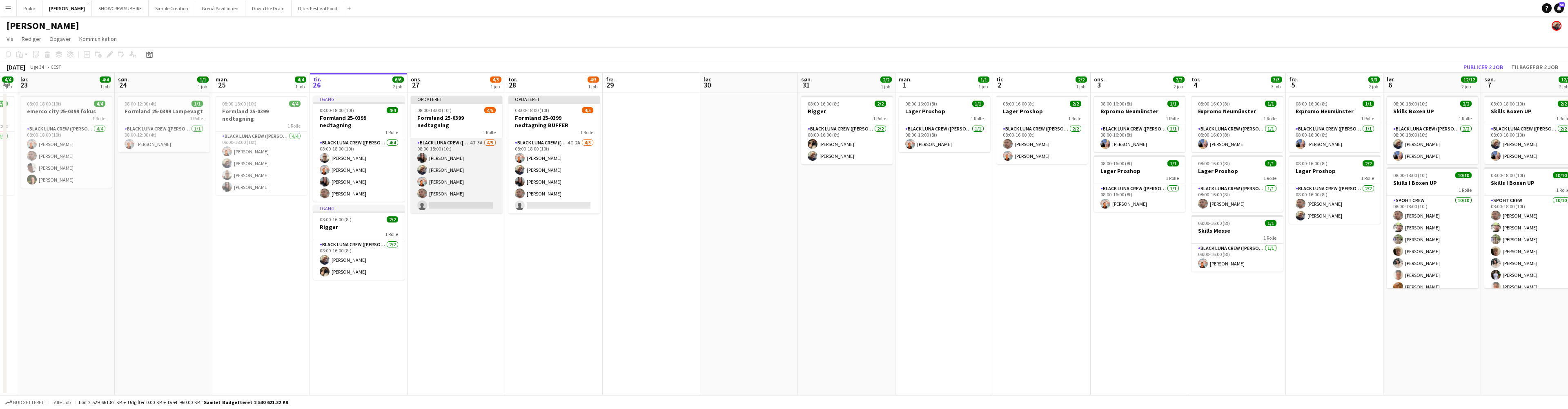
click at [451, 199] on app-card-role "Black Luna Crew ([PERSON_NAME]) 4I 3A [DATE] 08:00-18:00 (10t) [PERSON_NAME] [P…" at bounding box center [456, 175] width 92 height 75
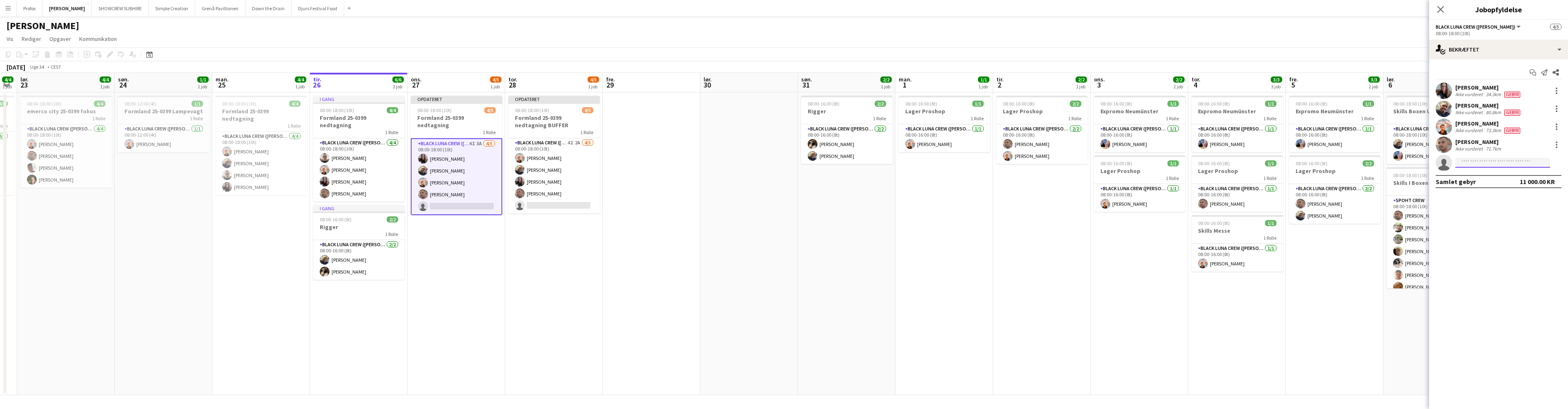
click at [1494, 163] on input at bounding box center [1503, 163] width 94 height 10
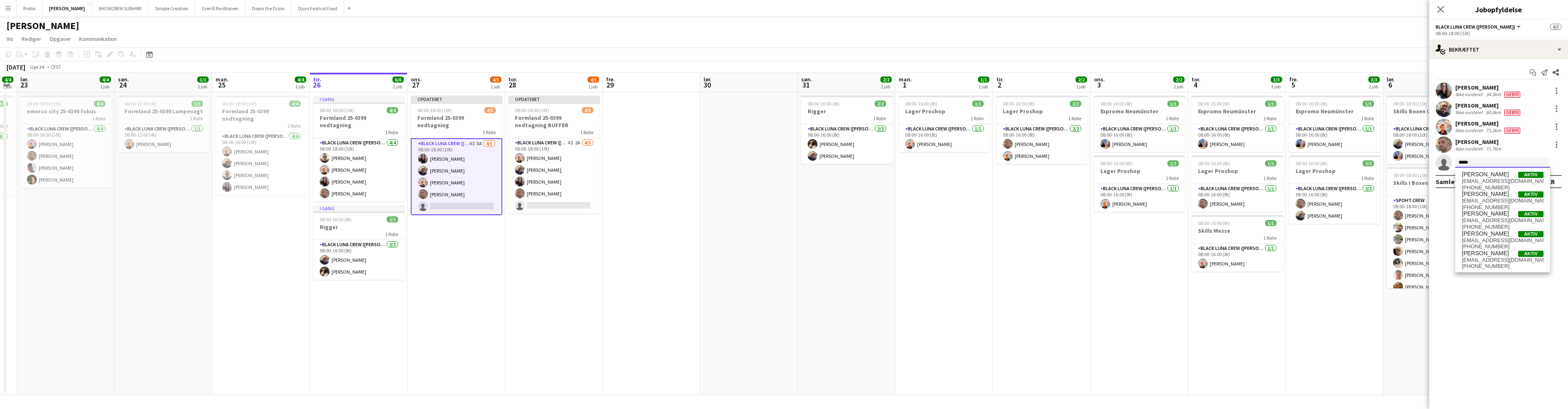
type input "*****"
drag, startPoint x: 1494, startPoint y: 163, endPoint x: 1505, endPoint y: 175, distance: 16.3
click at [1505, 175] on span "[PERSON_NAME] Aktiv" at bounding box center [1503, 174] width 82 height 7
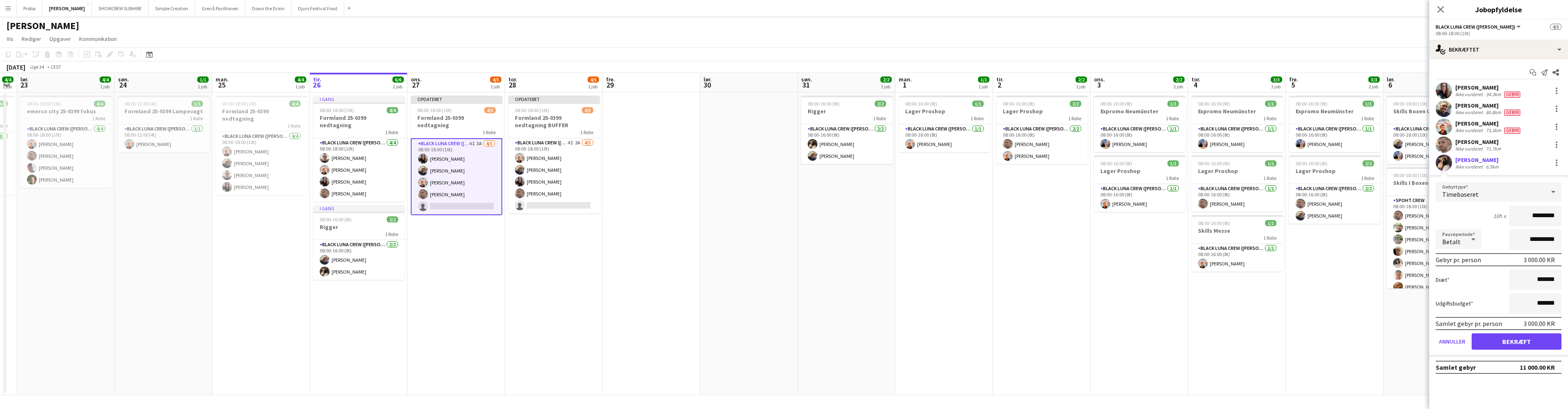
click at [1513, 341] on button "Bekræft" at bounding box center [1516, 341] width 90 height 17
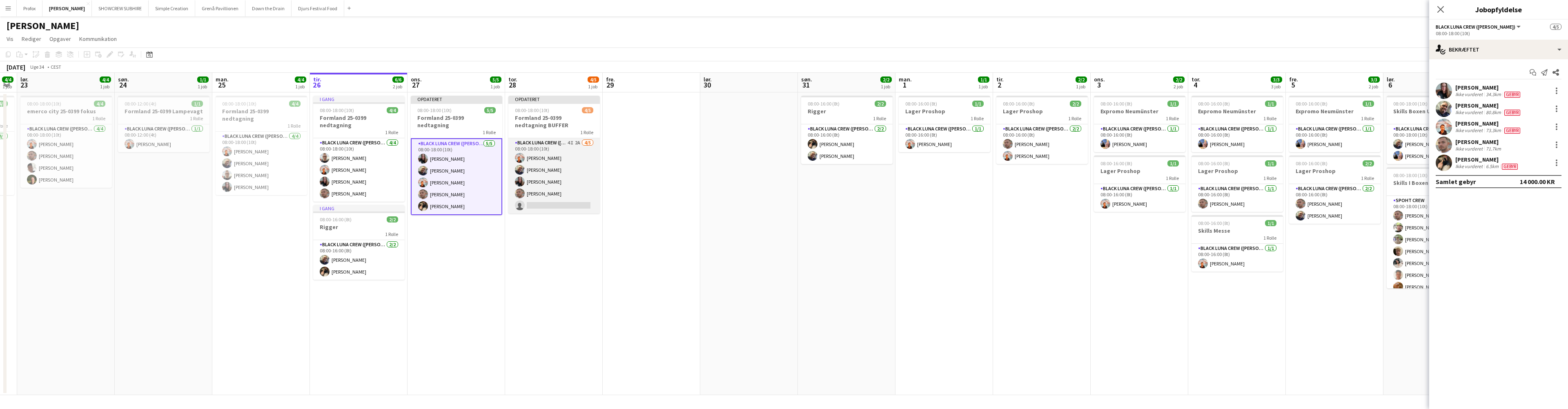
click at [547, 205] on app-card-role "Black Luna Crew ([PERSON_NAME]) 4I 2A [DATE] 08:00-18:00 (10t) [PERSON_NAME] [P…" at bounding box center [554, 175] width 92 height 75
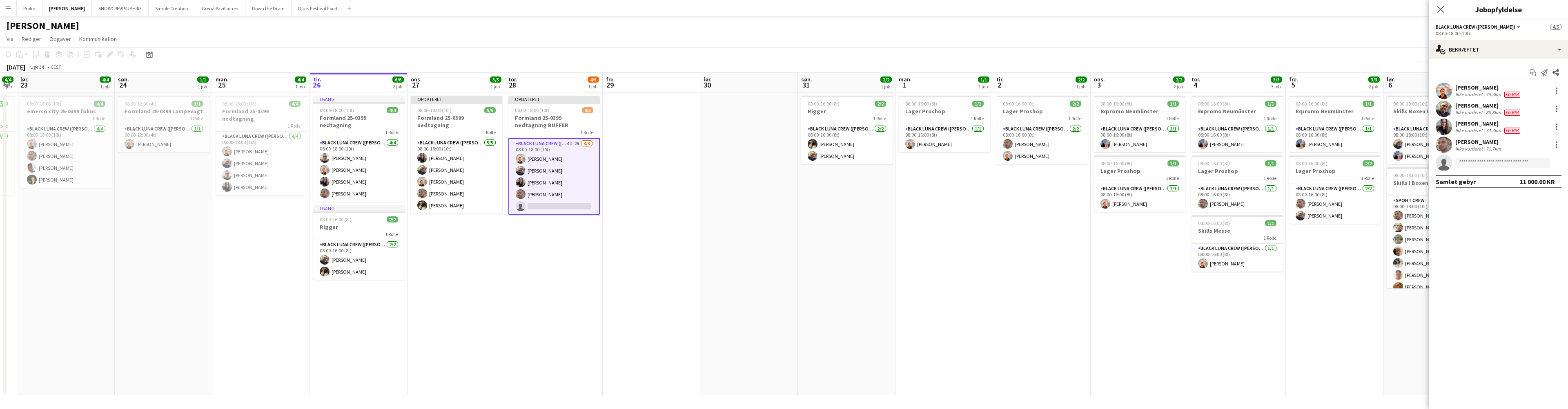
click at [548, 205] on app-card-role "Black Luna Crew ([PERSON_NAME]) 4I 2A [DATE] 08:00-18:00 (10t) [PERSON_NAME] [P…" at bounding box center [554, 176] width 92 height 77
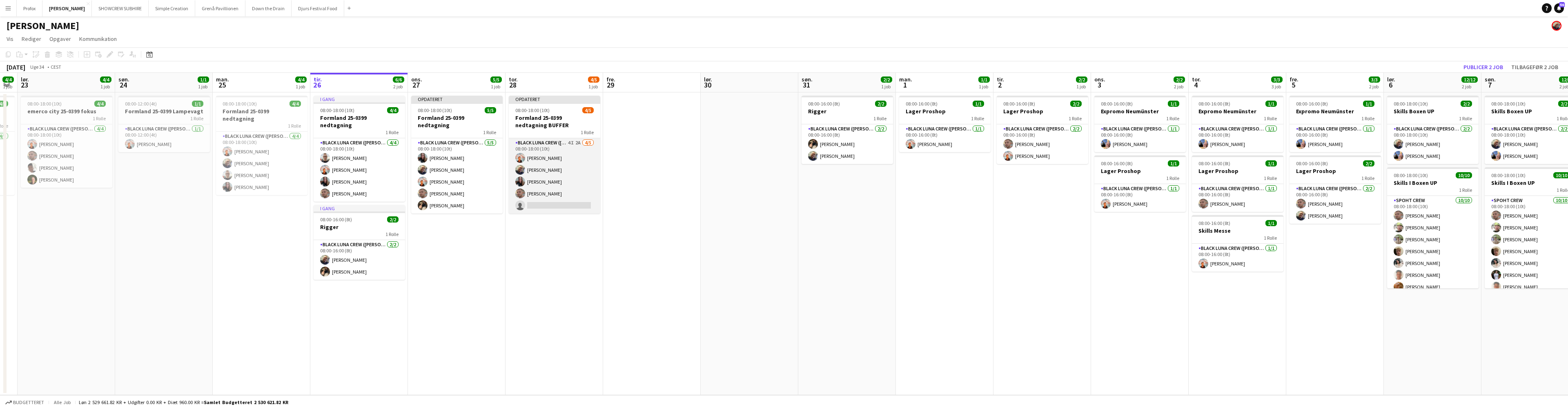
click at [559, 201] on app-card-role "Black Luna Crew ([PERSON_NAME]) 4I 2A [DATE] 08:00-18:00 (10t) [PERSON_NAME] [P…" at bounding box center [554, 175] width 92 height 75
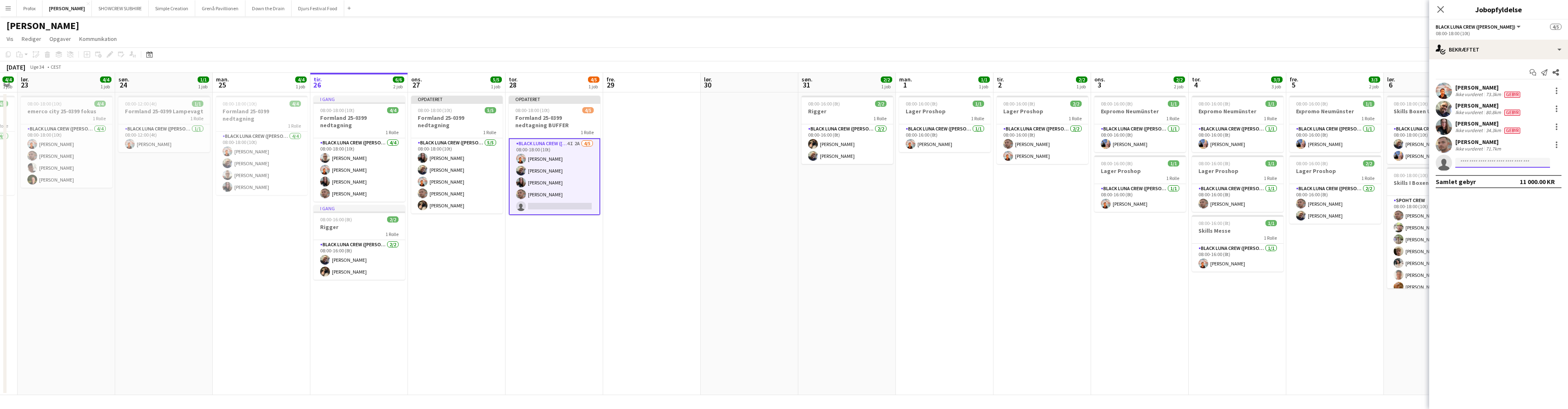
drag, startPoint x: 1473, startPoint y: 165, endPoint x: 1482, endPoint y: 165, distance: 9.0
click at [1477, 165] on input at bounding box center [1503, 163] width 94 height 10
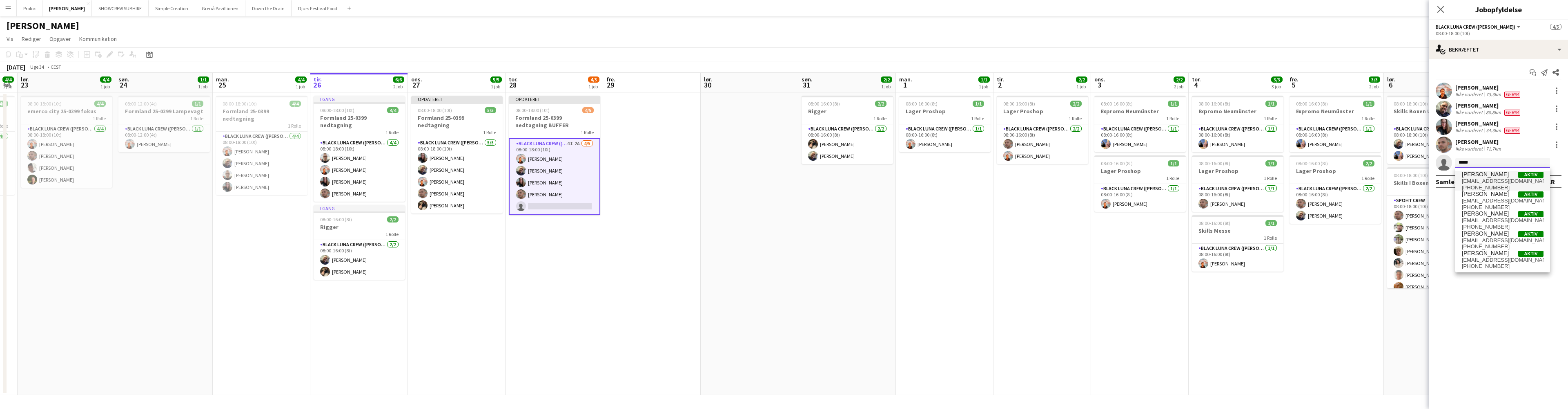
type input "*****"
click at [1502, 178] on span "[EMAIL_ADDRESS][DOMAIN_NAME]" at bounding box center [1503, 181] width 82 height 6
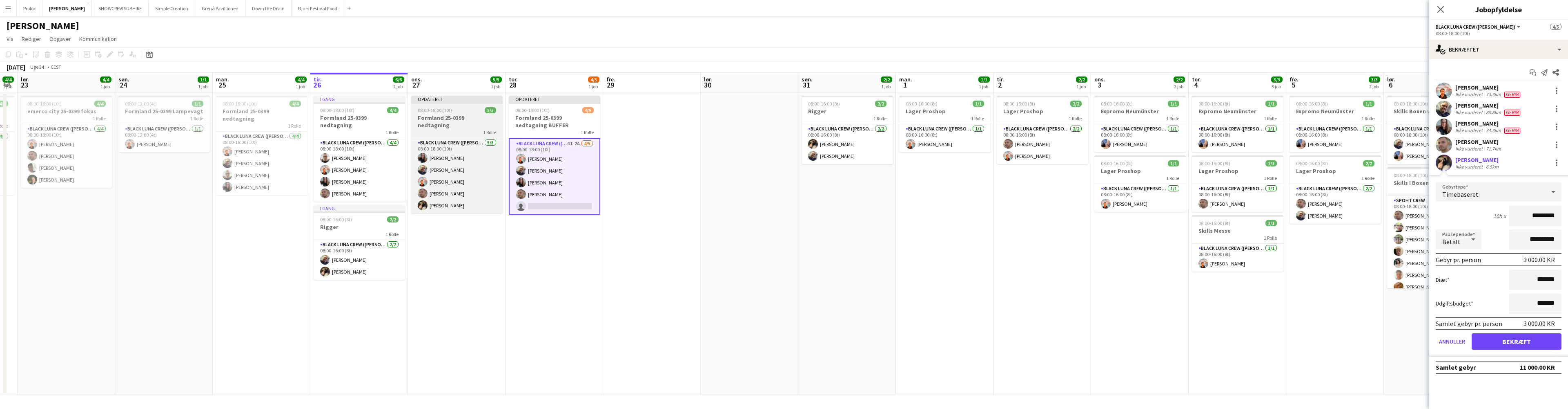
click at [466, 117] on h3 "Formland 25-0399 nedtagning" at bounding box center [457, 121] width 92 height 14
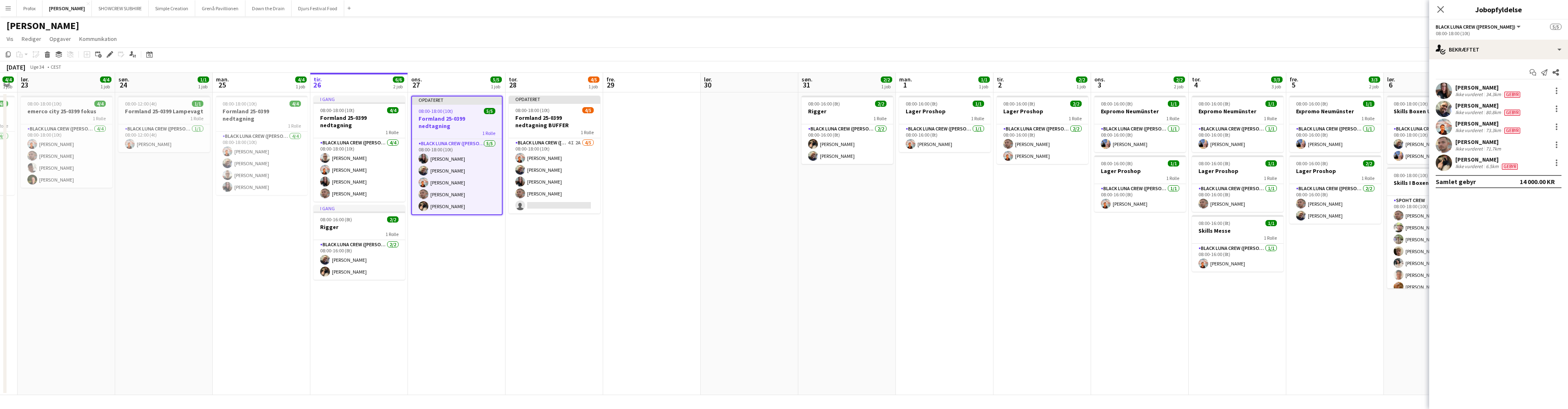
scroll to position [0, 178]
click at [460, 117] on h3 "Formland 25-0399 nedtagning" at bounding box center [456, 121] width 90 height 14
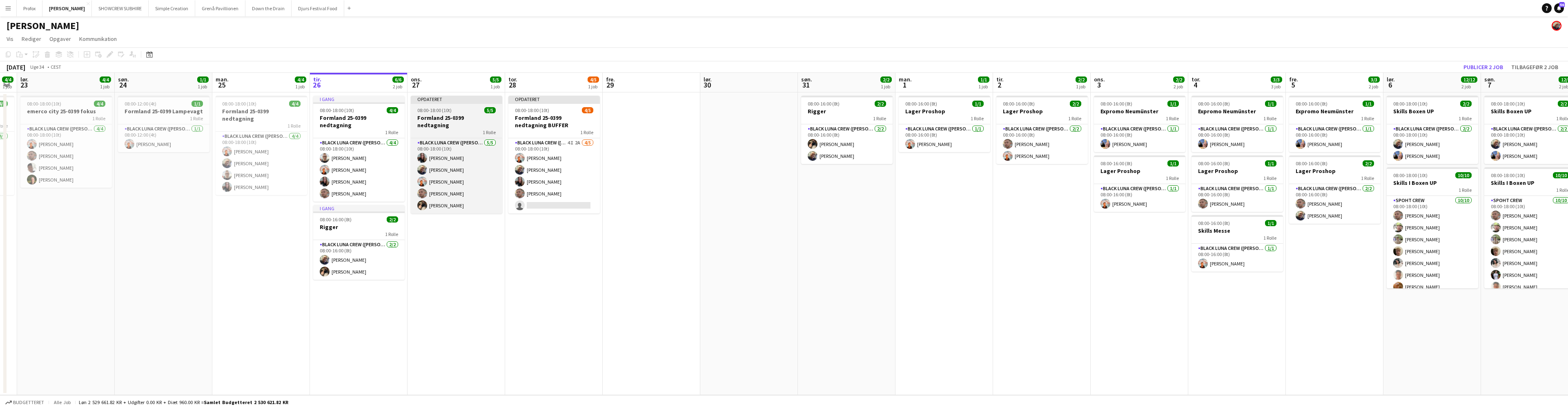
scroll to position [0, 178]
click at [458, 117] on h3 "Formland 25-0399 nedtagning" at bounding box center [457, 121] width 92 height 14
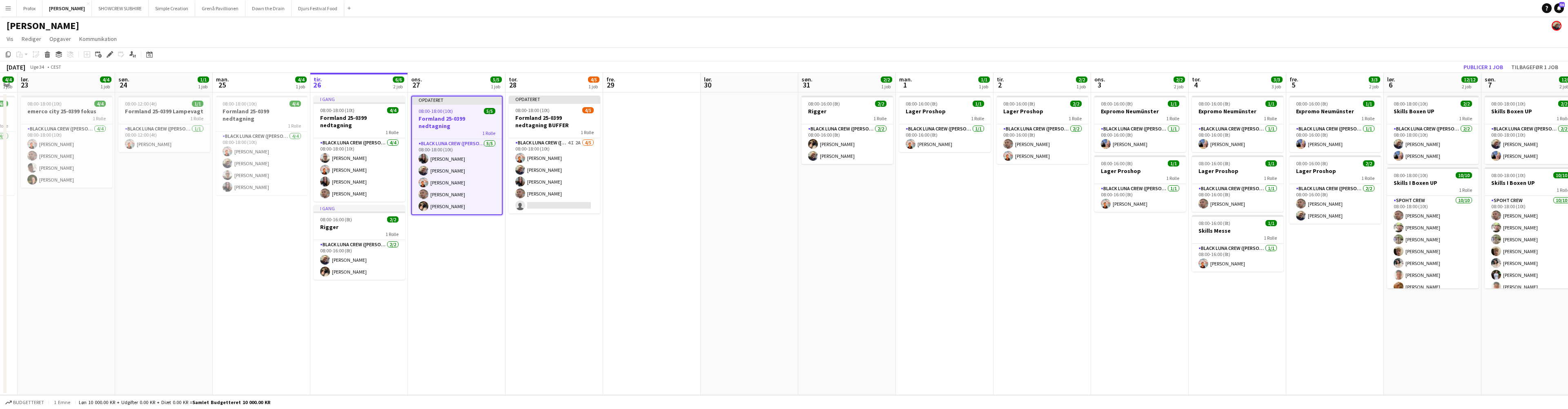
click at [456, 130] on div "1 Rolle" at bounding box center [457, 132] width 90 height 6
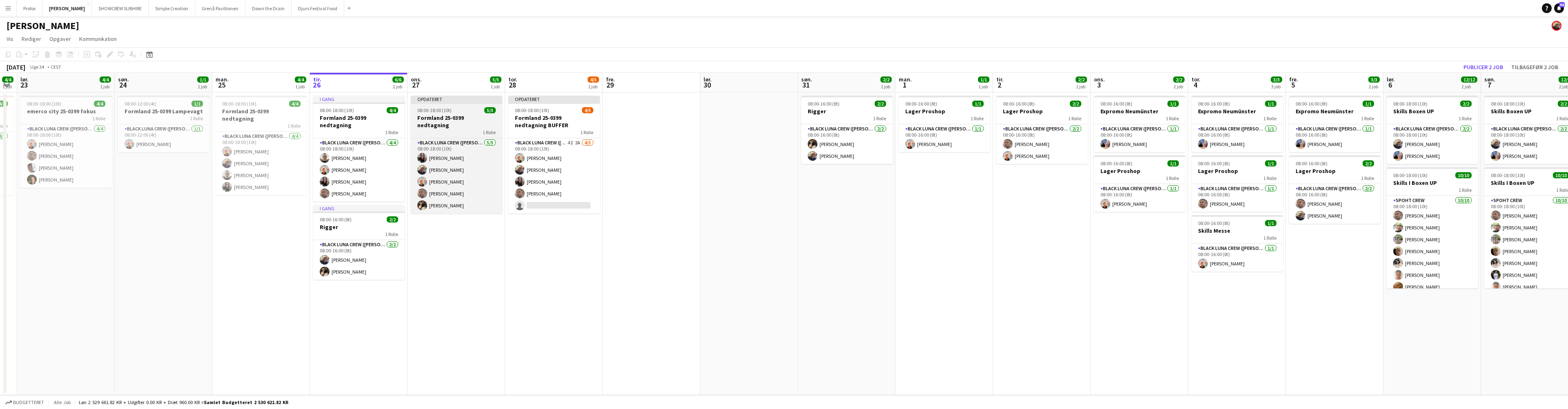
click at [454, 129] on div "1 Rolle" at bounding box center [456, 132] width 92 height 6
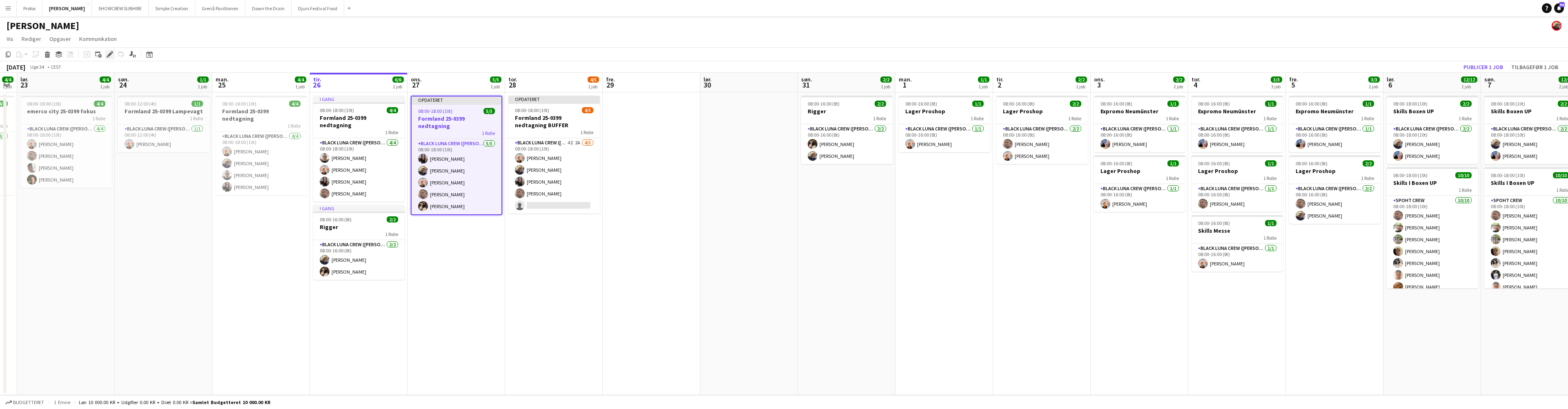
click at [110, 53] on icon at bounding box center [110, 54] width 5 height 5
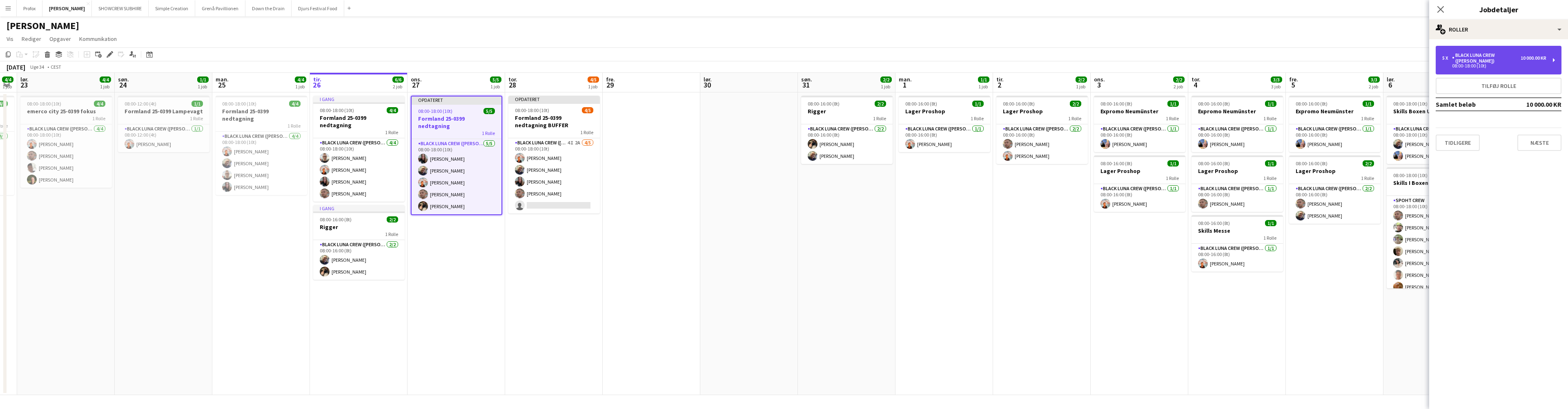
click at [1545, 63] on div "08:00-18:00 (10t)" at bounding box center [1494, 66] width 104 height 4
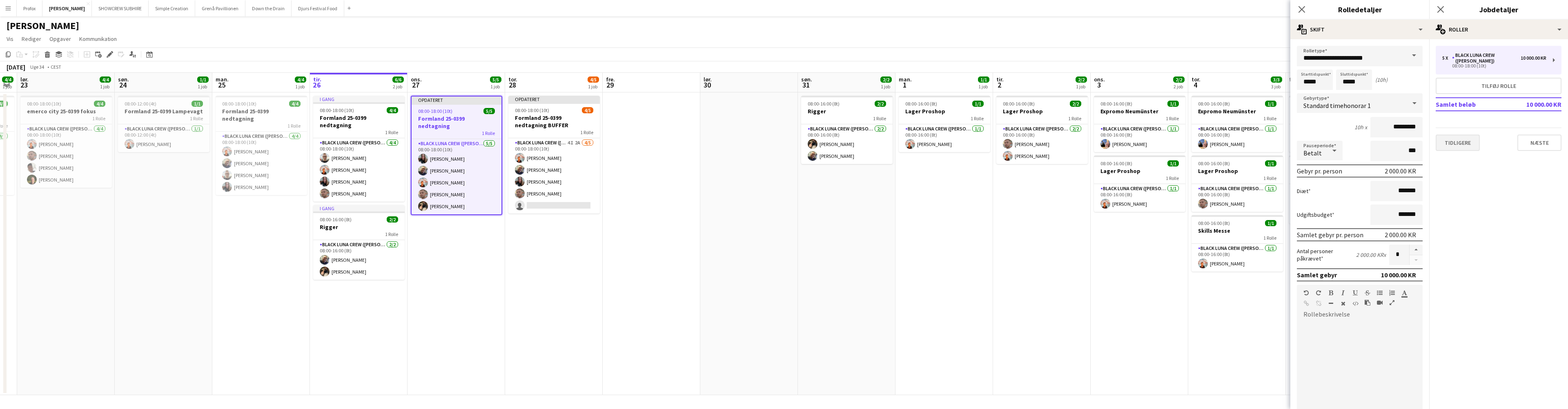
click at [1465, 137] on button "Tidligere" at bounding box center [1458, 143] width 44 height 17
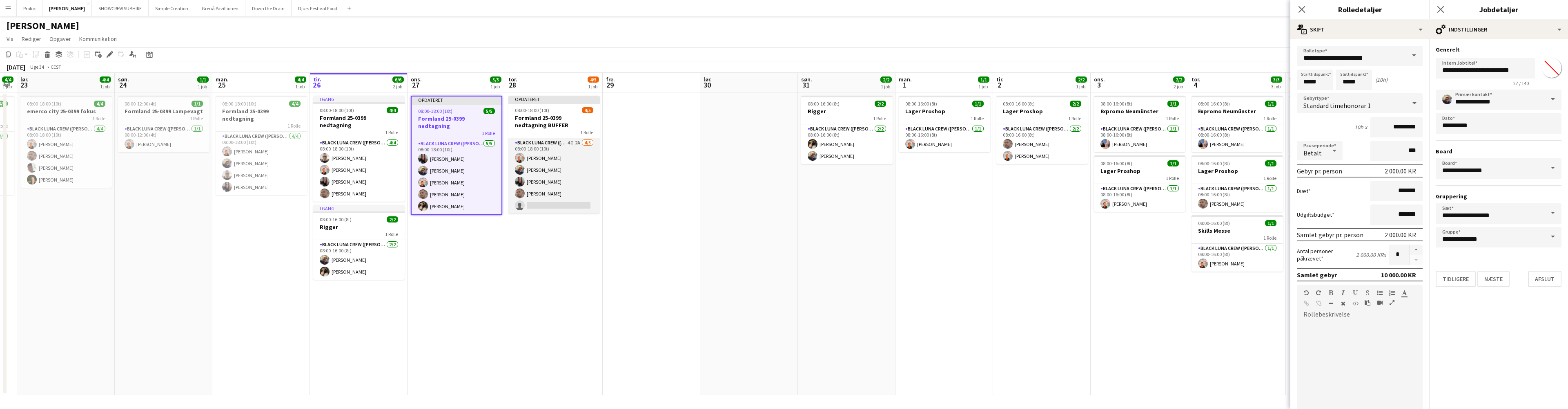
click at [566, 204] on app-card-role "Black Luna Crew ([PERSON_NAME]) 4I 2A [DATE] 08:00-18:00 (10t) [PERSON_NAME] [P…" at bounding box center [554, 175] width 92 height 75
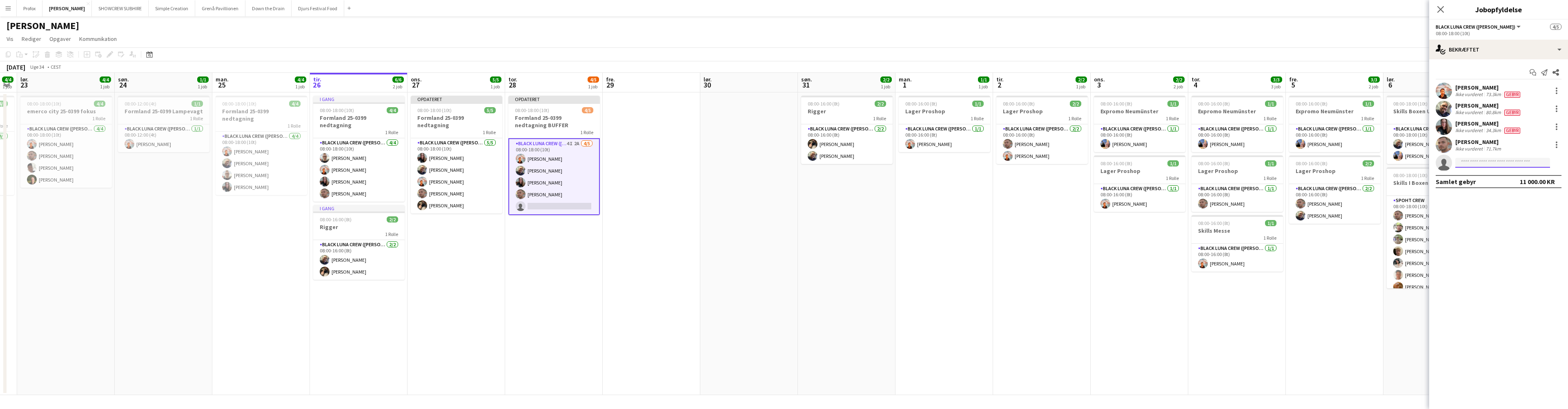
click at [1490, 166] on input at bounding box center [1503, 163] width 94 height 10
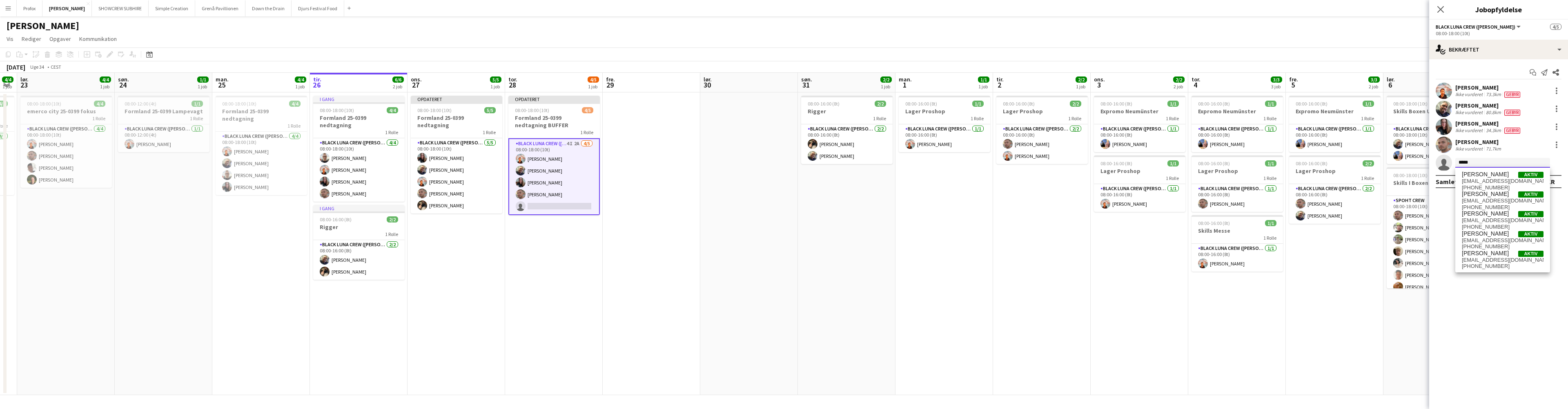
type input "*****"
drag, startPoint x: 1490, startPoint y: 166, endPoint x: 1497, endPoint y: 174, distance: 10.6
click at [1497, 174] on span "[PERSON_NAME]" at bounding box center [1485, 174] width 47 height 7
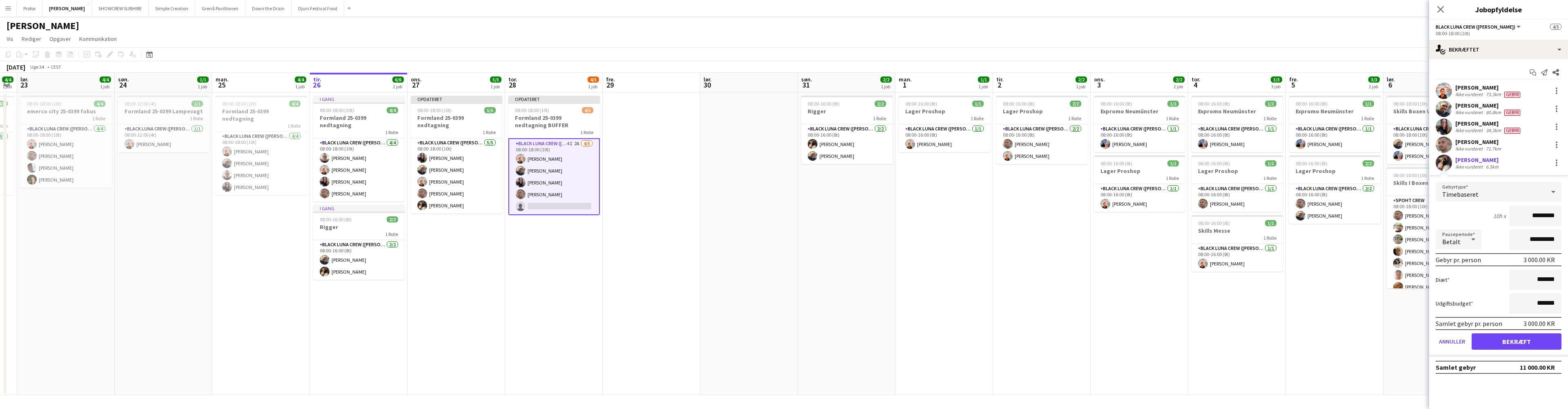
click at [1518, 338] on button "Bekræft" at bounding box center [1516, 341] width 90 height 17
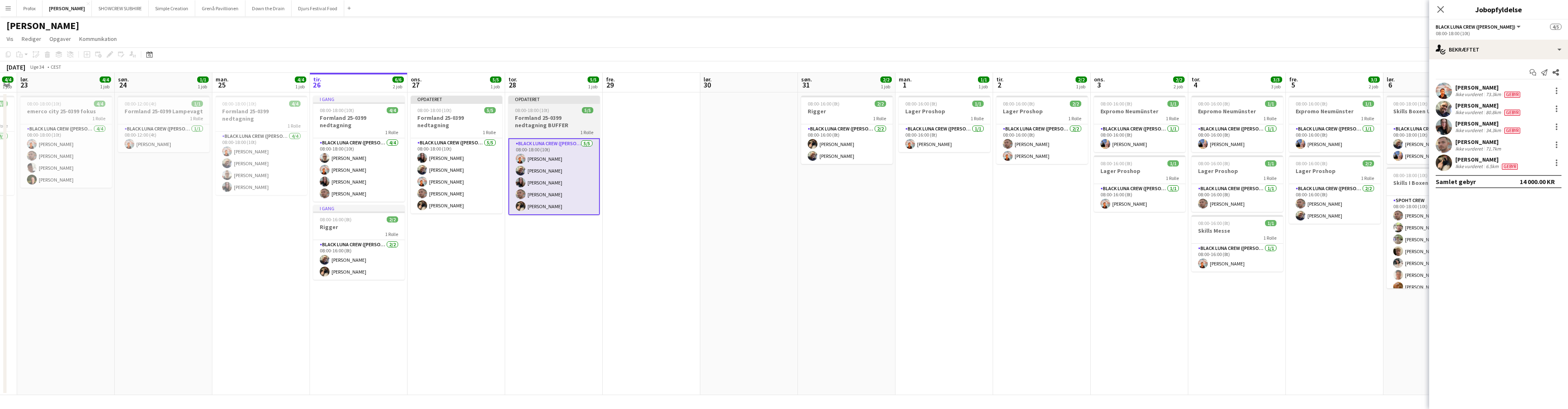
click at [562, 116] on h3 "Formland 25-0399 nedtagning BUFFER" at bounding box center [554, 121] width 92 height 14
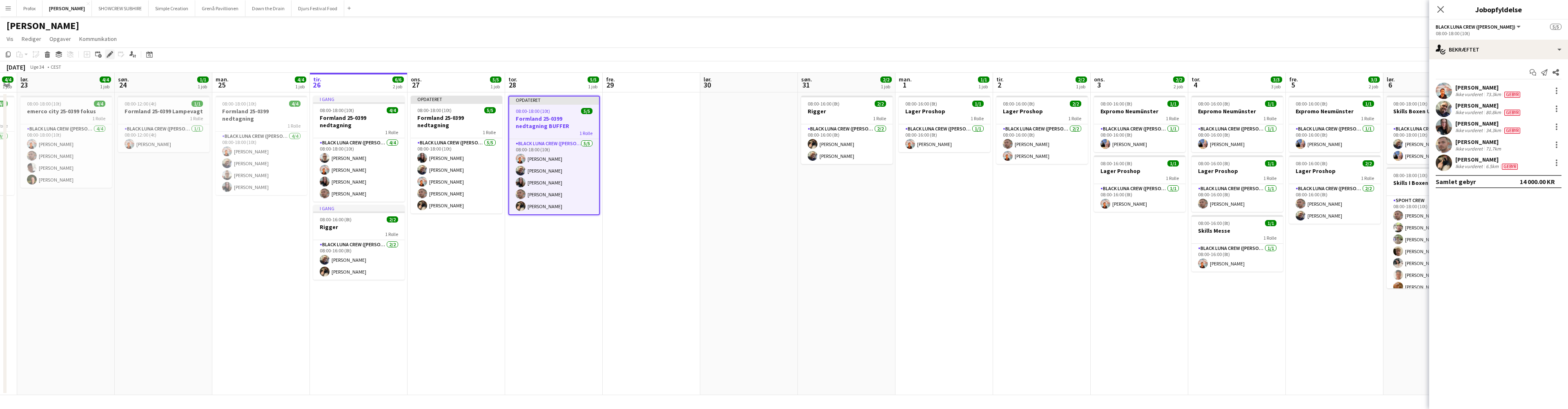
click at [111, 56] on icon "Rediger" at bounding box center [110, 54] width 6 height 6
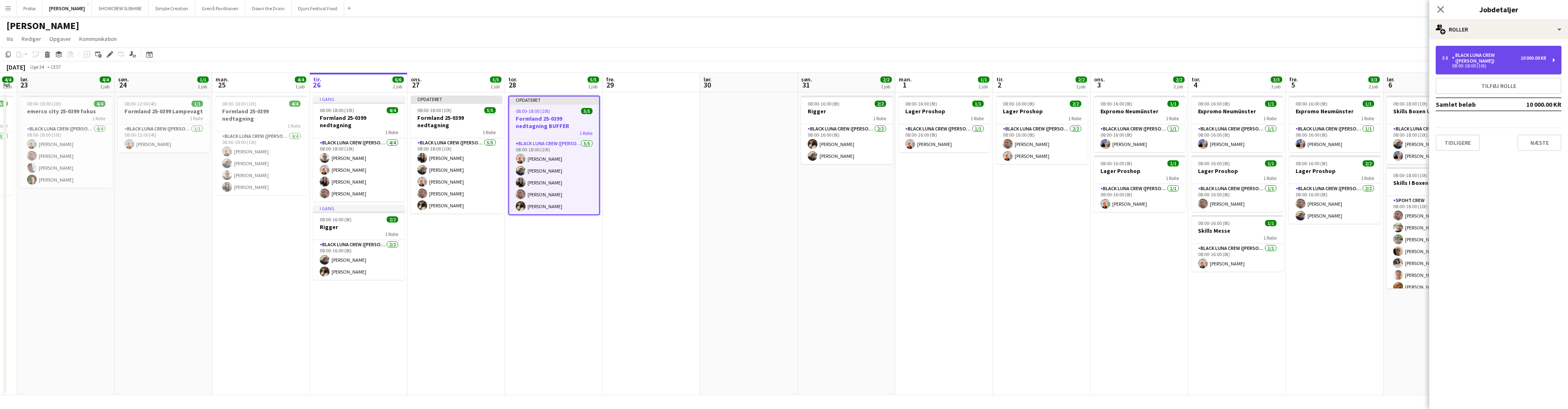
click at [1531, 55] on div "10 000.00 KR" at bounding box center [1534, 58] width 26 height 6
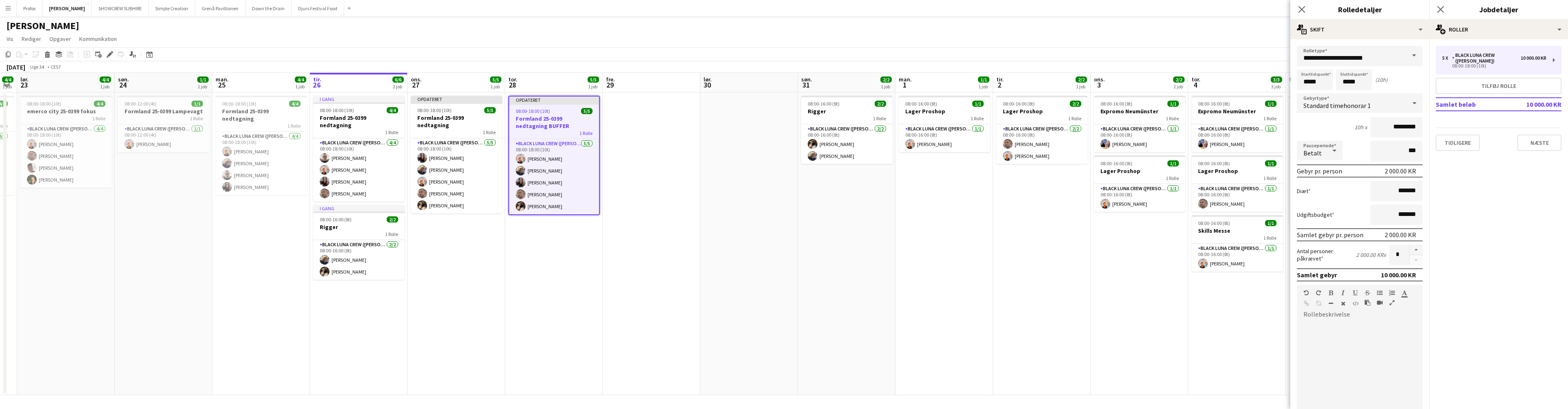
click at [1177, 39] on app-page-menu "Vis Dagvisning udvidet Dagvisning kollapset Månedsvisning Datovælger Spring til…" at bounding box center [784, 39] width 1568 height 16
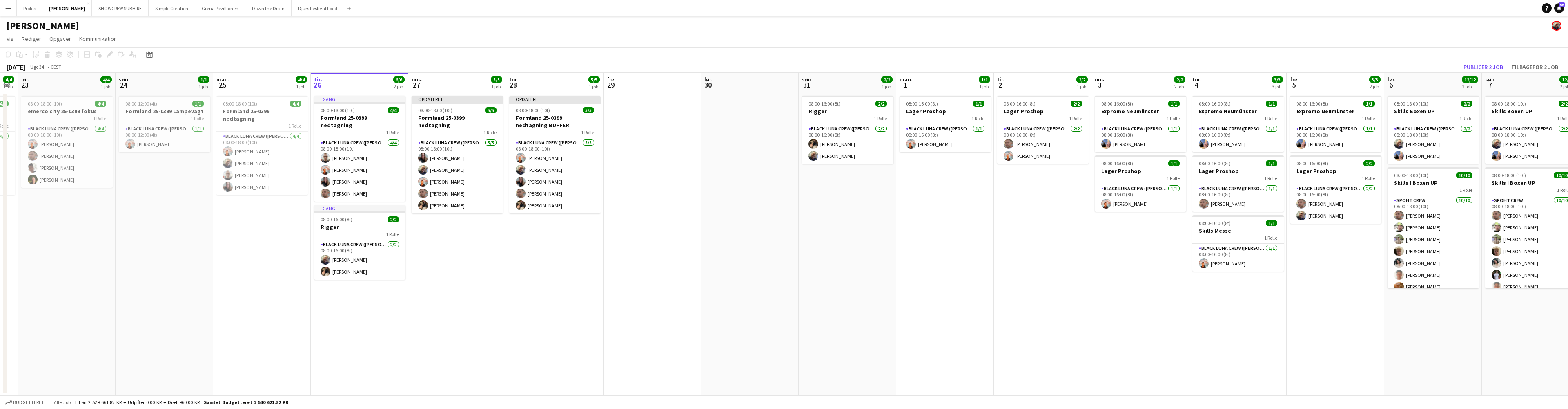
click at [887, 258] on app-date-cell "08:00-16:00 (8t) 2/2 Rigger 1 Rolle Black Luna Crew ([PERSON_NAME]) [DATE] 08:0…" at bounding box center [848, 243] width 98 height 302
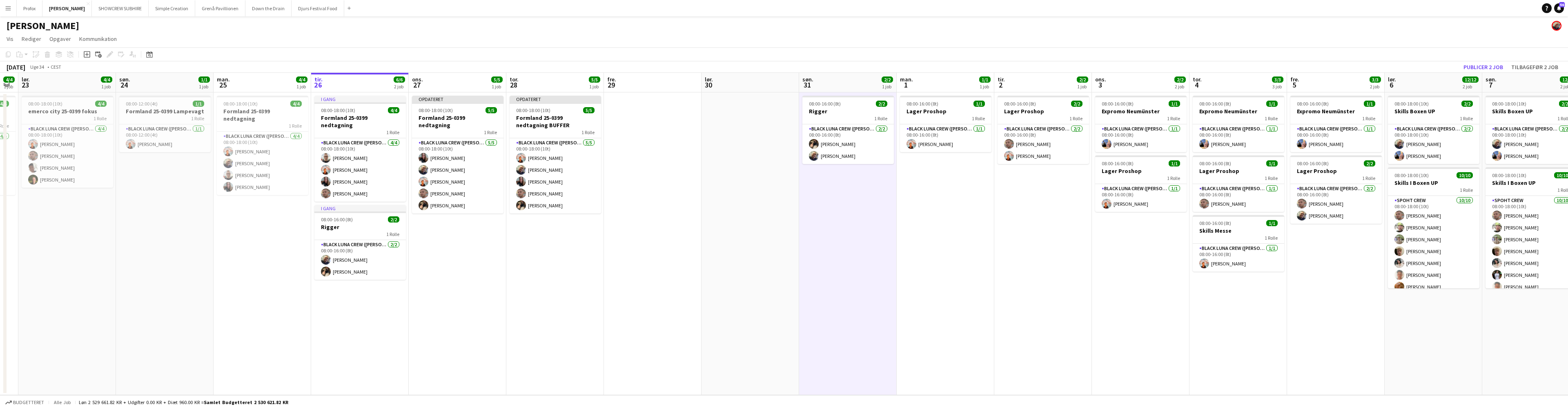
click at [1490, 64] on button "Publicer 2 job" at bounding box center [1483, 66] width 46 height 10
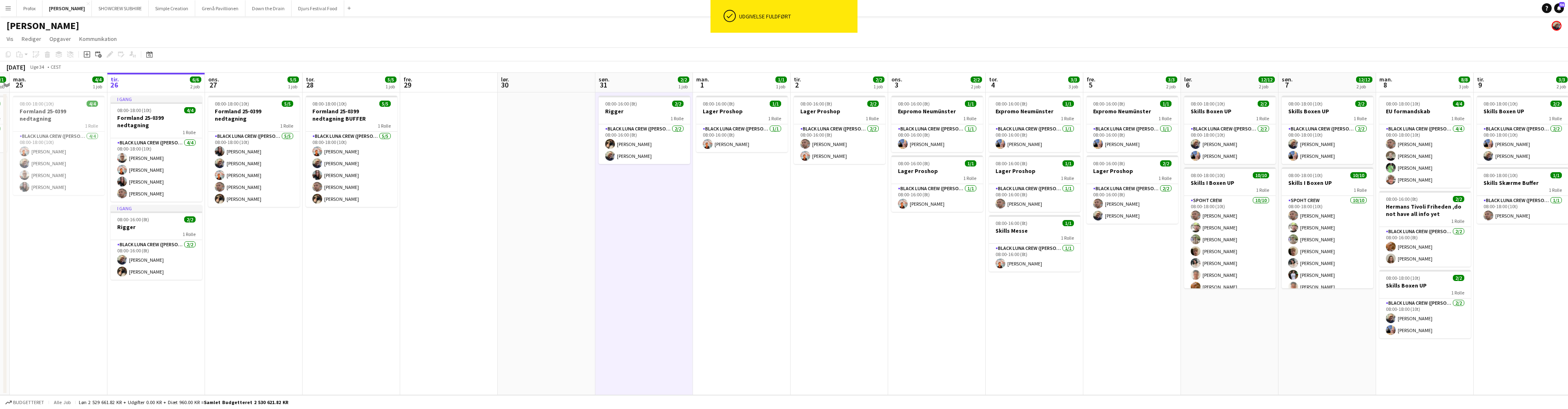
drag, startPoint x: 1079, startPoint y: 288, endPoint x: 875, endPoint y: 297, distance: 204.2
click at [875, 297] on app-calendar-viewport "tor. 21 6/6 1 job fre. 22 4/4 1 job lør. 23 4/4 1 job søn. 24 1/1 1 job man. 25…" at bounding box center [784, 233] width 1568 height 322
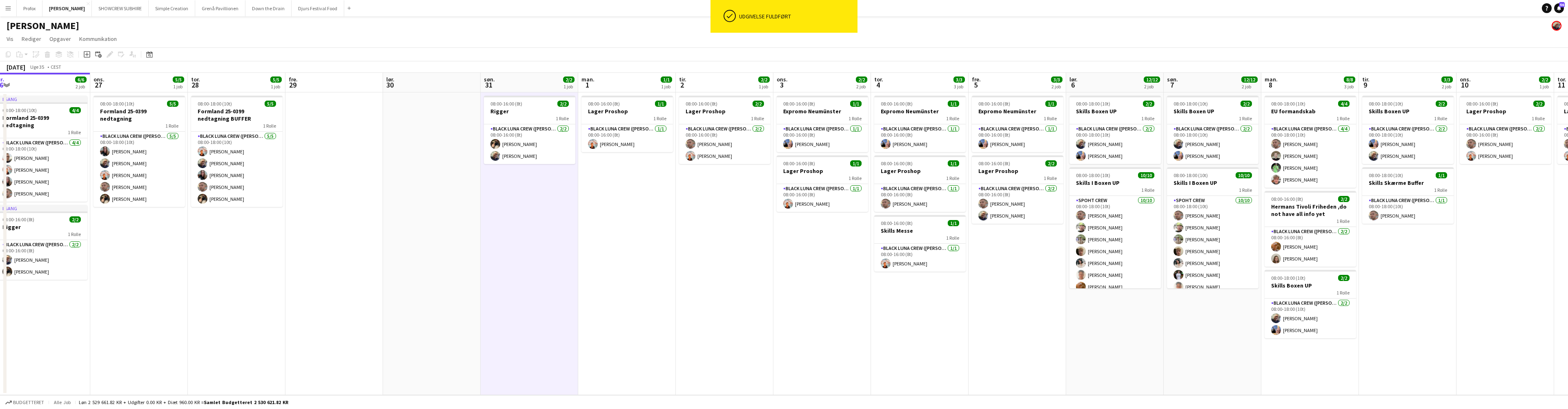
drag, startPoint x: 816, startPoint y: 297, endPoint x: 751, endPoint y: 293, distance: 65.1
click at [739, 292] on app-calendar-viewport "lør. 23 4/4 1 job søn. 24 1/1 1 job man. 25 4/4 1 job tir. 26 6/6 2 job ons. 27…" at bounding box center [784, 233] width 1568 height 322
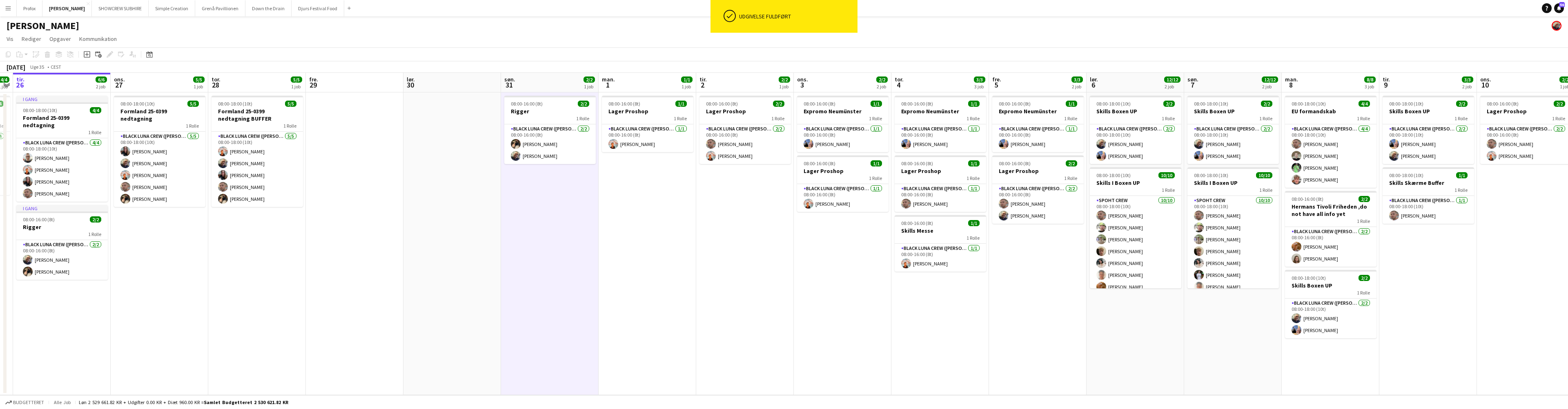
drag, startPoint x: 890, startPoint y: 306, endPoint x: 756, endPoint y: 308, distance: 134.0
click at [749, 308] on app-calendar-viewport "lør. 23 4/4 1 job søn. 24 1/1 1 job man. 25 4/4 1 job tir. 26 6/6 2 job ons. 27…" at bounding box center [784, 233] width 1568 height 322
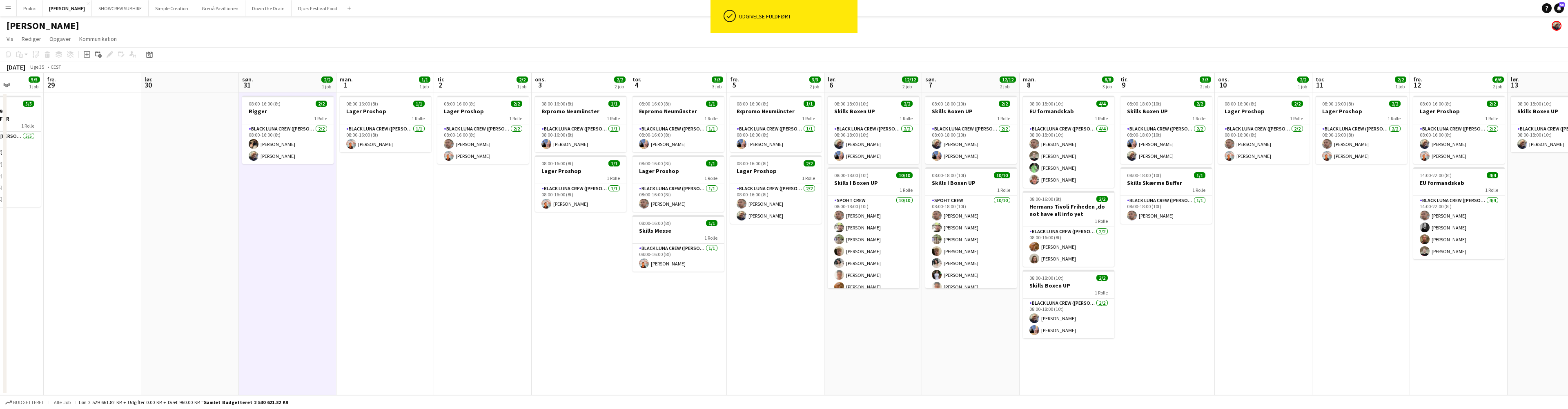
drag, startPoint x: 829, startPoint y: 326, endPoint x: 785, endPoint y: 329, distance: 44.1
click at [754, 328] on app-calendar-viewport "man. 25 4/4 1 job tir. 26 6/6 2 job ons. 27 5/5 1 job tor. 28 5/5 1 job fre. 29…" at bounding box center [784, 233] width 1568 height 322
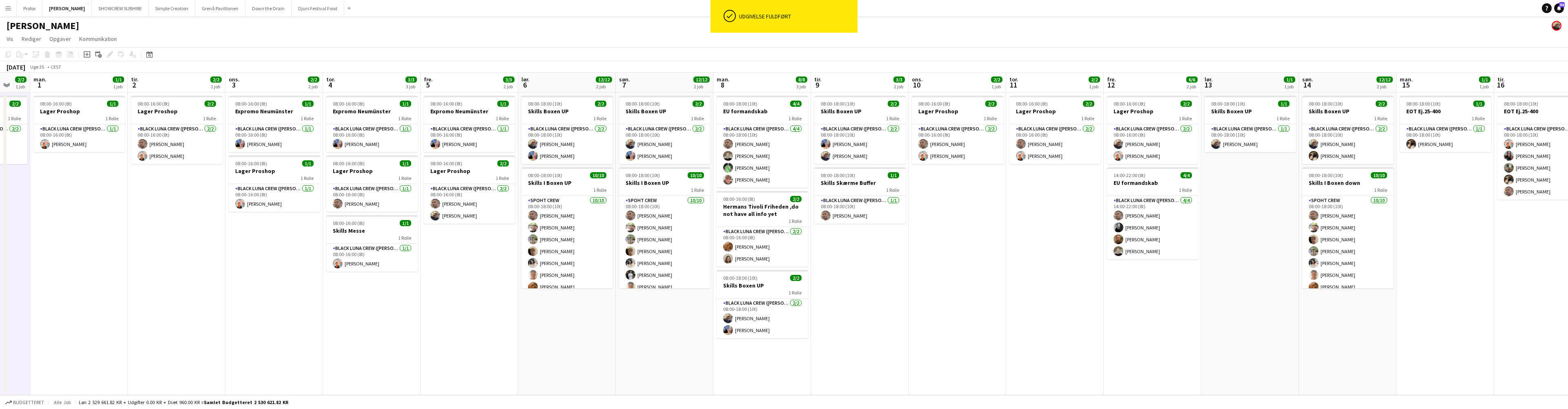
drag, startPoint x: 925, startPoint y: 330, endPoint x: 613, endPoint y: 343, distance: 312.3
click at [609, 343] on app-calendar-viewport "fre. 29 lør. 30 søn. 31 2/2 1 job man. 1 1/1 1 job tir. 2 2/2 1 job ons. 3 2/2 …" at bounding box center [784, 233] width 1568 height 322
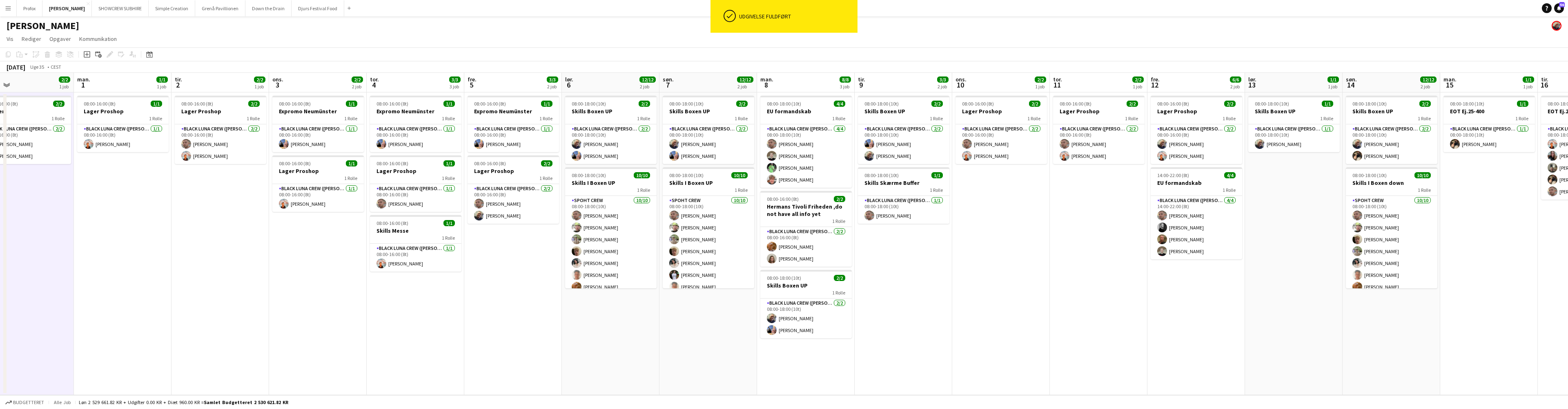
click at [858, 345] on app-calendar-viewport "fre. 29 lør. 30 søn. 31 2/2 1 job man. 1 1/1 1 job tir. 2 2/2 1 job ons. 3 2/2 …" at bounding box center [784, 233] width 1568 height 322
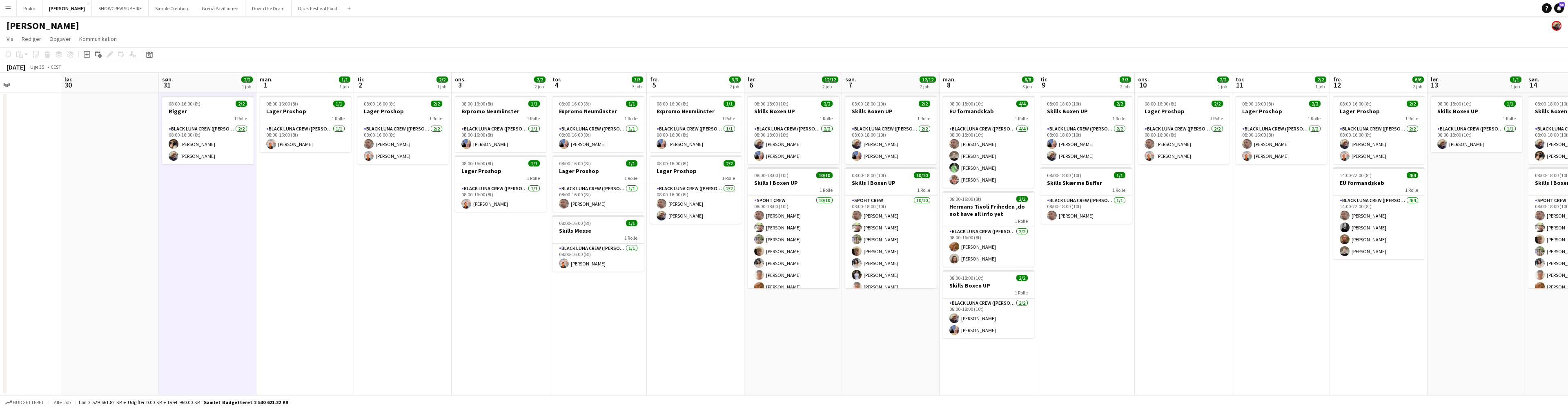
drag, startPoint x: 1179, startPoint y: 332, endPoint x: 1028, endPoint y: 330, distance: 151.0
click at [1014, 330] on app-calendar-viewport "ons. 27 5/5 1 job tor. 28 5/5 1 job fre. 29 lør. 30 søn. 31 2/2 1 job man. 1 1/…" at bounding box center [784, 233] width 1568 height 322
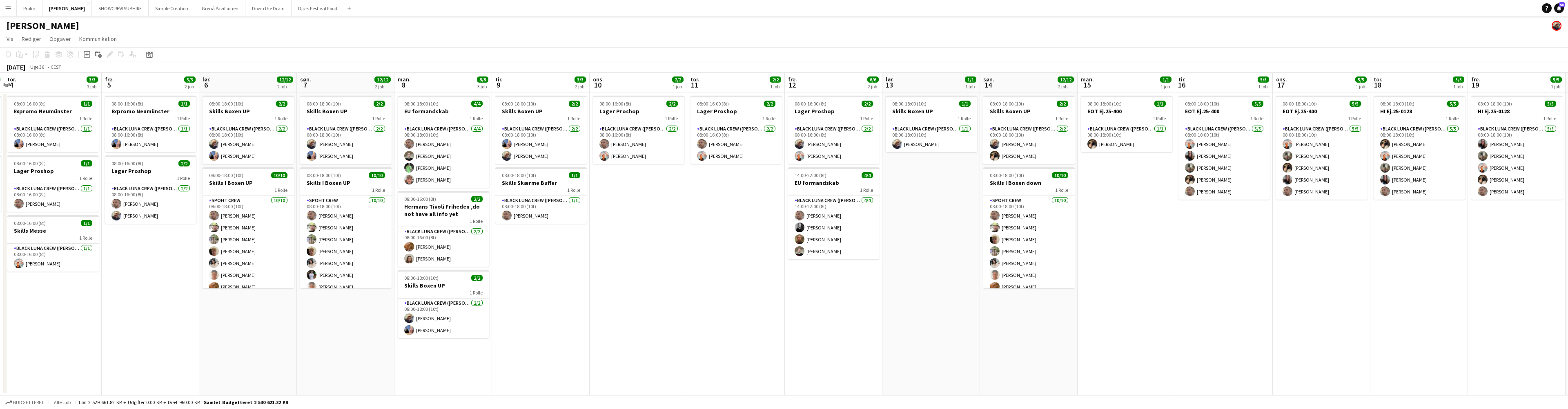
drag, startPoint x: 1072, startPoint y: 339, endPoint x: 848, endPoint y: 330, distance: 224.2
click at [848, 330] on app-calendar-viewport "søn. 31 2/2 1 job man. 1 1/1 1 job tir. 2 2/2 1 job ons. 3 2/2 2 job tor. 4 3/3…" at bounding box center [784, 233] width 1568 height 322
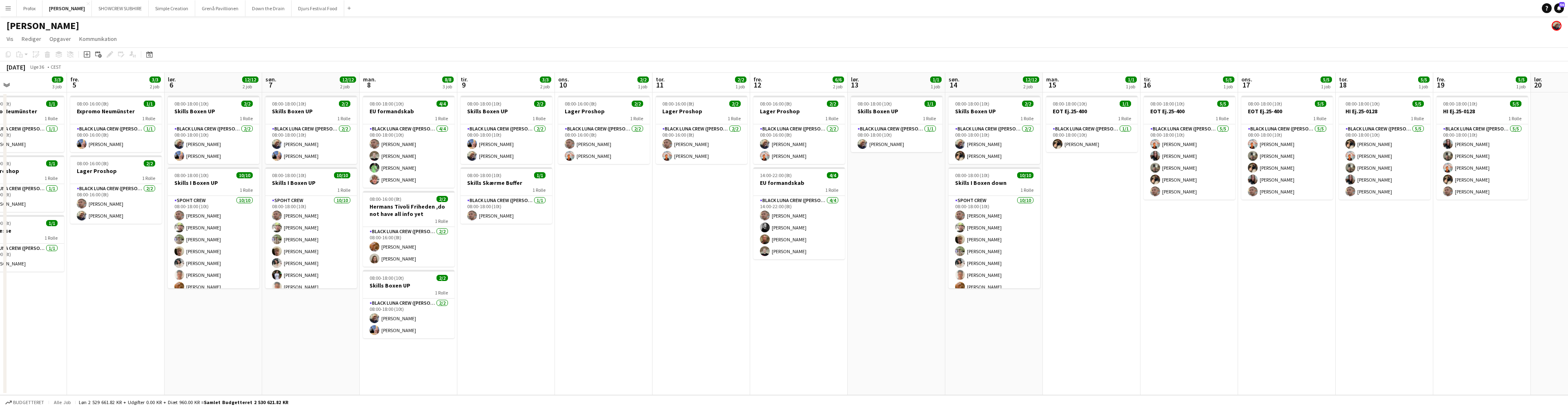
drag, startPoint x: 1088, startPoint y: 361, endPoint x: 882, endPoint y: 339, distance: 207.2
click at [882, 339] on app-calendar-viewport "søn. 31 2/2 1 job man. 1 1/1 1 job tir. 2 2/2 1 job ons. 3 2/2 2 job tor. 4 3/3…" at bounding box center [784, 233] width 1568 height 322
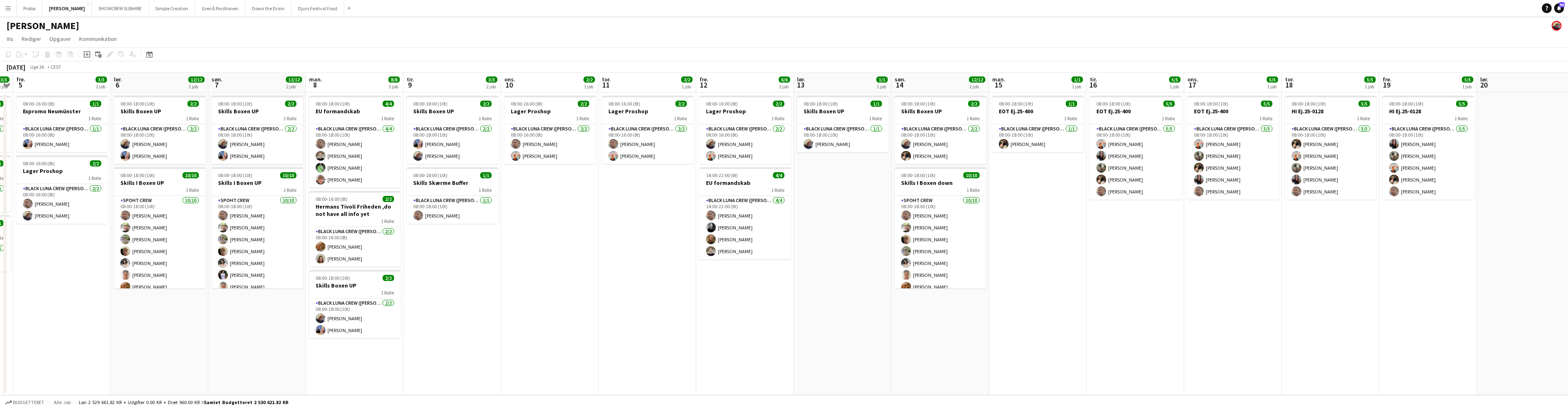
drag, startPoint x: 1041, startPoint y: 348, endPoint x: 1052, endPoint y: 330, distance: 21.1
click at [1050, 330] on app-calendar-viewport "tir. 2 2/2 1 job ons. 3 2/2 2 job tor. 4 3/3 3 job fre. 5 3/3 2 job lør. 6 12/1…" at bounding box center [784, 233] width 1568 height 322
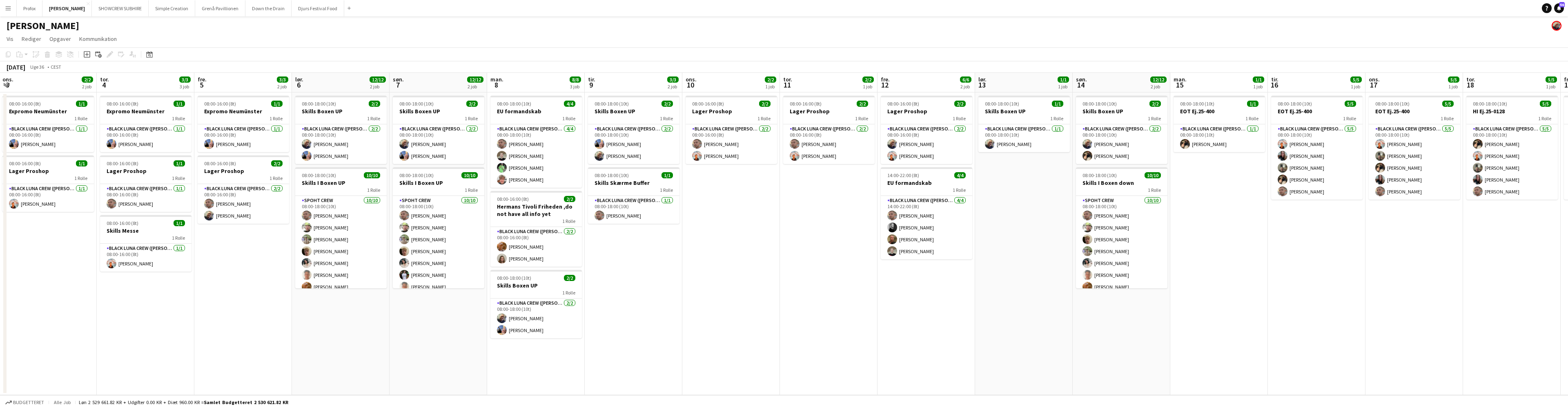
drag, startPoint x: 831, startPoint y: 354, endPoint x: 1053, endPoint y: 363, distance: 222.2
click at [1016, 365] on app-calendar-viewport "man. 1 1/1 1 job tir. 2 2/2 1 job ons. 3 2/2 2 job tor. 4 3/3 3 job fre. 5 3/3 …" at bounding box center [784, 233] width 1568 height 322
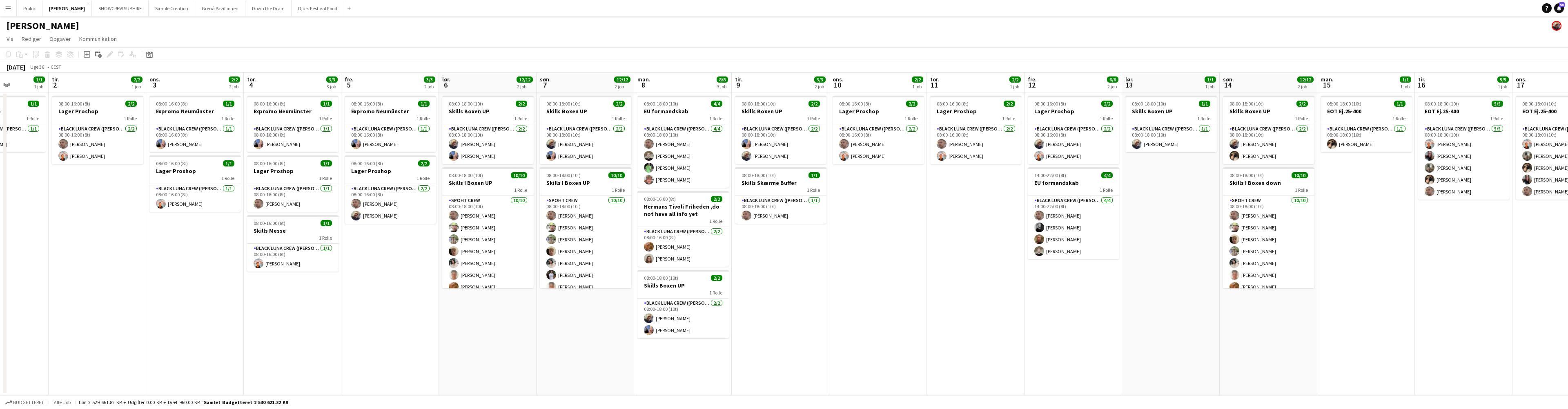
drag, startPoint x: 826, startPoint y: 350, endPoint x: 948, endPoint y: 363, distance: 122.7
click at [948, 363] on app-calendar-viewport "lør. 30 søn. 31 2/2 1 job man. 1 1/1 1 job tir. 2 2/2 1 job ons. 3 2/2 2 job to…" at bounding box center [784, 233] width 1568 height 322
click at [30, 8] on button "Profox Luk" at bounding box center [29, 8] width 26 height 16
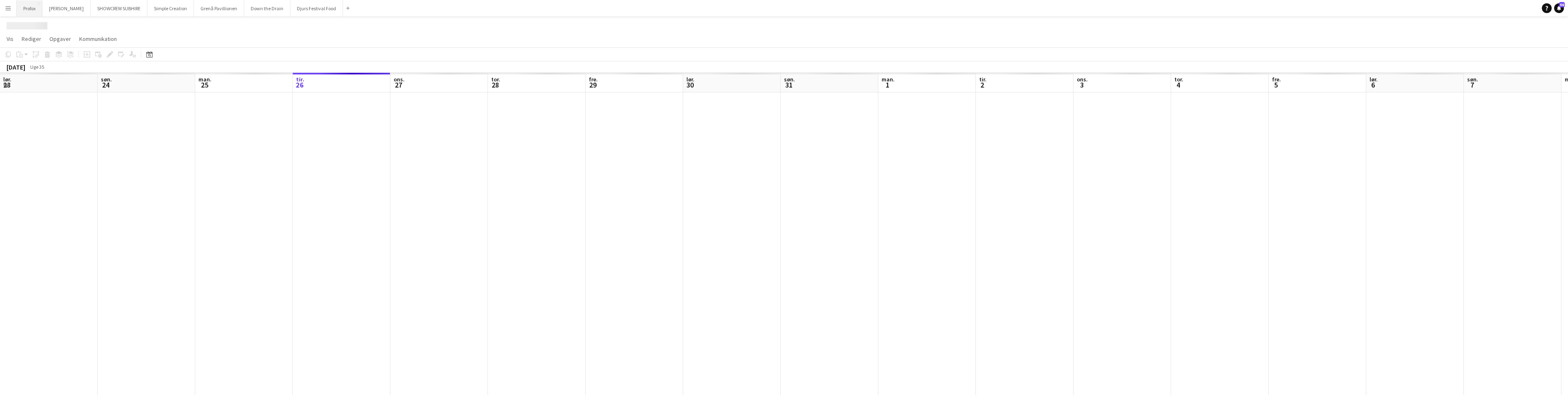
scroll to position [0, 195]
